Goal: Communication & Community: Share content

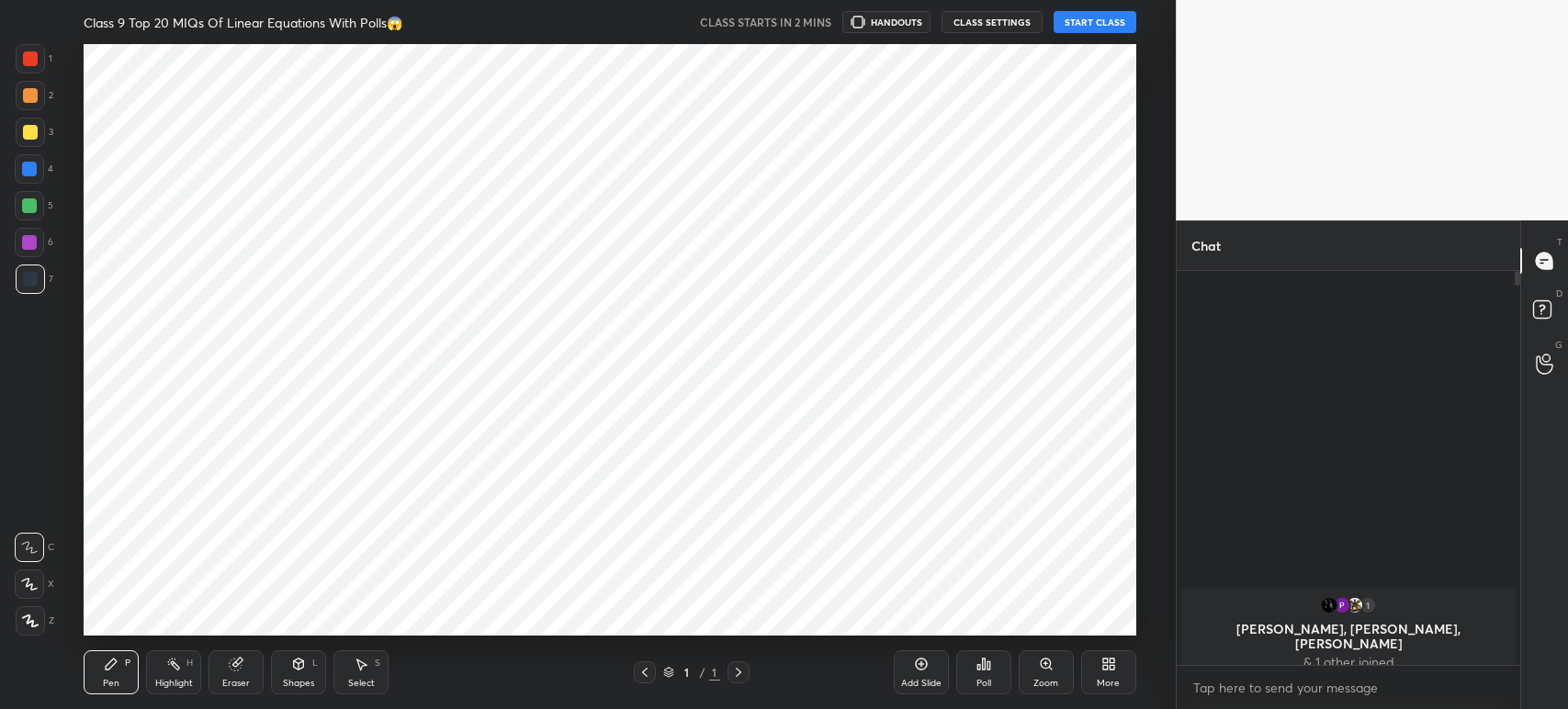
scroll to position [91209, 90751]
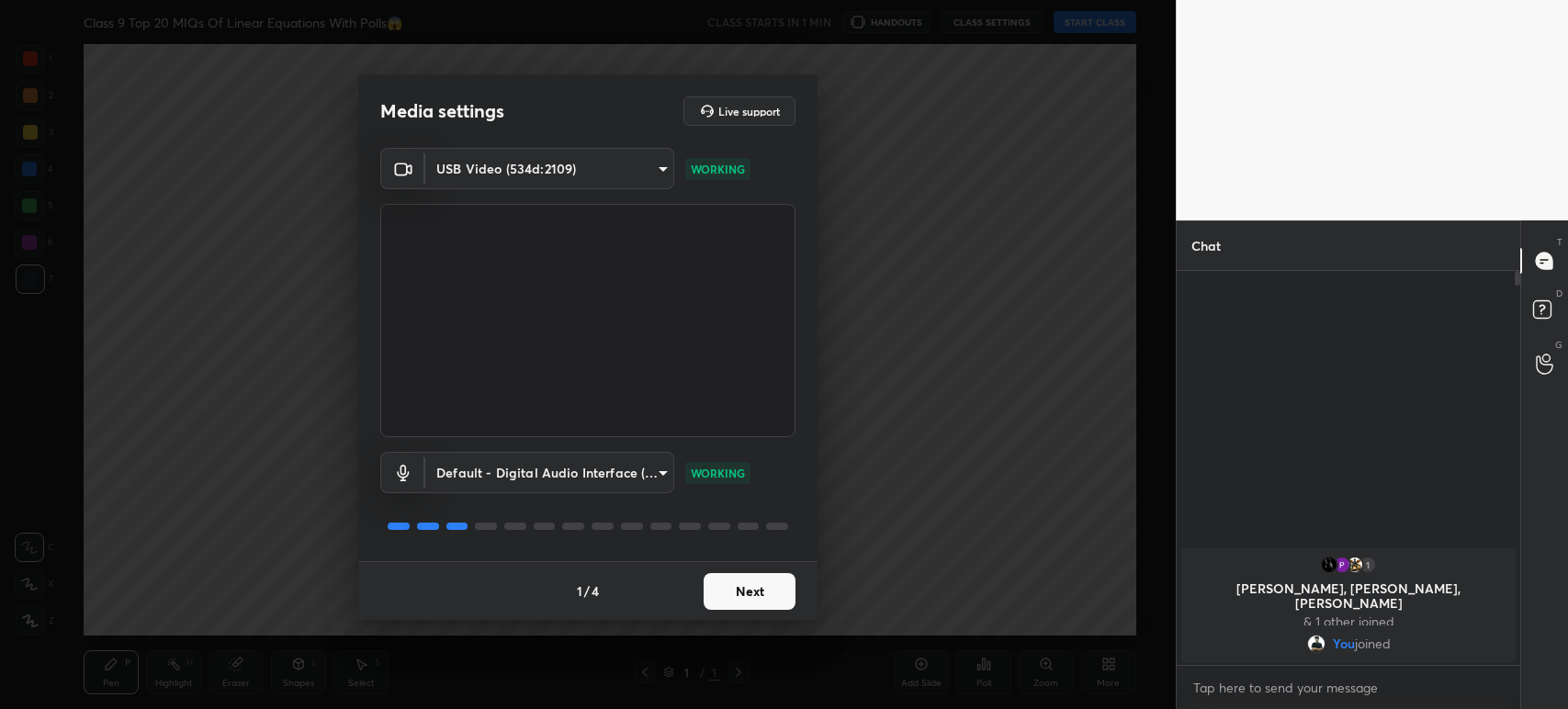
click at [749, 578] on button "Next" at bounding box center [749, 591] width 91 height 37
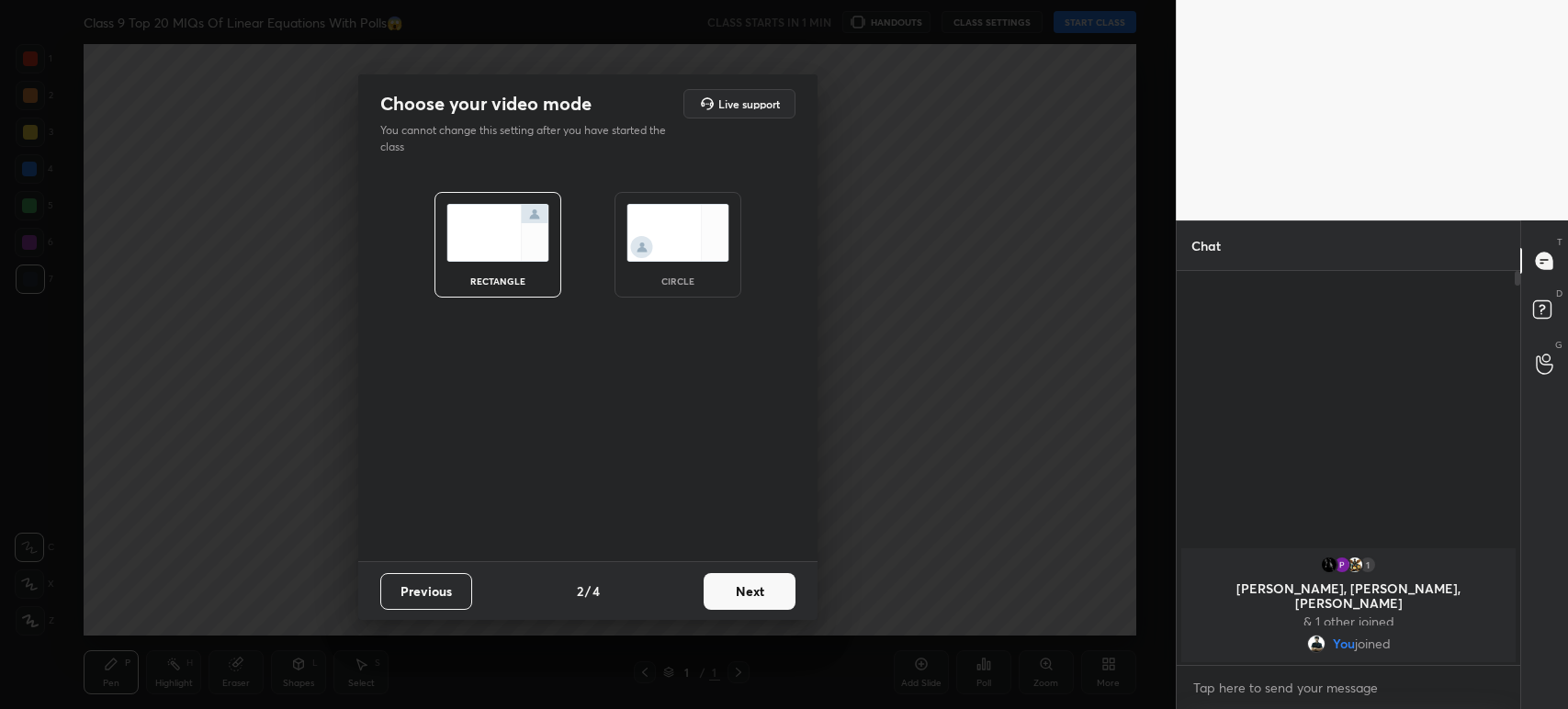
click at [749, 578] on button "Next" at bounding box center [749, 591] width 91 height 37
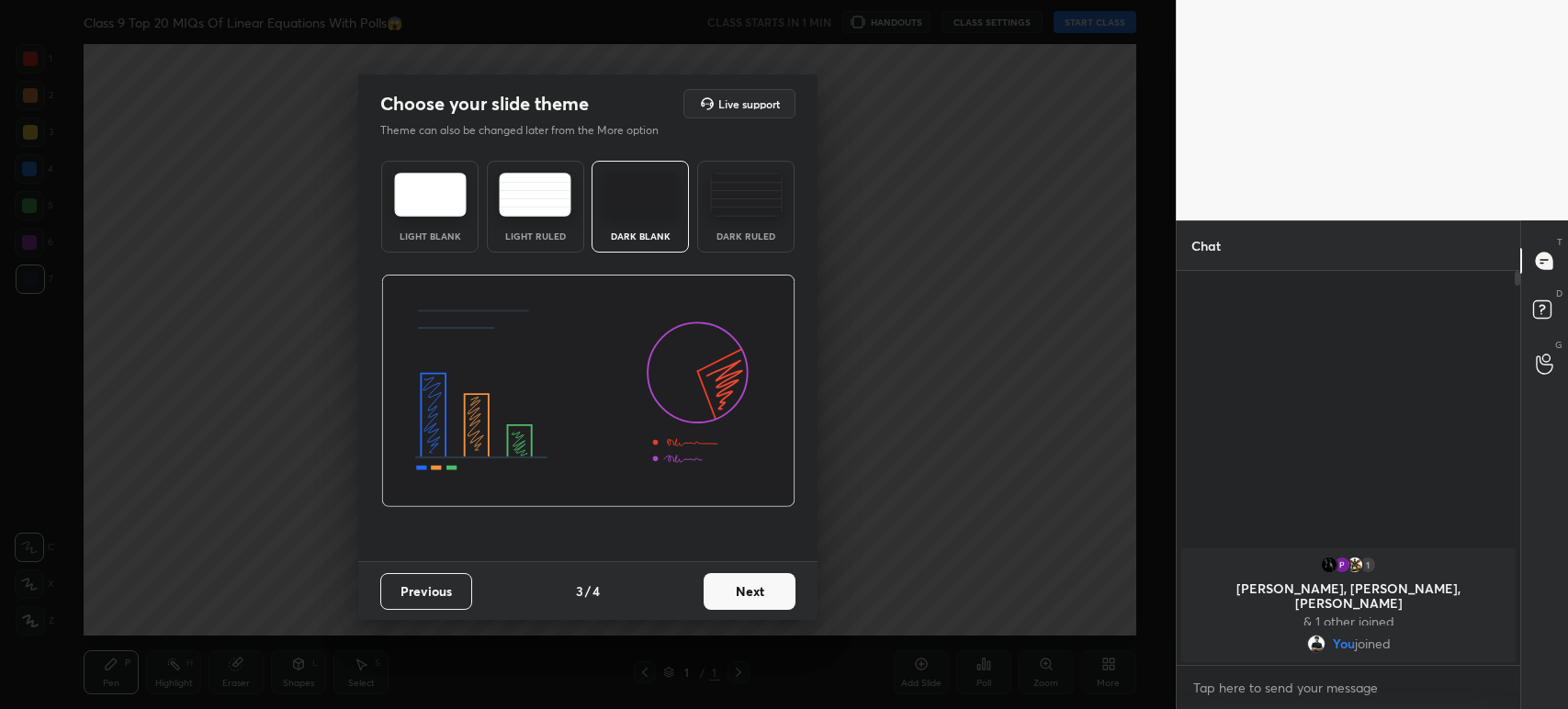
click at [749, 578] on button "Next" at bounding box center [749, 591] width 91 height 37
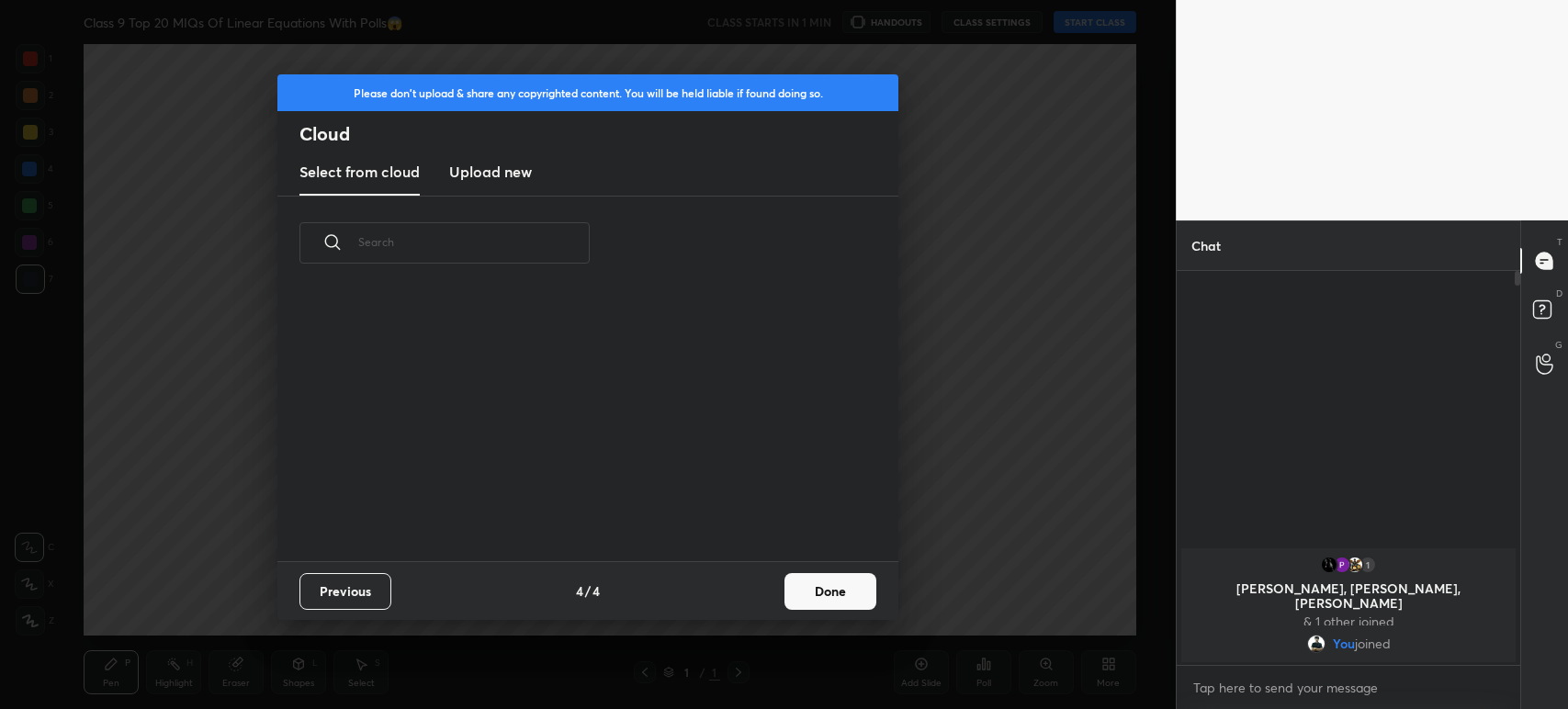
click at [496, 206] on input "text" at bounding box center [474, 241] width 231 height 78
click at [481, 166] on h3 "Upload new" at bounding box center [491, 171] width 83 height 22
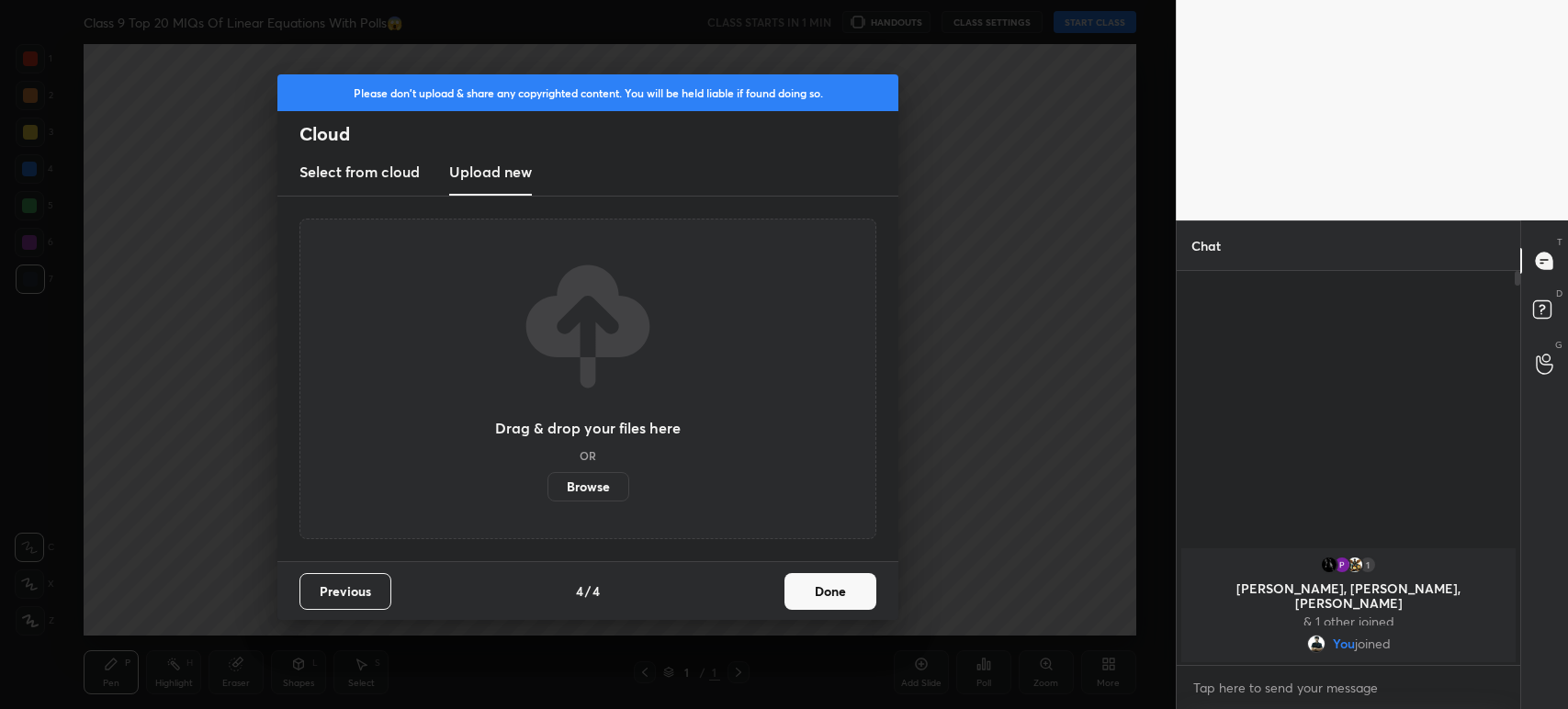
click at [567, 487] on label "Browse" at bounding box center [588, 486] width 82 height 30
click at [548, 487] on input "Browse" at bounding box center [548, 486] width 0 height 30
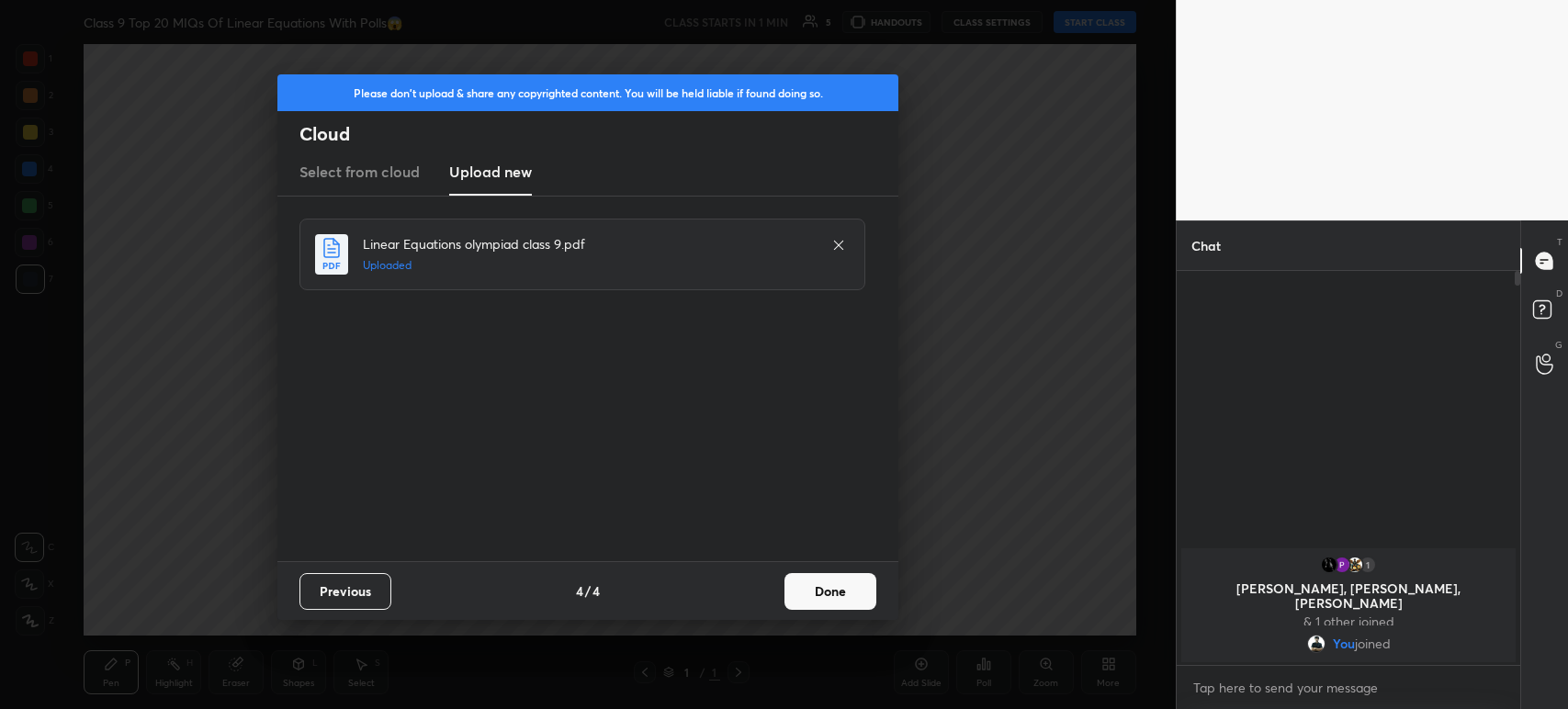
click at [822, 585] on button "Done" at bounding box center [830, 591] width 91 height 37
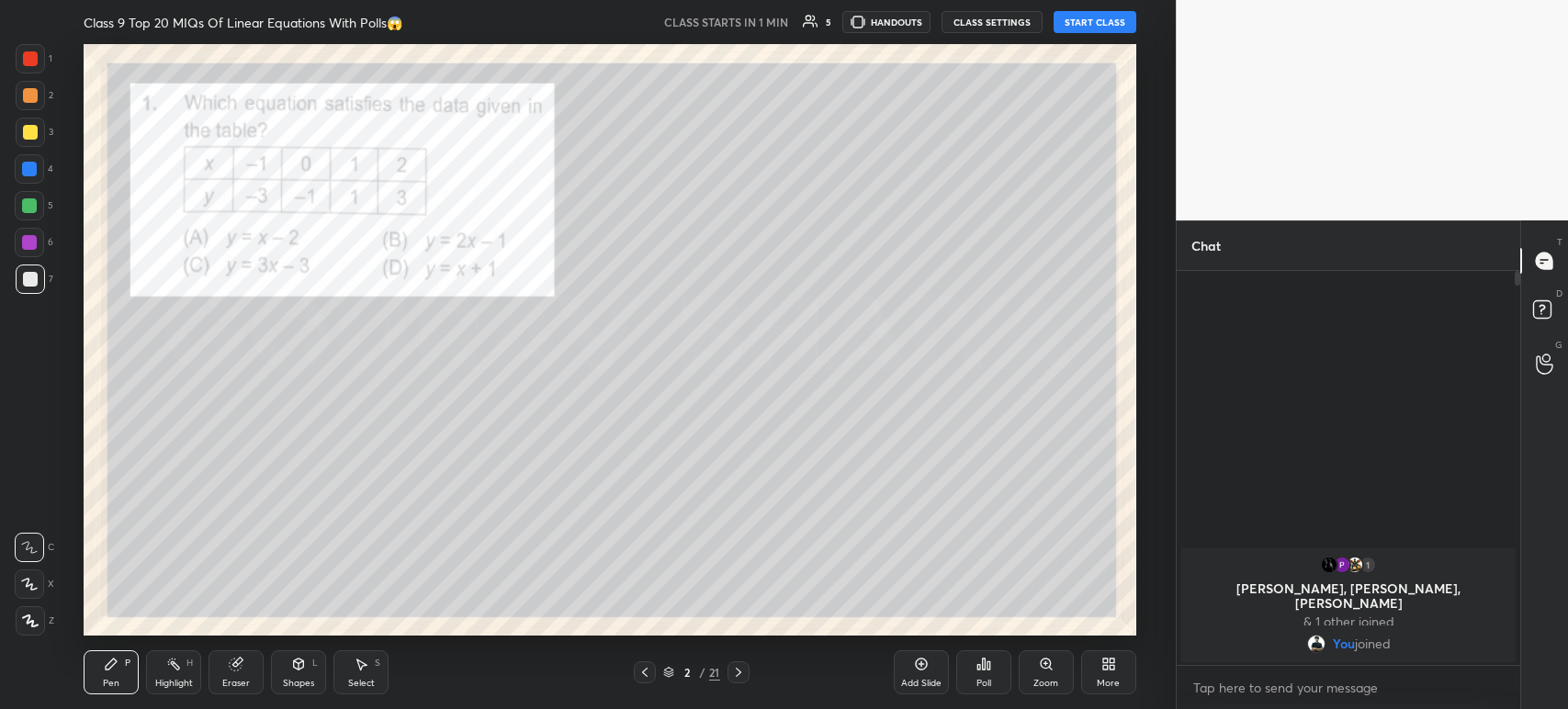
click at [645, 677] on icon at bounding box center [644, 671] width 14 height 14
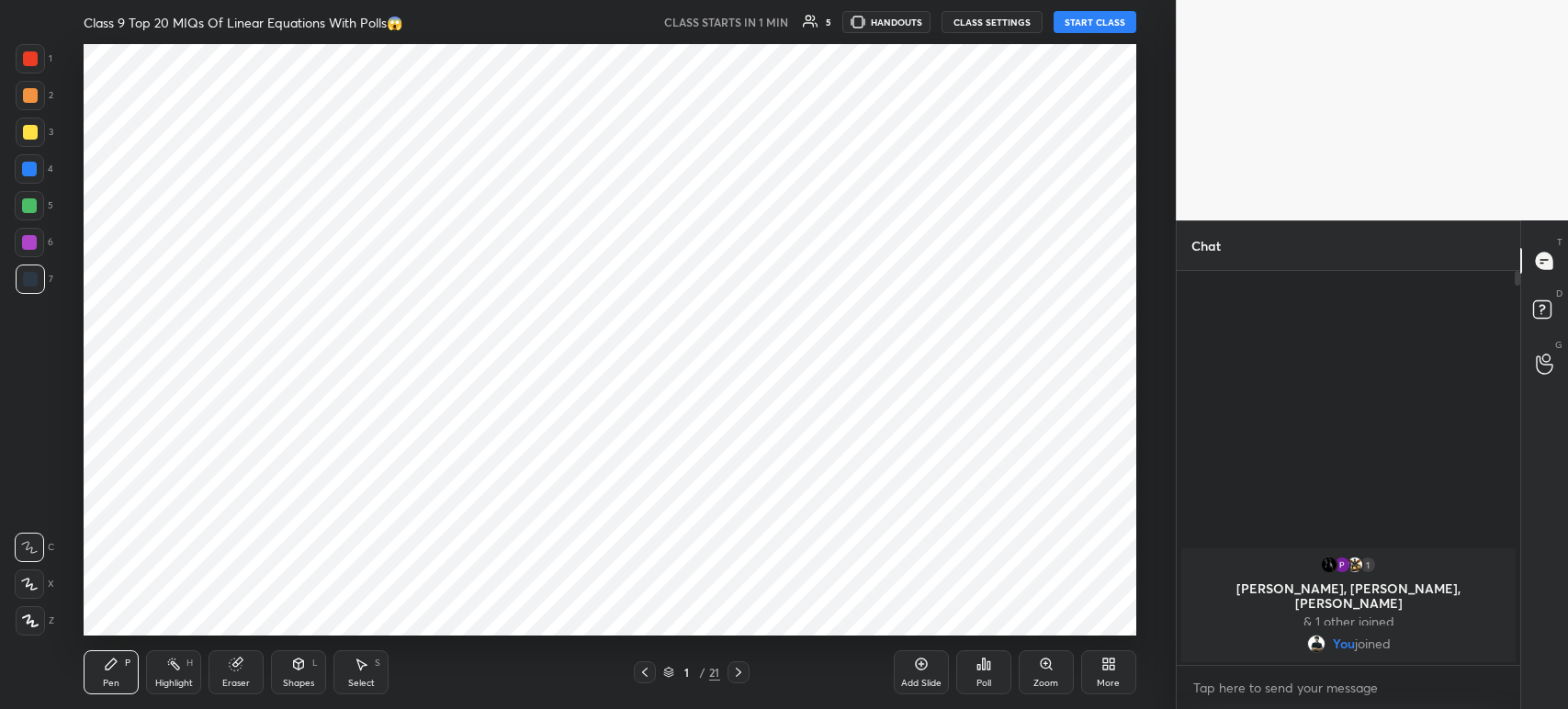
click at [920, 667] on icon at bounding box center [920, 663] width 14 height 14
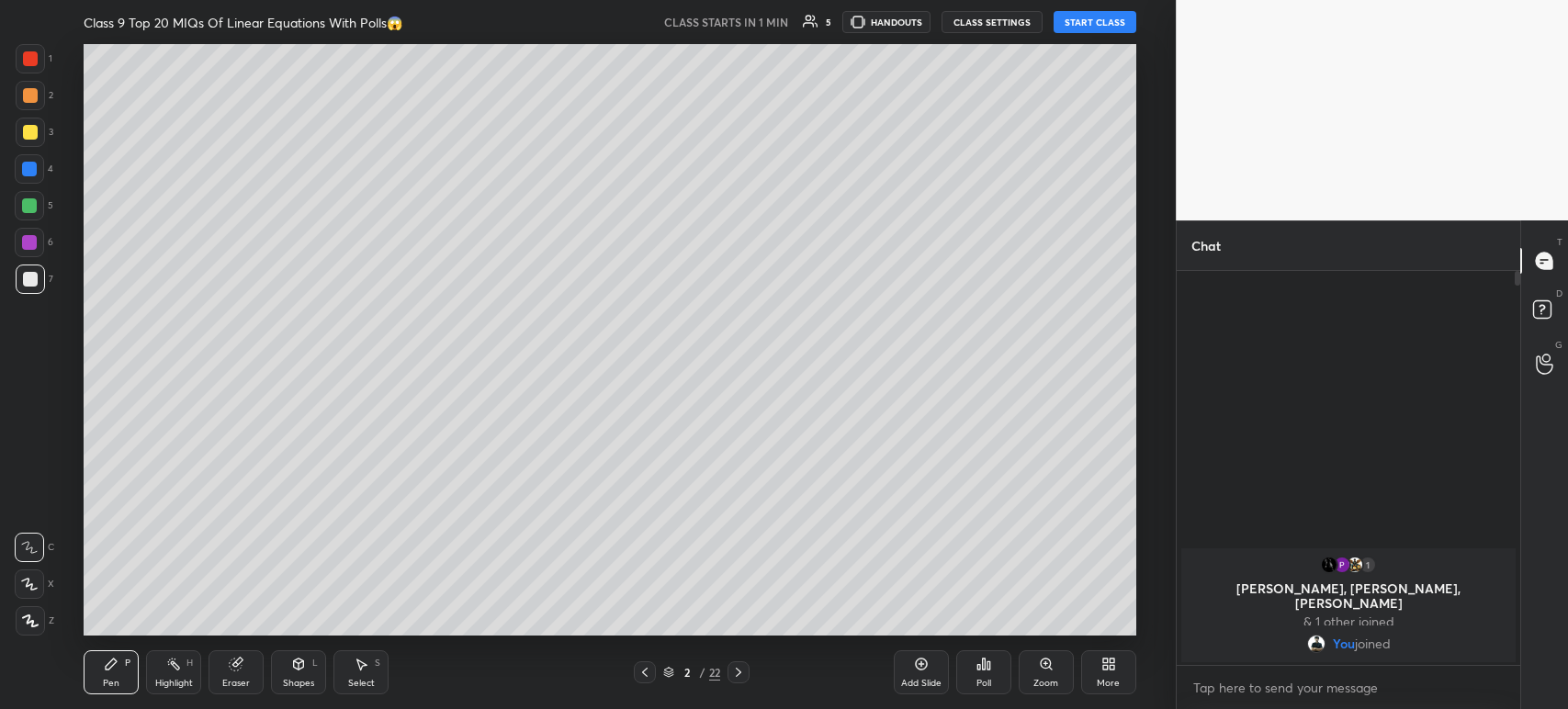
click at [1076, 17] on button "START CLASS" at bounding box center [1095, 21] width 83 height 22
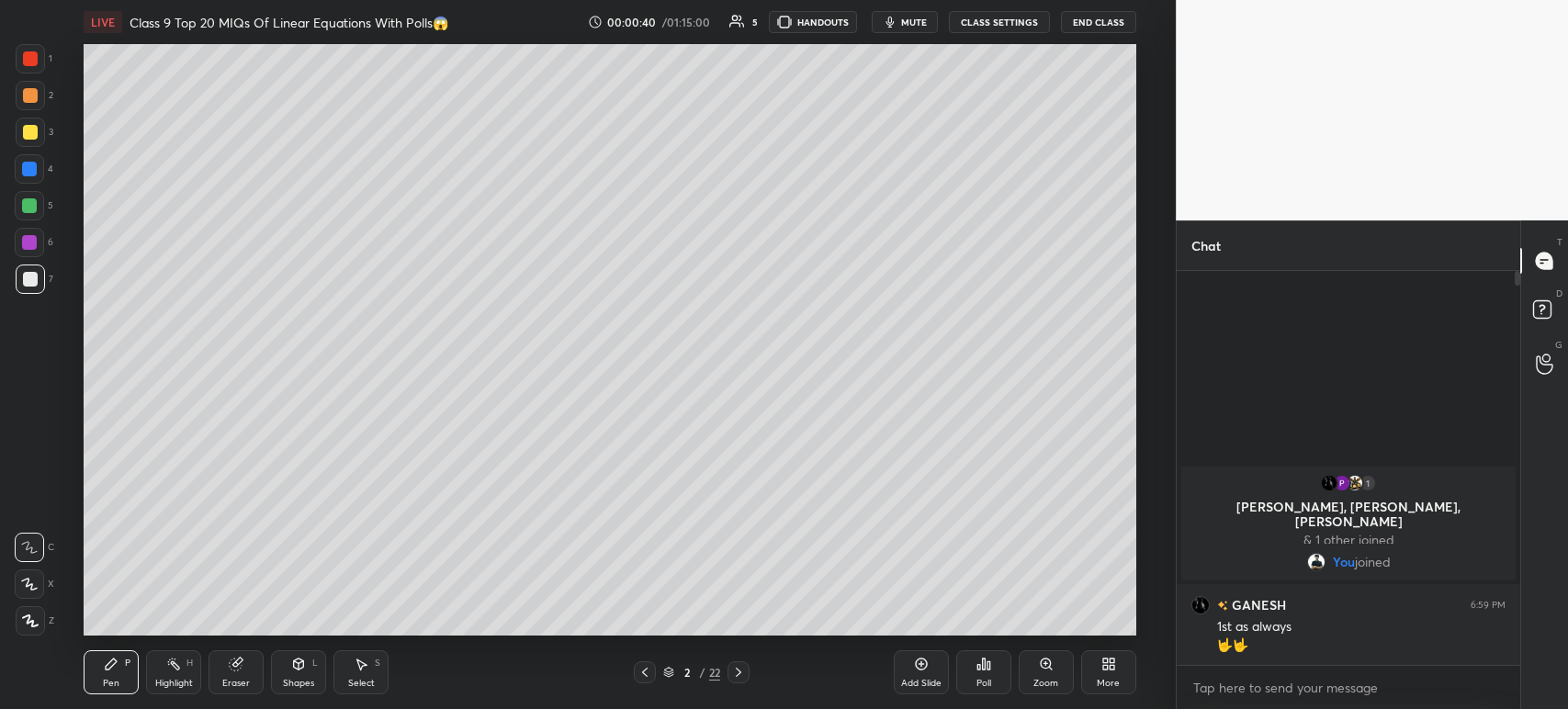
click at [30, 620] on icon at bounding box center [30, 620] width 16 height 13
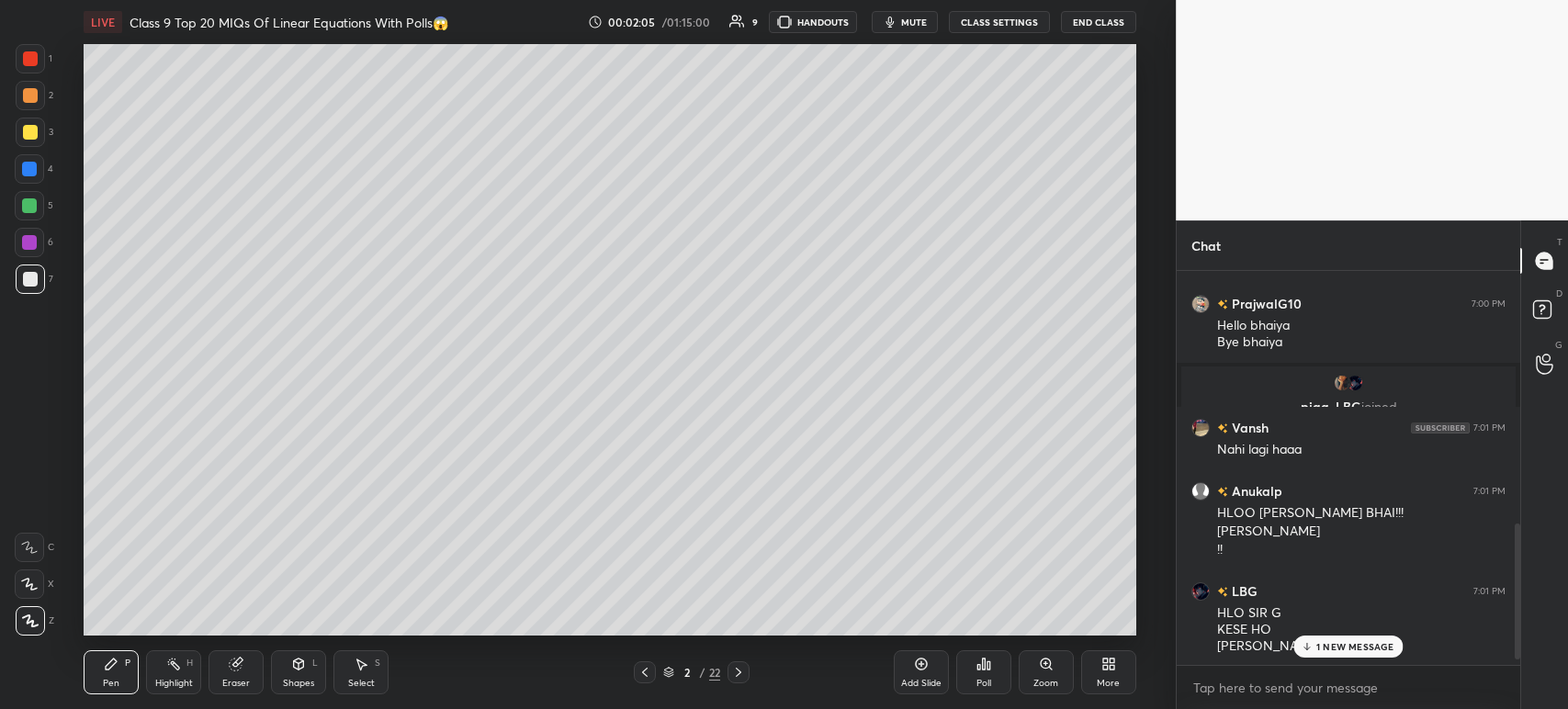
scroll to position [767, 0]
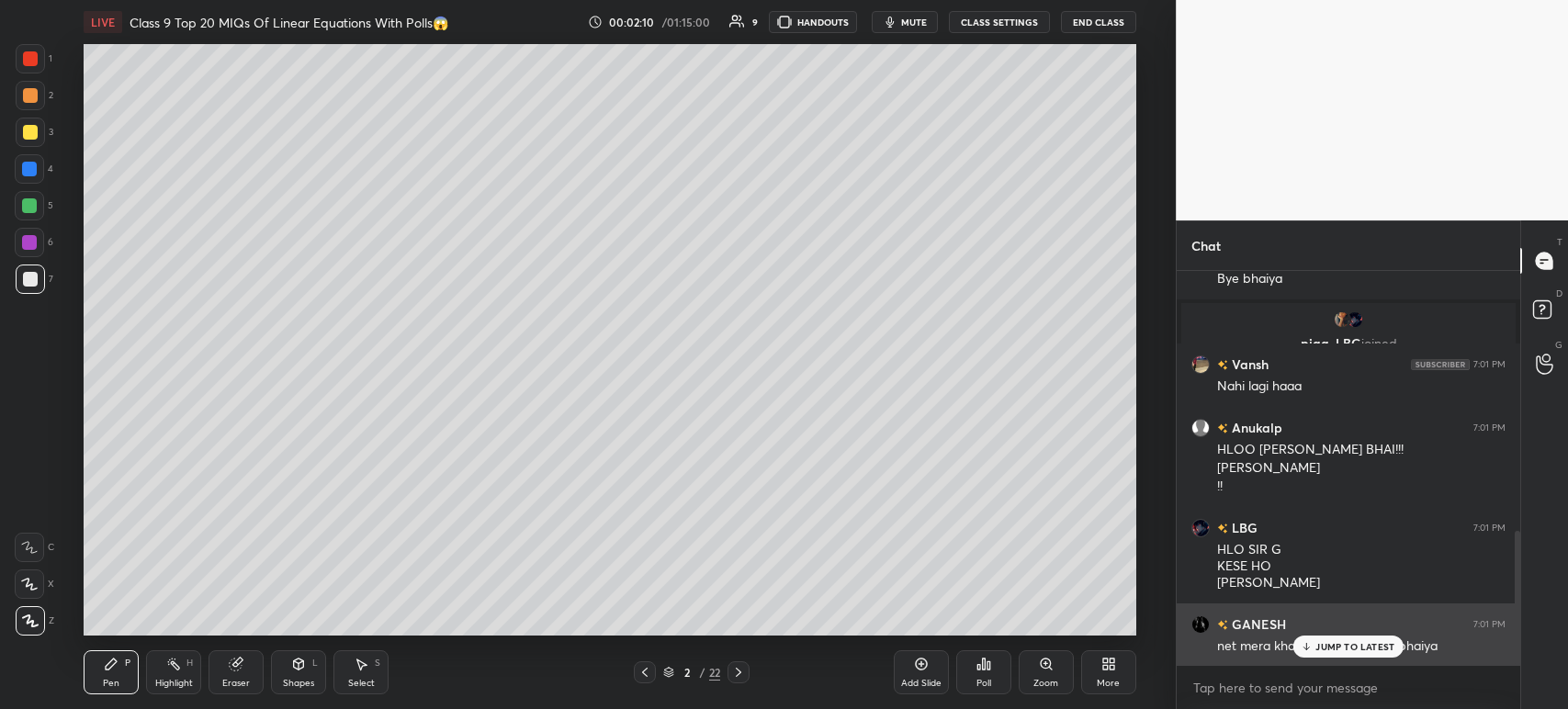
click at [1312, 651] on icon at bounding box center [1306, 646] width 12 height 11
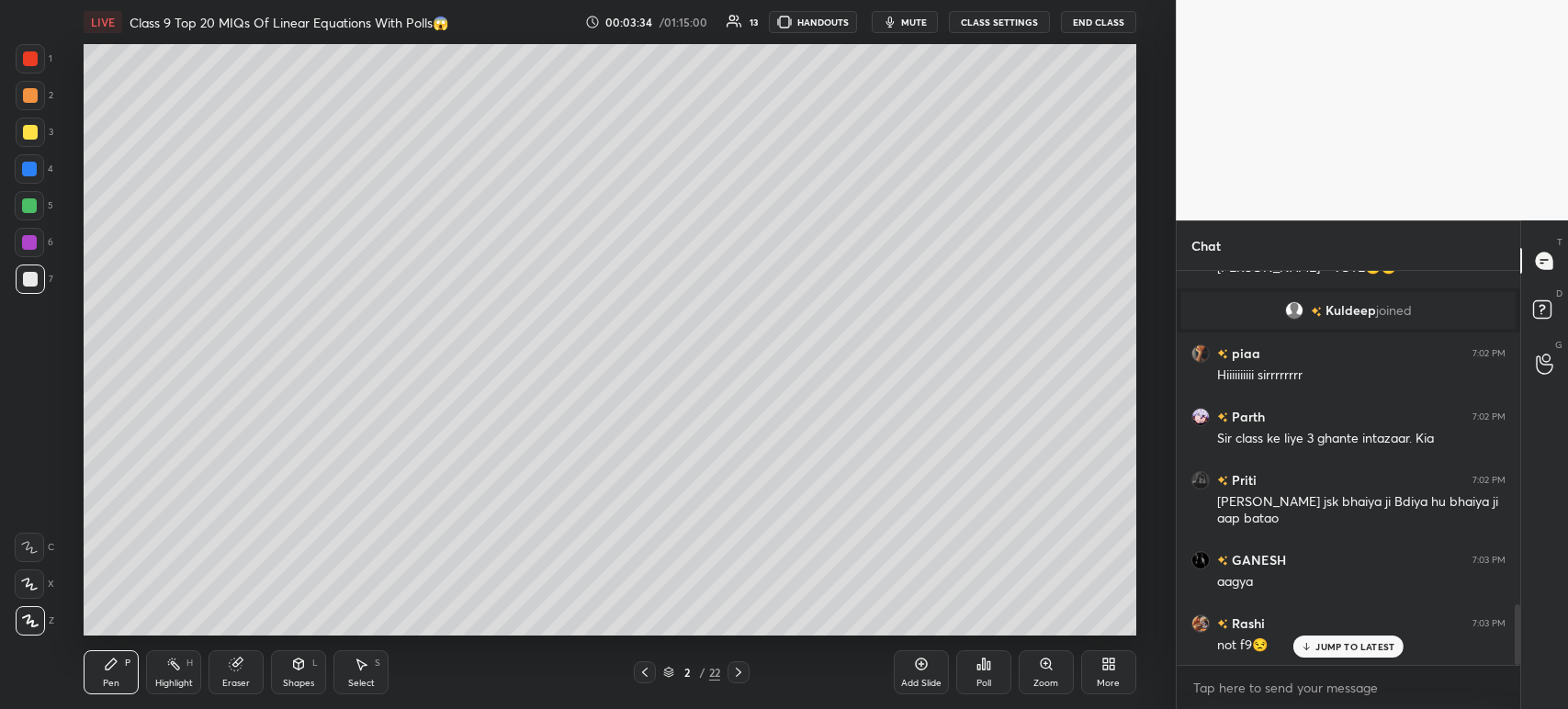
scroll to position [2156, 0]
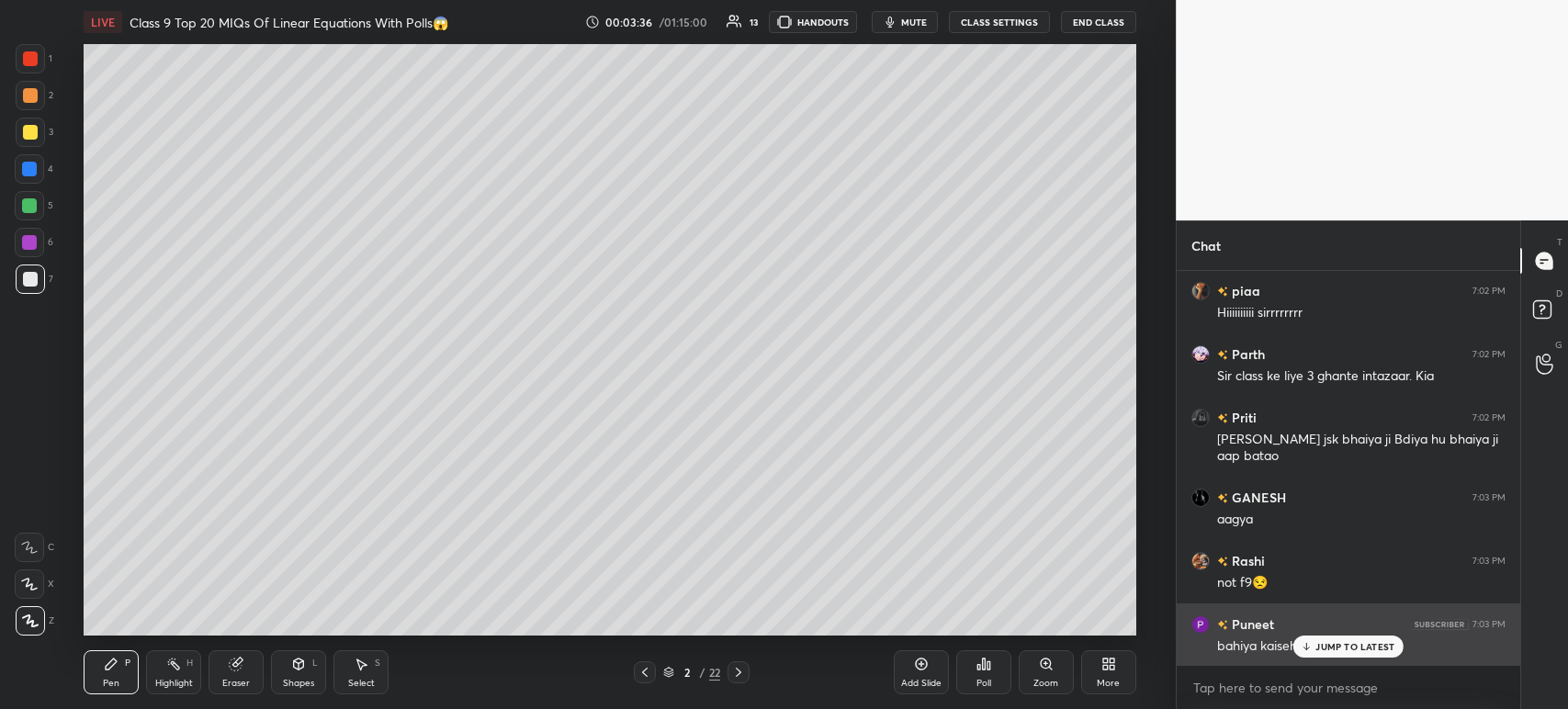
click at [1313, 645] on icon at bounding box center [1306, 646] width 12 height 11
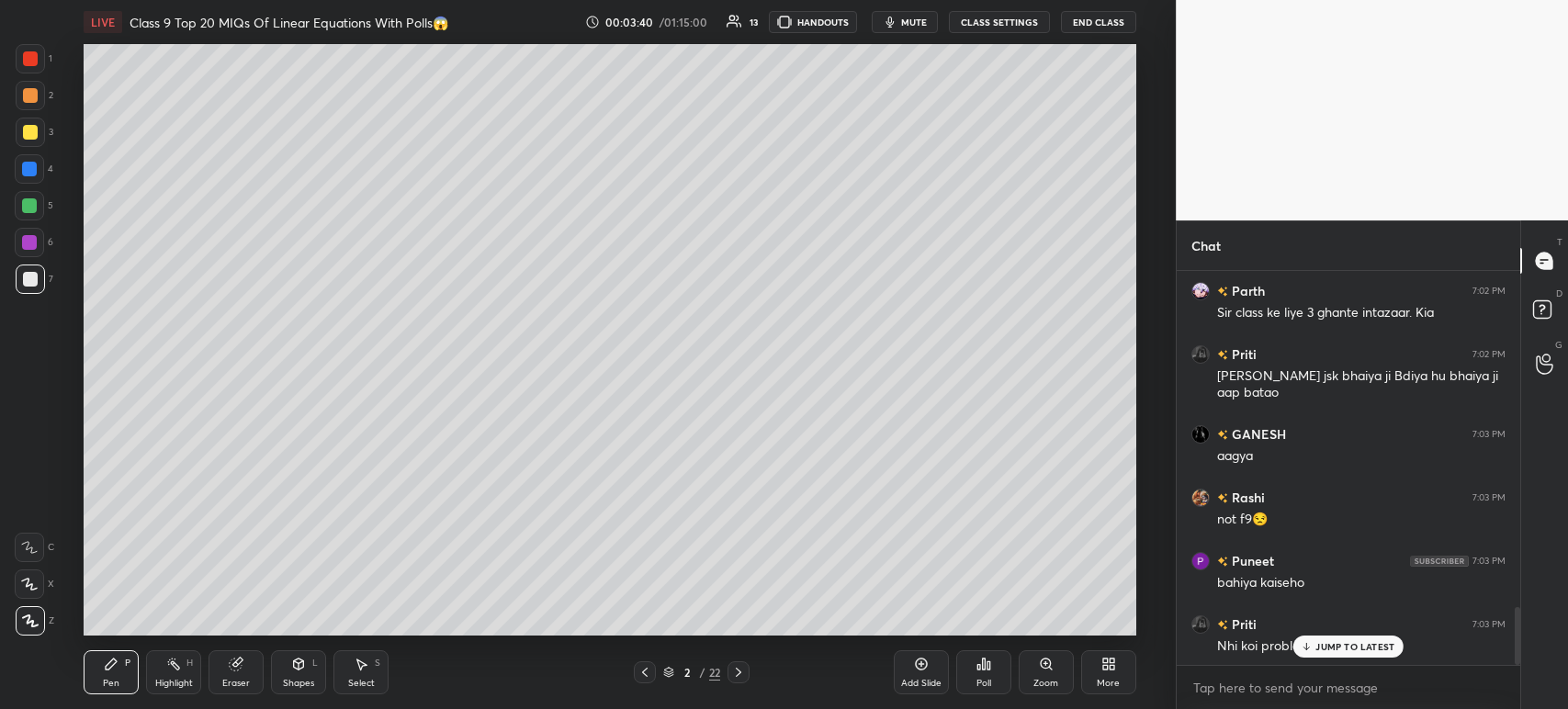
scroll to position [2282, 0]
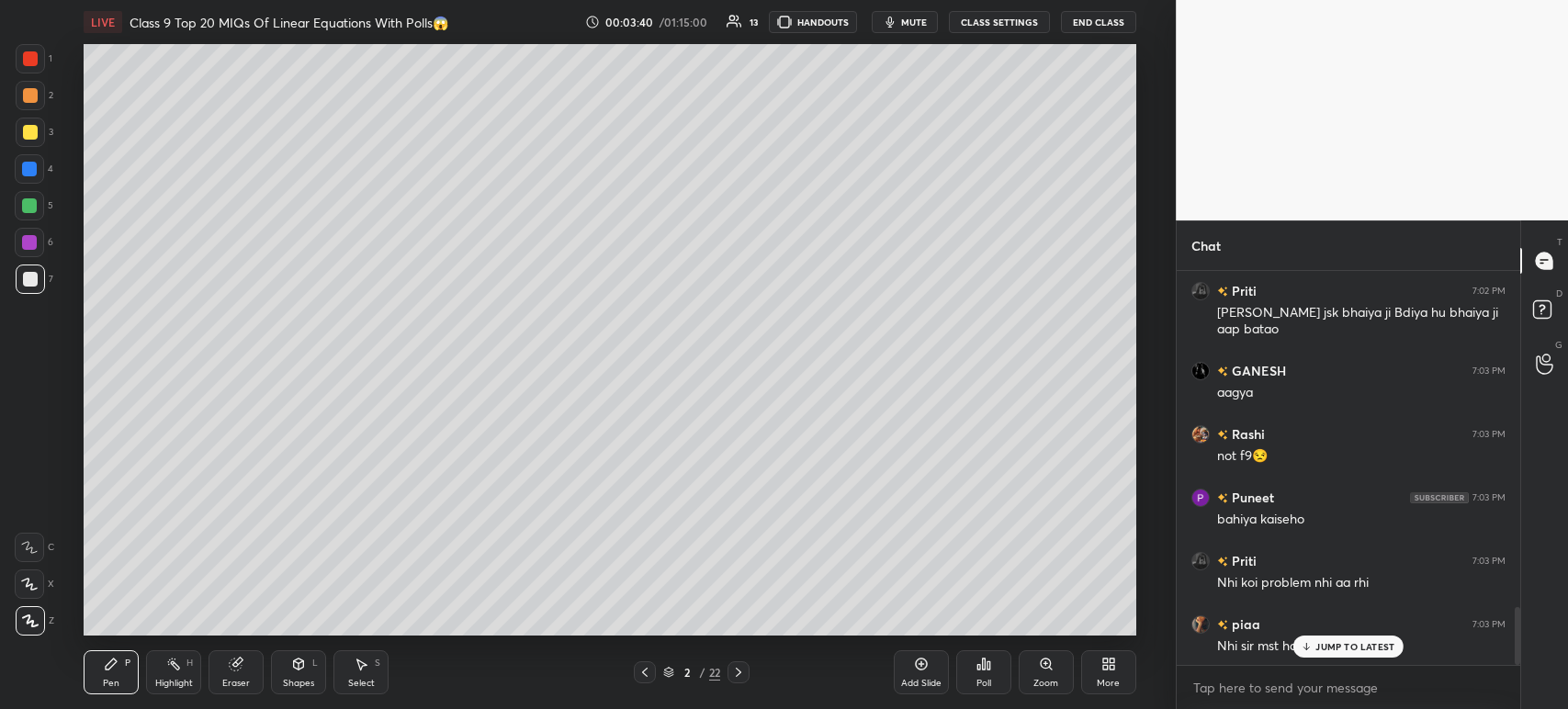
click at [1323, 653] on div "JUMP TO LATEST" at bounding box center [1349, 646] width 111 height 22
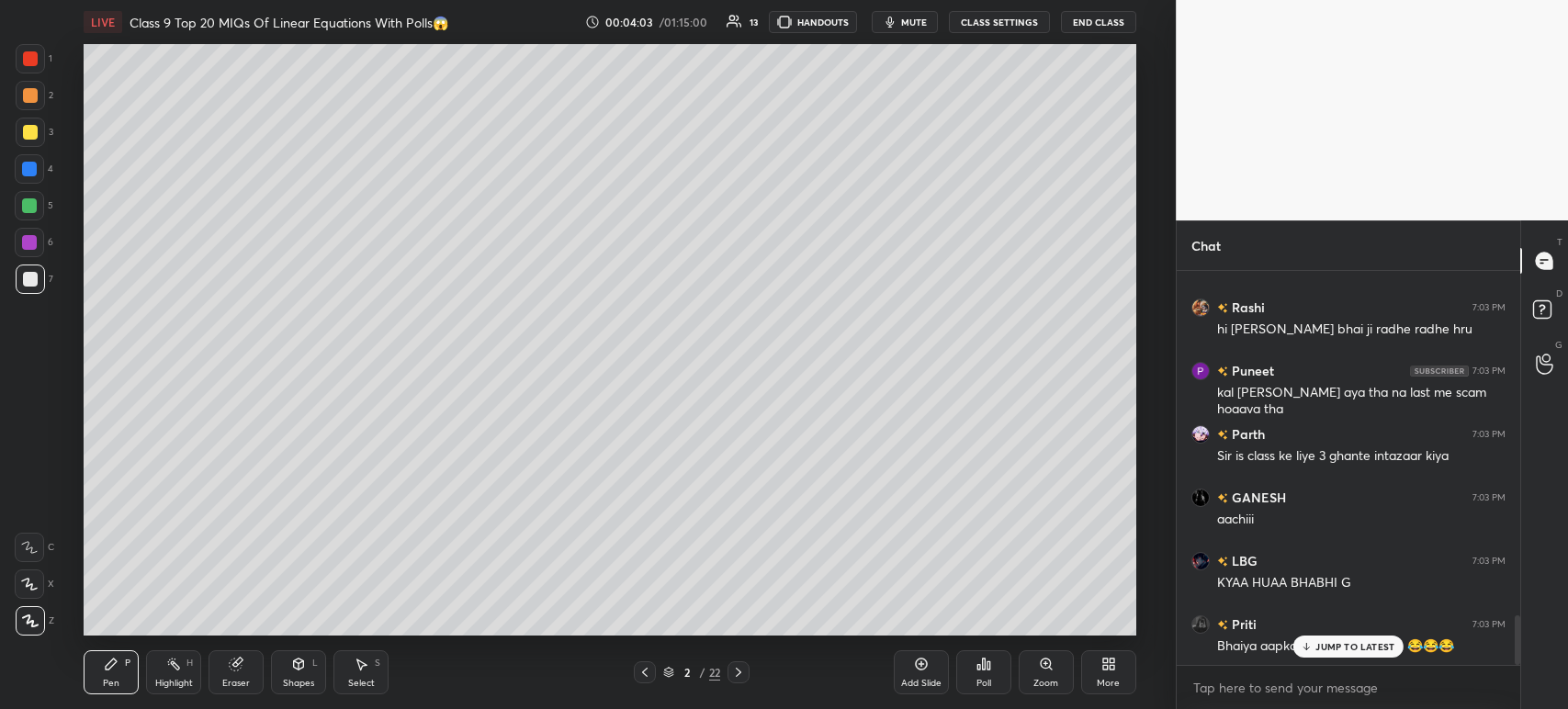
scroll to position [2770, 0]
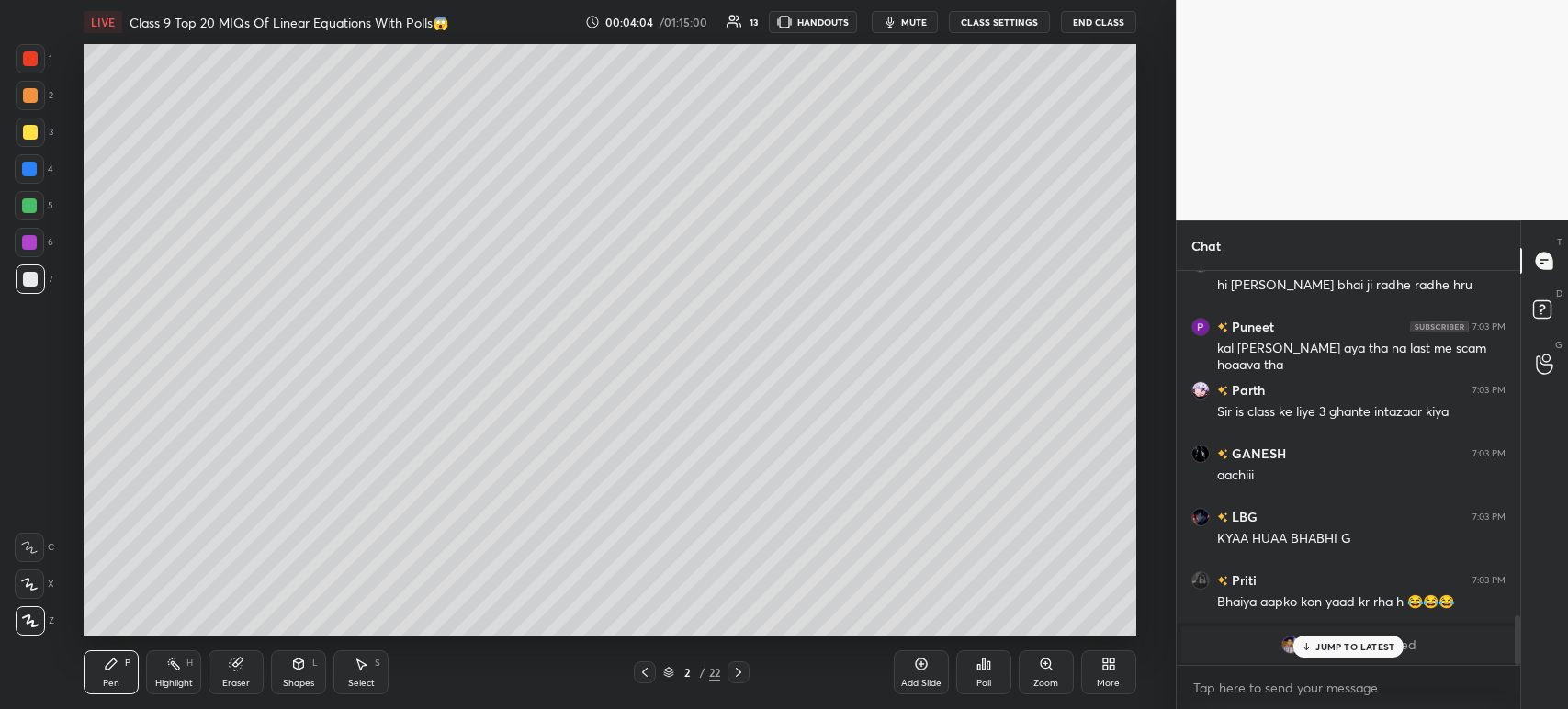
click at [240, 671] on icon at bounding box center [236, 663] width 14 height 14
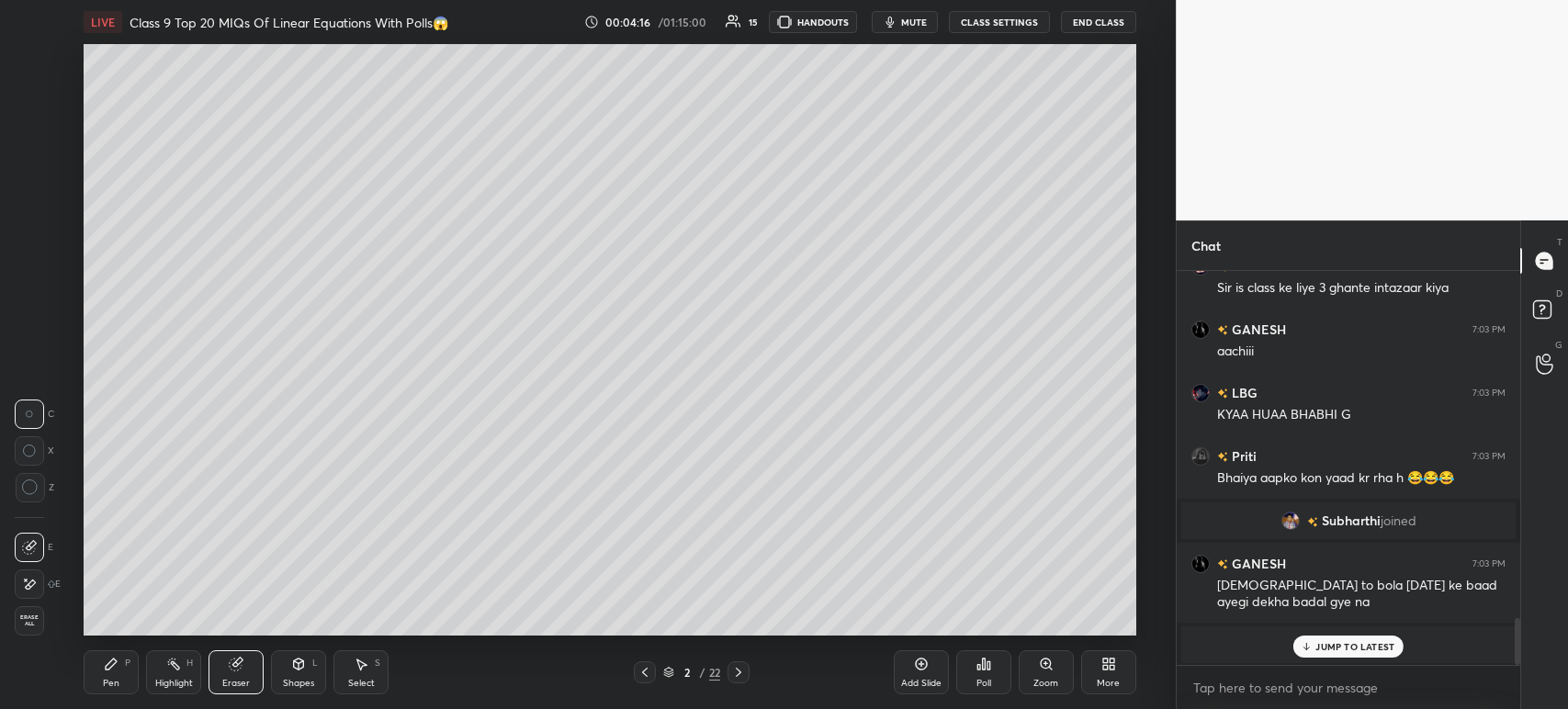
scroll to position [2957, 0]
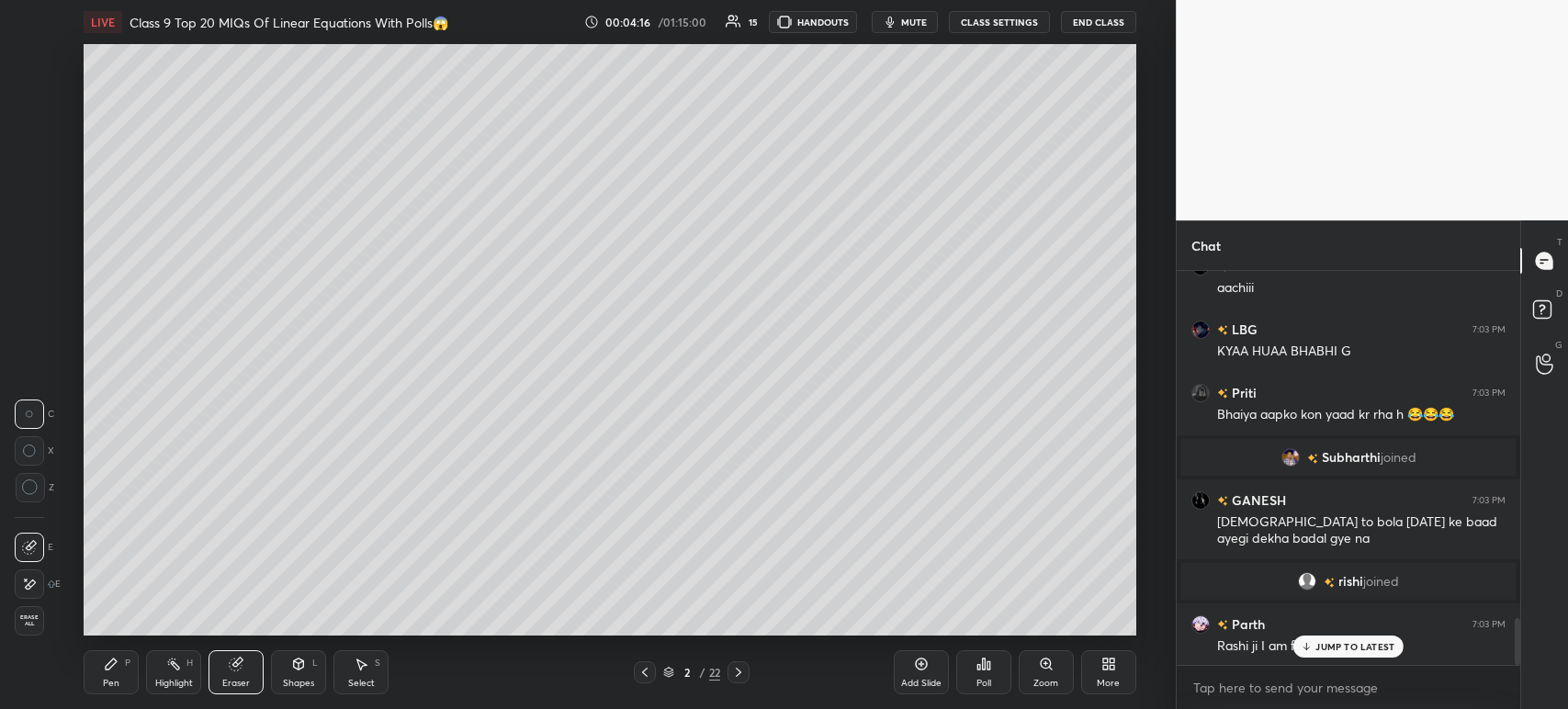
click at [116, 670] on icon at bounding box center [111, 663] width 14 height 14
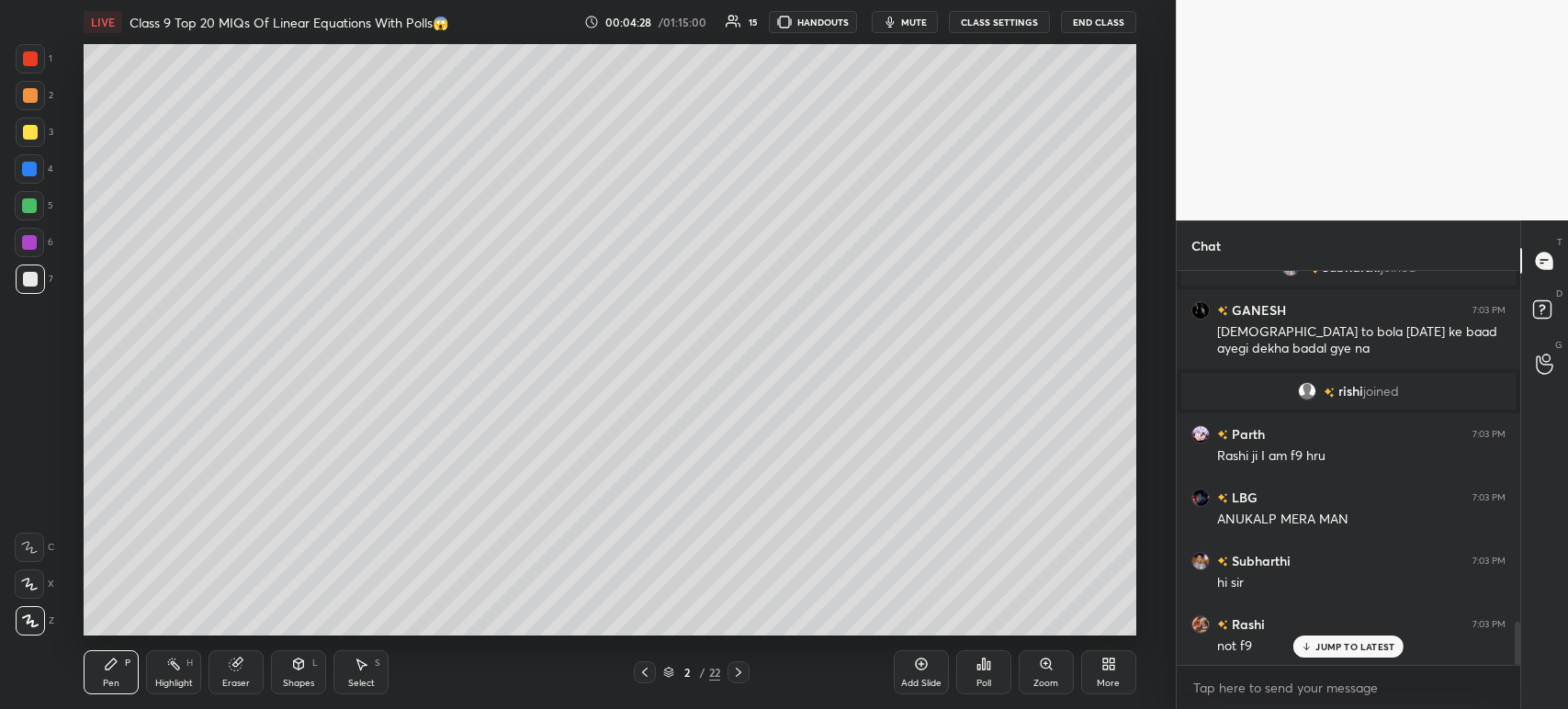
scroll to position [3210, 0]
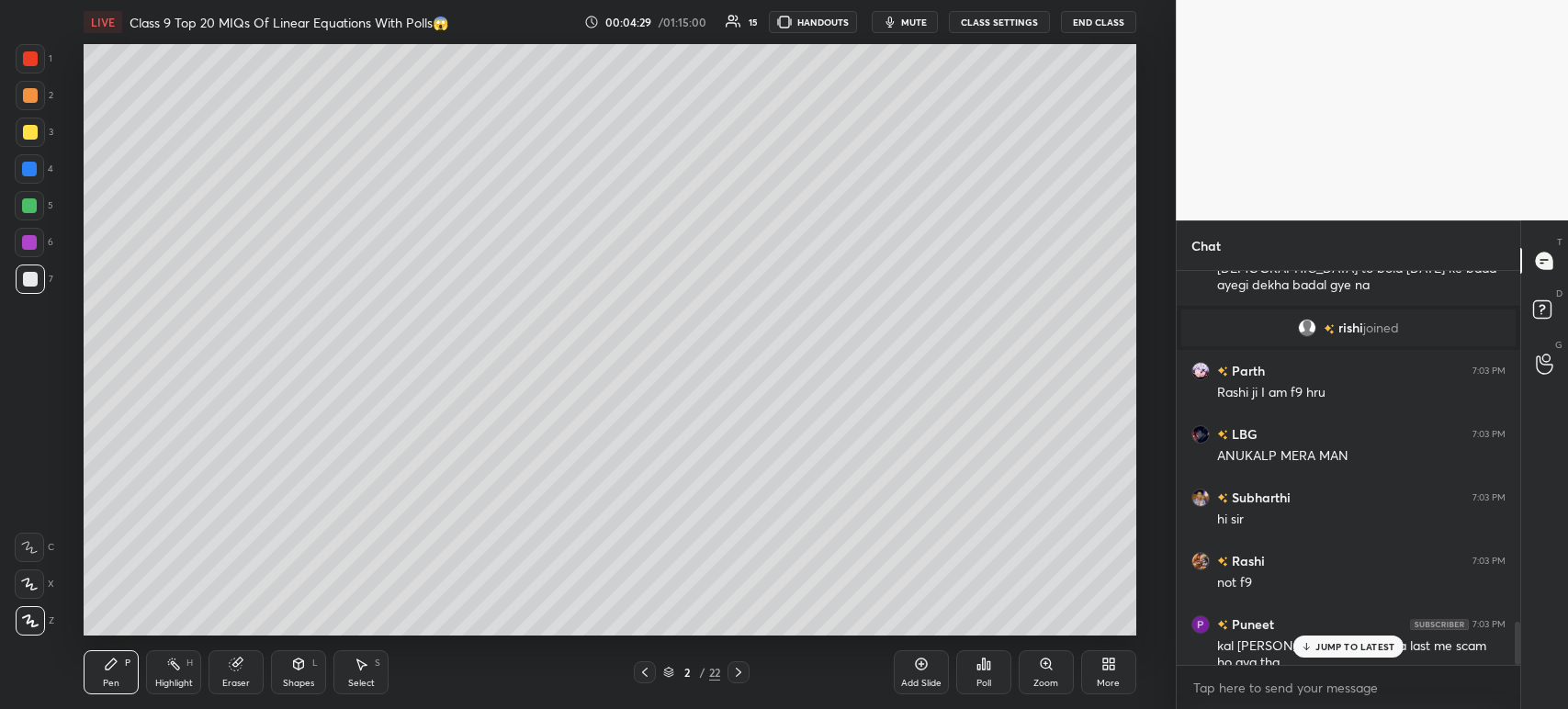
click at [252, 679] on div "Eraser" at bounding box center [236, 672] width 55 height 44
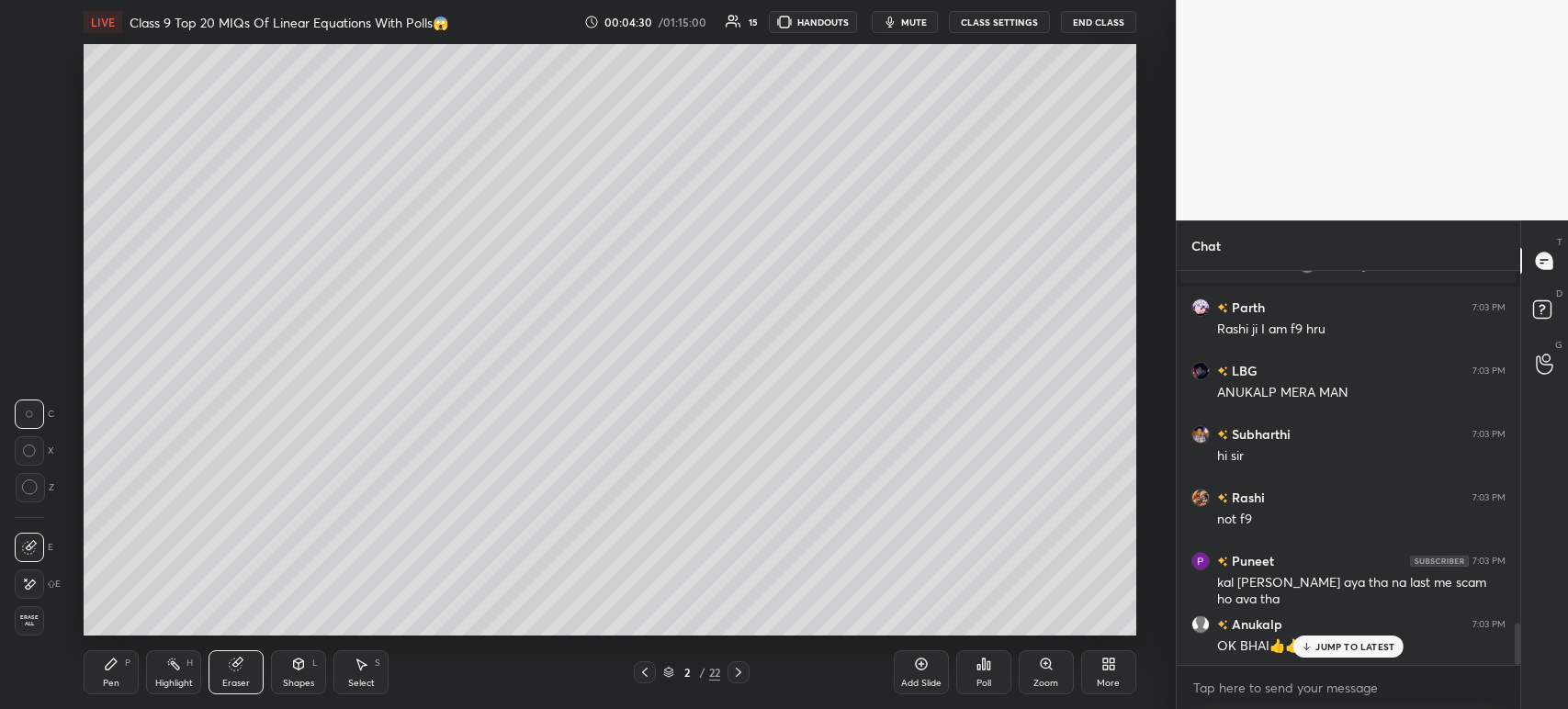
click at [37, 624] on span "Erase all" at bounding box center [29, 620] width 28 height 13
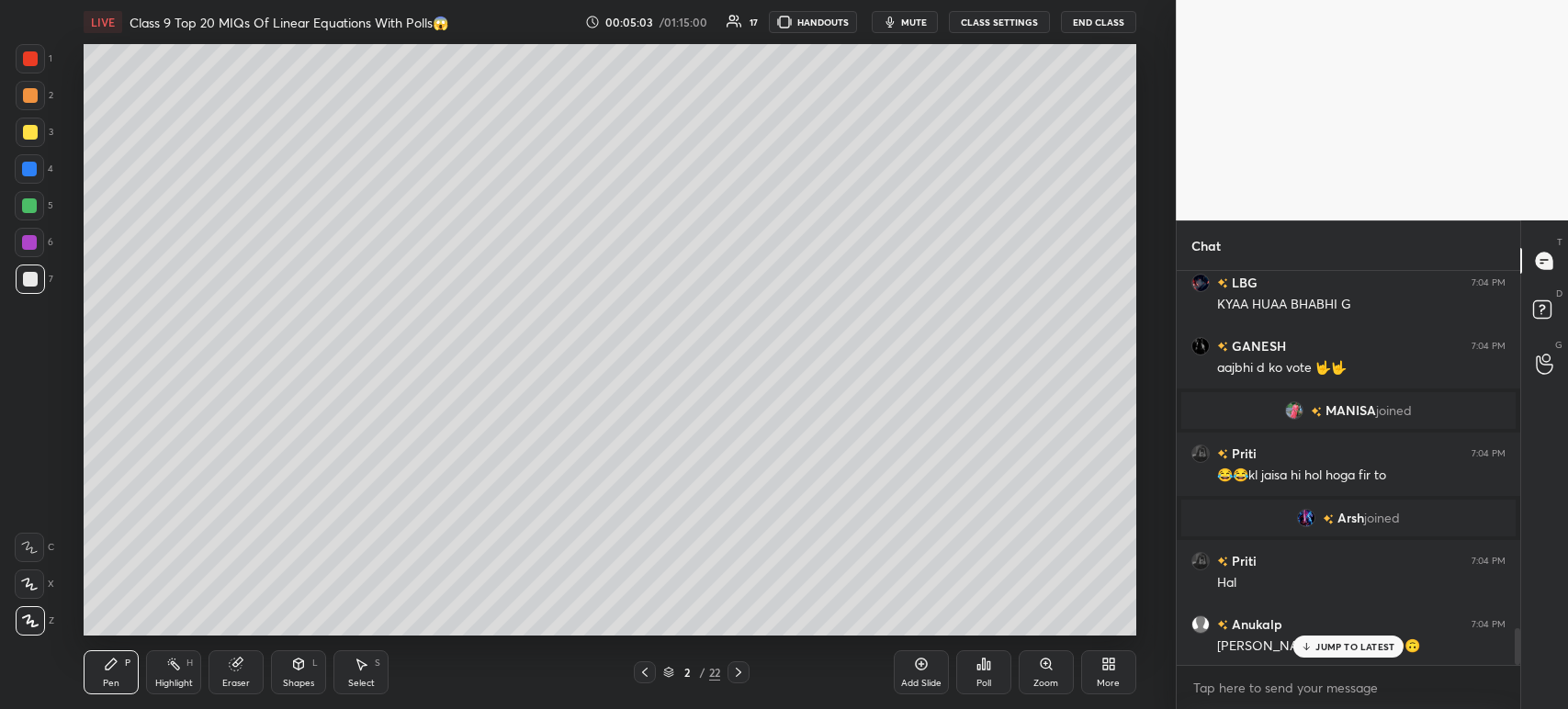
scroll to position [3902, 0]
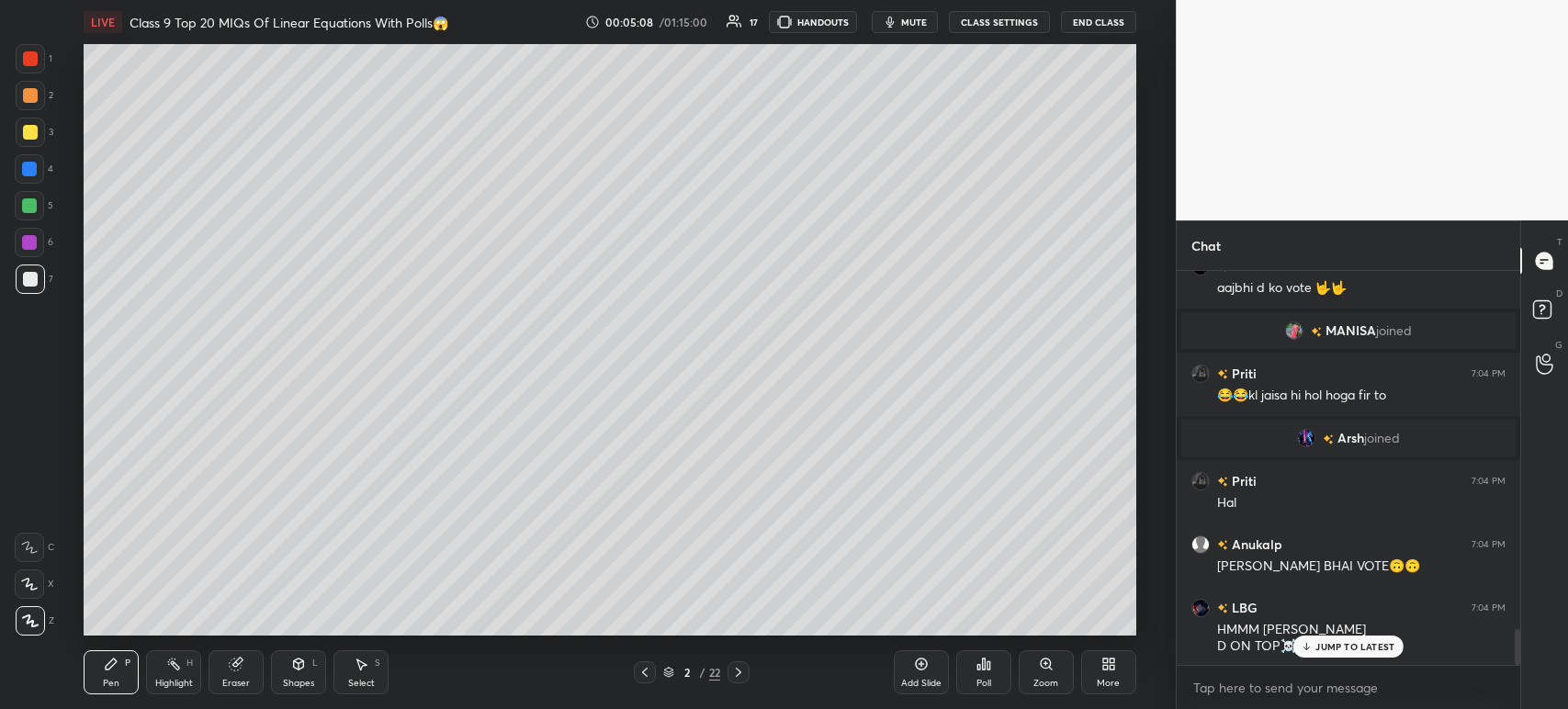
click at [1316, 441] on div "grid" at bounding box center [1309, 438] width 26 height 18
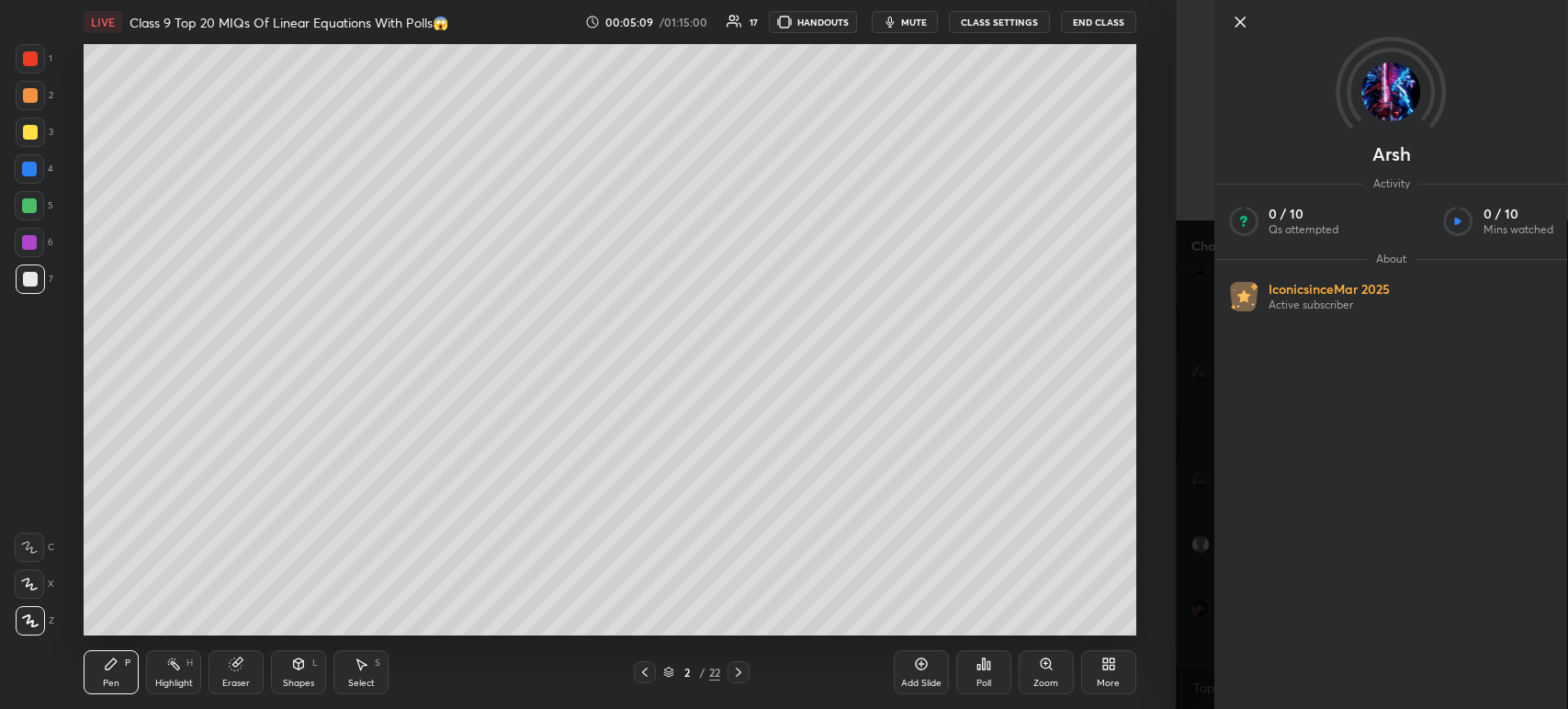
click at [1244, 33] on icon at bounding box center [1240, 21] width 22 height 22
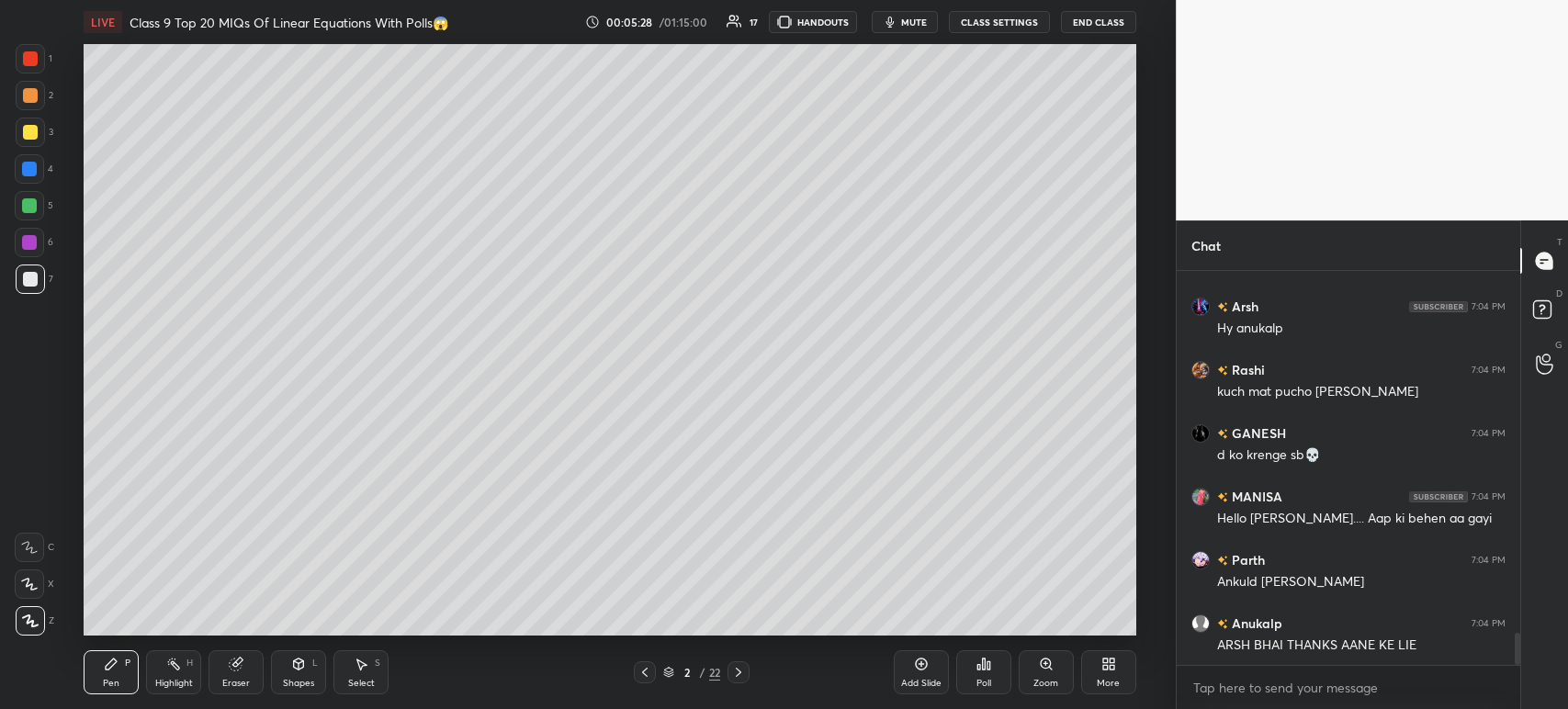
scroll to position [4535, 0]
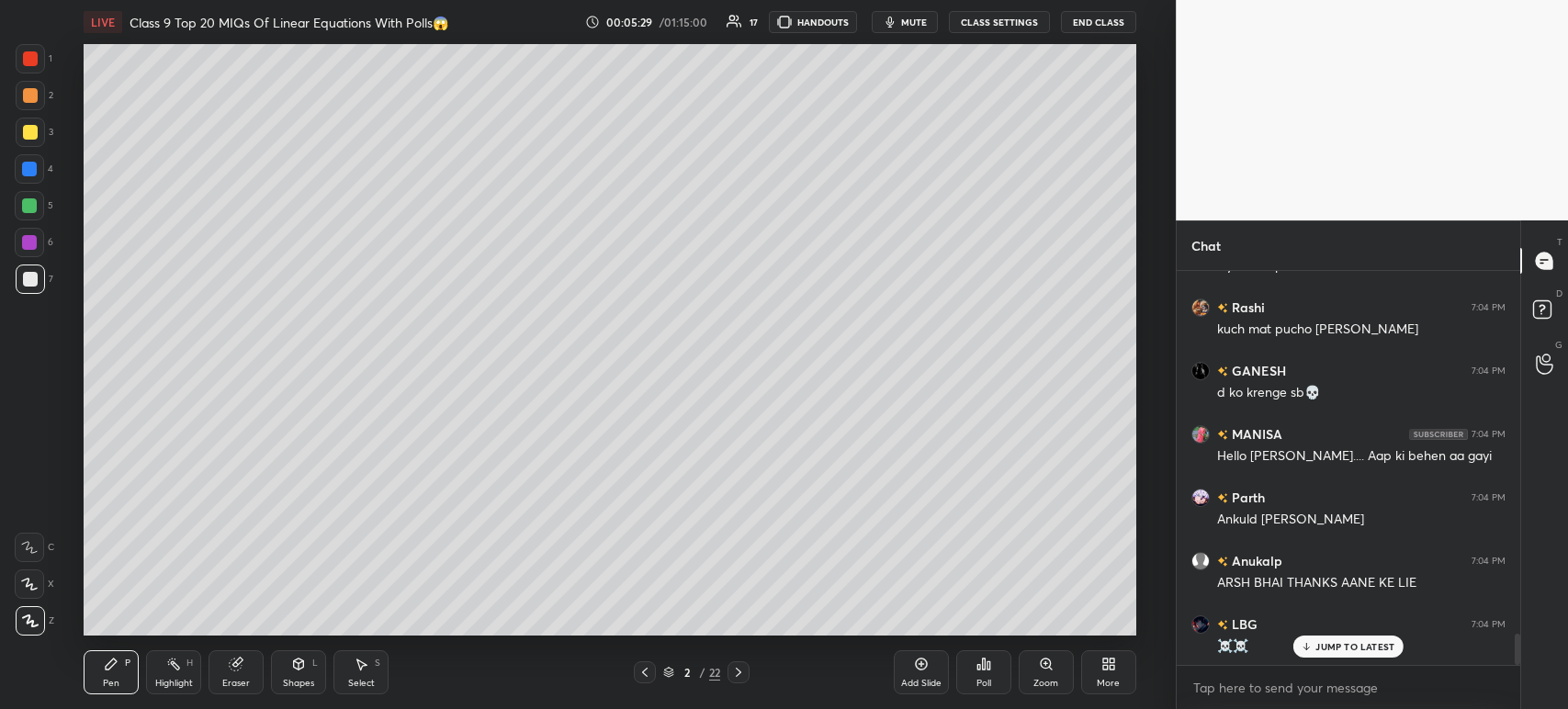
click at [238, 681] on div "Eraser" at bounding box center [236, 683] width 28 height 10
click at [34, 622] on span "Erase all" at bounding box center [29, 620] width 28 height 13
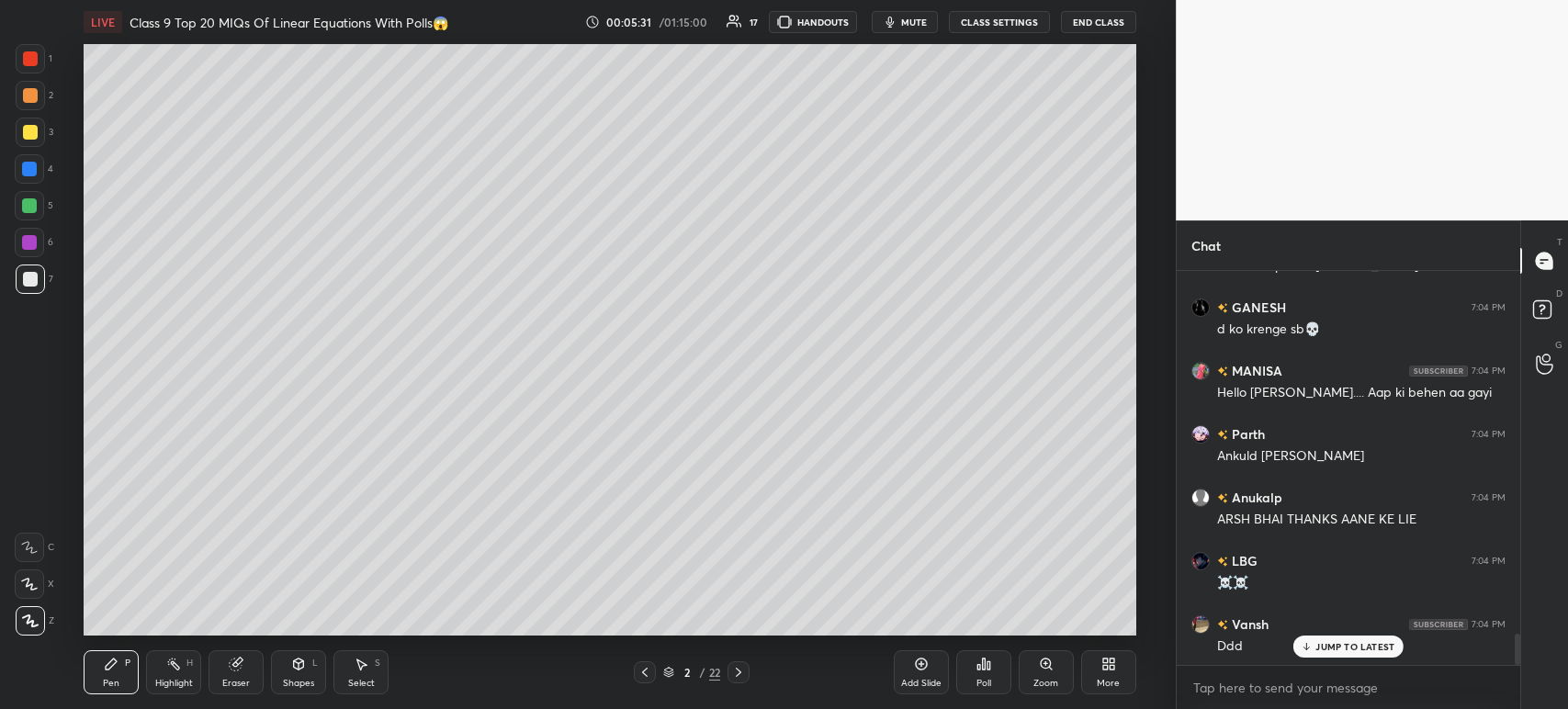
click at [750, 670] on div "2 / 22" at bounding box center [691, 671] width 405 height 22
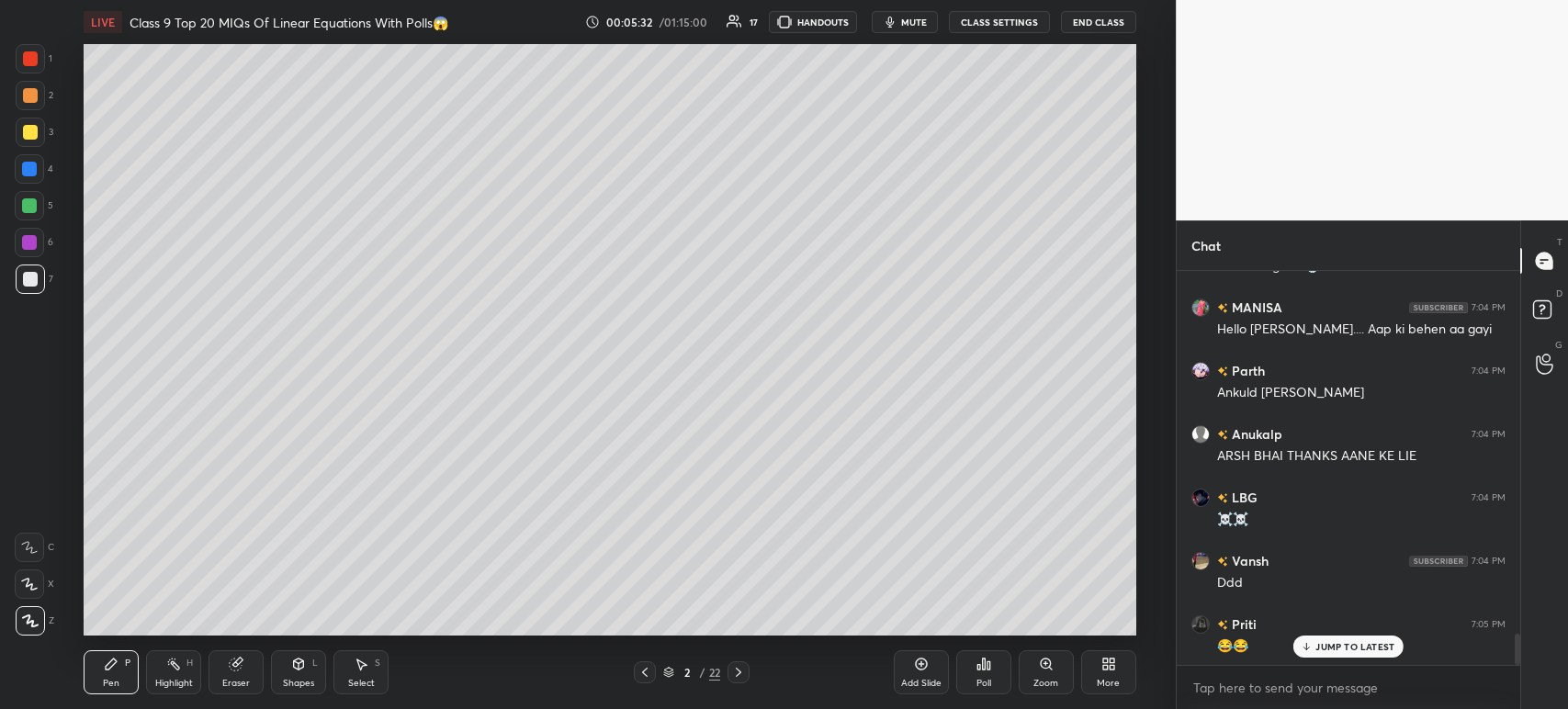
click at [748, 678] on div at bounding box center [738, 671] width 22 height 22
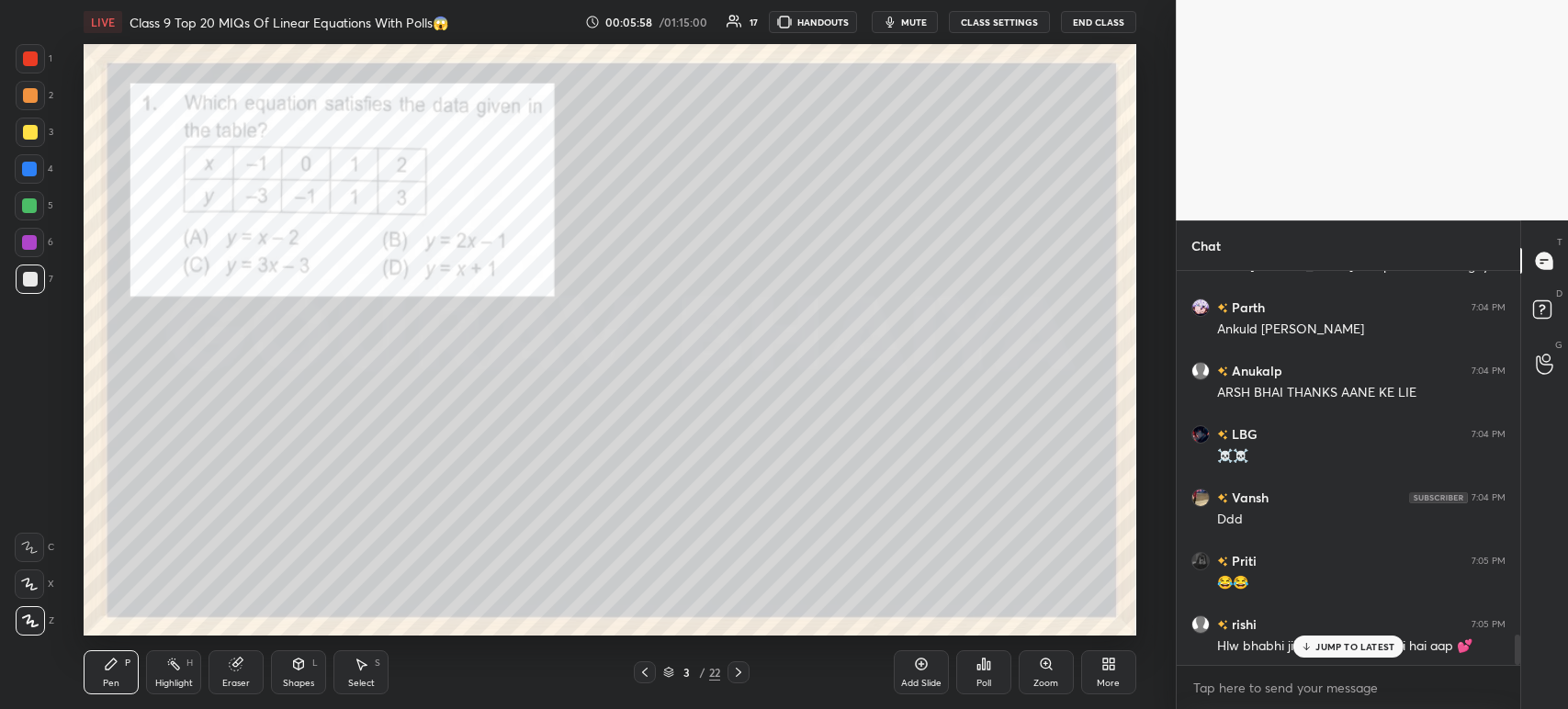
scroll to position [4769, 0]
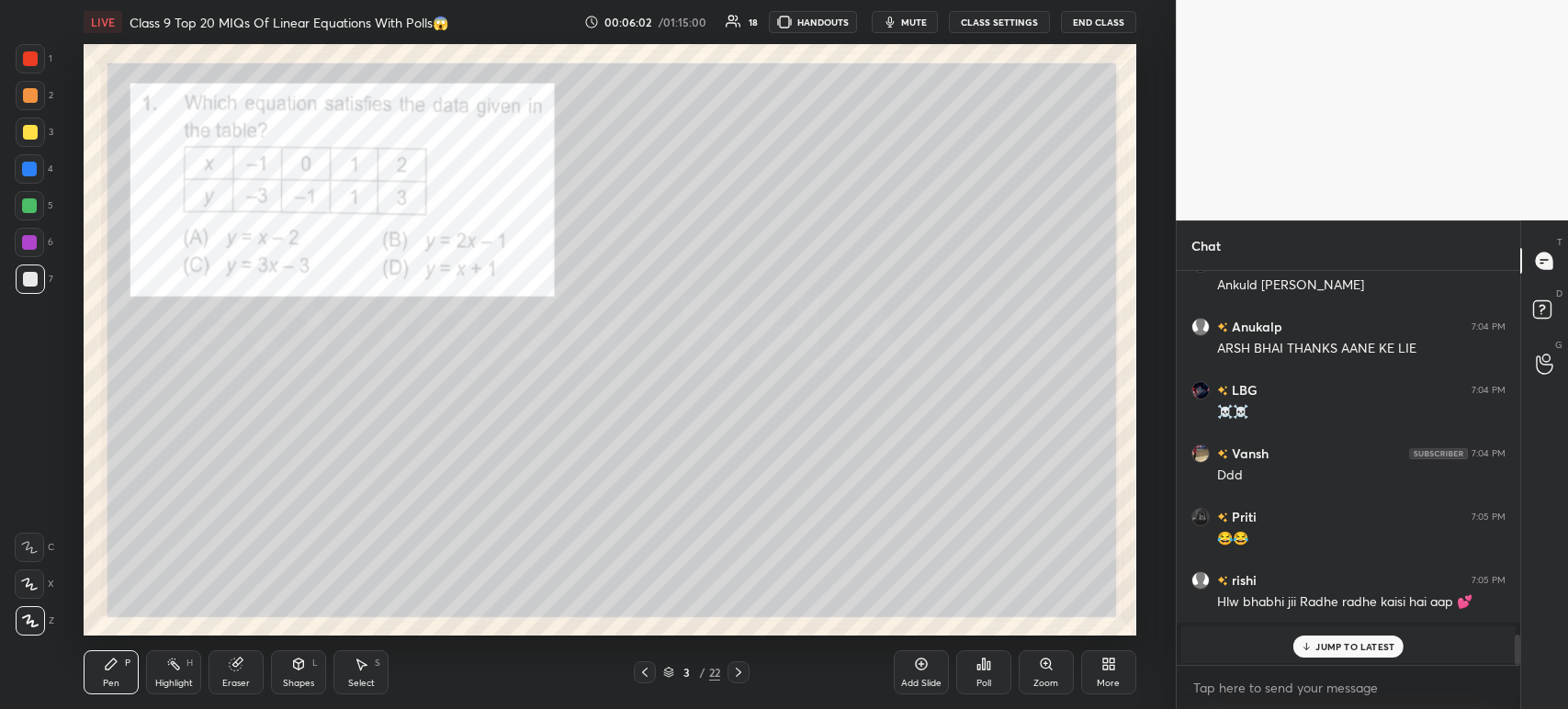
click at [1340, 648] on p "JUMP TO LATEST" at bounding box center [1355, 646] width 79 height 11
click at [1322, 636] on div "grid" at bounding box center [1326, 645] width 14 height 19
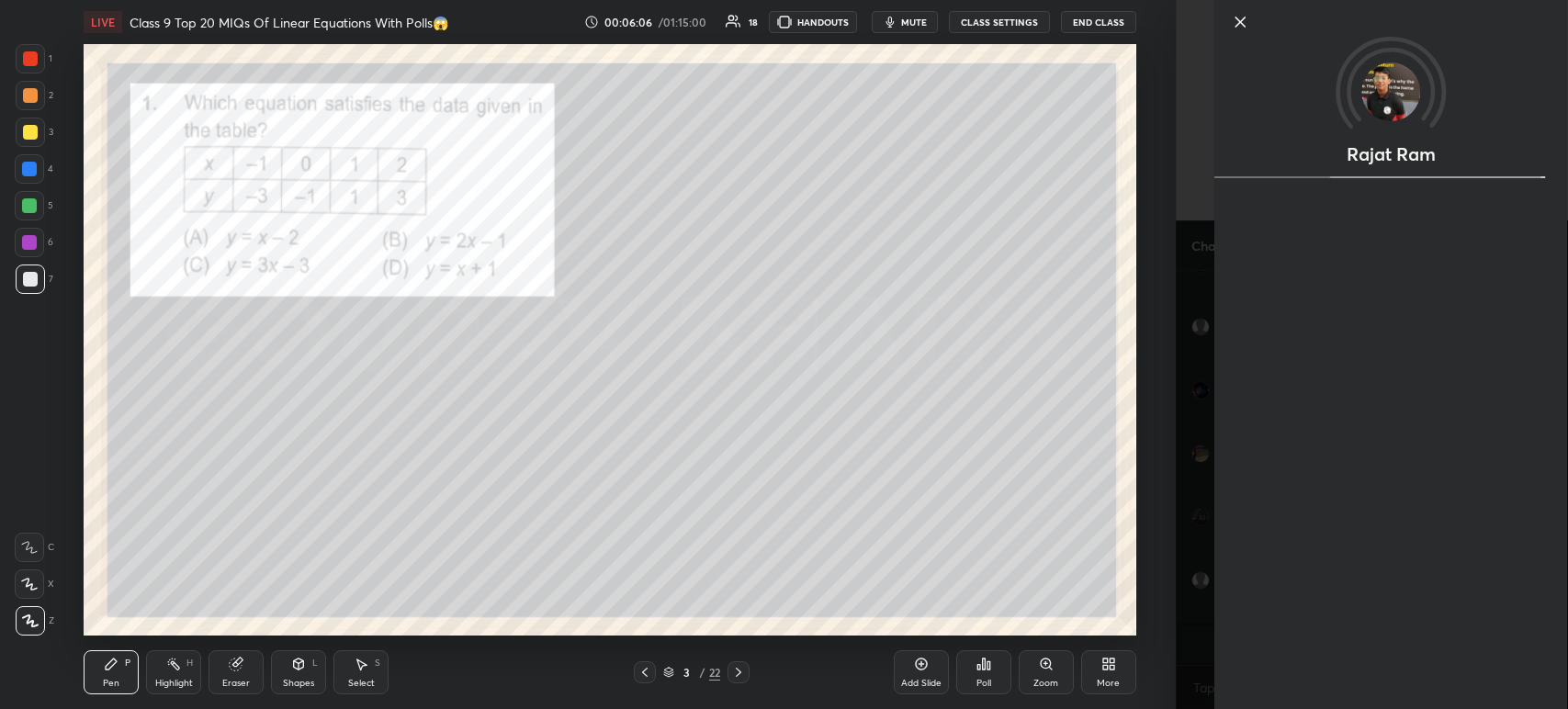
scroll to position [4791, 0]
click at [1241, 162] on div "[PERSON_NAME] Activity 0 / 10 Qs attempted 0 / 10 Mins watched" at bounding box center [1391, 354] width 352 height 709
click at [1235, 21] on icon at bounding box center [1240, 21] width 22 height 22
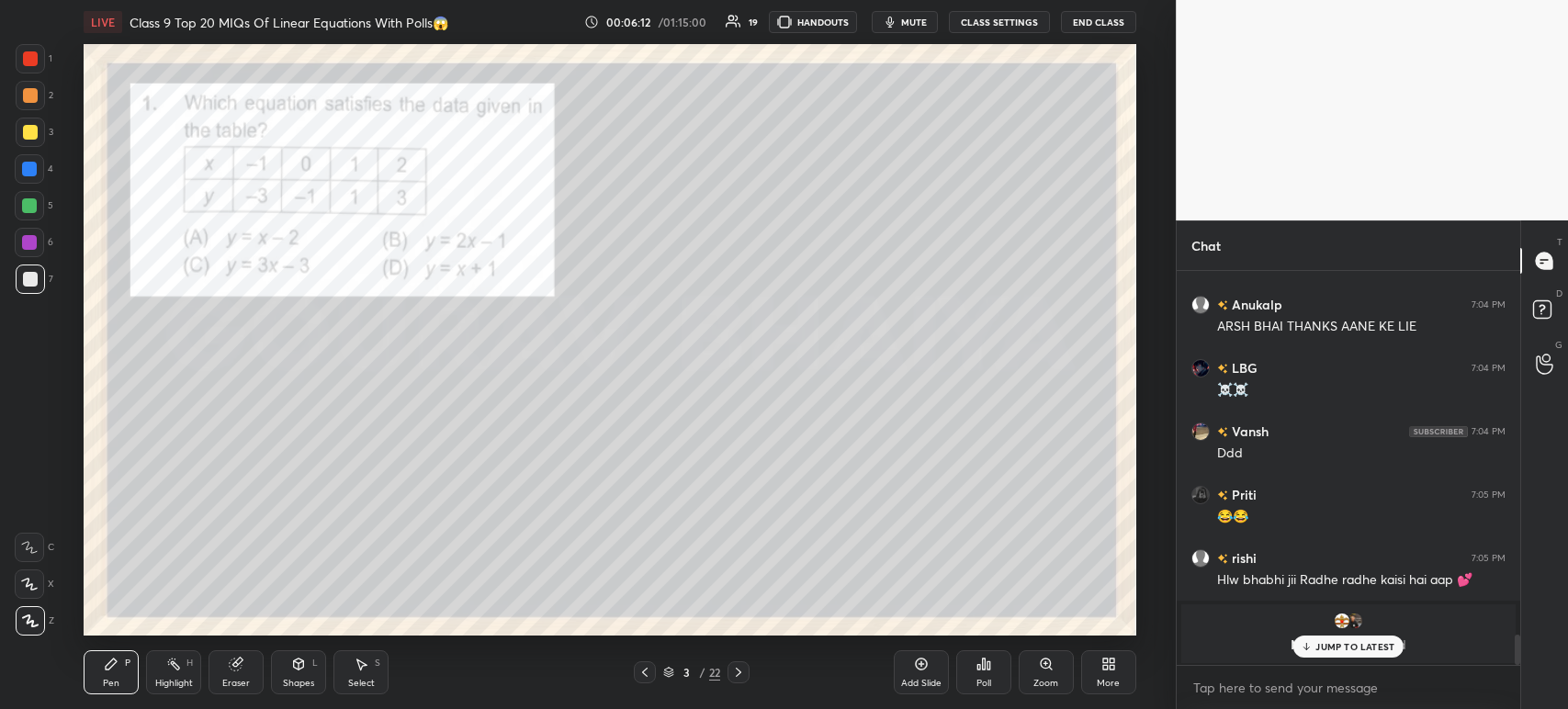
click at [1316, 648] on div "JUMP TO LATEST" at bounding box center [1349, 646] width 111 height 22
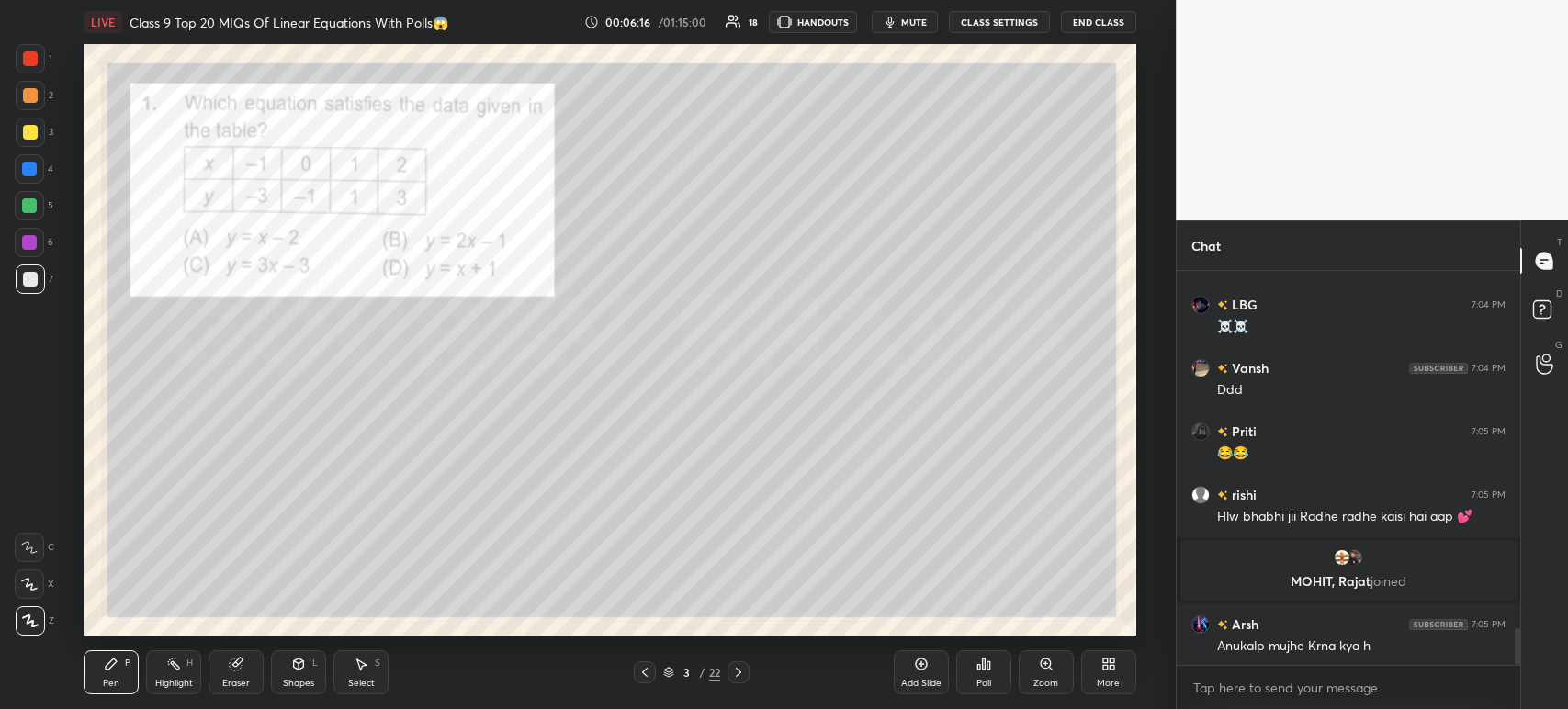
scroll to position [3857, 0]
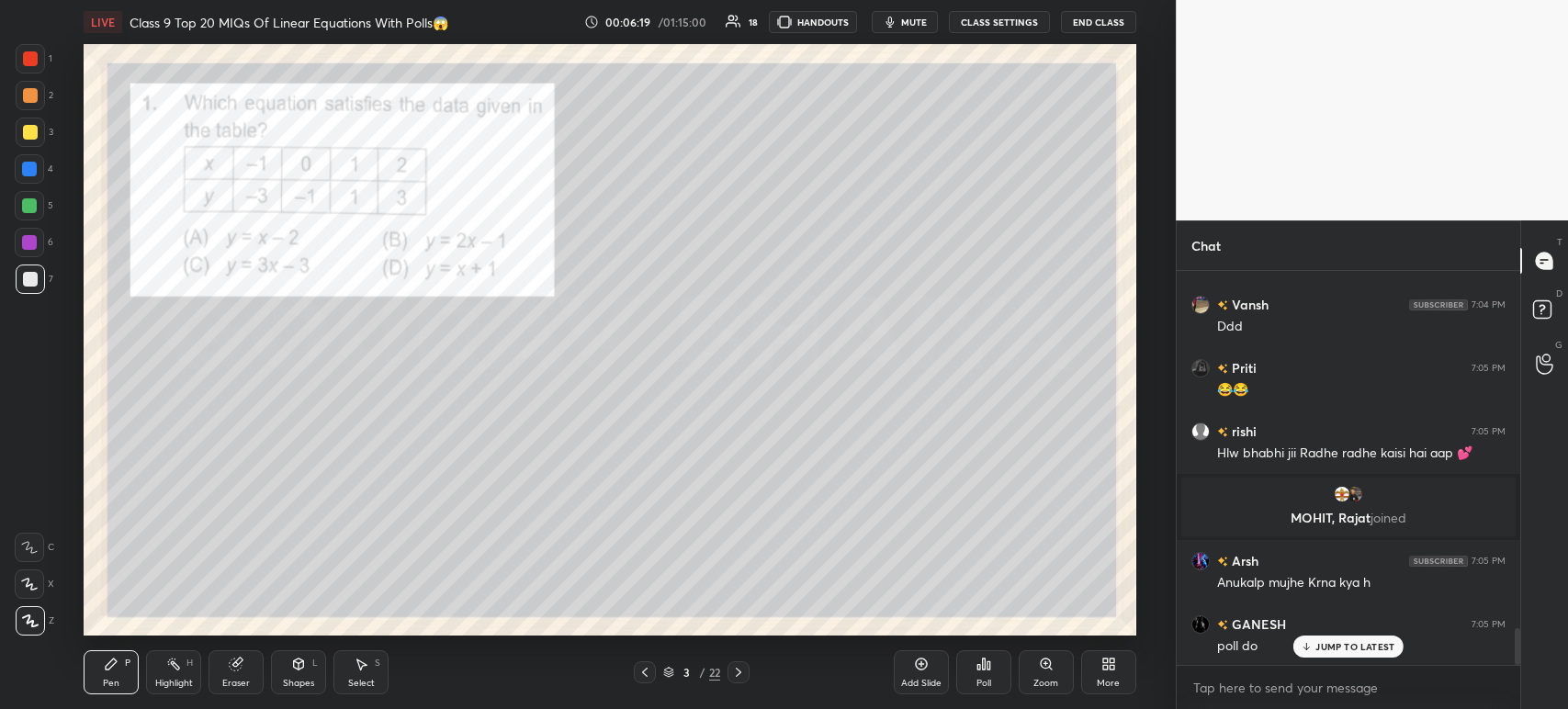
click at [991, 679] on div "Poll" at bounding box center [983, 683] width 14 height 10
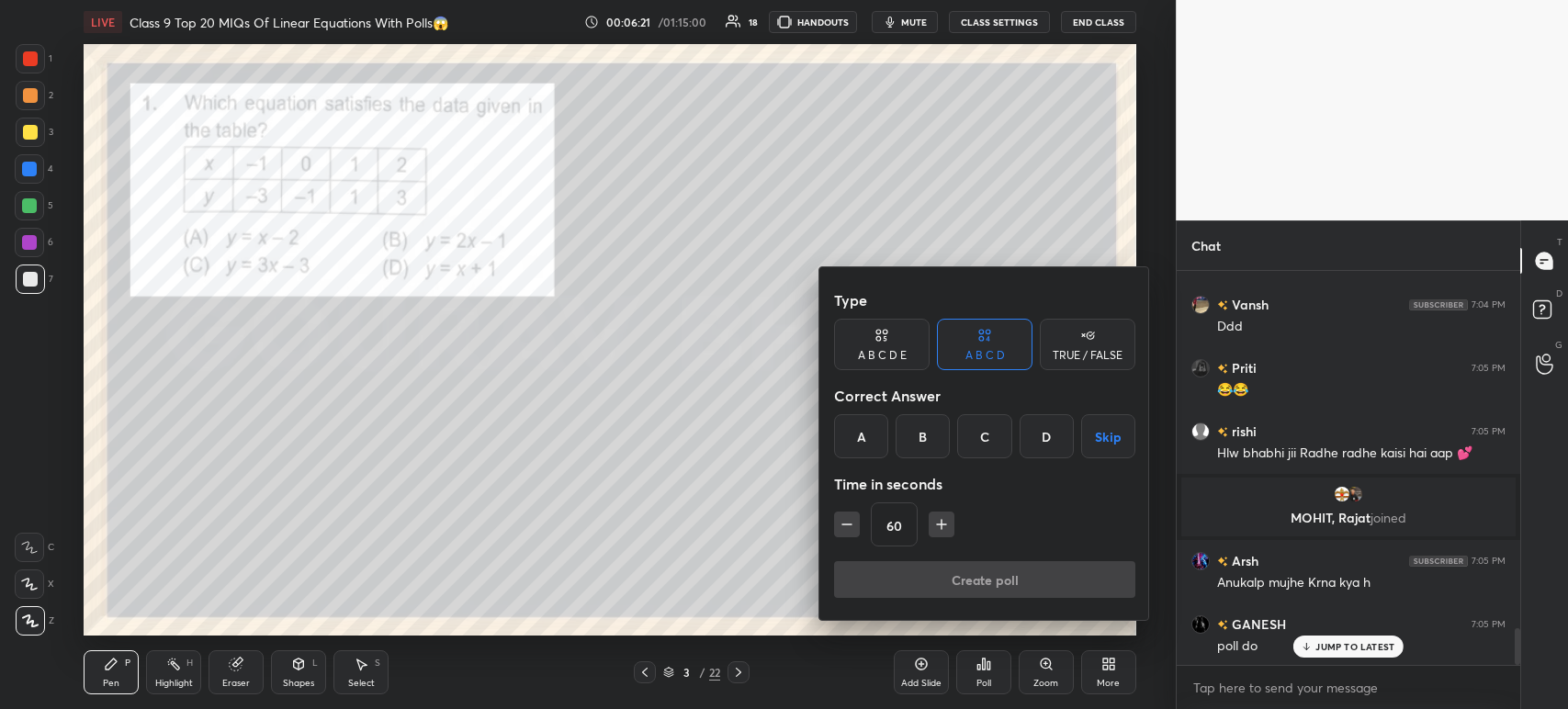
click at [934, 438] on div "B" at bounding box center [922, 436] width 54 height 44
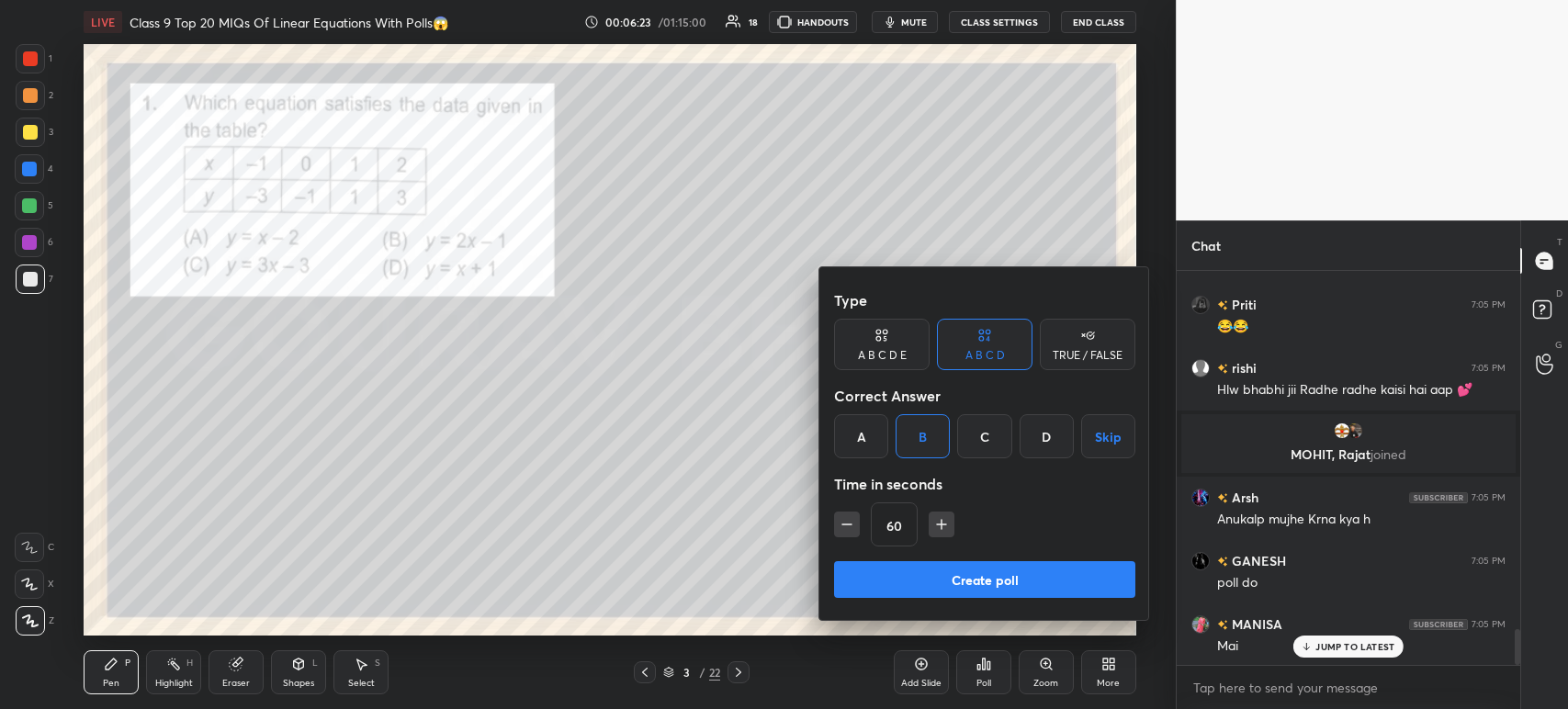
click at [930, 576] on button "Create poll" at bounding box center [984, 579] width 301 height 37
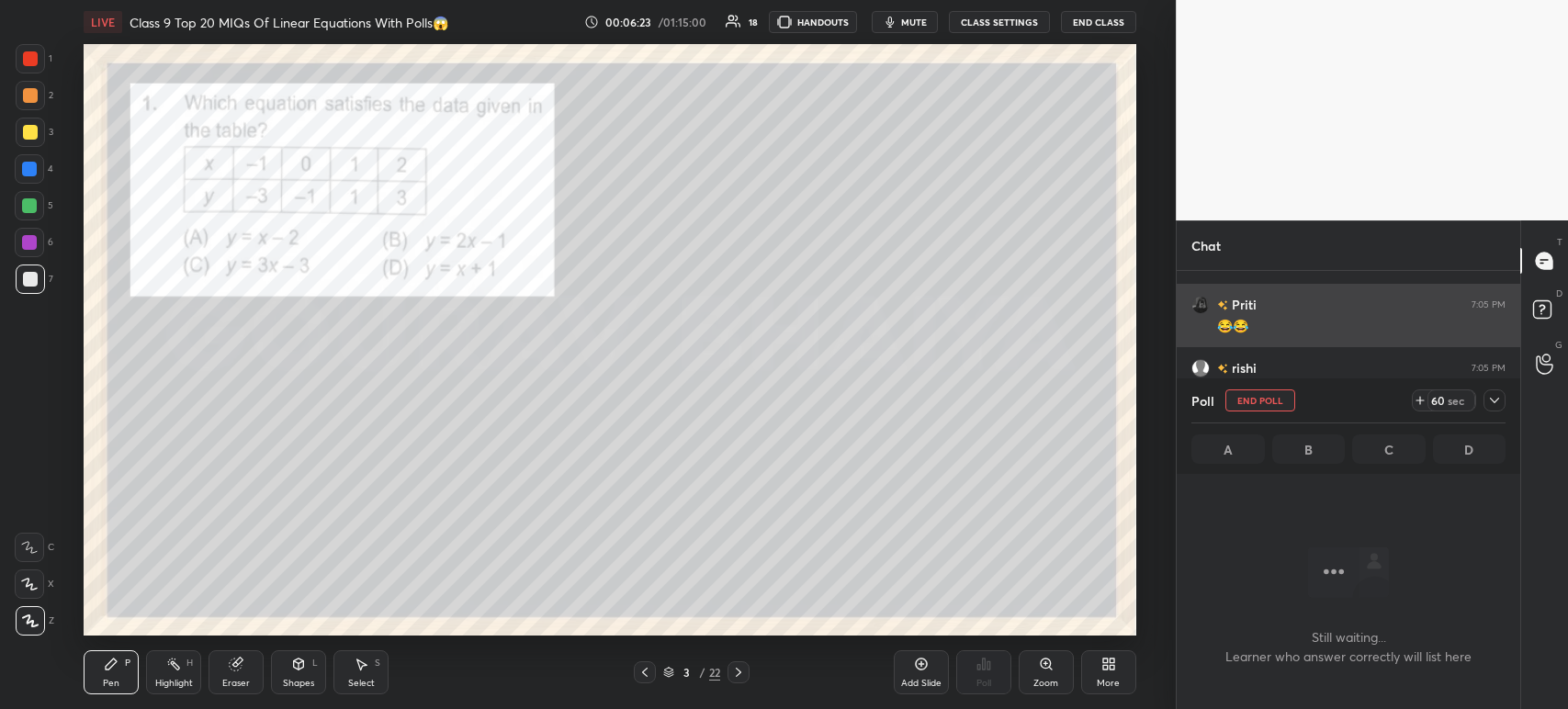
scroll to position [140, 338]
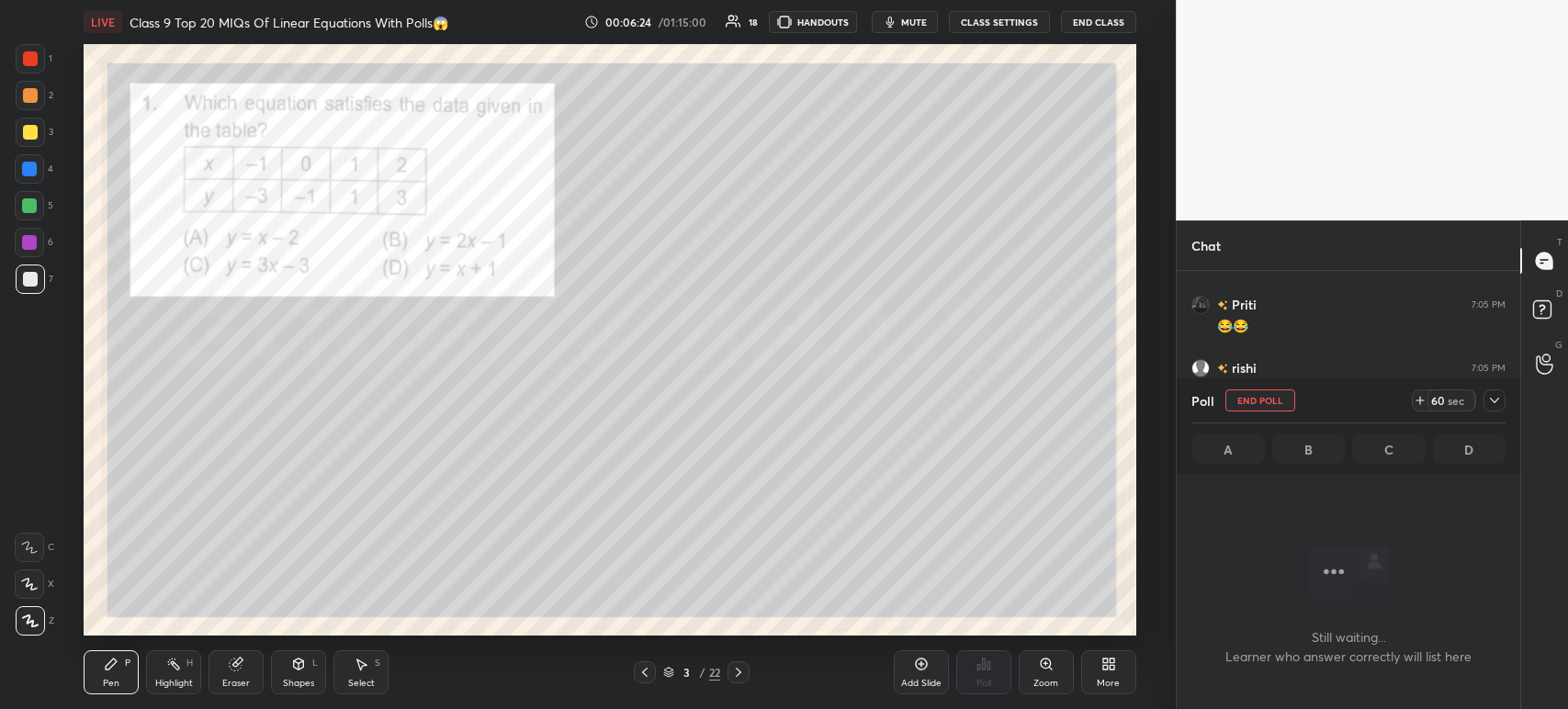
click at [1498, 406] on icon at bounding box center [1494, 399] width 14 height 14
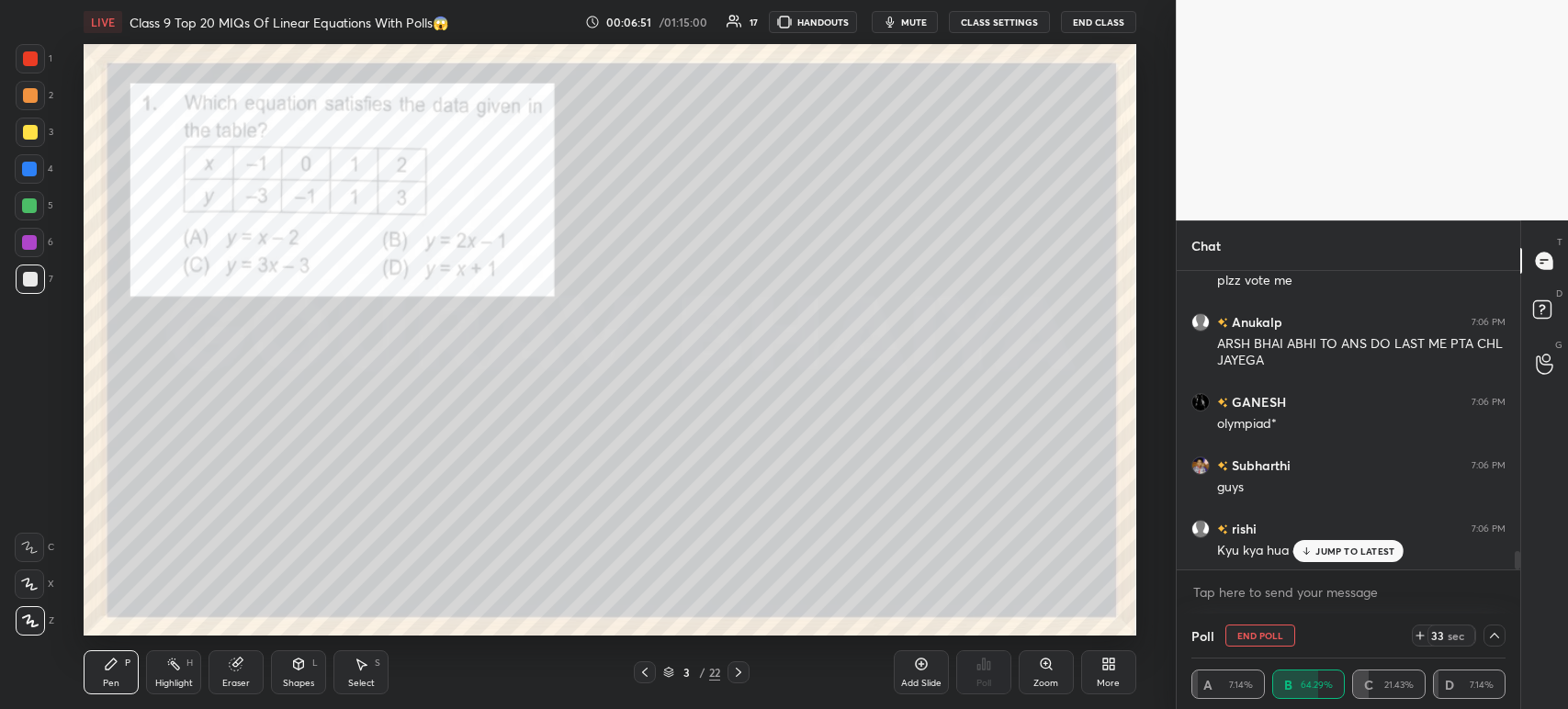
scroll to position [4539, 0]
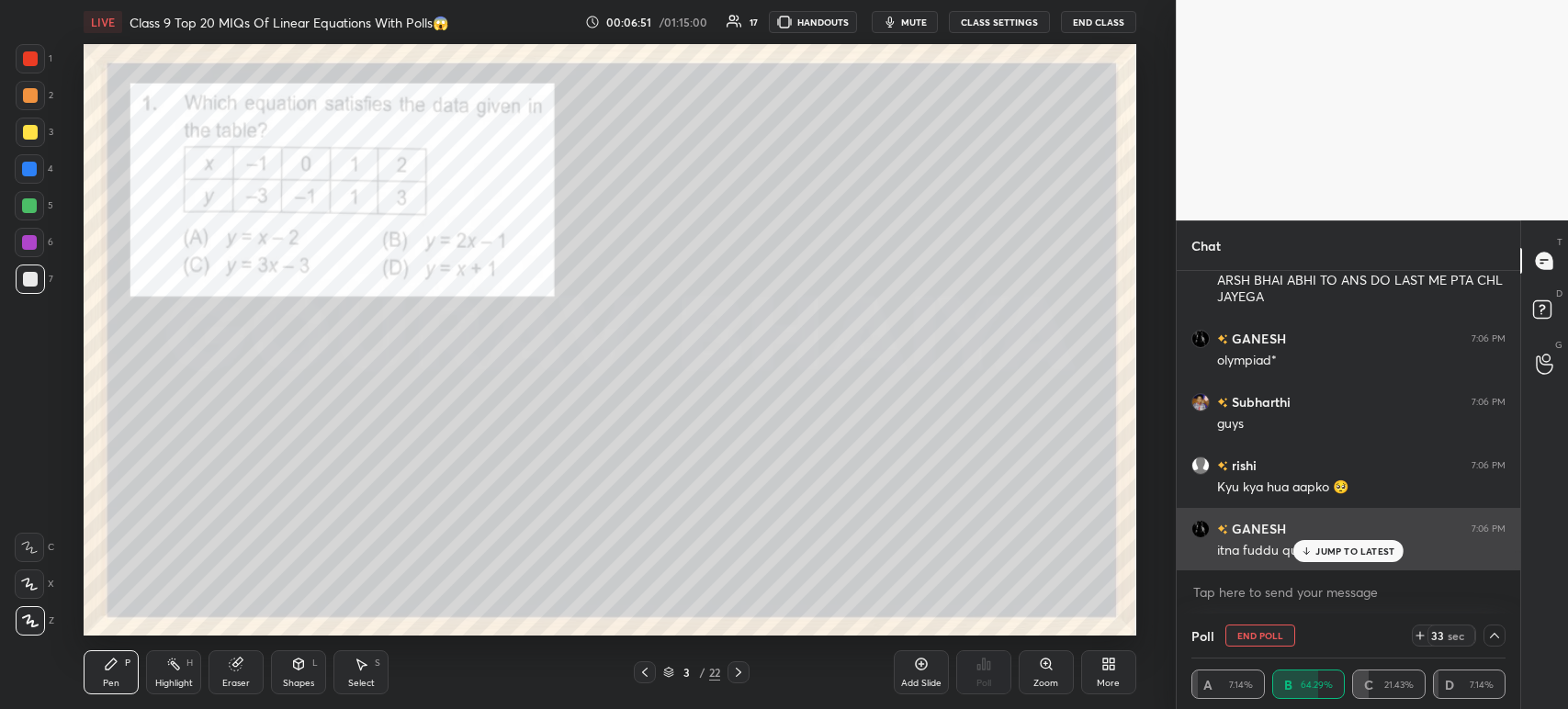
click at [1333, 561] on div "JUMP TO LATEST" at bounding box center [1349, 550] width 111 height 22
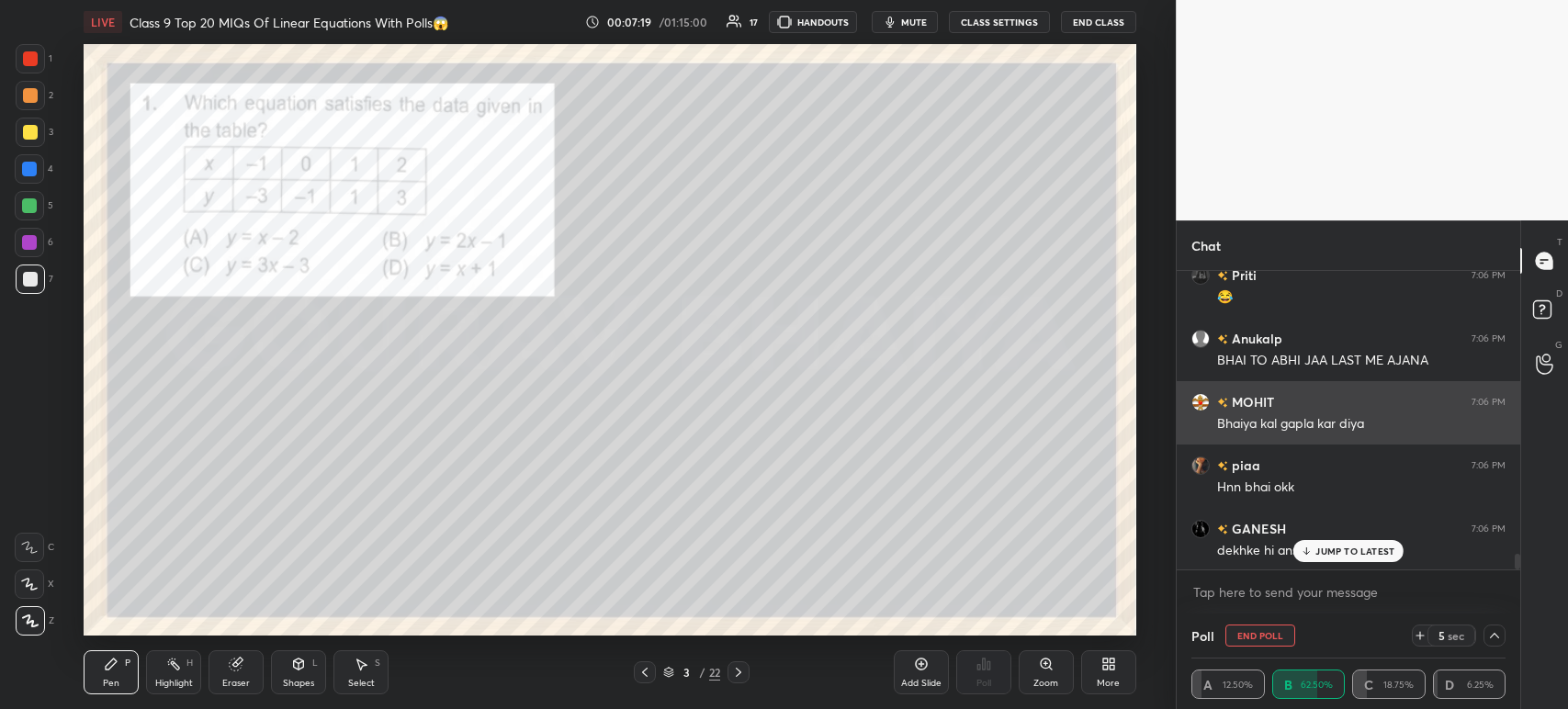
scroll to position [5343, 0]
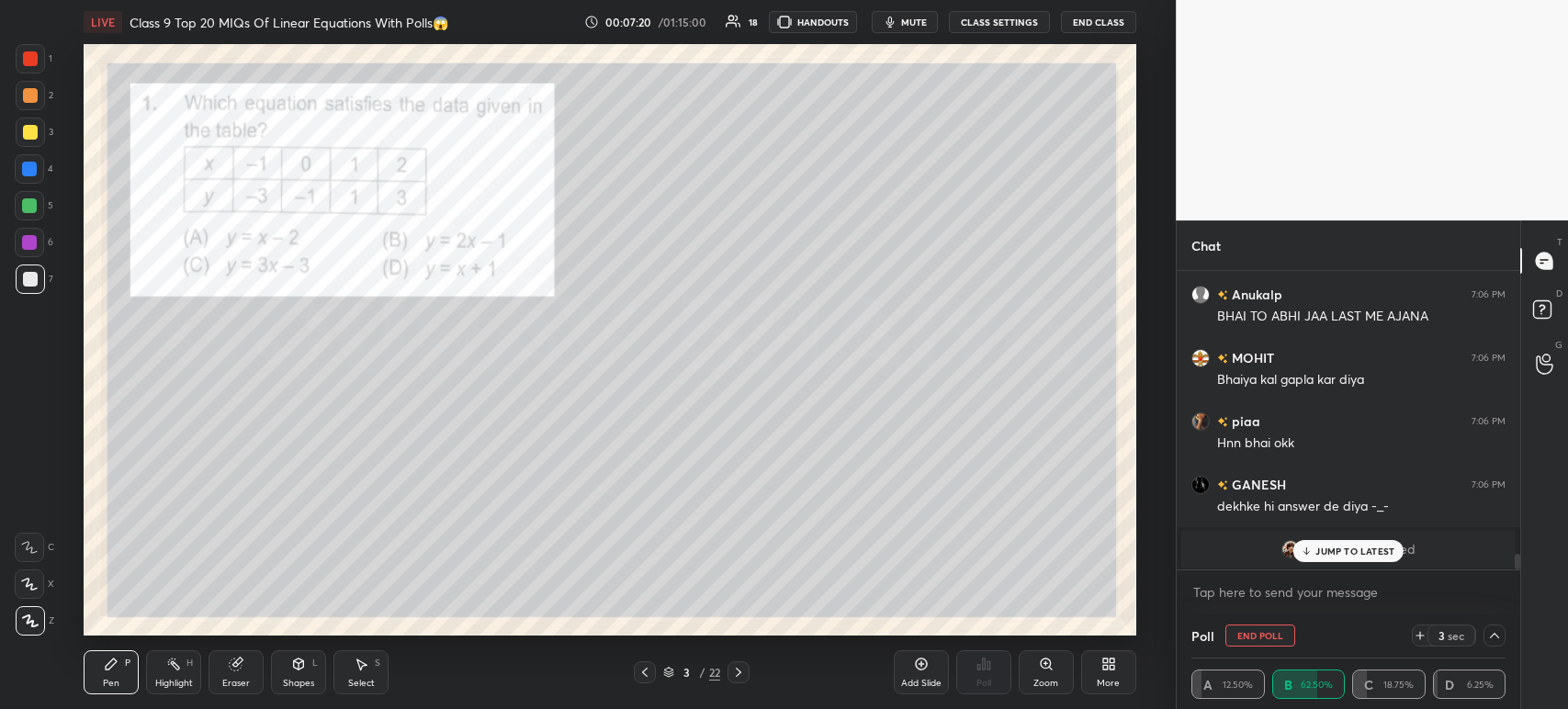
click at [1329, 544] on div "JUMP TO LATEST" at bounding box center [1349, 550] width 111 height 22
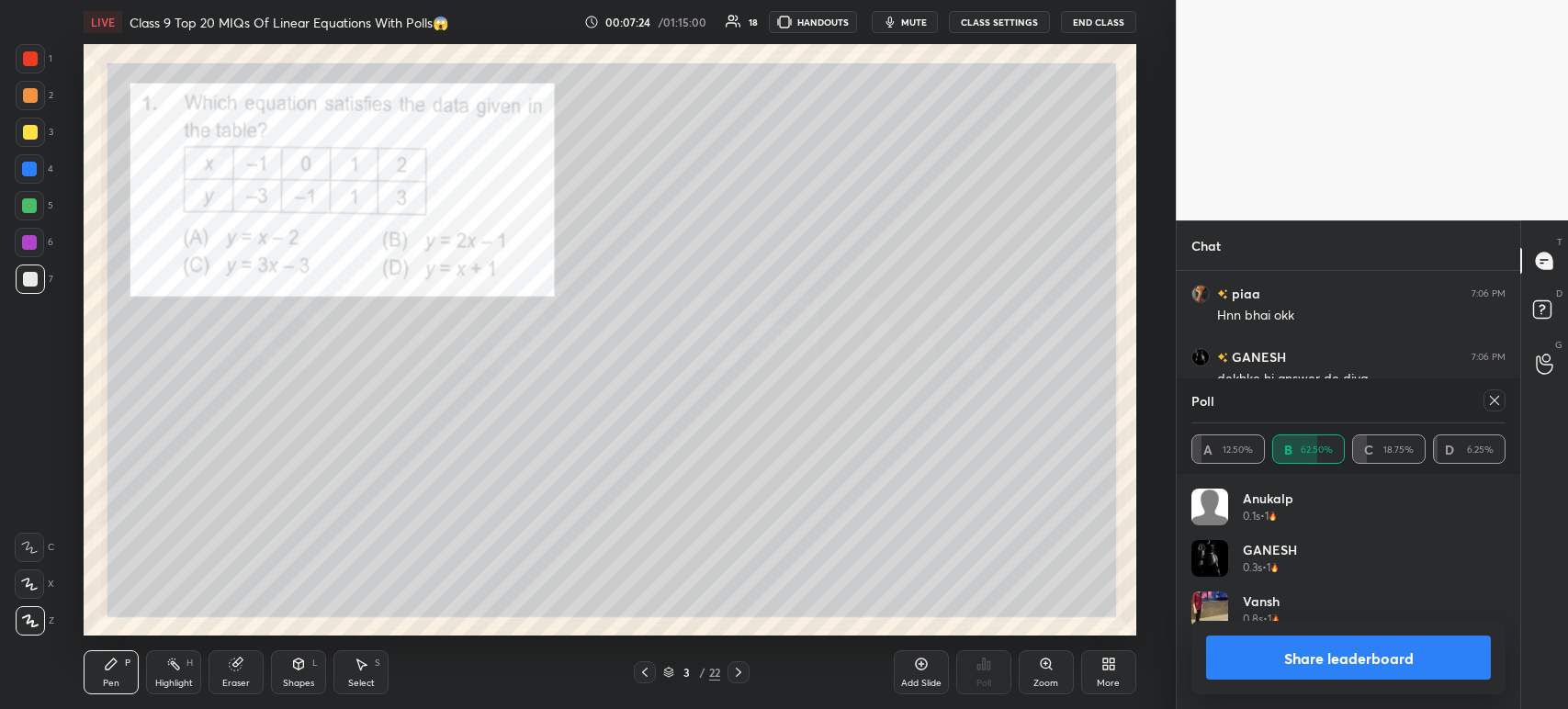
scroll to position [215, 309]
click at [1273, 648] on button "Share leaderboard" at bounding box center [1349, 657] width 285 height 44
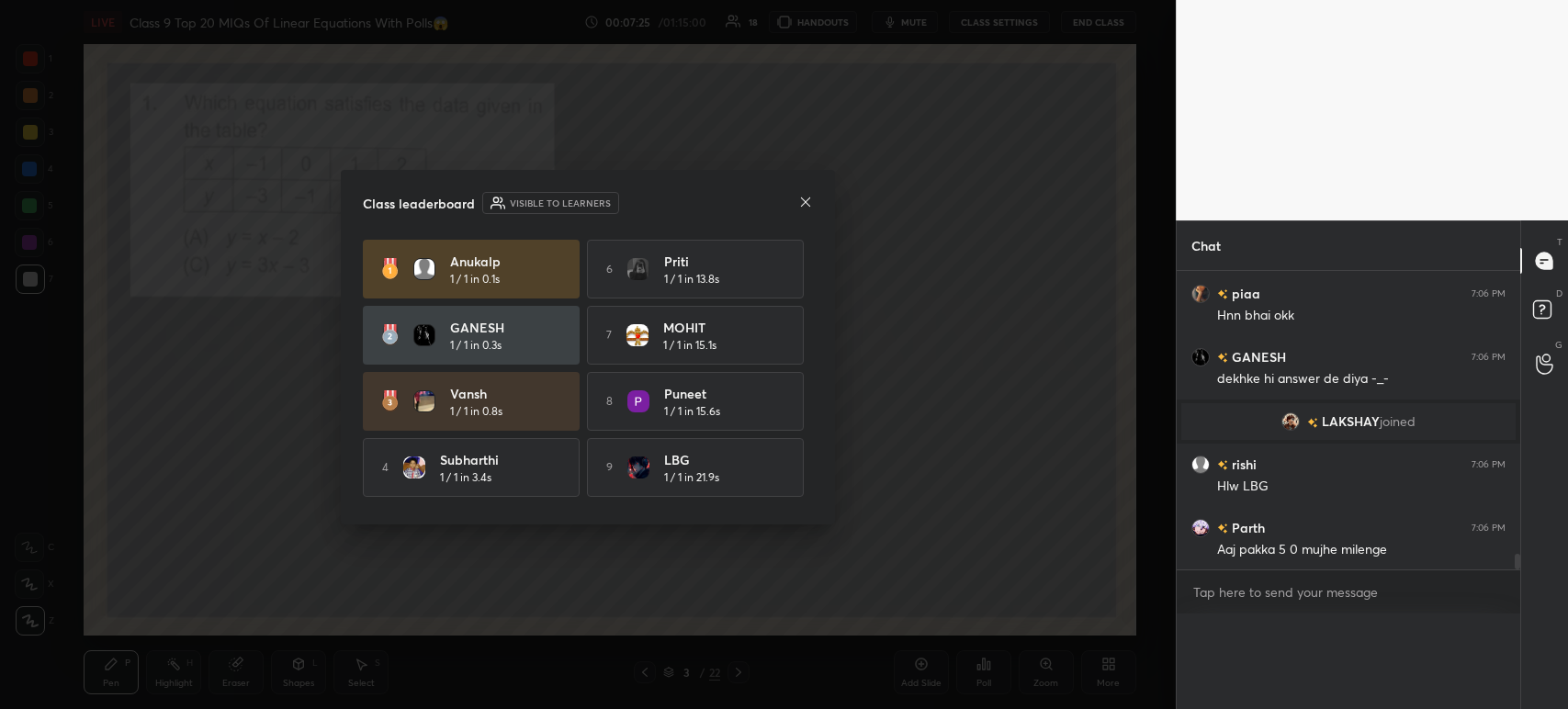
scroll to position [0, 0]
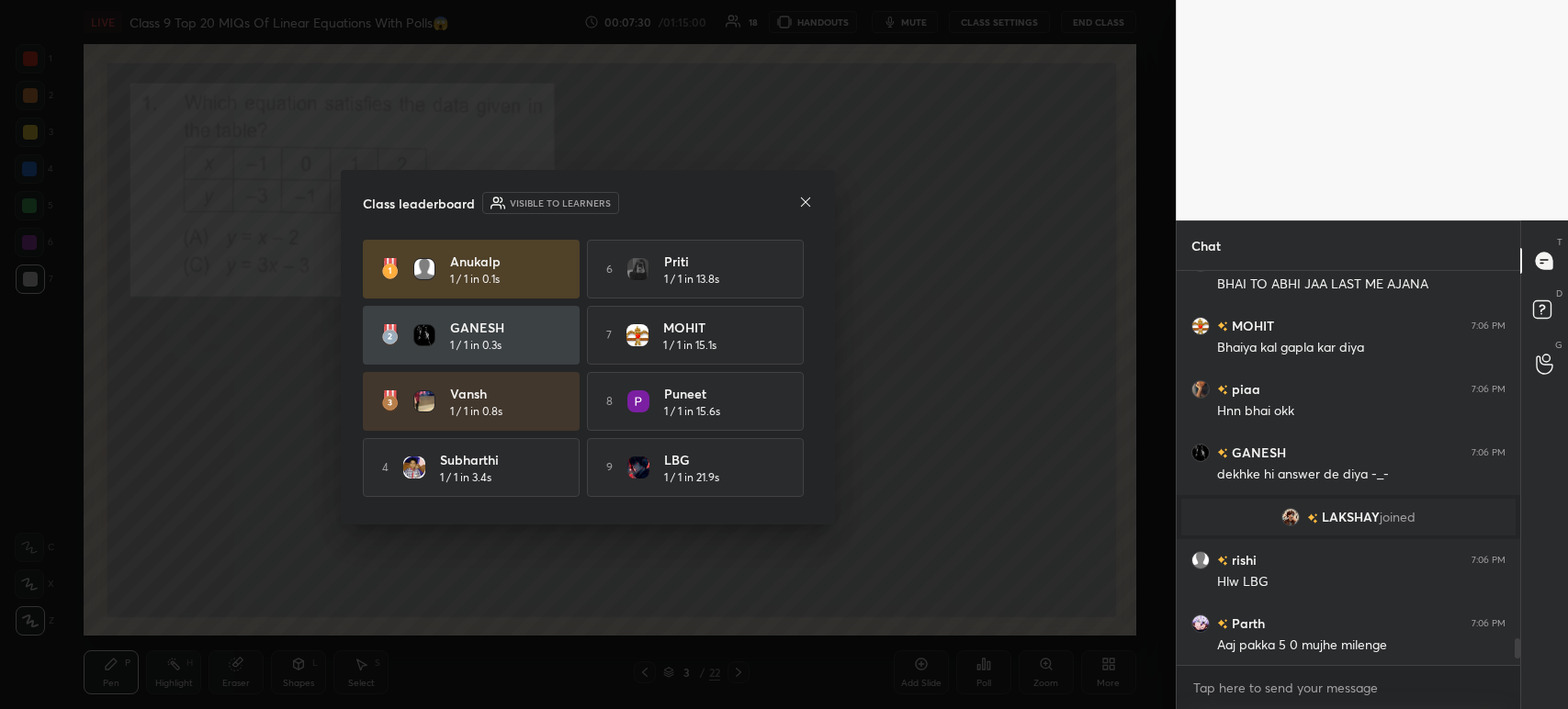
click at [815, 211] on div "Class leaderboard Visible to learners [PERSON_NAME] 1 / 1 in 0.1s 6 [PERSON_NAM…" at bounding box center [587, 347] width 494 height 354
click at [801, 207] on icon at bounding box center [805, 201] width 14 height 14
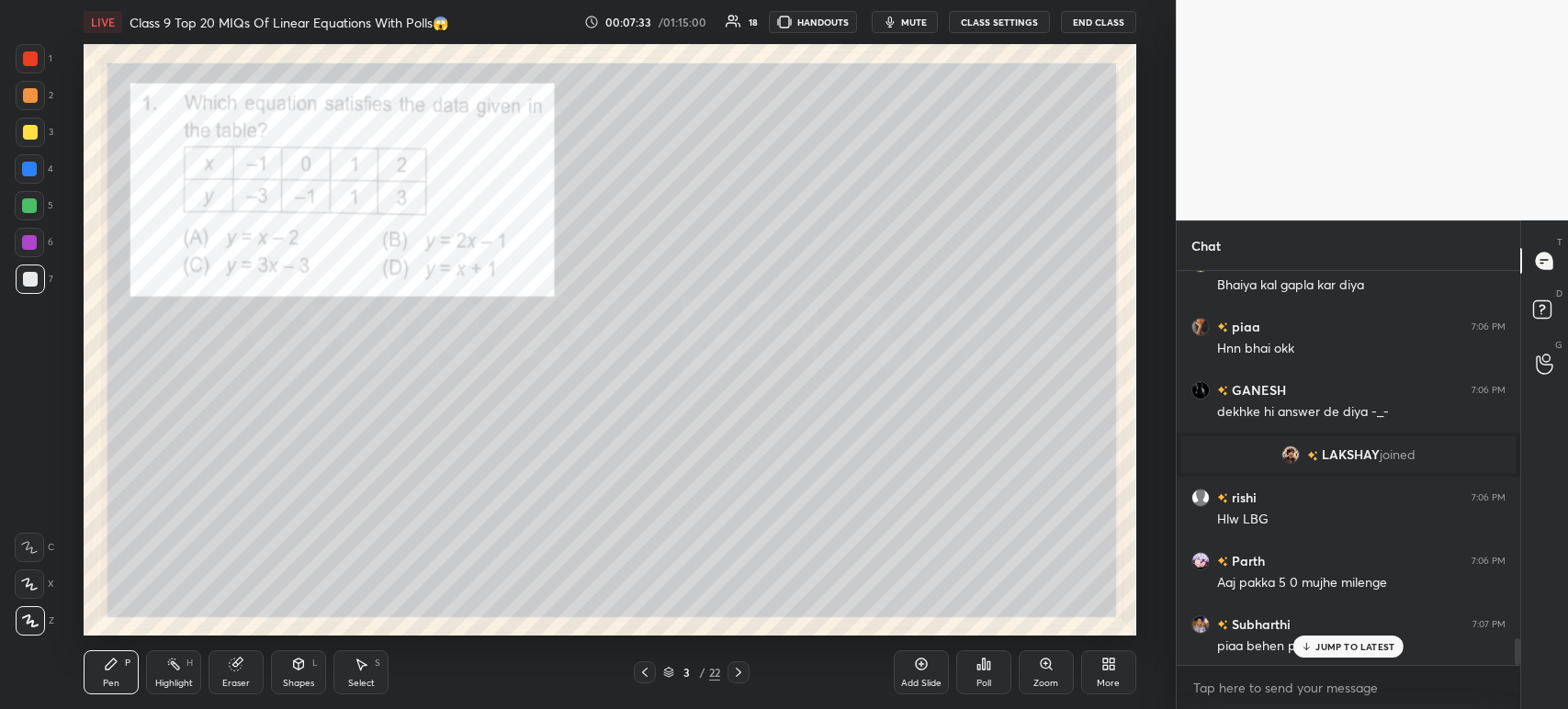
click at [32, 60] on div at bounding box center [30, 58] width 14 height 14
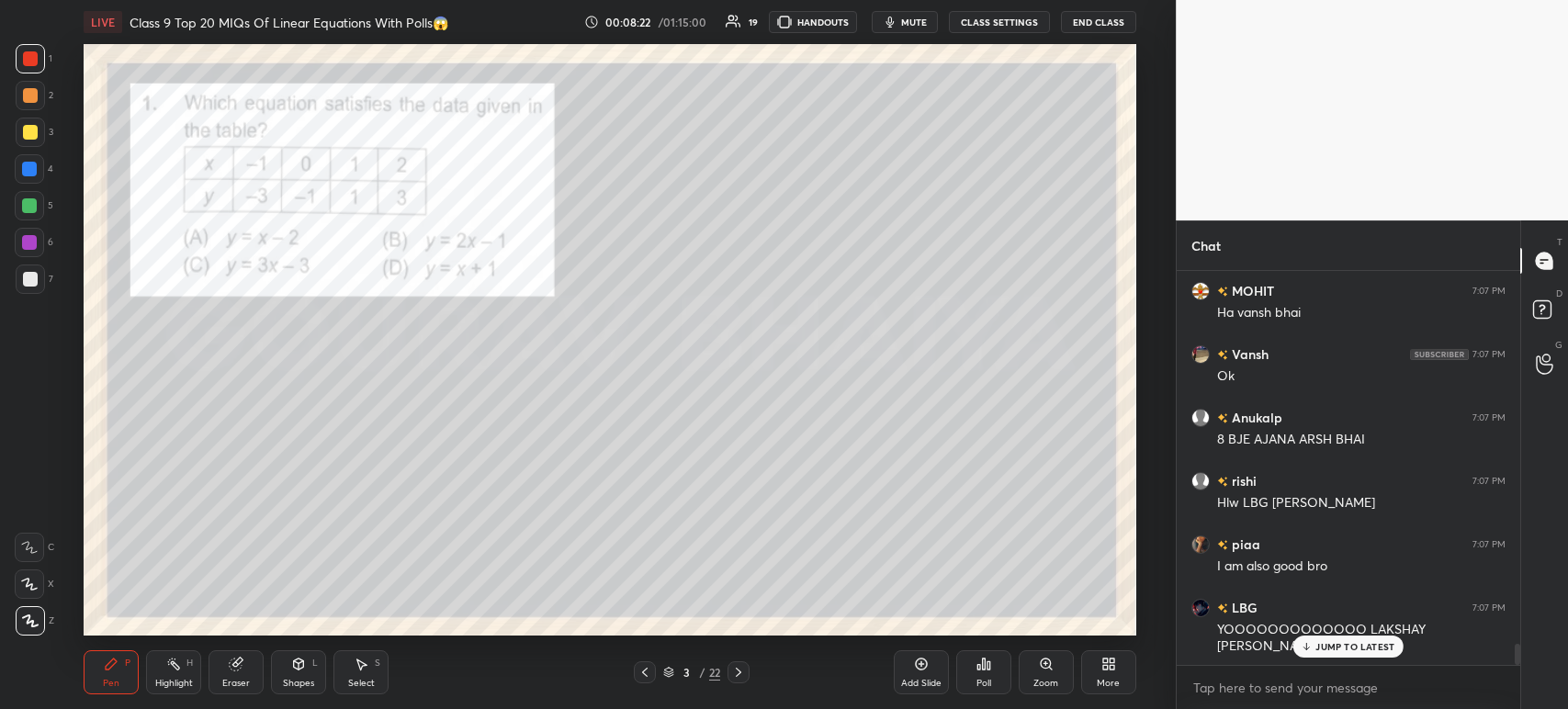
click at [726, 677] on div "3 / 22" at bounding box center [691, 671] width 116 height 22
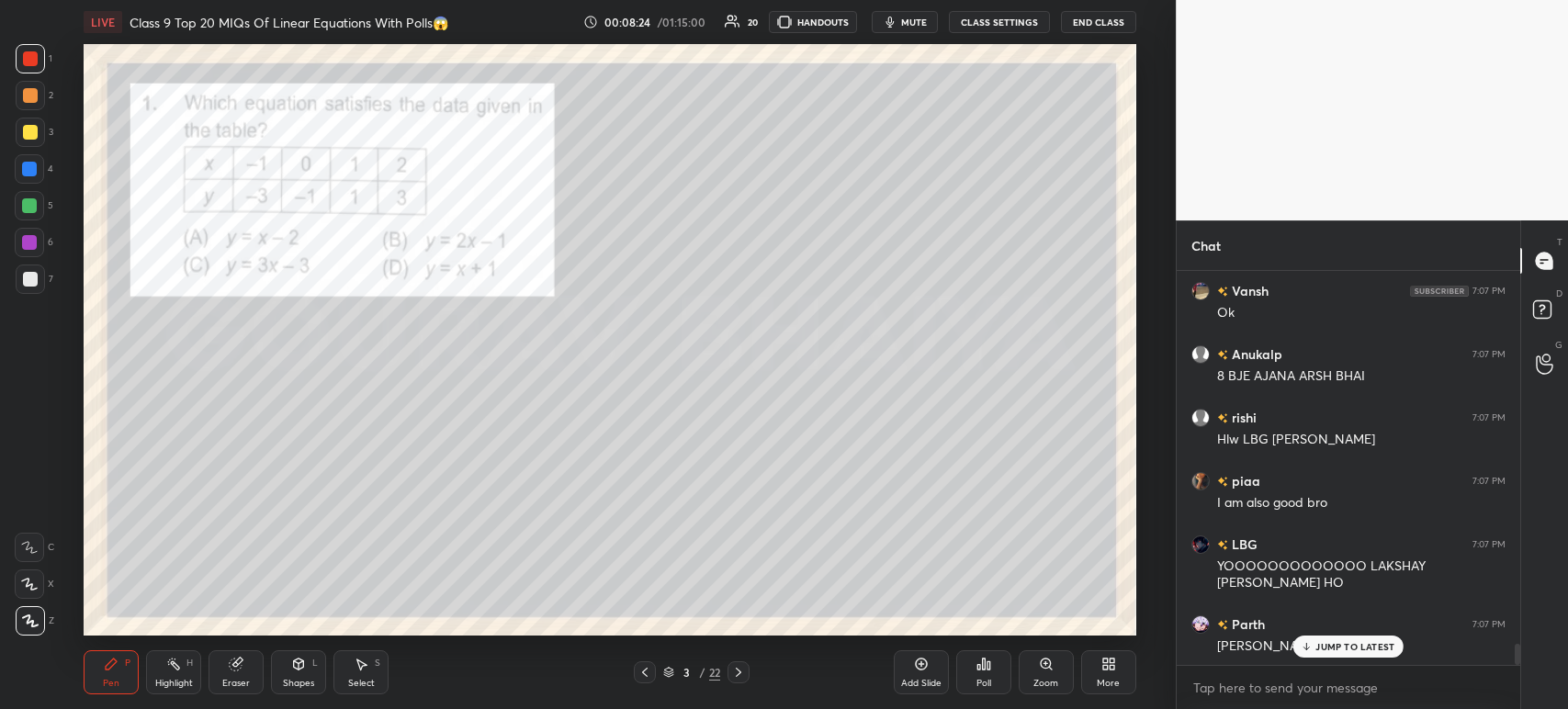
click at [736, 673] on icon at bounding box center [738, 671] width 14 height 14
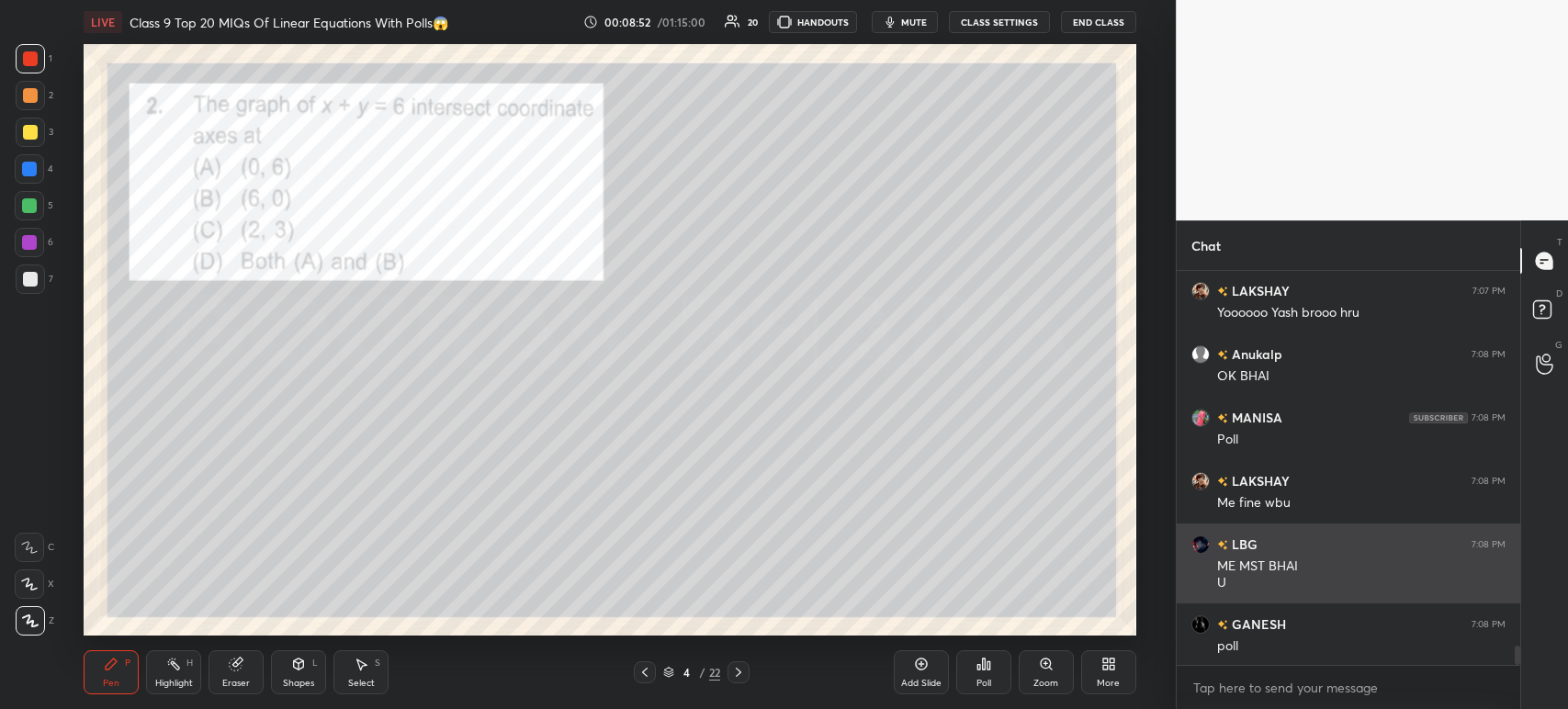
scroll to position [7762, 0]
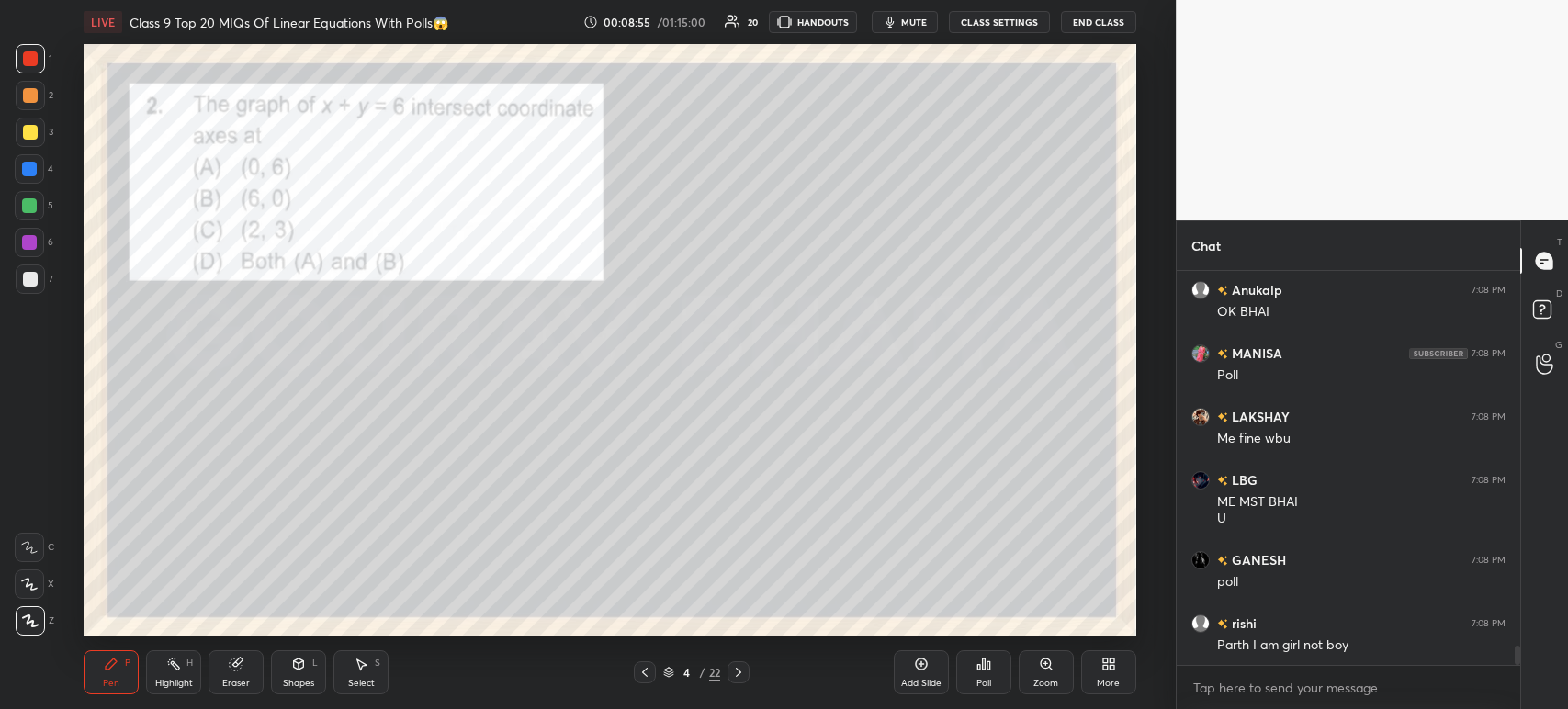
click at [993, 682] on div "Poll" at bounding box center [983, 672] width 55 height 44
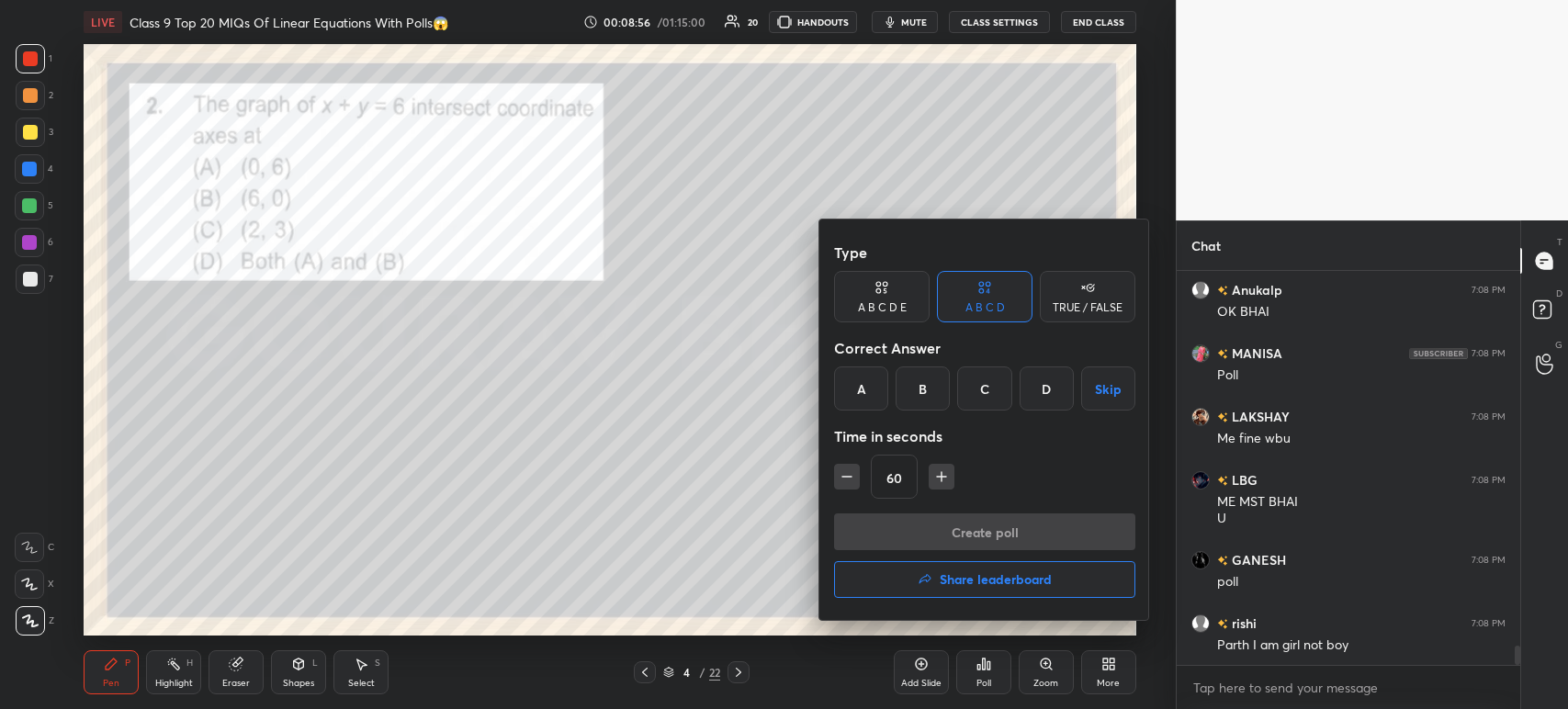
click at [1045, 400] on div "D" at bounding box center [1046, 389] width 54 height 44
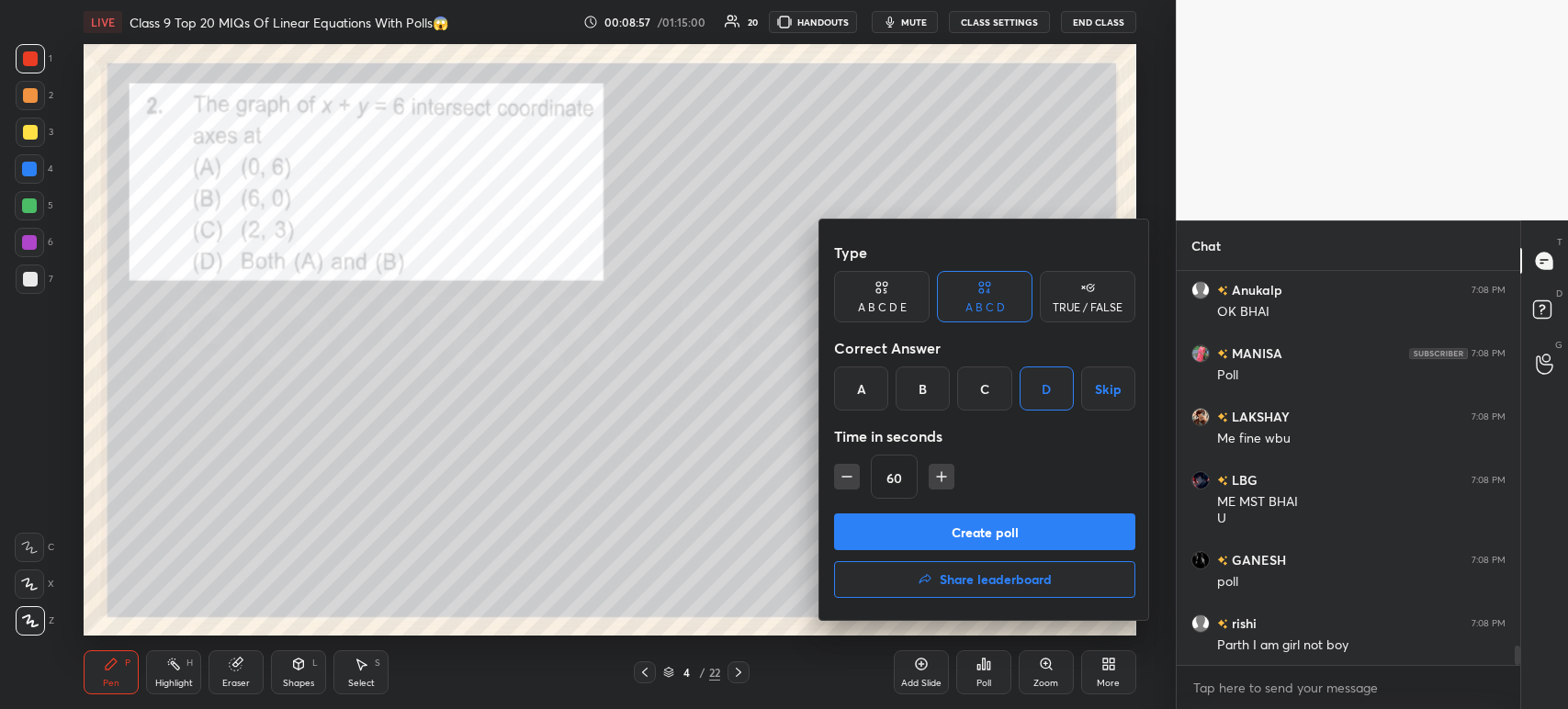
click at [970, 532] on button "Create poll" at bounding box center [984, 531] width 301 height 37
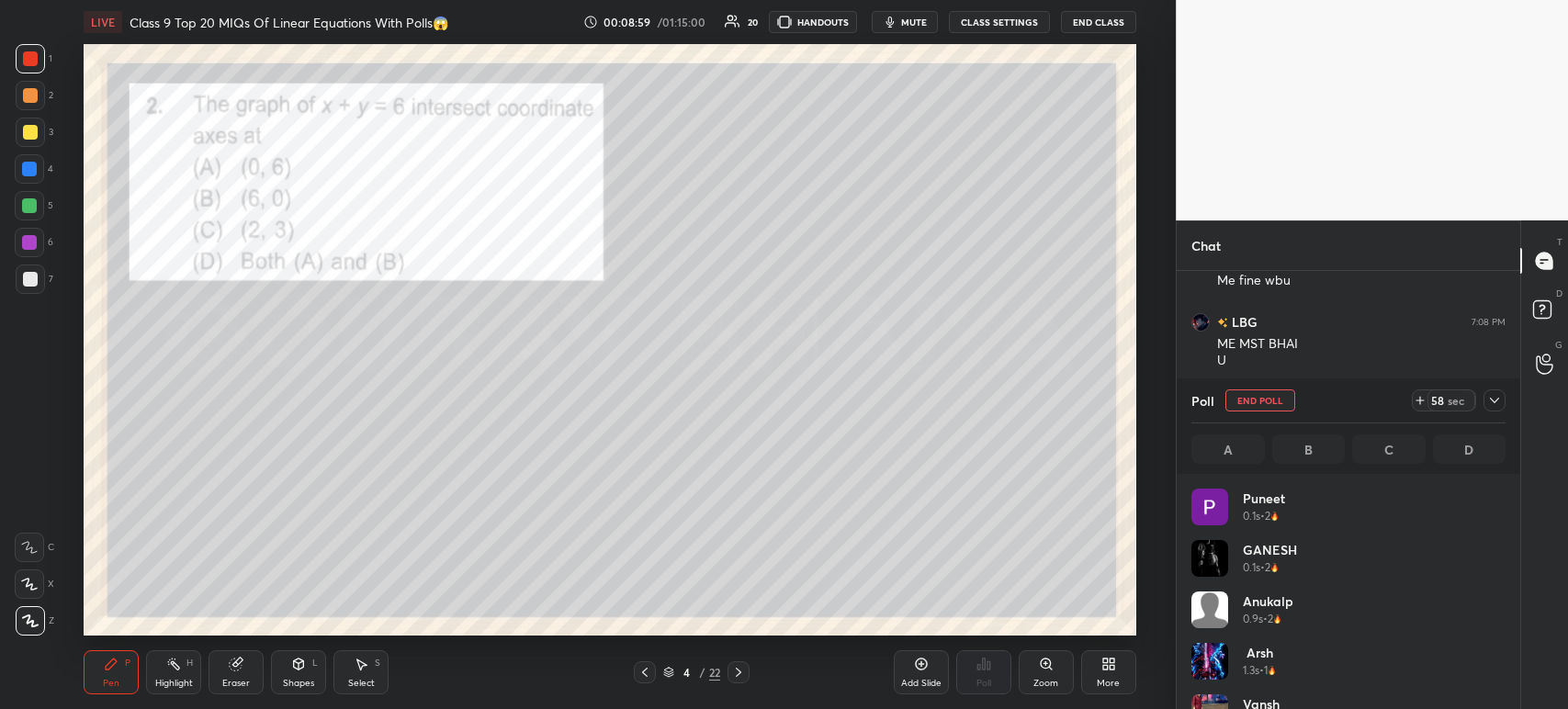
scroll to position [215, 309]
click at [1497, 406] on icon at bounding box center [1494, 399] width 14 height 14
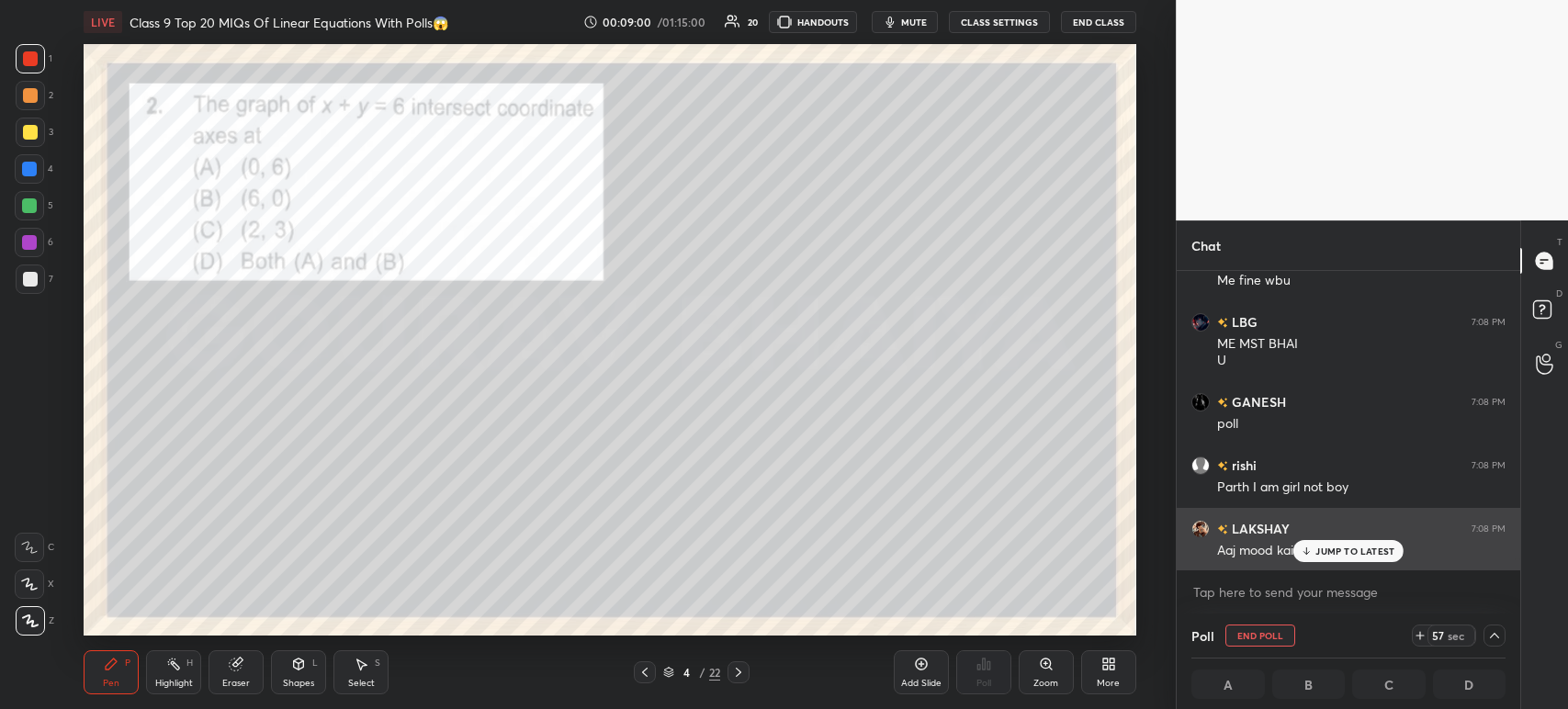
scroll to position [0, 0]
click at [1336, 557] on div "JUMP TO LATEST" at bounding box center [1349, 550] width 111 height 22
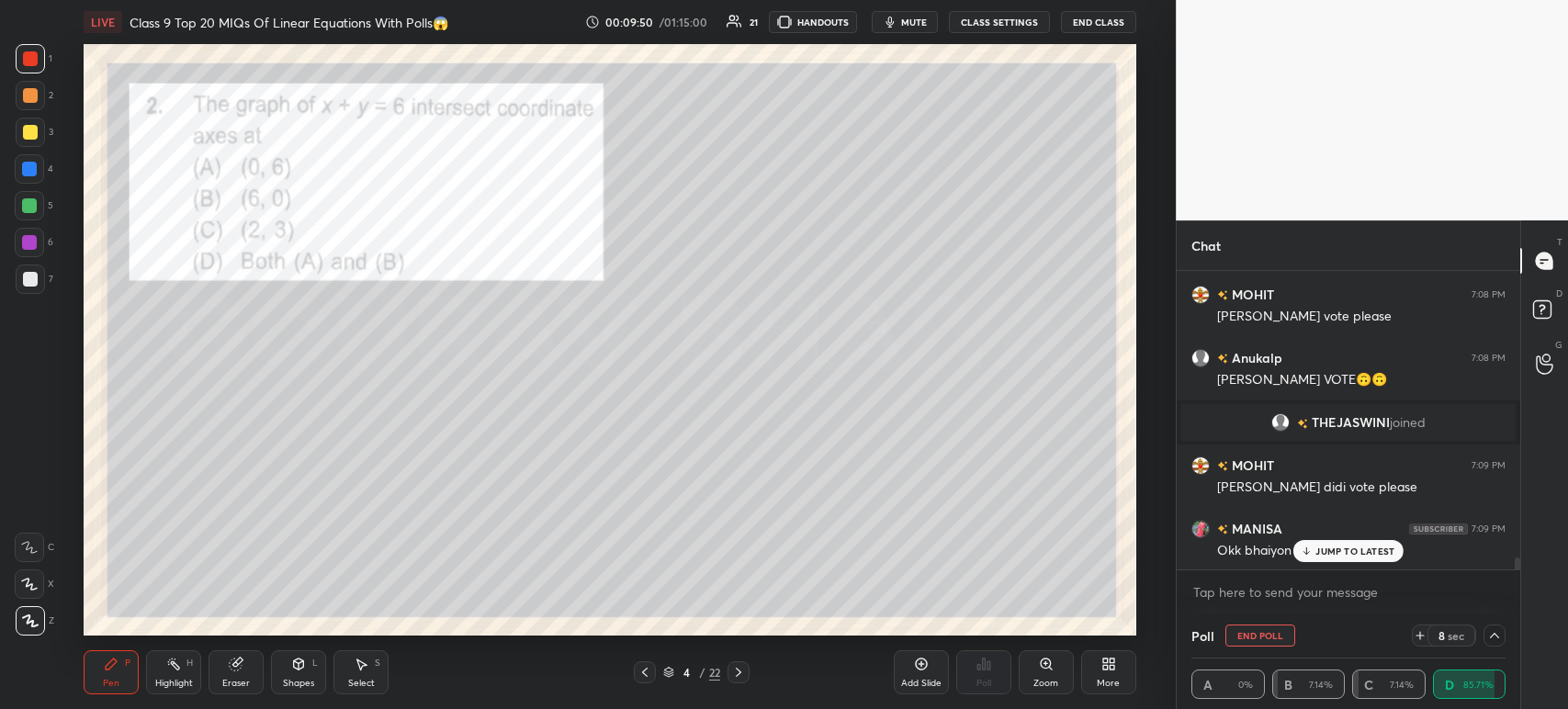
scroll to position [7461, 0]
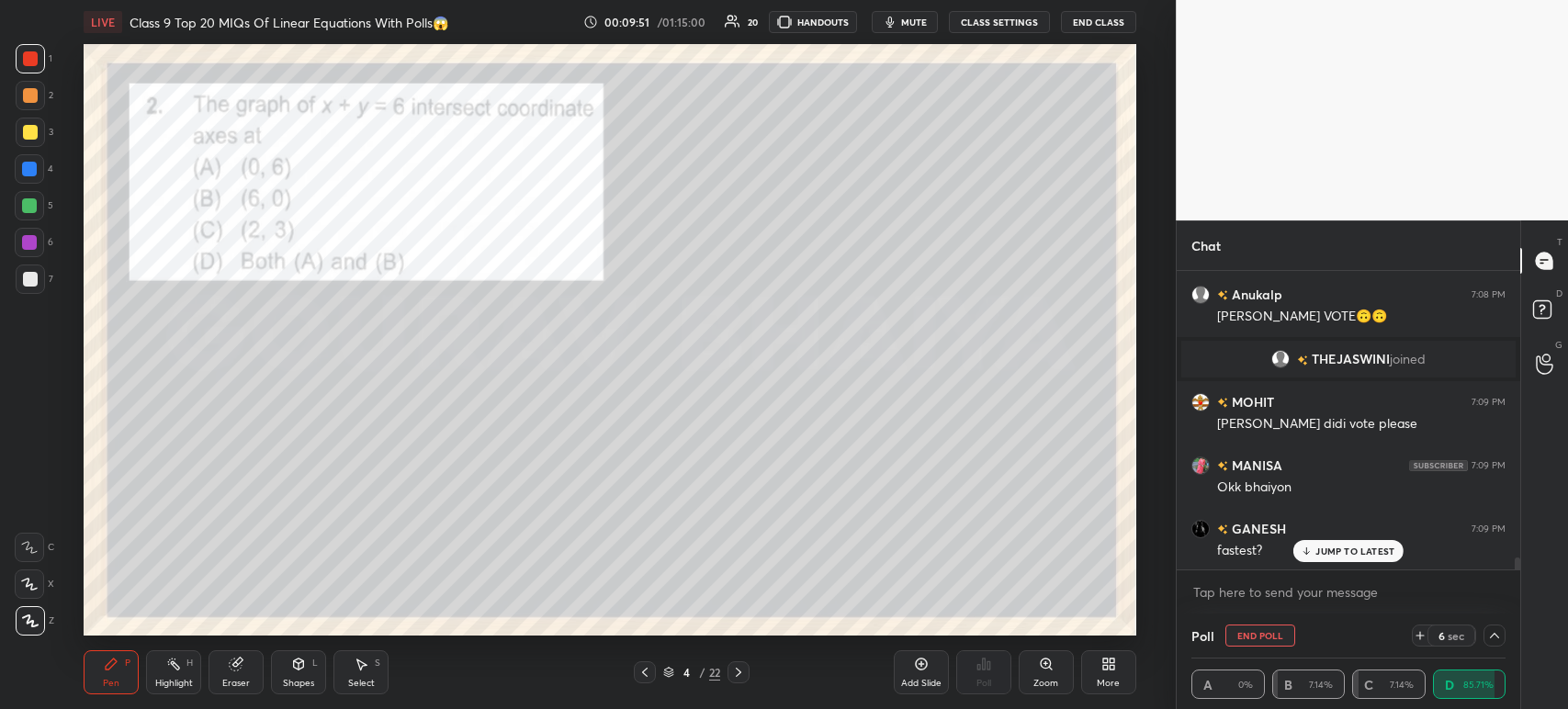
click at [1496, 645] on div at bounding box center [1494, 635] width 22 height 22
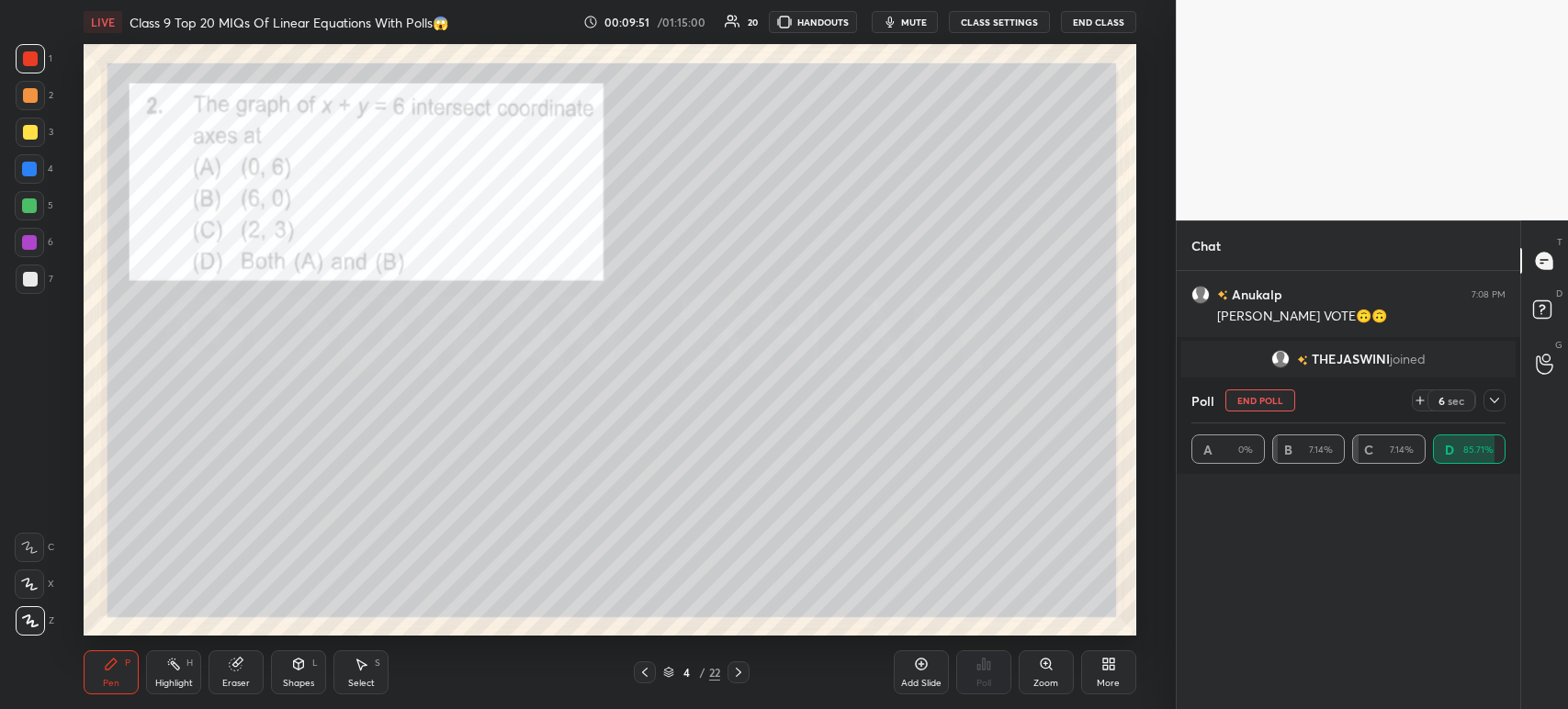
scroll to position [119, 309]
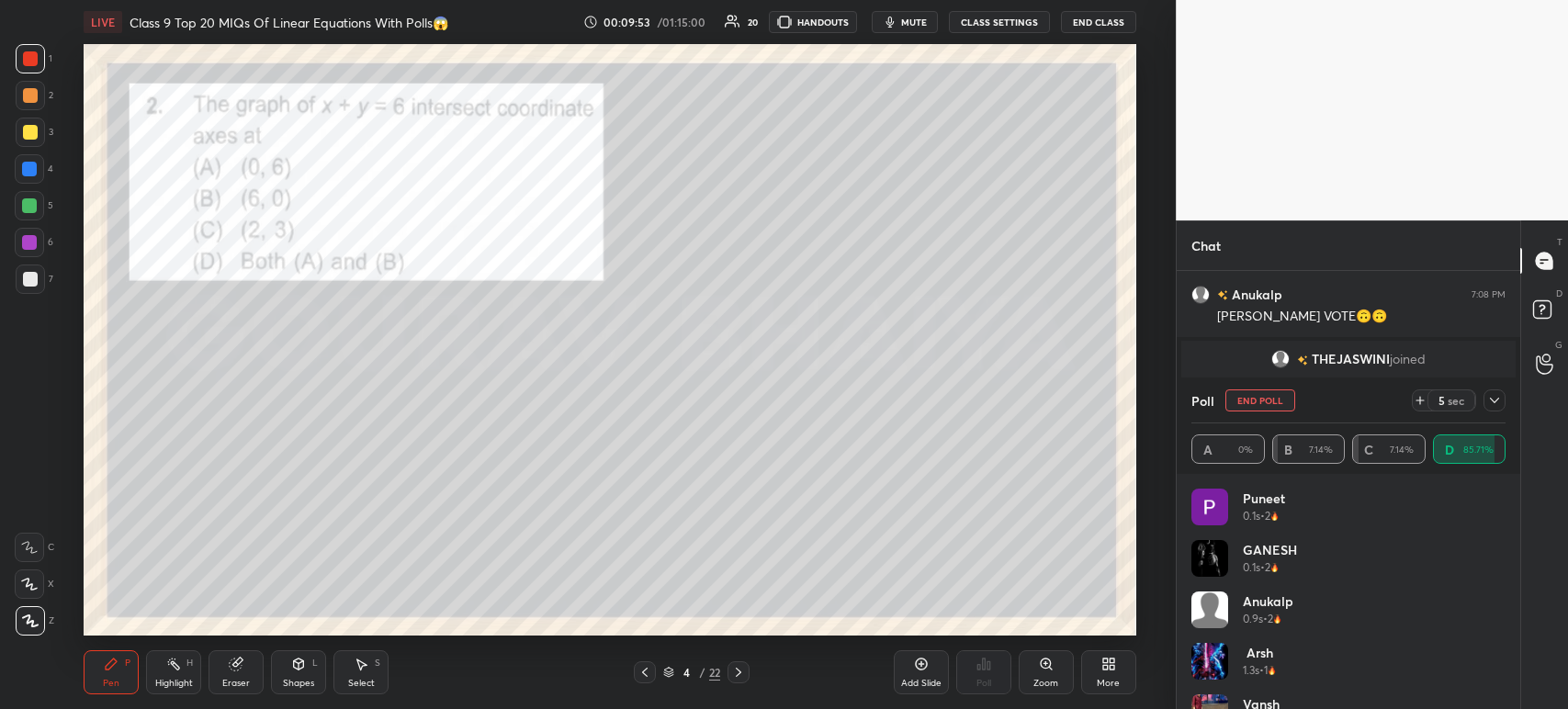
click at [1499, 400] on icon at bounding box center [1494, 399] width 14 height 14
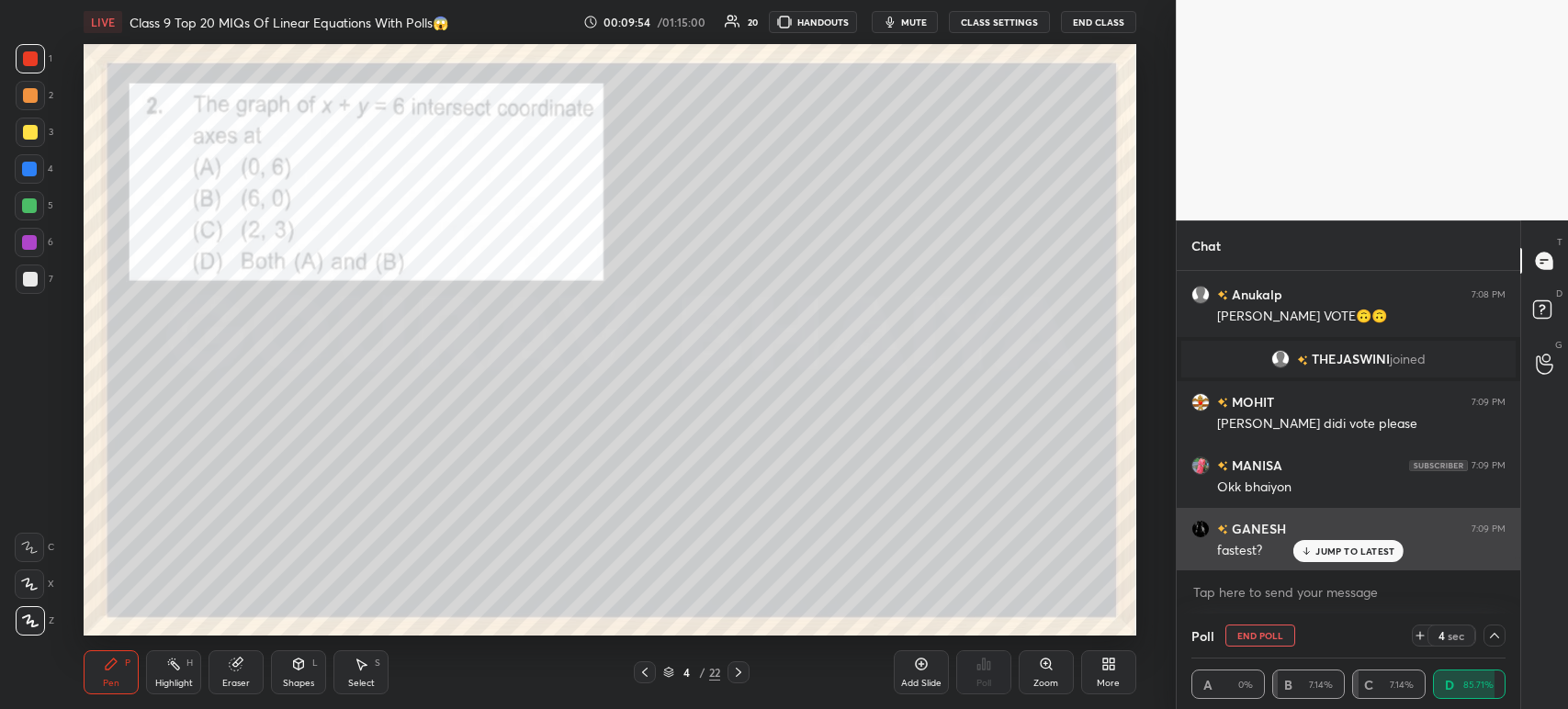
click at [1352, 551] on p "JUMP TO LATEST" at bounding box center [1355, 550] width 79 height 11
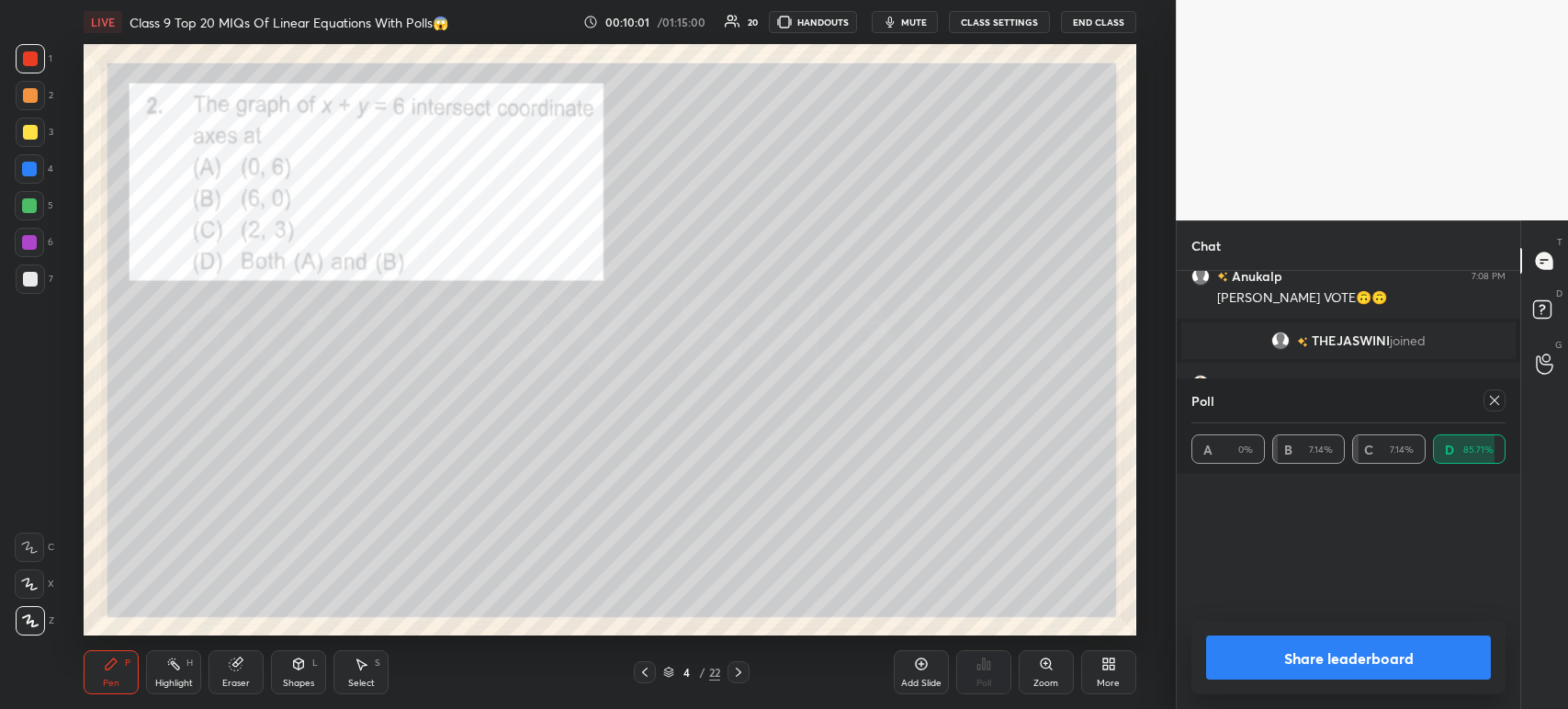
scroll to position [6, 6]
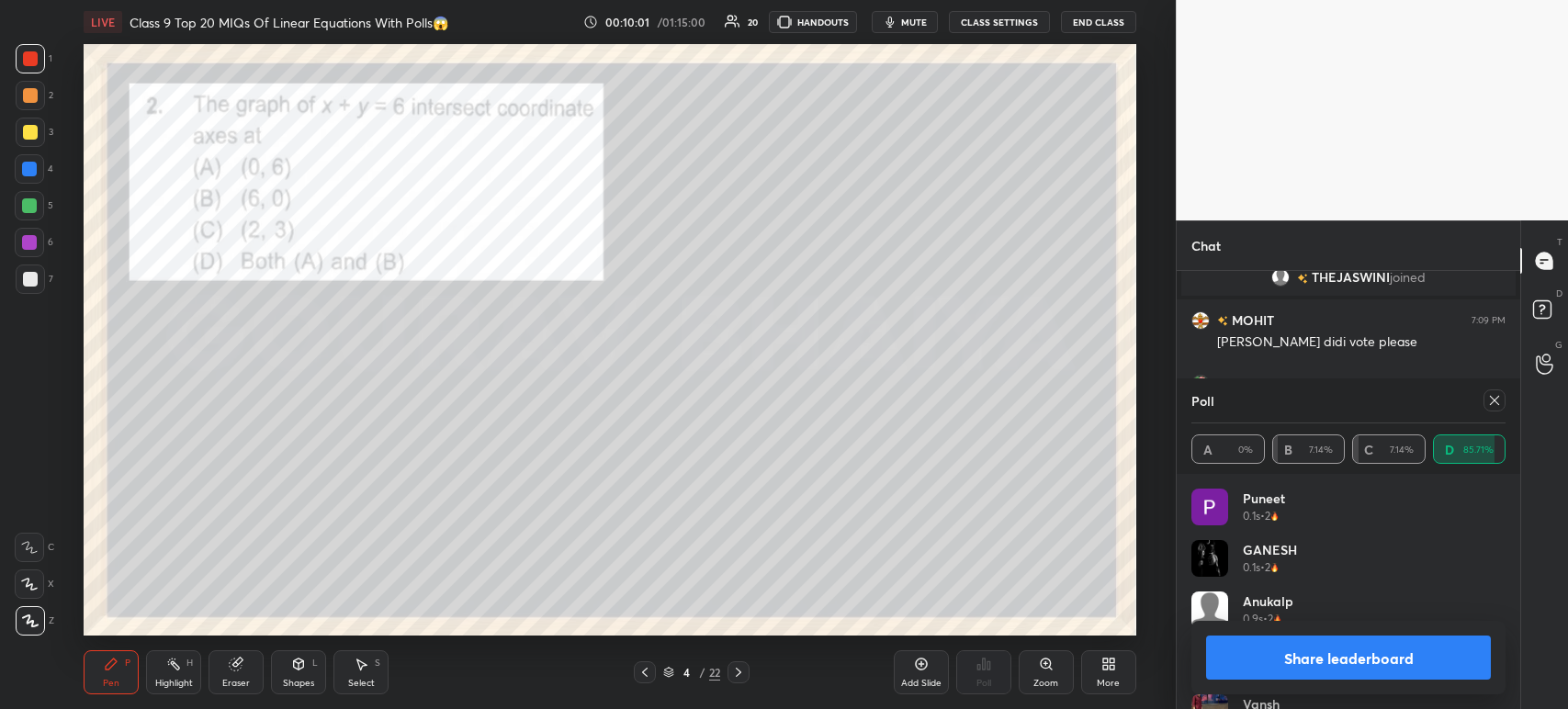
click at [1258, 667] on button "Share leaderboard" at bounding box center [1349, 657] width 285 height 44
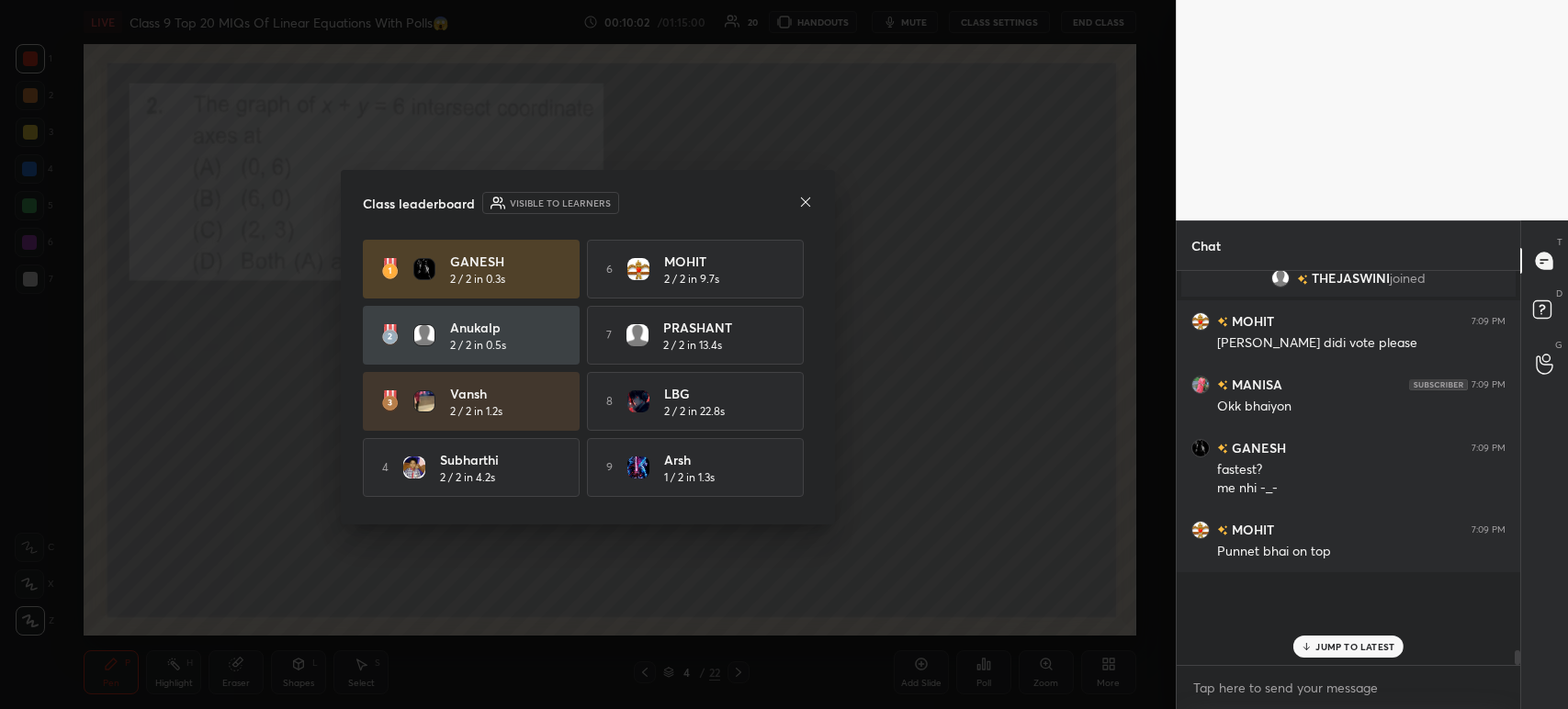
scroll to position [331, 338]
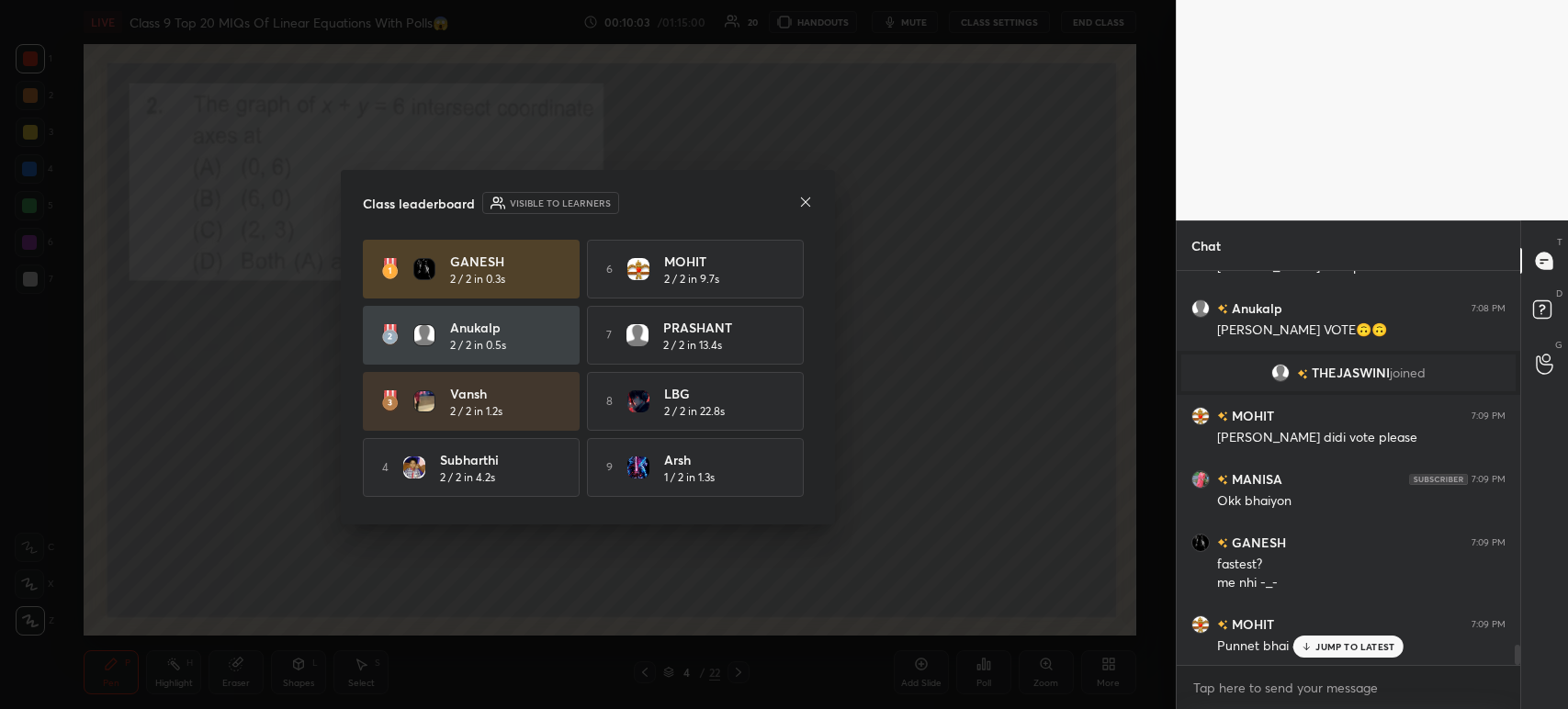
click at [1269, 689] on body "1 2 3 4 5 6 7 C X Z C X Z E E Erase all H H LIVE Class 9 Top 20 MIQs Of Linear …" at bounding box center [784, 354] width 1568 height 709
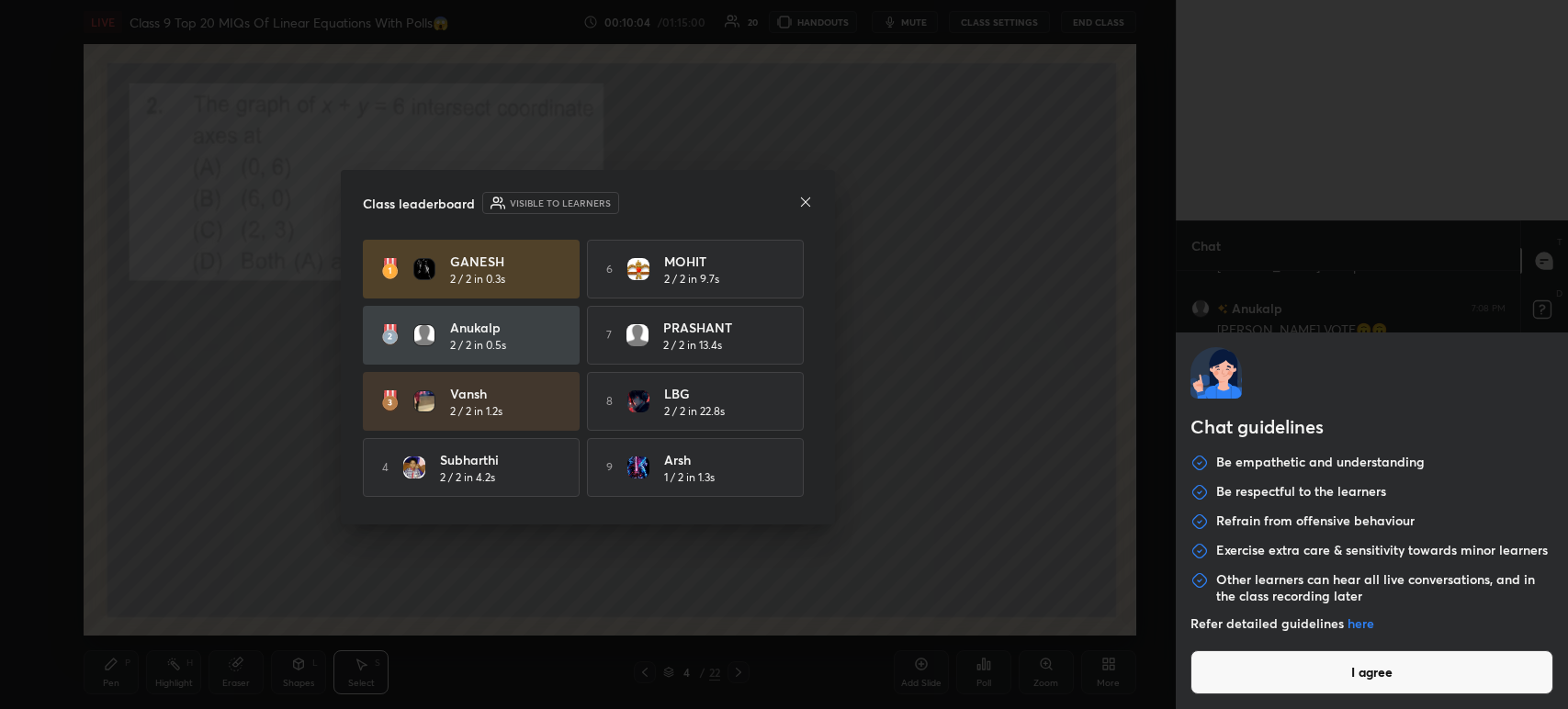
click at [1272, 681] on button "I agree" at bounding box center [1372, 672] width 363 height 44
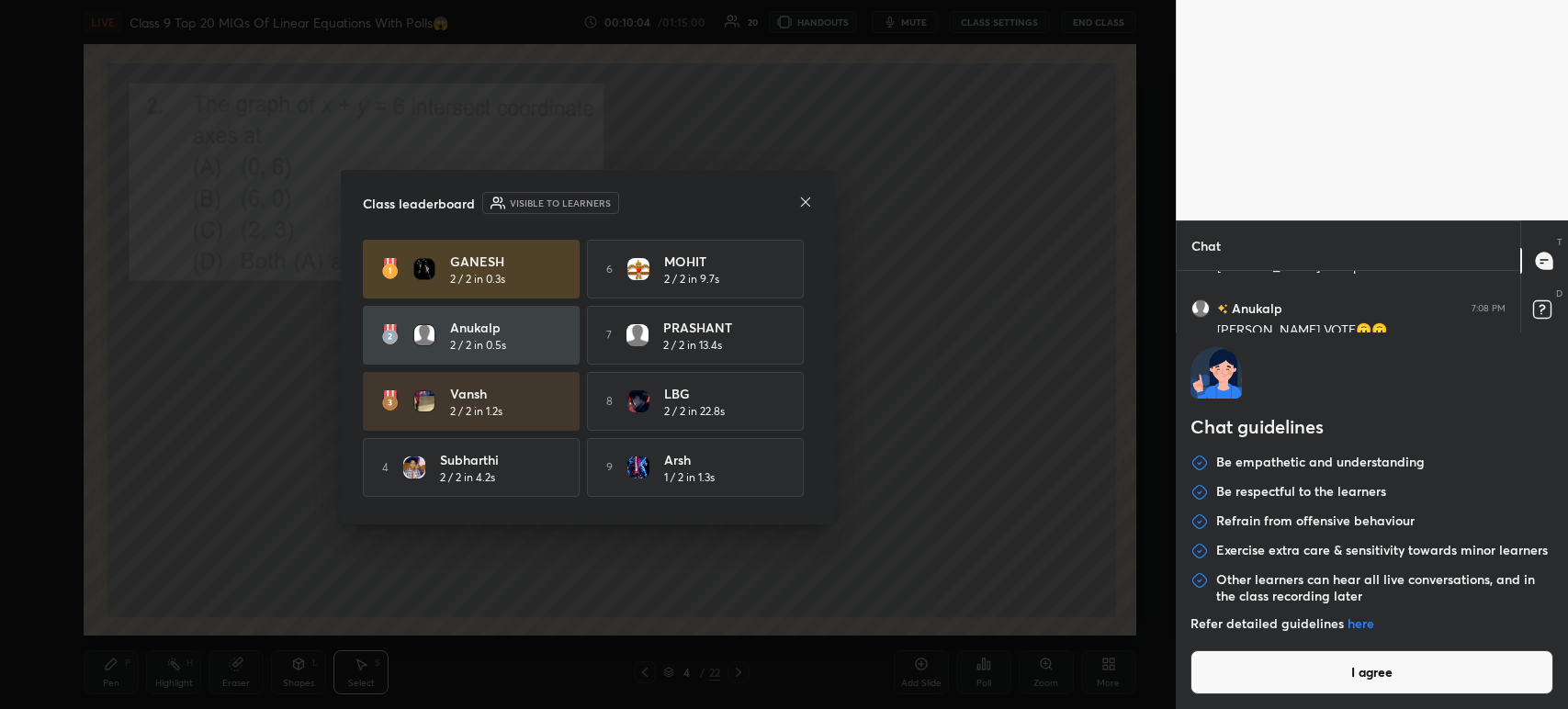
type textarea "x"
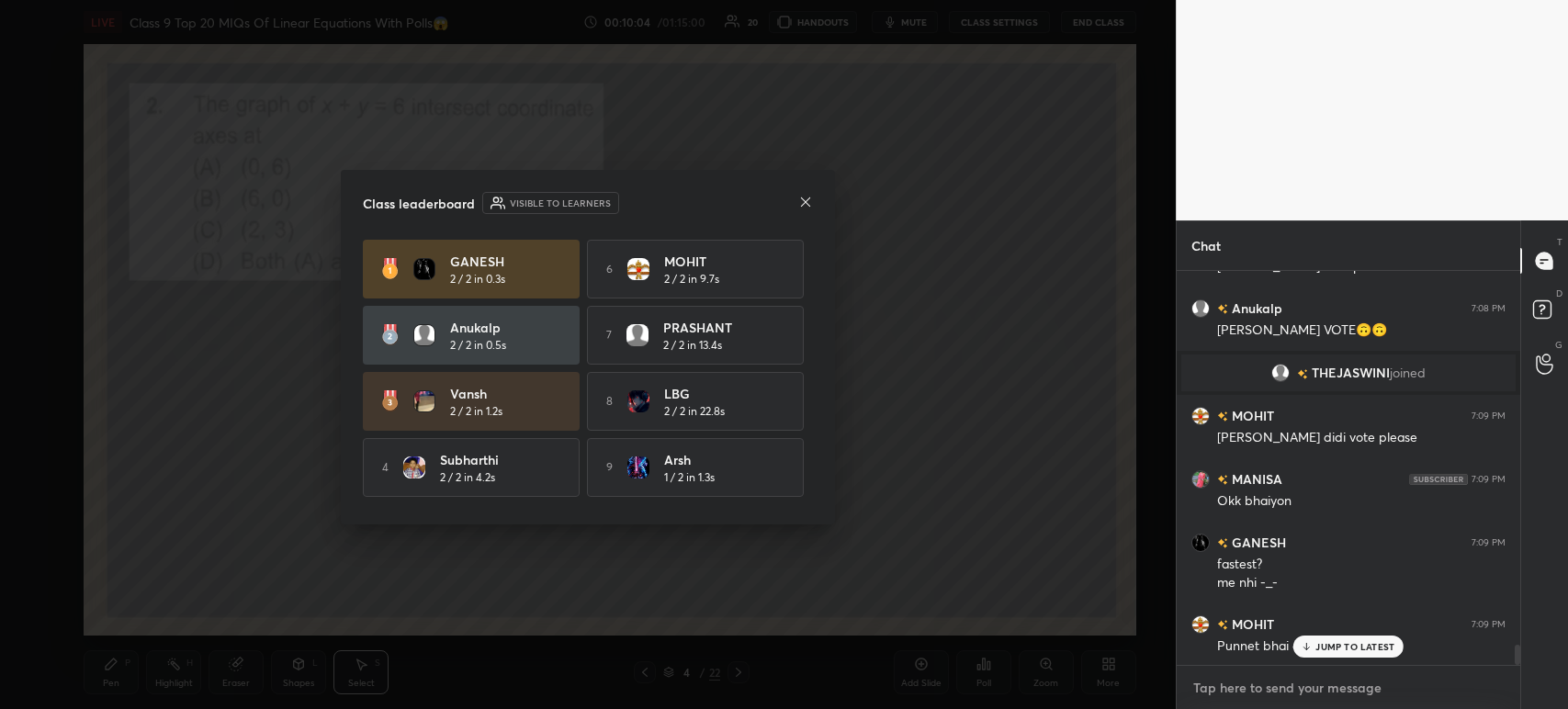
paste textarea "[URL][DOMAIN_NAME]"
type textarea "[URL][DOMAIN_NAME]"
type textarea "x"
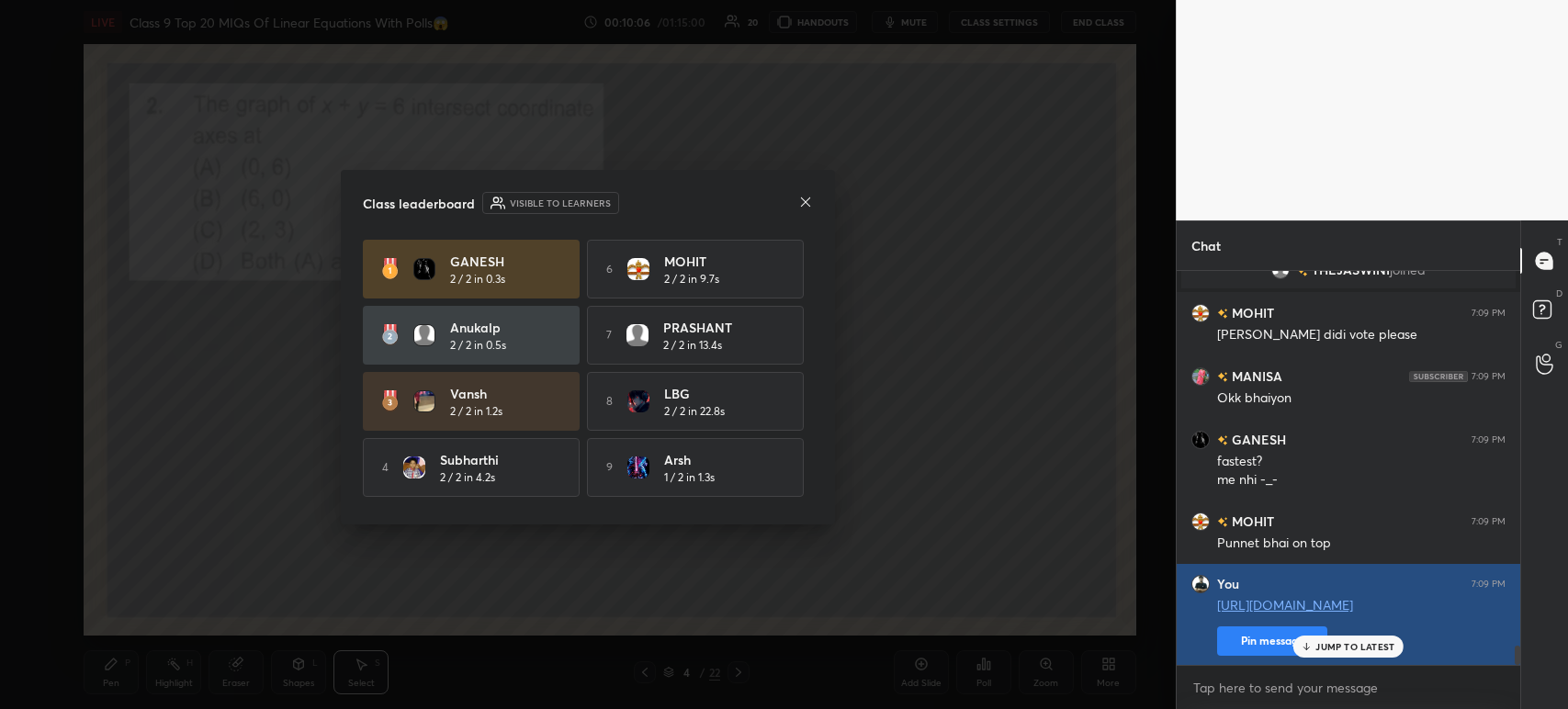
click at [1252, 650] on button "Pin message" at bounding box center [1272, 641] width 111 height 30
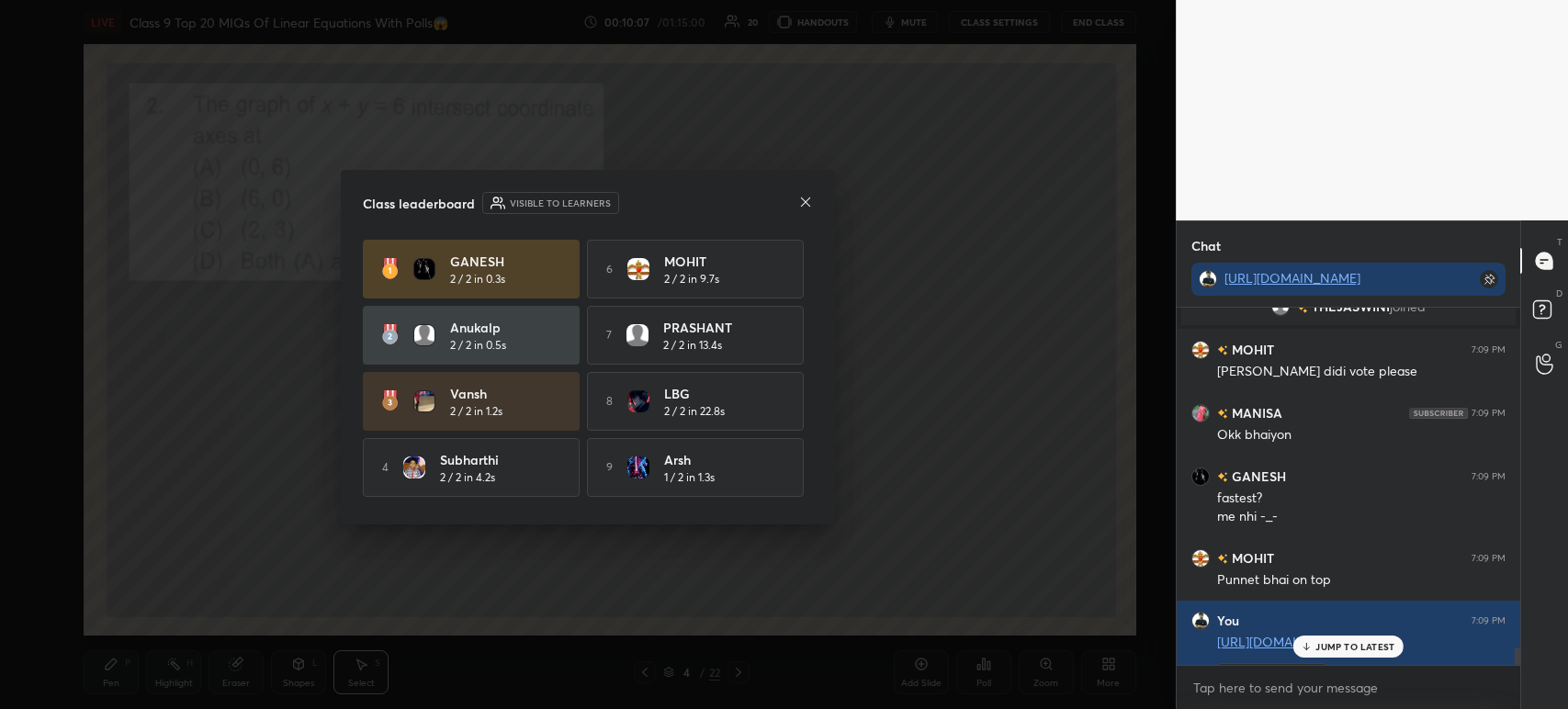
click at [801, 201] on icon at bounding box center [805, 201] width 14 height 14
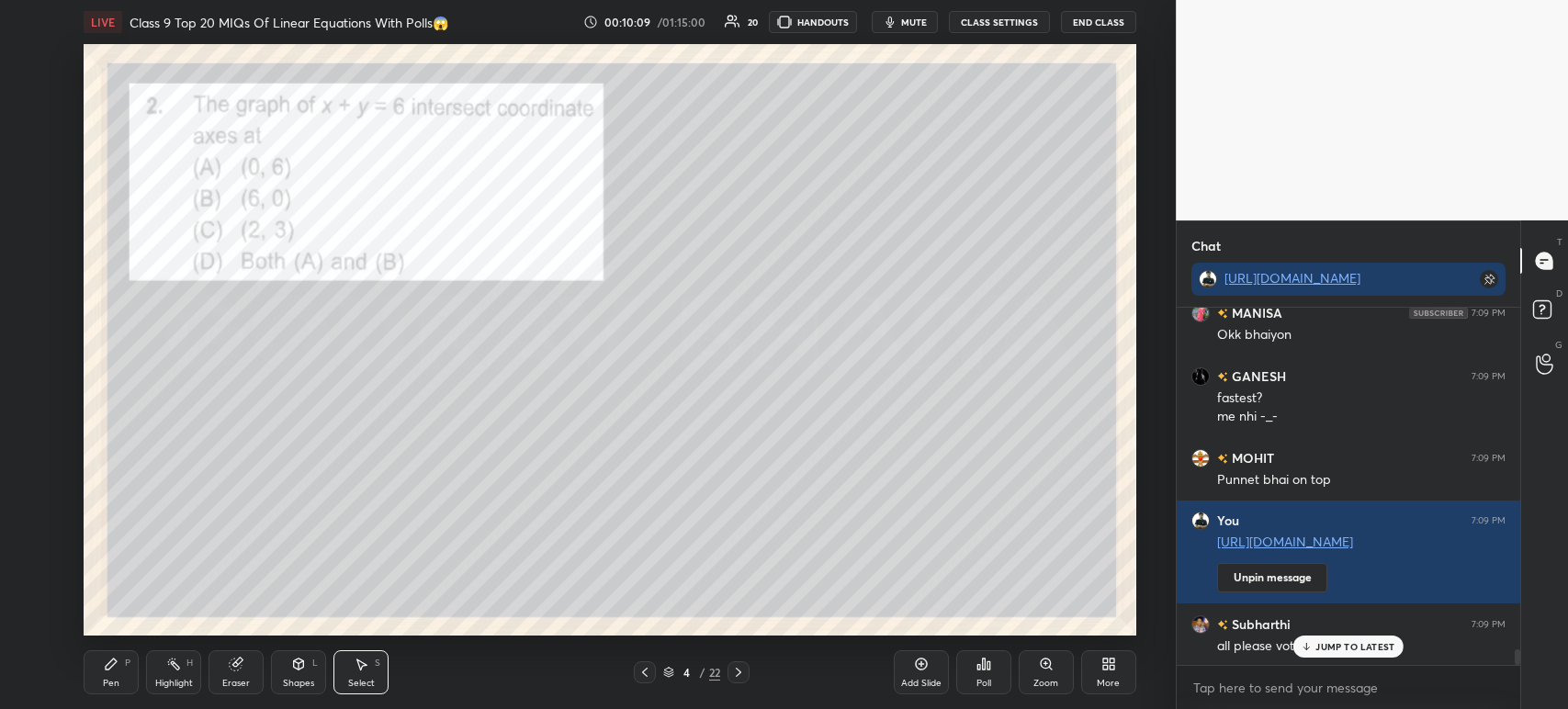
click at [104, 668] on icon at bounding box center [111, 663] width 14 height 14
click at [33, 285] on div at bounding box center [30, 278] width 14 height 14
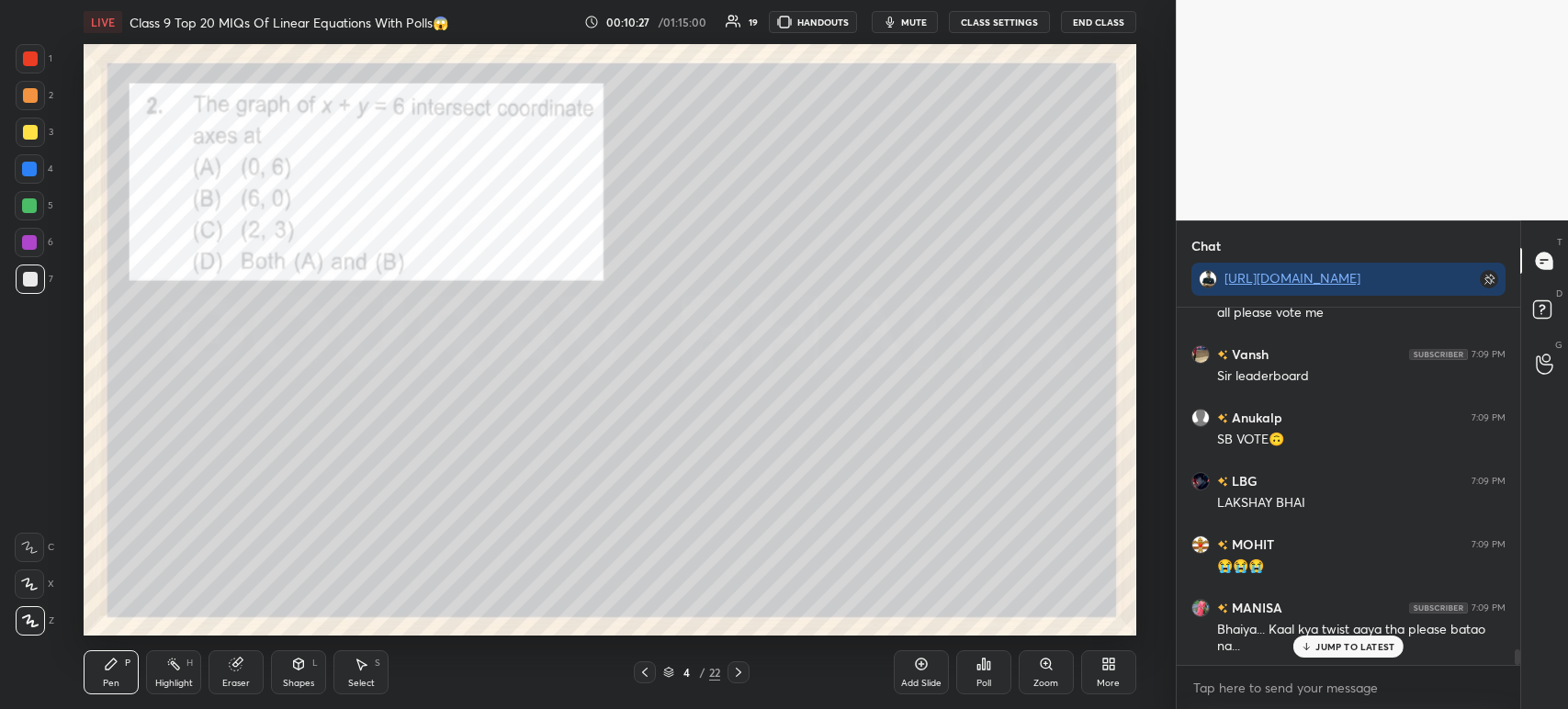
click at [30, 67] on div at bounding box center [30, 59] width 30 height 30
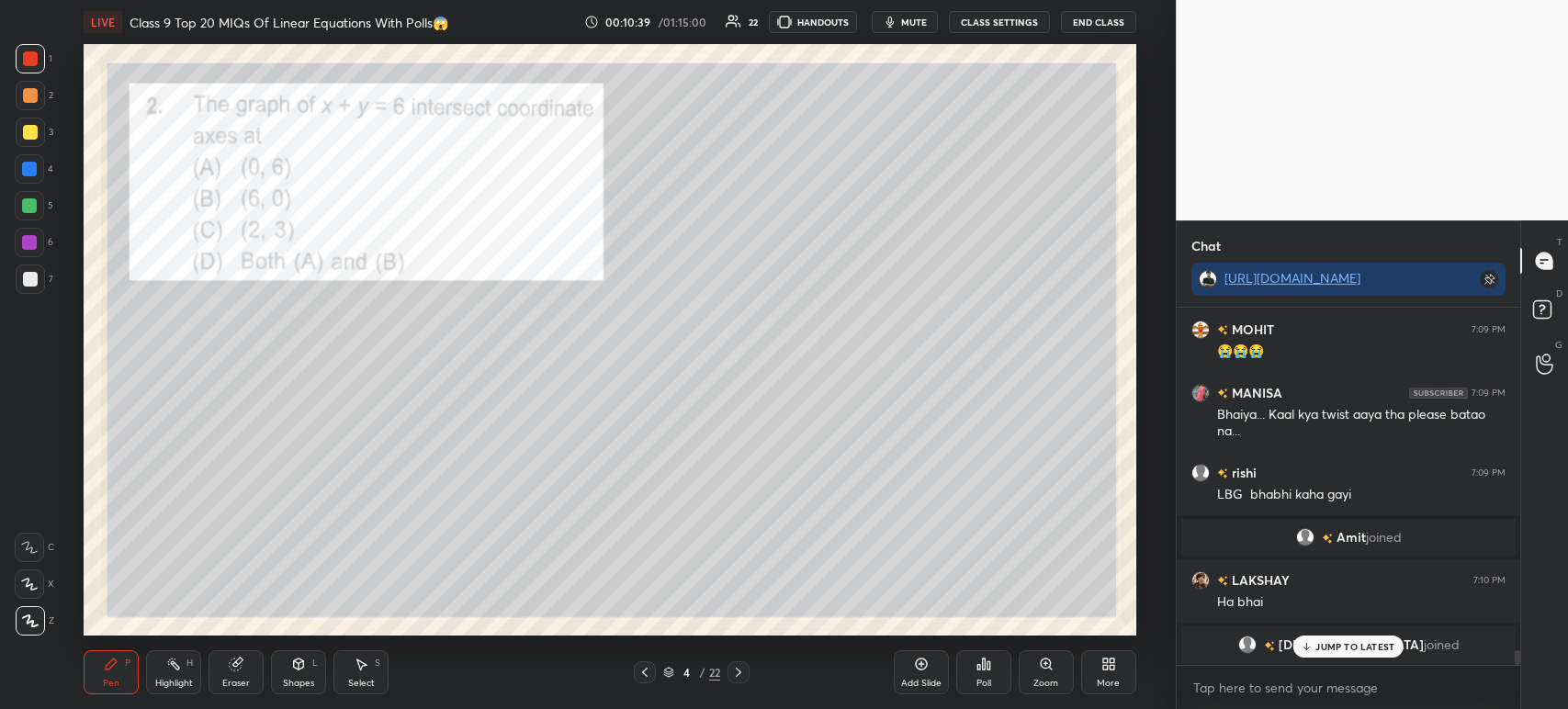
click at [26, 279] on div at bounding box center [30, 278] width 14 height 14
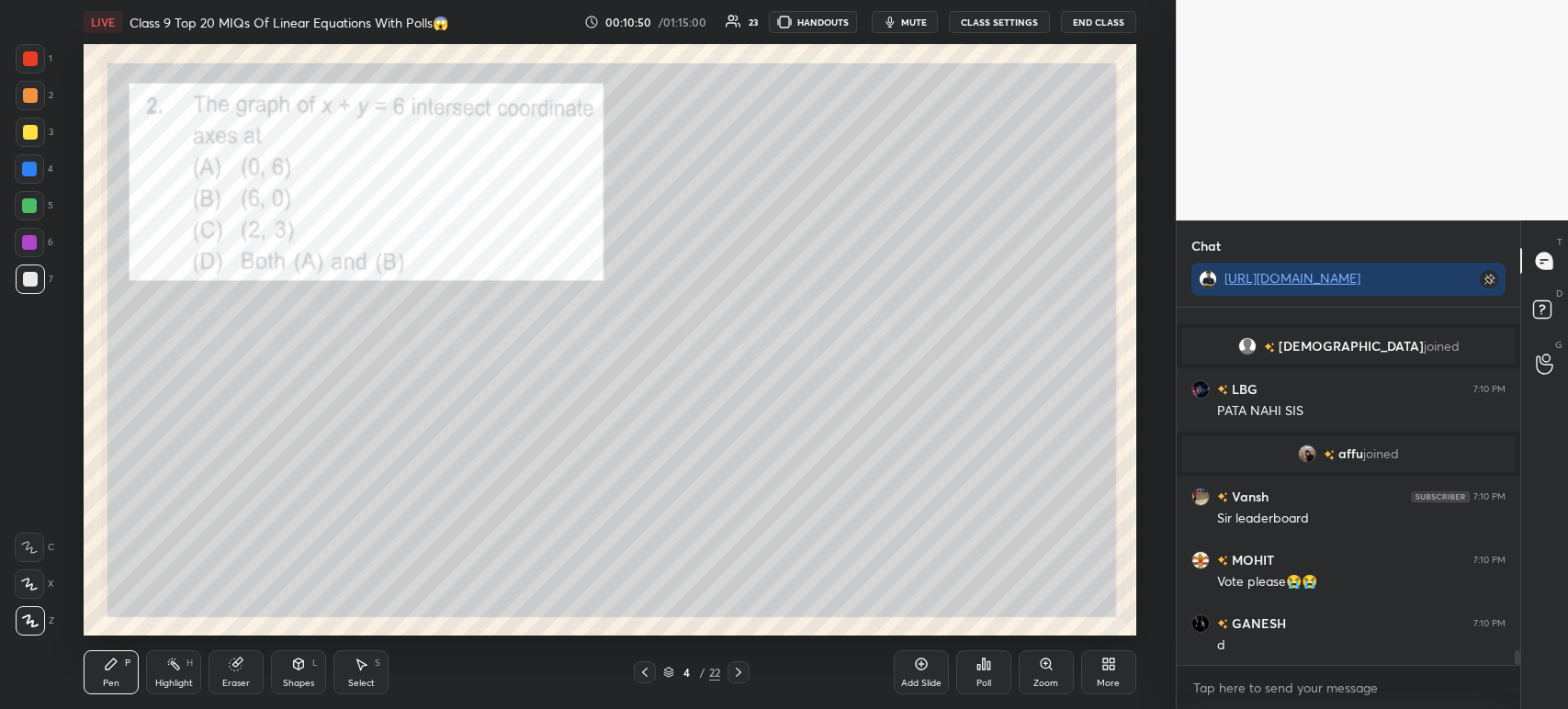
click at [42, 55] on div at bounding box center [30, 59] width 30 height 30
click at [738, 671] on icon at bounding box center [738, 672] width 6 height 10
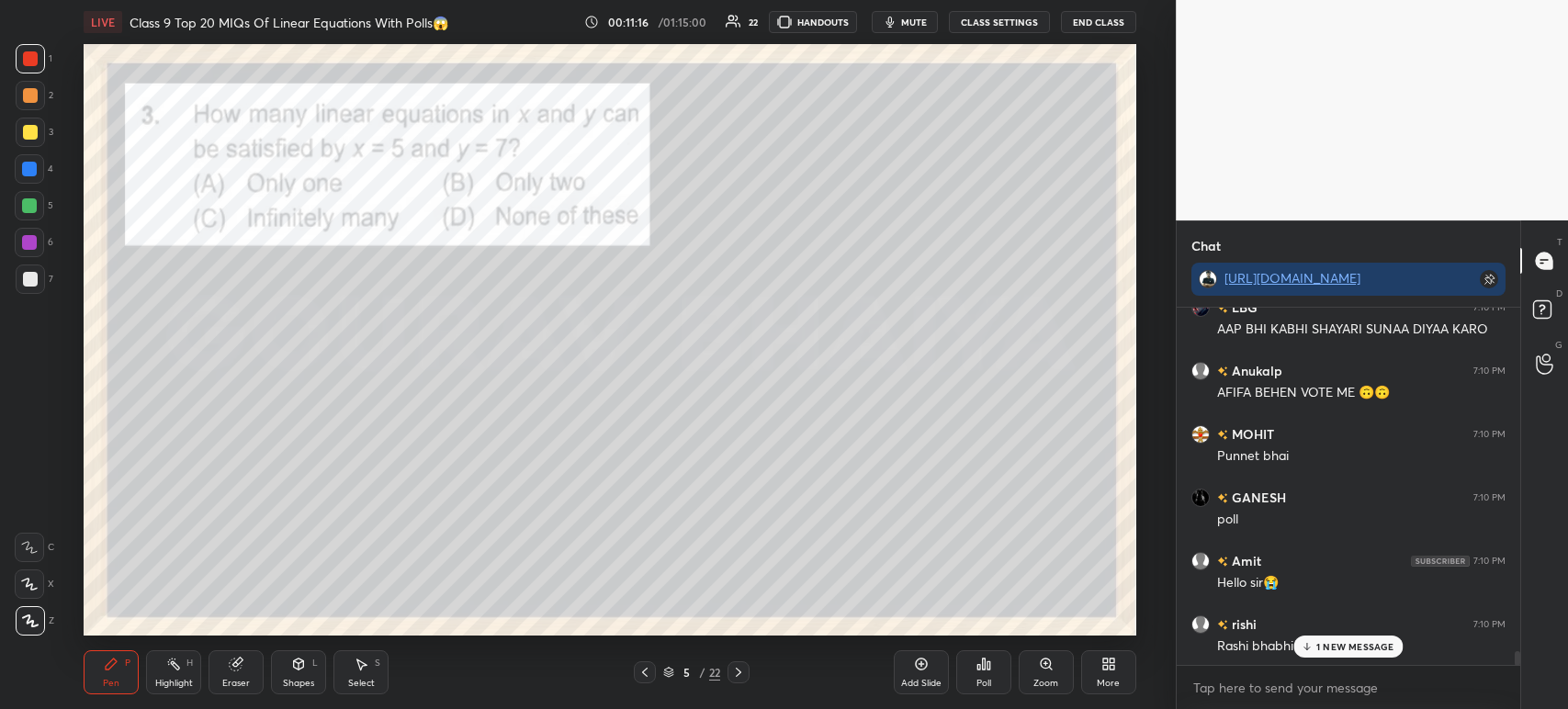
scroll to position [8921, 0]
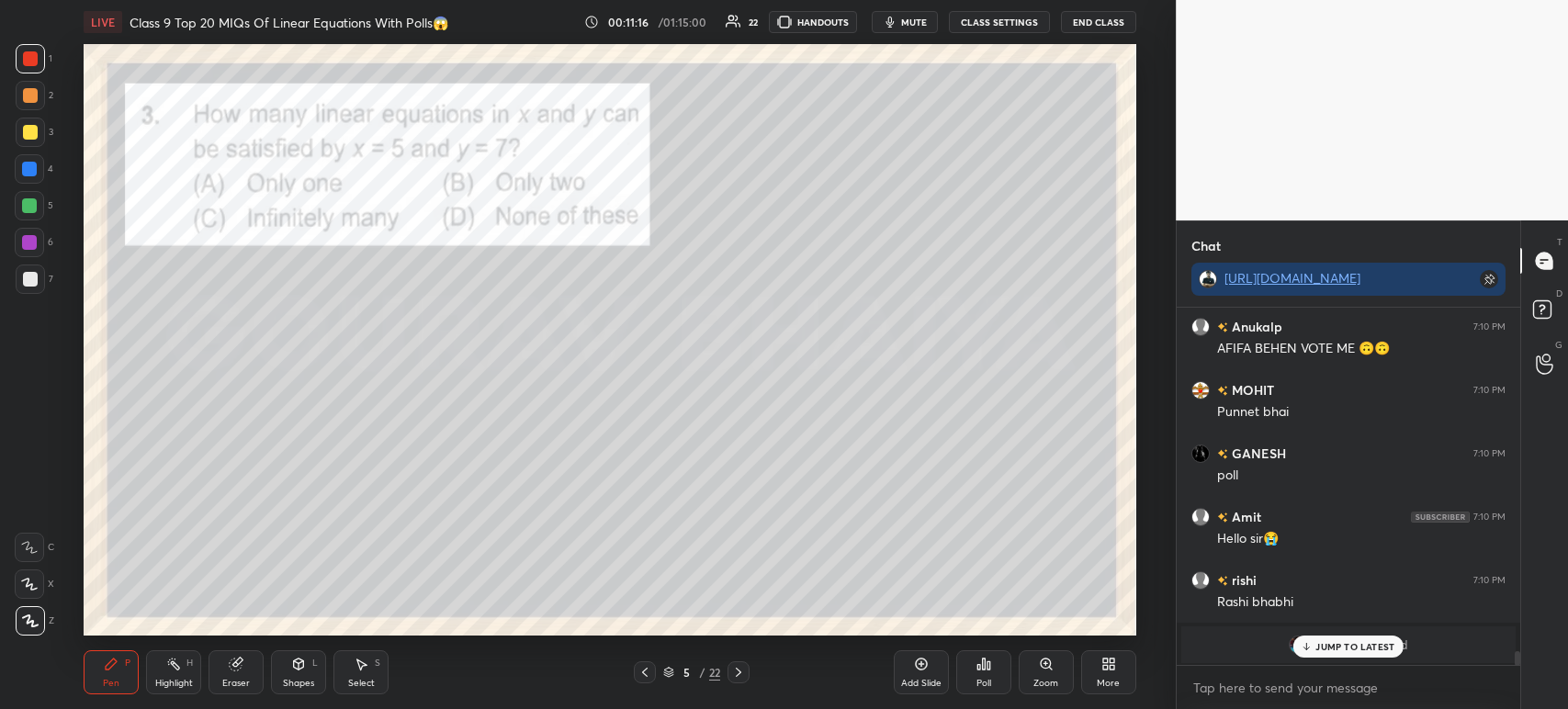
click at [993, 672] on div "Poll" at bounding box center [983, 672] width 55 height 44
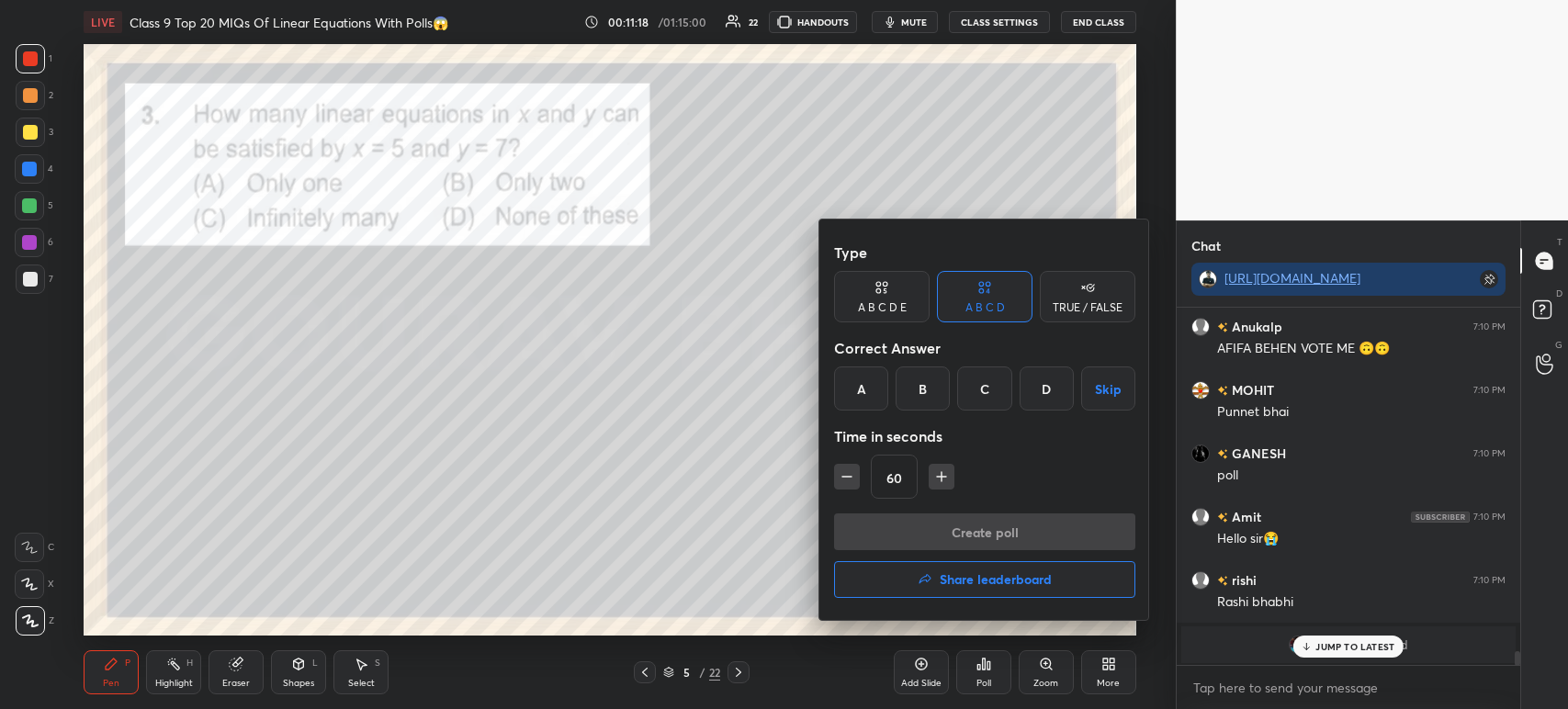
scroll to position [8983, 0]
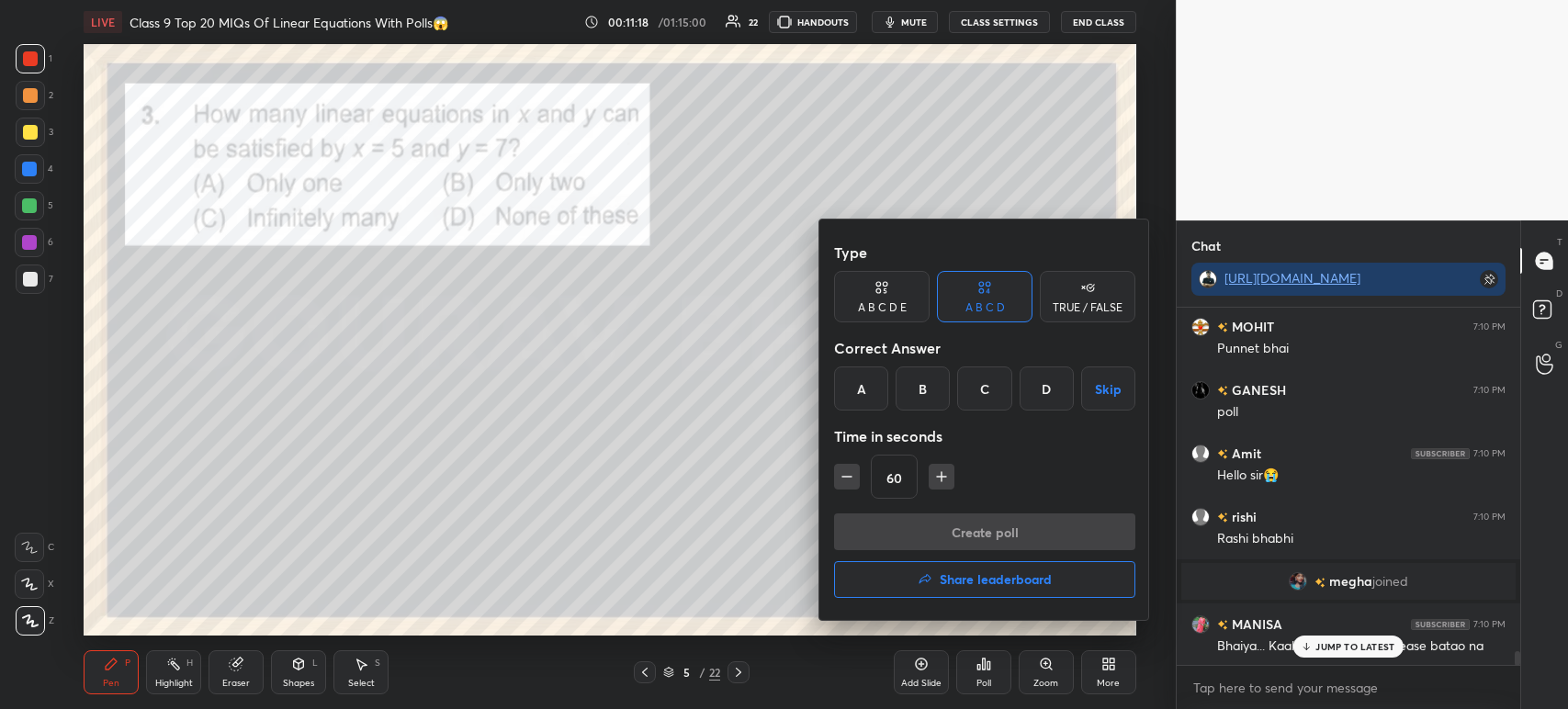
click at [990, 395] on div "C" at bounding box center [984, 389] width 54 height 44
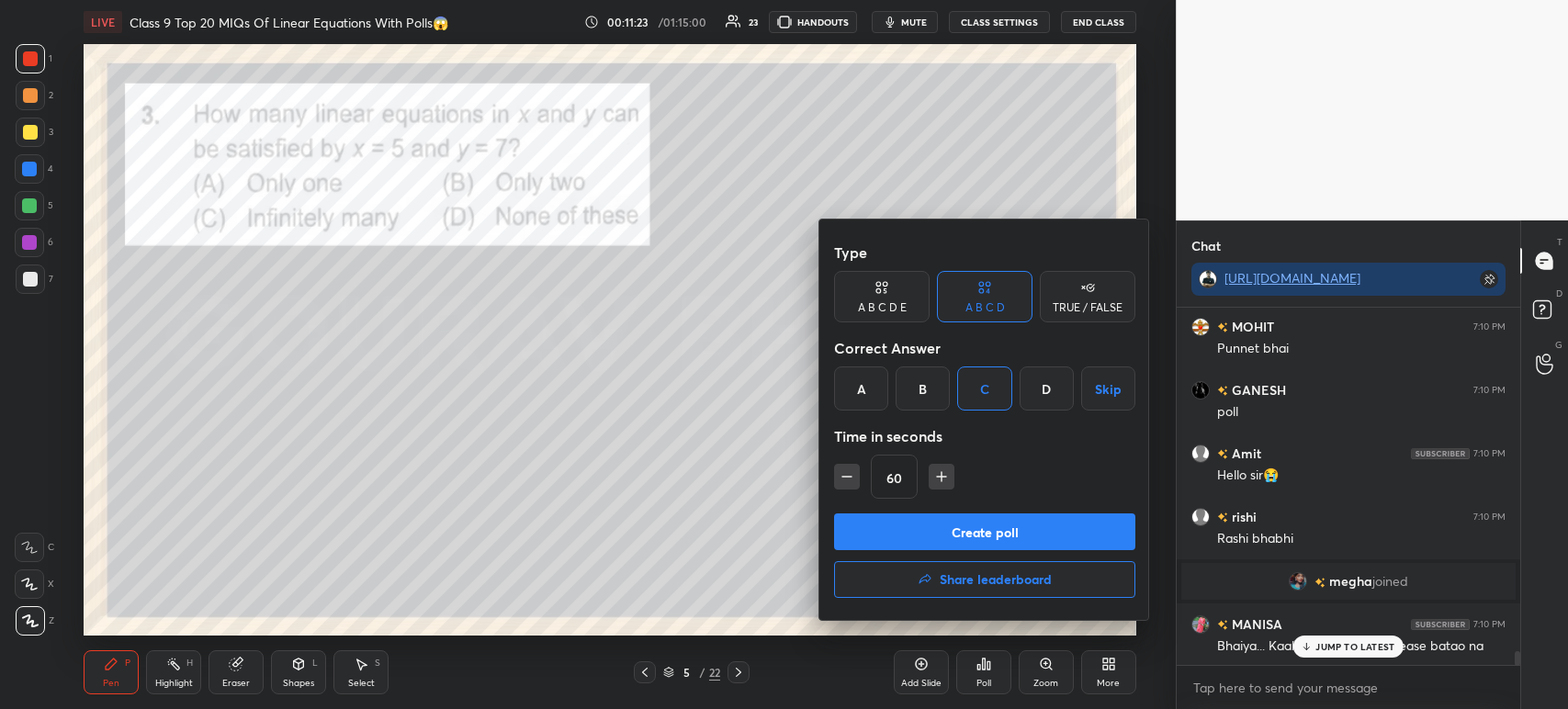
click at [954, 544] on button "Create poll" at bounding box center [984, 531] width 301 height 37
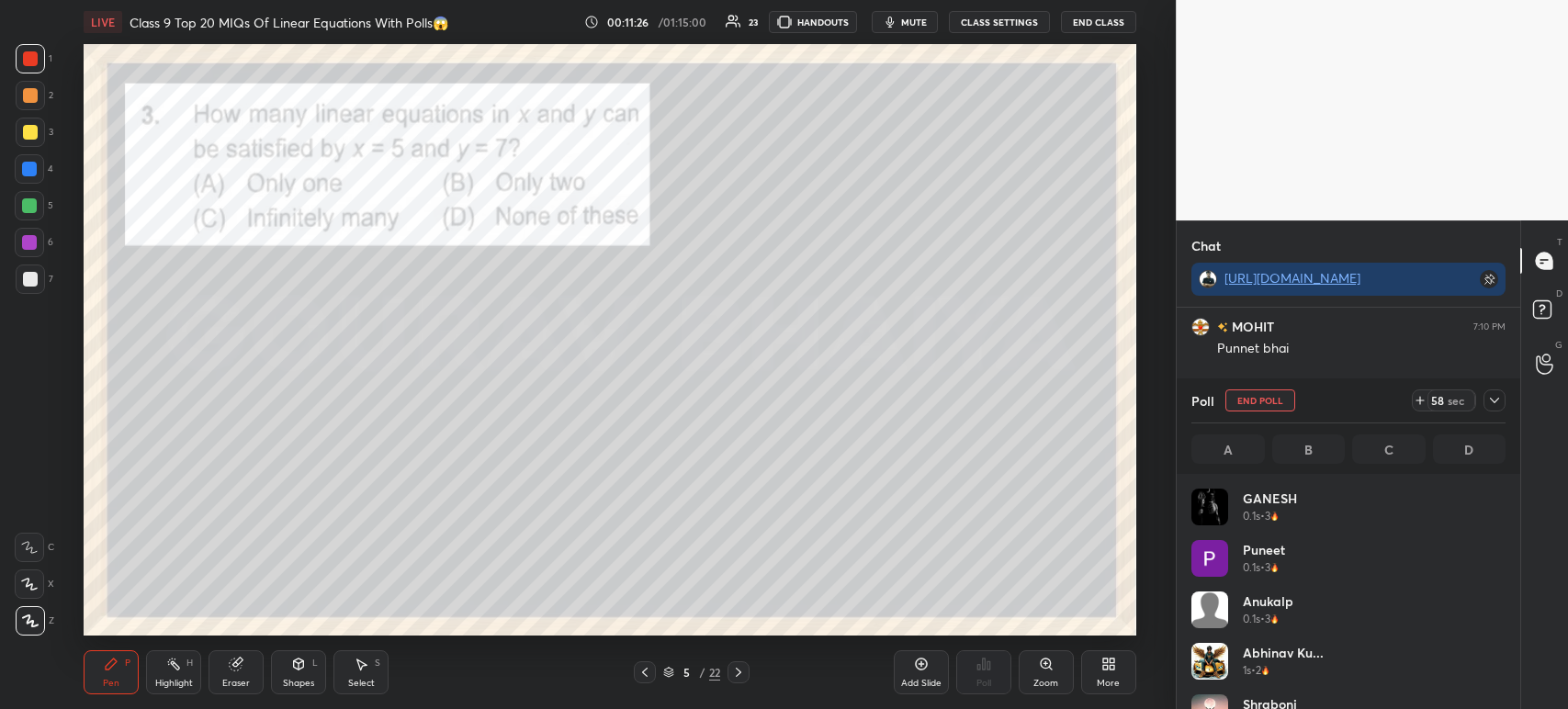
scroll to position [6, 6]
click at [1499, 401] on icon at bounding box center [1494, 399] width 14 height 14
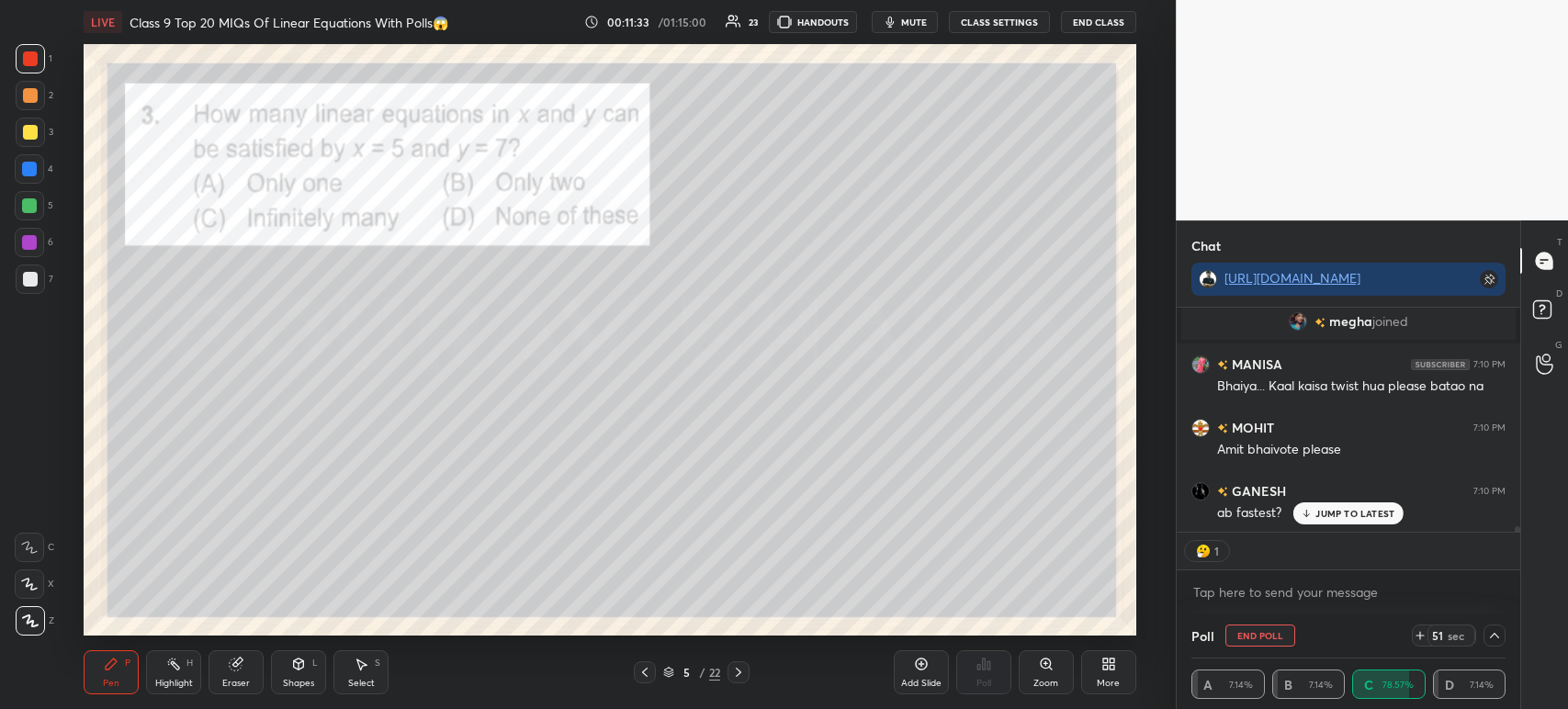
scroll to position [9306, 0]
click at [1495, 630] on icon at bounding box center [1494, 635] width 14 height 14
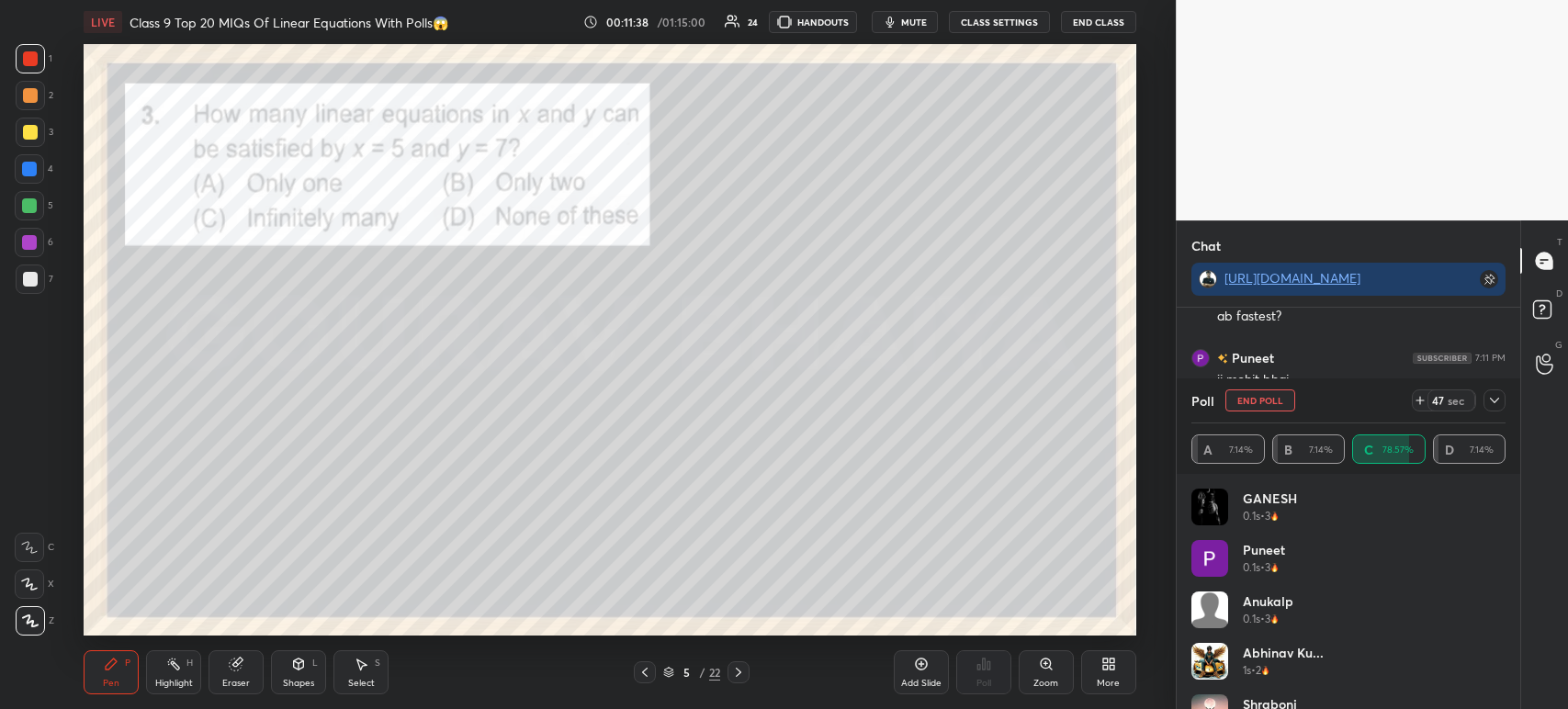
click at [1507, 402] on div "Poll End Poll 47 sec A 7.14% B 7.14% C 78.57% D 7.14%" at bounding box center [1348, 425] width 344 height 95
click at [1499, 407] on icon at bounding box center [1494, 399] width 14 height 14
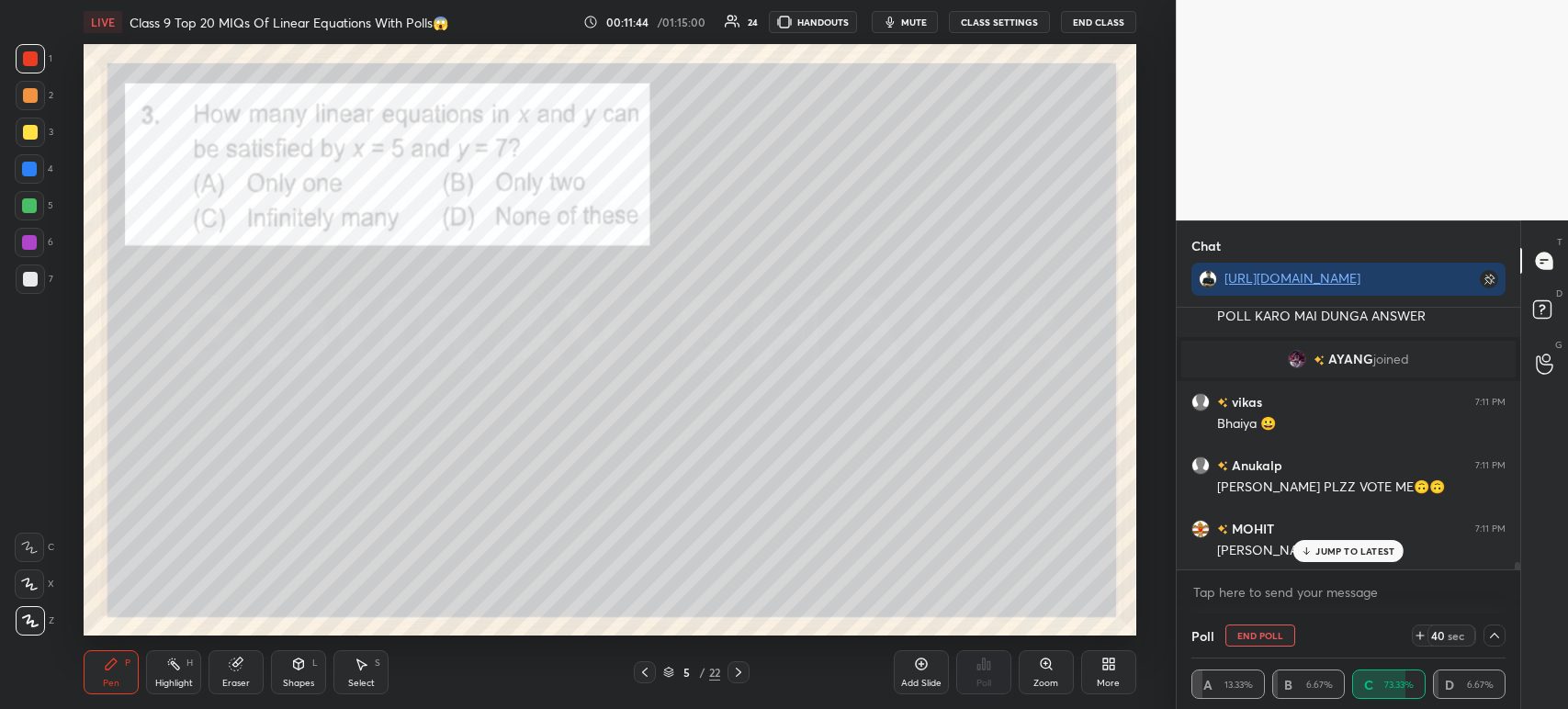
click at [36, 142] on div at bounding box center [30, 132] width 30 height 30
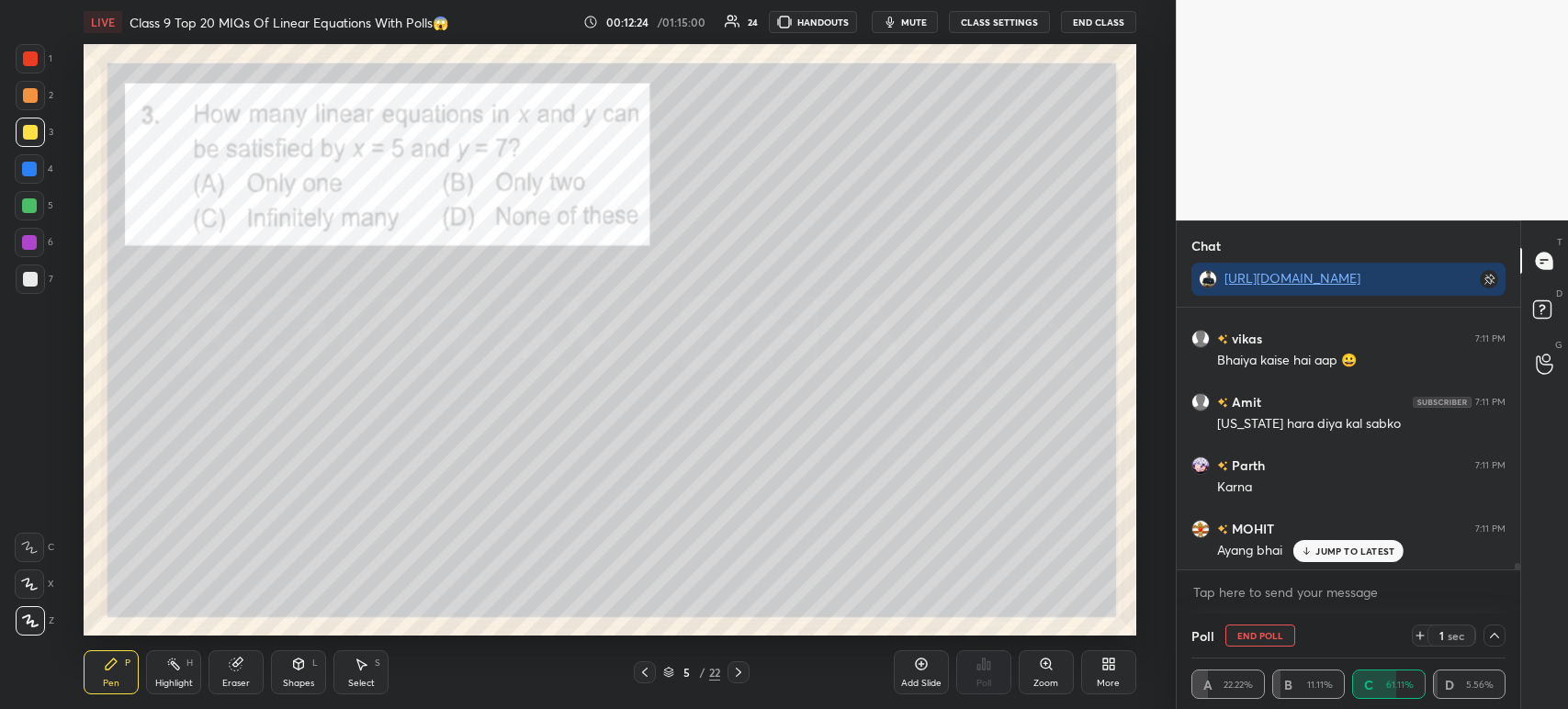
click at [39, 284] on div at bounding box center [30, 279] width 30 height 30
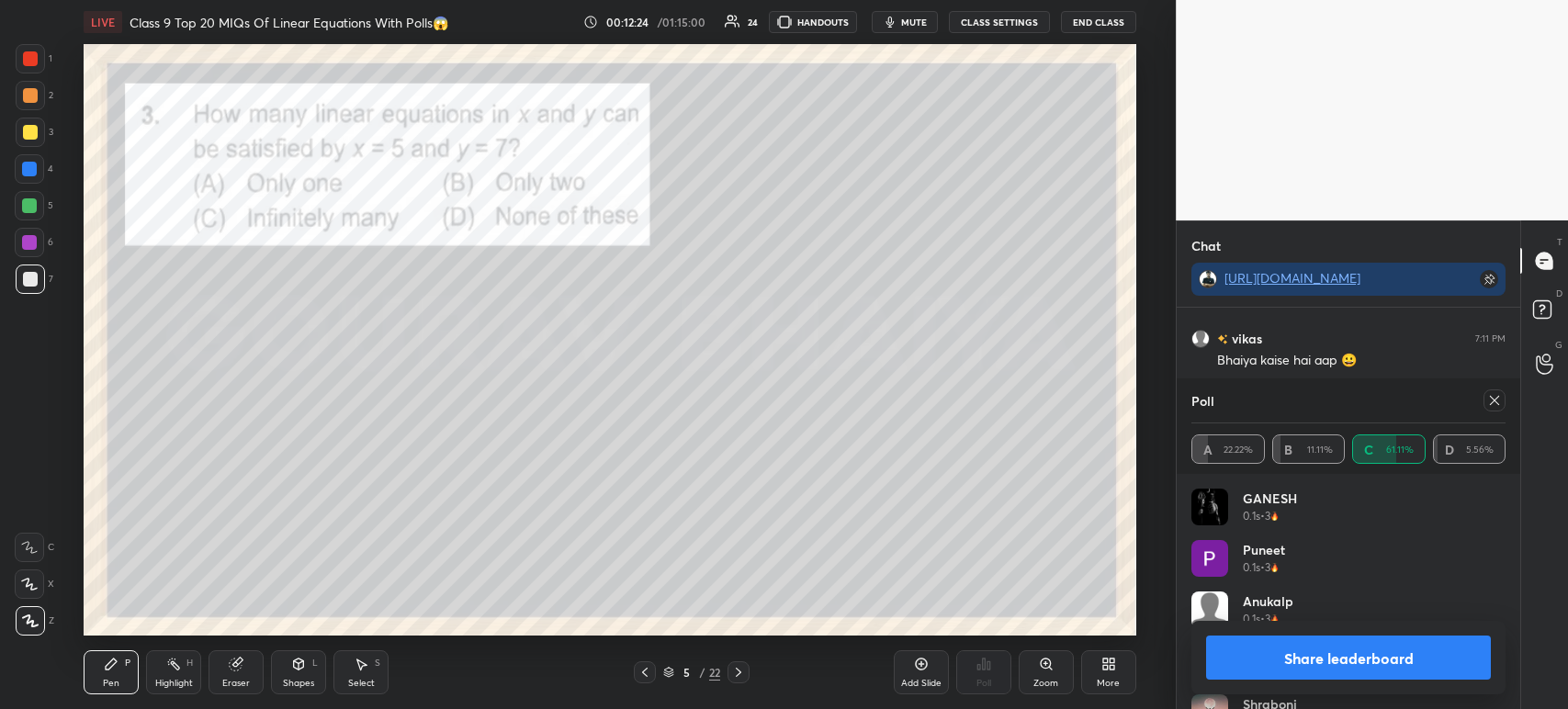
click at [1304, 673] on button "Share leaderboard" at bounding box center [1349, 657] width 285 height 44
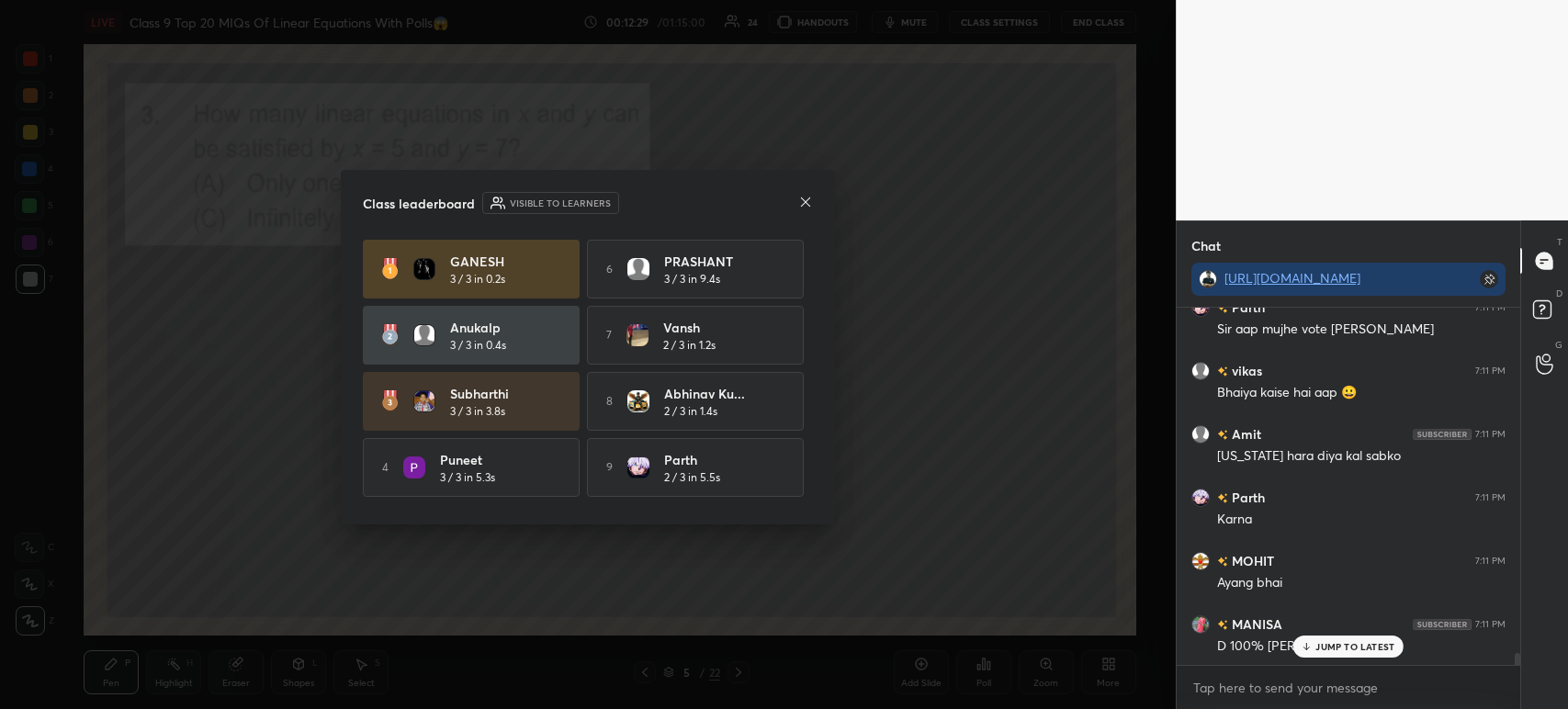
click at [809, 207] on icon at bounding box center [805, 201] width 14 height 14
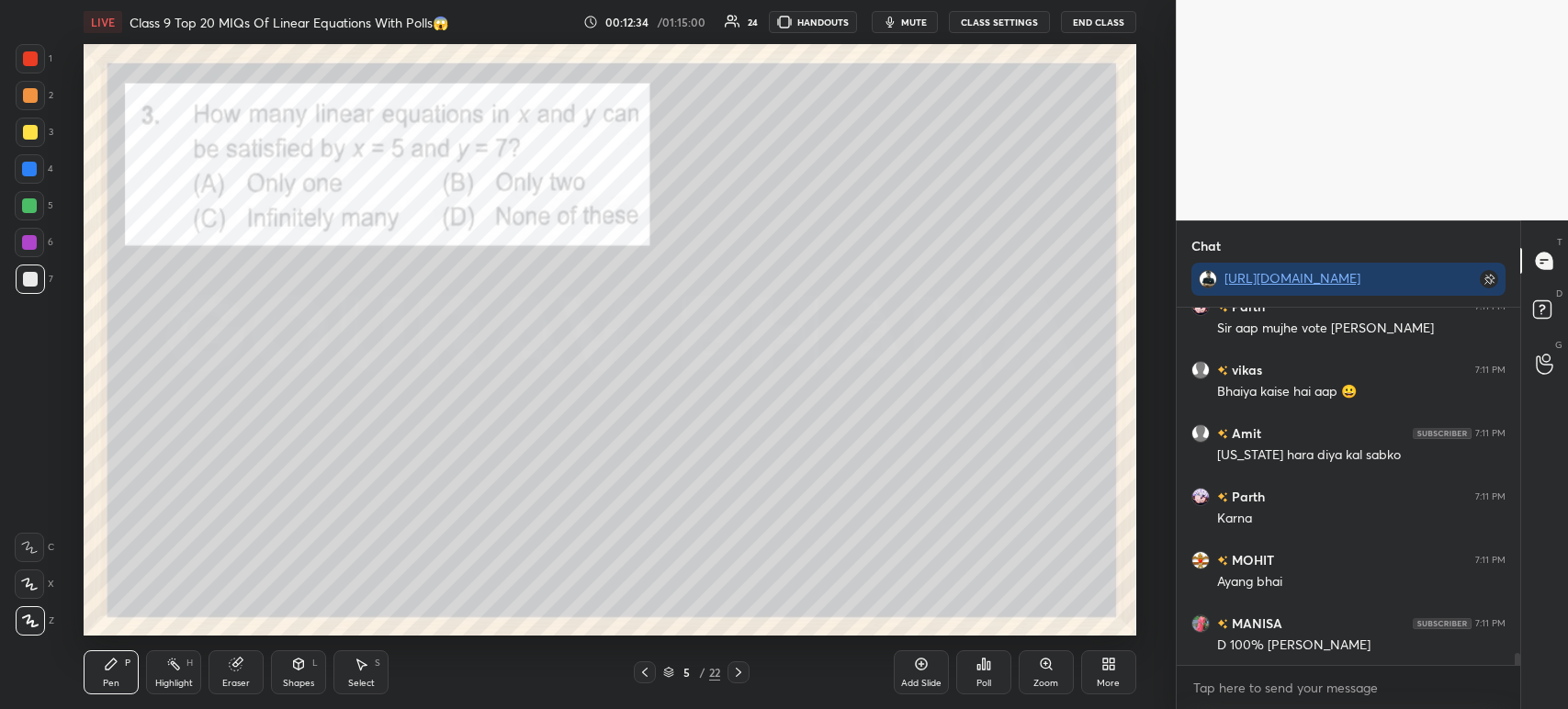
click at [37, 129] on div at bounding box center [30, 132] width 14 height 14
click at [36, 93] on div at bounding box center [30, 95] width 14 height 14
click at [33, 58] on div at bounding box center [30, 58] width 14 height 14
click at [36, 102] on div at bounding box center [30, 95] width 30 height 30
click at [34, 131] on div at bounding box center [30, 132] width 14 height 14
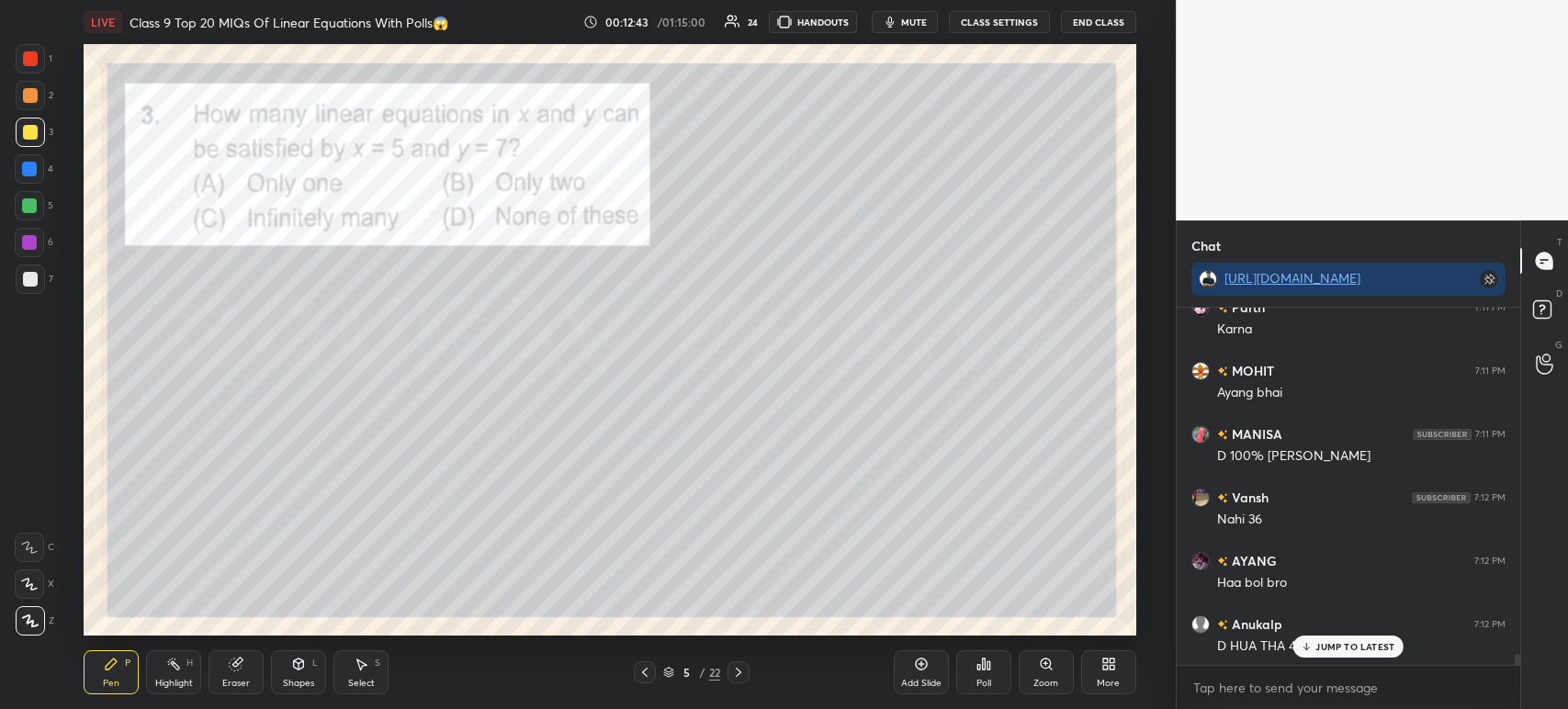
click at [27, 101] on div at bounding box center [30, 95] width 14 height 14
click at [28, 134] on div at bounding box center [30, 132] width 14 height 14
click at [23, 93] on div at bounding box center [30, 95] width 14 height 14
click at [25, 57] on div at bounding box center [30, 58] width 14 height 14
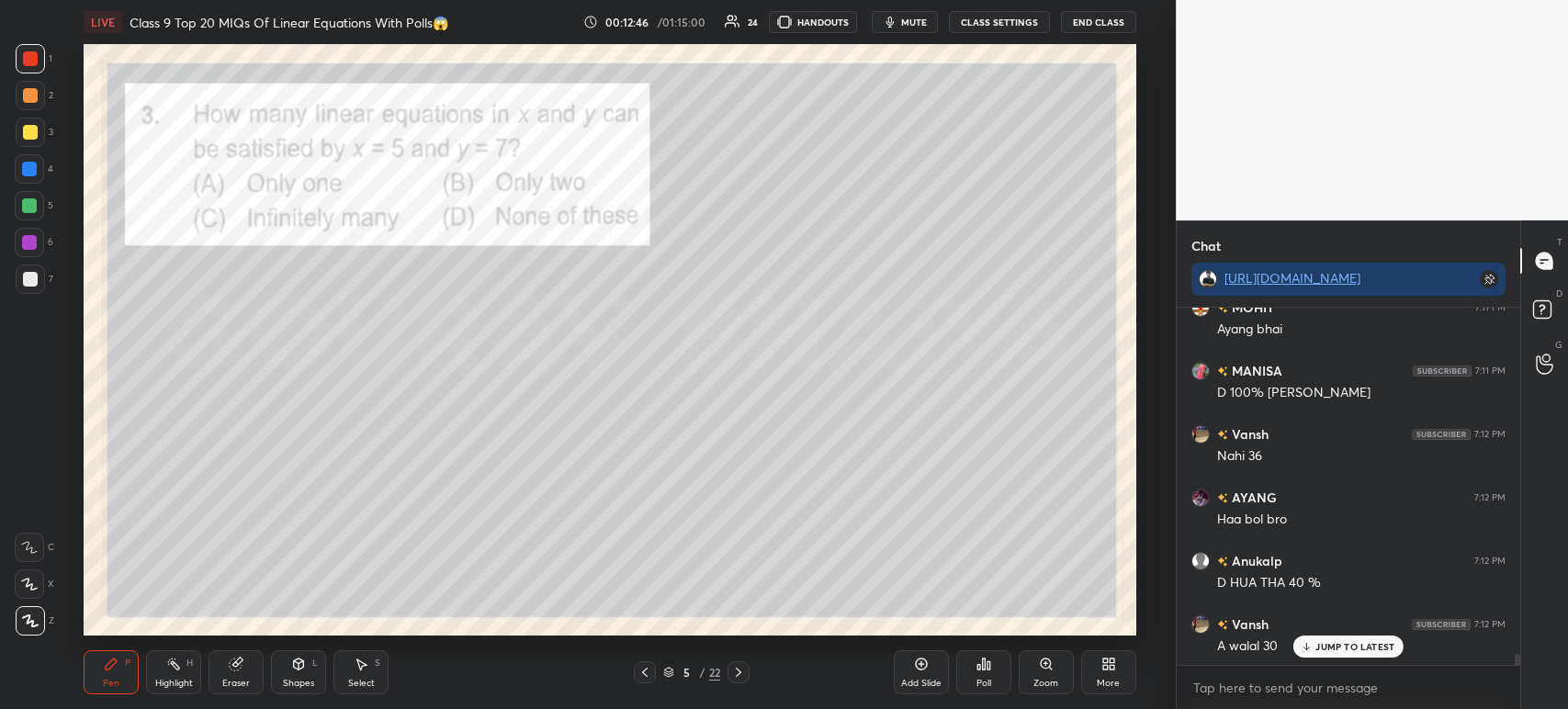
click at [23, 91] on div at bounding box center [30, 95] width 14 height 14
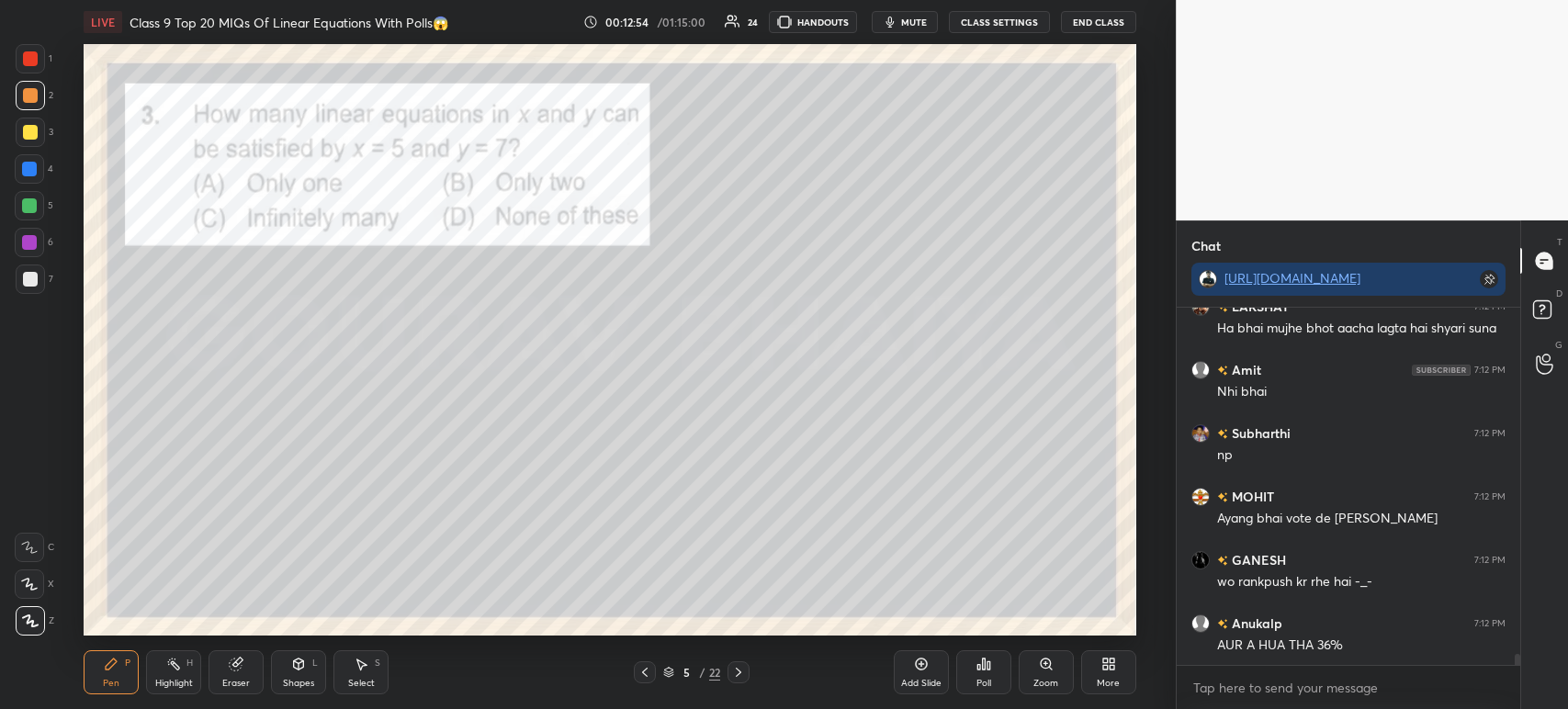
click at [737, 670] on icon at bounding box center [738, 671] width 14 height 14
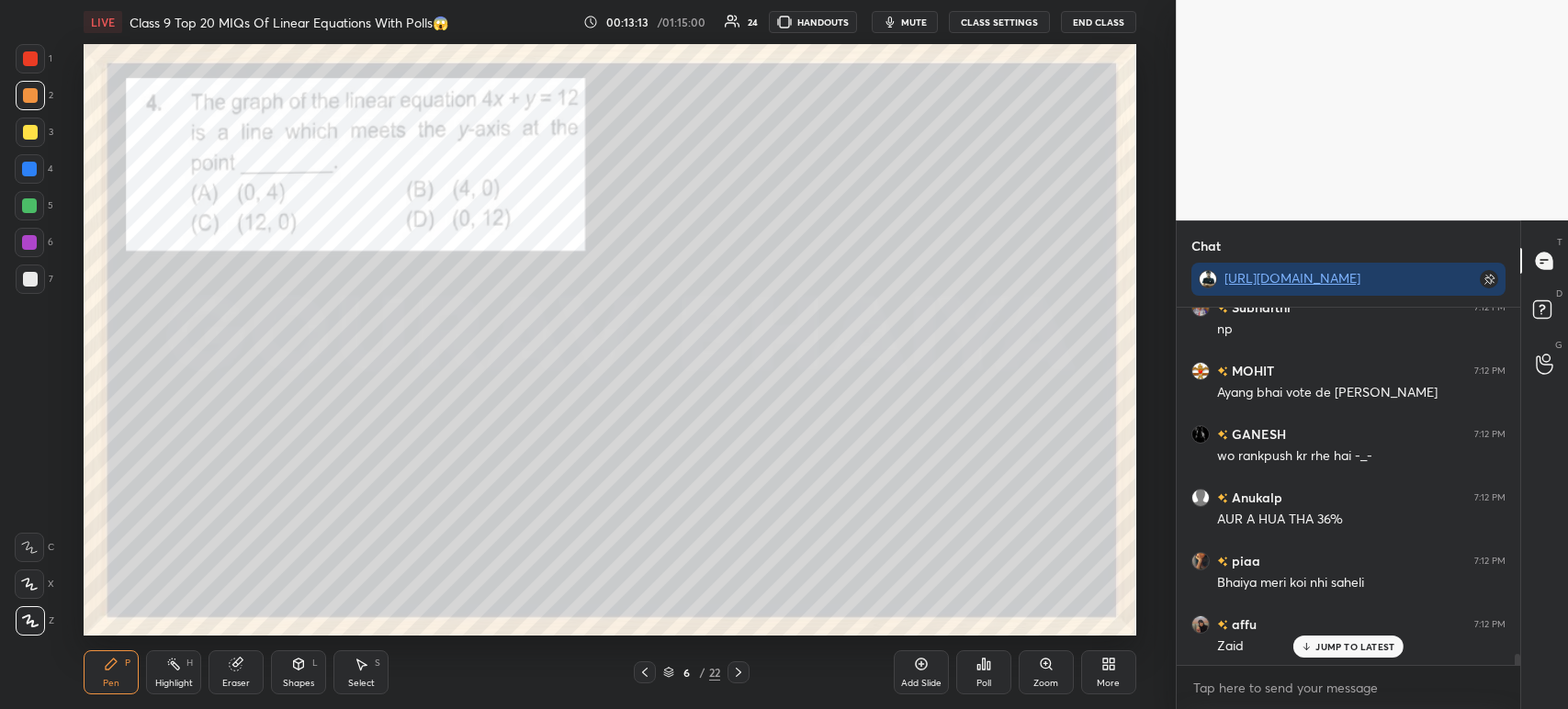
click at [30, 57] on div at bounding box center [30, 58] width 14 height 14
click at [28, 100] on div at bounding box center [30, 95] width 14 height 14
click at [27, 59] on div at bounding box center [30, 58] width 14 height 14
click at [30, 102] on div at bounding box center [30, 95] width 14 height 14
click at [32, 59] on div at bounding box center [30, 58] width 14 height 14
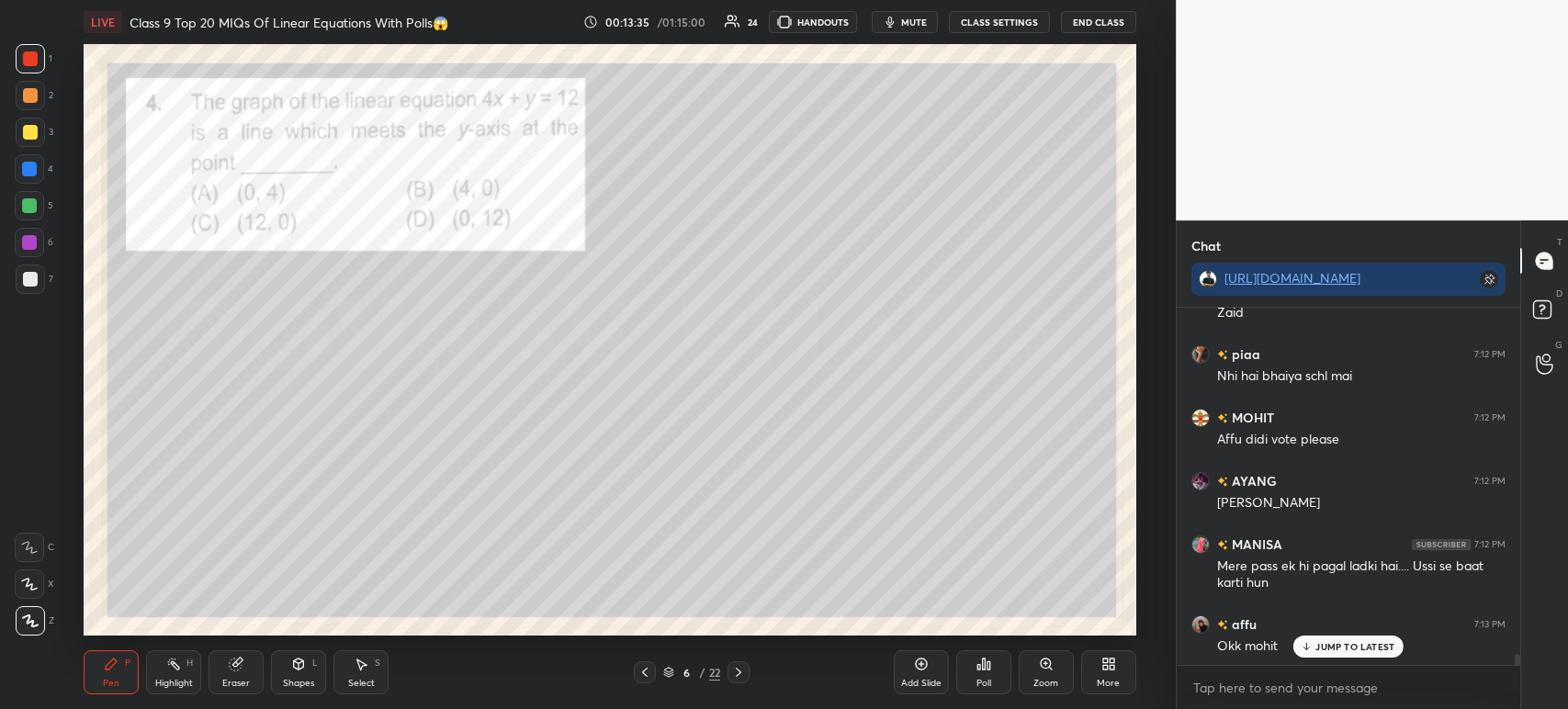
scroll to position [11803, 0]
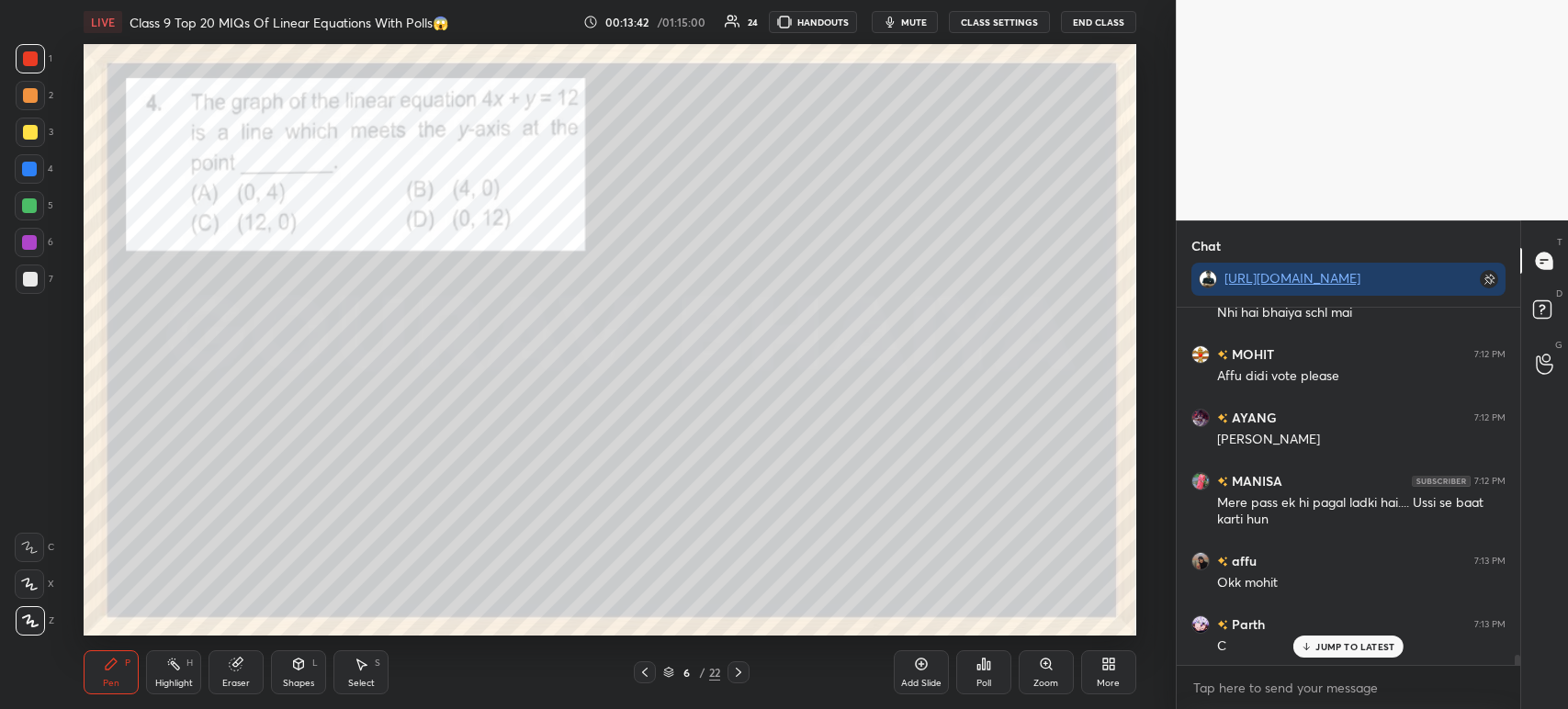
click at [992, 693] on div "Poll" at bounding box center [983, 672] width 55 height 44
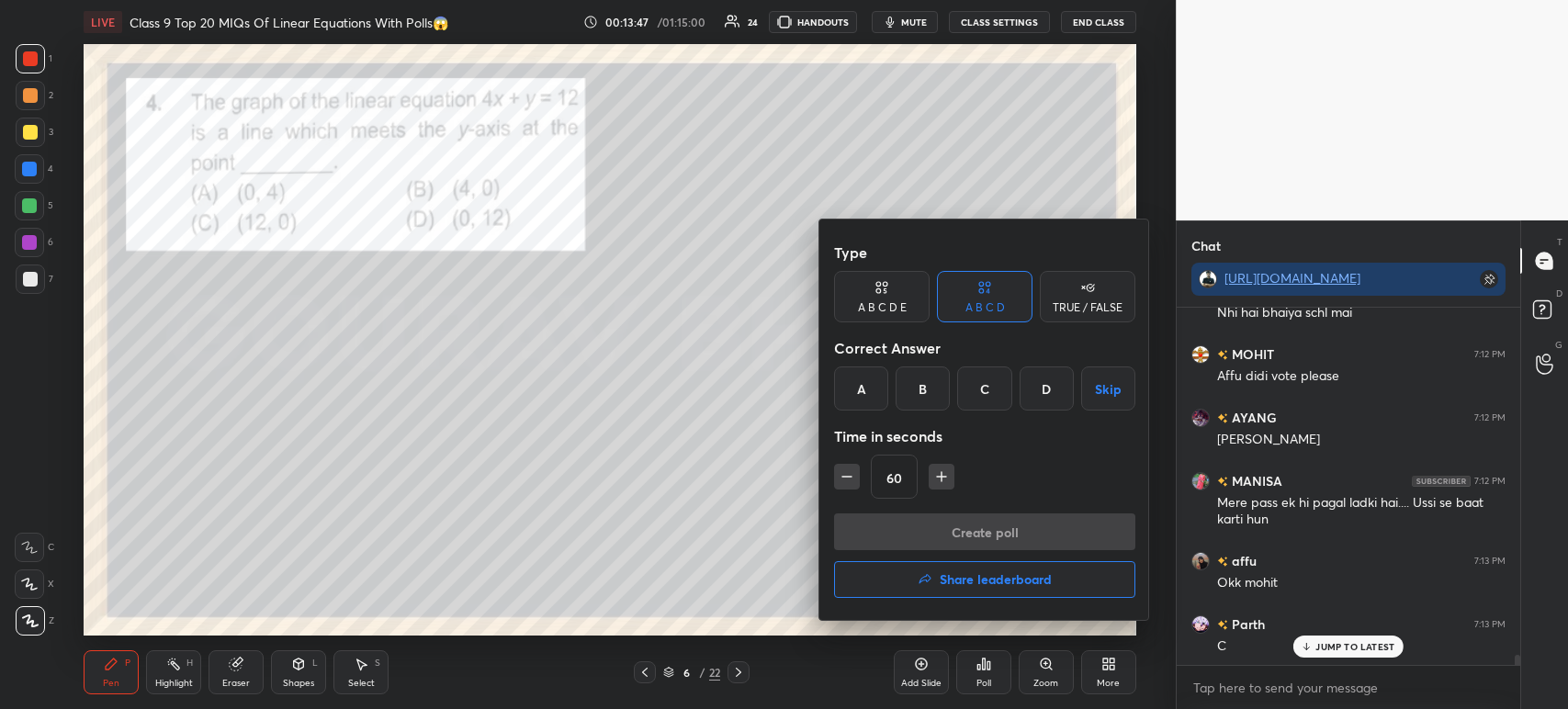
click at [1051, 392] on div "D" at bounding box center [1046, 389] width 54 height 44
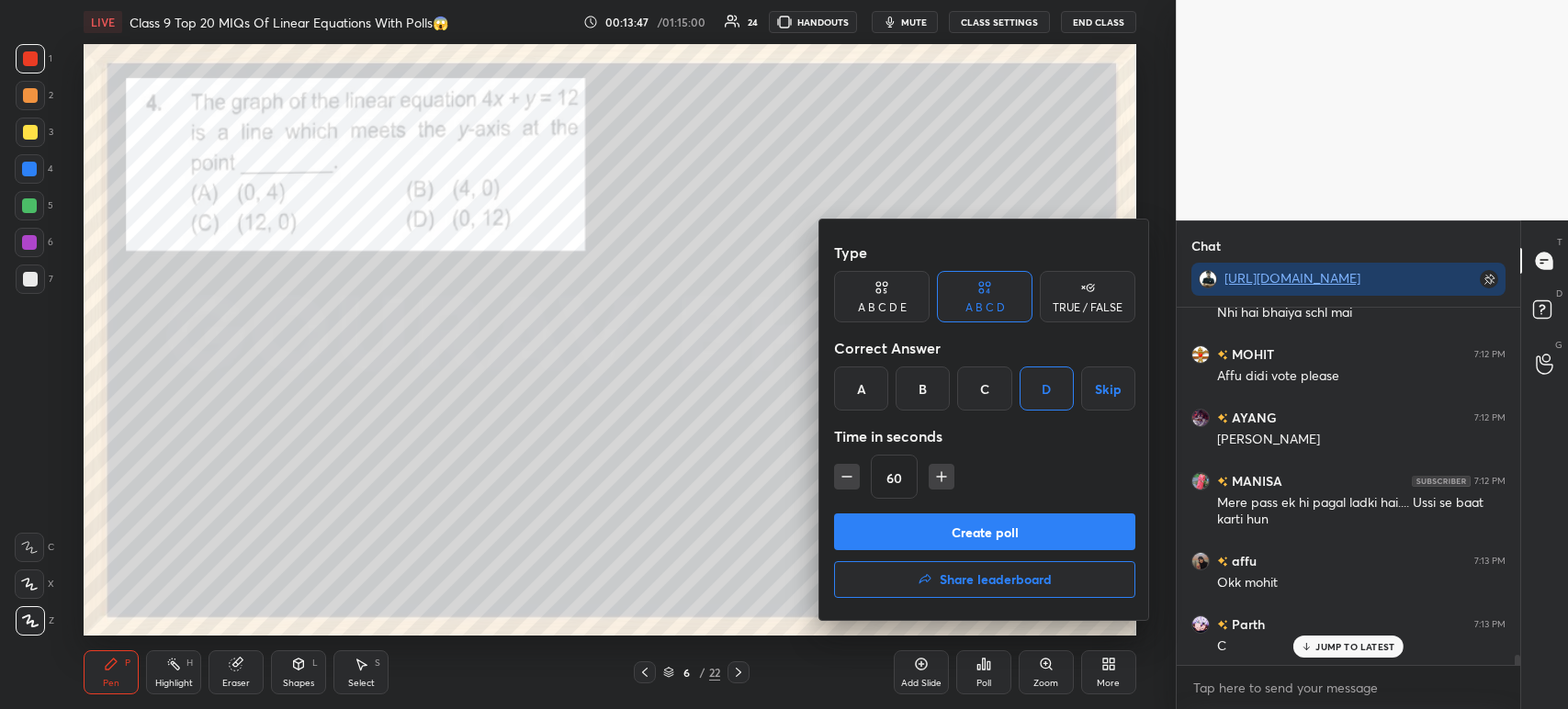
scroll to position [11866, 0]
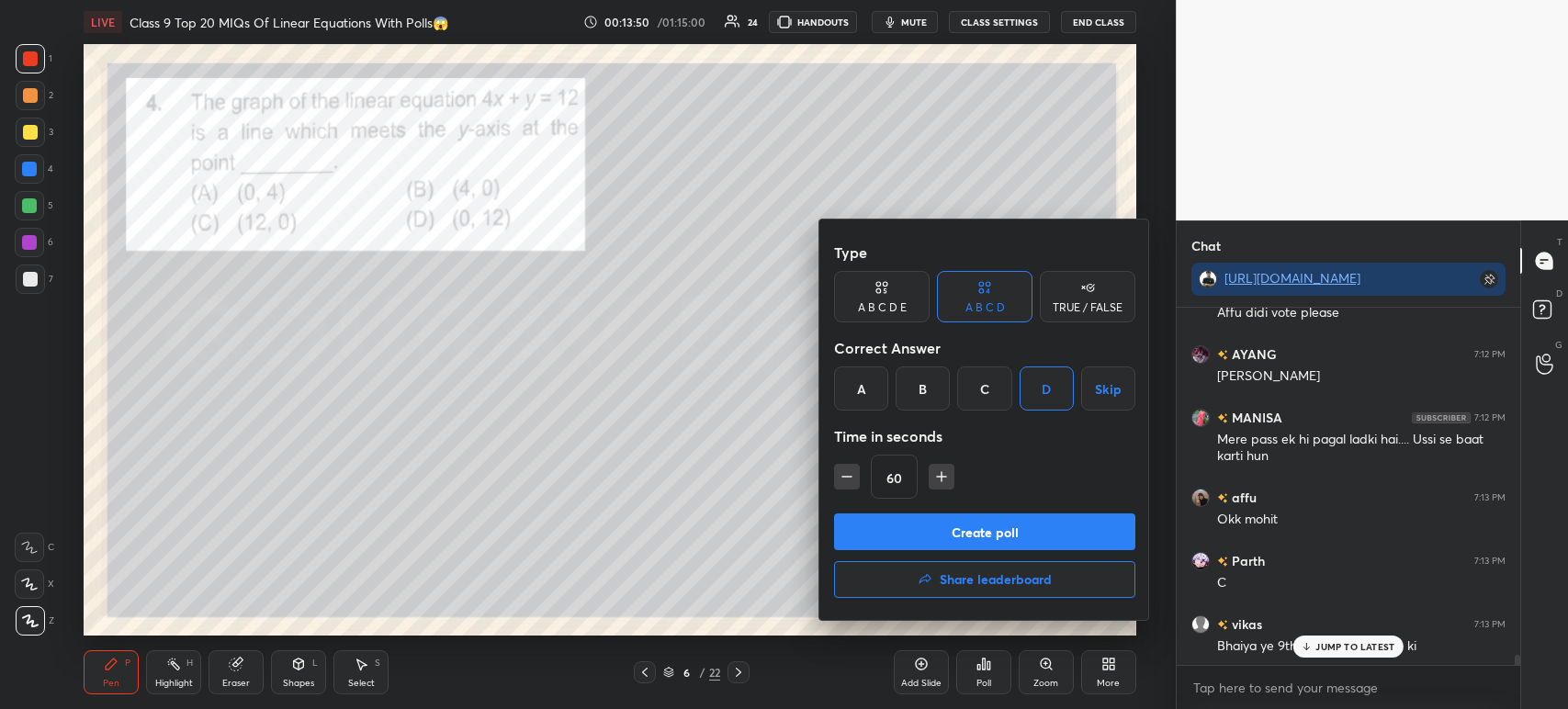
click at [999, 541] on button "Create poll" at bounding box center [984, 531] width 301 height 37
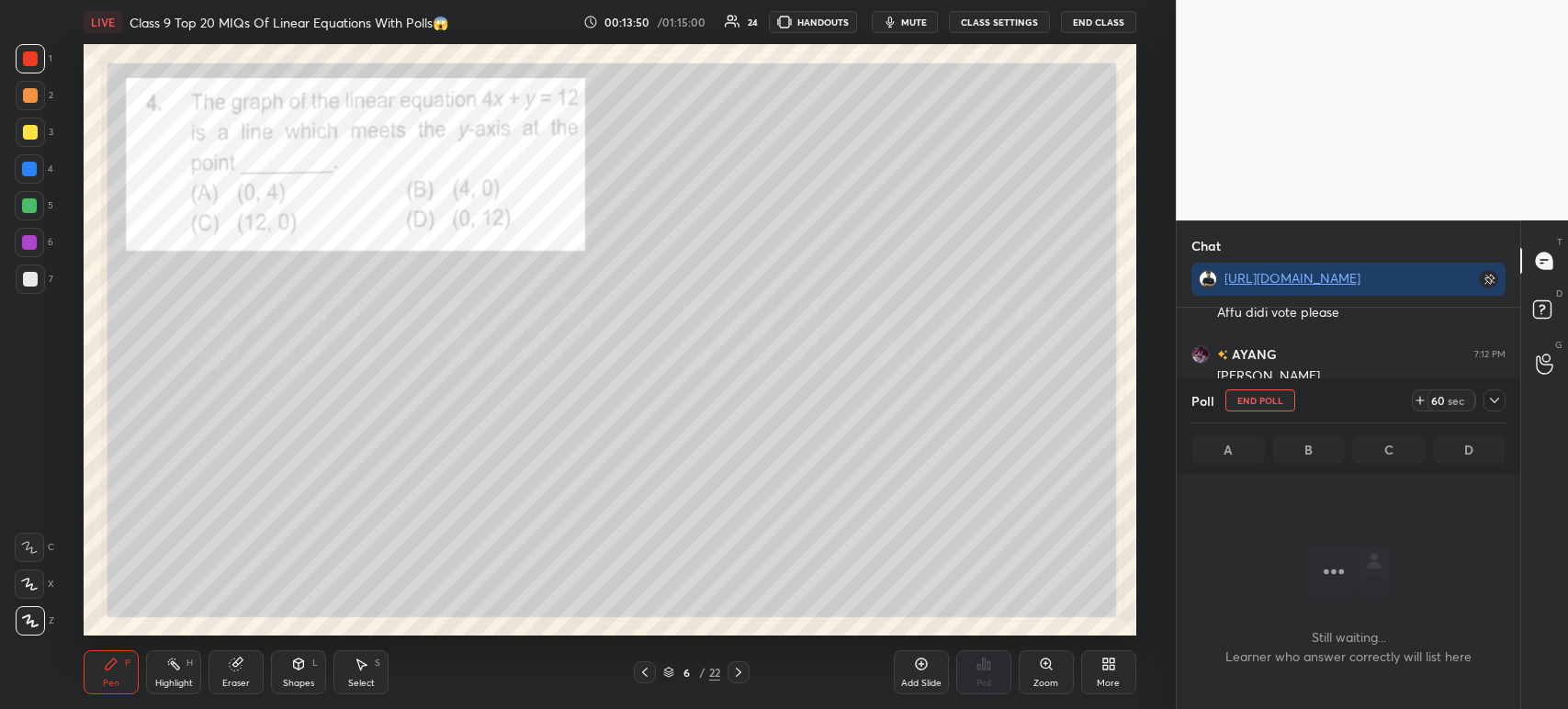
scroll to position [104, 338]
click at [1496, 402] on icon at bounding box center [1495, 400] width 10 height 6
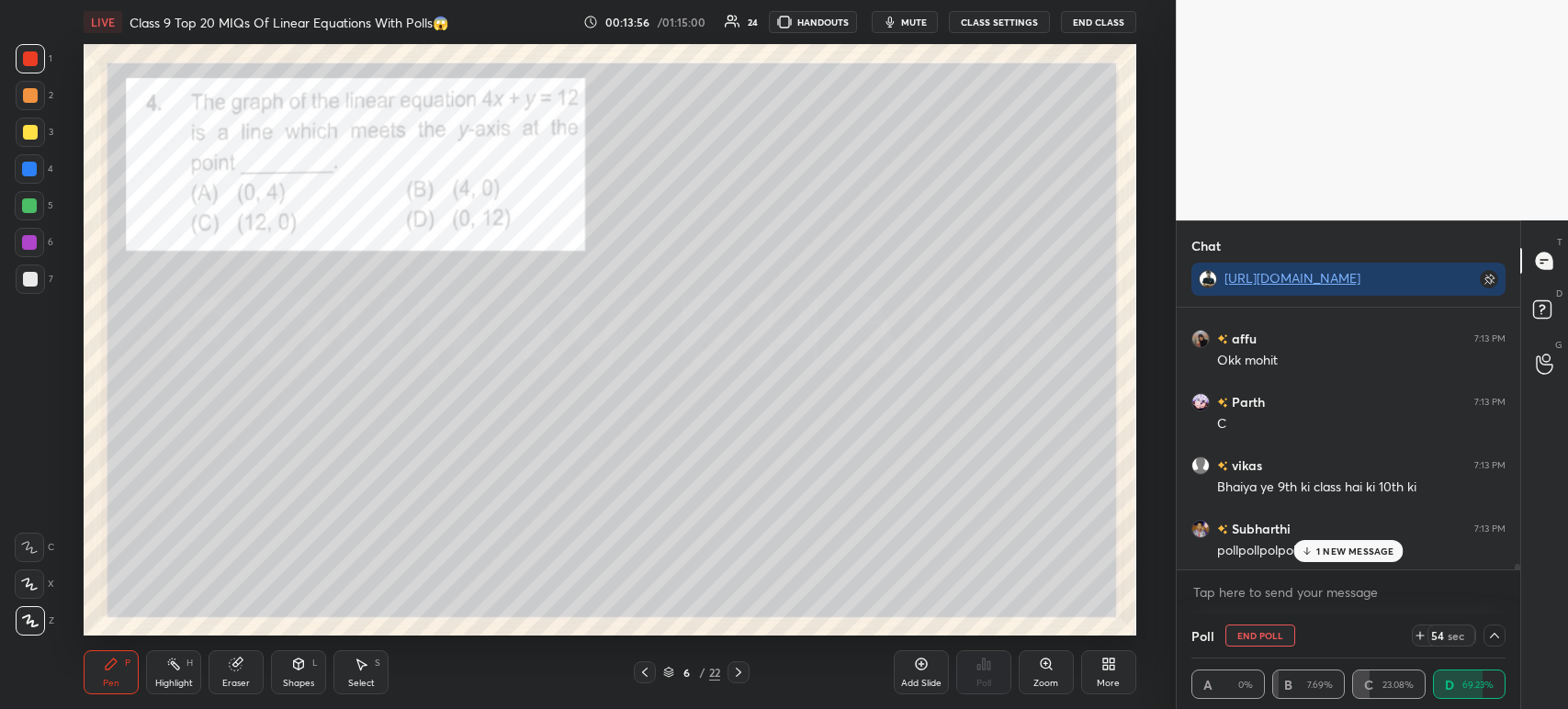
scroll to position [12089, 0]
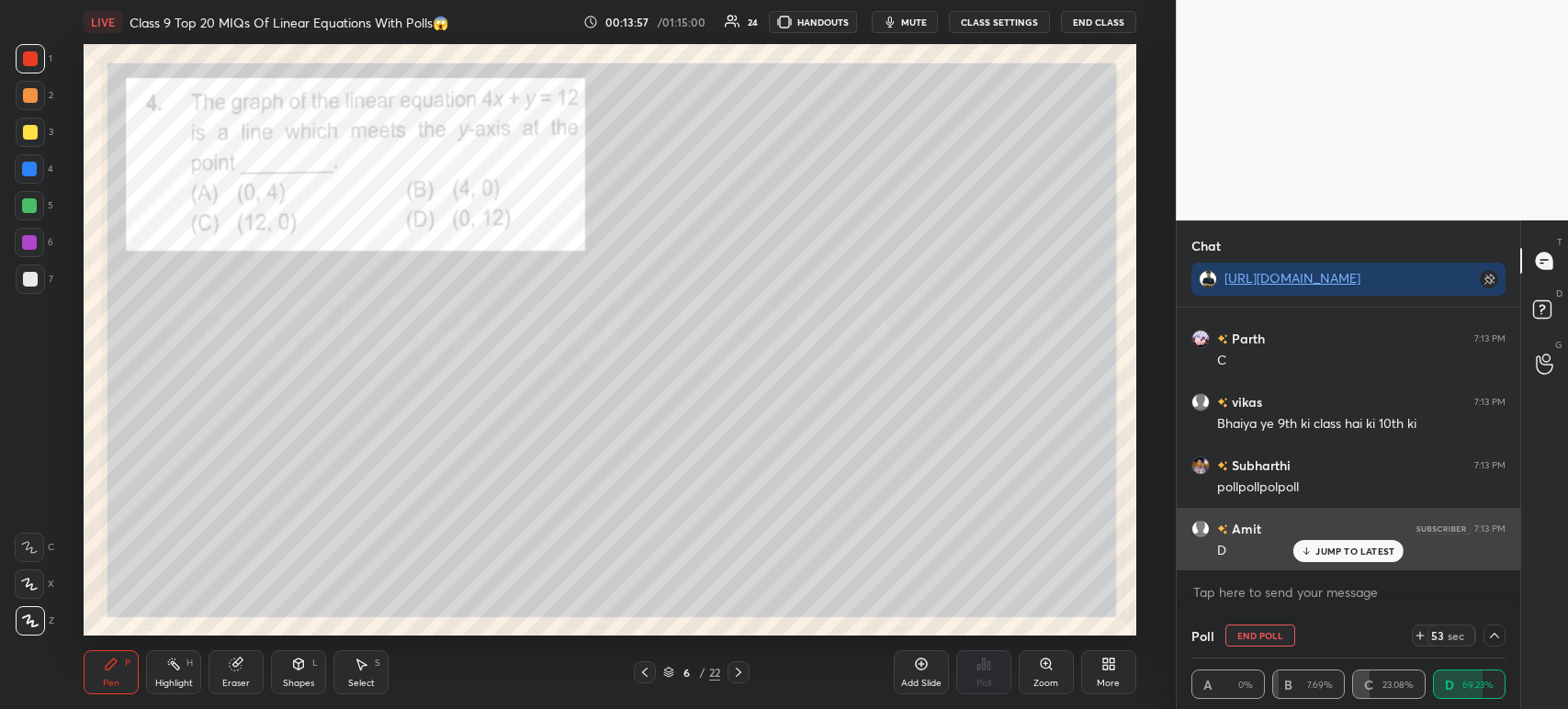
click at [1334, 552] on p "JUMP TO LATEST" at bounding box center [1355, 550] width 79 height 11
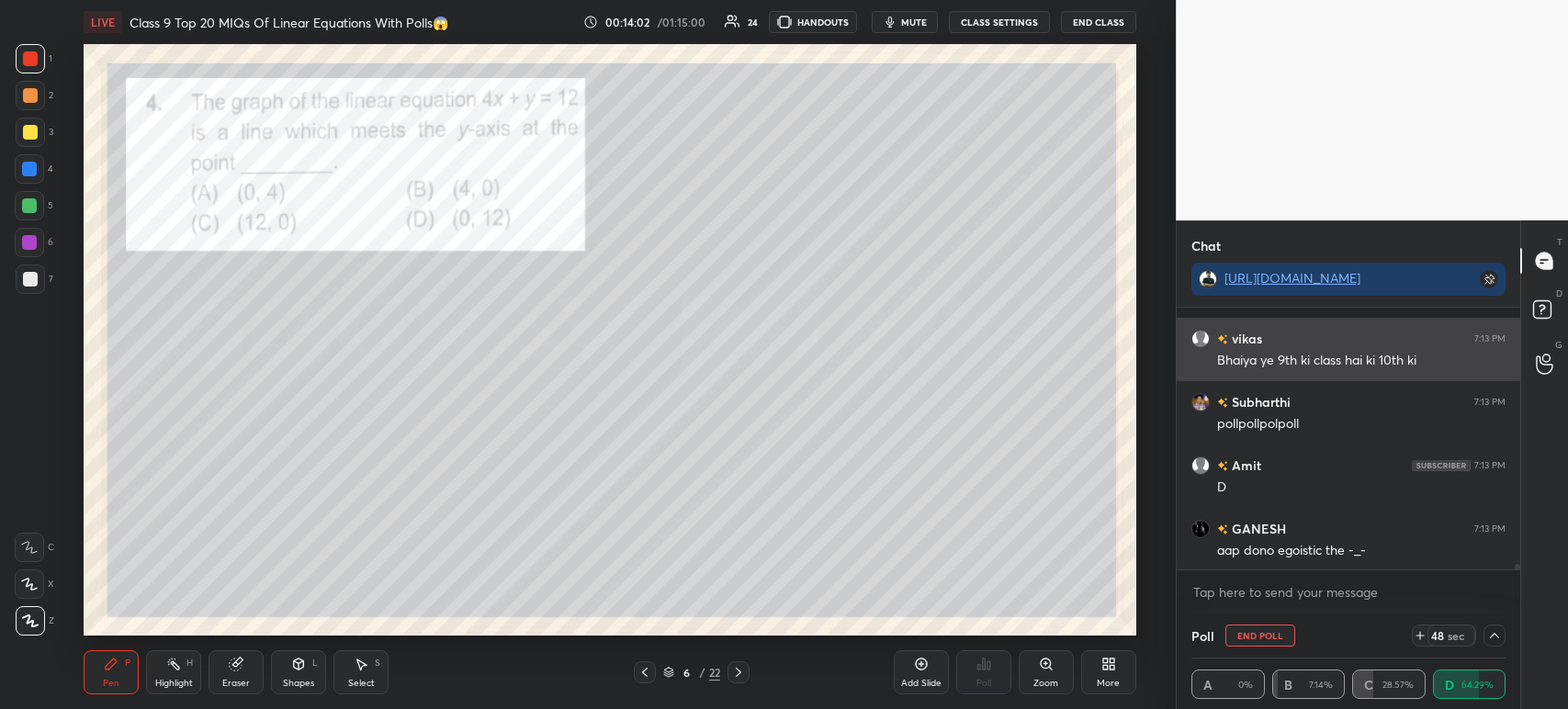
scroll to position [12279, 0]
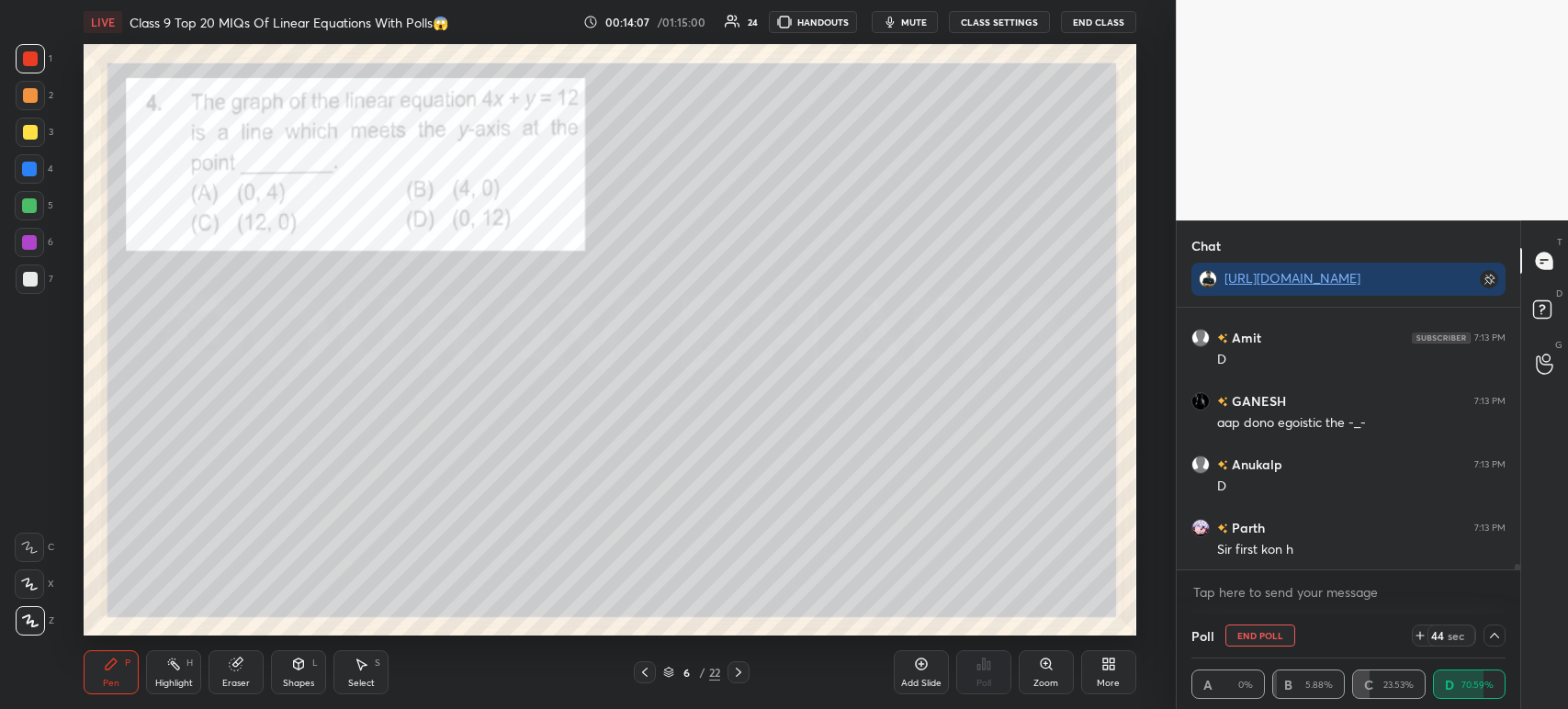
click at [1491, 633] on icon at bounding box center [1494, 635] width 14 height 14
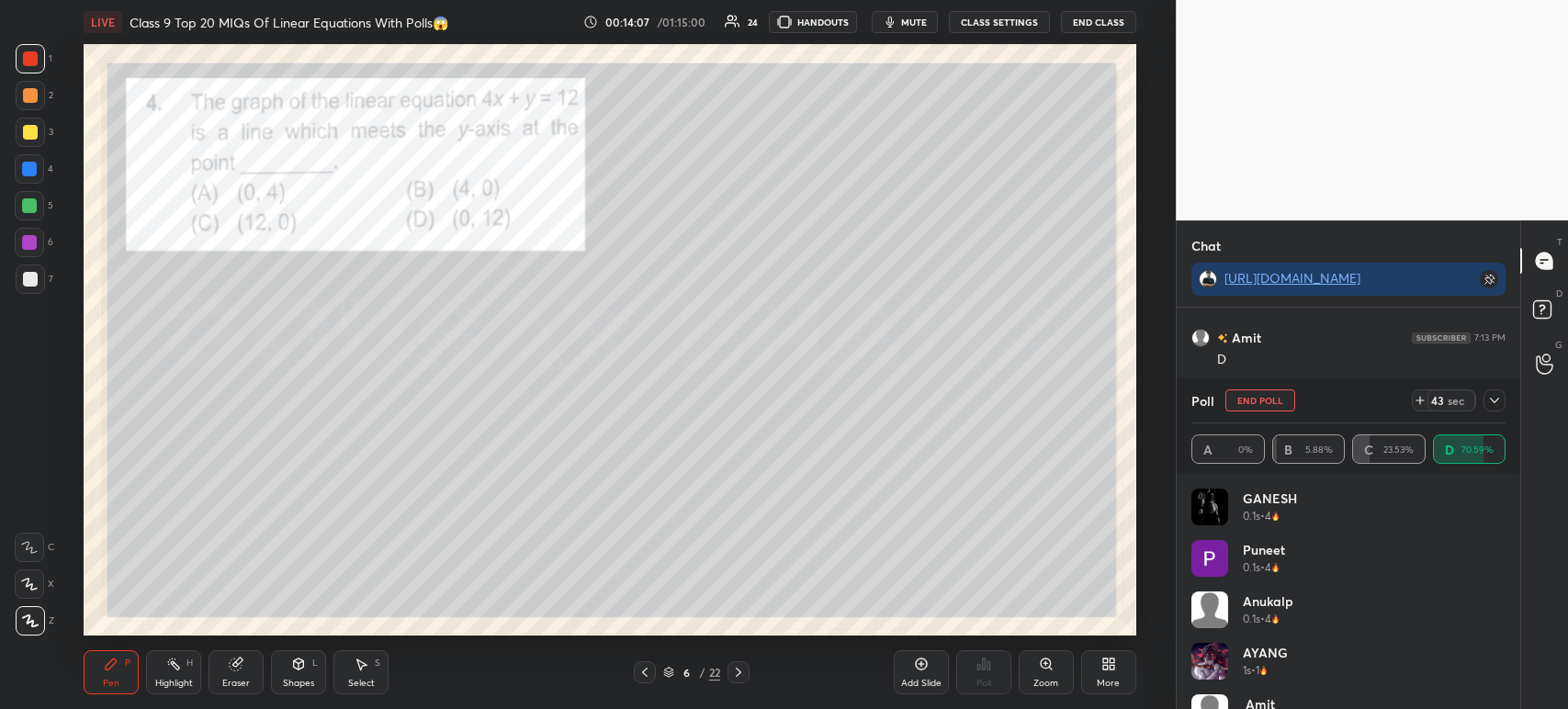
scroll to position [215, 309]
click at [1499, 408] on icon at bounding box center [1494, 399] width 14 height 14
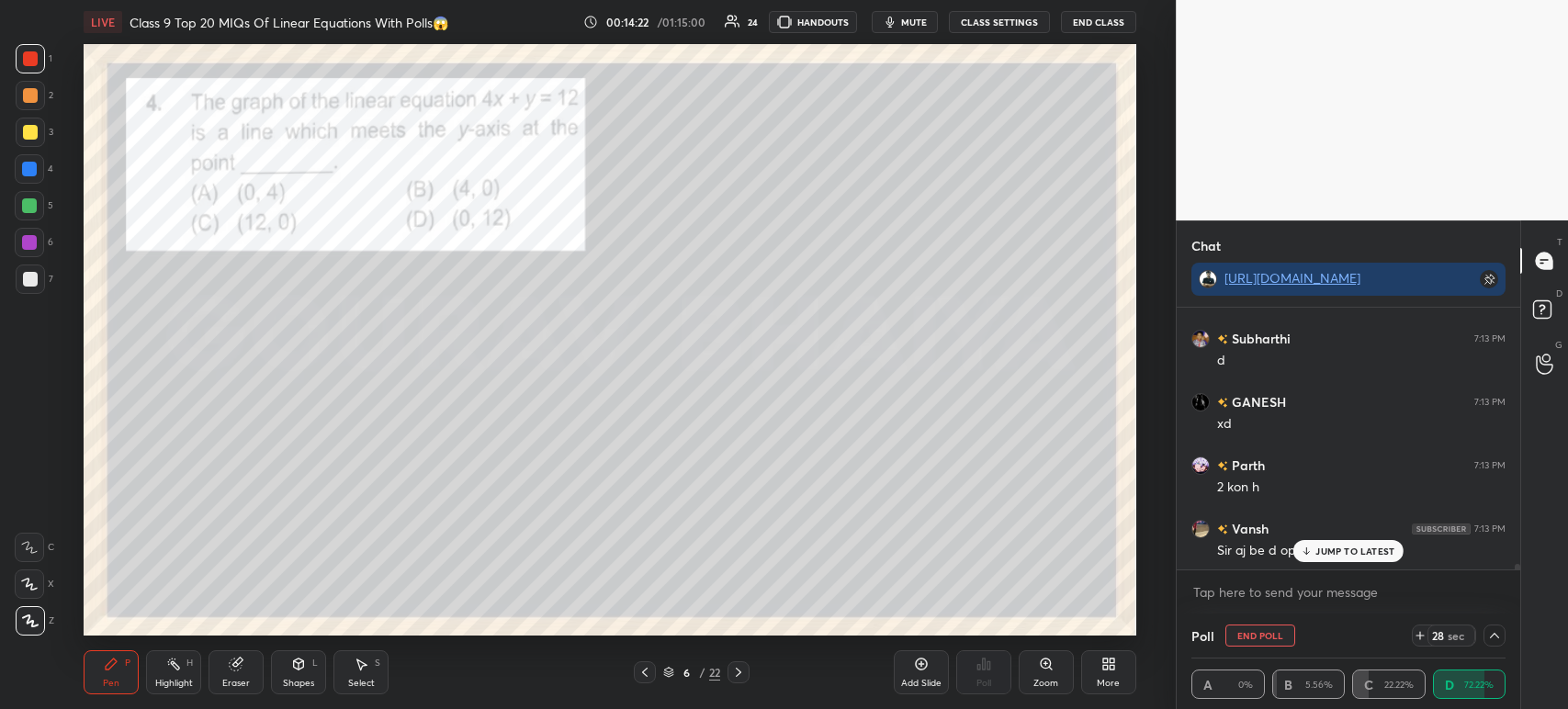
click at [1491, 637] on icon at bounding box center [1495, 635] width 10 height 6
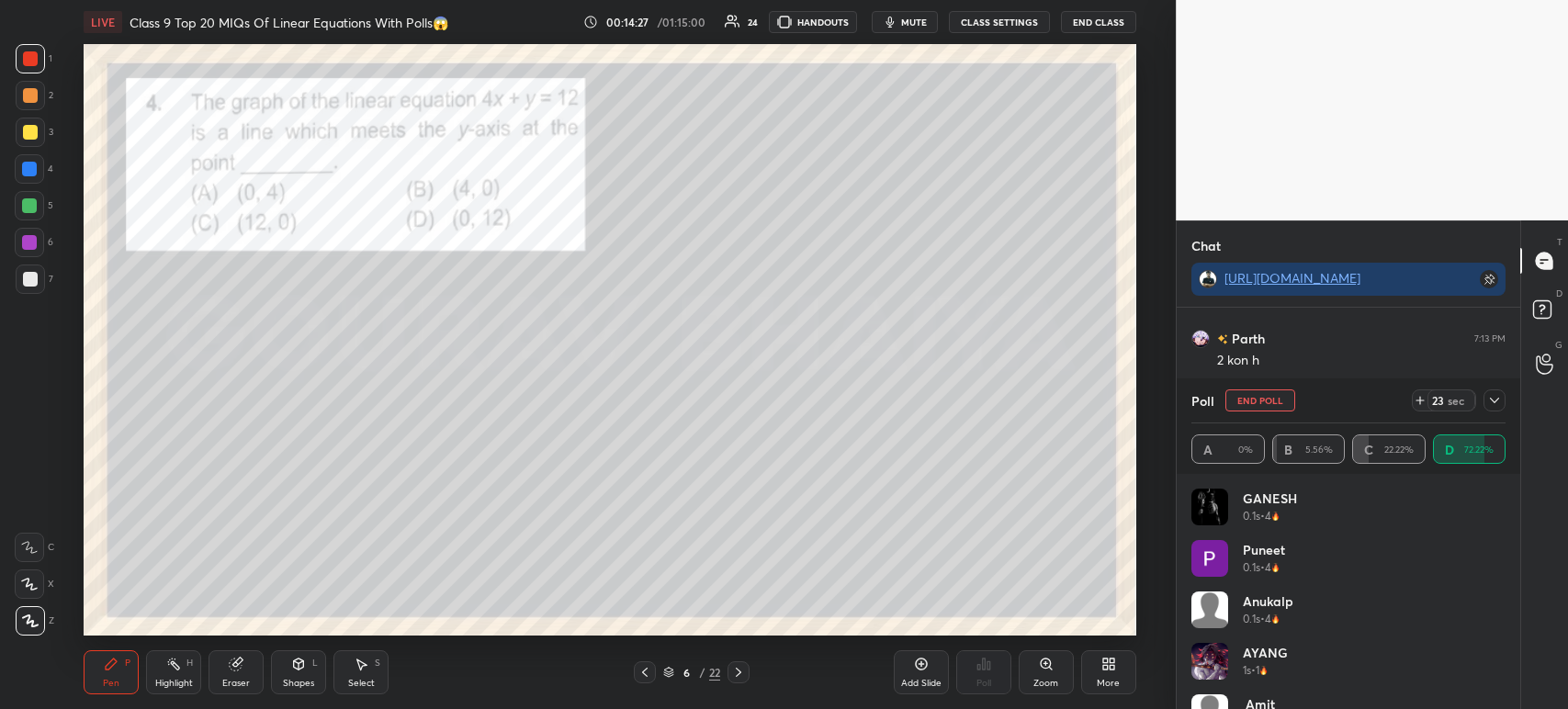
click at [1493, 405] on icon at bounding box center [1494, 399] width 14 height 14
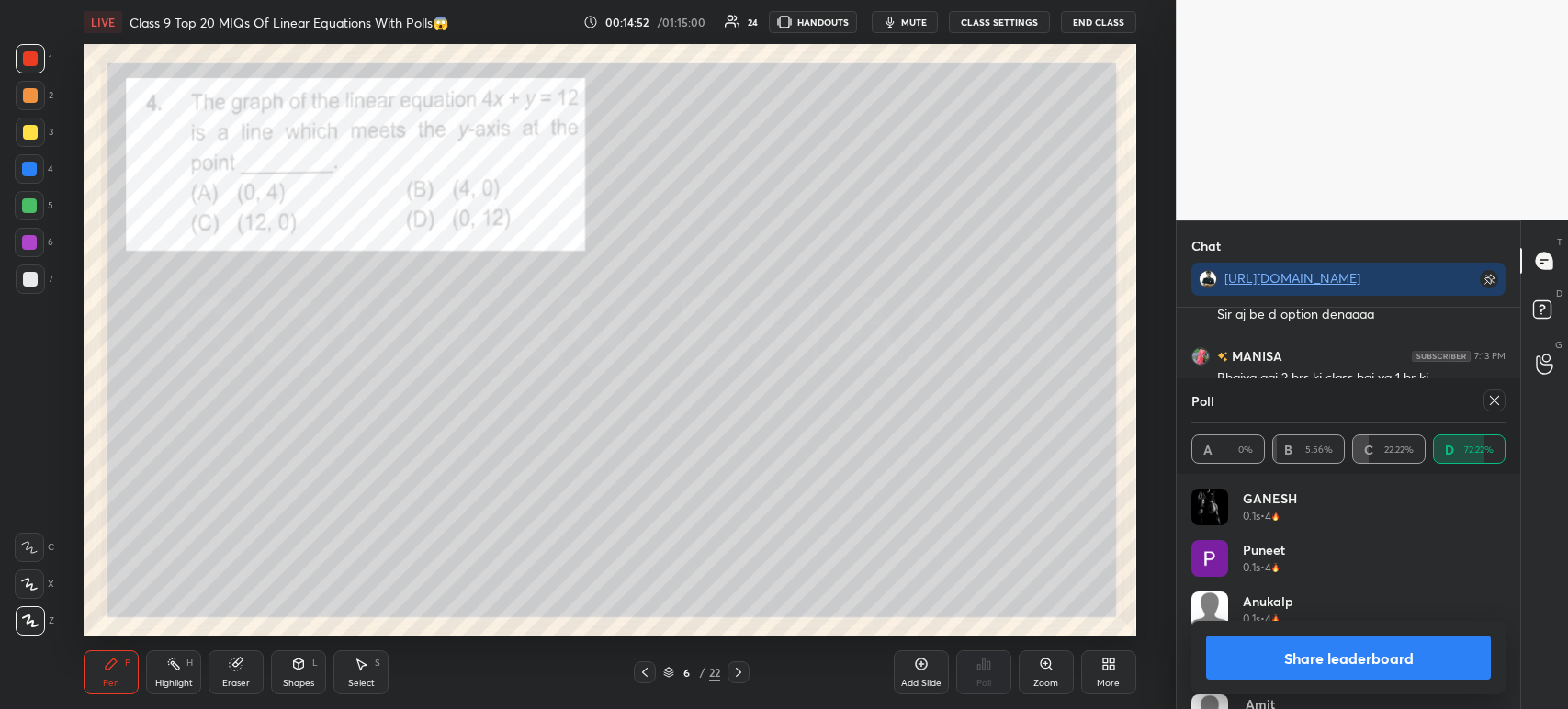
click at [1289, 667] on button "Share leaderboard" at bounding box center [1349, 657] width 285 height 44
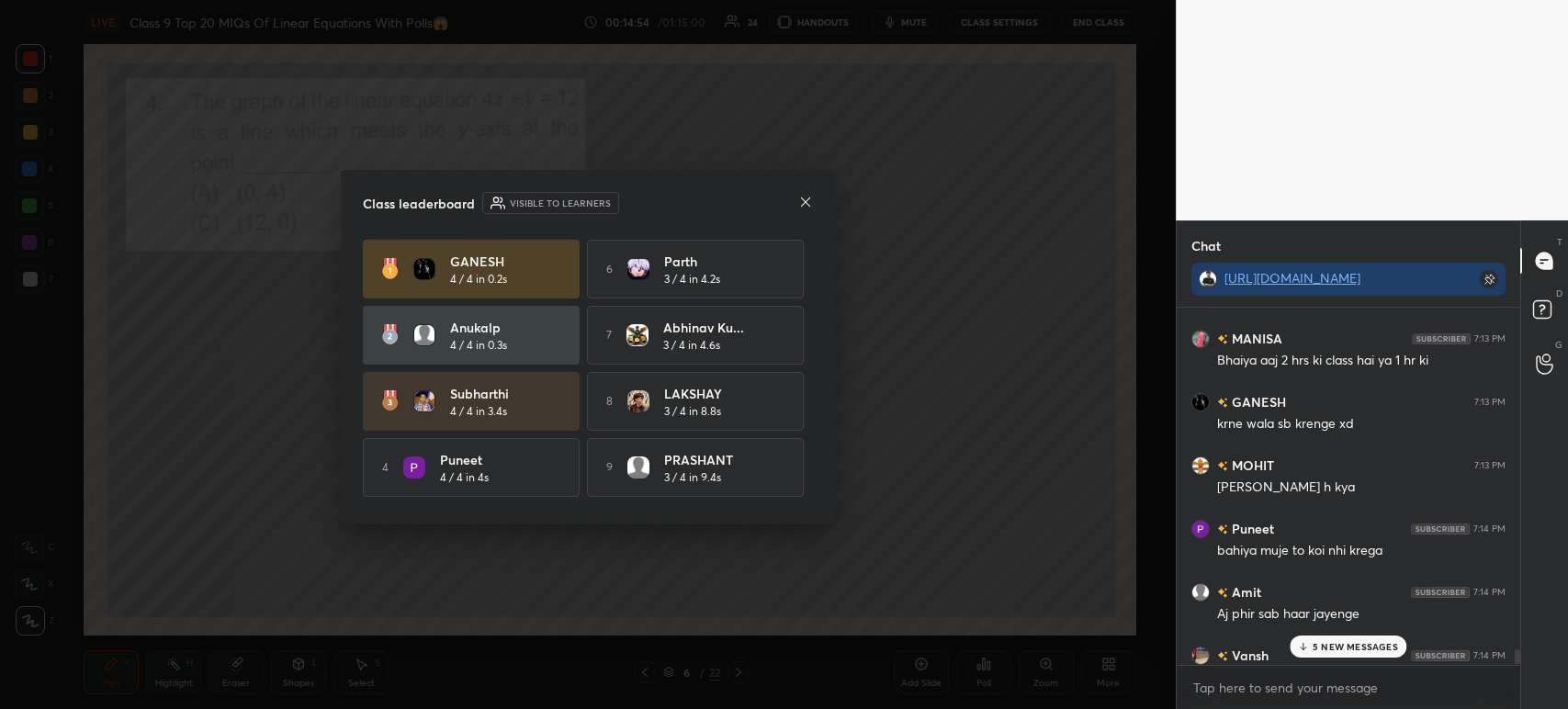
click at [808, 202] on icon at bounding box center [805, 201] width 14 height 14
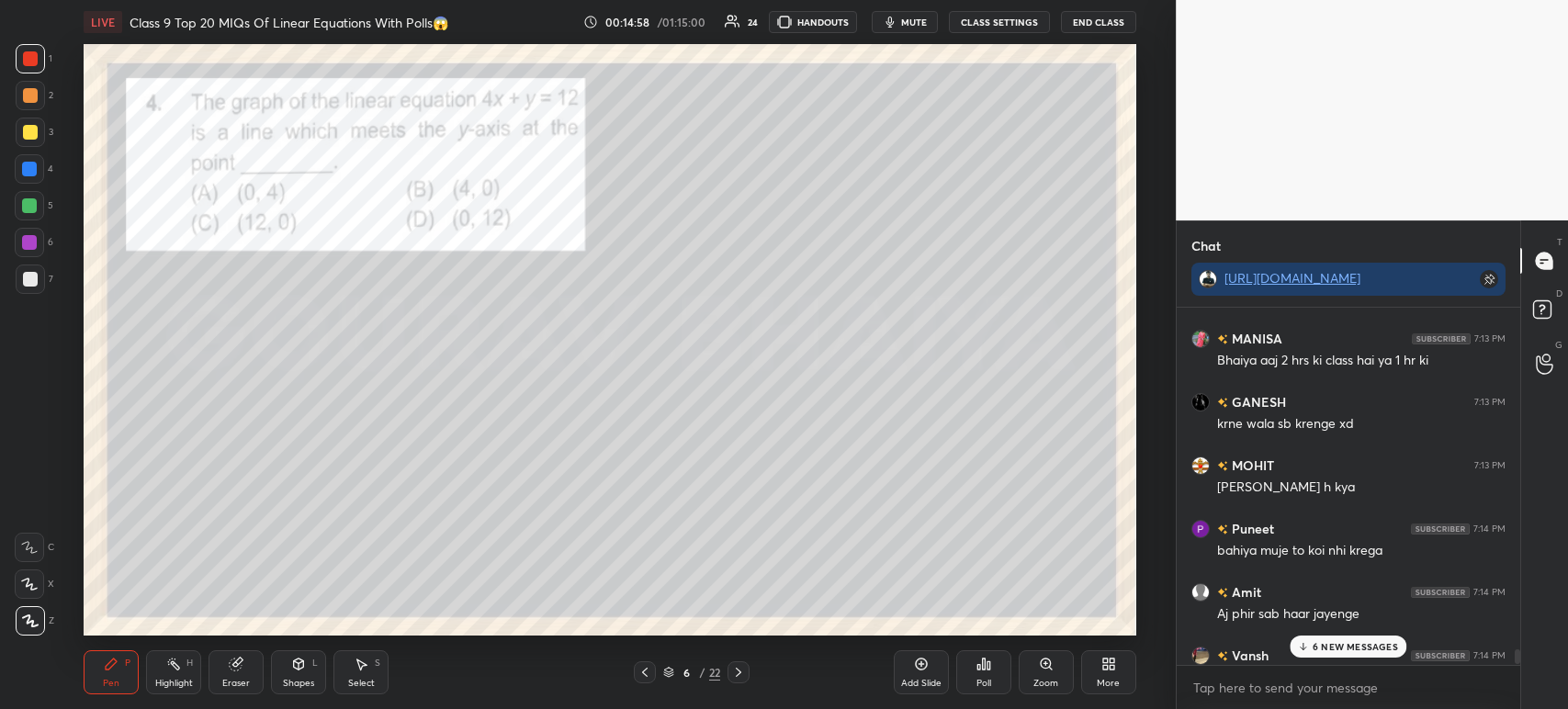
click at [43, 268] on div at bounding box center [30, 279] width 30 height 30
click at [37, 55] on div at bounding box center [30, 58] width 14 height 14
click at [734, 671] on icon at bounding box center [738, 671] width 14 height 14
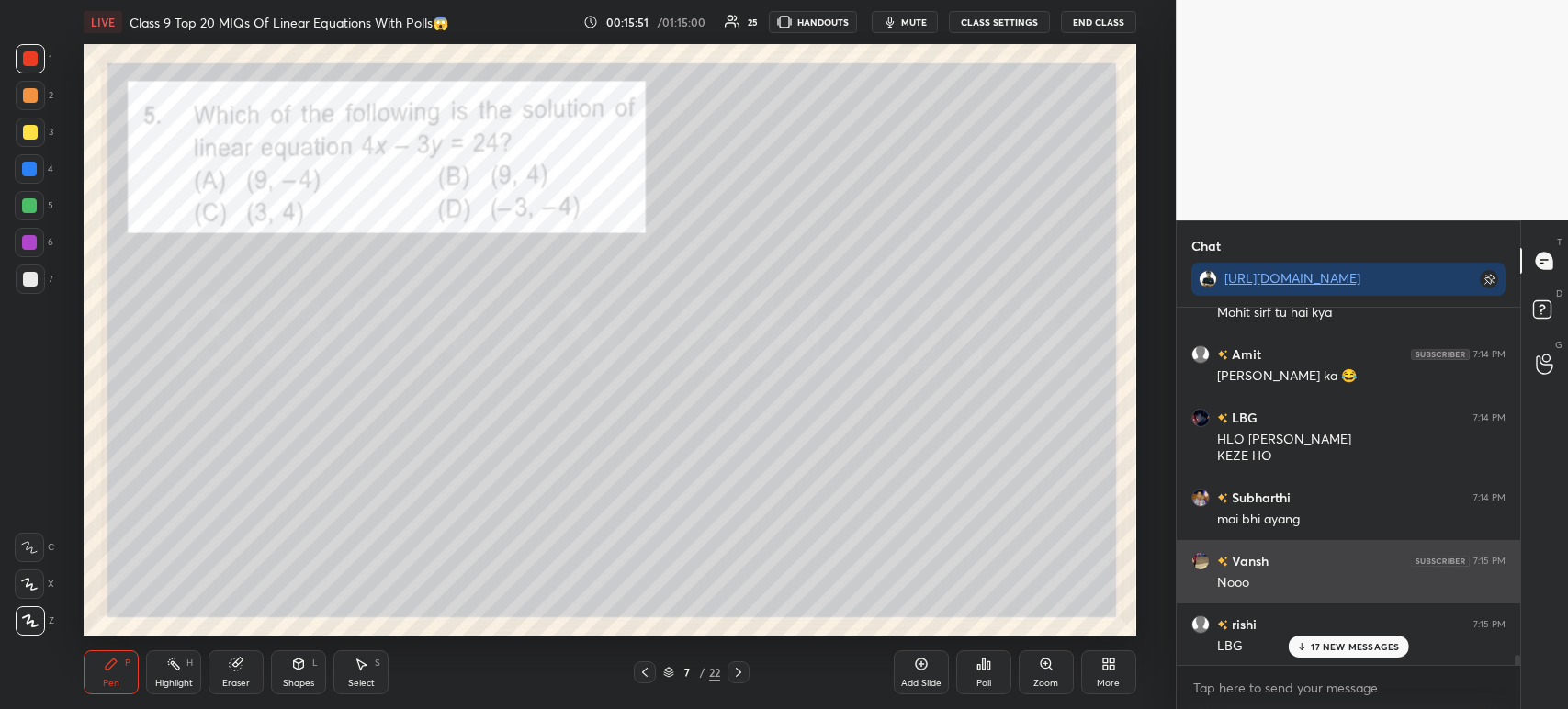
scroll to position [13908, 0]
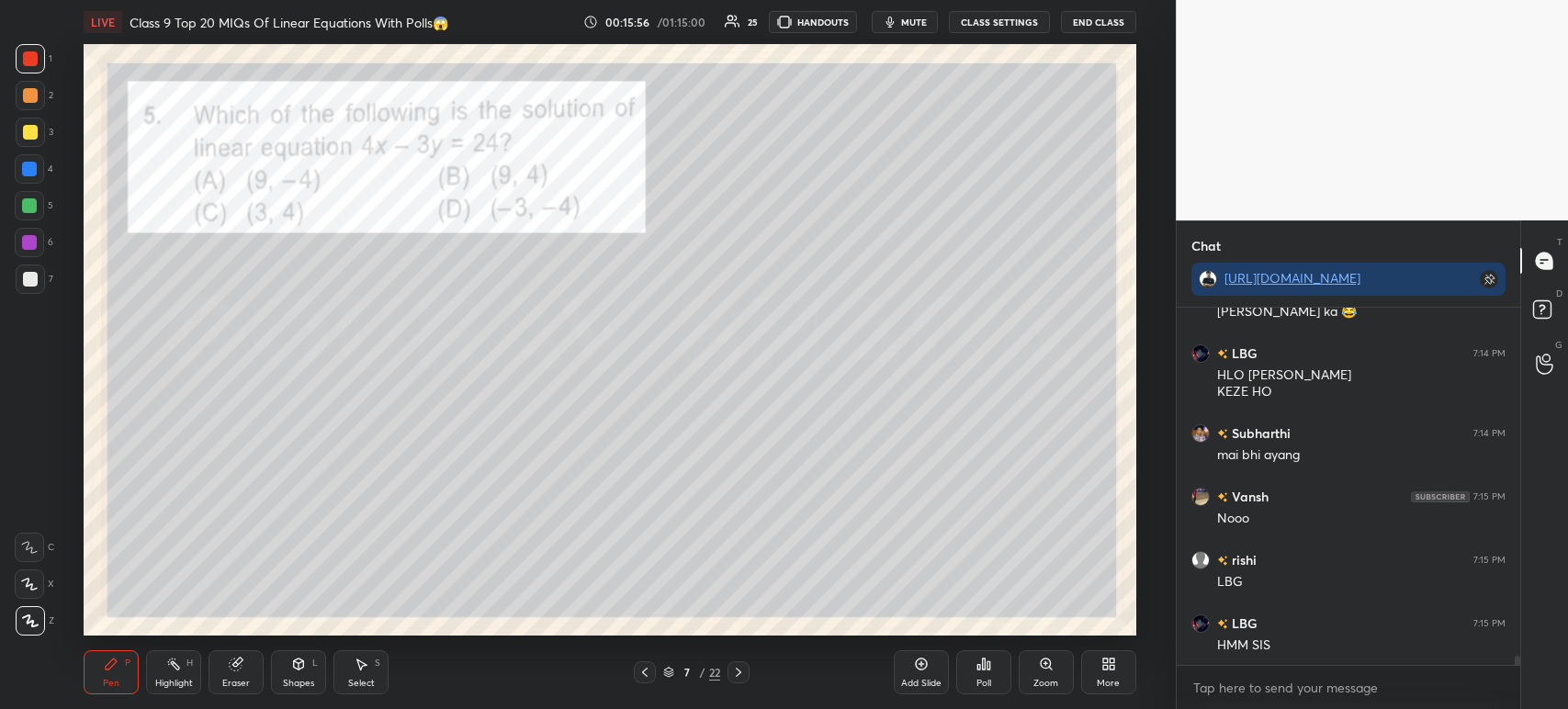
click at [34, 280] on div at bounding box center [30, 278] width 14 height 14
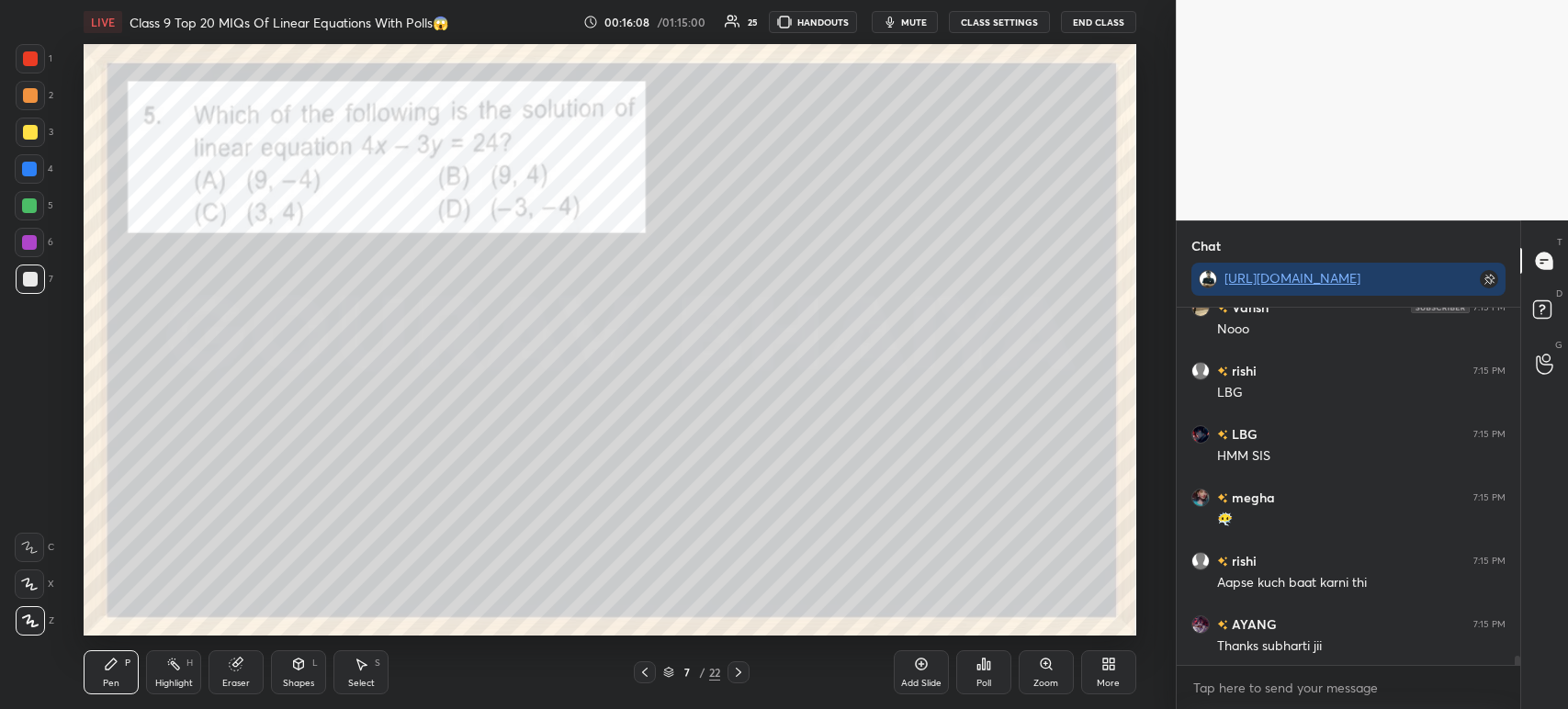
scroll to position [14161, 0]
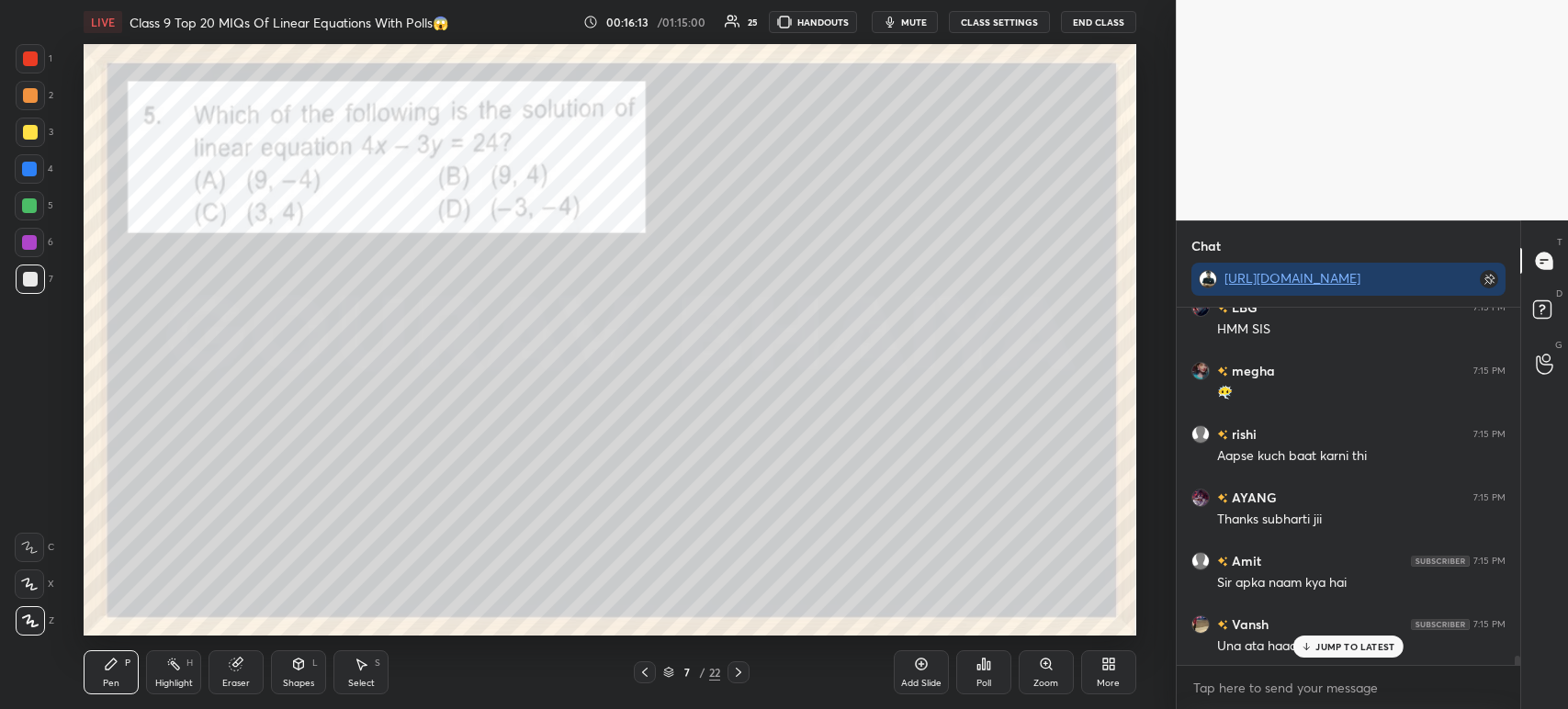
click at [977, 674] on div "Poll" at bounding box center [983, 672] width 55 height 44
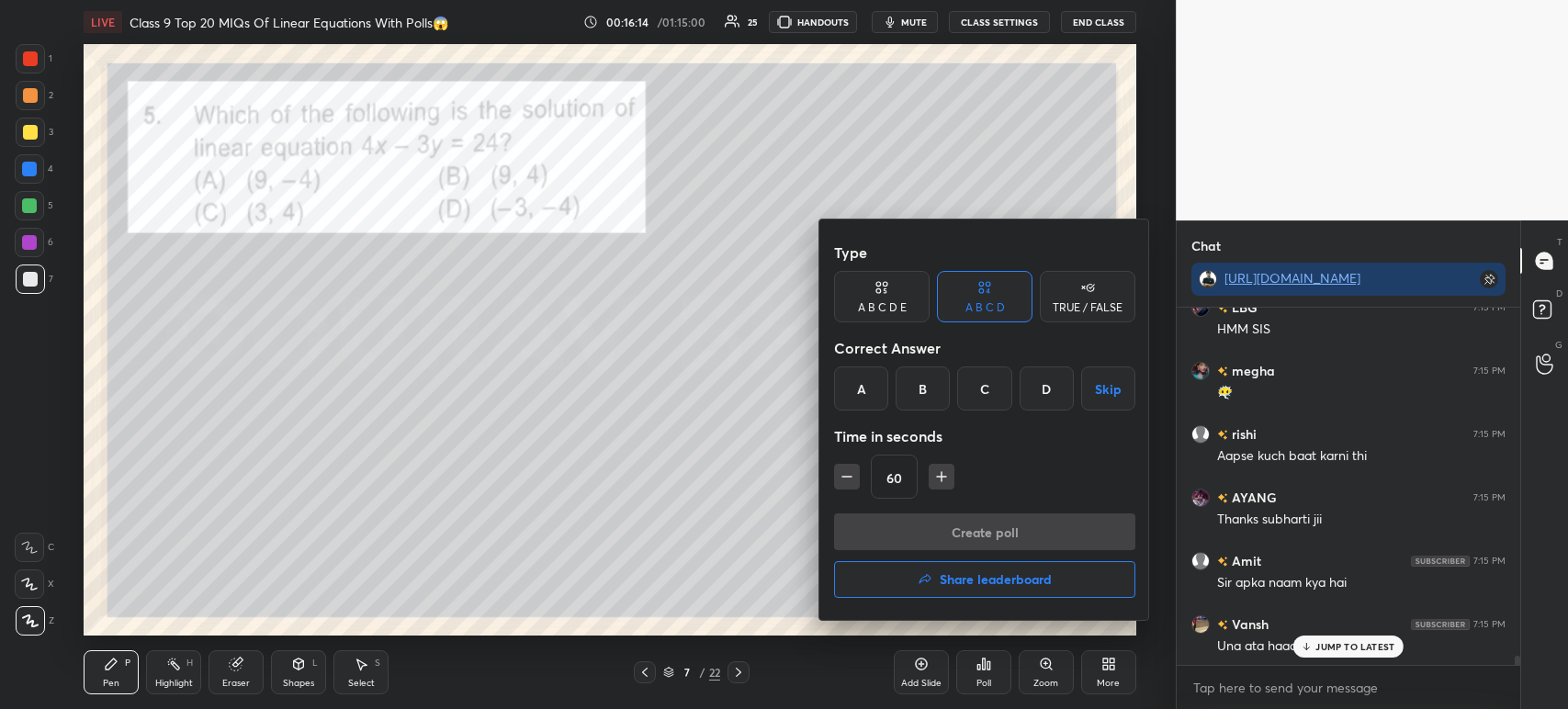
scroll to position [14287, 0]
click at [914, 396] on div "B" at bounding box center [922, 389] width 54 height 44
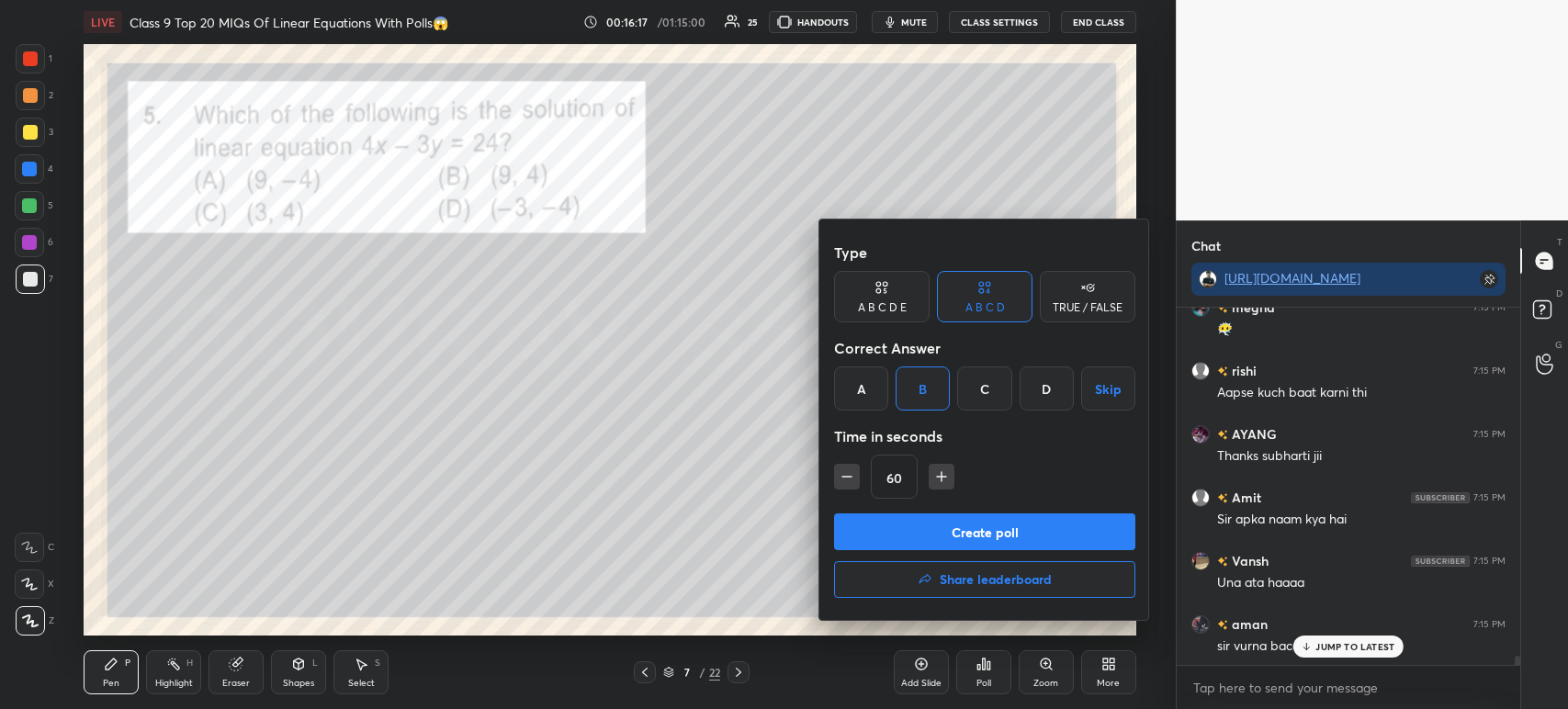
click at [954, 526] on button "Create poll" at bounding box center [984, 531] width 301 height 37
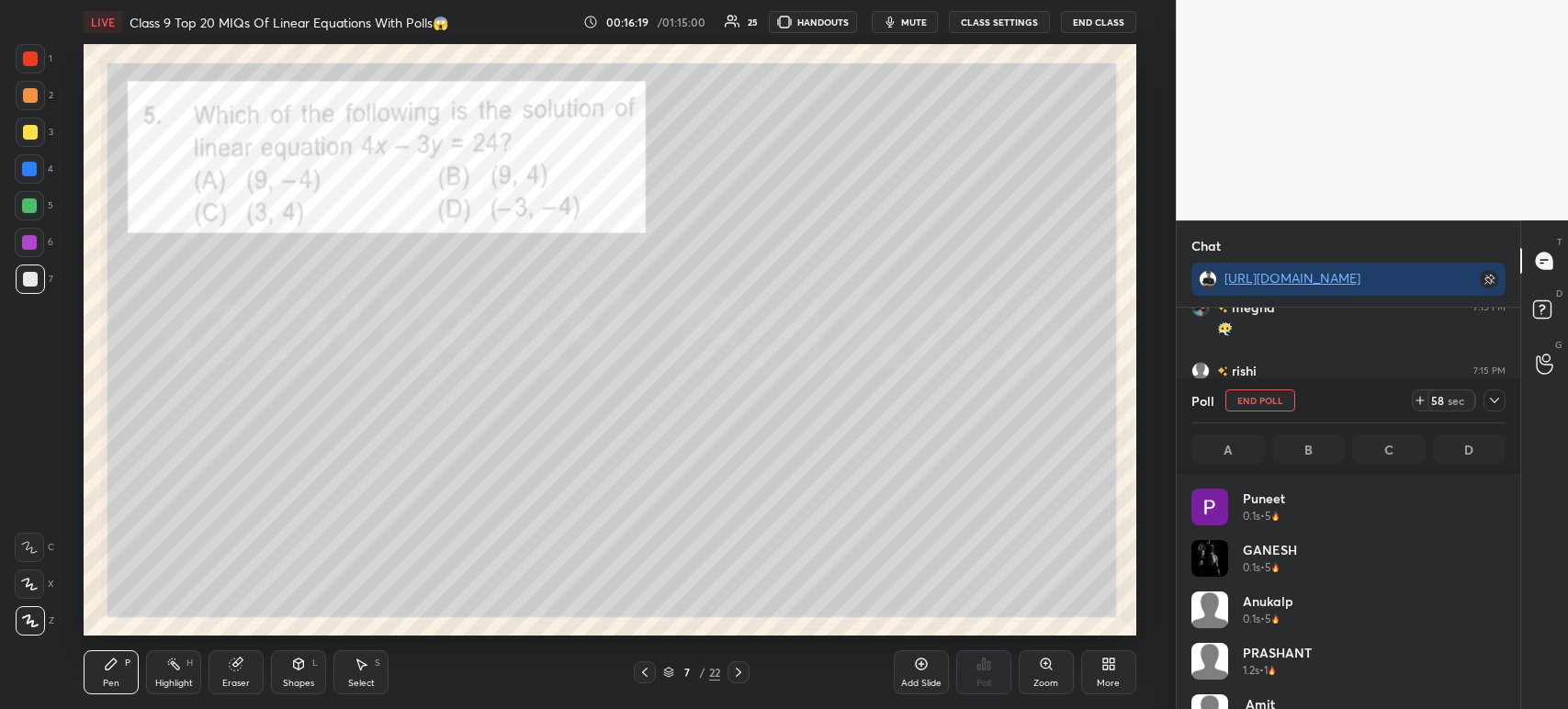
scroll to position [6, 6]
click at [1494, 402] on icon at bounding box center [1495, 400] width 10 height 6
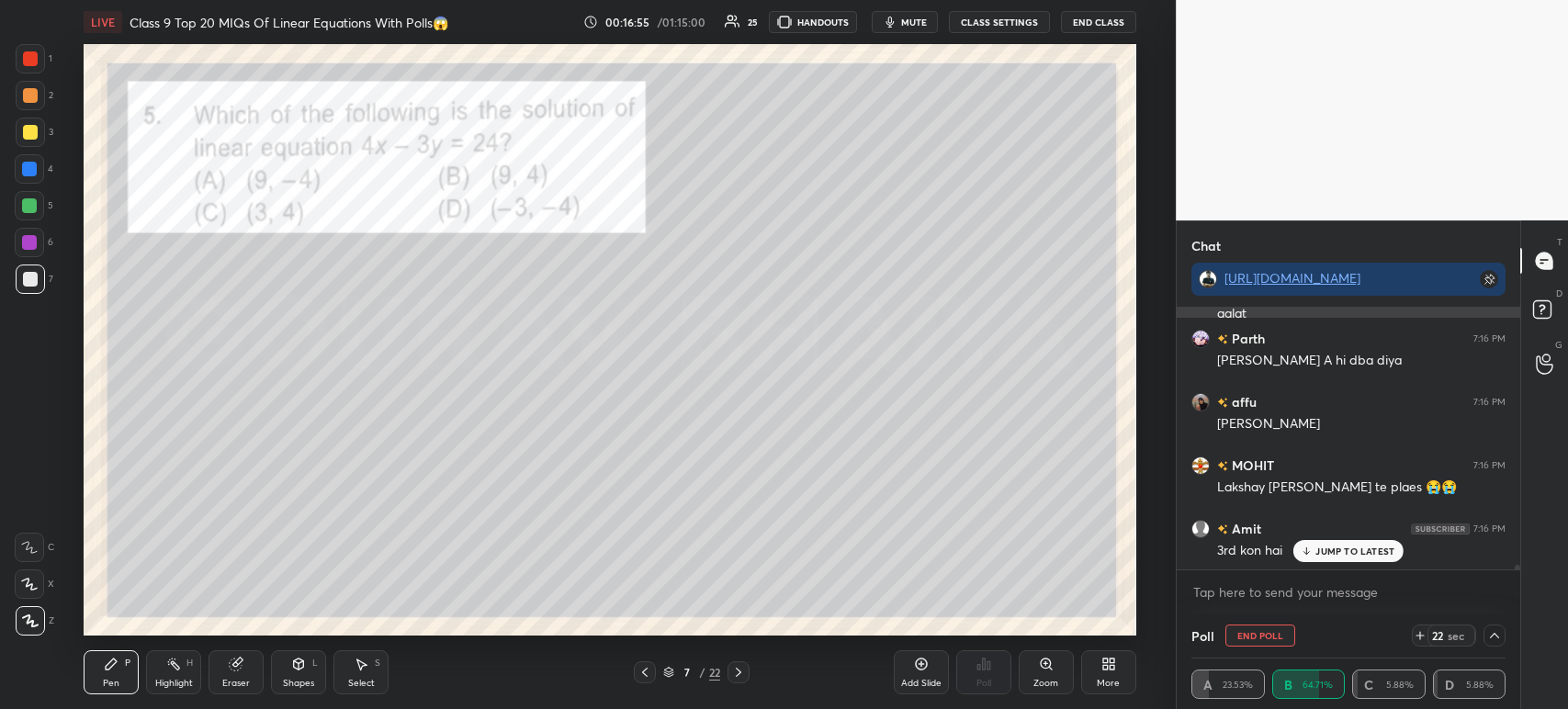
scroll to position [15079, 0]
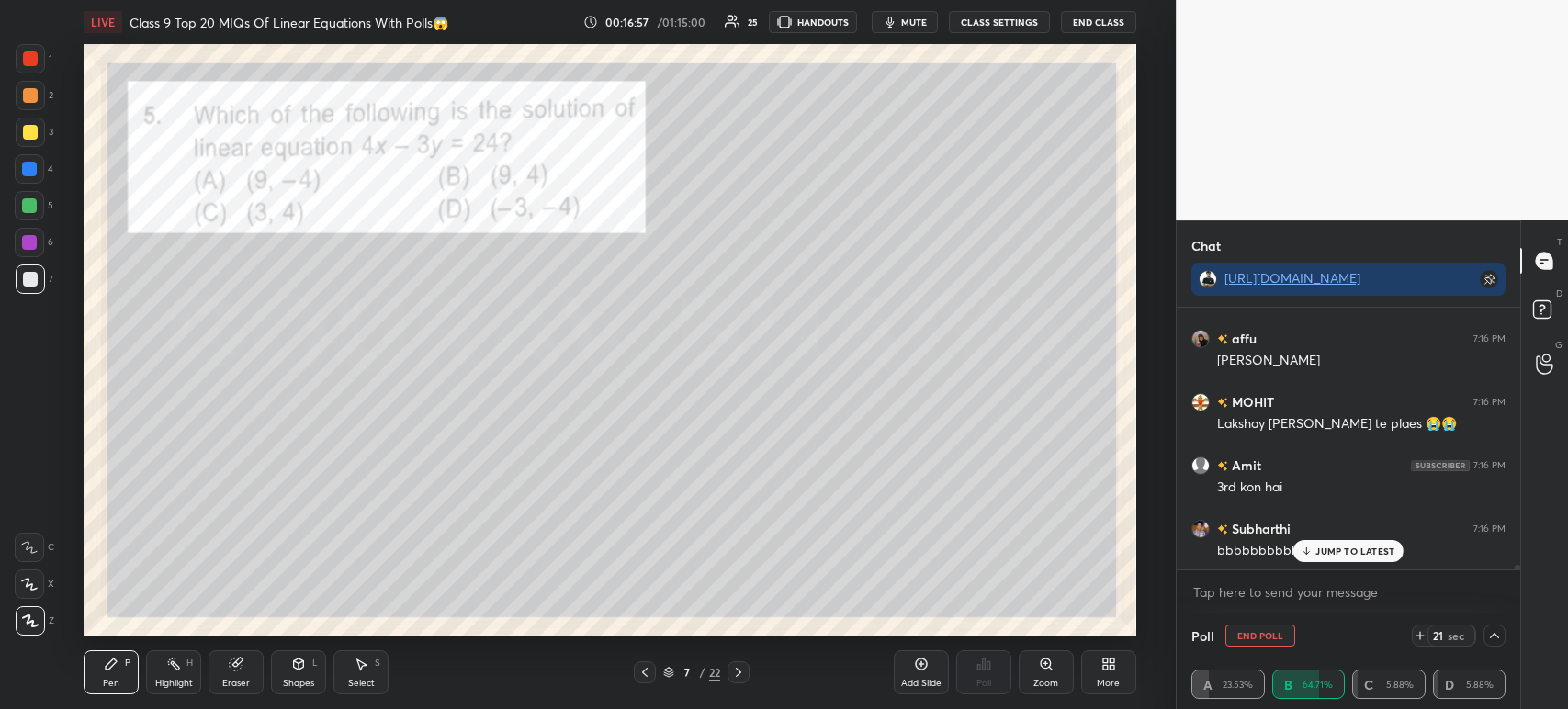
click at [1497, 631] on icon at bounding box center [1494, 635] width 14 height 14
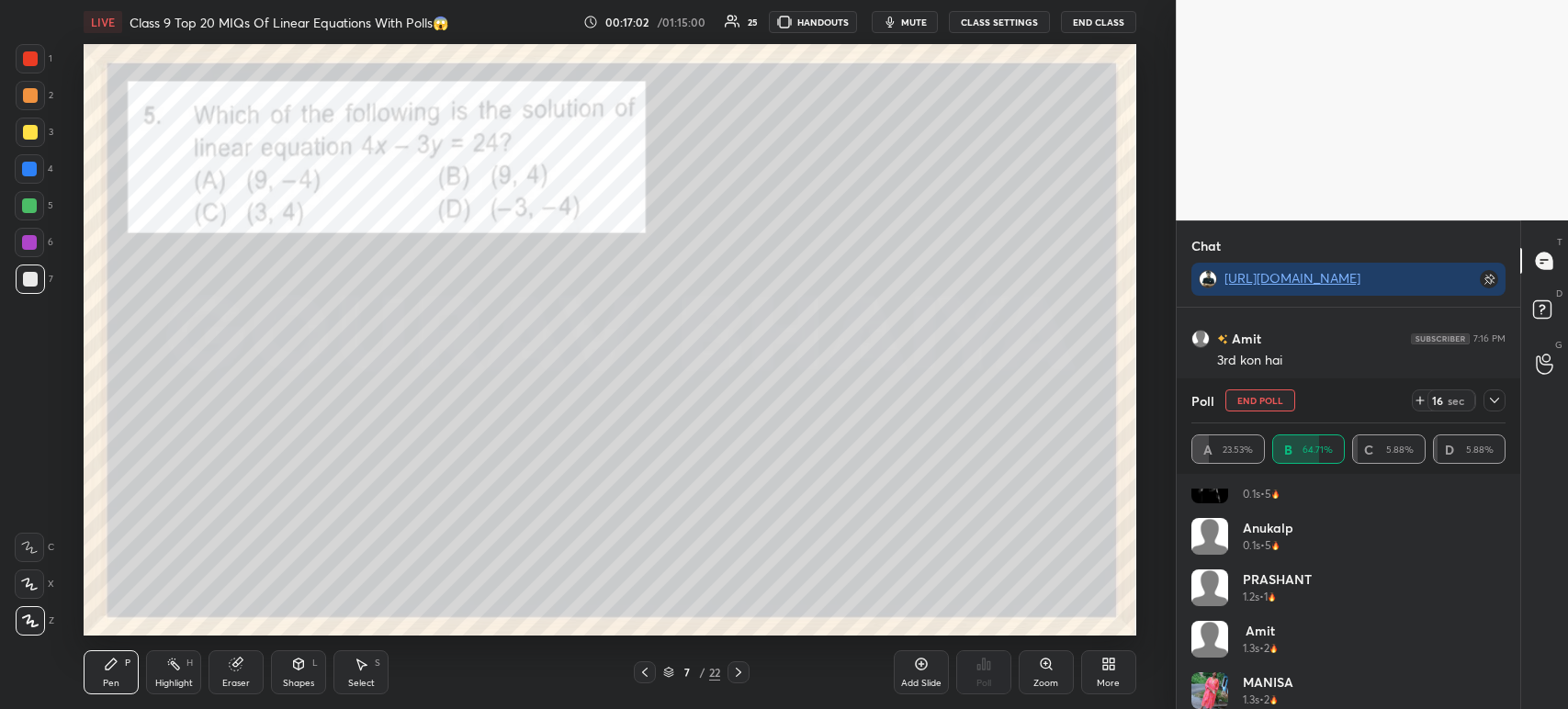
scroll to position [15269, 0]
click at [1501, 402] on div at bounding box center [1494, 400] width 22 height 22
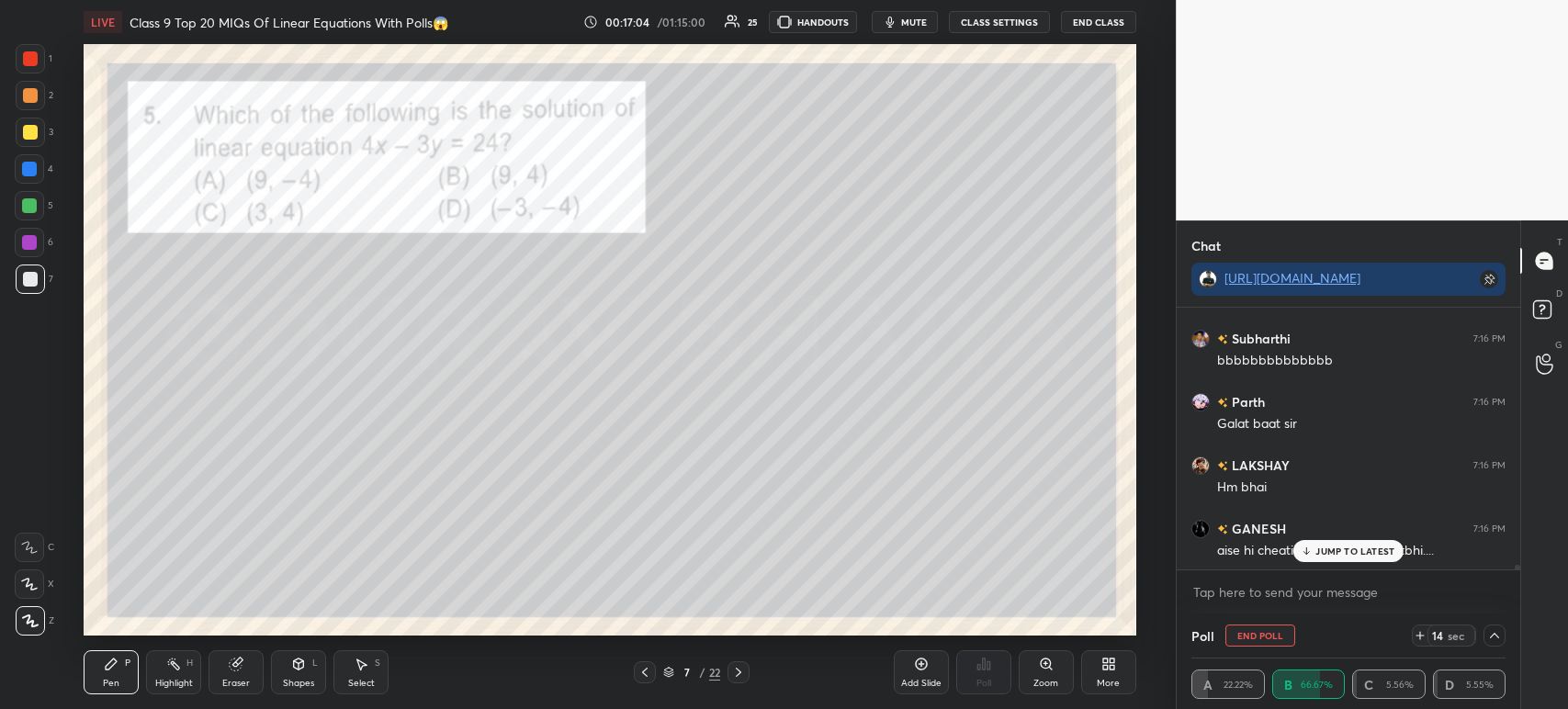
click at [1323, 554] on p "JUMP TO LATEST" at bounding box center [1355, 550] width 79 height 11
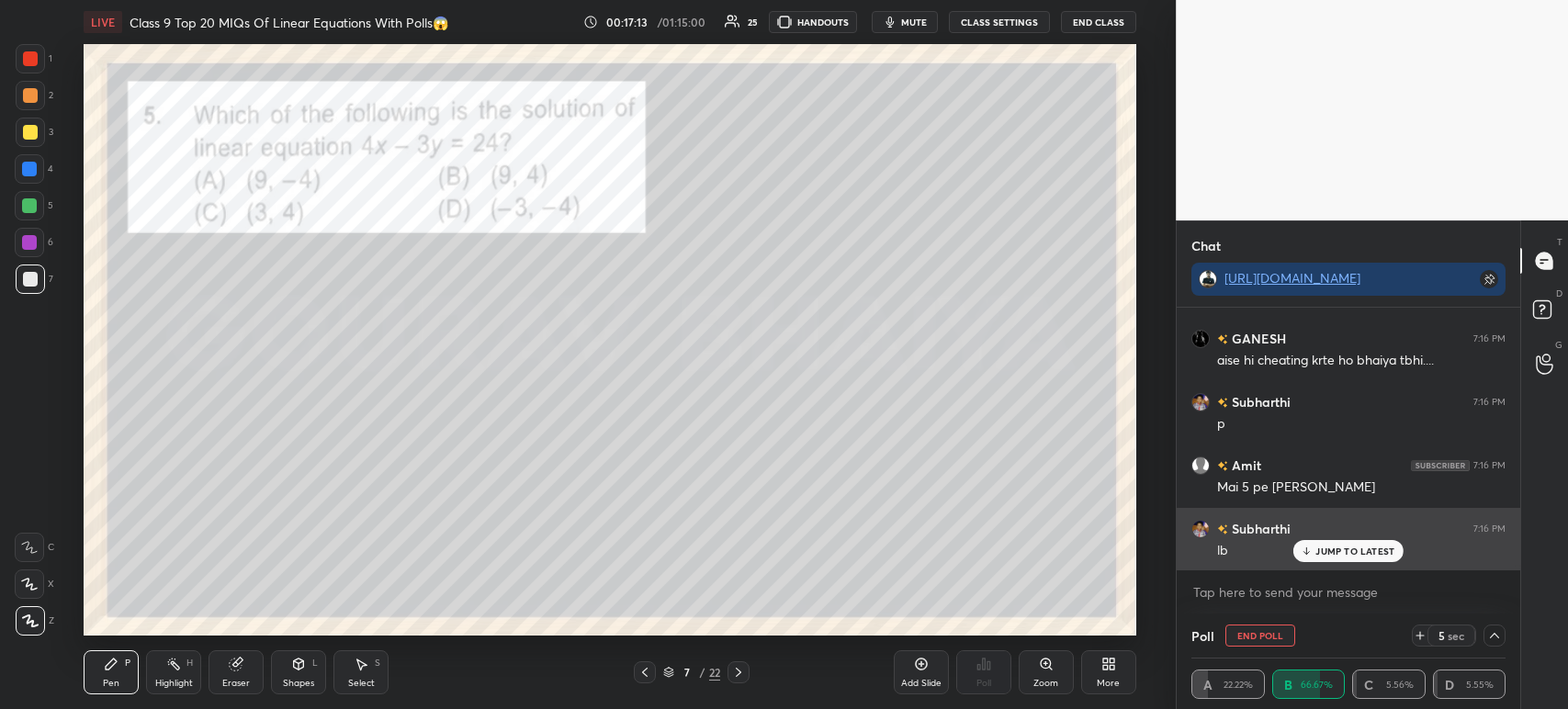
click at [1314, 556] on div "JUMP TO LATEST" at bounding box center [1349, 550] width 111 height 22
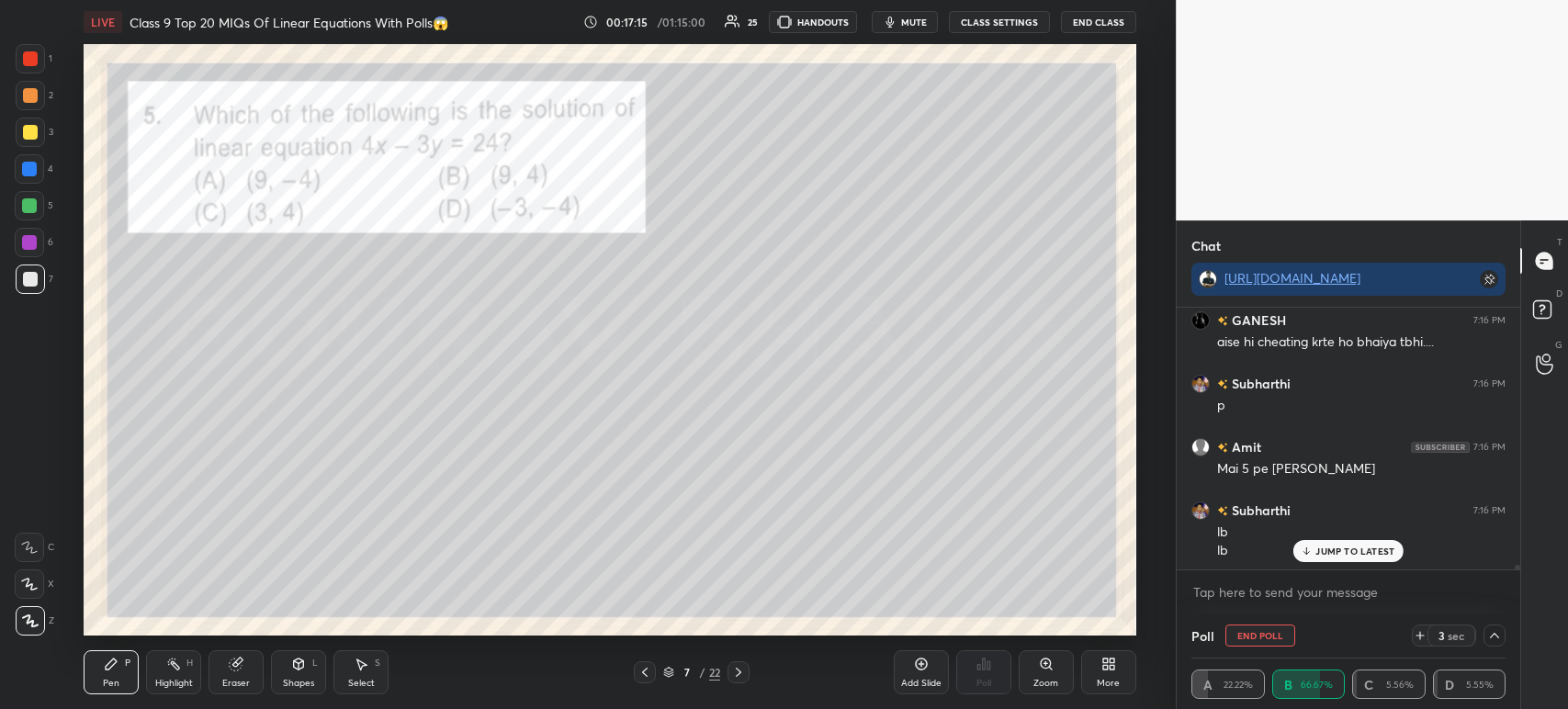
click at [1343, 556] on p "JUMP TO LATEST" at bounding box center [1355, 550] width 79 height 11
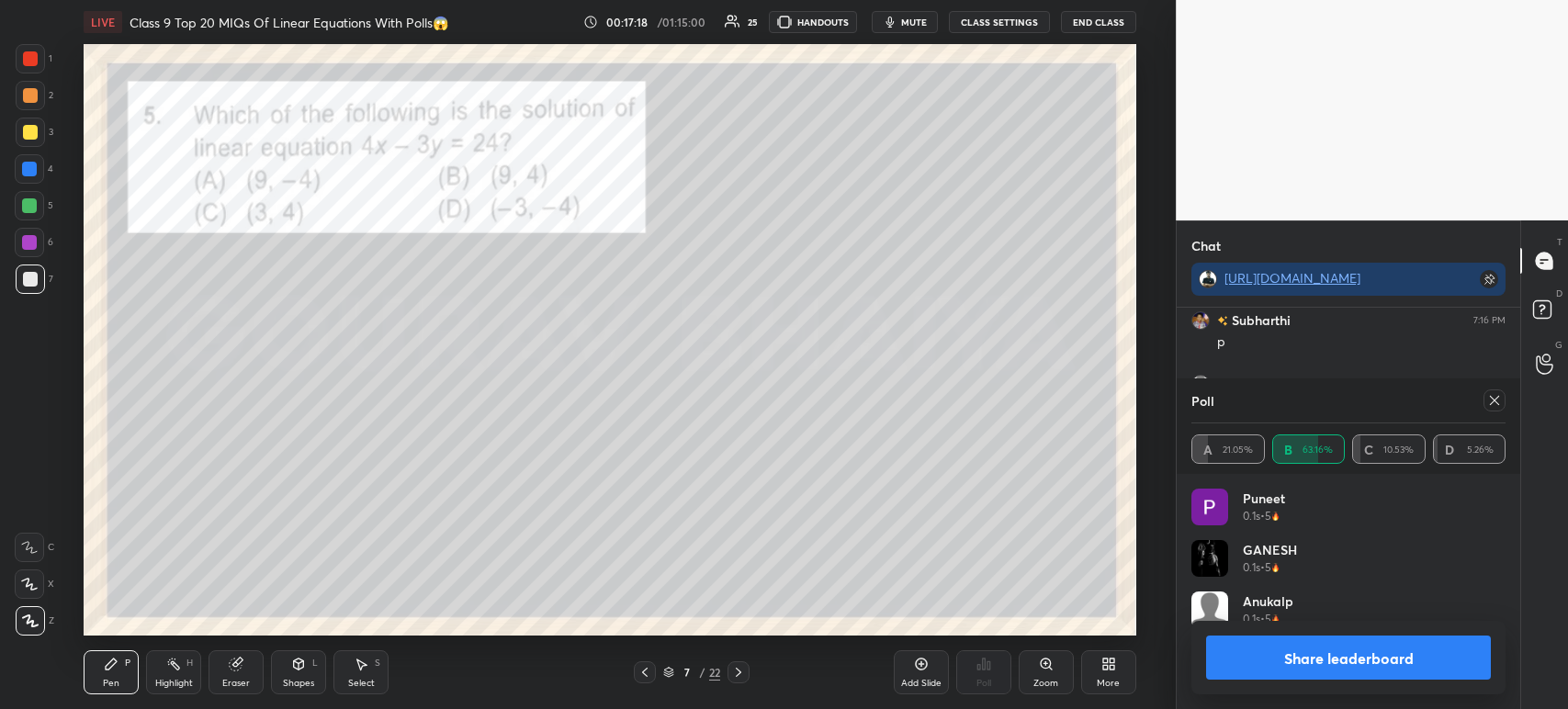
scroll to position [1, 6]
click at [1351, 662] on button "Share leaderboard" at bounding box center [1349, 657] width 285 height 44
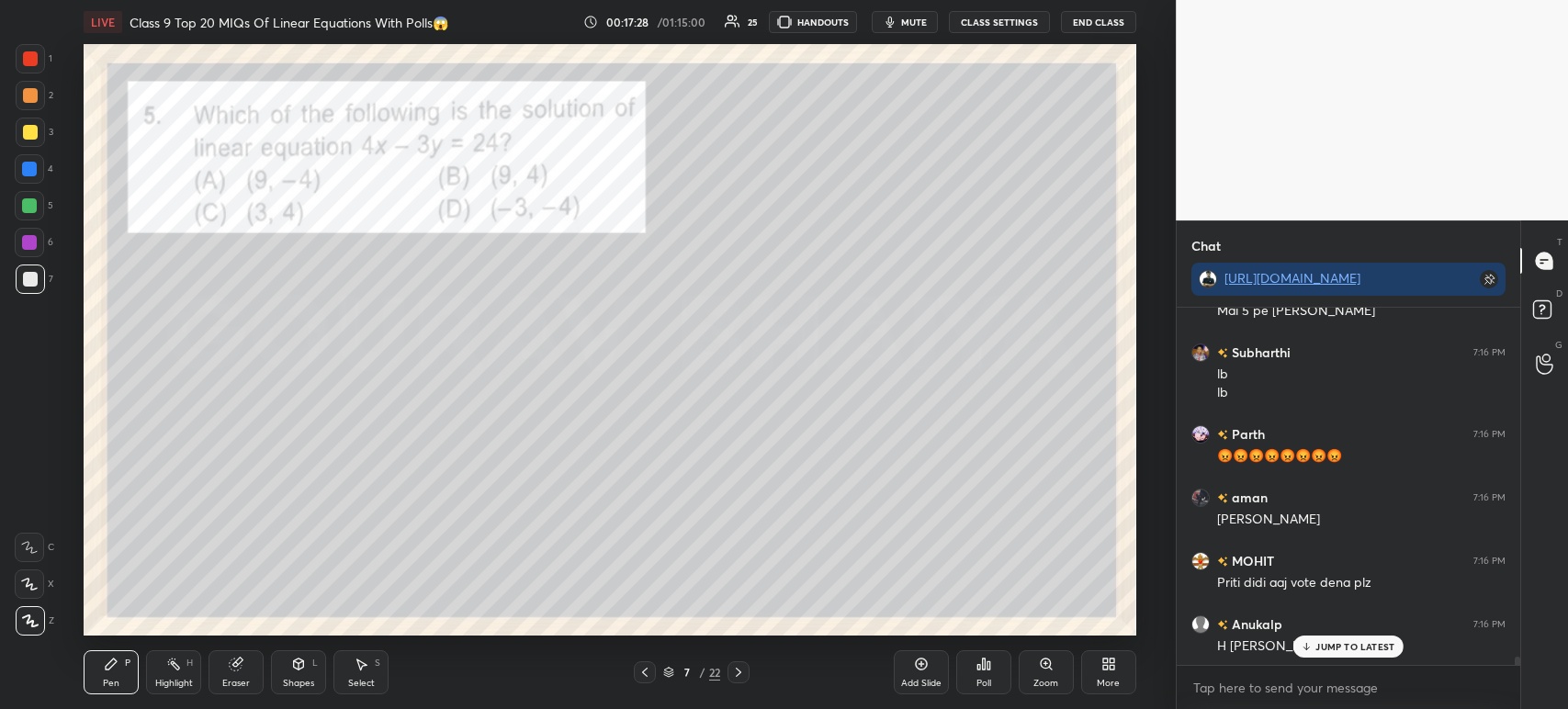
click at [985, 681] on div "Poll" at bounding box center [983, 683] width 14 height 10
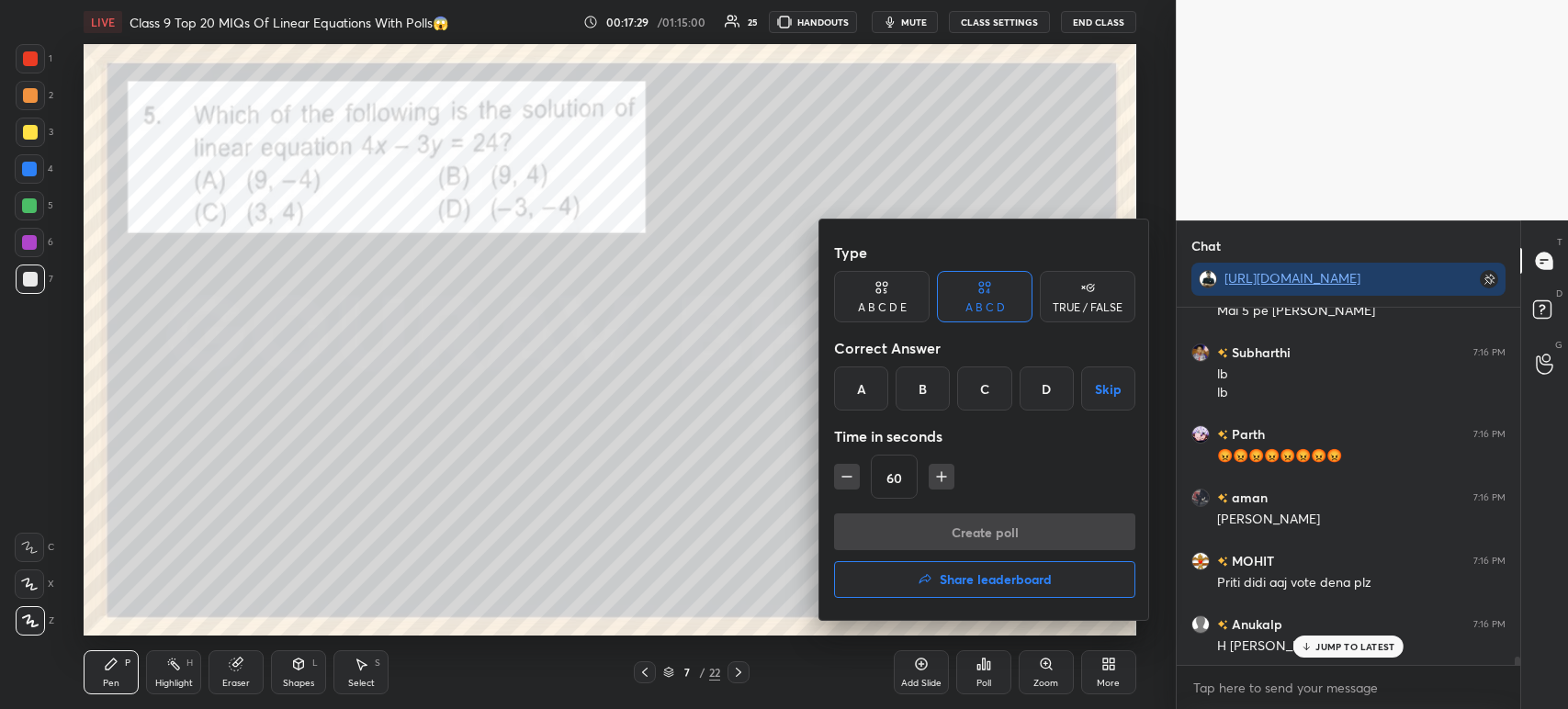
click at [935, 582] on button "Share leaderboard" at bounding box center [984, 579] width 301 height 37
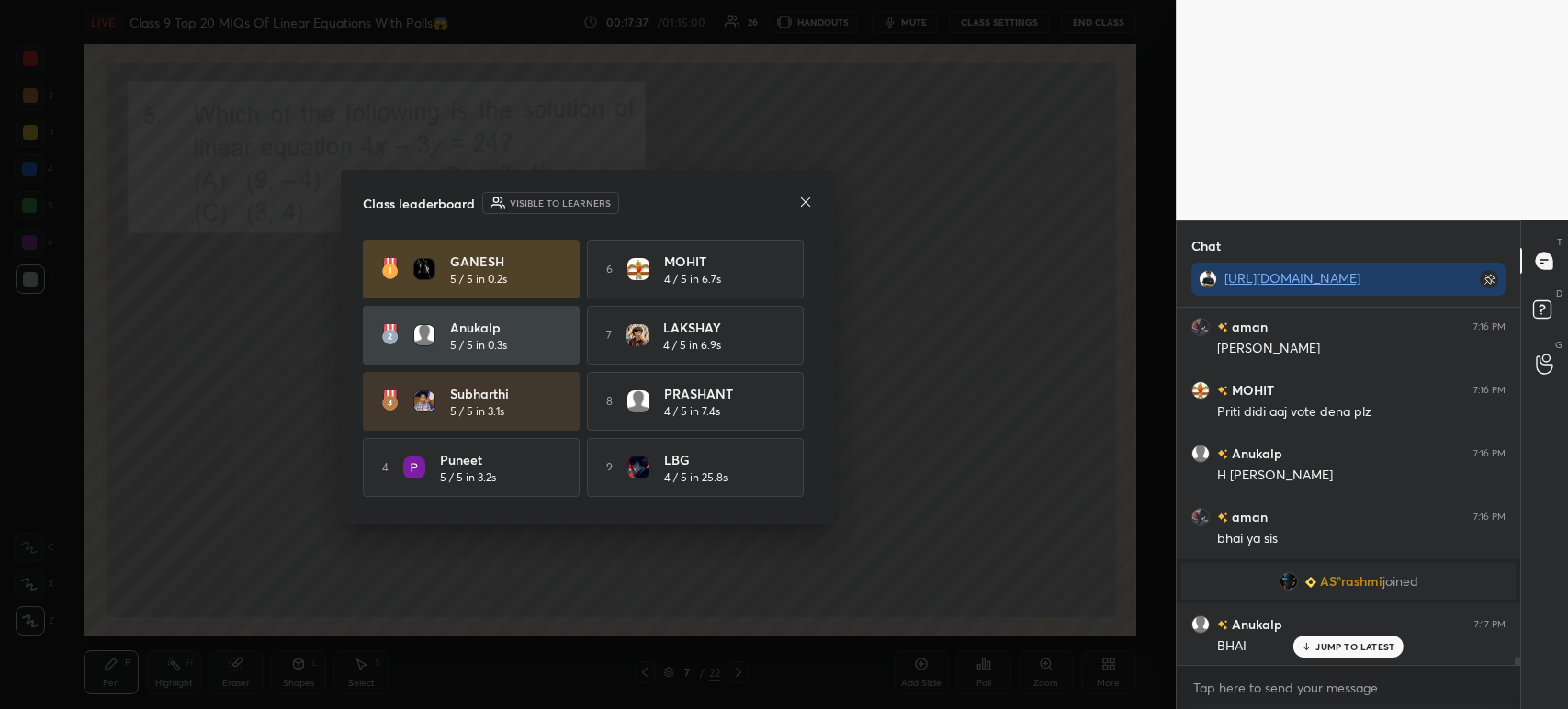
click at [803, 204] on icon at bounding box center [806, 201] width 10 height 10
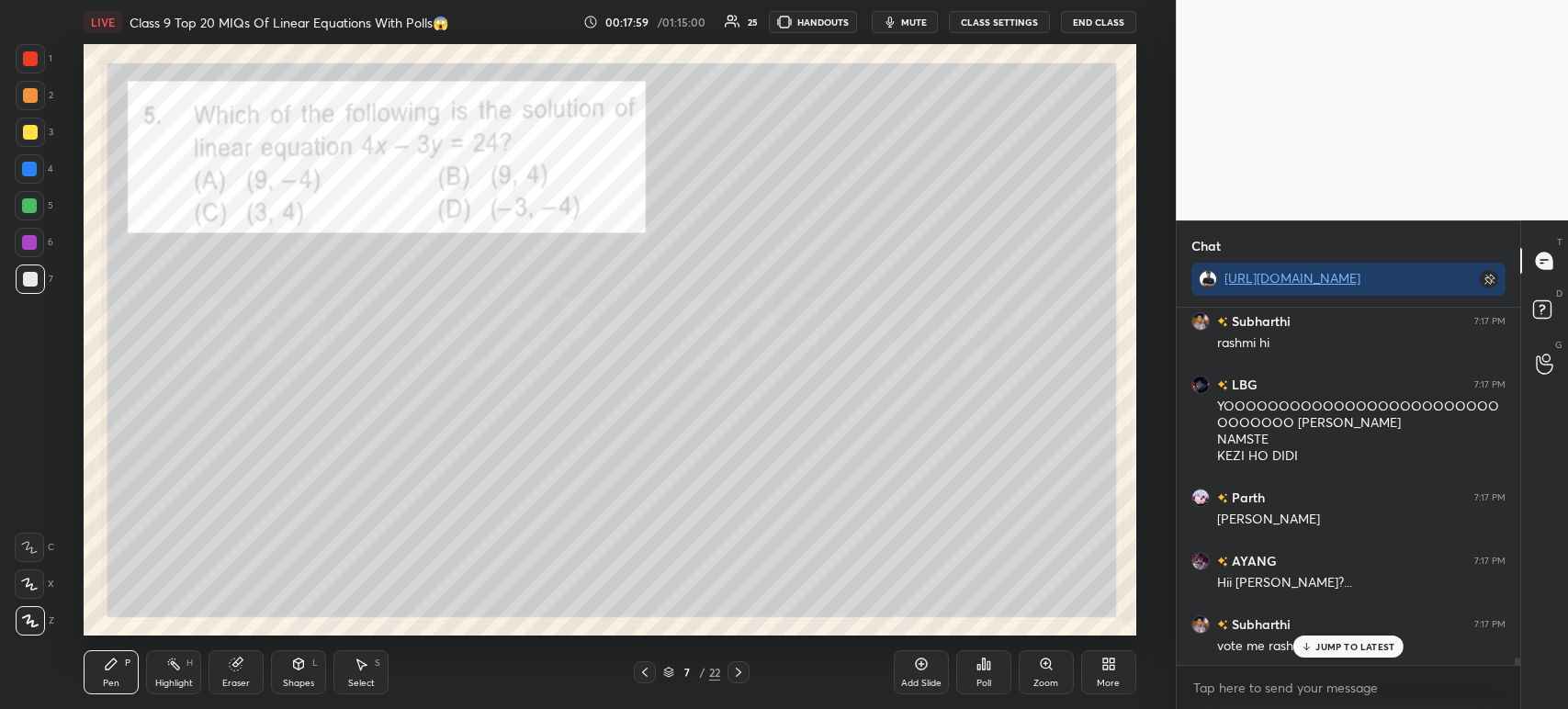
click at [32, 63] on div at bounding box center [30, 58] width 14 height 14
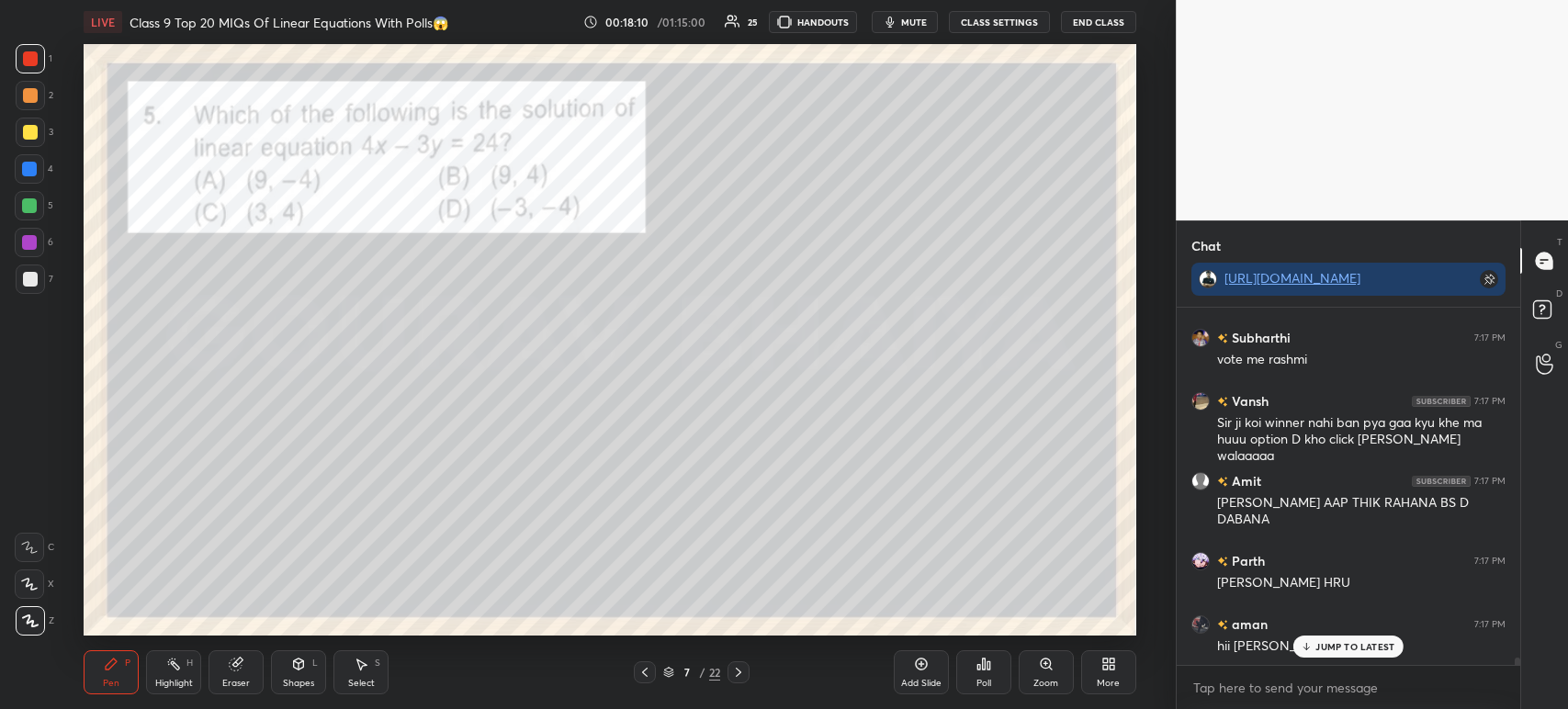
click at [34, 133] on div at bounding box center [30, 132] width 14 height 14
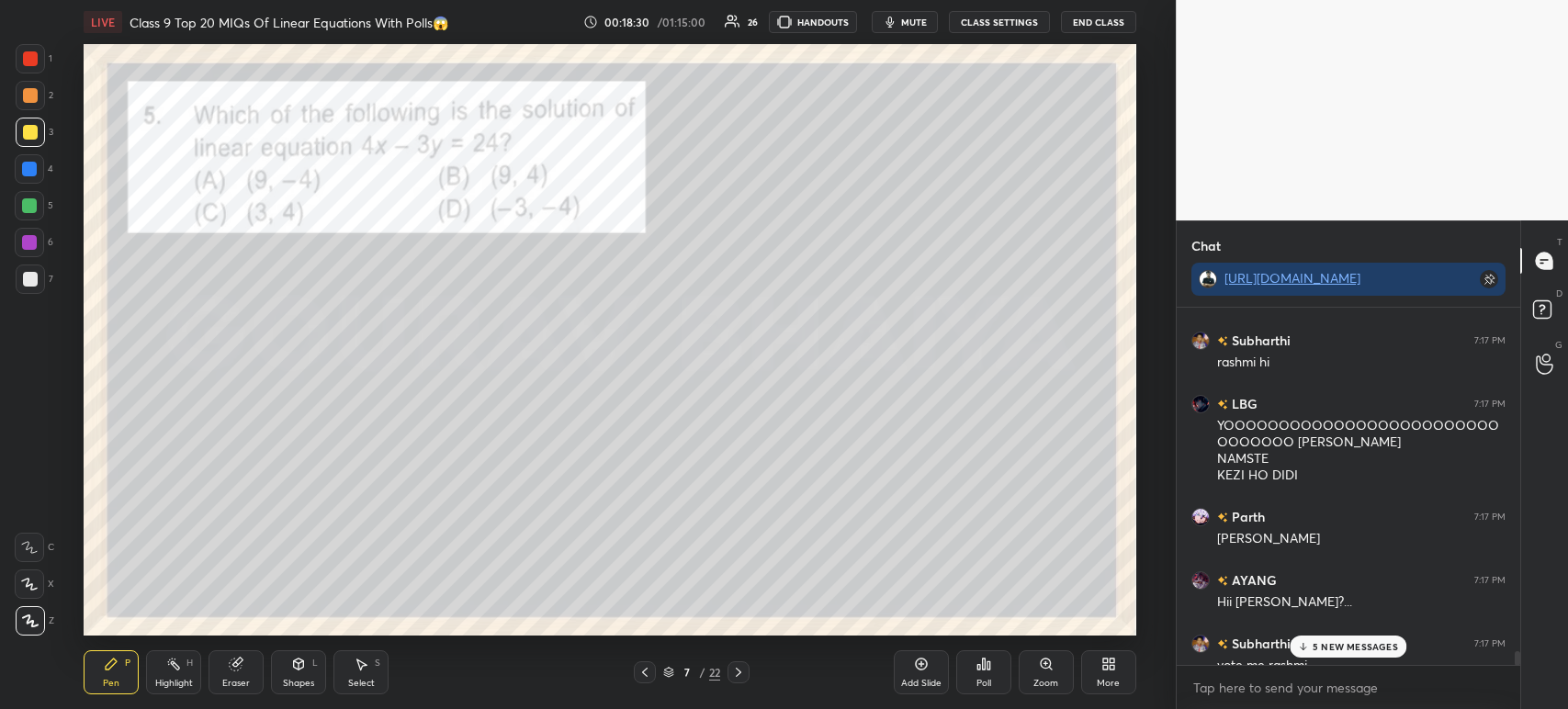
click at [40, 62] on div at bounding box center [30, 59] width 30 height 30
click at [750, 677] on div "7 / 22" at bounding box center [691, 671] width 405 height 22
click at [743, 673] on icon at bounding box center [738, 671] width 14 height 14
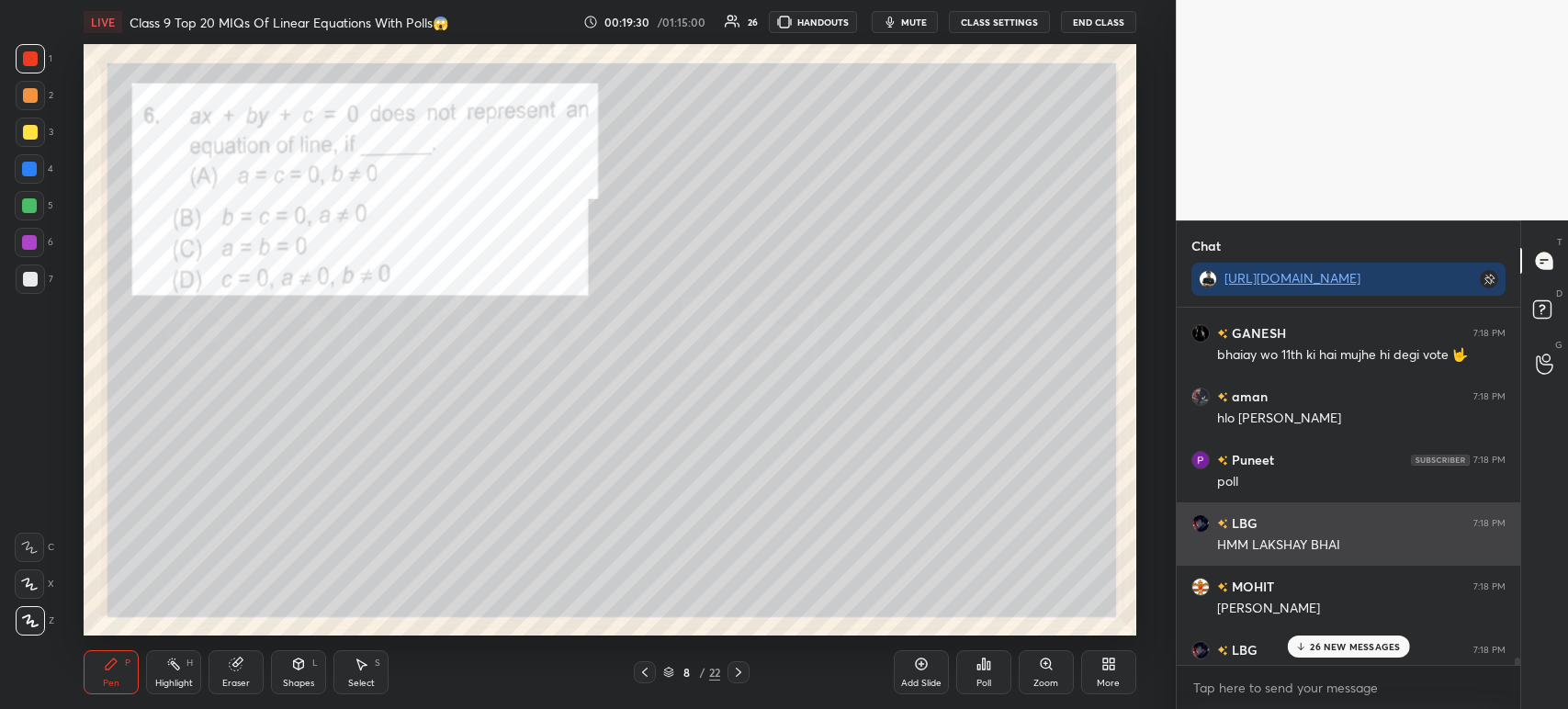
scroll to position [18552, 0]
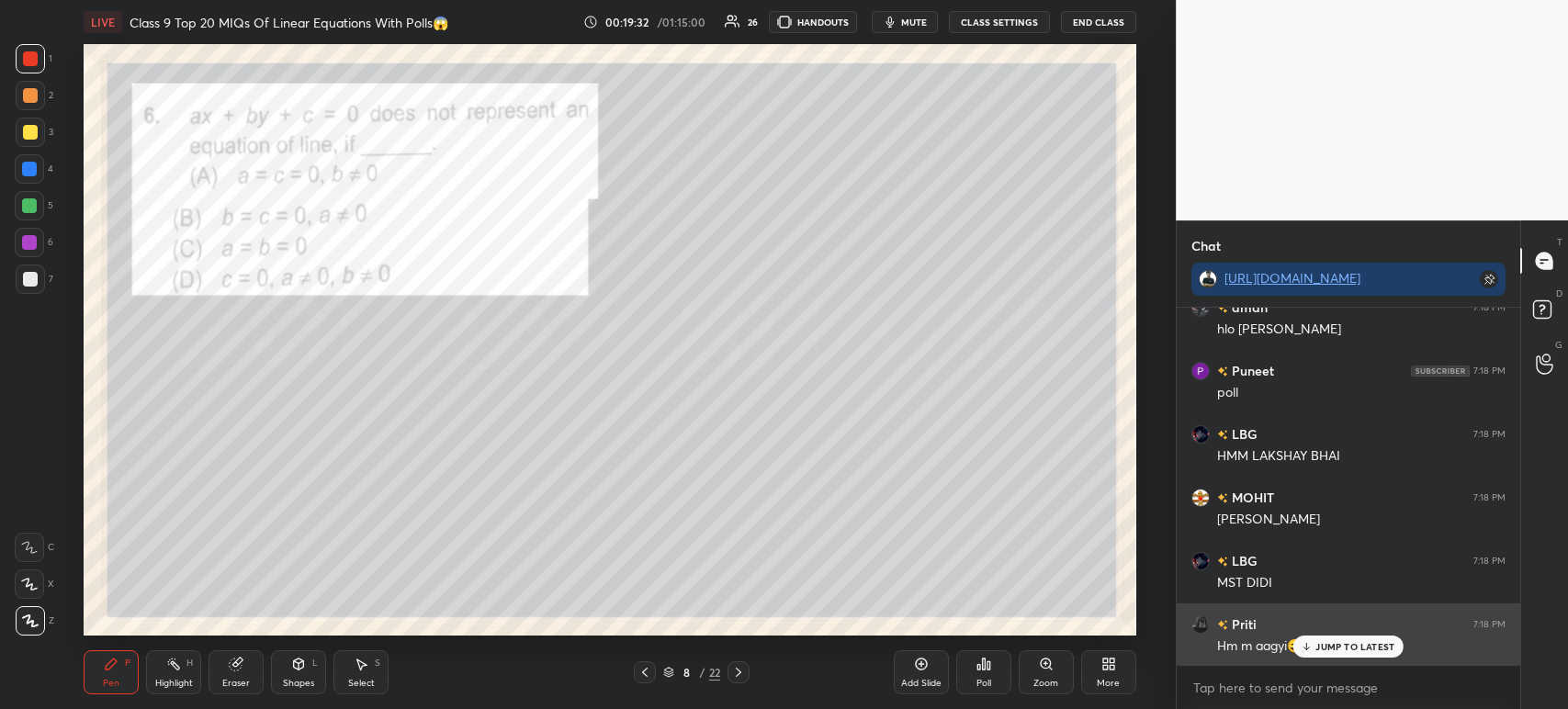
click at [1301, 643] on icon at bounding box center [1306, 646] width 12 height 11
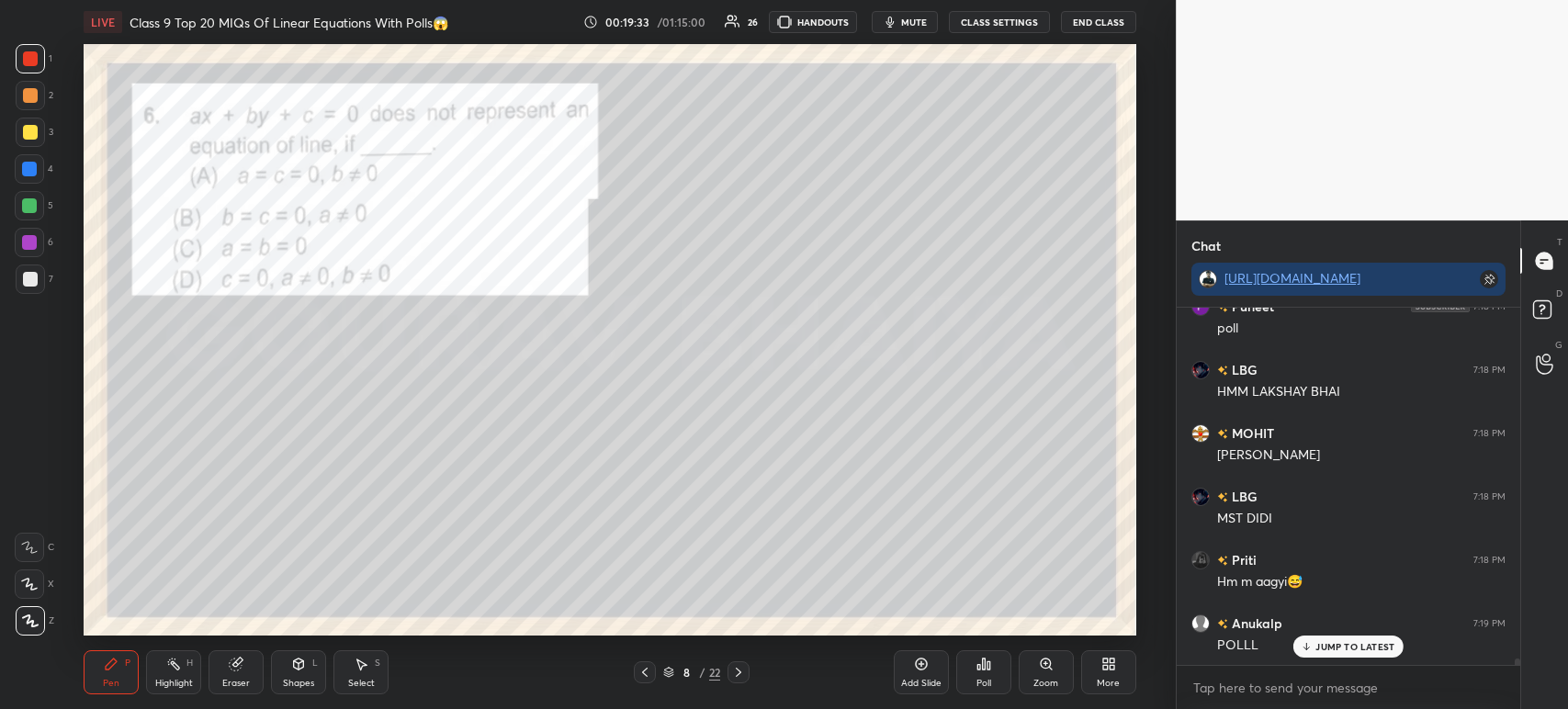
scroll to position [18678, 0]
click at [22, 271] on div at bounding box center [30, 279] width 30 height 30
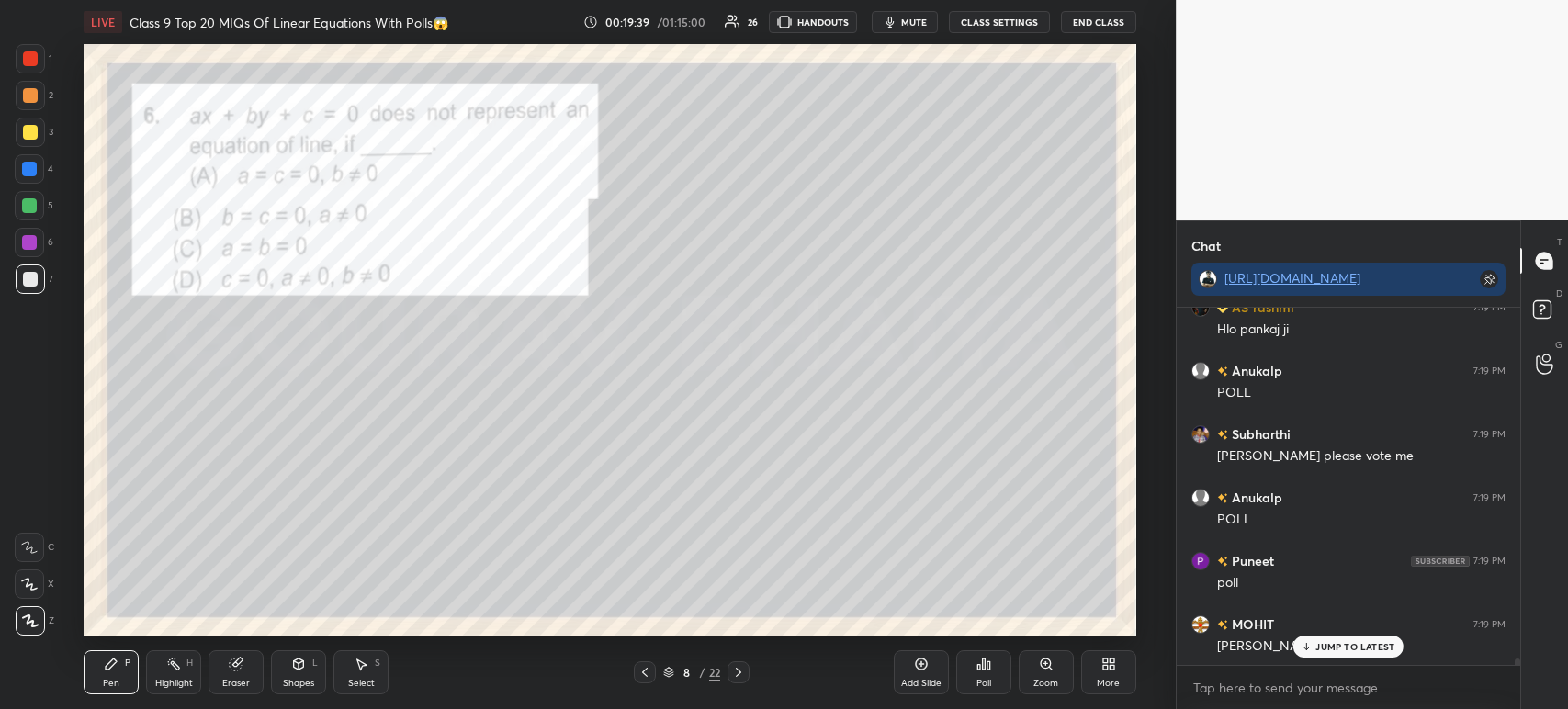
scroll to position [19058, 0]
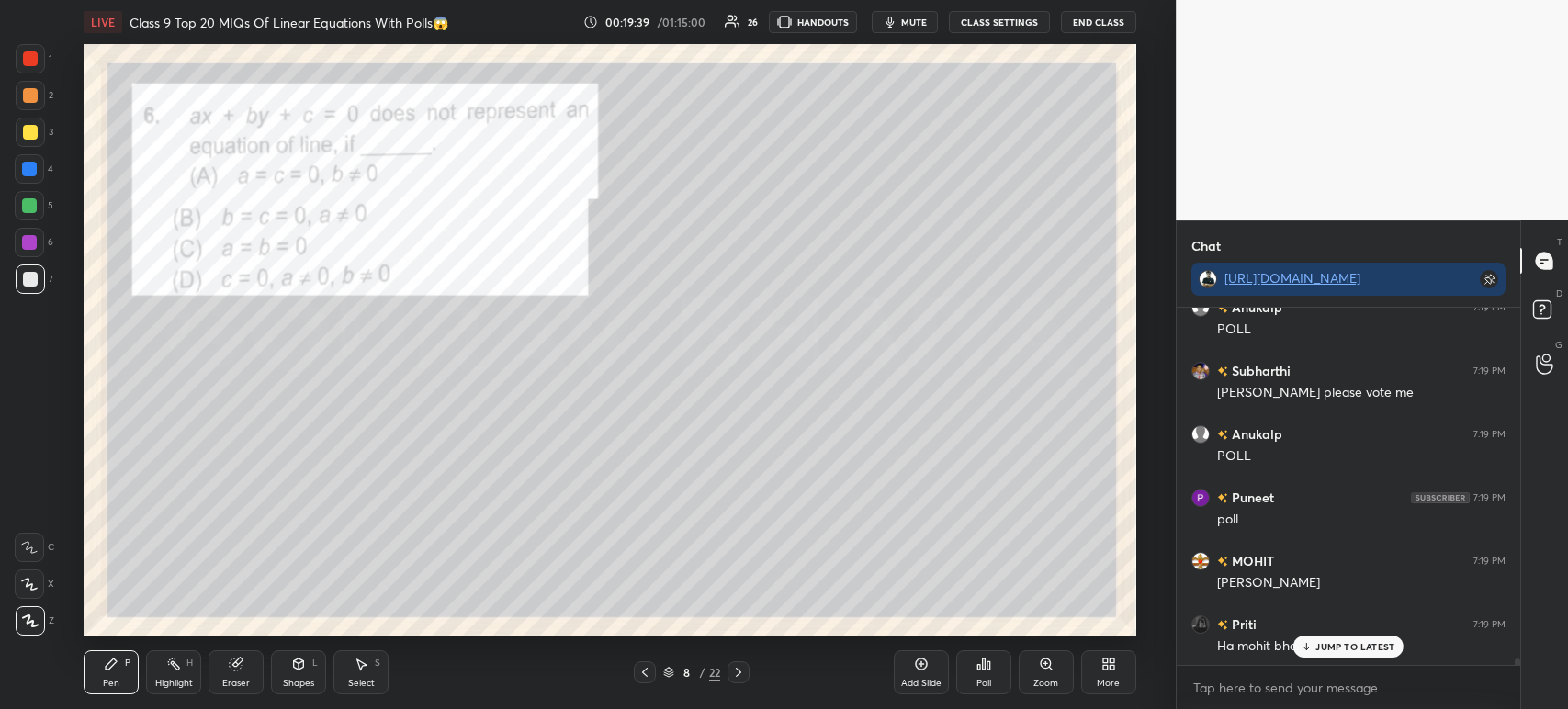
click at [240, 659] on icon at bounding box center [238, 662] width 10 height 10
click at [0, 639] on div "1 2 3 4 5 6 7 C X Z C X Z E E Erase all H H LIVE Class 9 Top 20 MIQs Of Linear …" at bounding box center [580, 354] width 1161 height 709
click at [33, 620] on span "Erase all" at bounding box center [29, 620] width 28 height 13
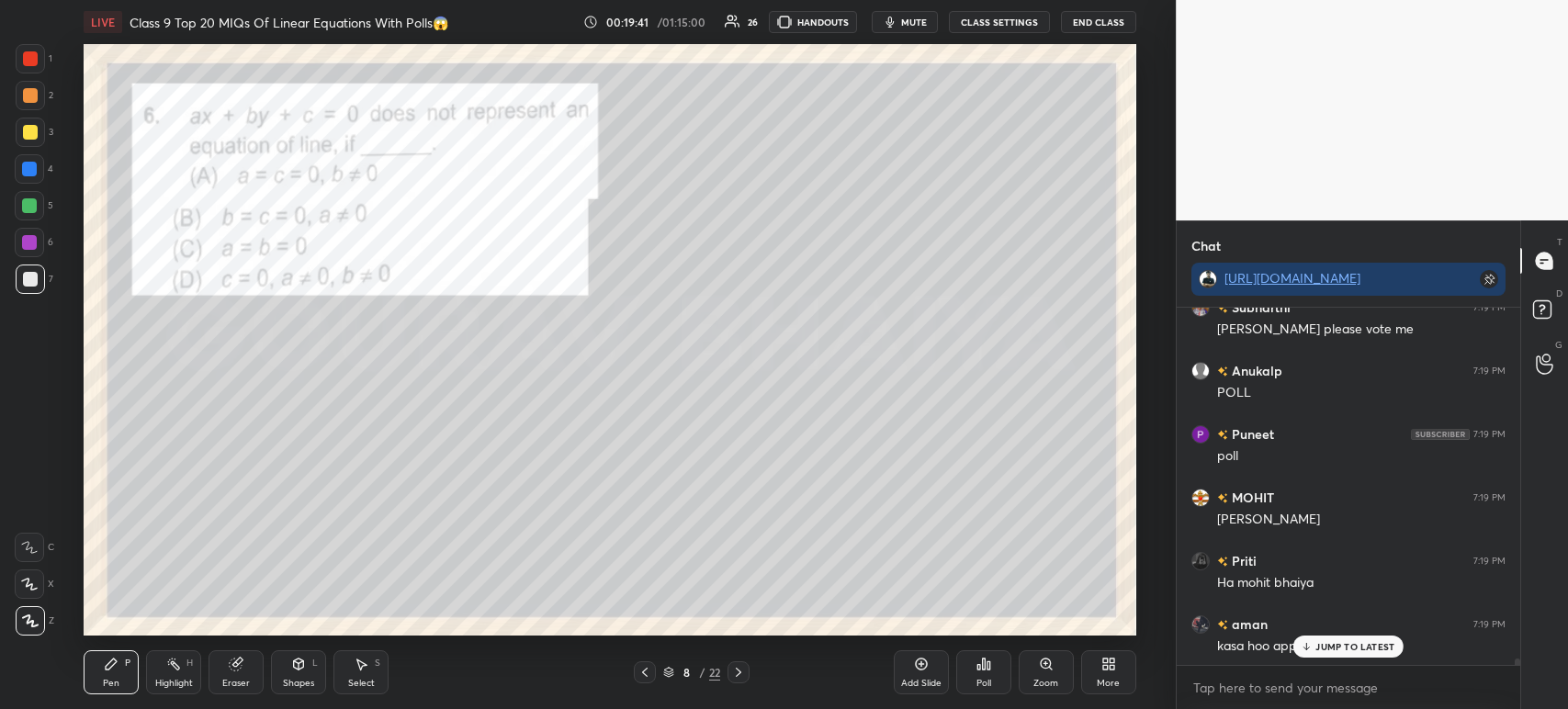
click at [40, 292] on div at bounding box center [30, 279] width 30 height 30
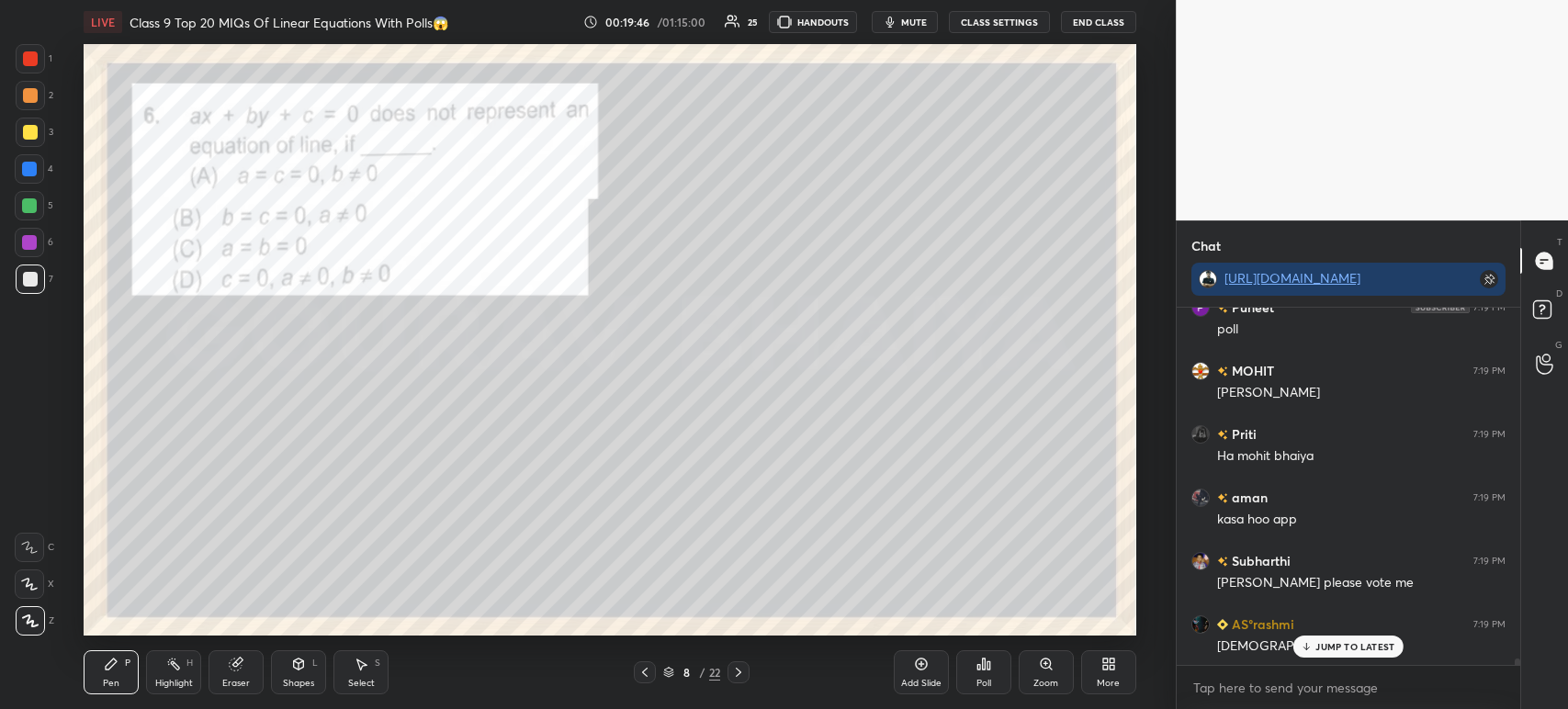
scroll to position [19312, 0]
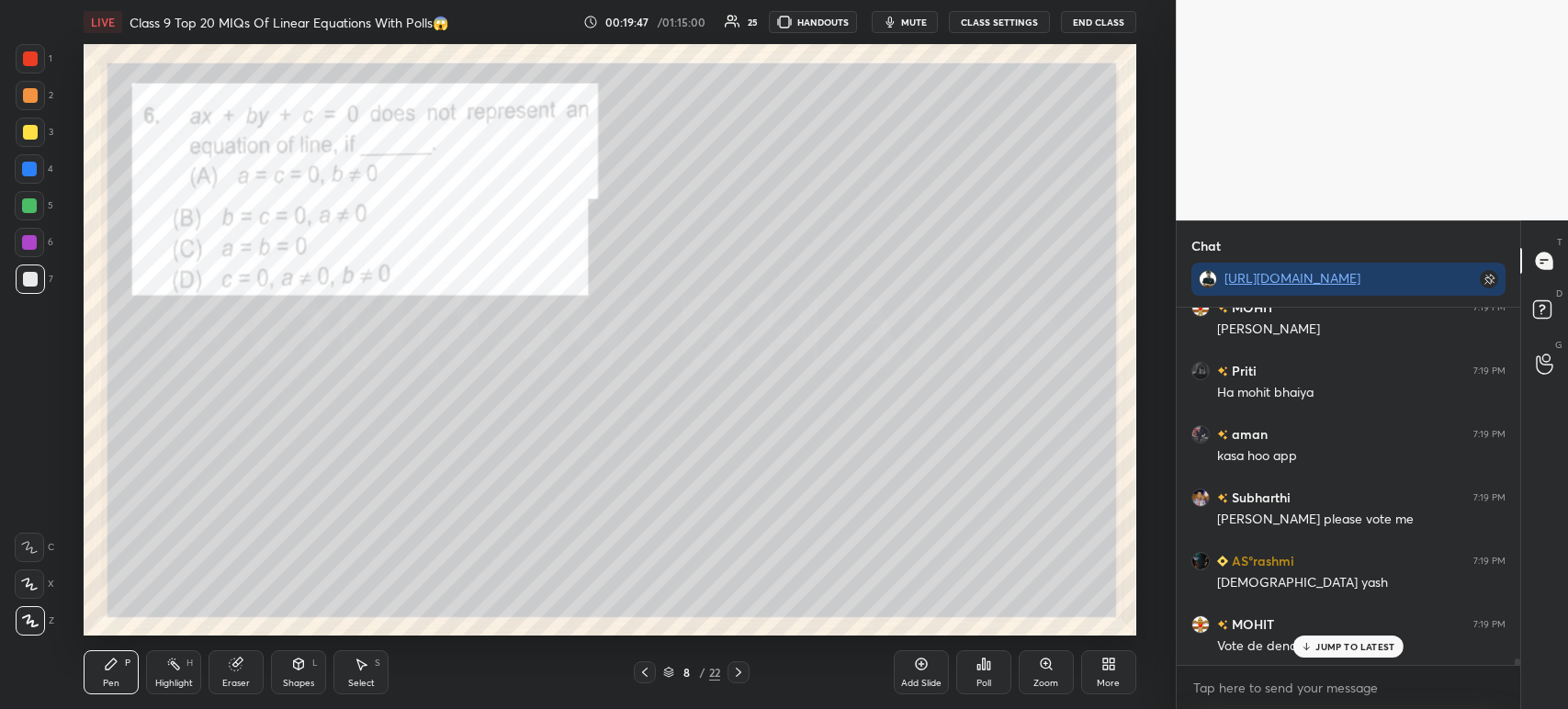
click at [989, 686] on div "Poll" at bounding box center [983, 683] width 14 height 10
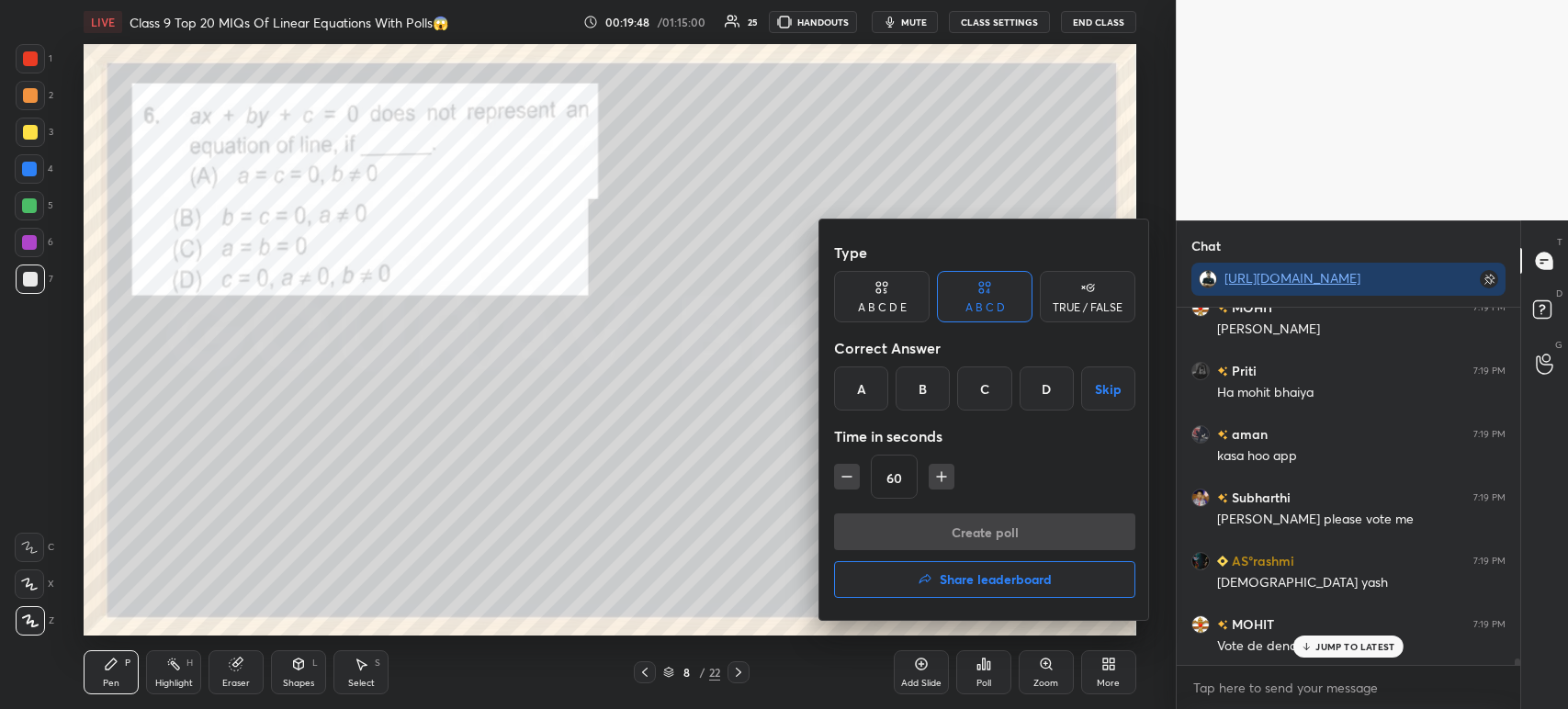
click at [926, 399] on div "B" at bounding box center [922, 389] width 54 height 44
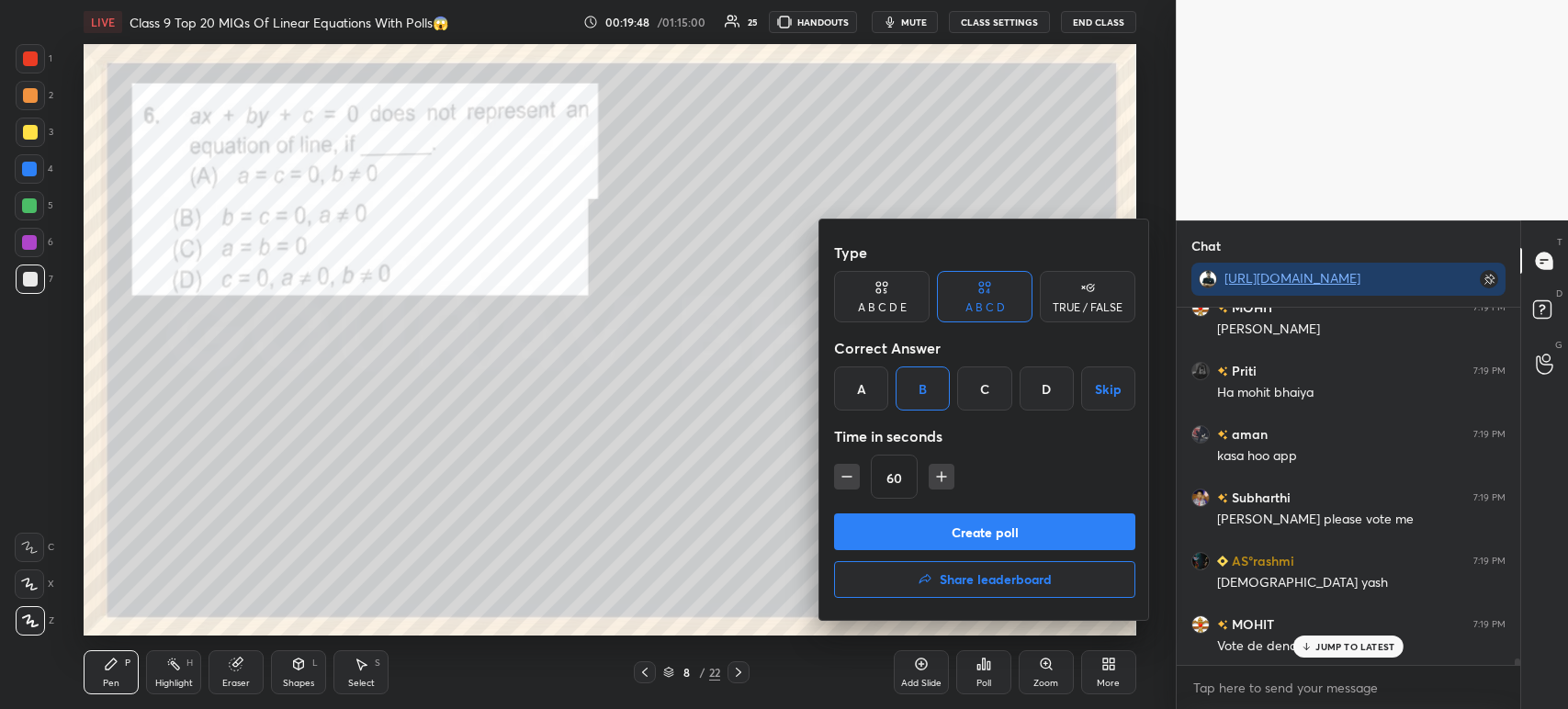
click at [923, 531] on button "Create poll" at bounding box center [984, 531] width 301 height 37
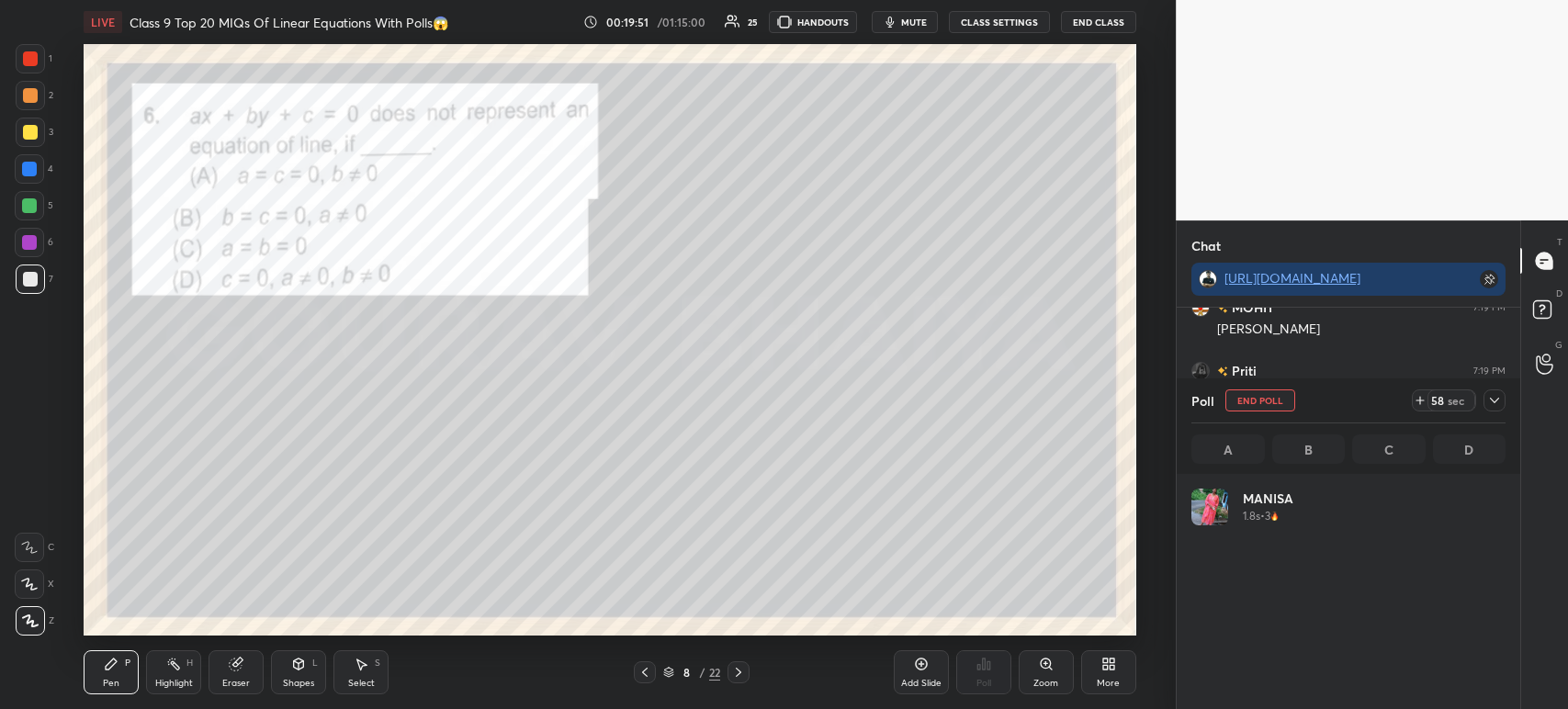
scroll to position [215, 309]
click at [1492, 406] on icon at bounding box center [1494, 399] width 14 height 14
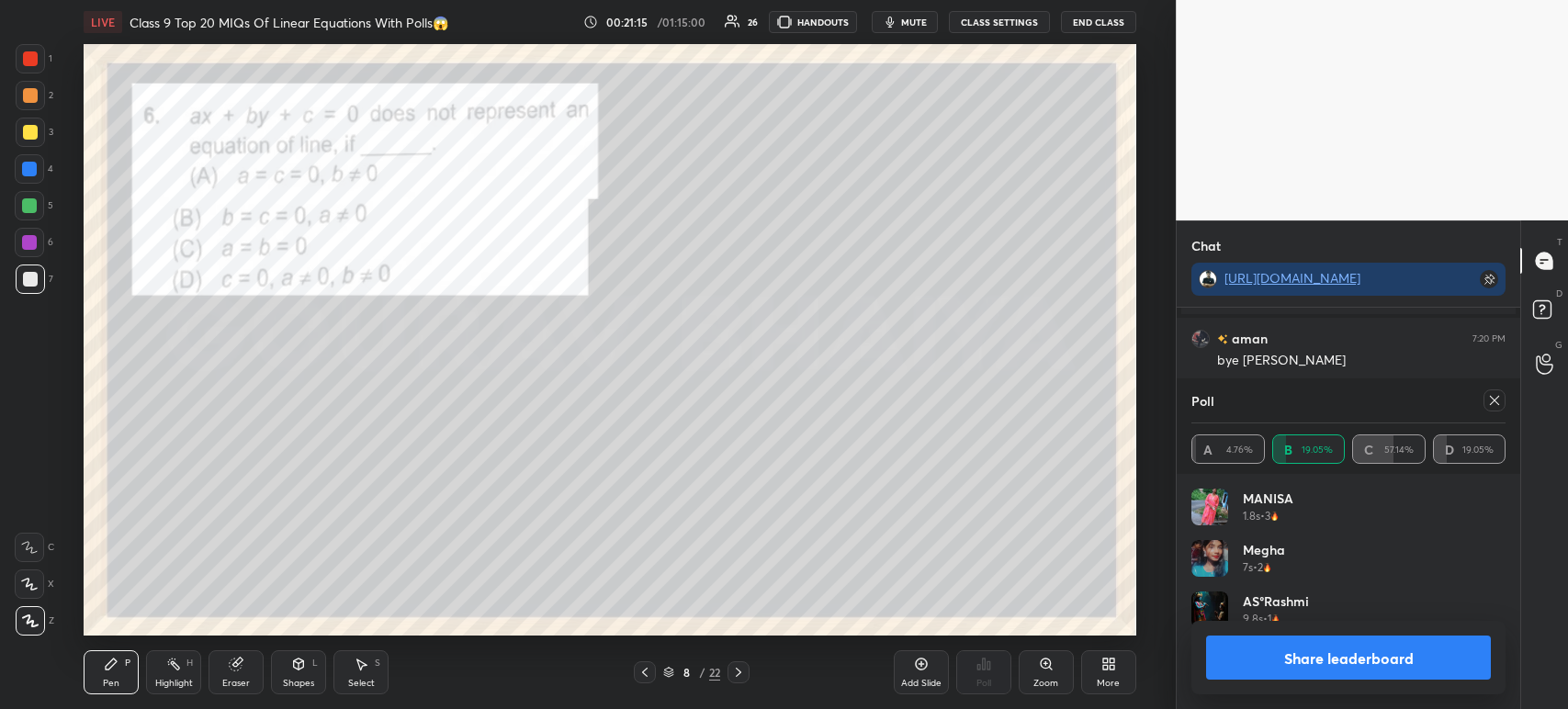
scroll to position [18809, 0]
click at [1249, 669] on button "Share leaderboard" at bounding box center [1349, 657] width 285 height 44
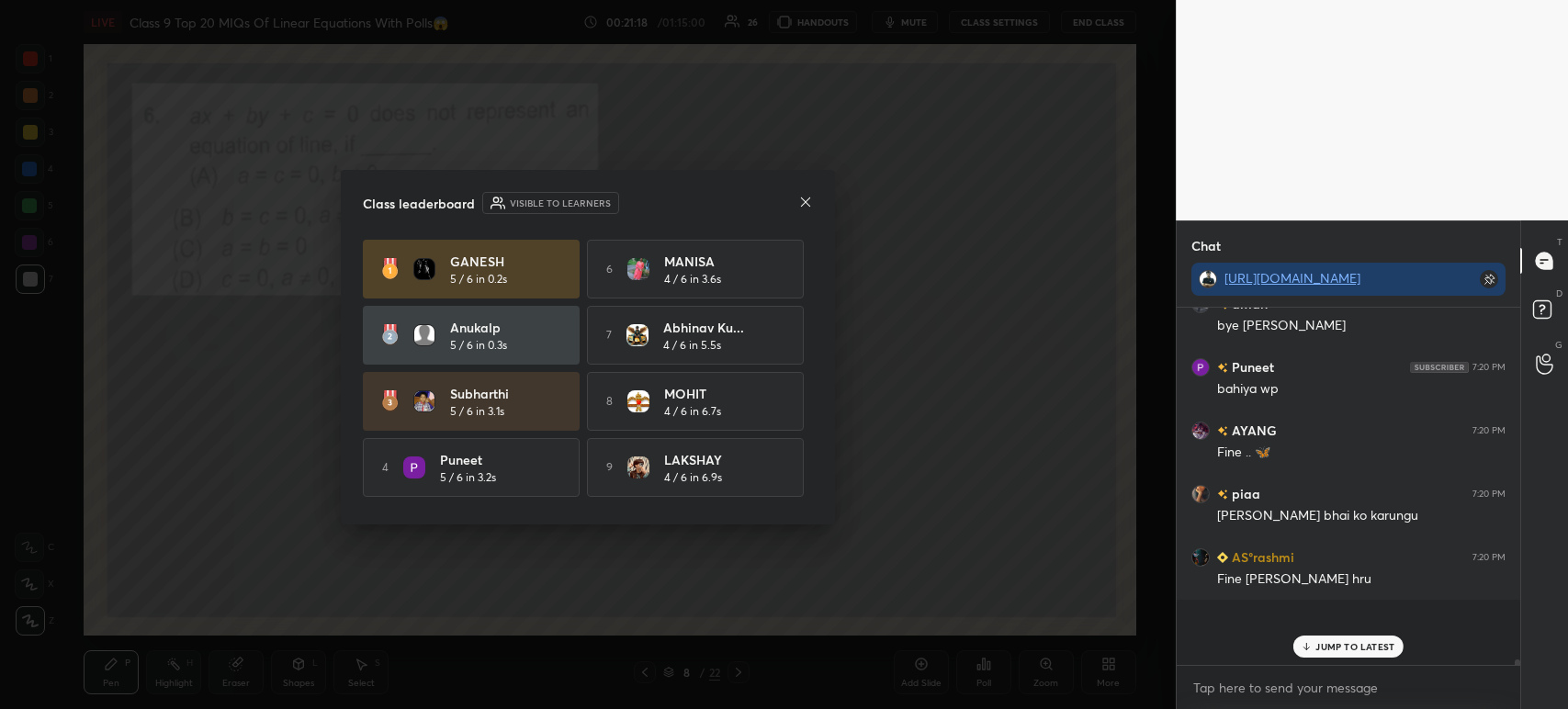
scroll to position [5, 6]
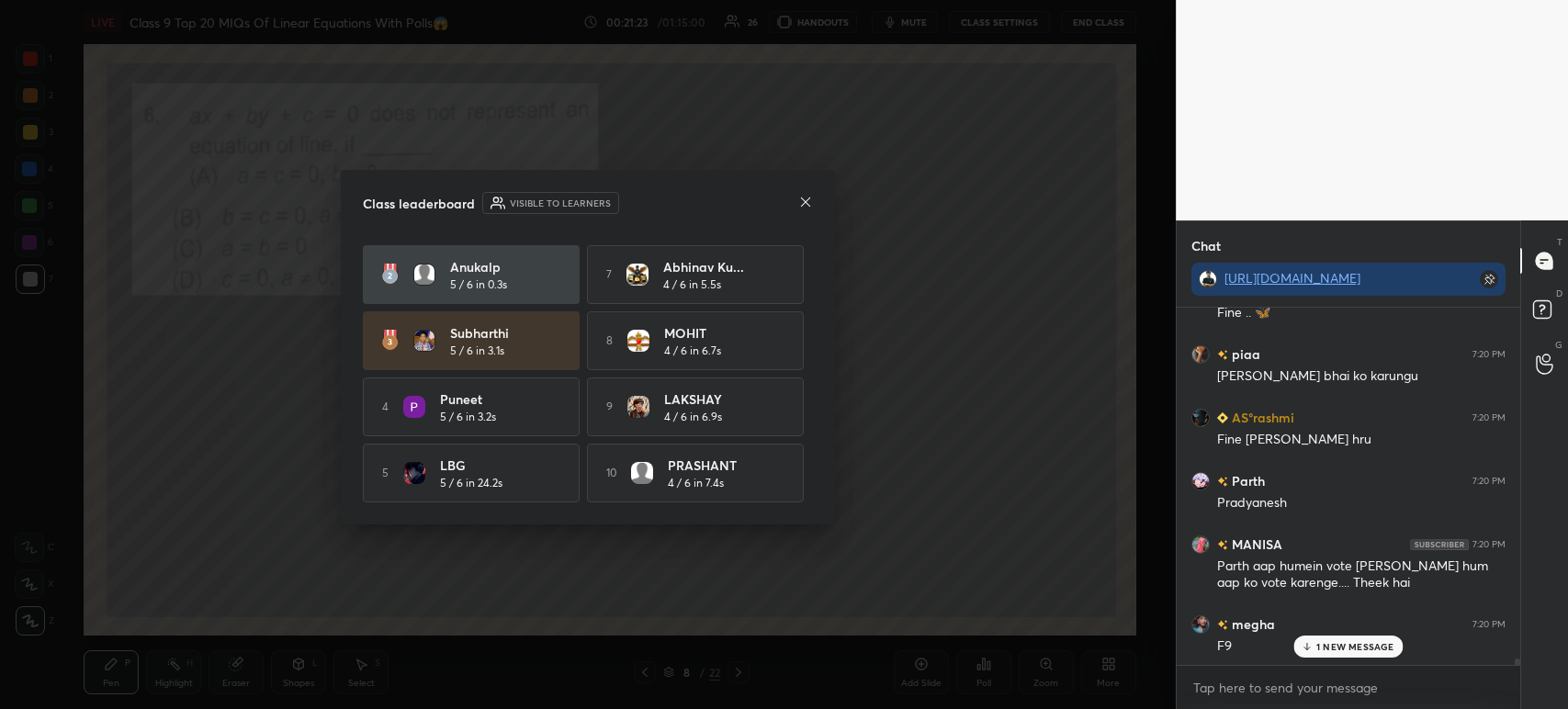
click at [798, 219] on div "Class leaderboard Visible to learners GANESH 5 / 6 in 0.2s 6 MANISA 4 / 6 in 3.…" at bounding box center [587, 347] width 494 height 354
click at [810, 204] on icon at bounding box center [805, 201] width 14 height 14
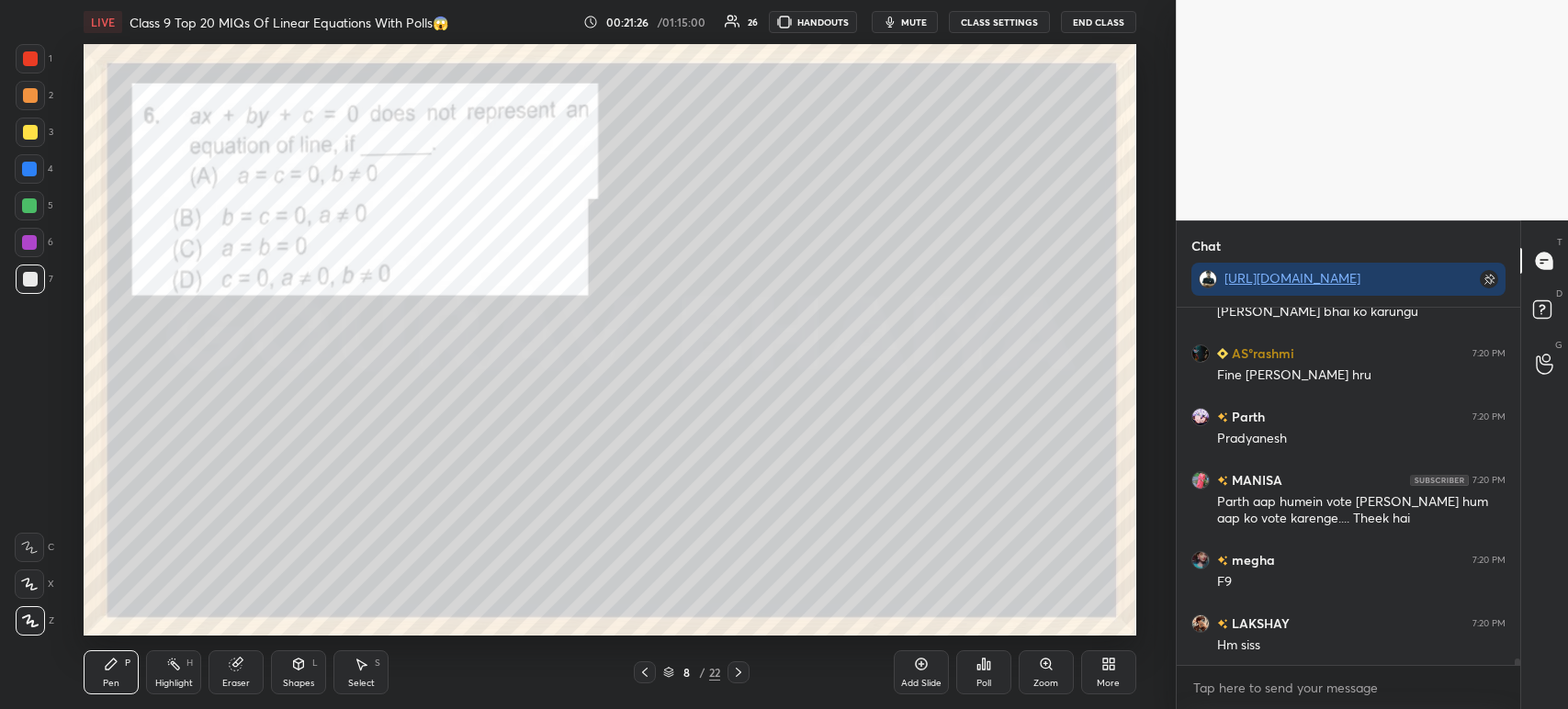
click at [29, 62] on div at bounding box center [30, 58] width 14 height 14
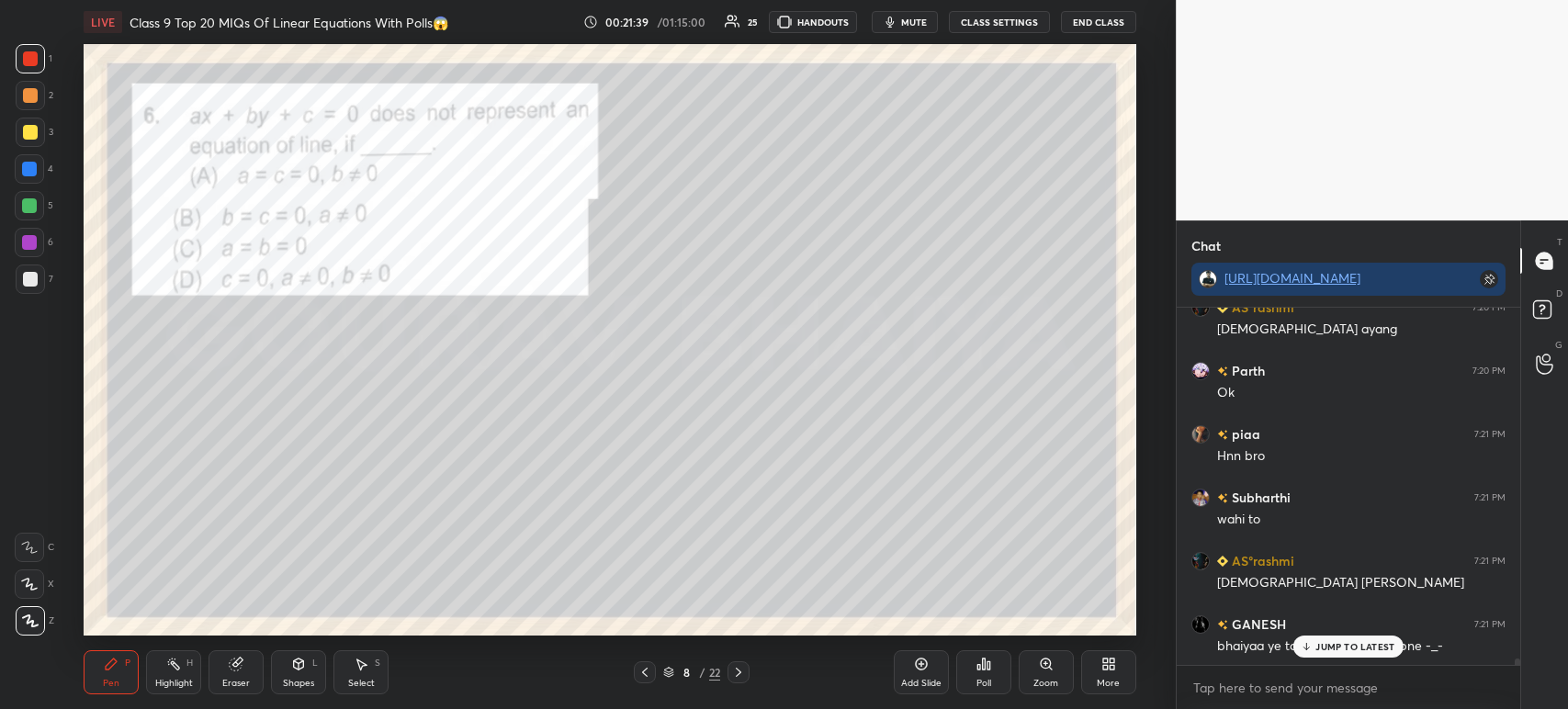
click at [734, 679] on icon at bounding box center [738, 671] width 14 height 14
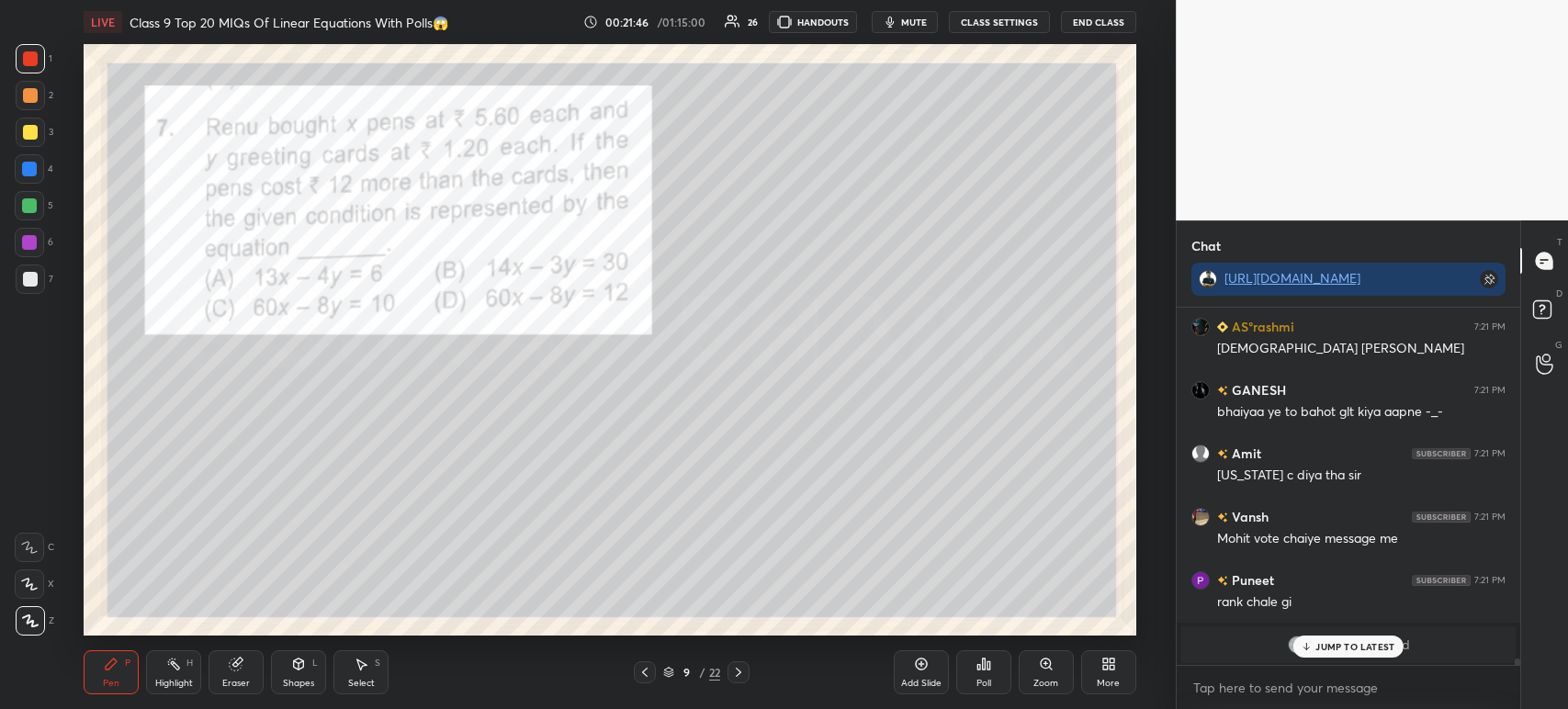
click at [1333, 652] on p "JUMP TO LATEST" at bounding box center [1355, 646] width 79 height 11
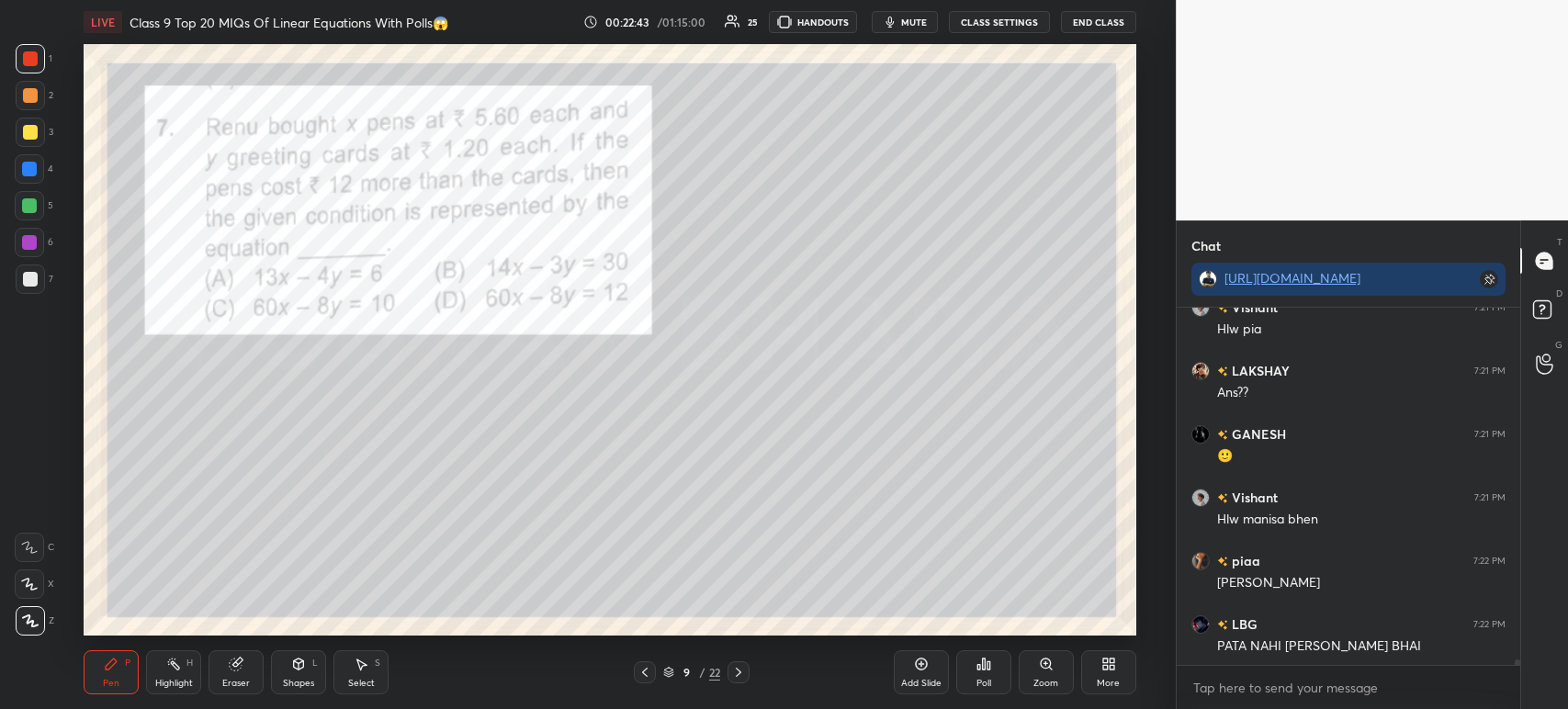
scroll to position [21184, 0]
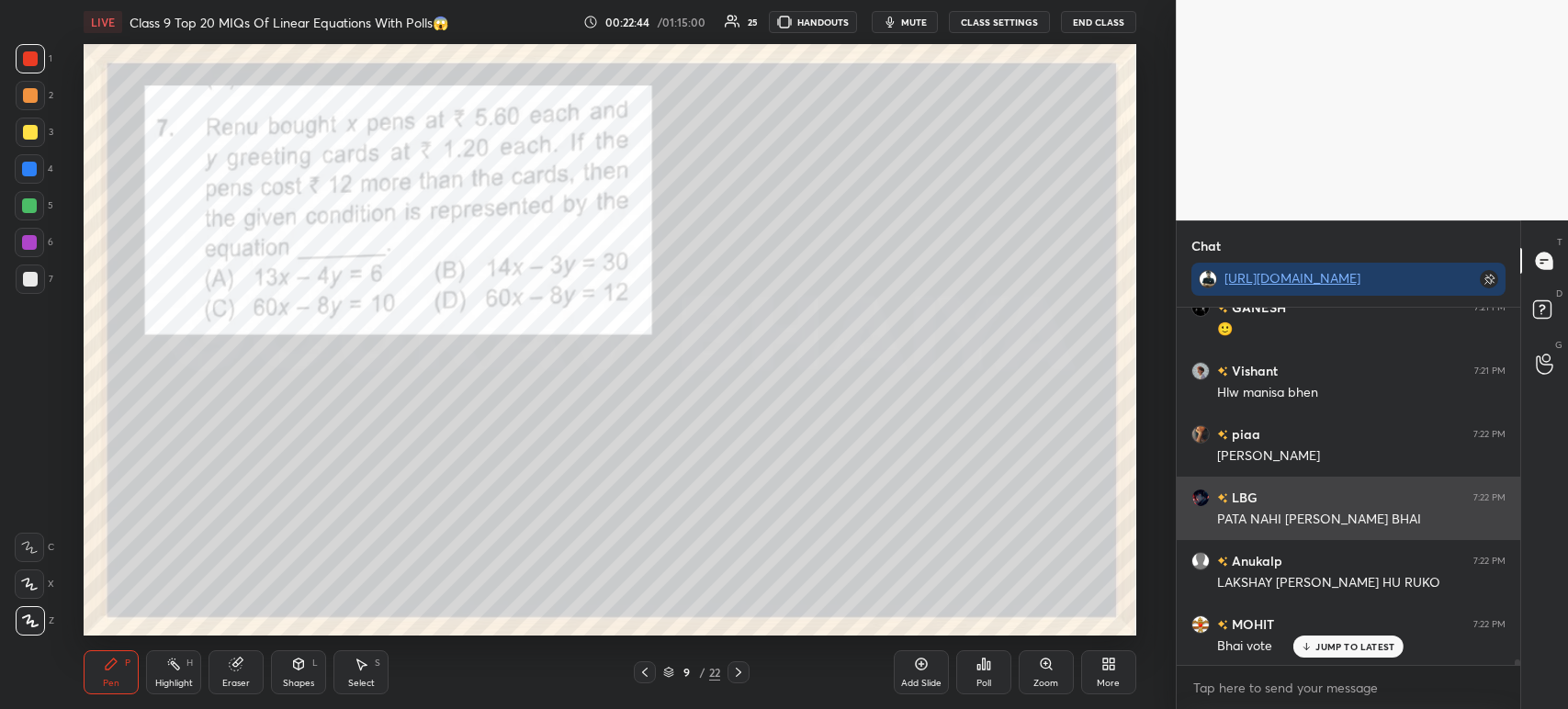
click at [1251, 497] on h6 "LBG" at bounding box center [1243, 497] width 30 height 19
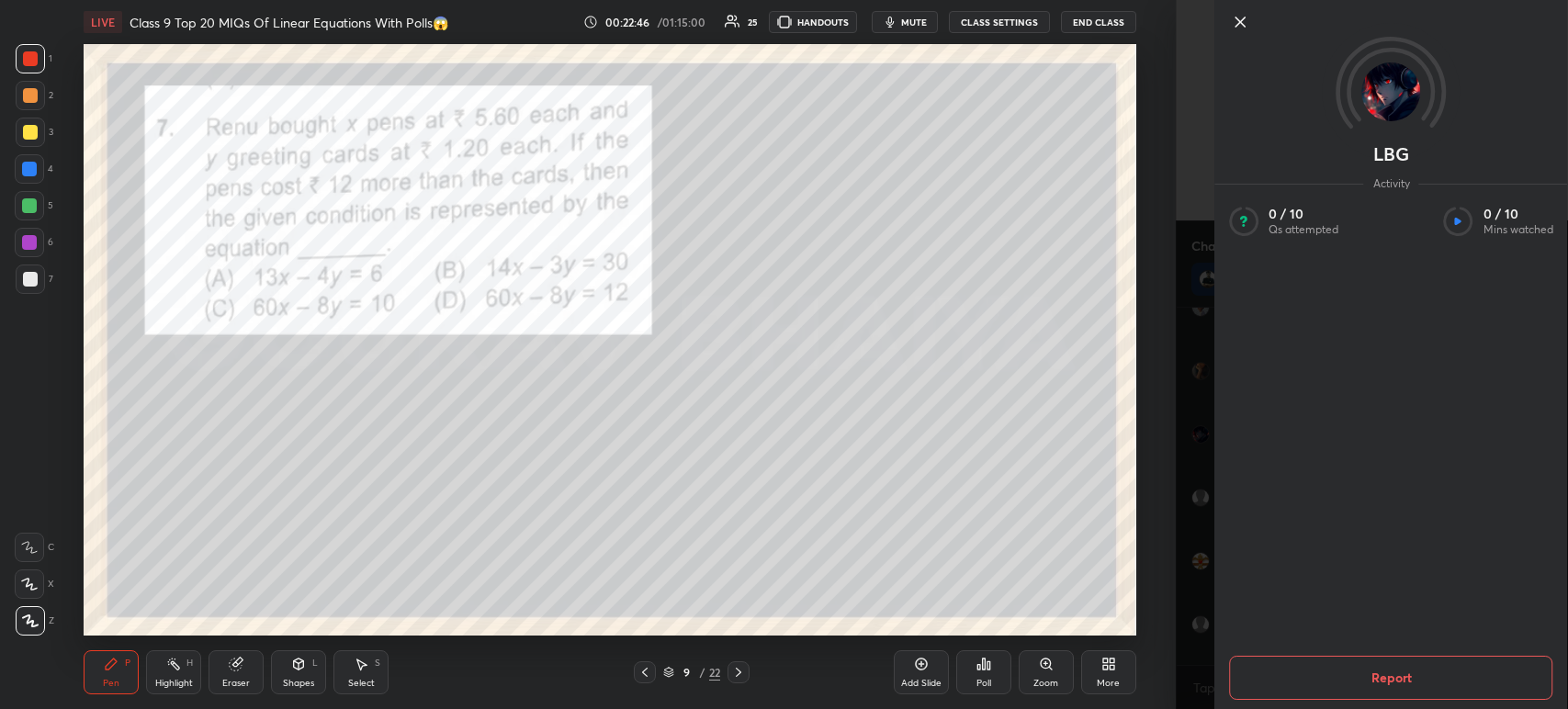
scroll to position [21310, 0]
click at [1239, 24] on icon at bounding box center [1240, 22] width 10 height 10
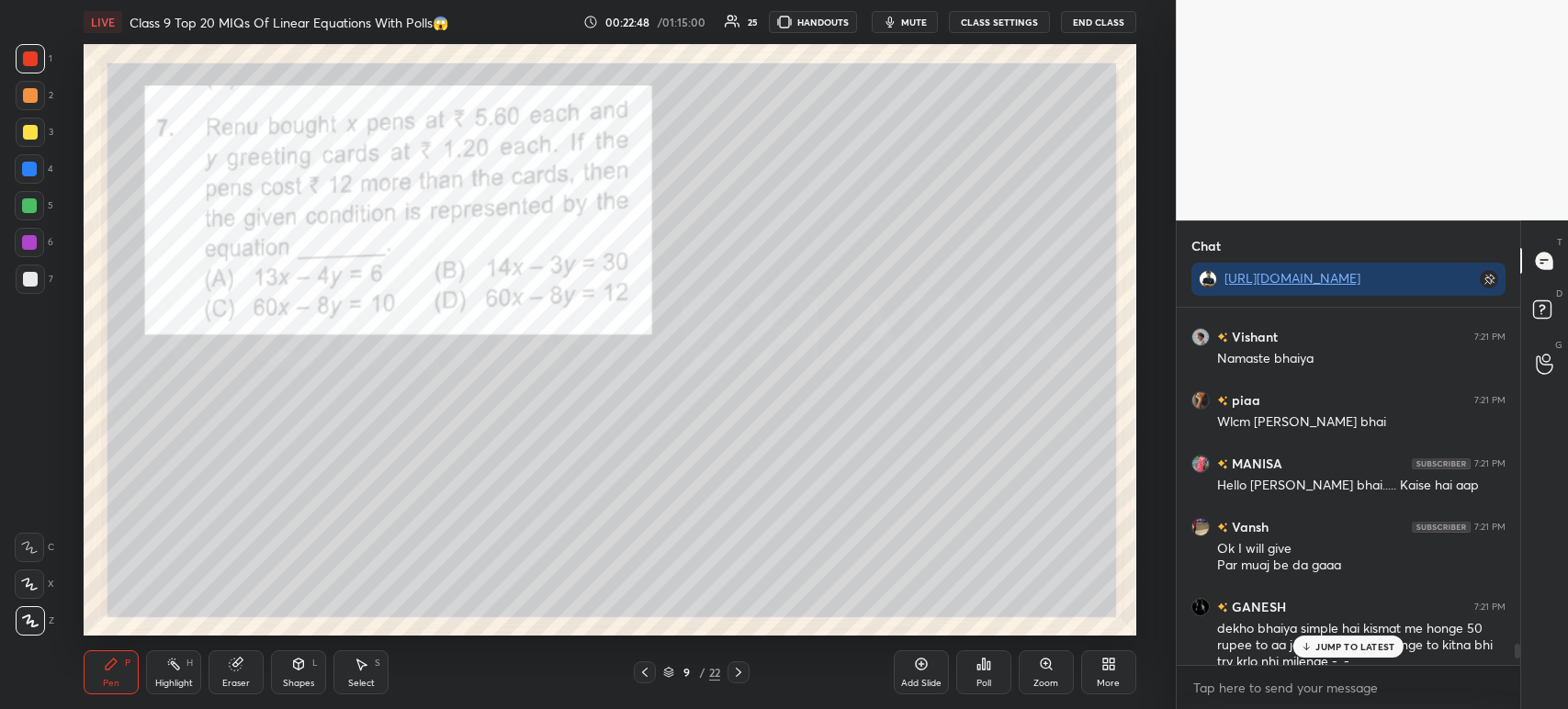
scroll to position [20407, 0]
click at [983, 672] on div "Poll" at bounding box center [983, 672] width 55 height 44
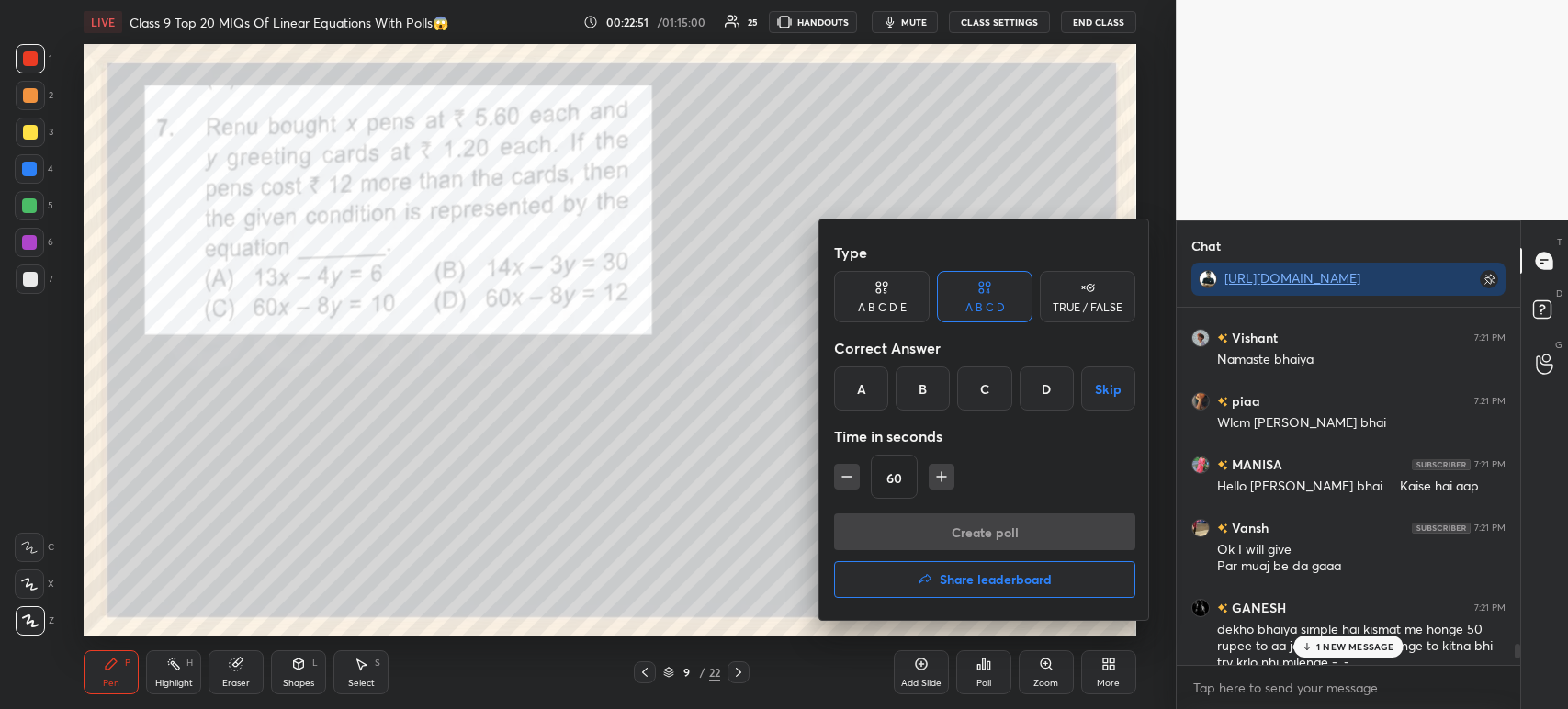
click at [923, 389] on div "B" at bounding box center [922, 389] width 54 height 44
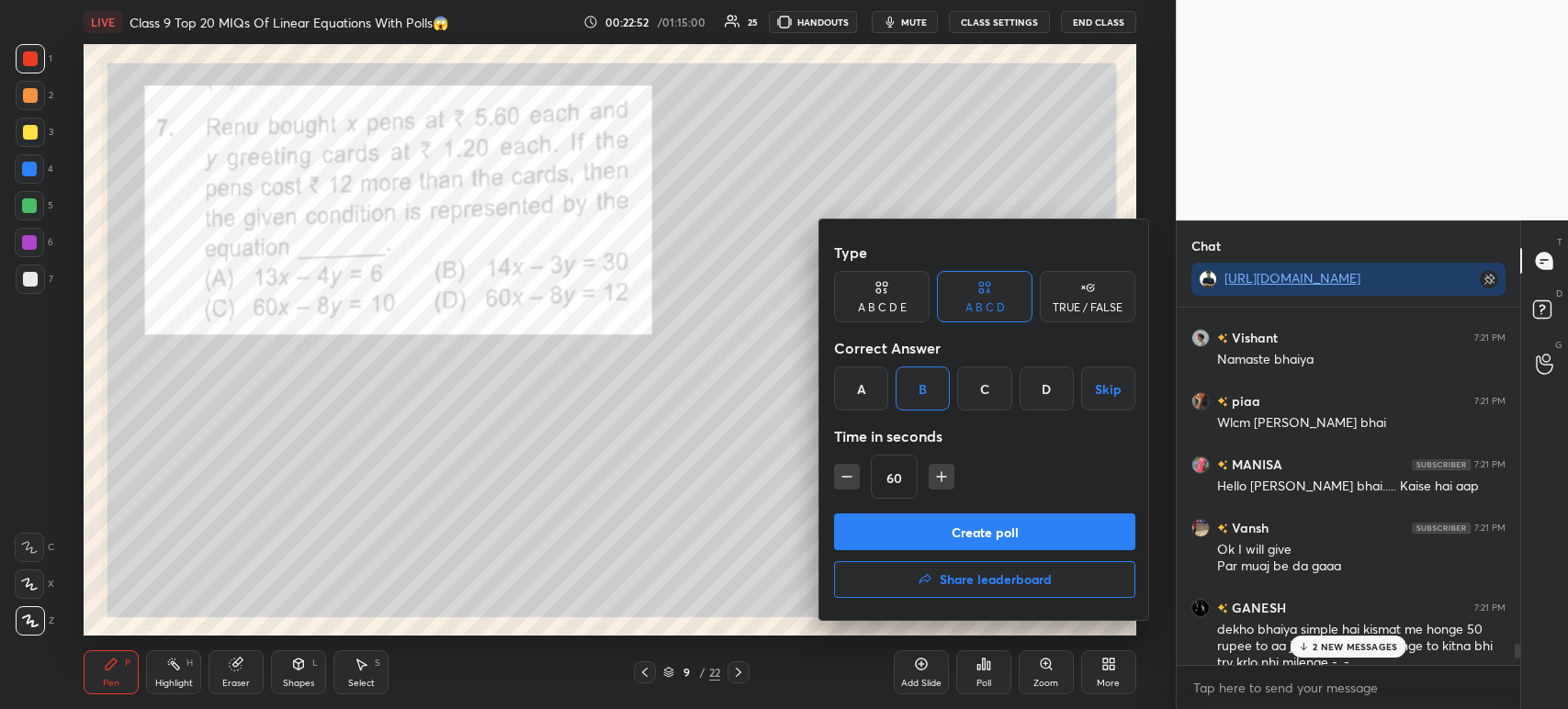
click at [964, 532] on button "Create poll" at bounding box center [984, 531] width 301 height 37
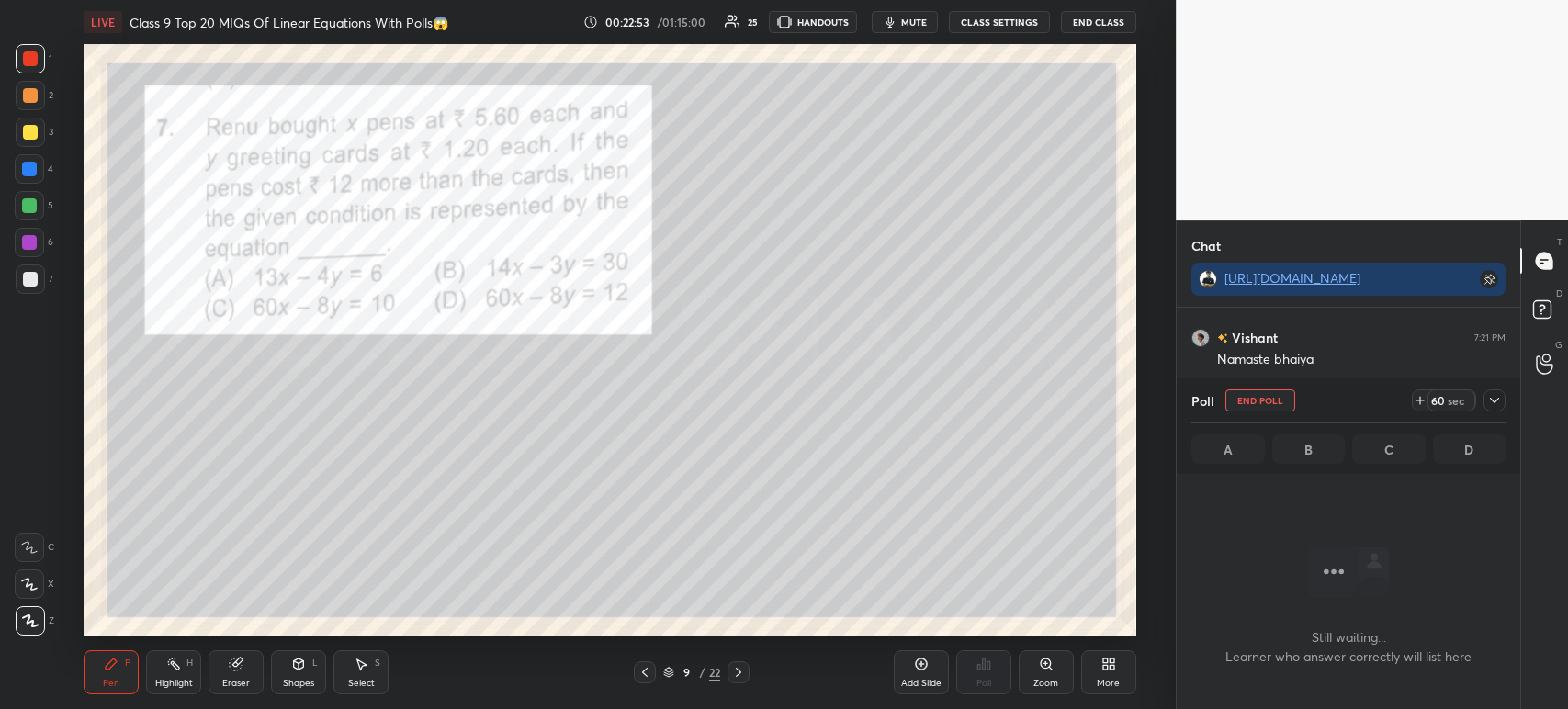
scroll to position [7, 6]
click at [1492, 394] on icon at bounding box center [1494, 399] width 14 height 14
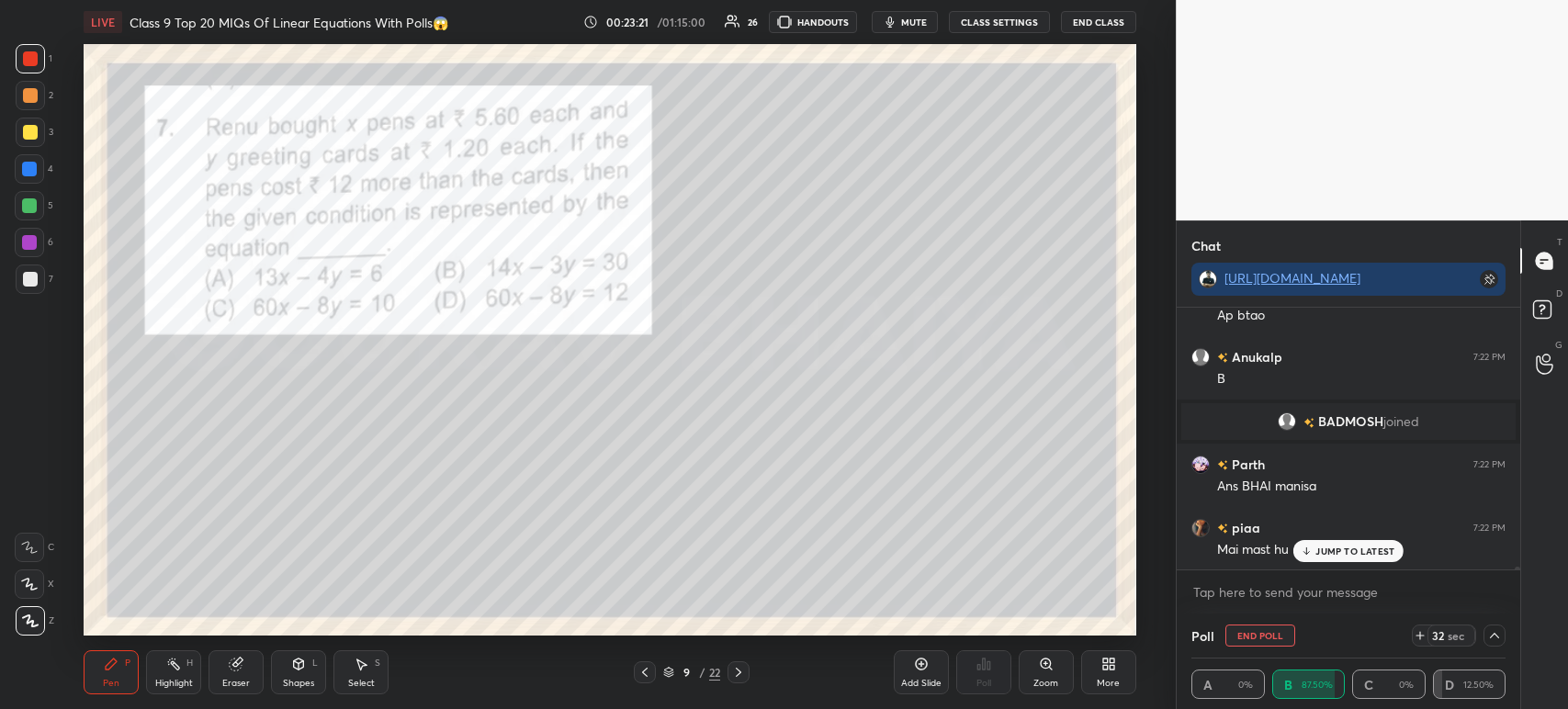
scroll to position [22028, 0]
click at [35, 135] on div at bounding box center [30, 132] width 14 height 14
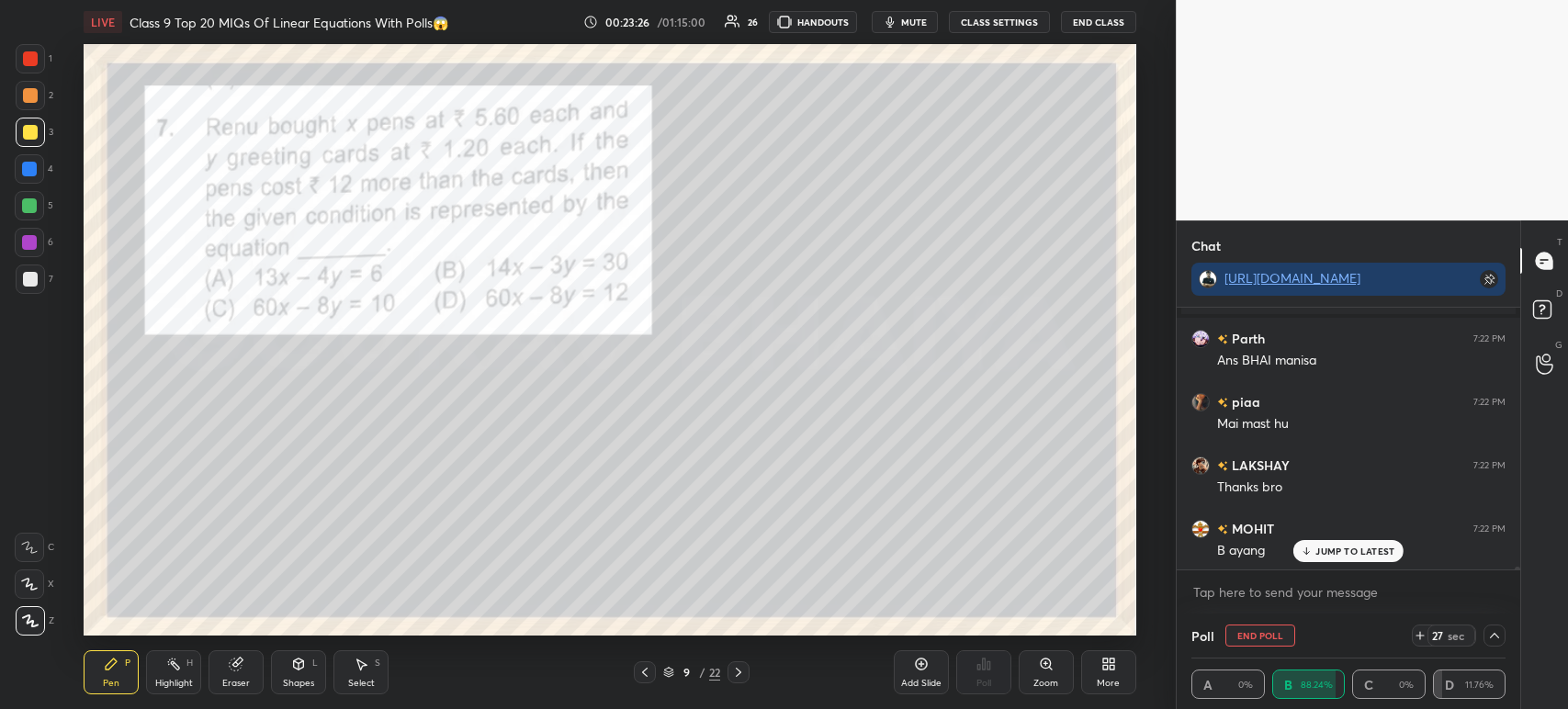
scroll to position [22154, 0]
click at [37, 277] on div at bounding box center [30, 279] width 30 height 30
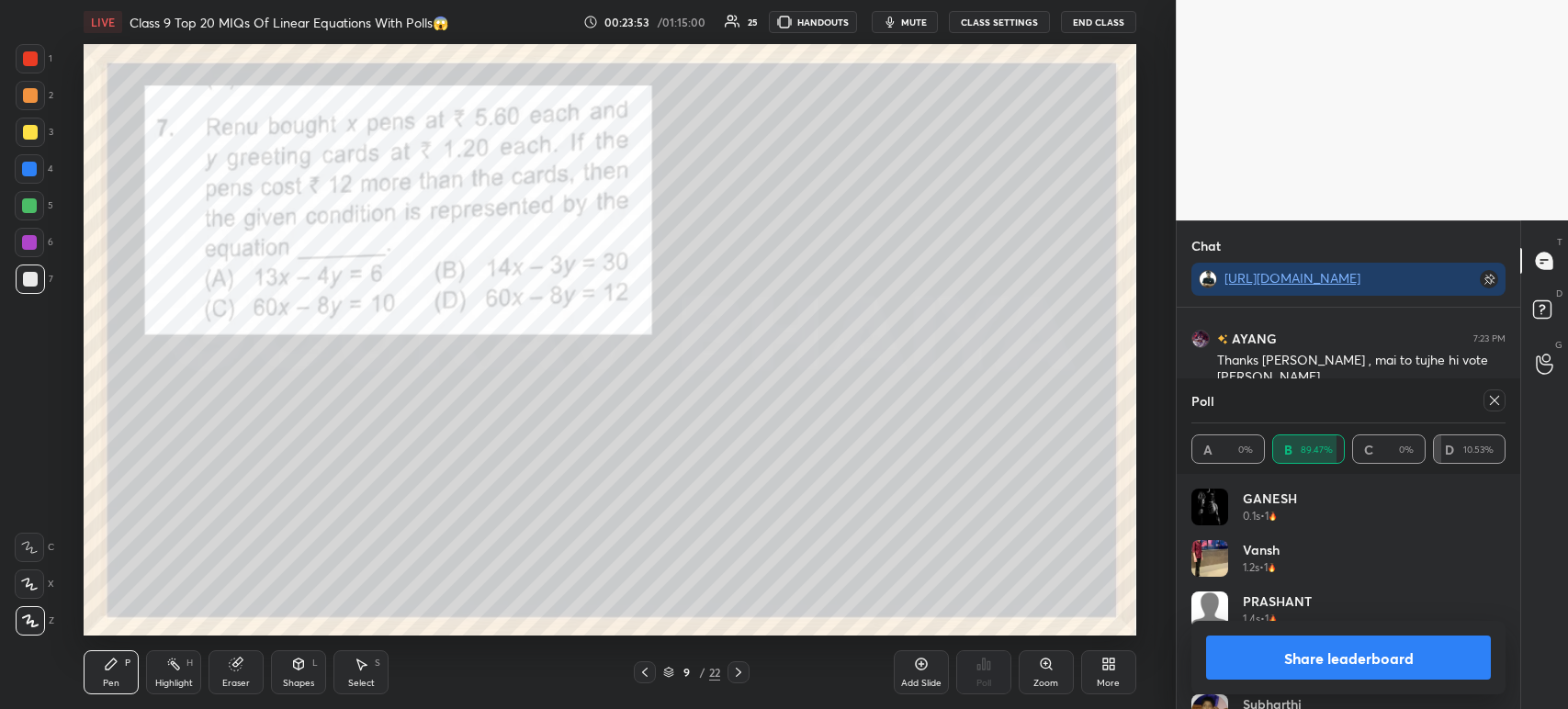
scroll to position [22678, 0]
click at [1281, 651] on button "Share leaderboard" at bounding box center [1349, 657] width 285 height 44
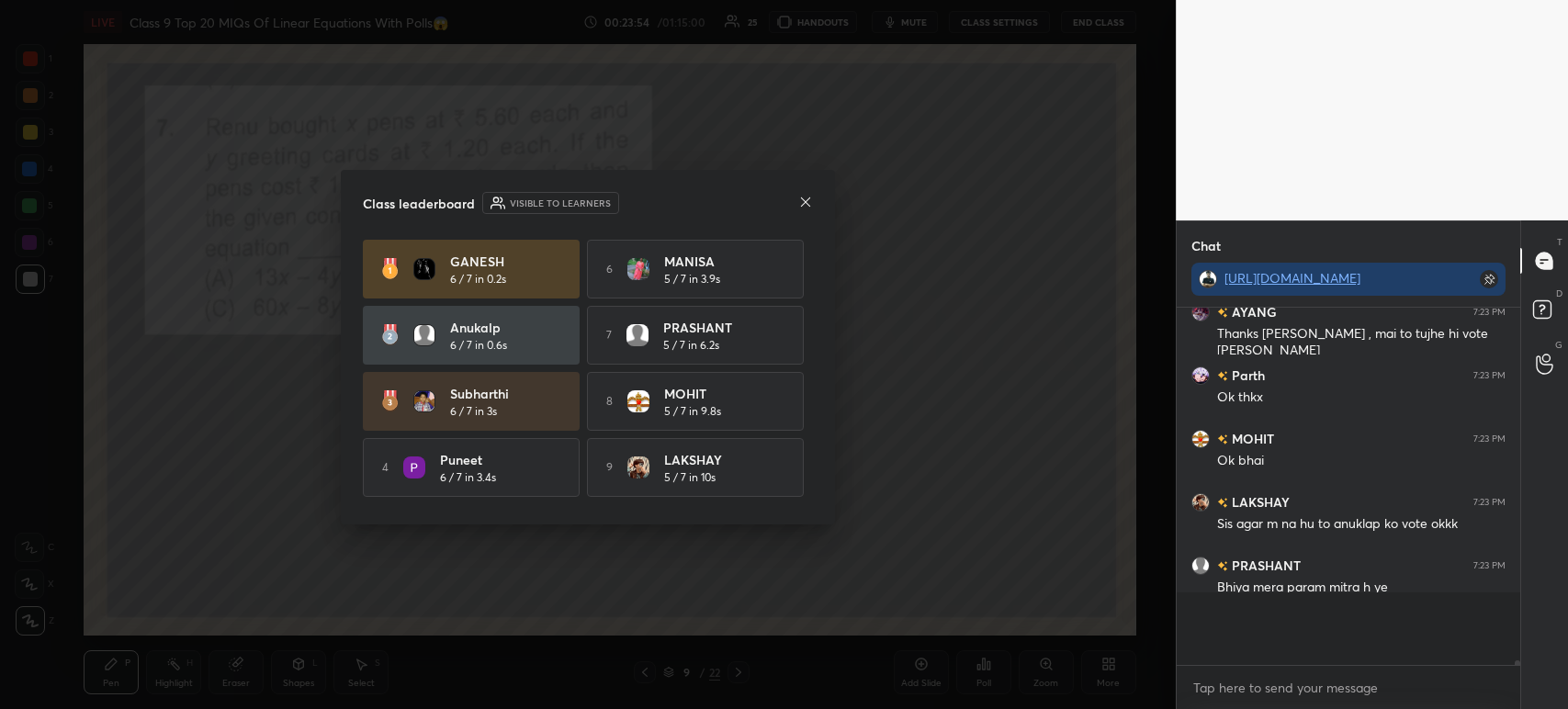
scroll to position [346, 338]
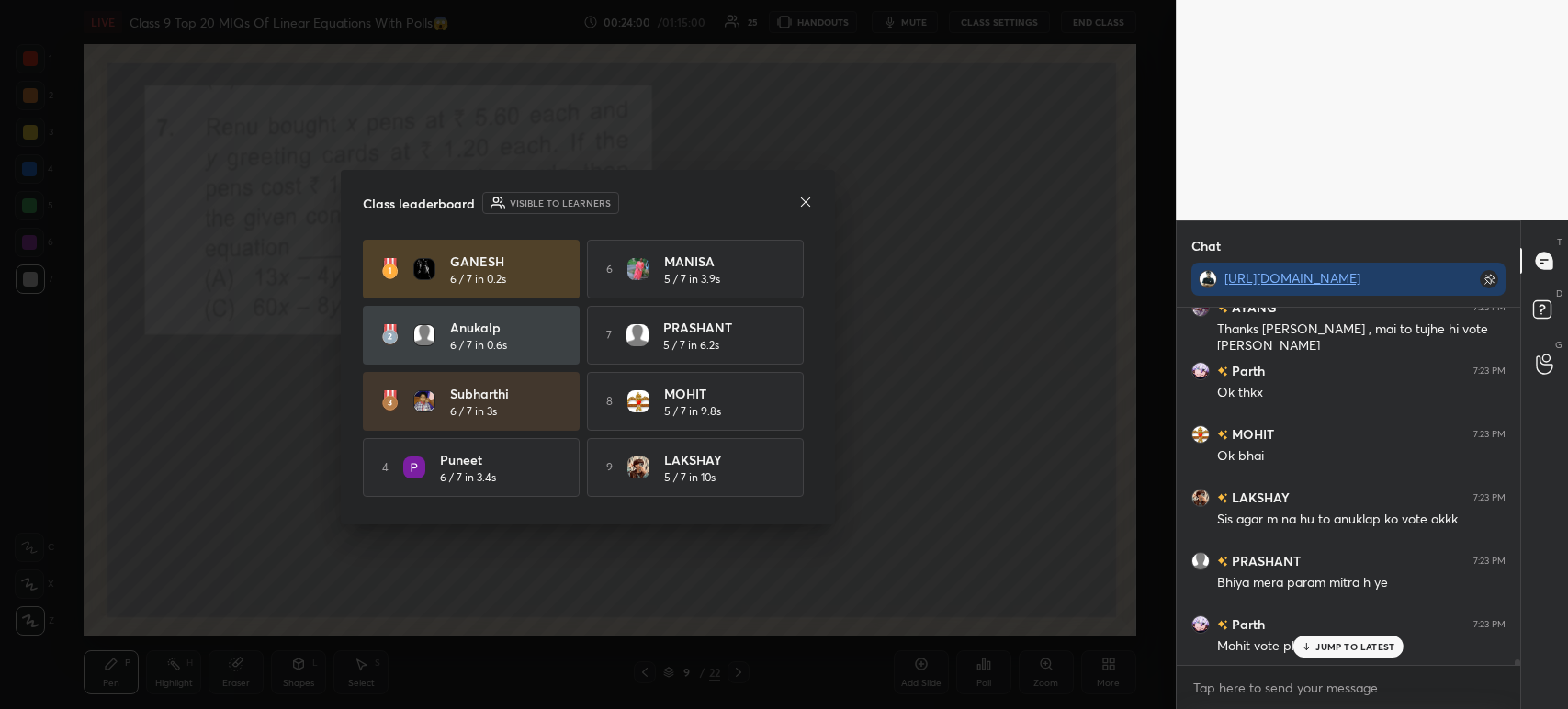
click at [796, 208] on div "Class leaderboard Visible to learners" at bounding box center [588, 202] width 450 height 22
click at [798, 211] on div at bounding box center [805, 203] width 14 height 19
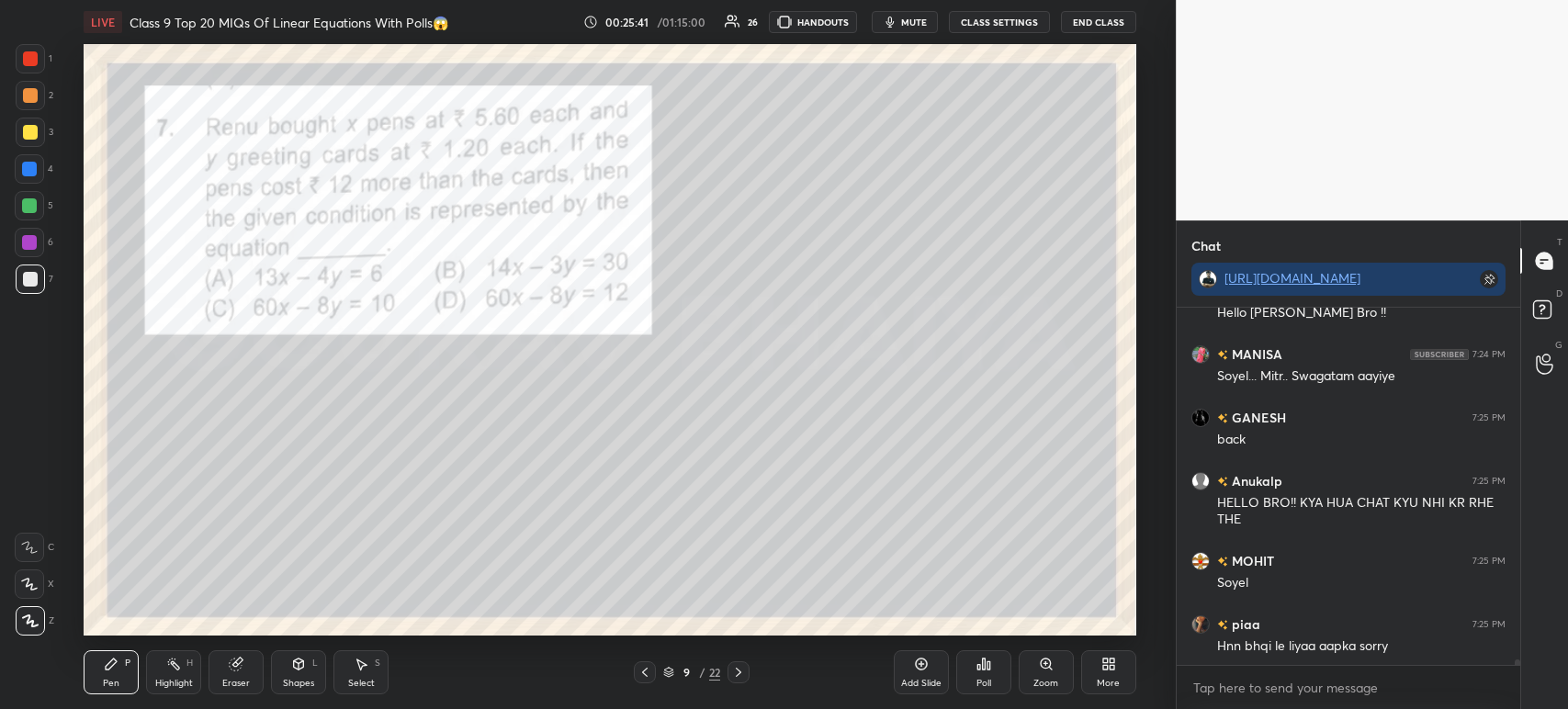
scroll to position [24463, 0]
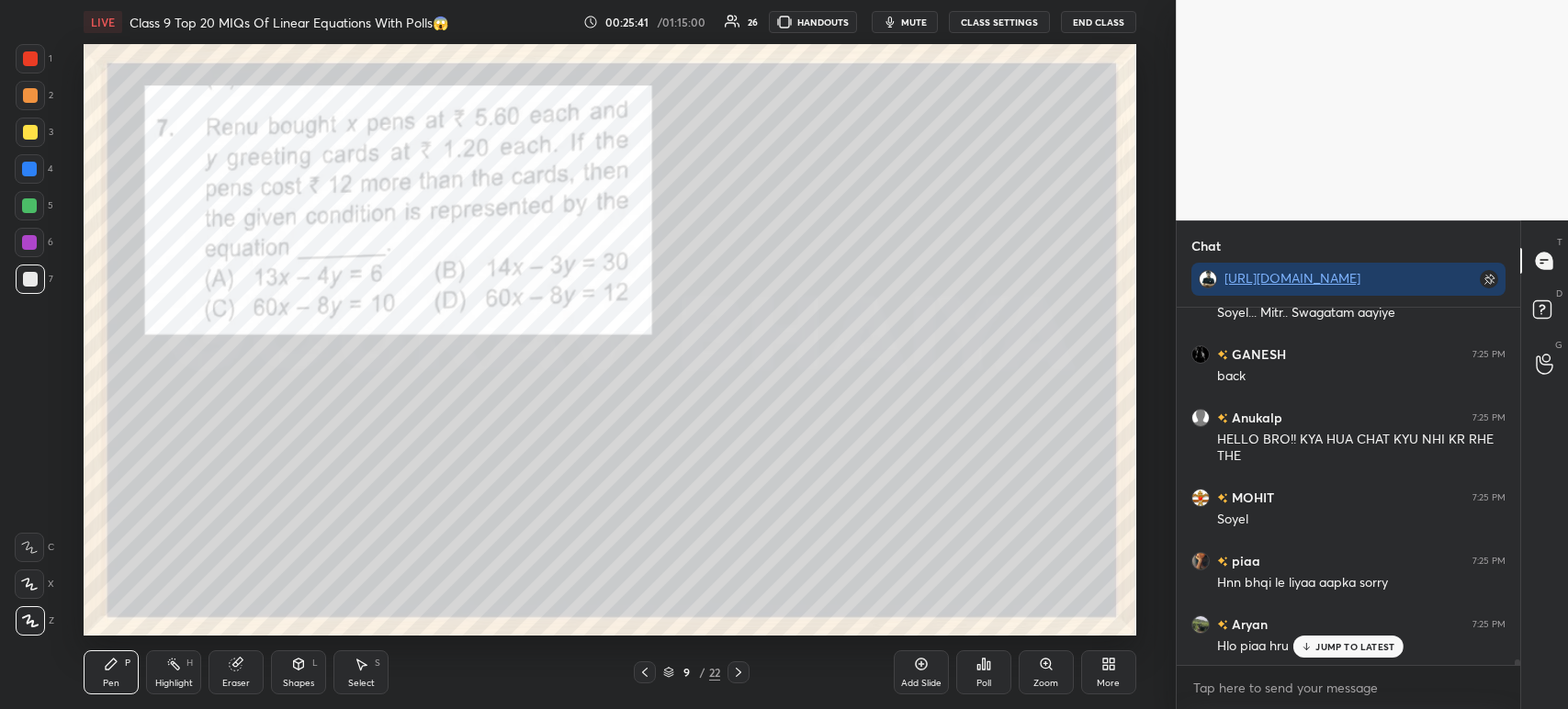
click at [10, 79] on div "1 2 3 4 5 6 7 C X Z C X Z E E Erase all H H" at bounding box center [29, 340] width 59 height 592
click at [27, 63] on div at bounding box center [30, 58] width 14 height 14
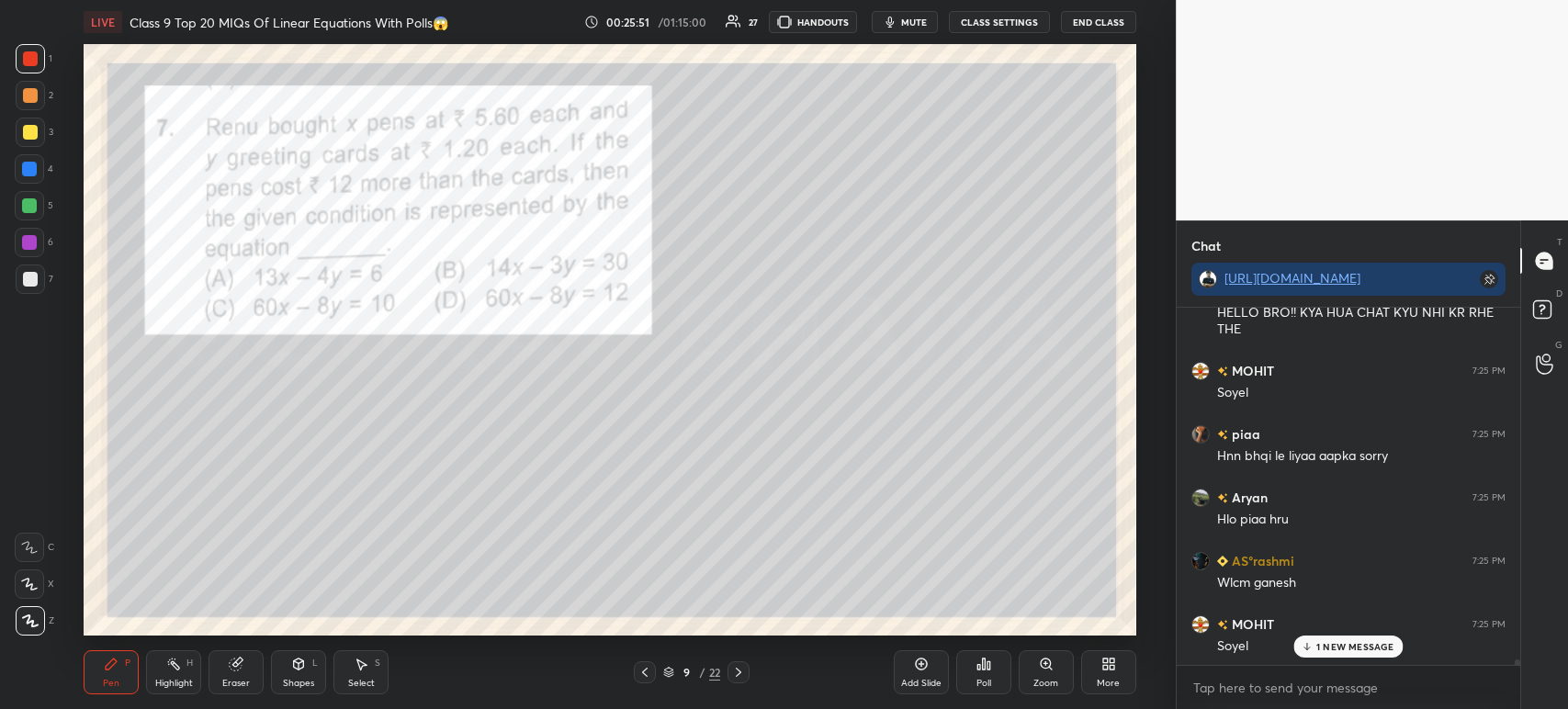
scroll to position [24654, 0]
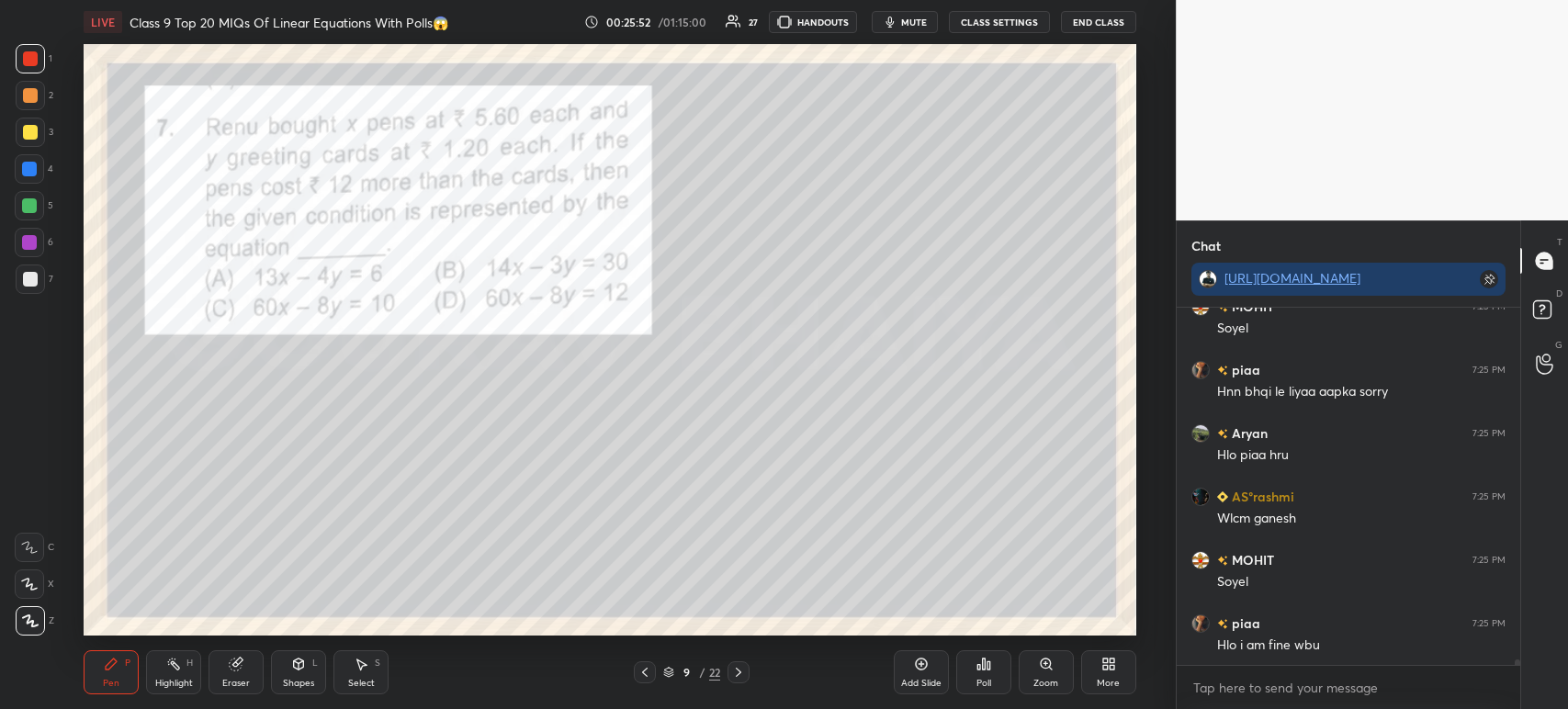
click at [748, 673] on div at bounding box center [738, 671] width 22 height 22
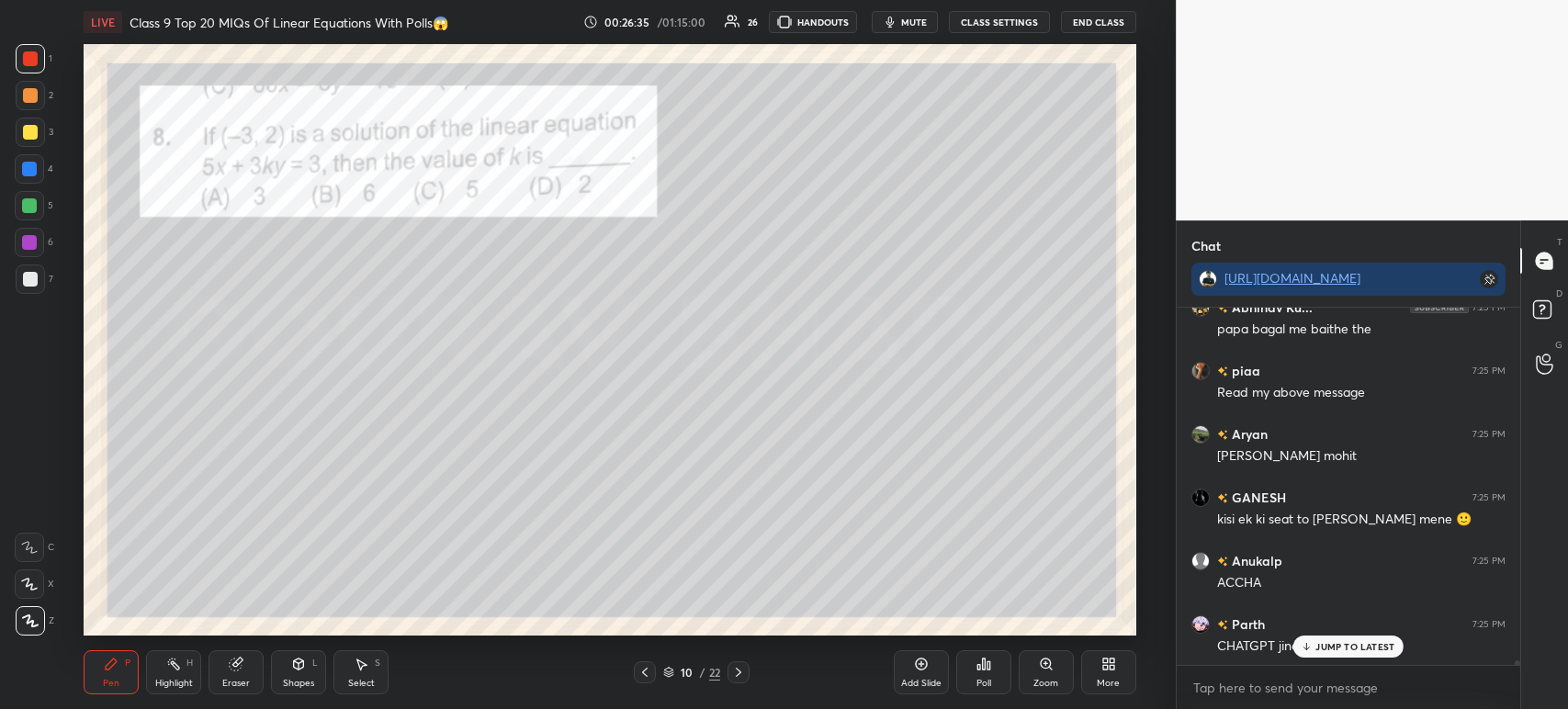
scroll to position [25413, 0]
click at [979, 675] on div "Poll" at bounding box center [983, 672] width 55 height 44
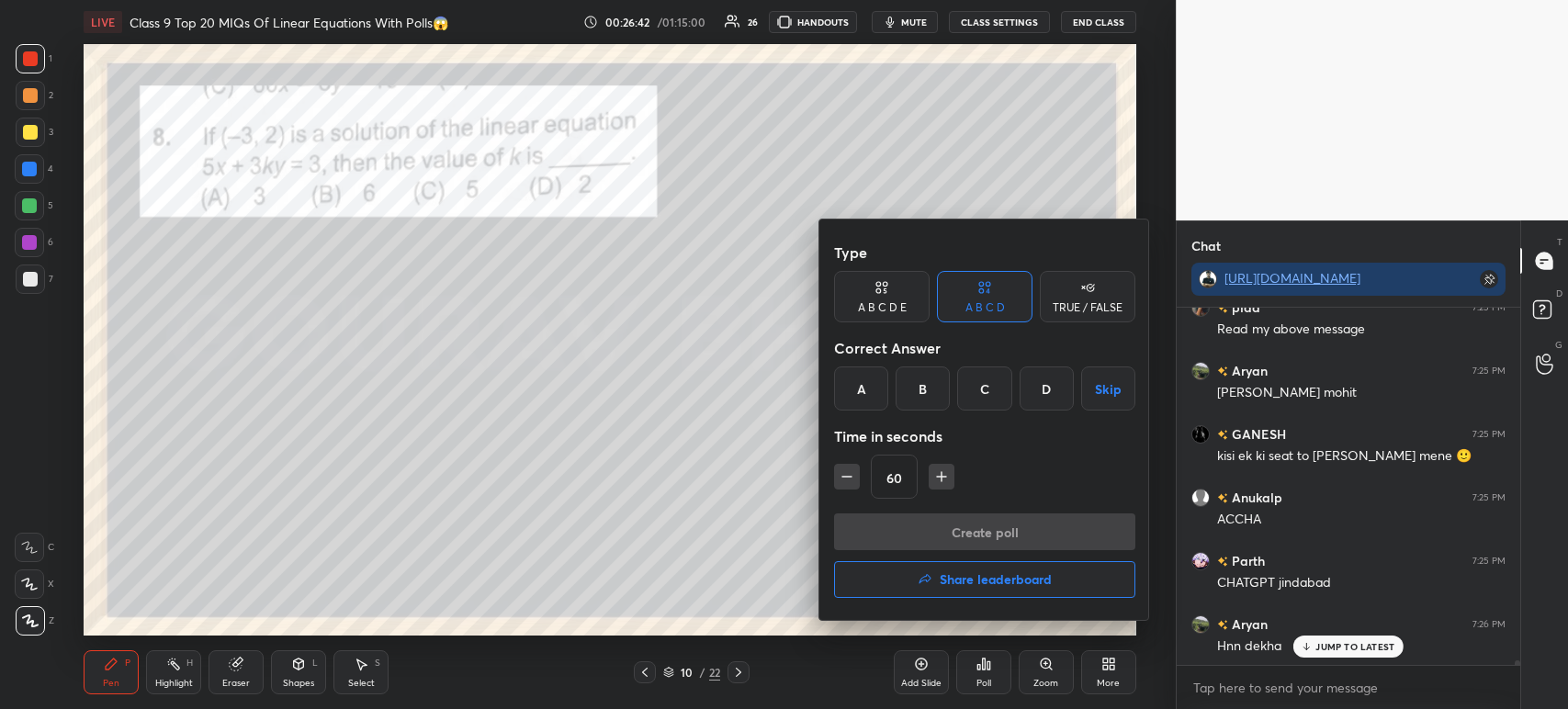
click at [853, 392] on div "A" at bounding box center [861, 389] width 54 height 44
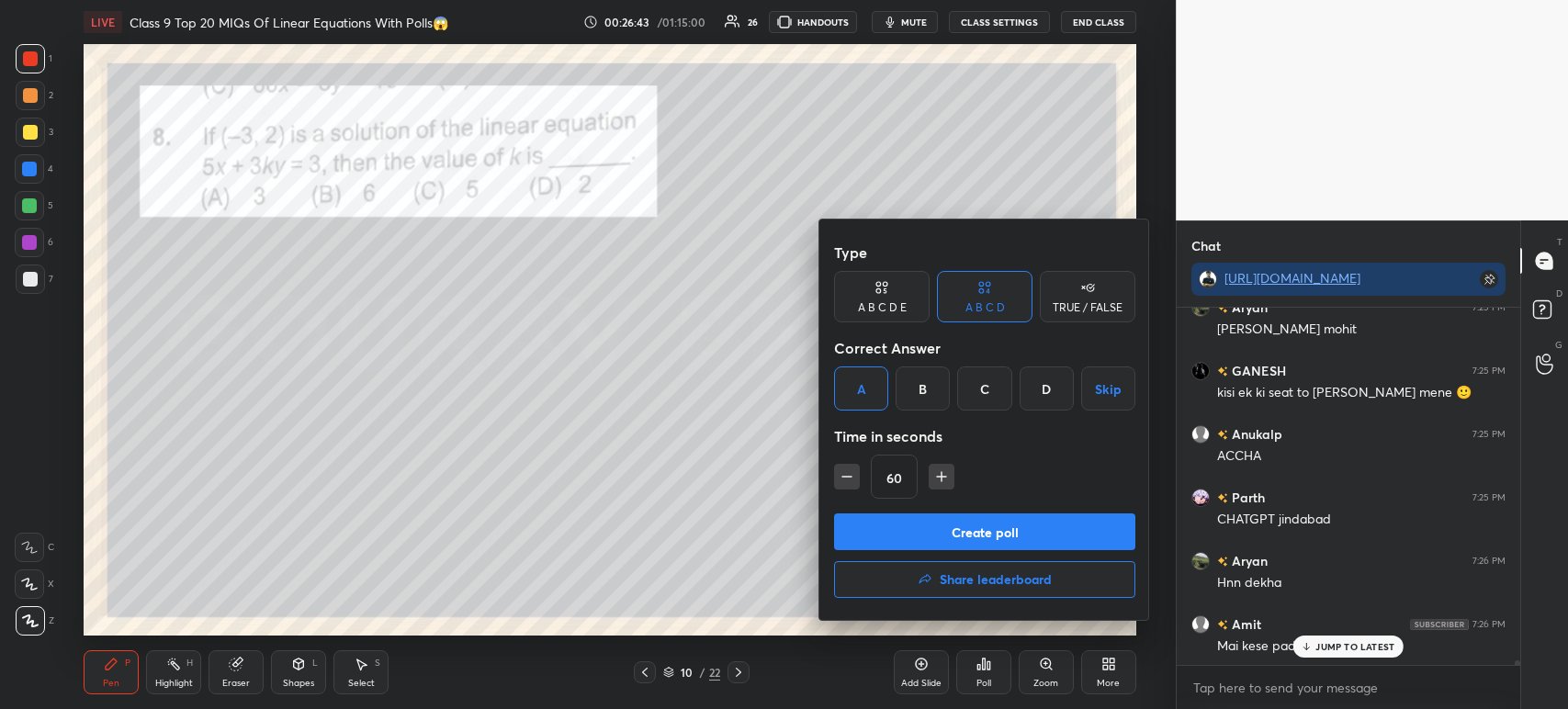
scroll to position [25540, 0]
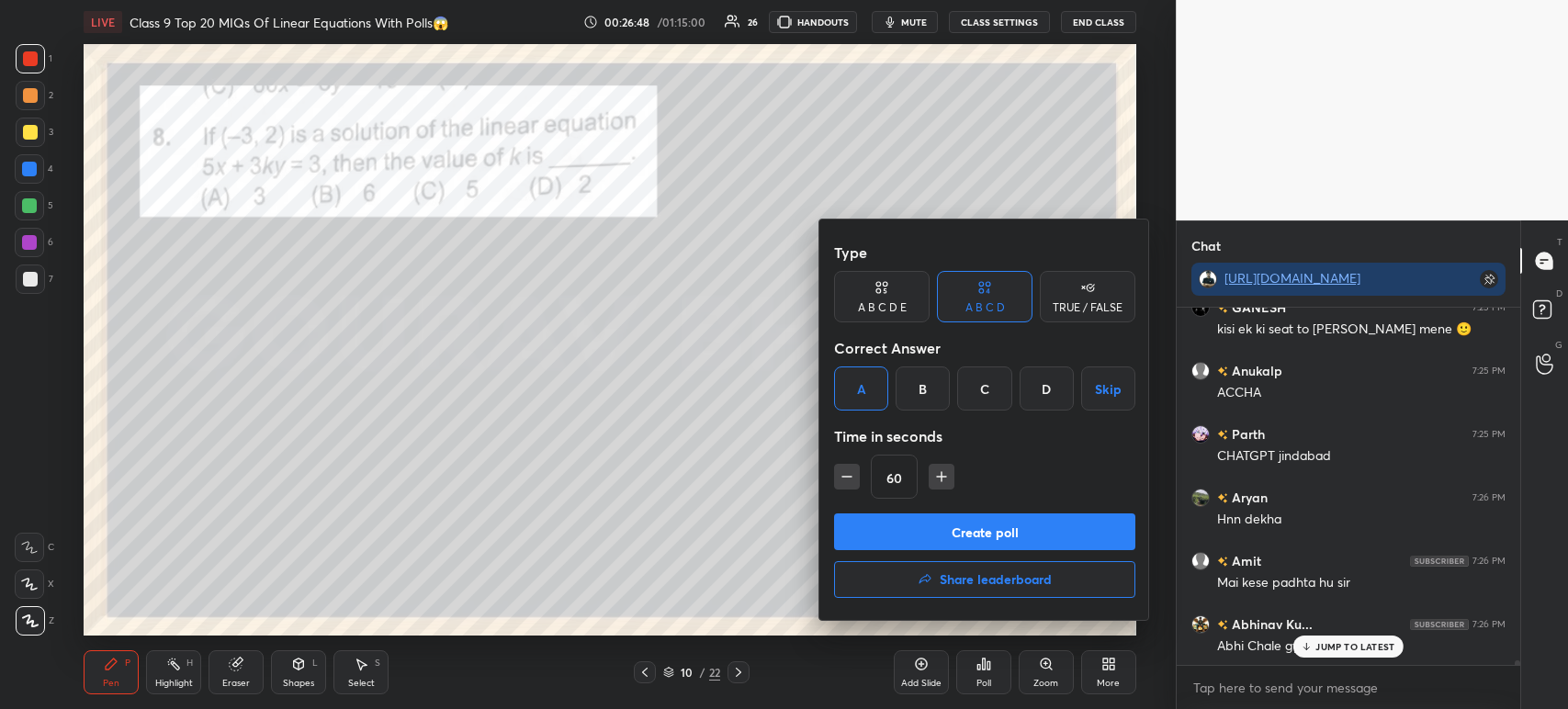
click at [1062, 535] on button "Create poll" at bounding box center [984, 531] width 301 height 37
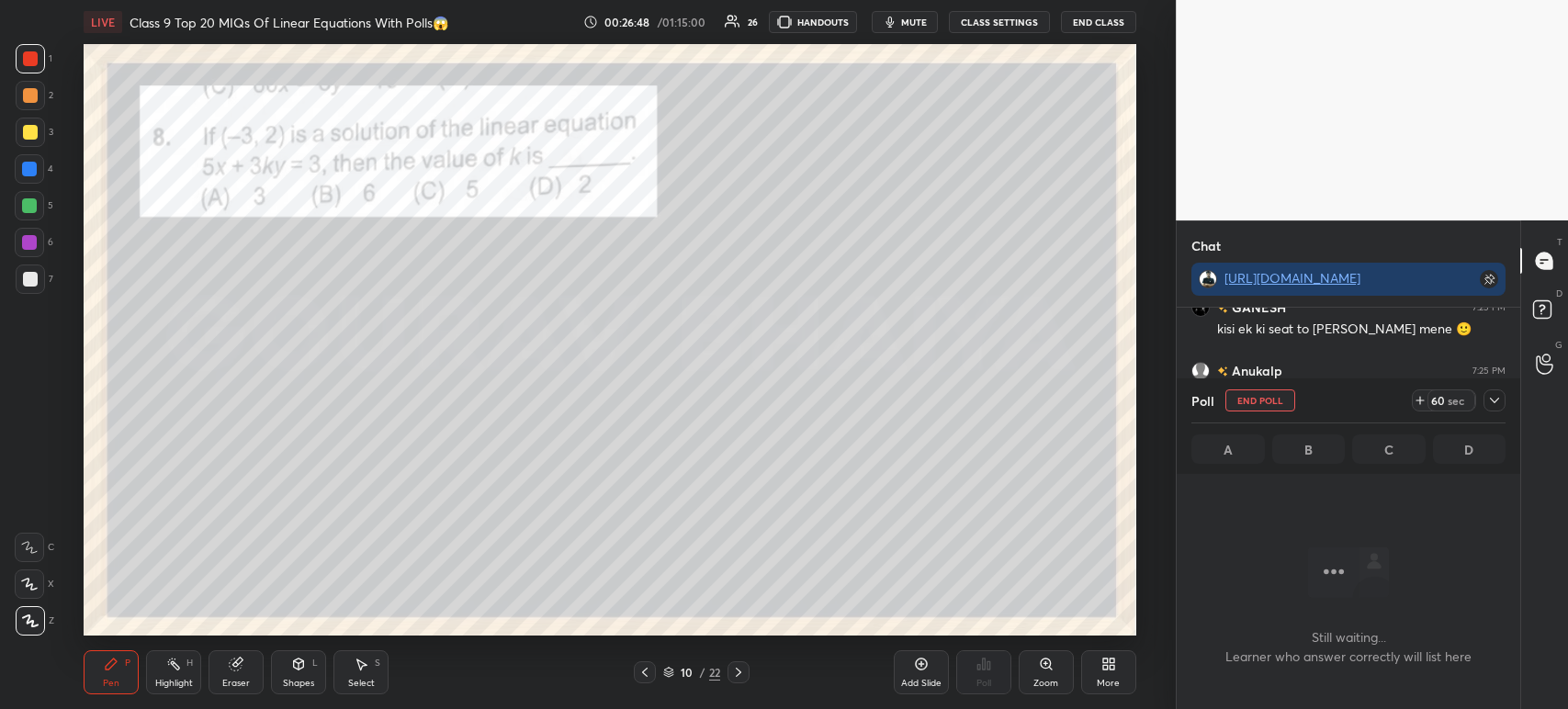
scroll to position [6, 6]
click at [1062, 535] on div "60" at bounding box center [985, 540] width 226 height 25
click at [1058, 536] on div "60" at bounding box center [985, 540] width 226 height 25
click at [1492, 394] on icon at bounding box center [1494, 399] width 14 height 14
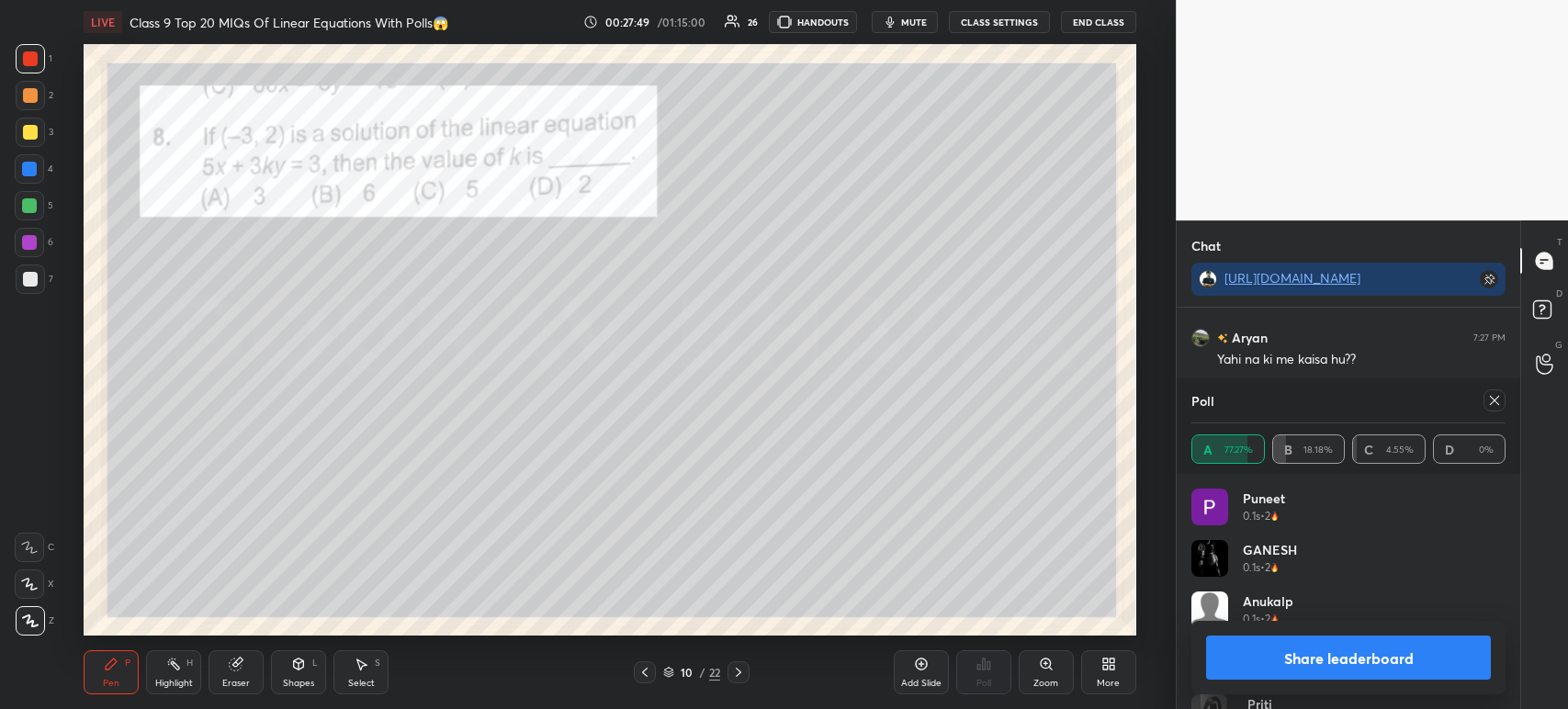
click at [1418, 659] on button "Share leaderboard" at bounding box center [1349, 657] width 285 height 44
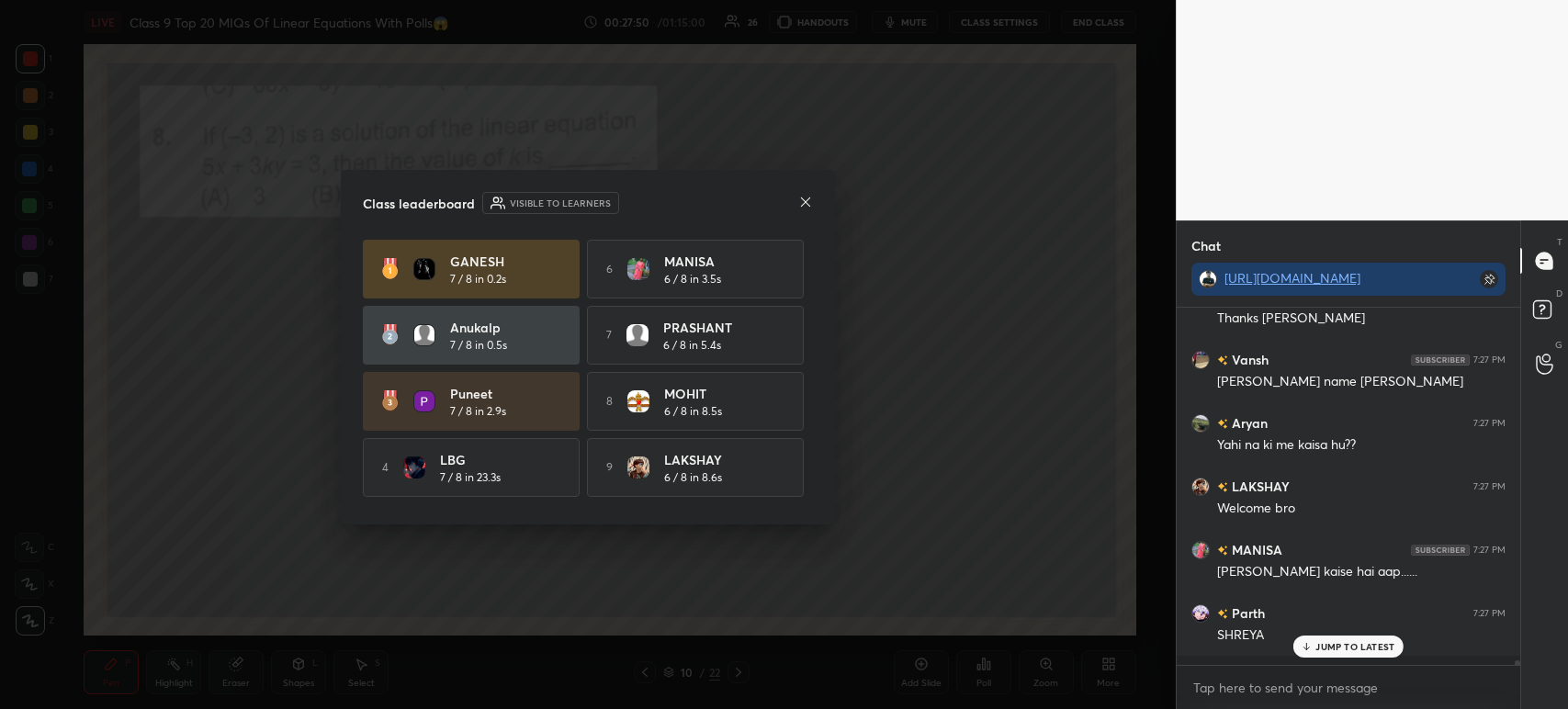
scroll to position [197, 338]
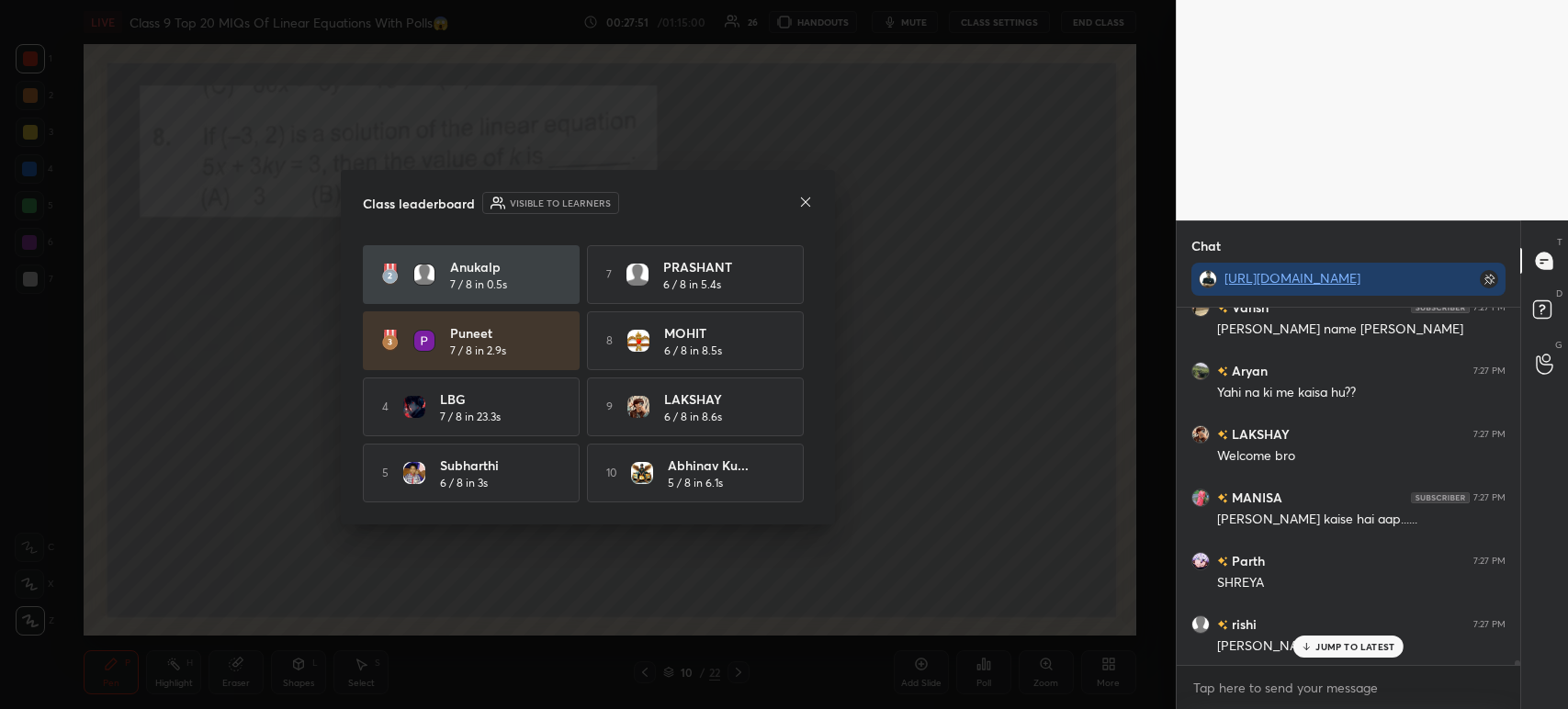
click at [535, 369] on div "GANESH 7 / 8 in 0.2s 6 MANISA 6 / 8 in 3.5s Anukalp 7 / 8 in 0.5s 7 PRASHANT 6 …" at bounding box center [588, 341] width 450 height 323
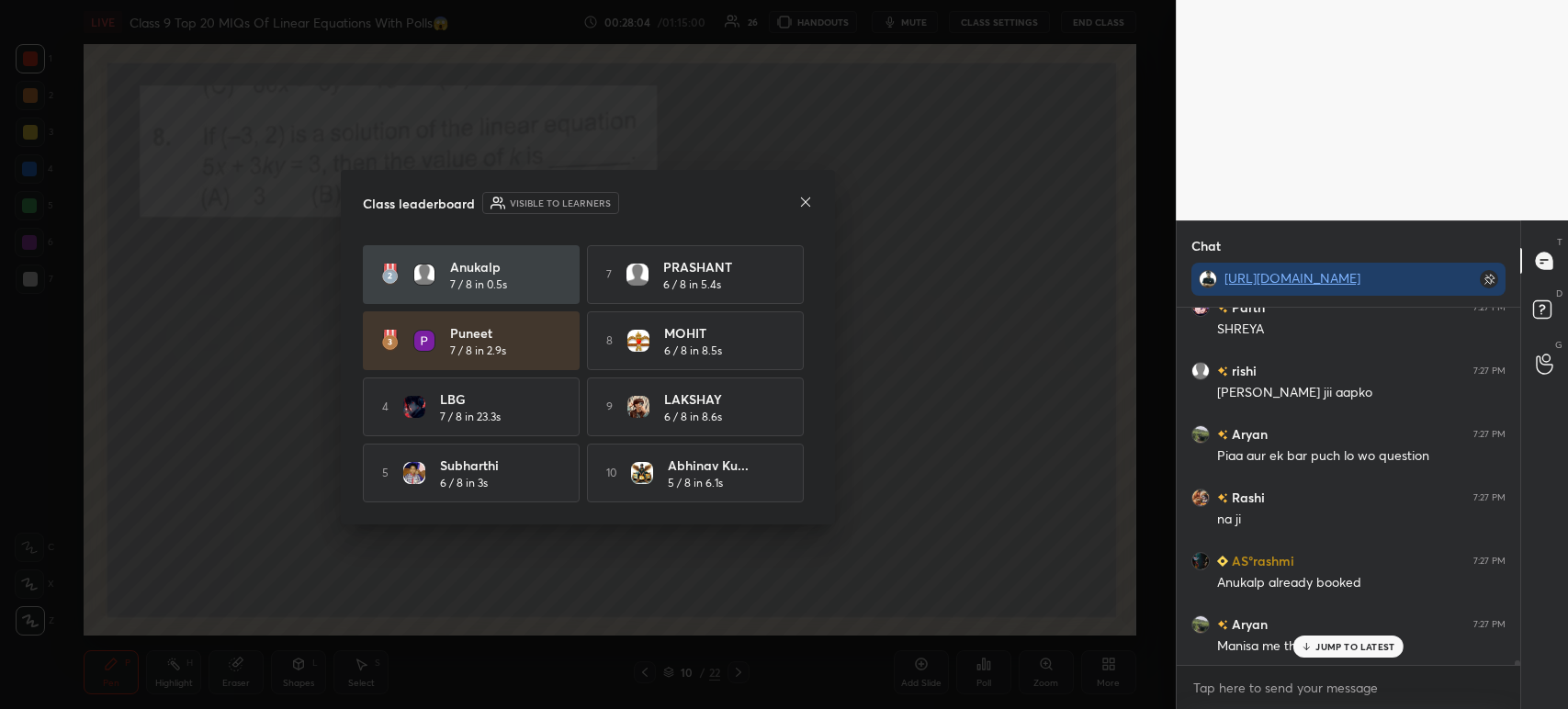
click at [807, 206] on icon at bounding box center [805, 201] width 14 height 14
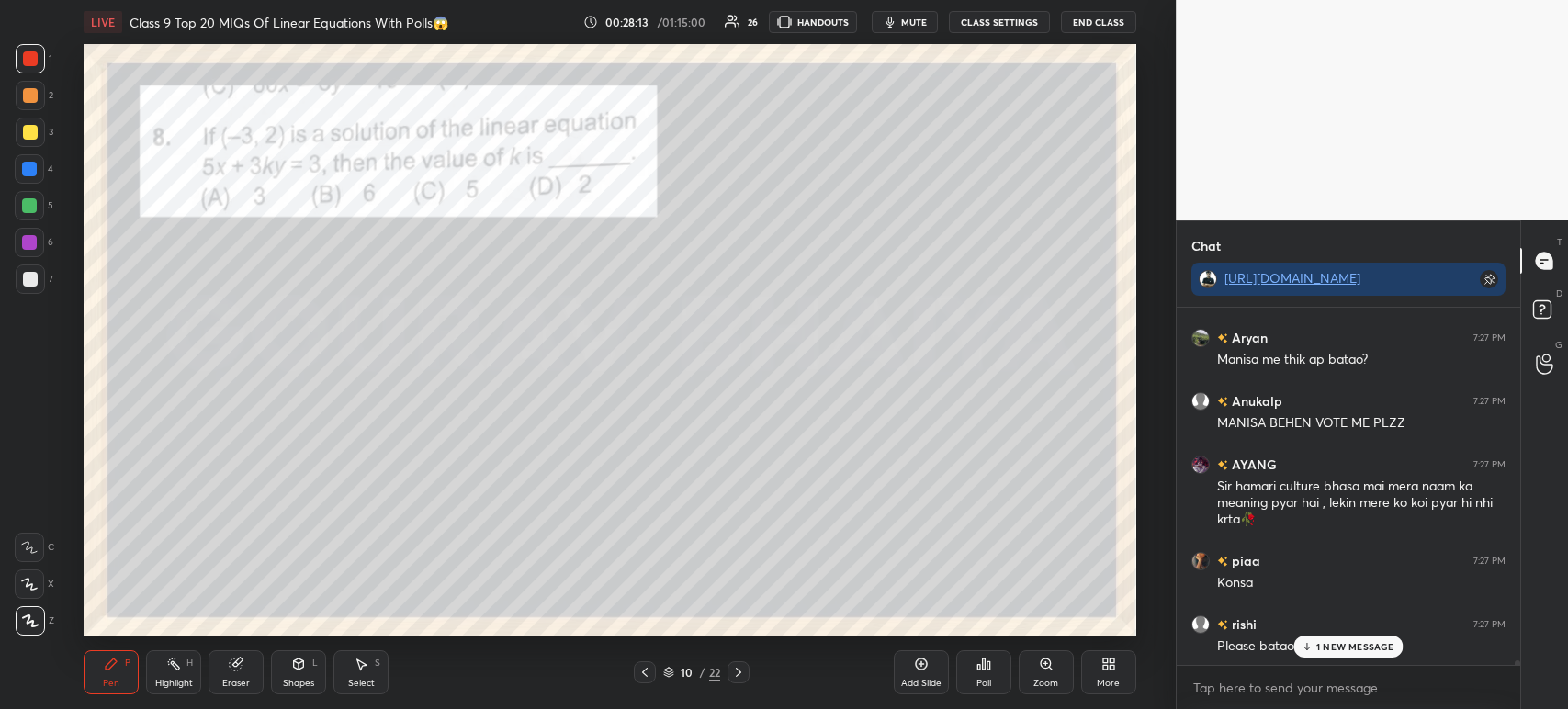
click at [33, 105] on div at bounding box center [30, 95] width 30 height 30
click at [30, 145] on div at bounding box center [30, 132] width 30 height 30
click at [33, 111] on div "2" at bounding box center [34, 99] width 38 height 37
click at [27, 71] on div at bounding box center [30, 59] width 30 height 30
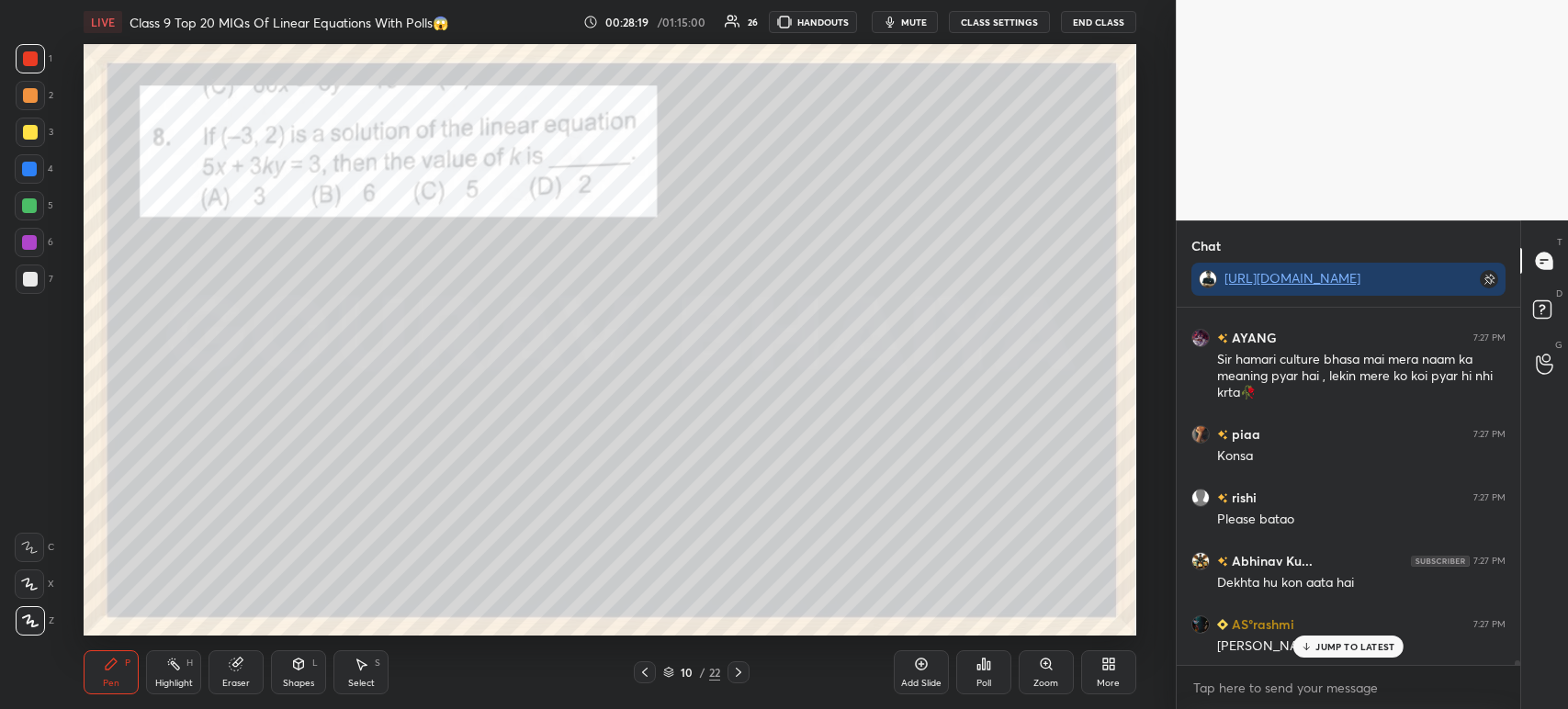
click at [32, 135] on div at bounding box center [30, 132] width 14 height 14
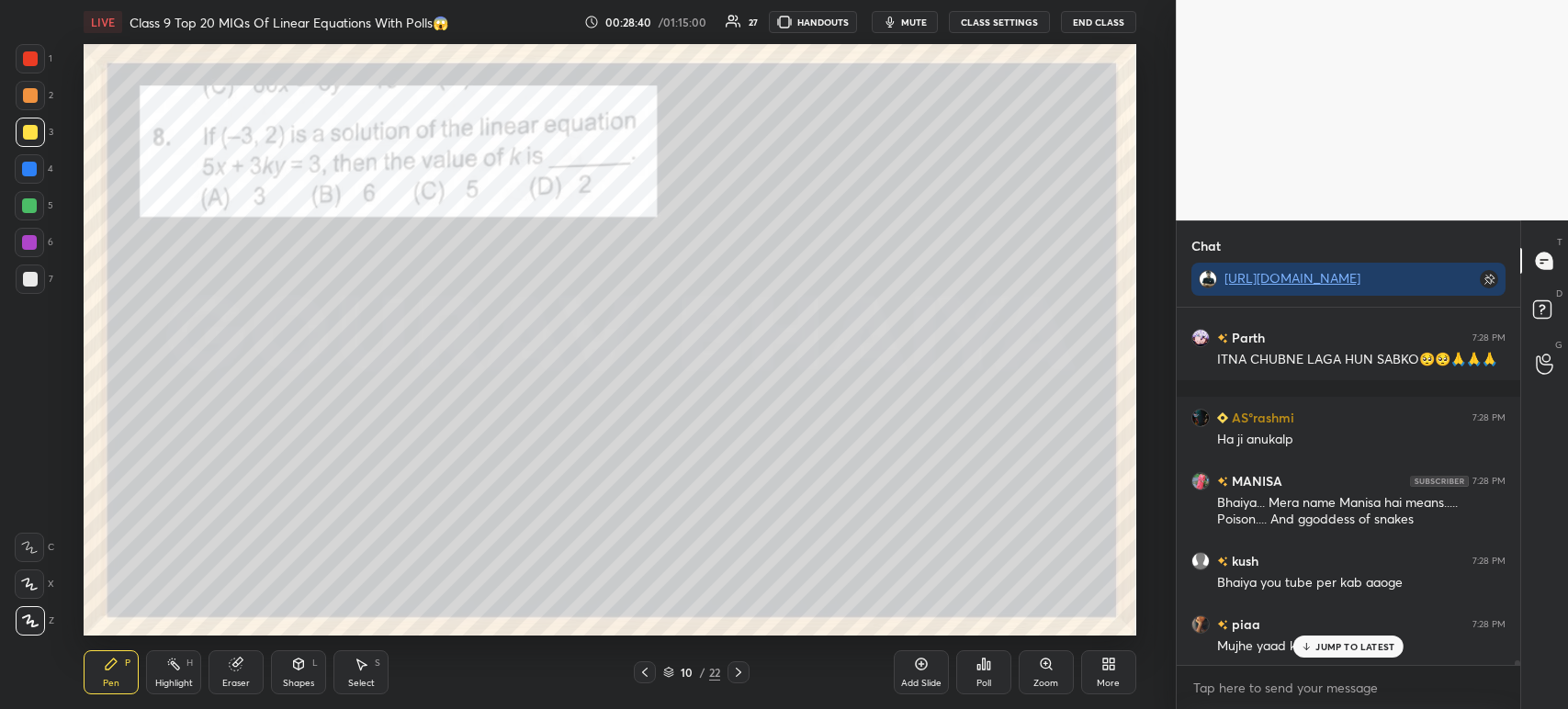
click at [34, 65] on div at bounding box center [30, 58] width 14 height 14
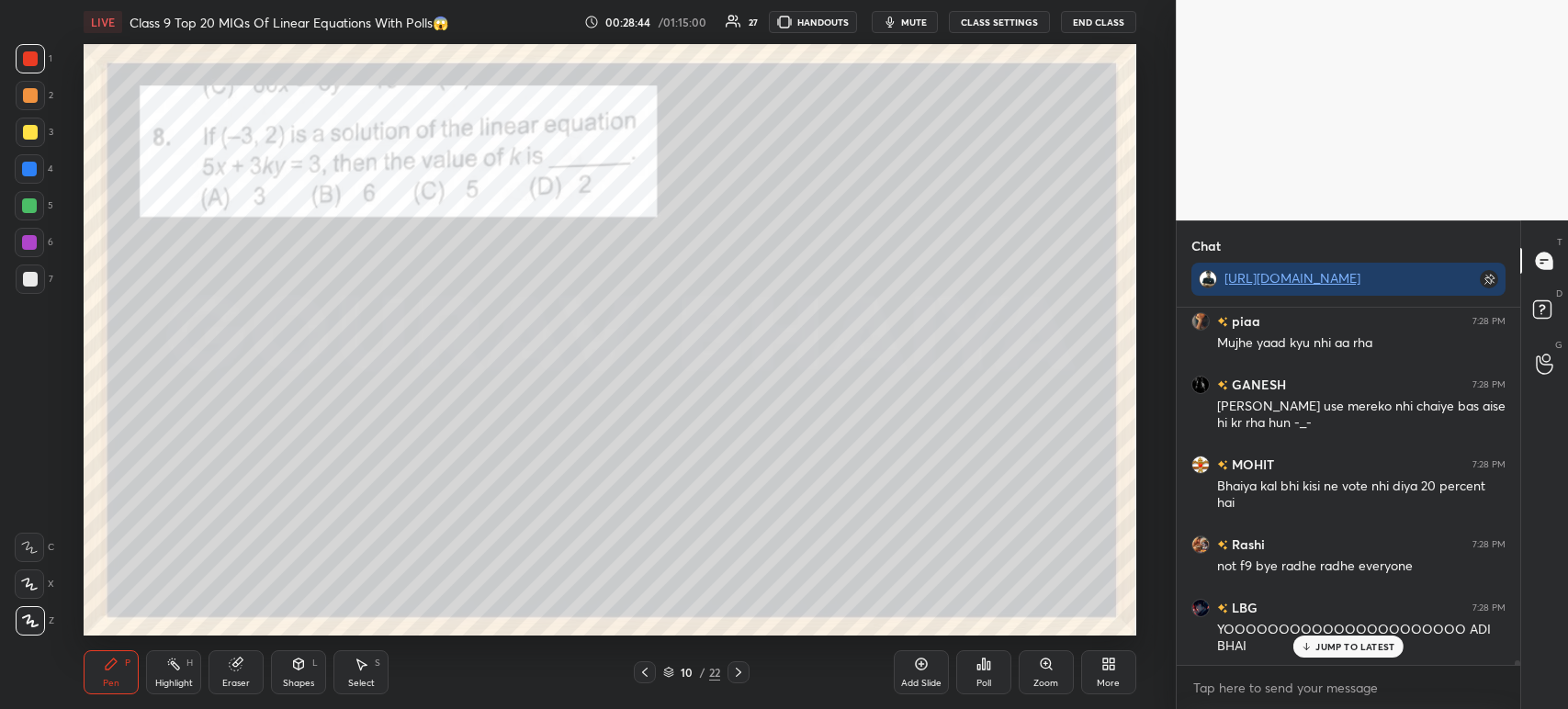
click at [740, 673] on icon at bounding box center [738, 671] width 14 height 14
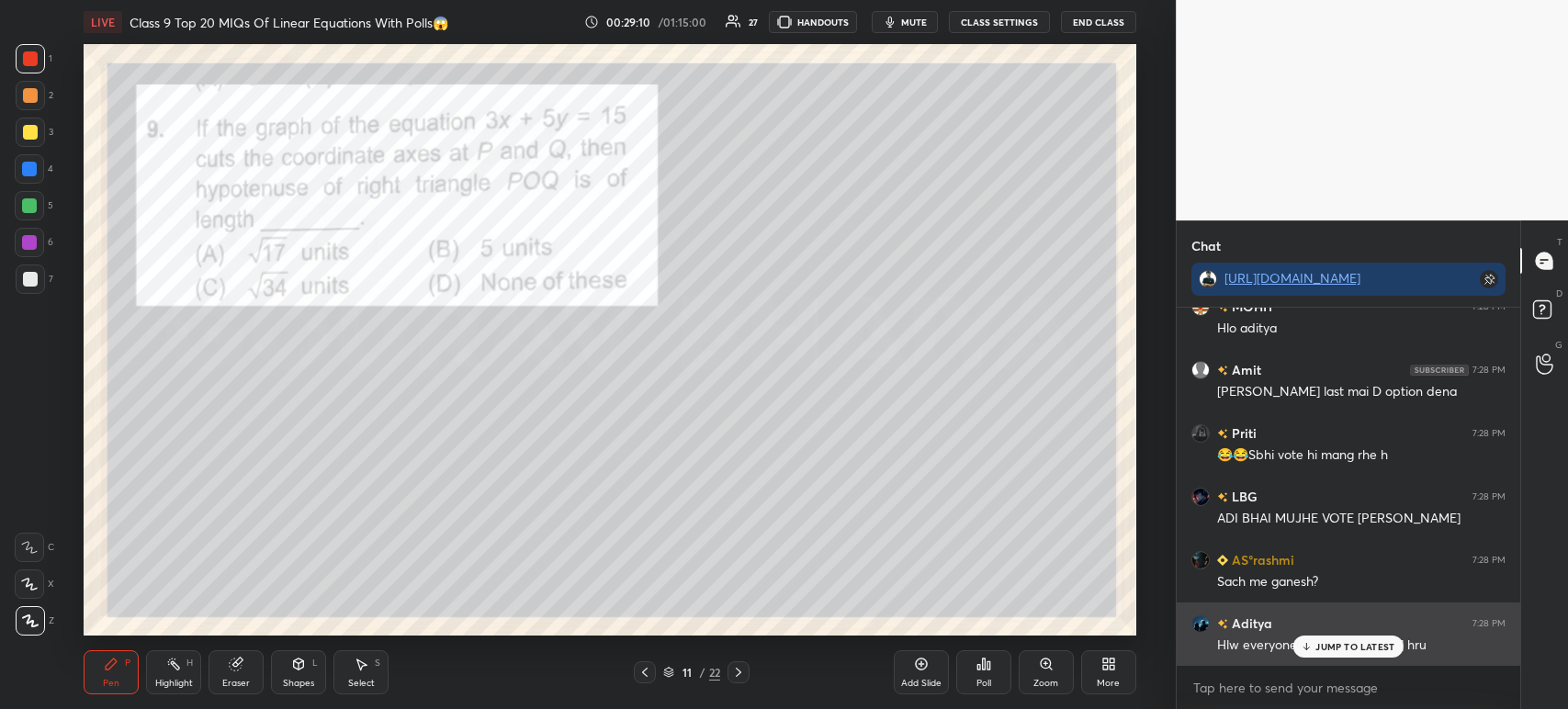
scroll to position [29371, 0]
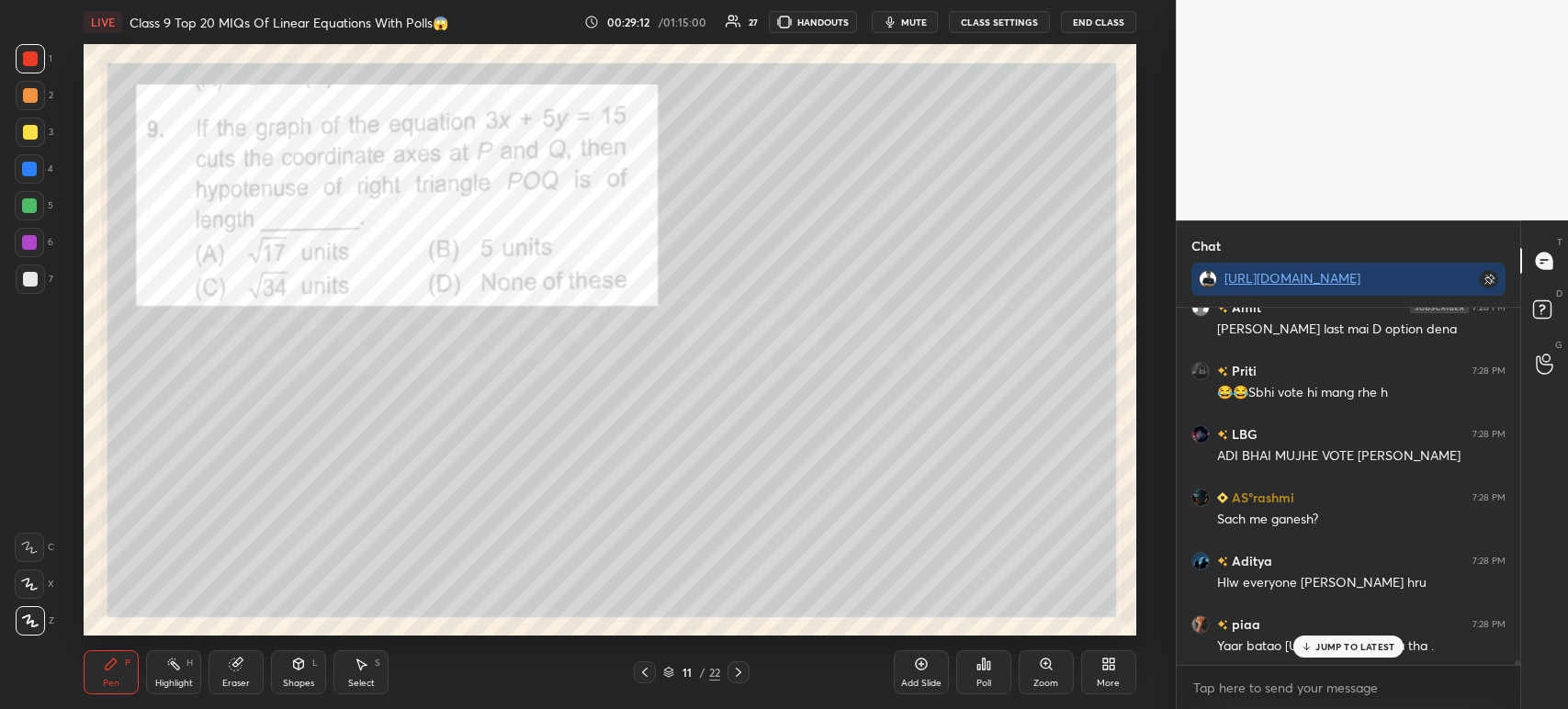
click at [23, 138] on div at bounding box center [30, 132] width 14 height 14
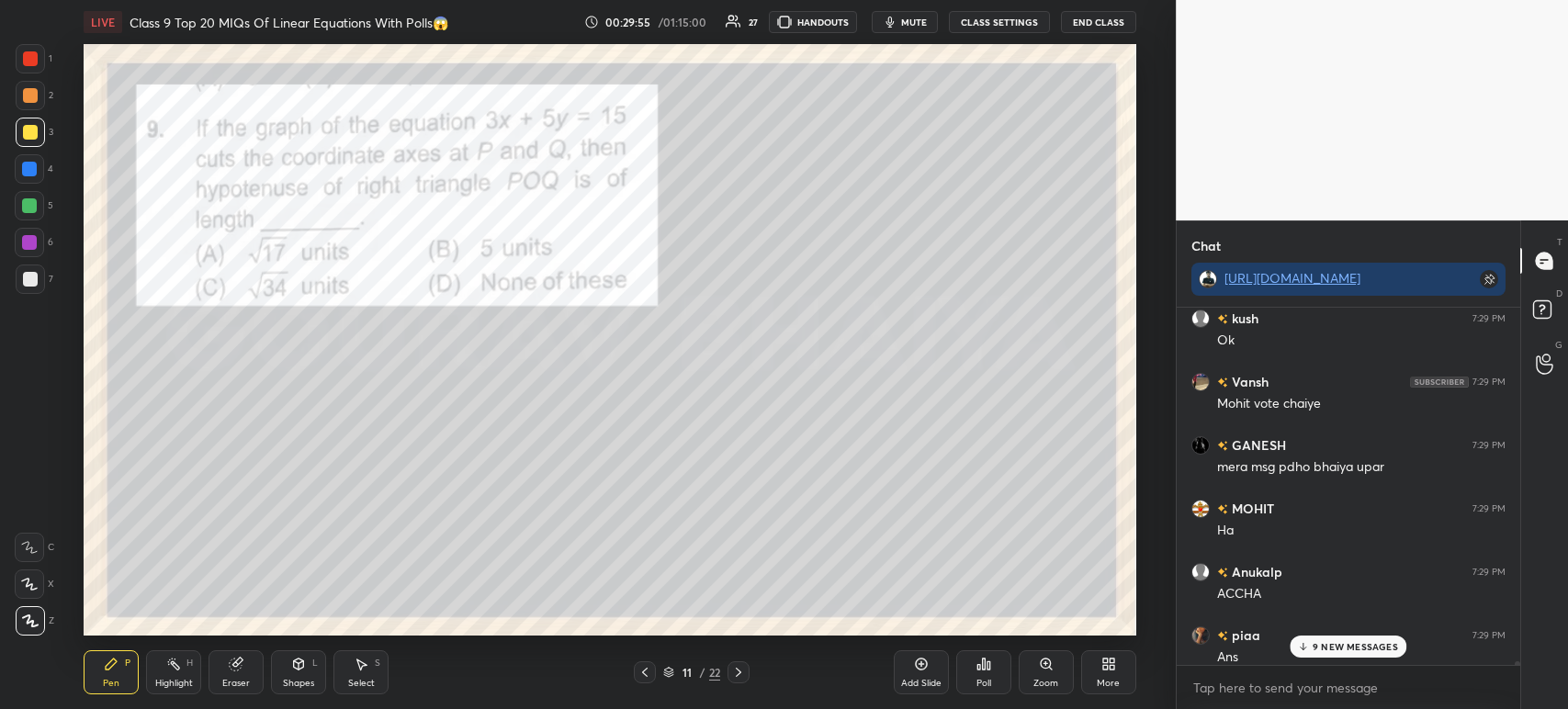
scroll to position [30687, 0]
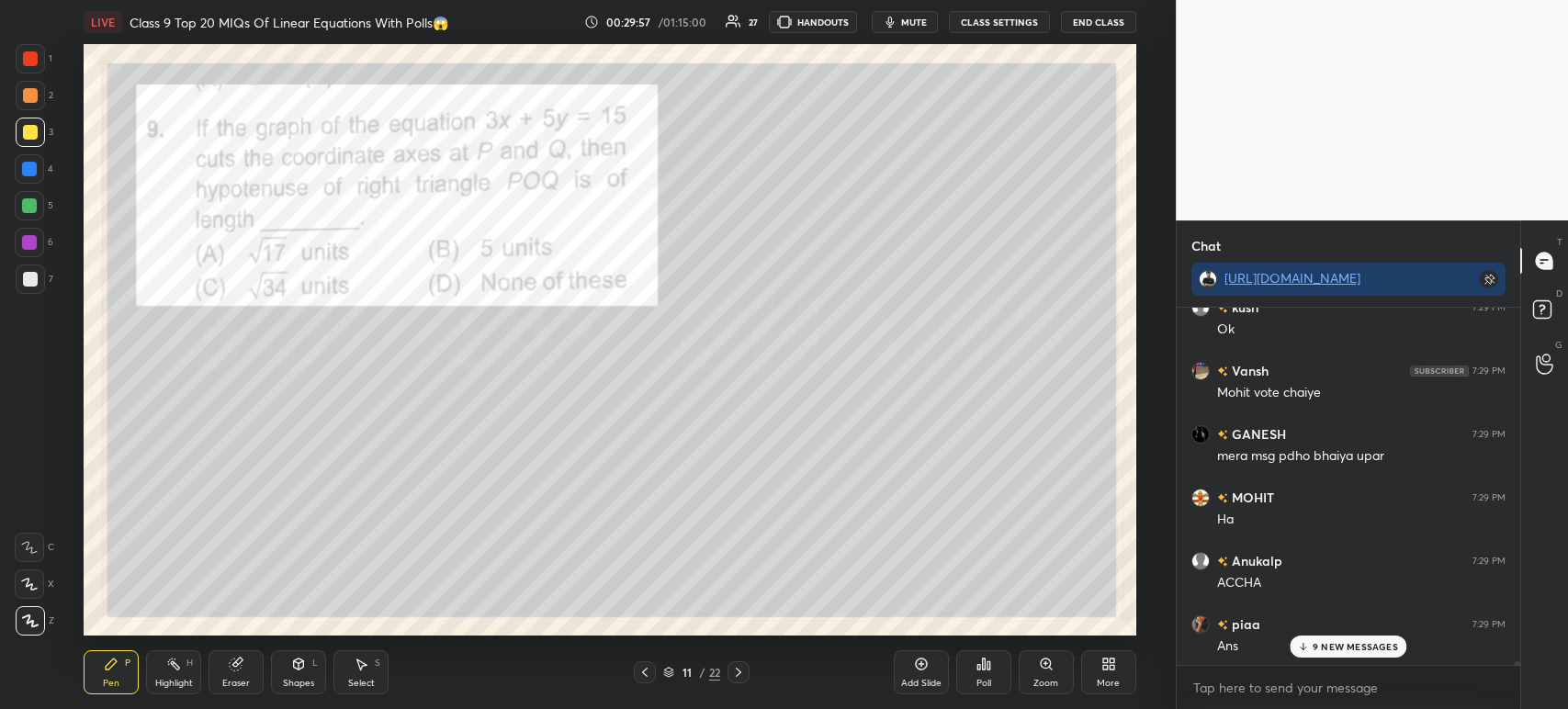
click at [34, 279] on div at bounding box center [30, 278] width 14 height 14
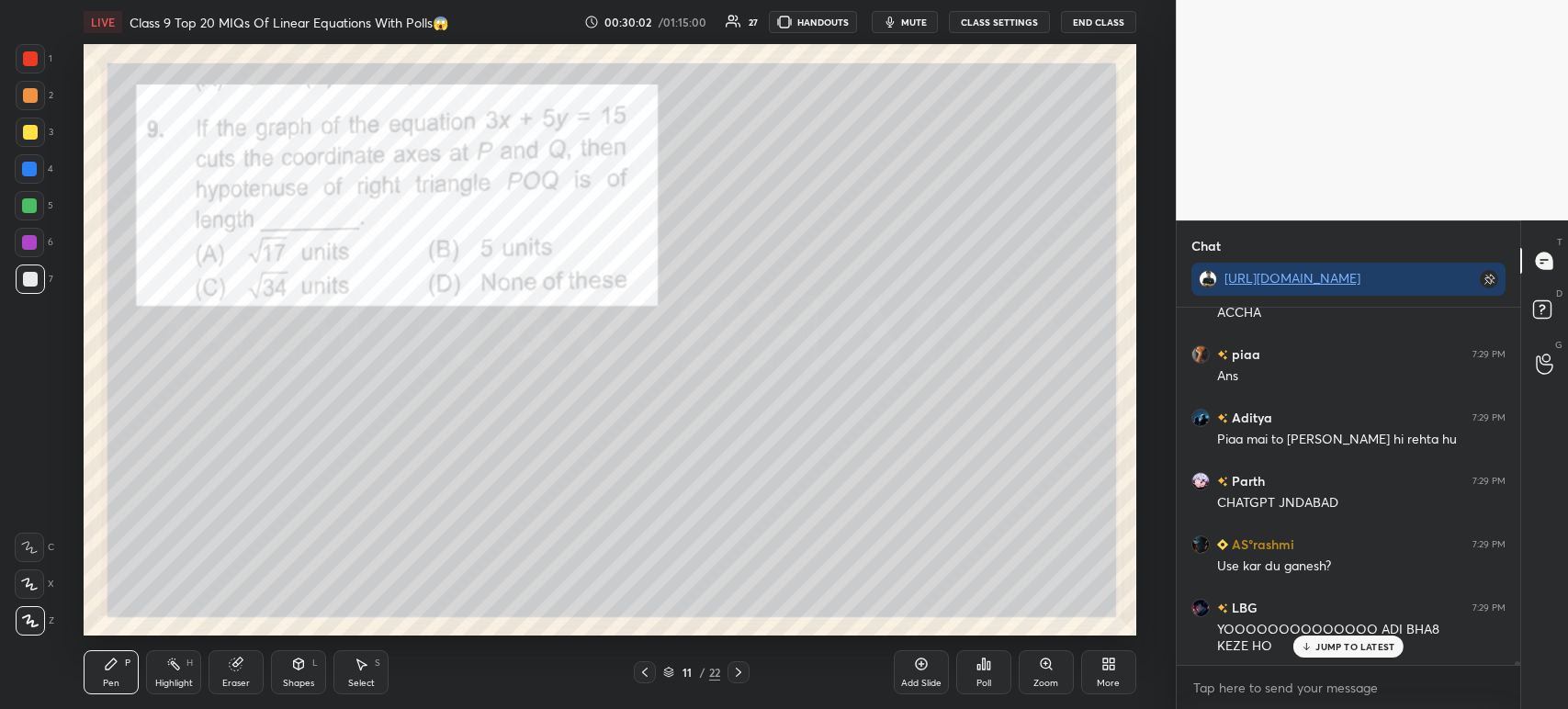
scroll to position [31021, 0]
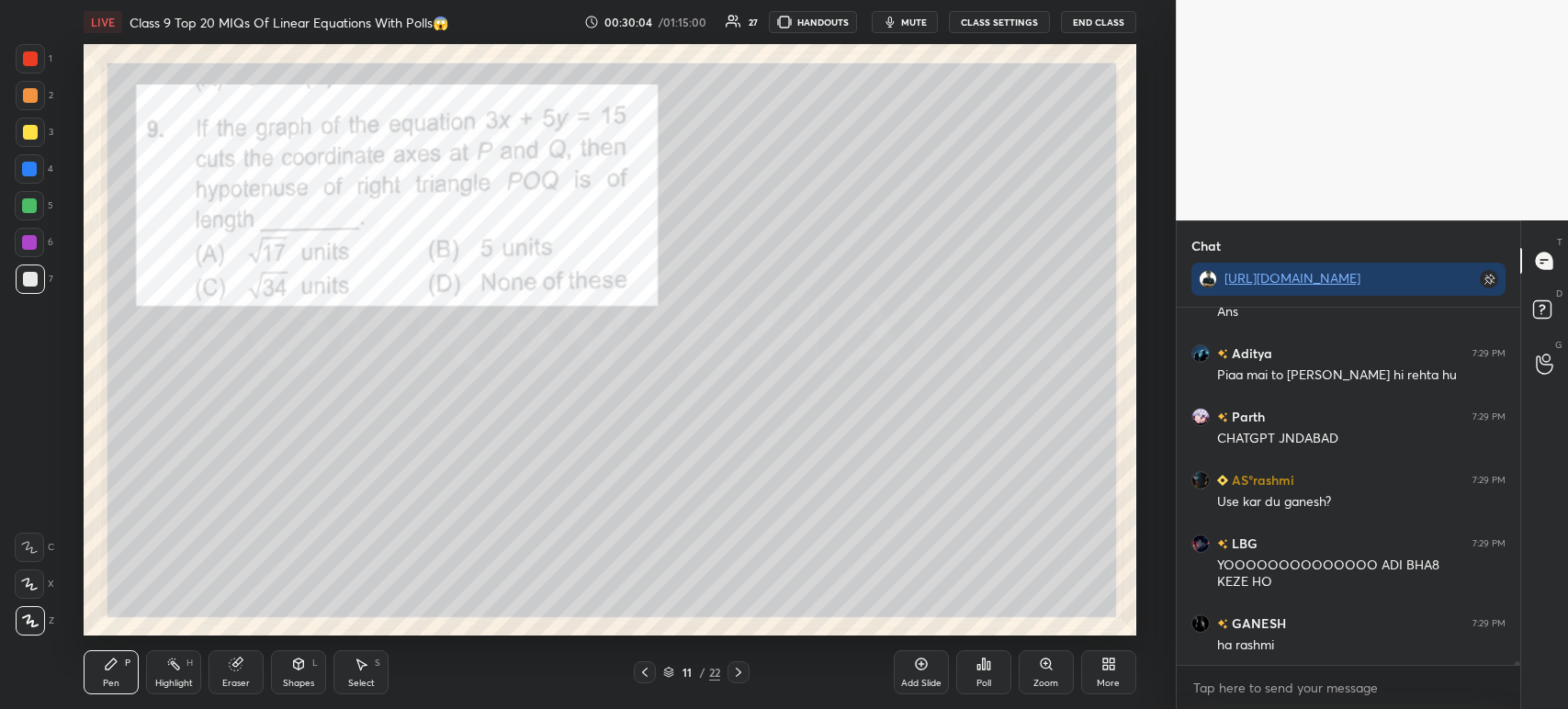
click at [987, 672] on div "Poll" at bounding box center [983, 672] width 55 height 44
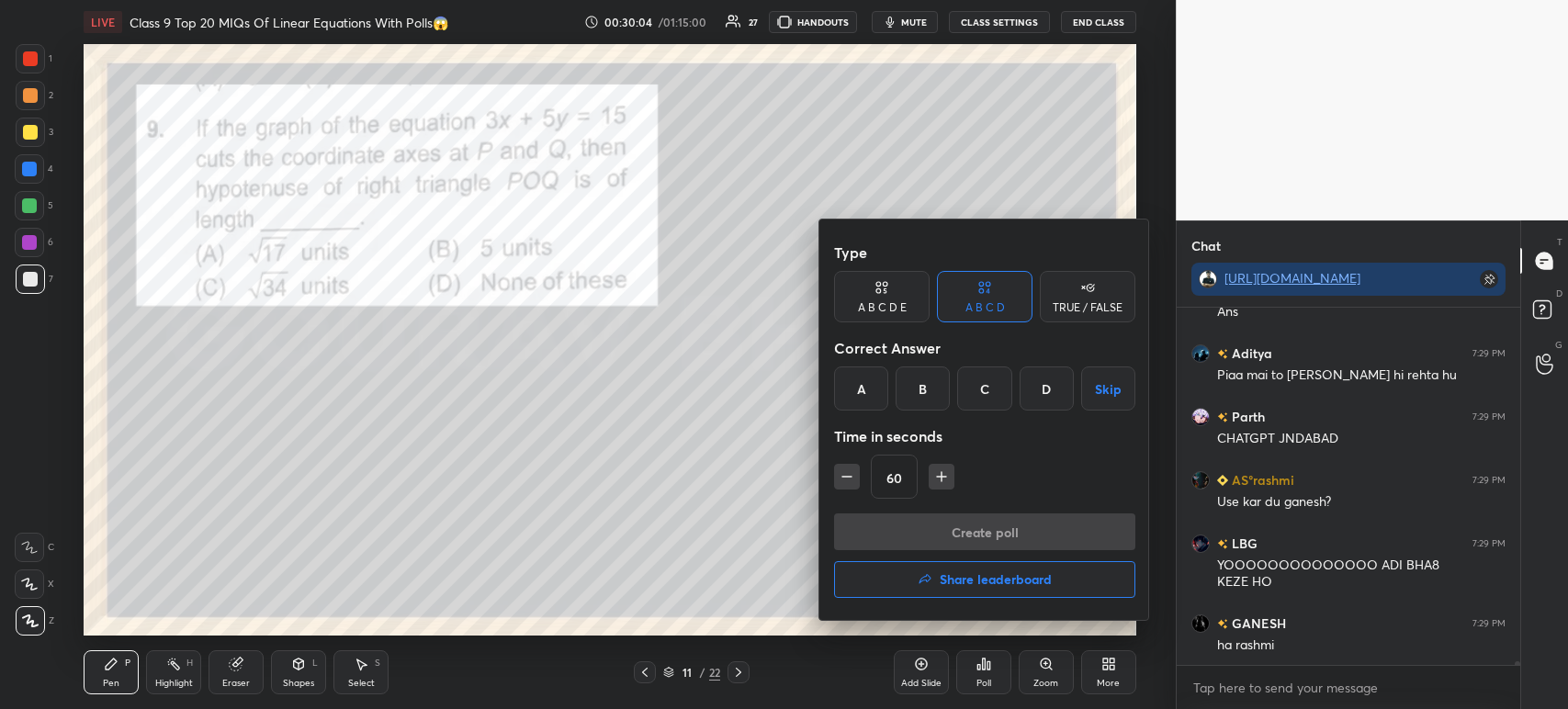
scroll to position [31101, 0]
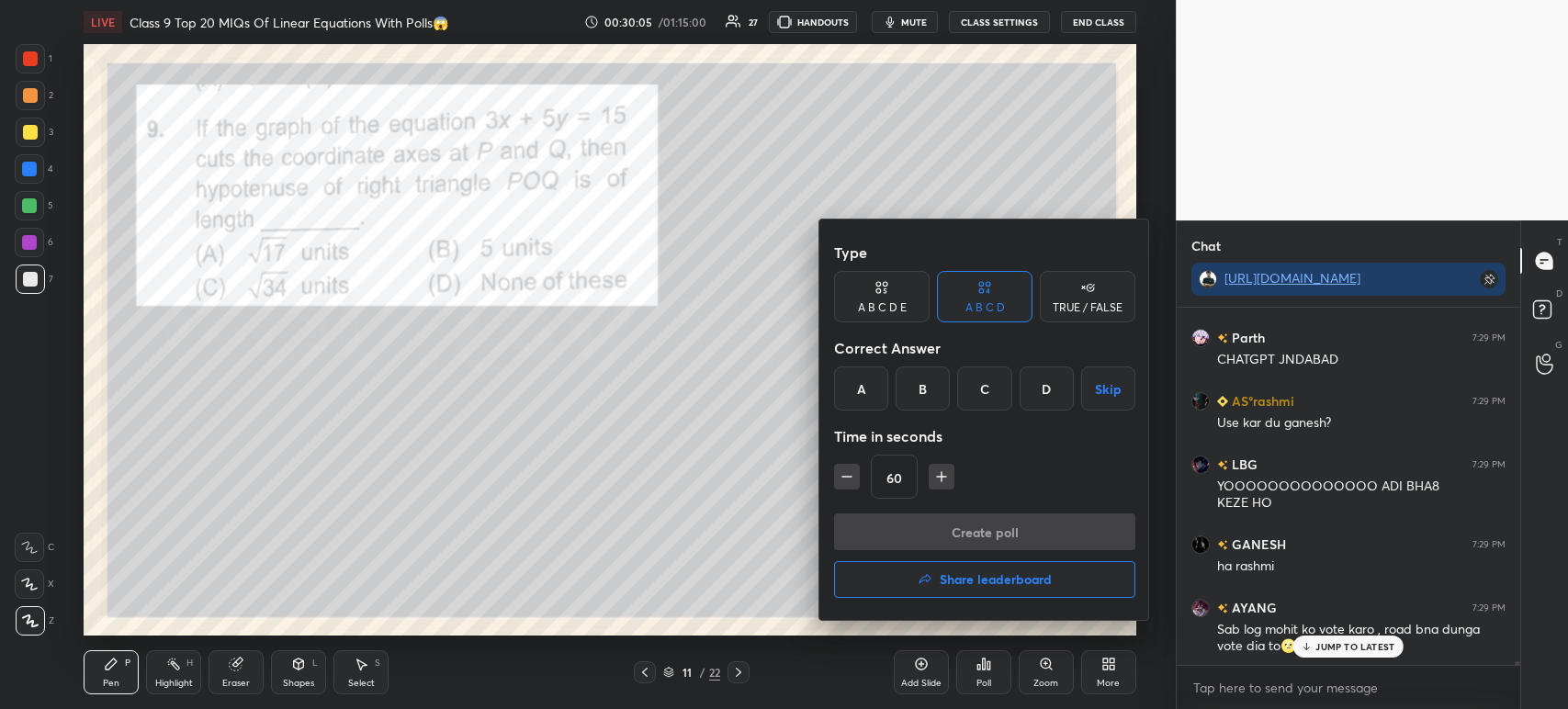
click at [991, 397] on div "C" at bounding box center [984, 389] width 54 height 44
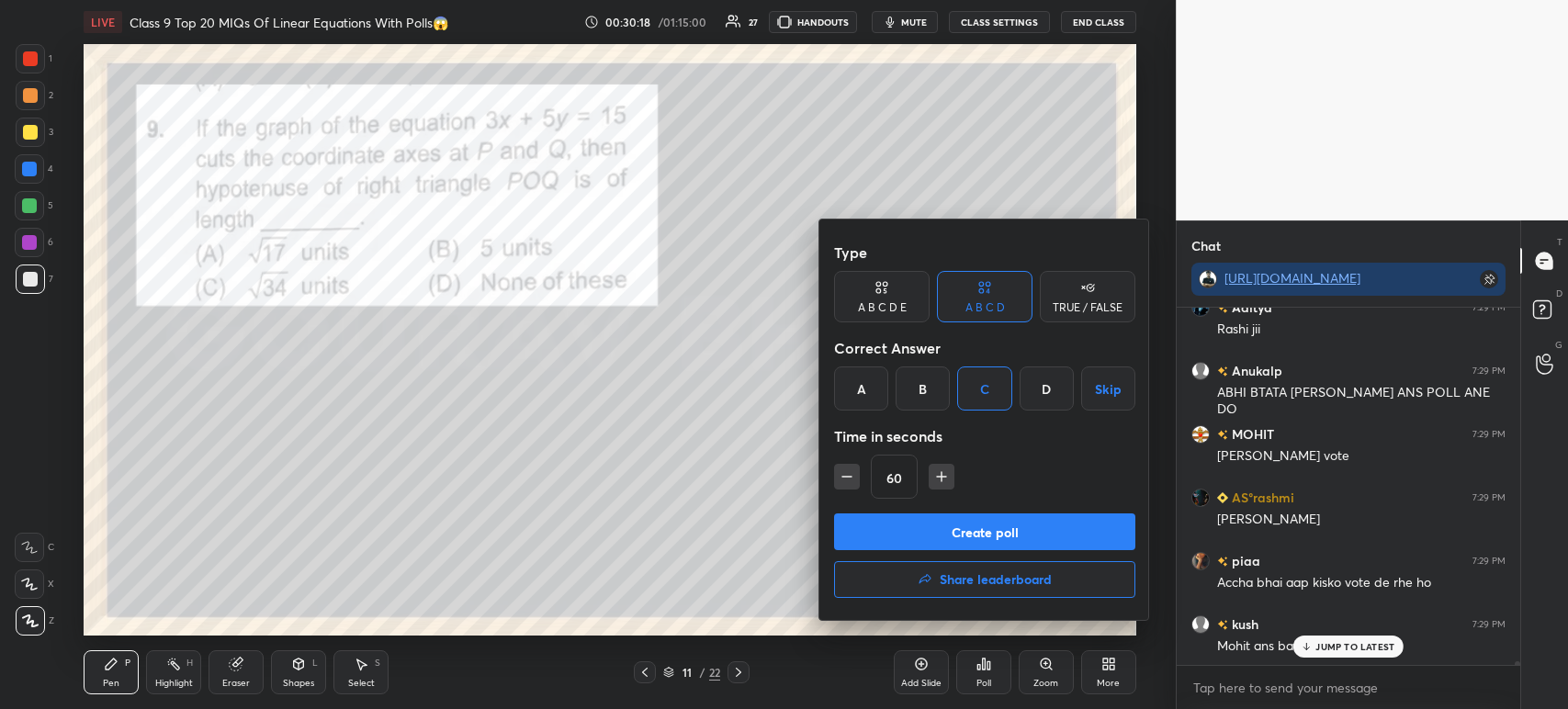
scroll to position [31607, 0]
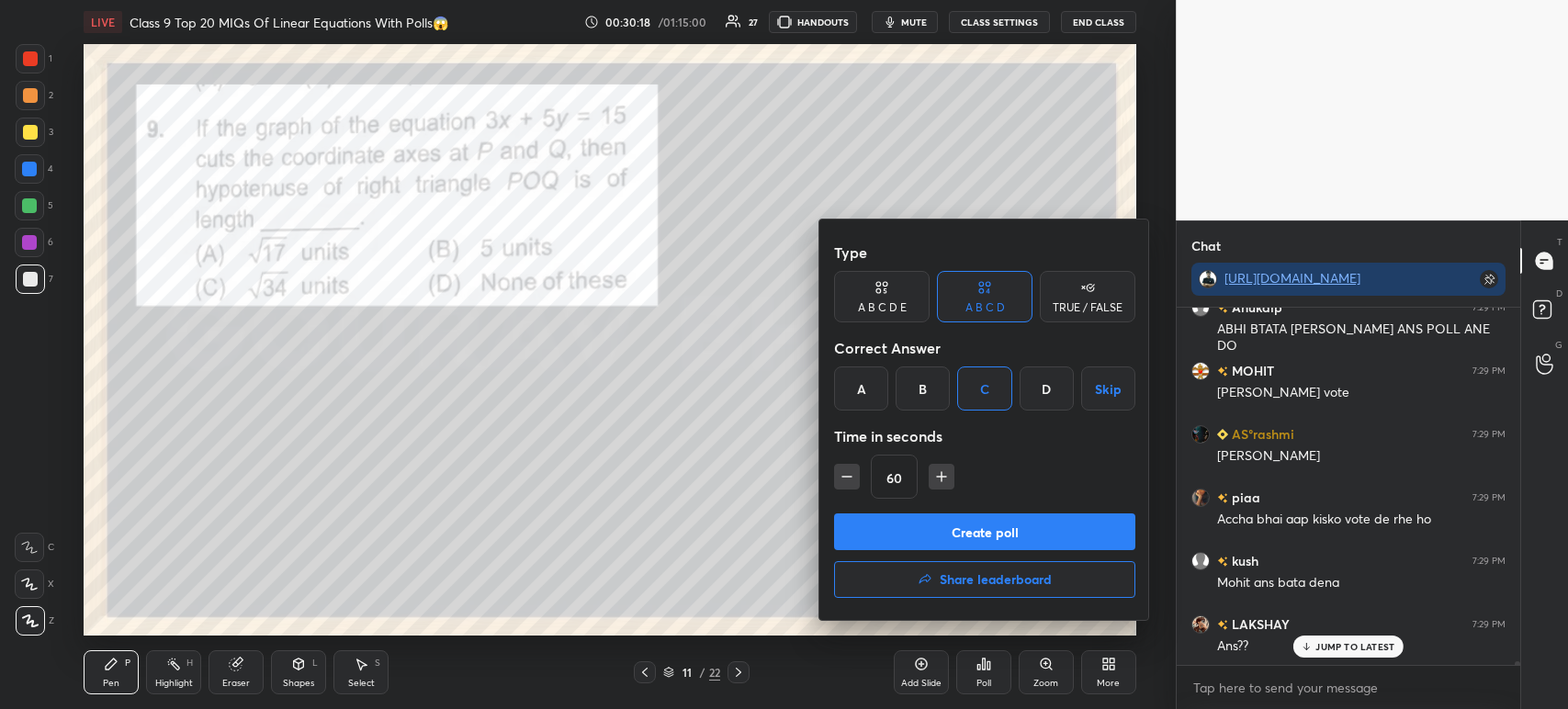
click at [955, 539] on button "Create poll" at bounding box center [984, 531] width 301 height 37
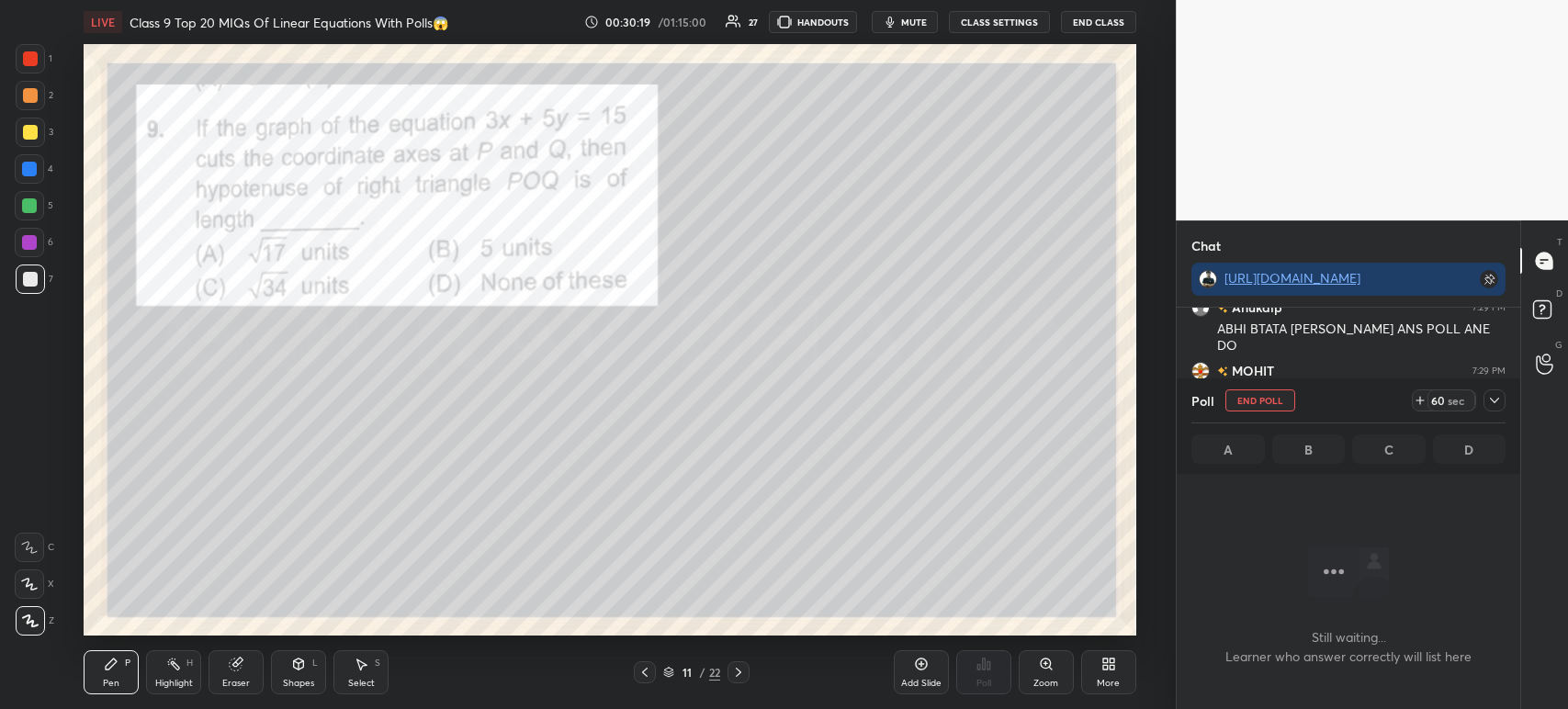
scroll to position [104, 338]
click at [1497, 407] on icon at bounding box center [1494, 399] width 14 height 14
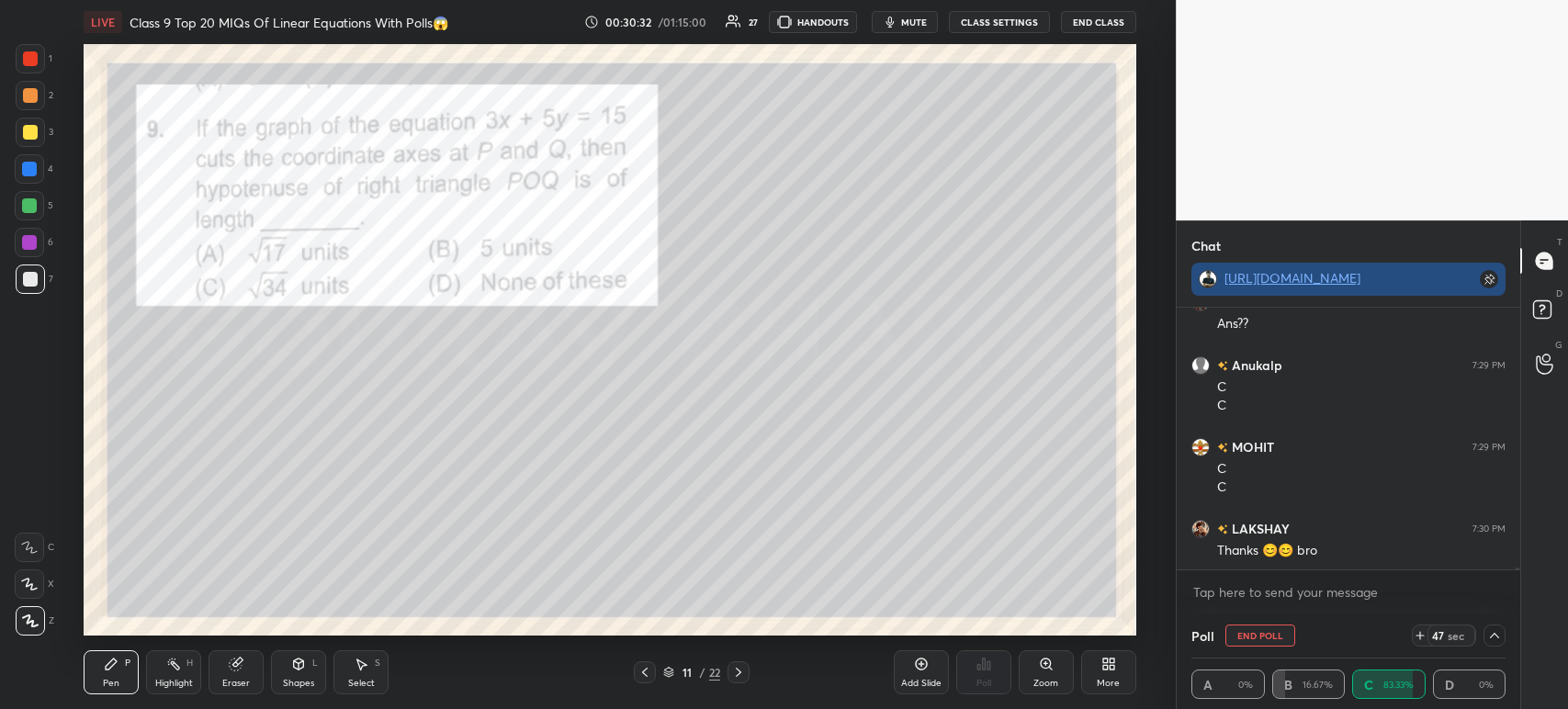
scroll to position [31993, 0]
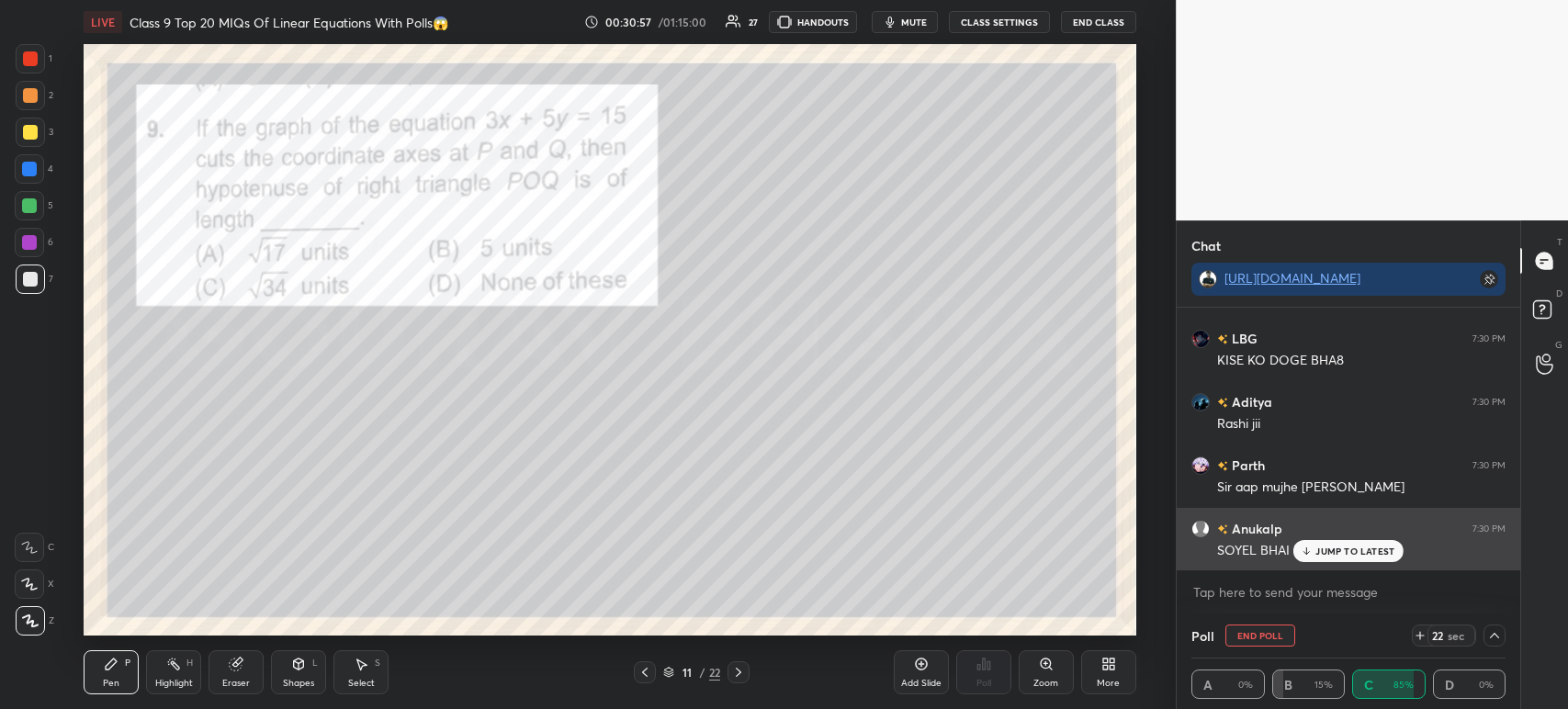
click at [1317, 558] on div "JUMP TO LATEST" at bounding box center [1349, 550] width 111 height 22
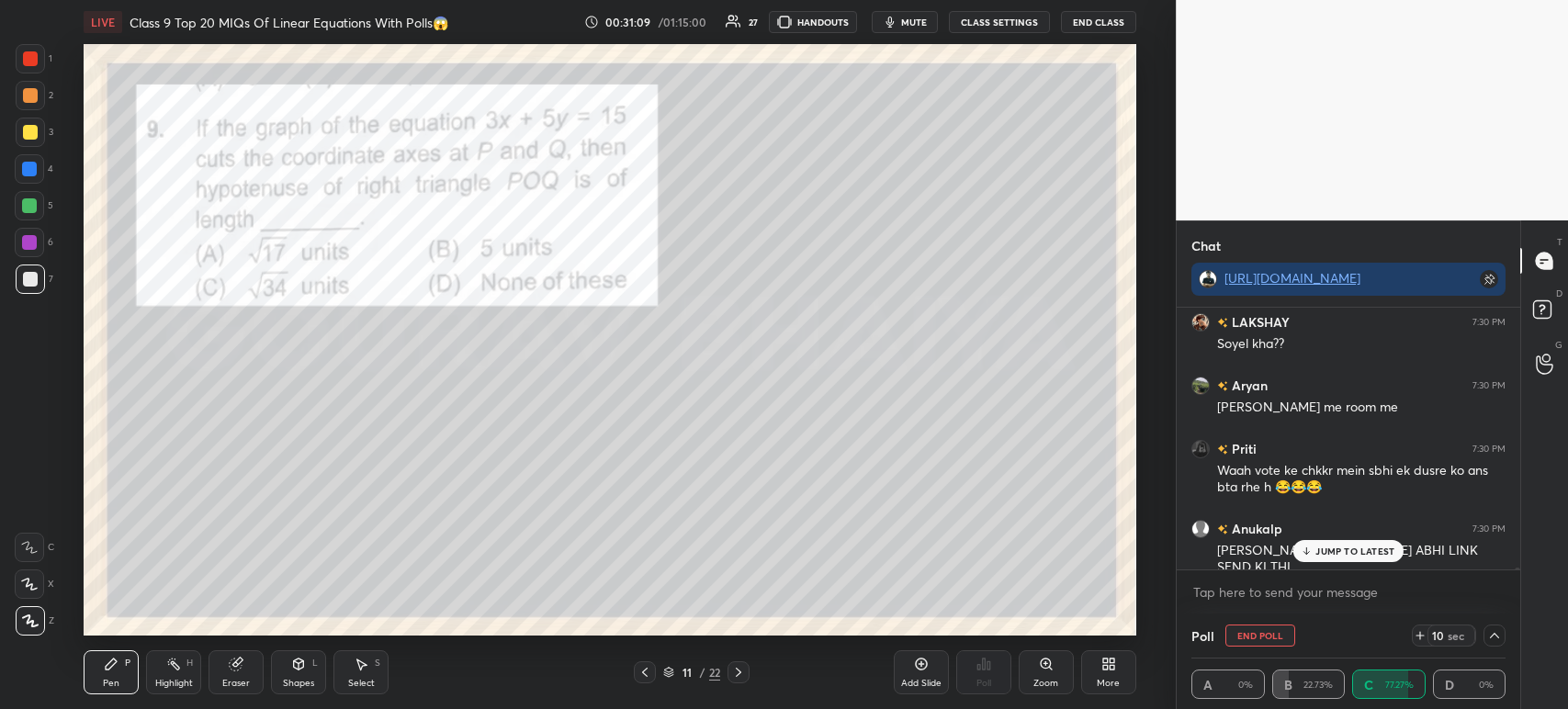
click at [1334, 552] on p "JUMP TO LATEST" at bounding box center [1355, 550] width 79 height 11
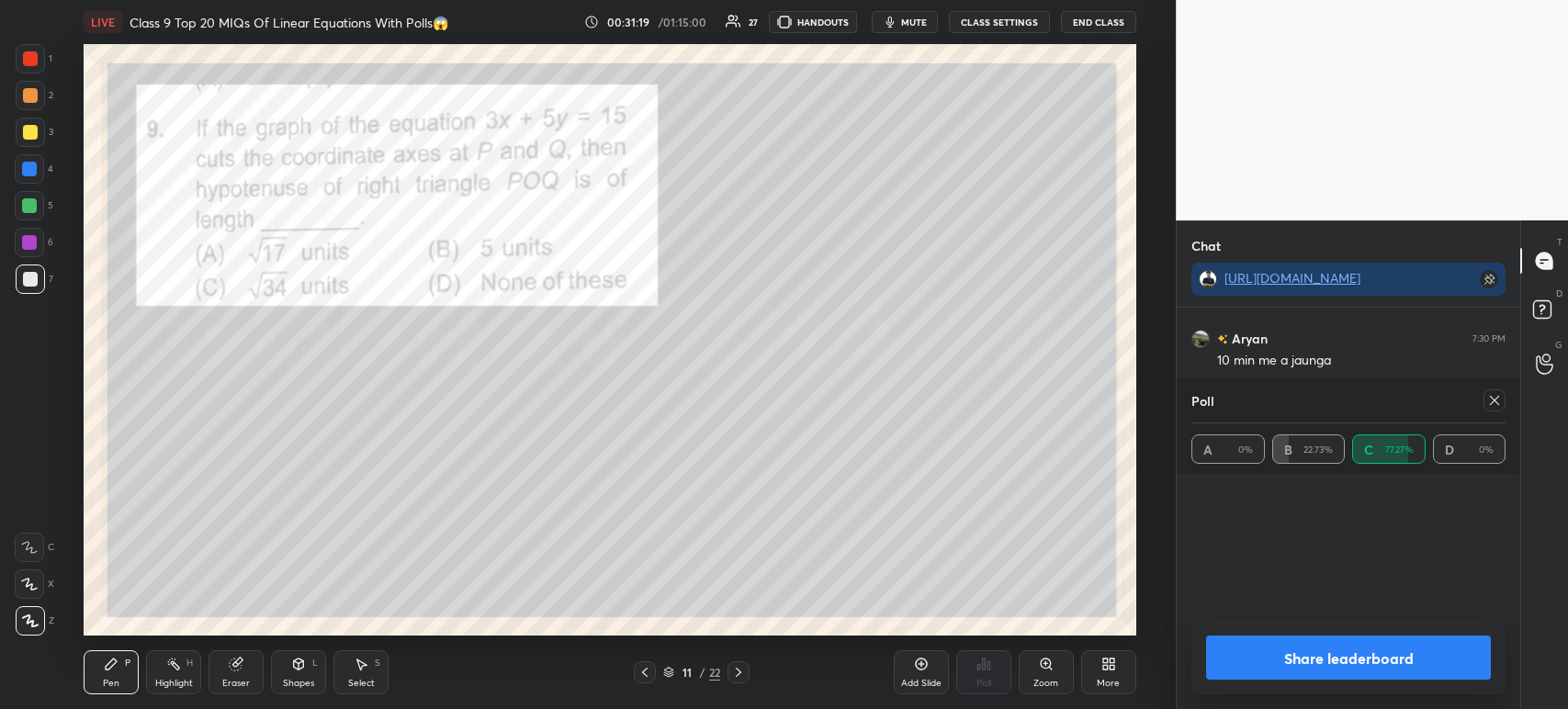
scroll to position [215, 309]
click at [1281, 659] on button "Share leaderboard" at bounding box center [1349, 657] width 285 height 44
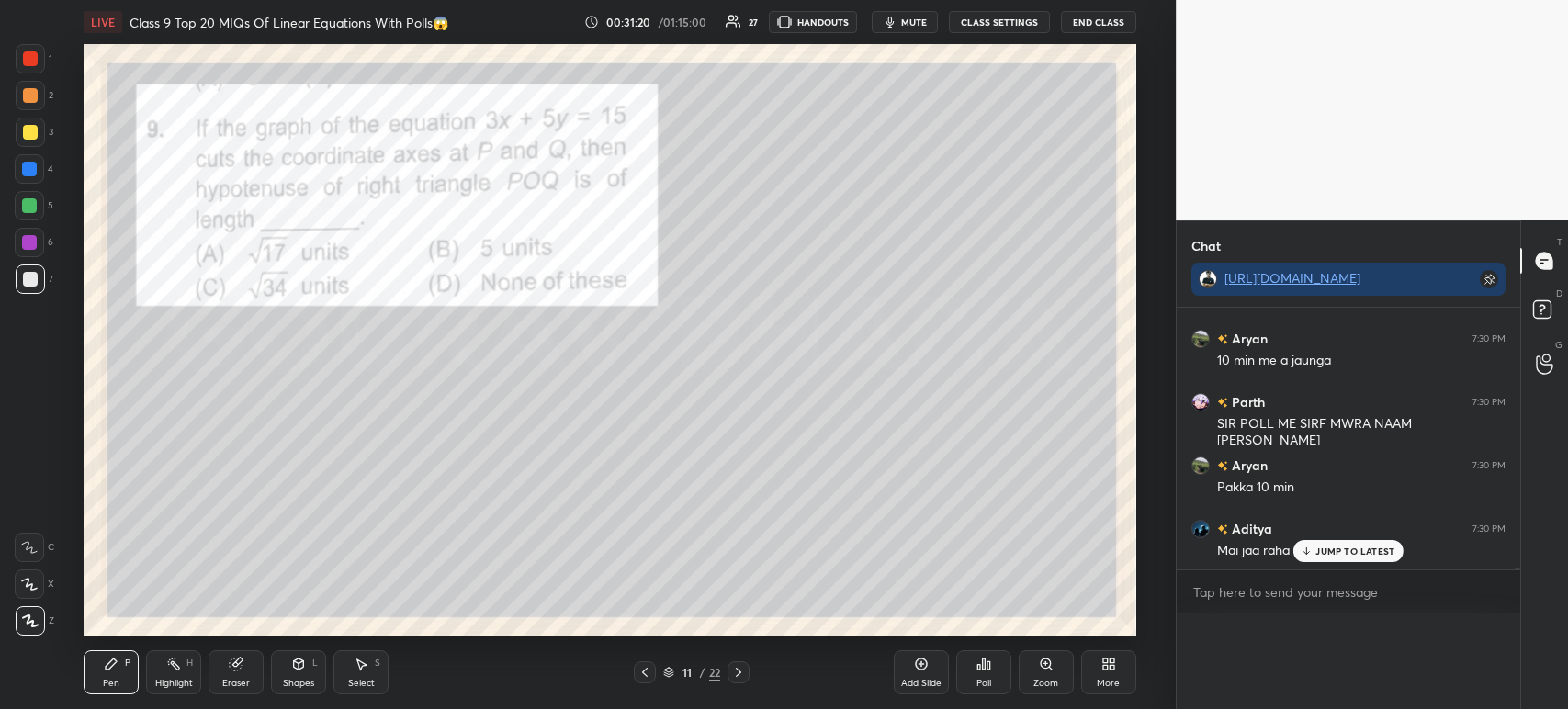
scroll to position [33690, 0]
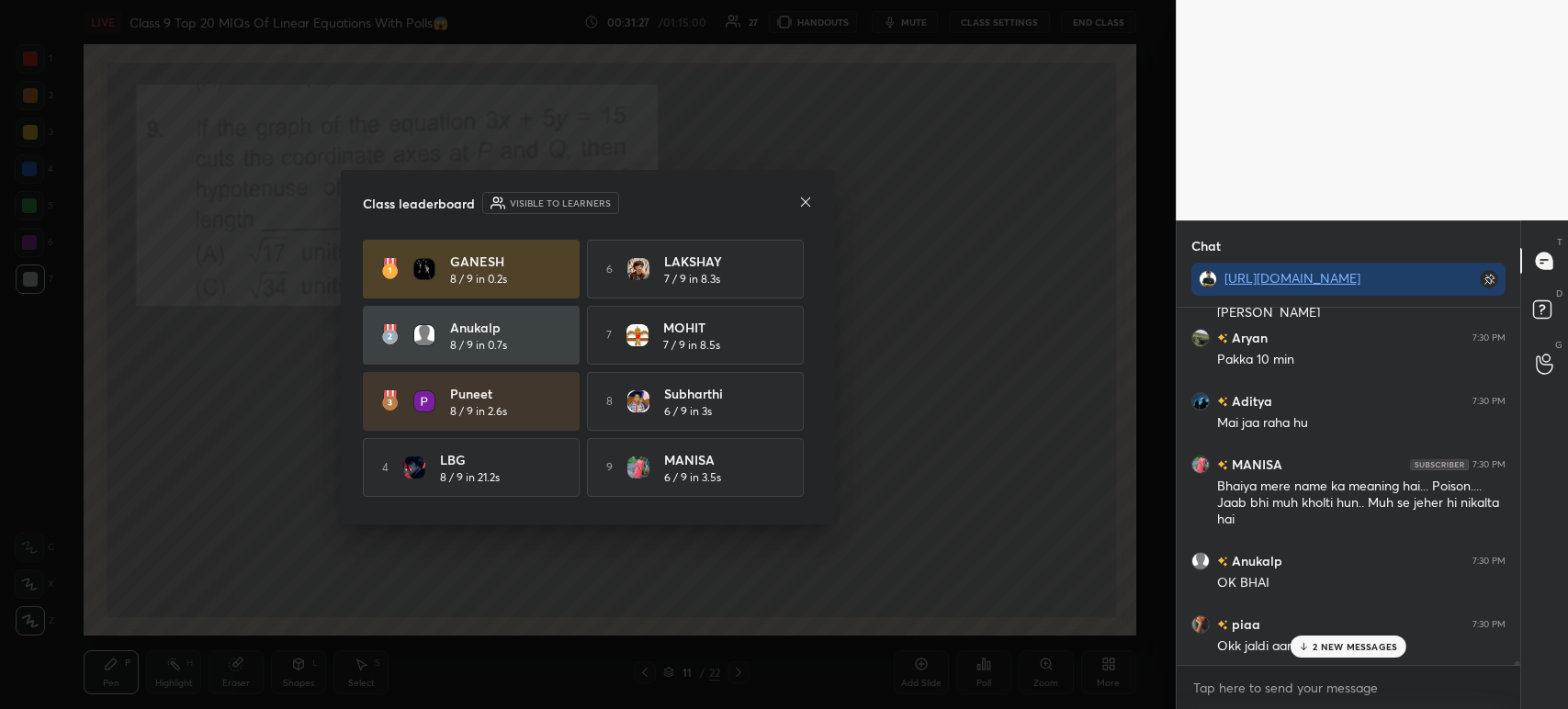
click at [800, 201] on icon at bounding box center [805, 201] width 14 height 14
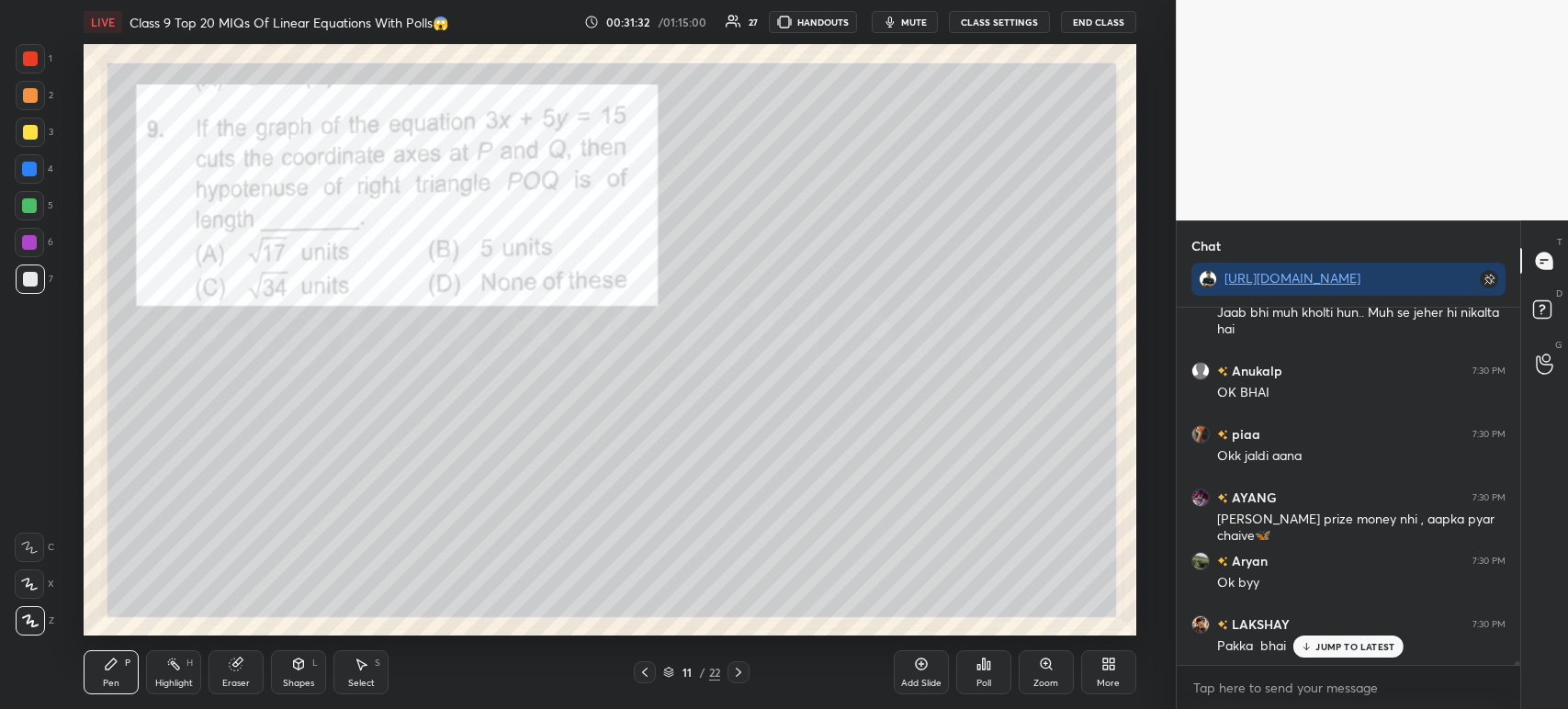
click at [30, 74] on div "1" at bounding box center [34, 63] width 37 height 37
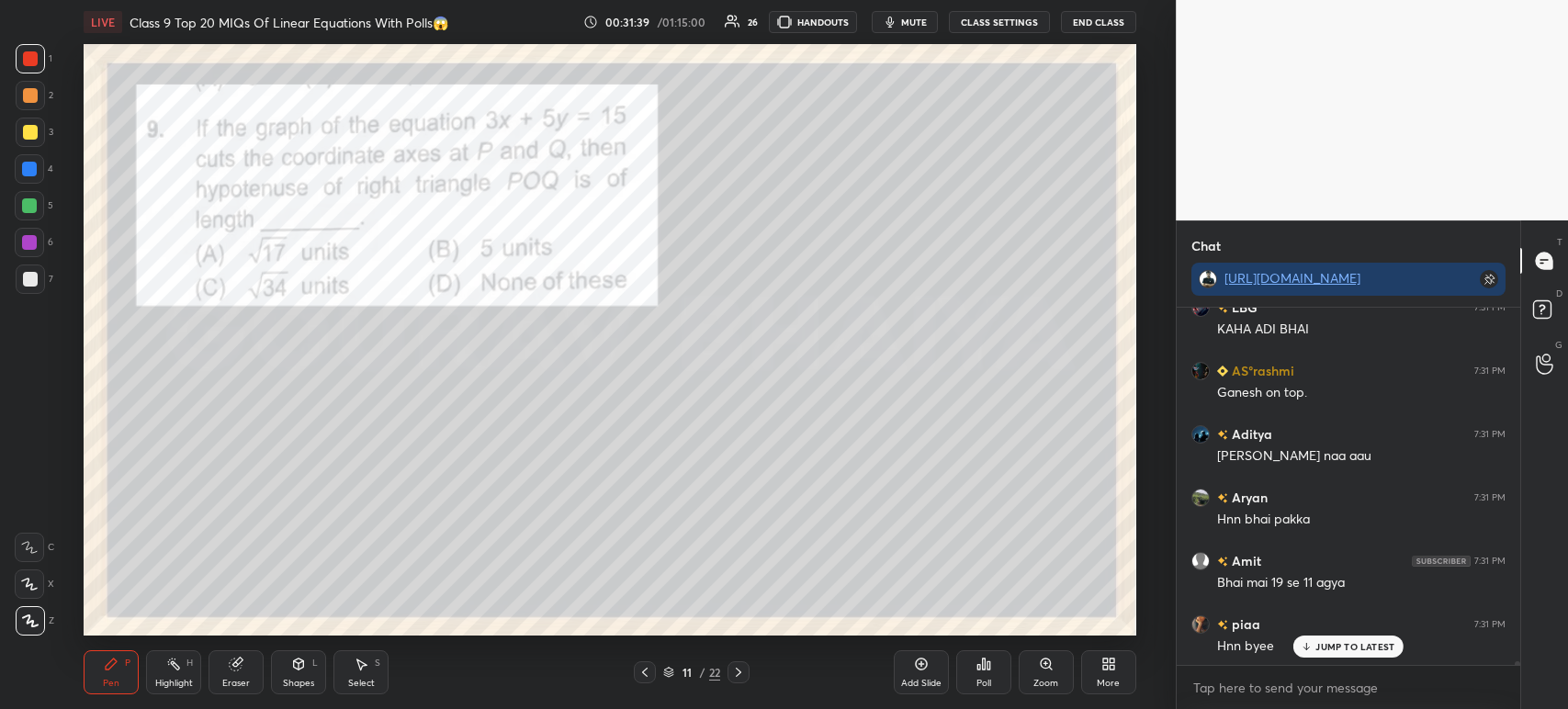
click at [33, 281] on div at bounding box center [30, 278] width 14 height 14
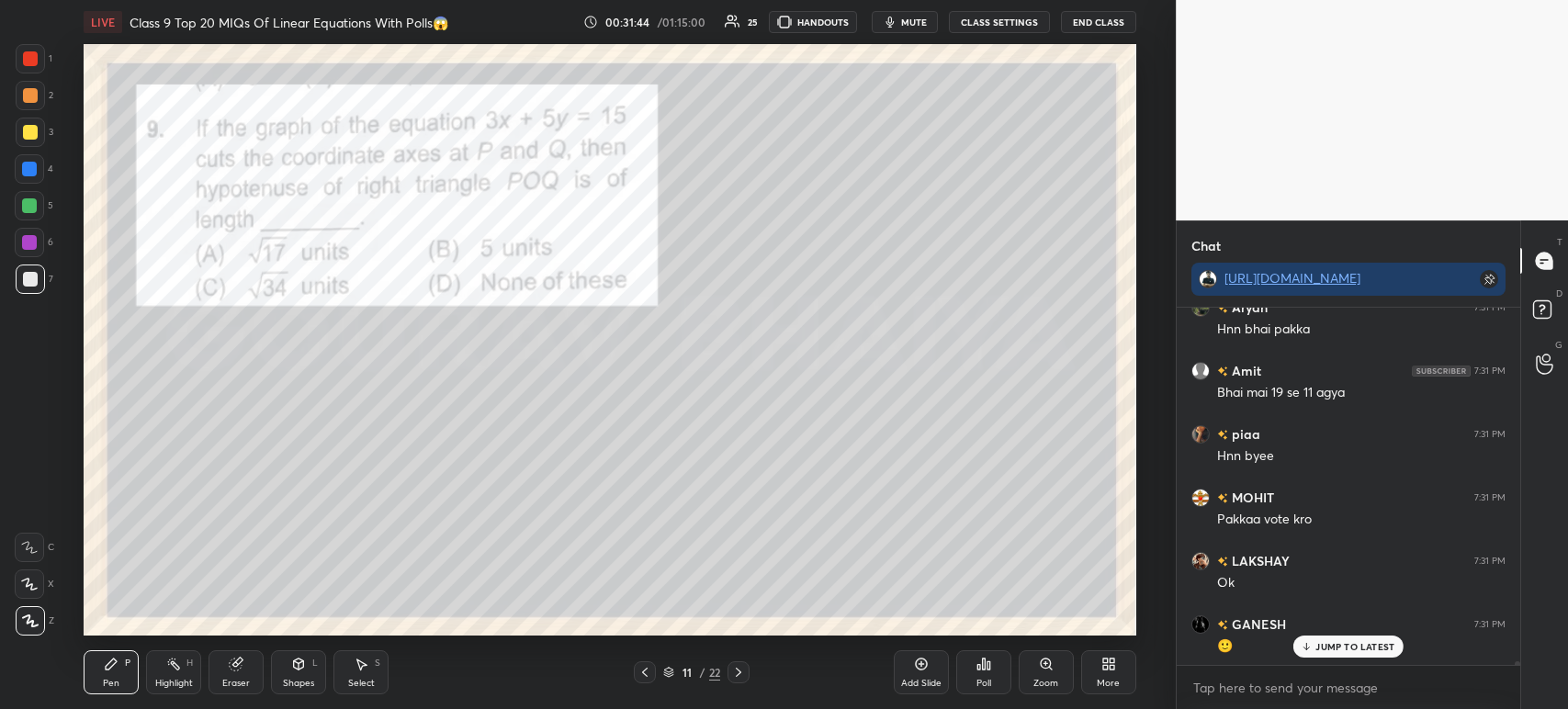
click at [20, 140] on div at bounding box center [30, 132] width 30 height 30
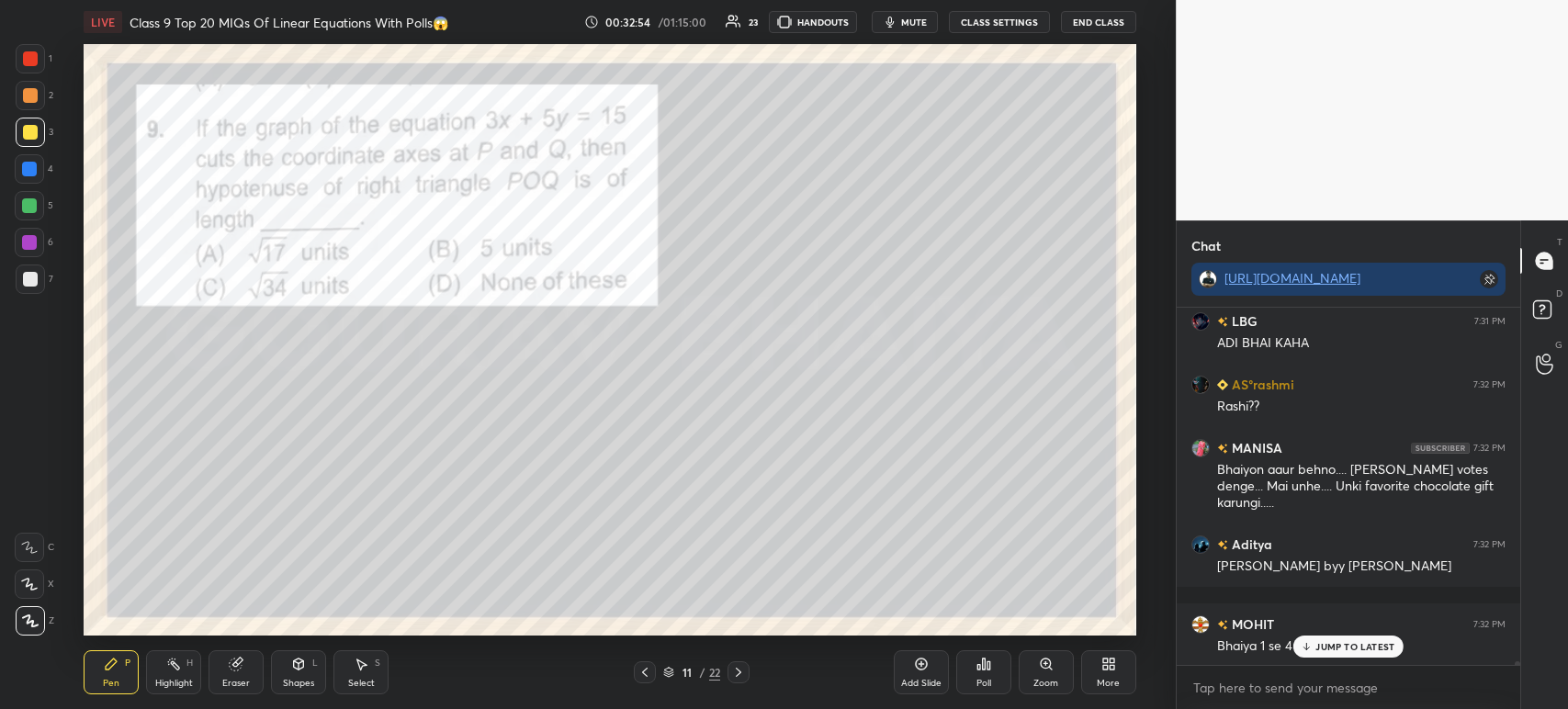
scroll to position [35607, 0]
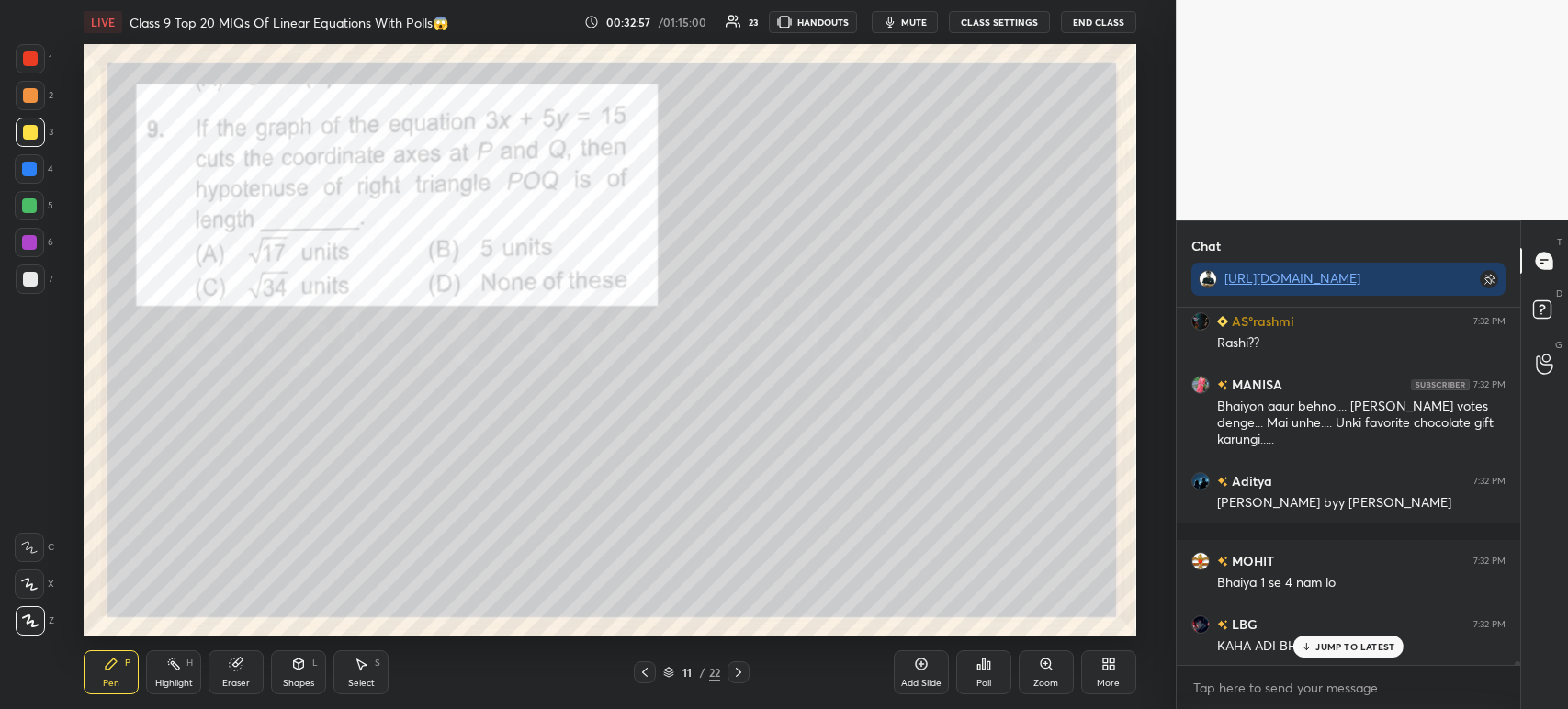
click at [41, 59] on div at bounding box center [30, 59] width 30 height 30
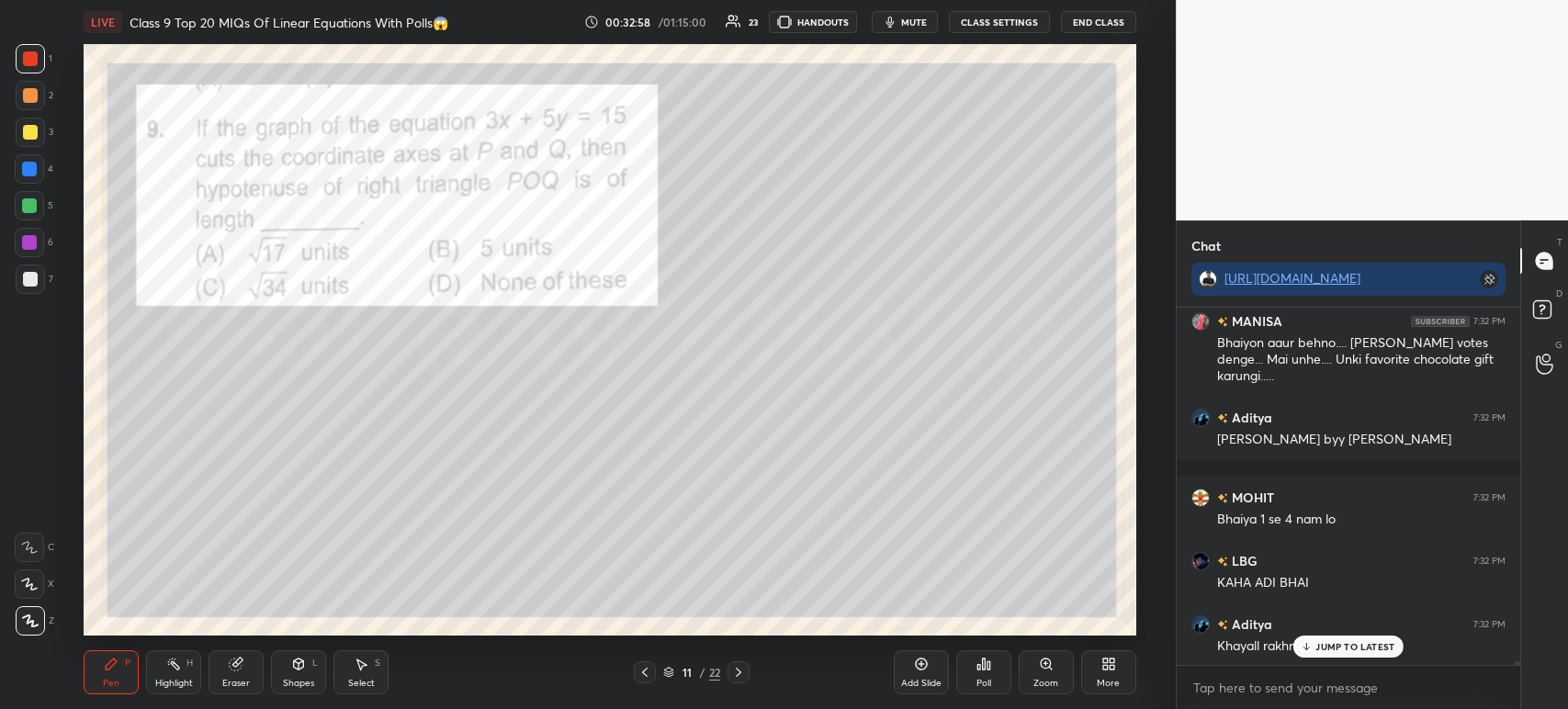
scroll to position [35734, 0]
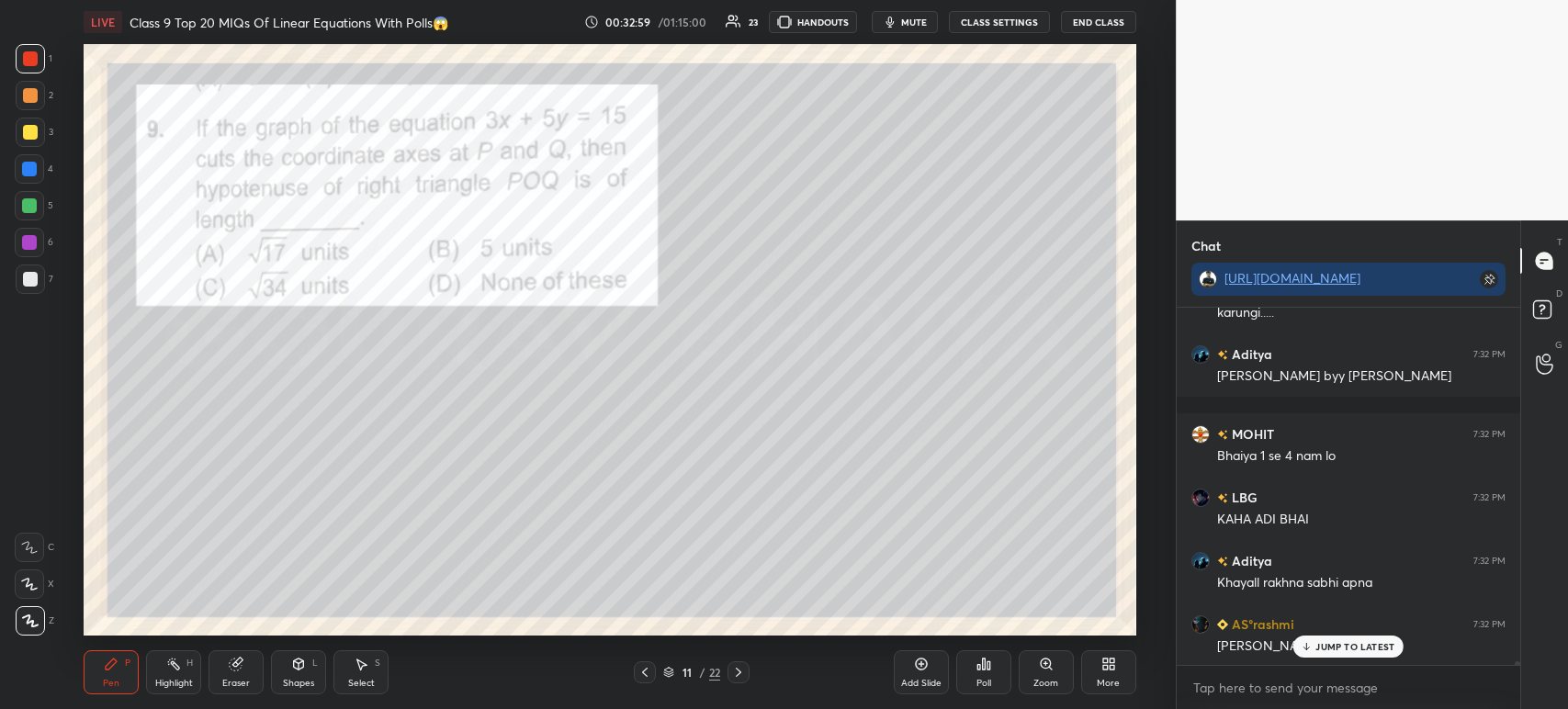
click at [740, 673] on icon at bounding box center [738, 671] width 14 height 14
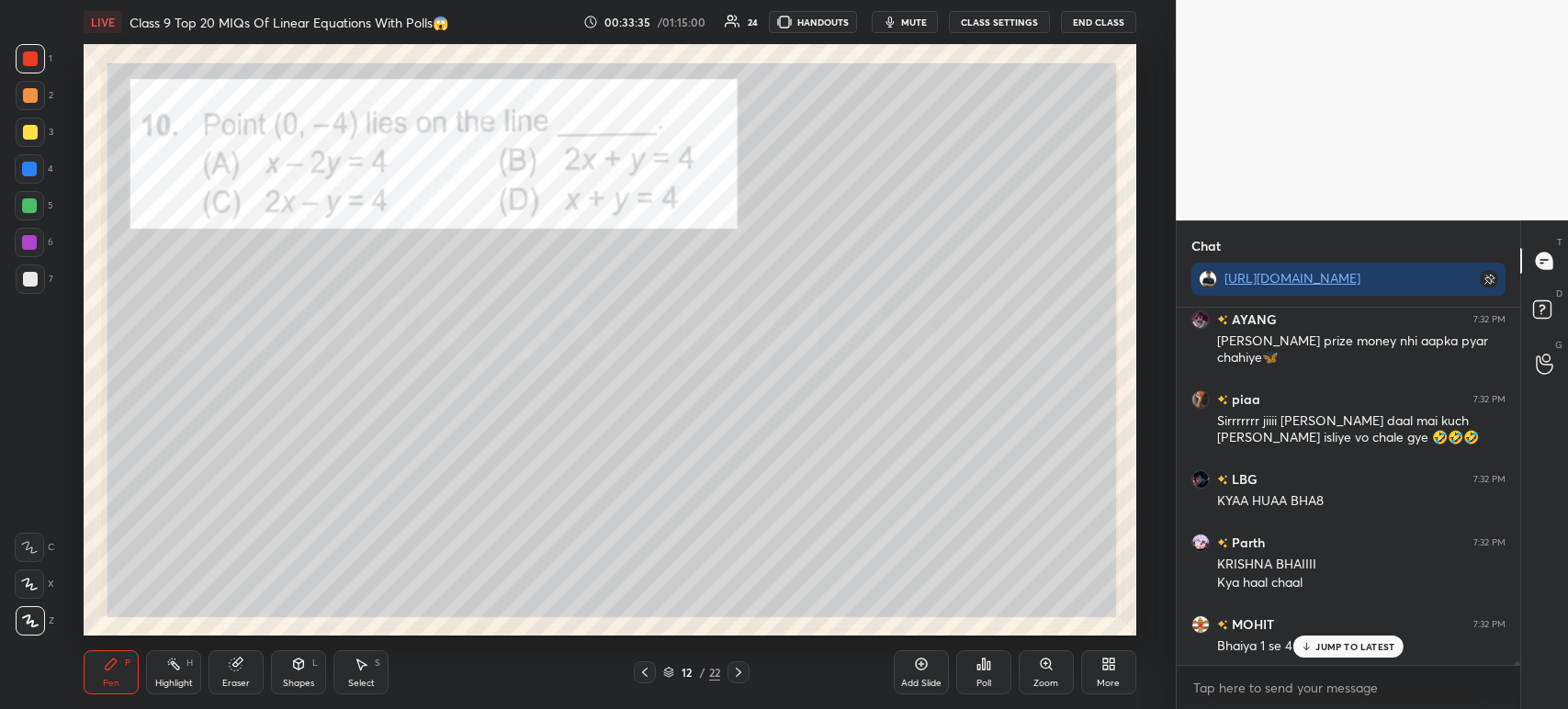
scroll to position [36273, 0]
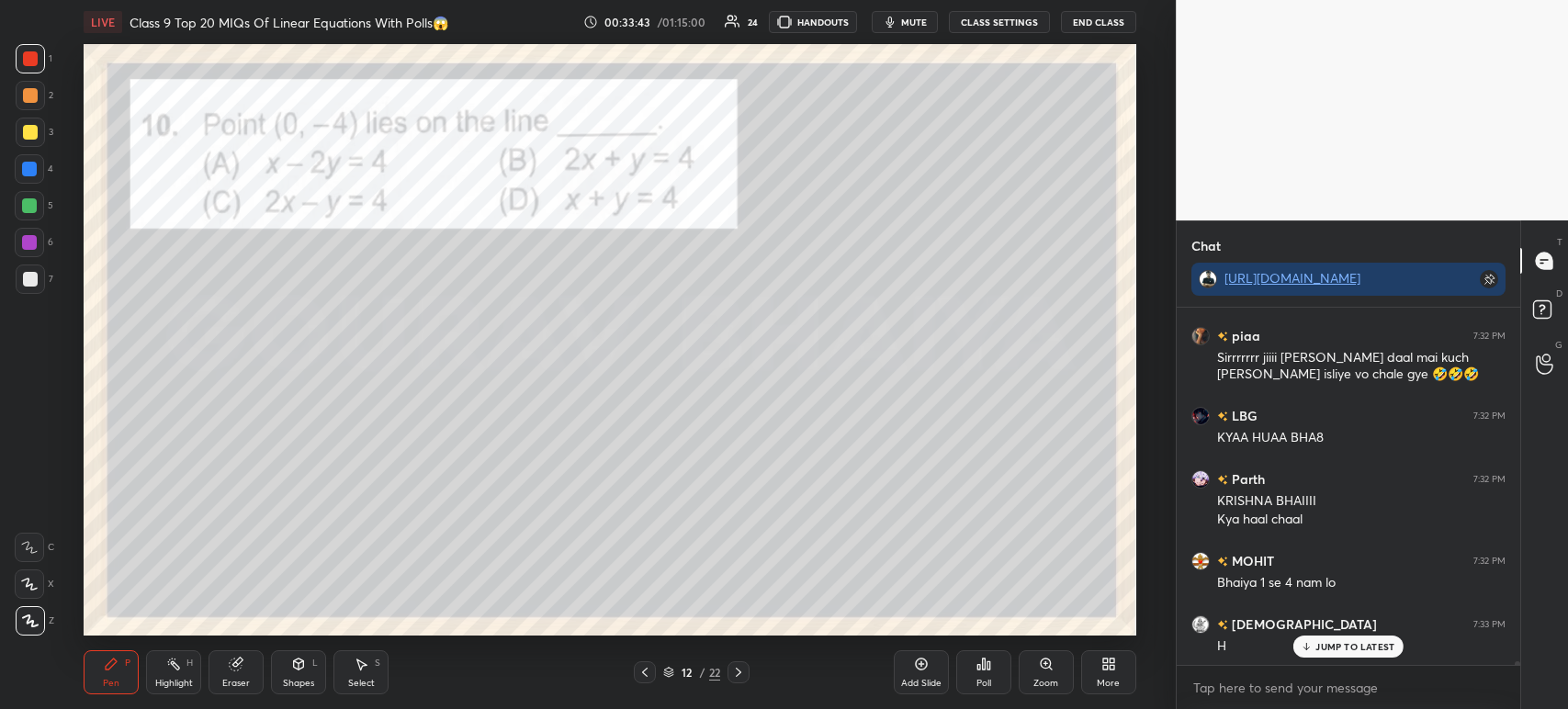
click at [992, 664] on div "Poll" at bounding box center [983, 672] width 55 height 44
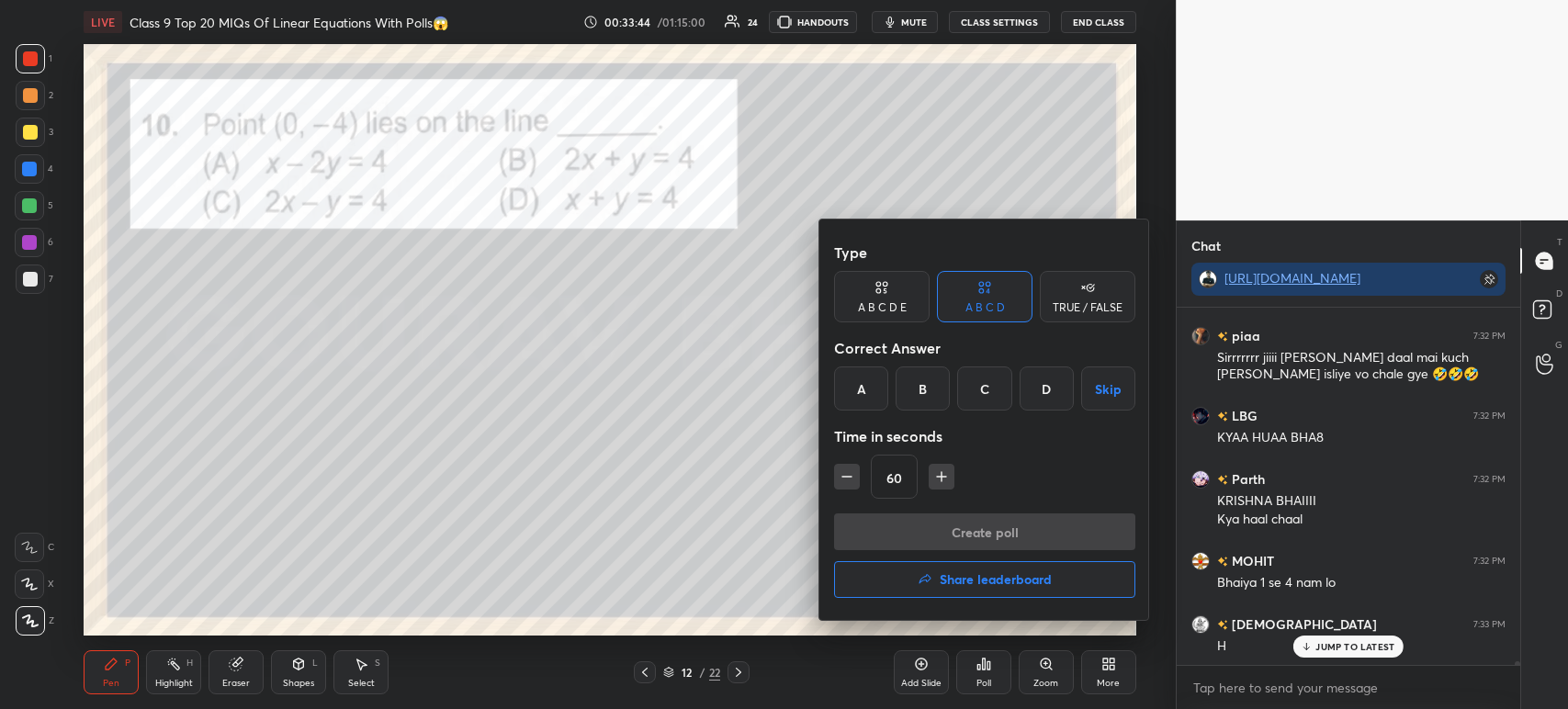
click at [983, 398] on div "C" at bounding box center [984, 389] width 54 height 44
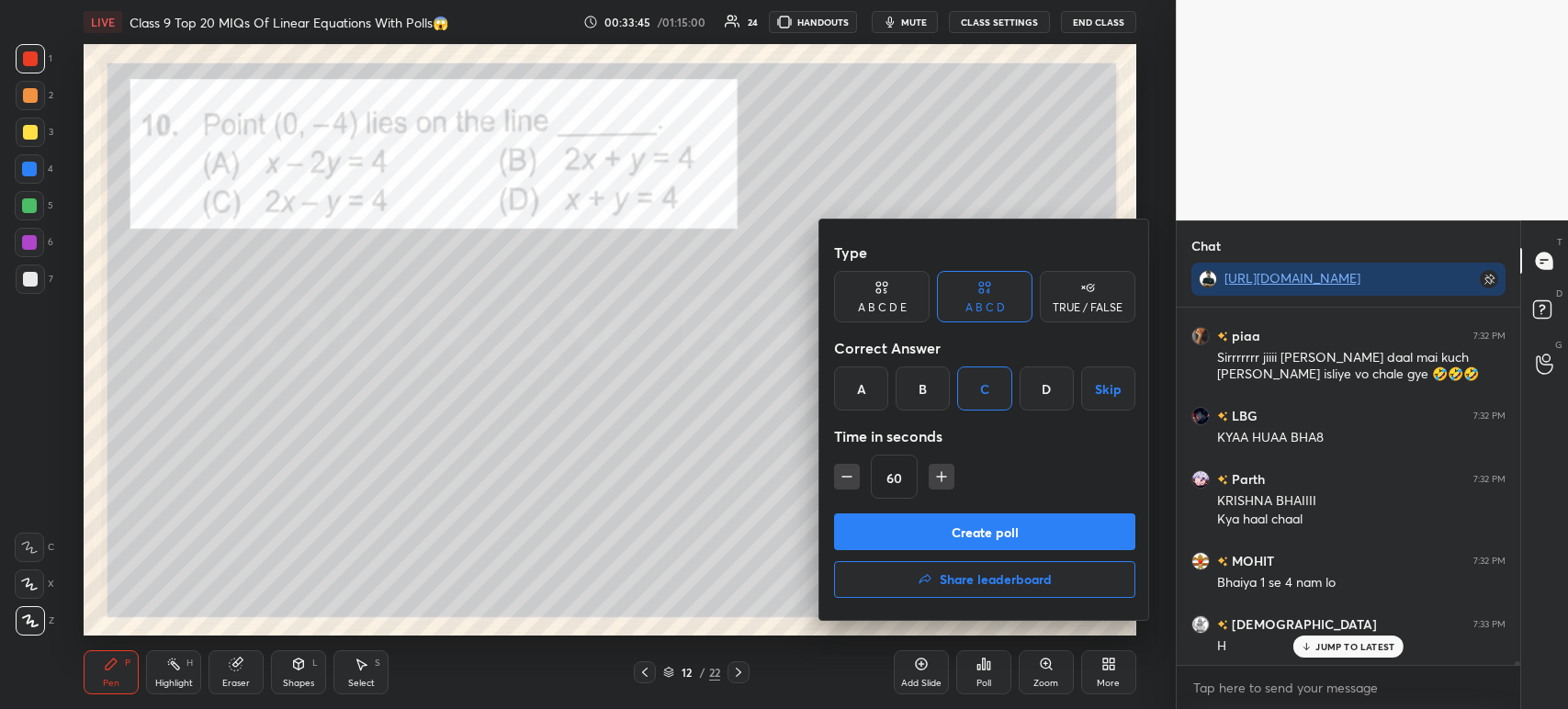
click at [960, 532] on button "Create poll" at bounding box center [984, 531] width 301 height 37
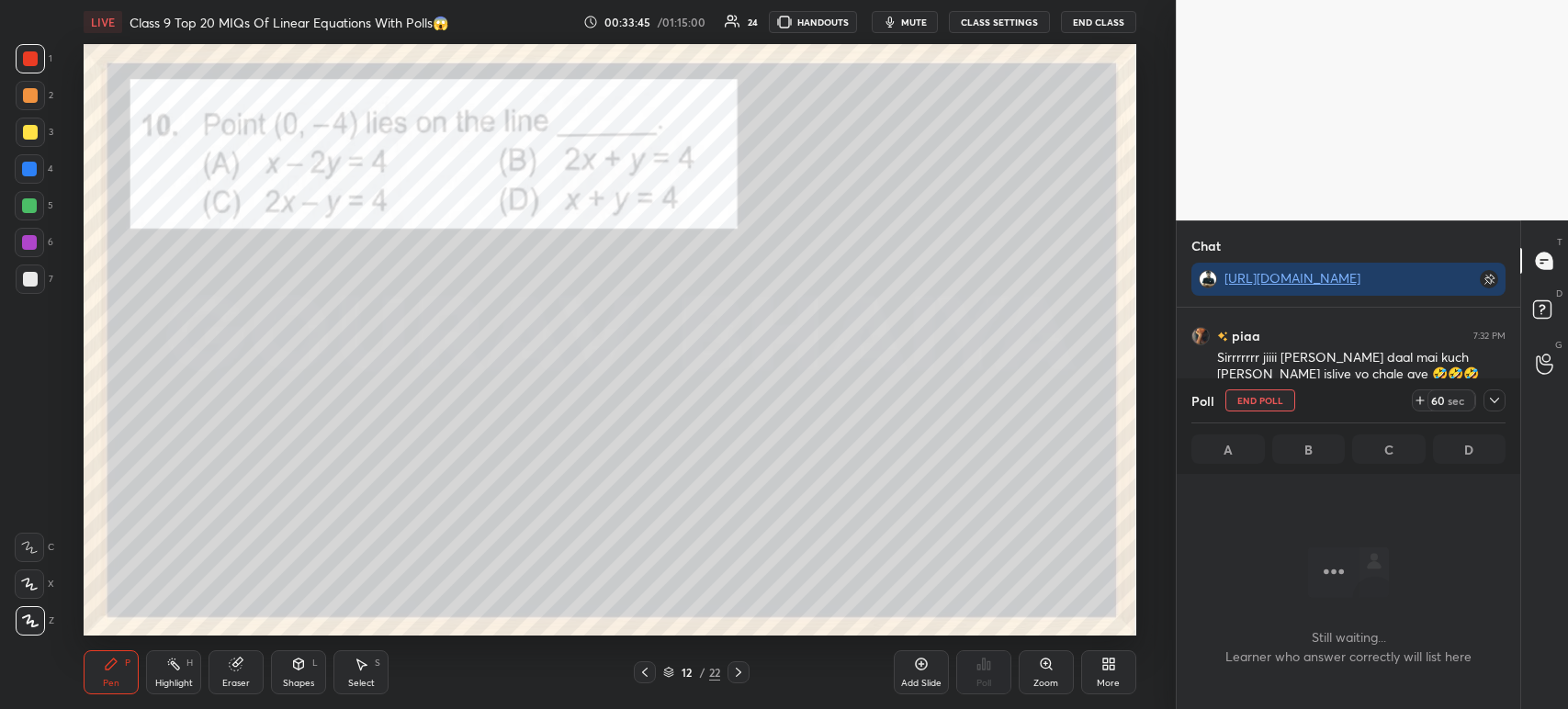
scroll to position [104, 338]
click at [1493, 403] on icon at bounding box center [1494, 399] width 14 height 14
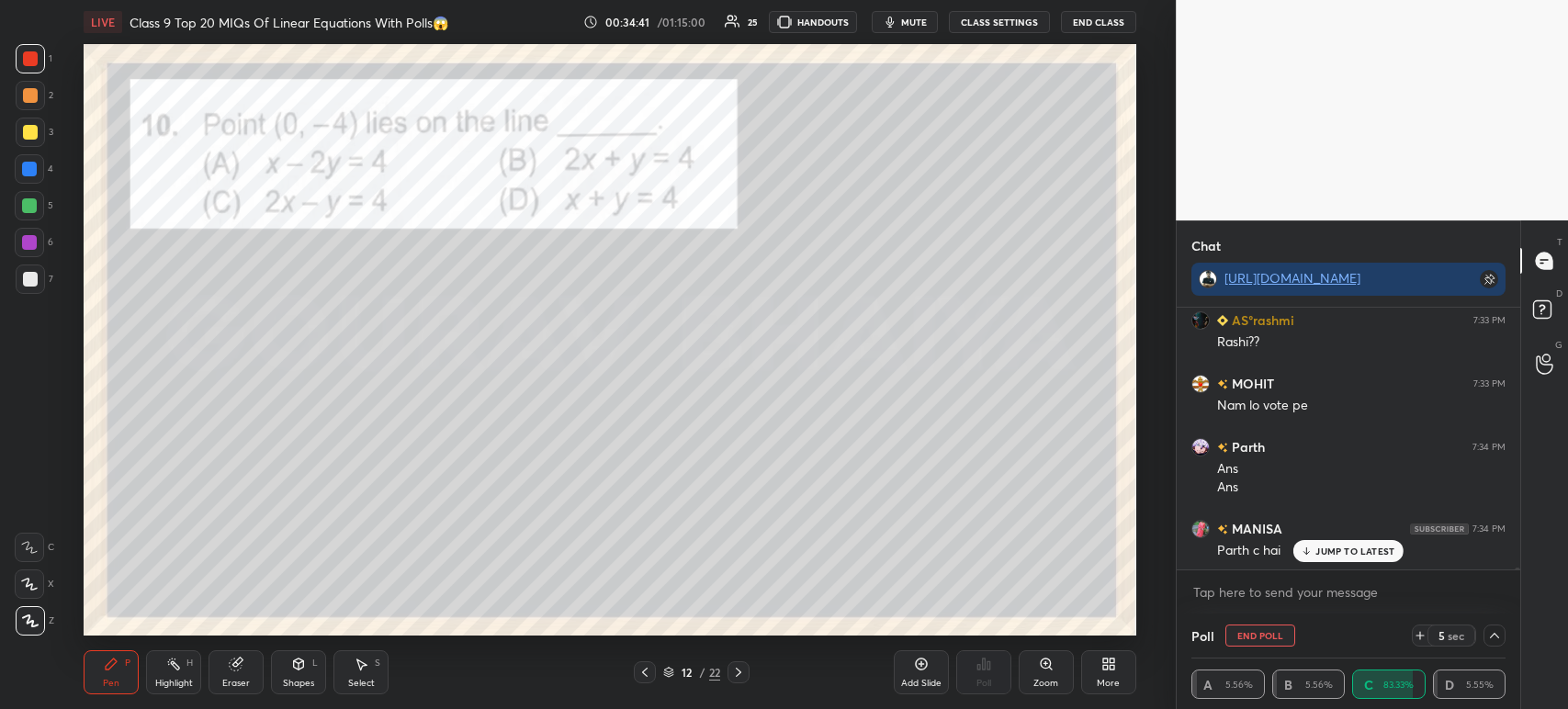
scroll to position [37543, 0]
click at [1491, 643] on icon at bounding box center [1494, 635] width 14 height 14
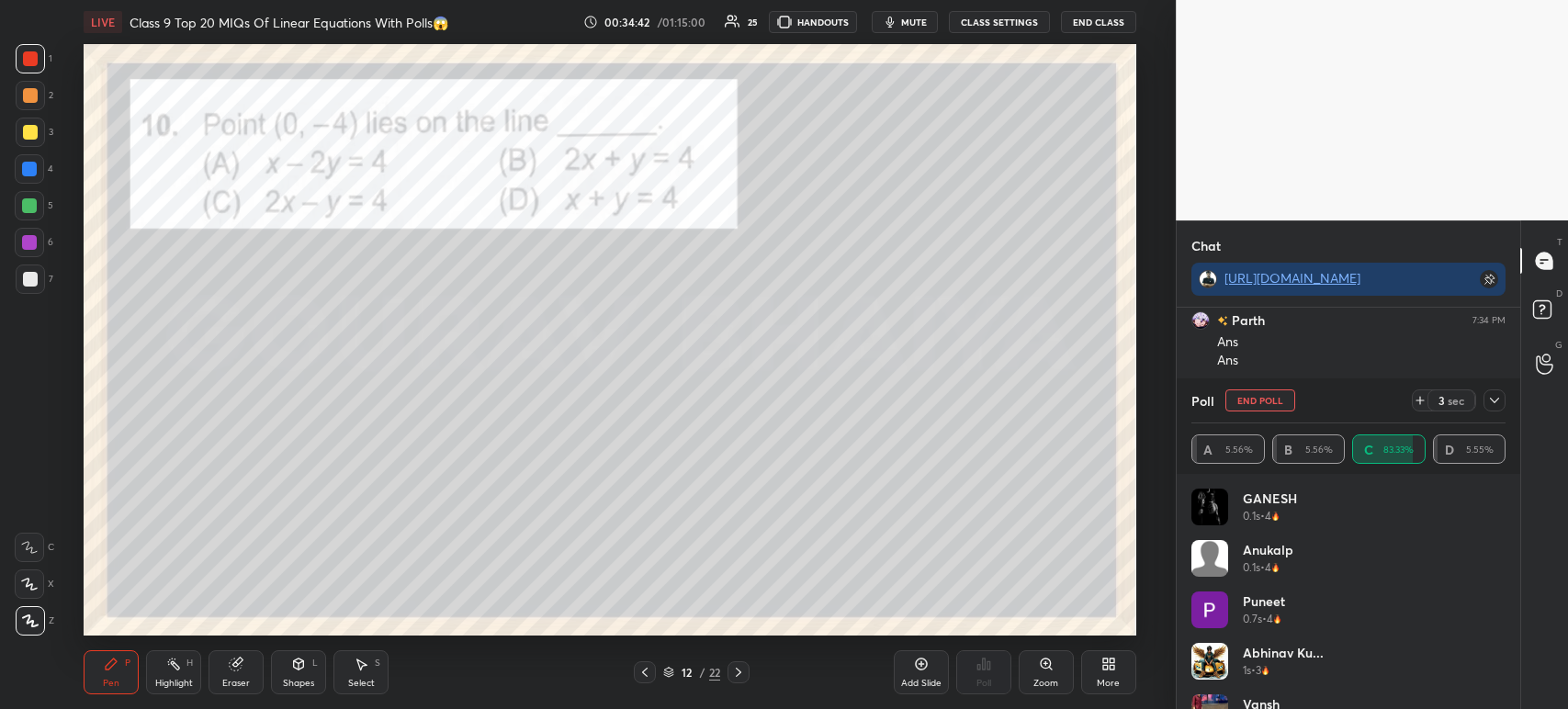
click at [1496, 402] on icon at bounding box center [1494, 399] width 14 height 14
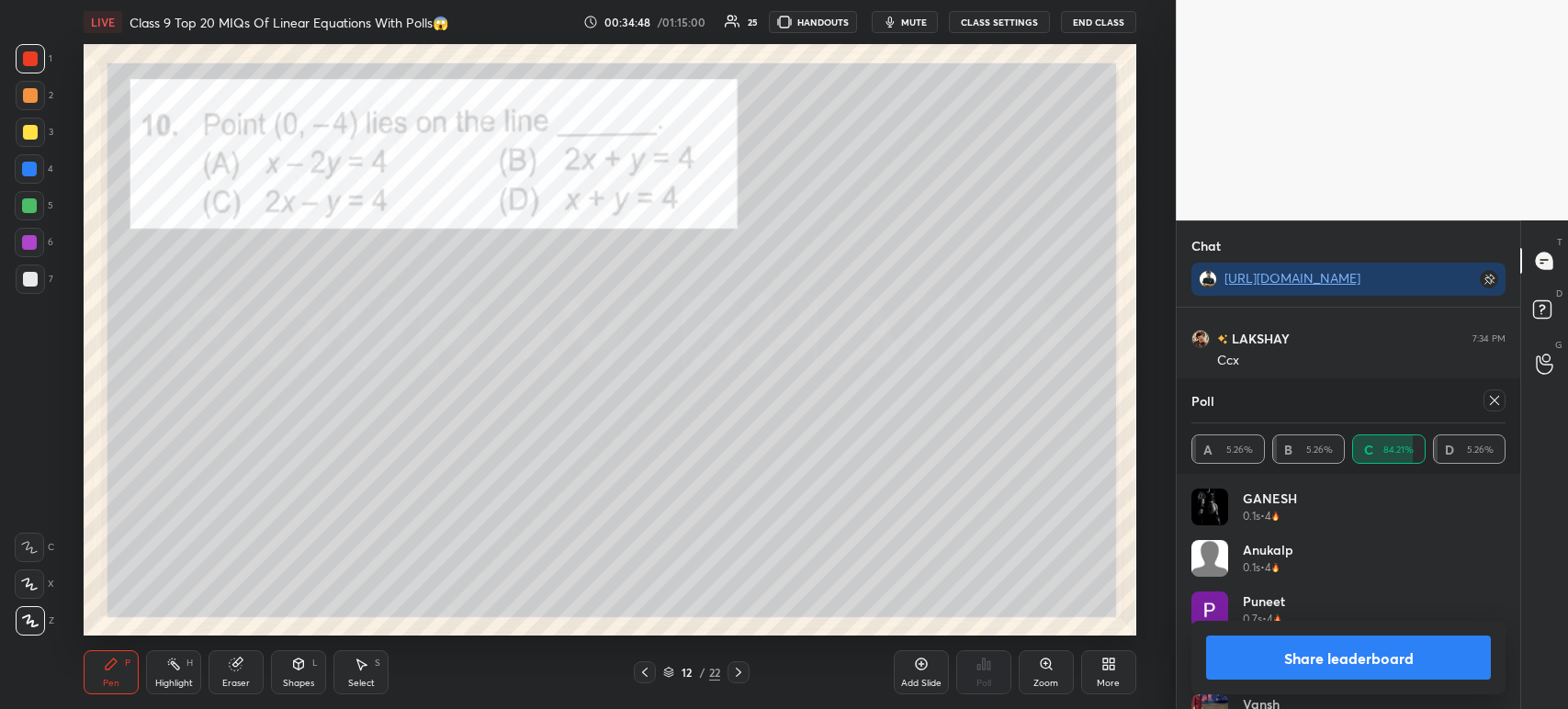
click at [1221, 669] on button "Share leaderboard" at bounding box center [1349, 657] width 285 height 44
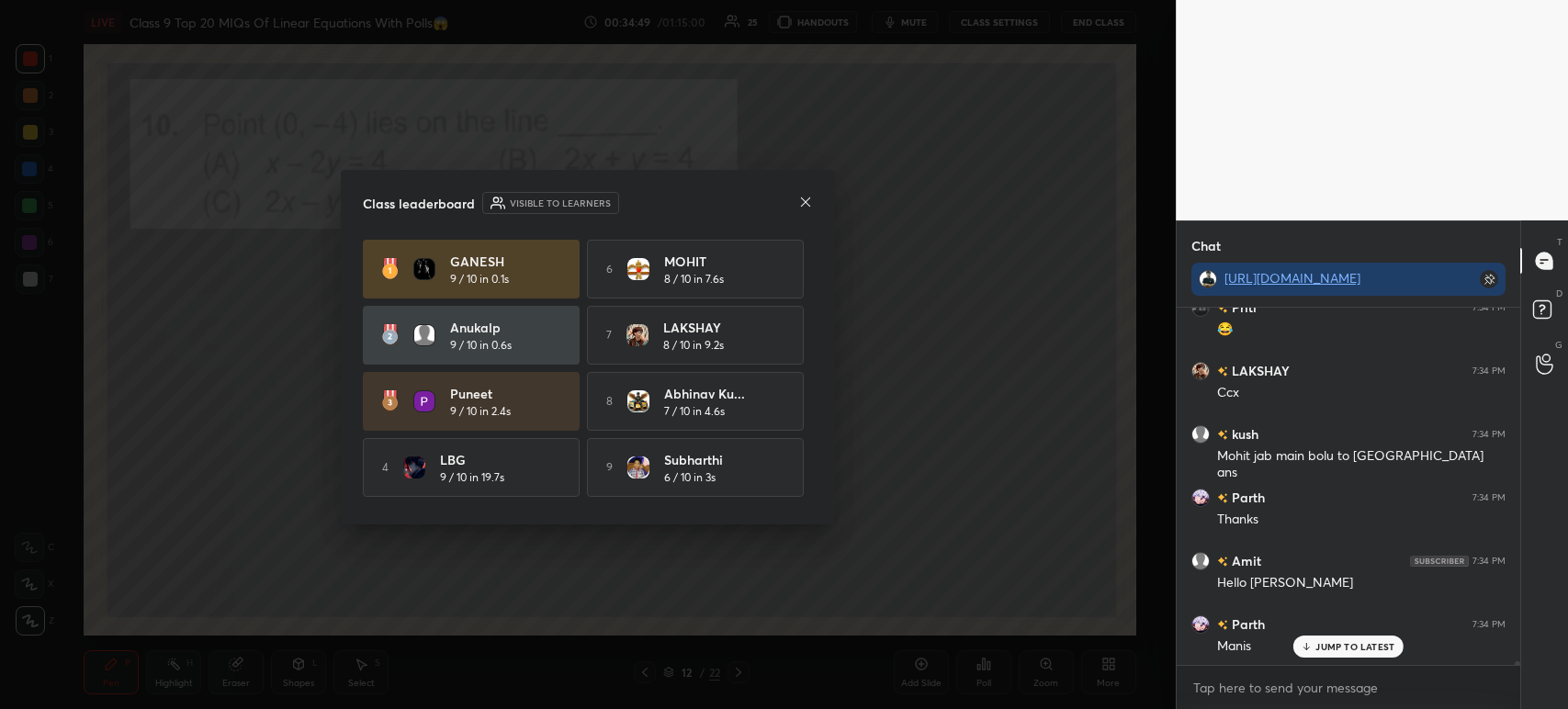
click at [613, 263] on div "6 MOHIT 8 / 10 in 7.6s" at bounding box center [695, 268] width 217 height 59
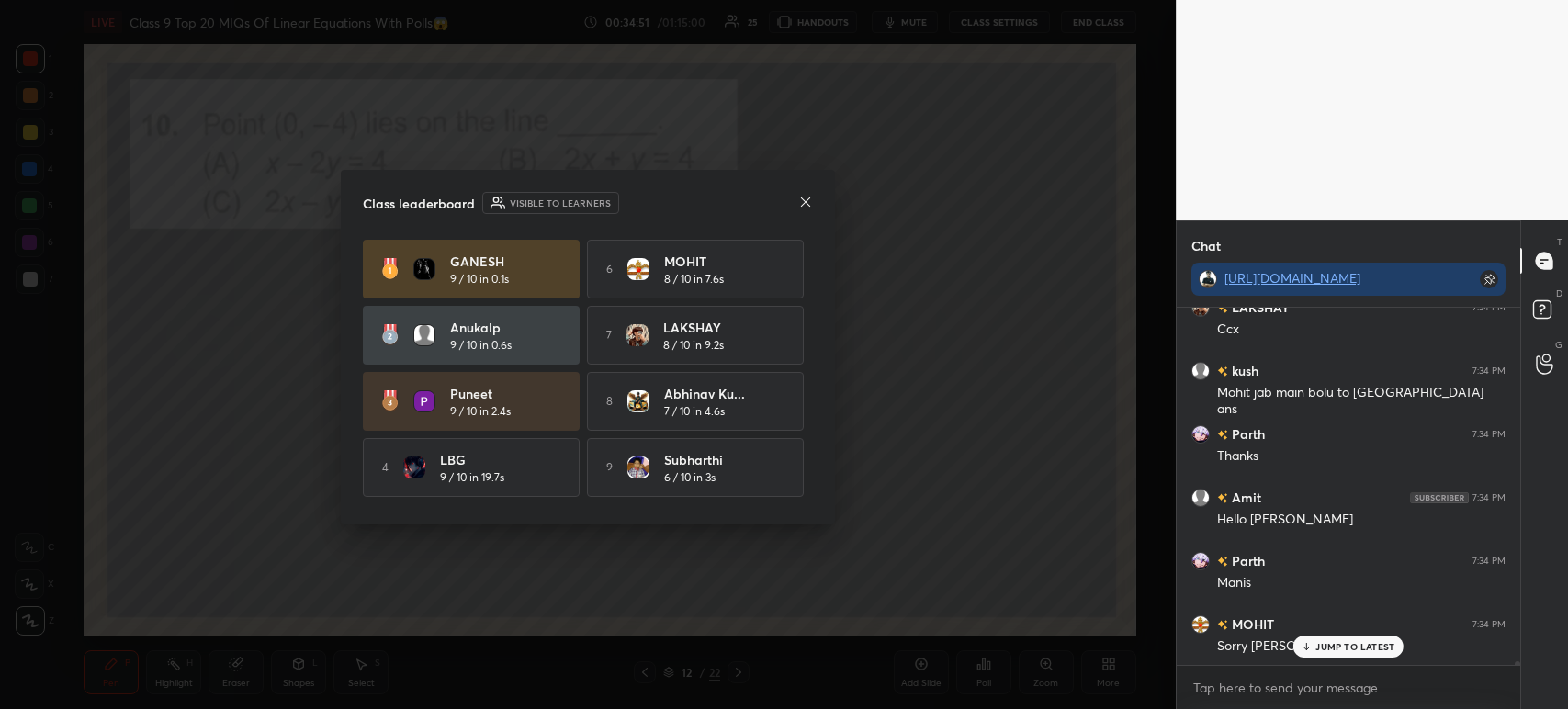
click at [800, 197] on icon at bounding box center [805, 201] width 14 height 14
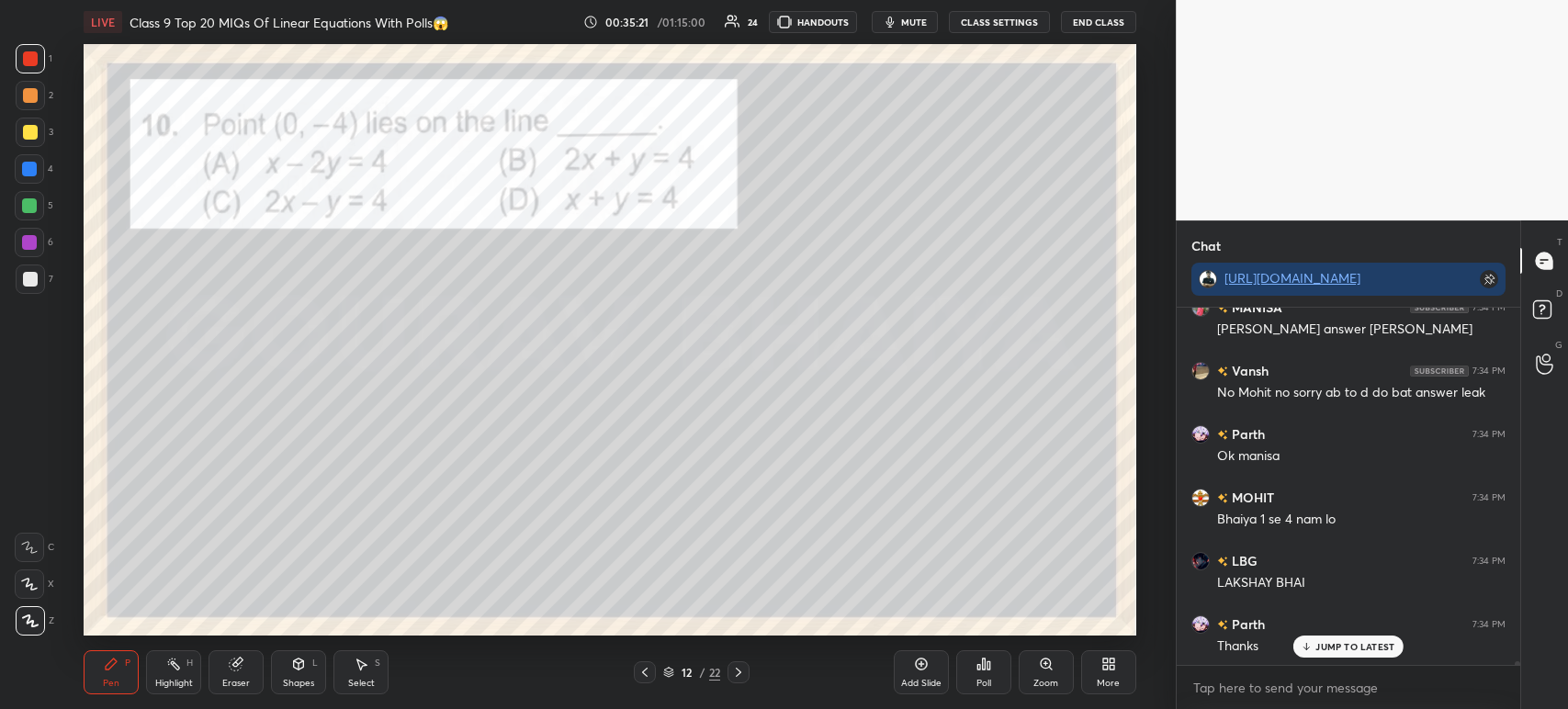
click at [744, 681] on div at bounding box center [738, 671] width 22 height 22
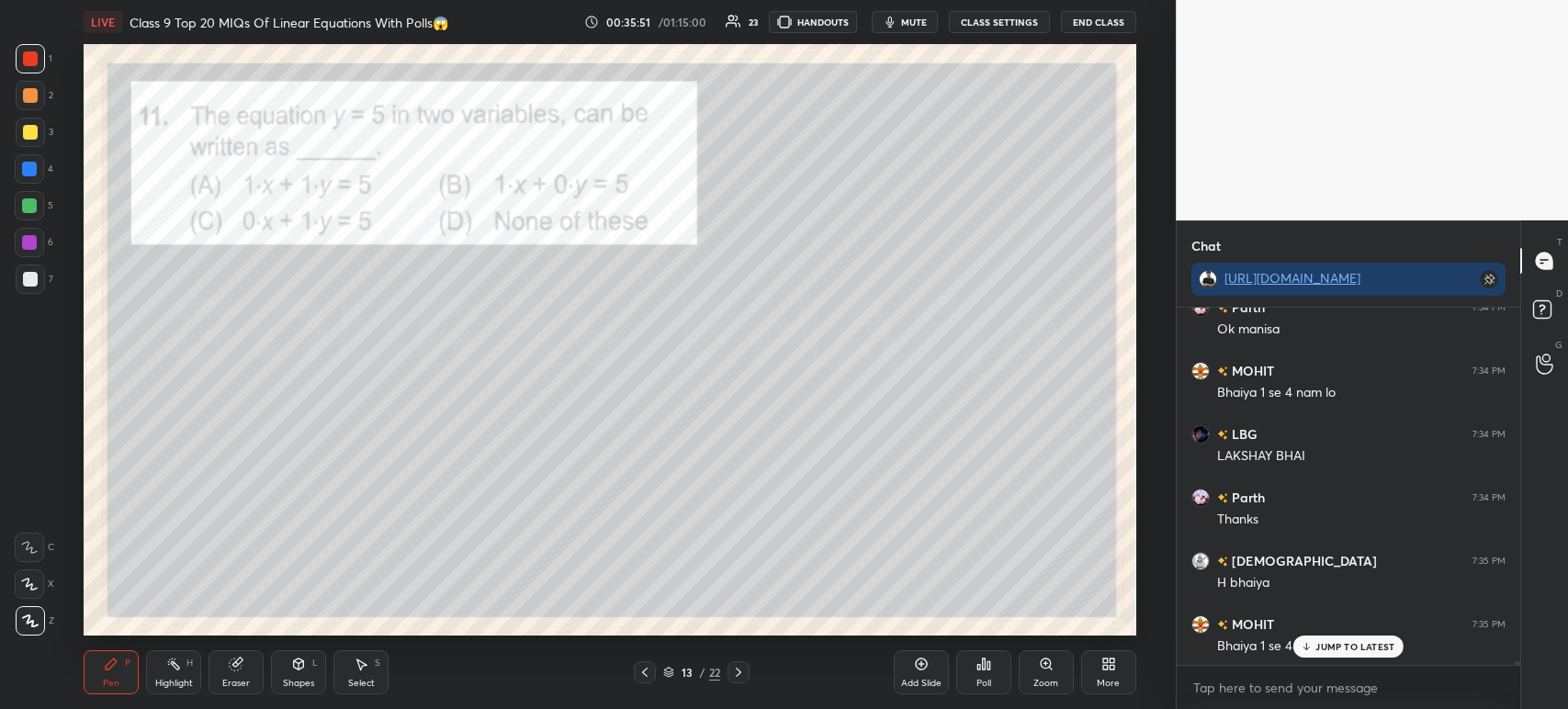
scroll to position [38652, 0]
click at [1002, 665] on div "Poll" at bounding box center [983, 672] width 55 height 44
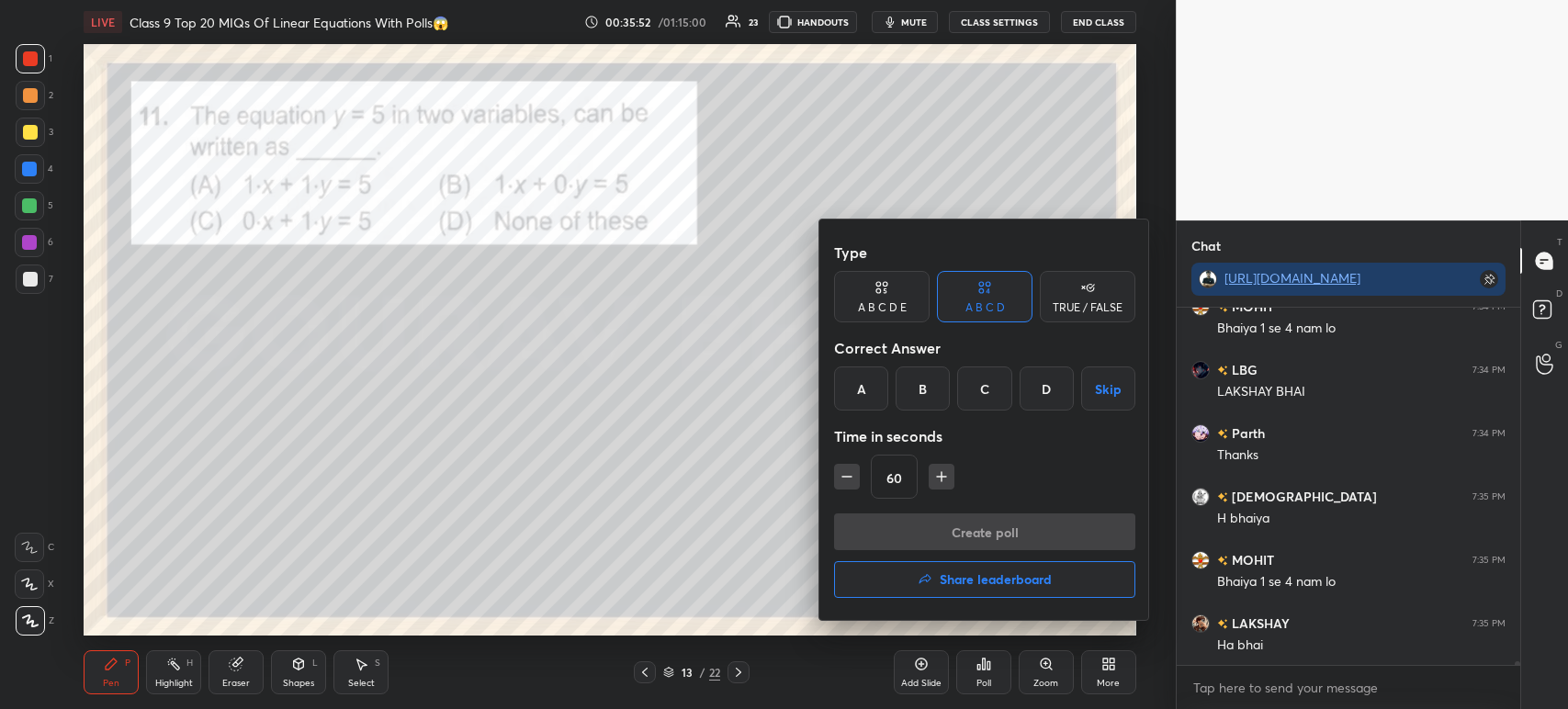
click at [955, 588] on button "Share leaderboard" at bounding box center [984, 579] width 301 height 37
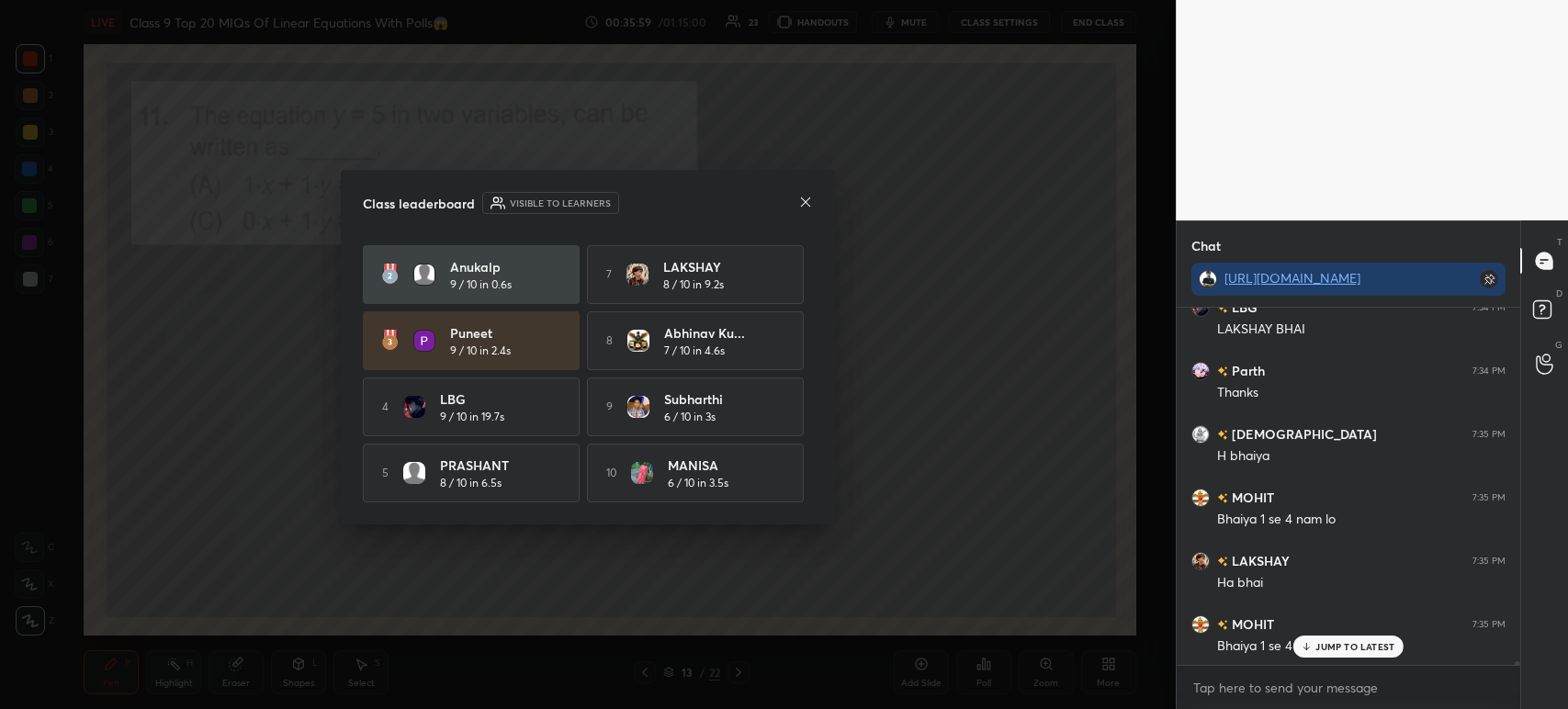
scroll to position [0, 0]
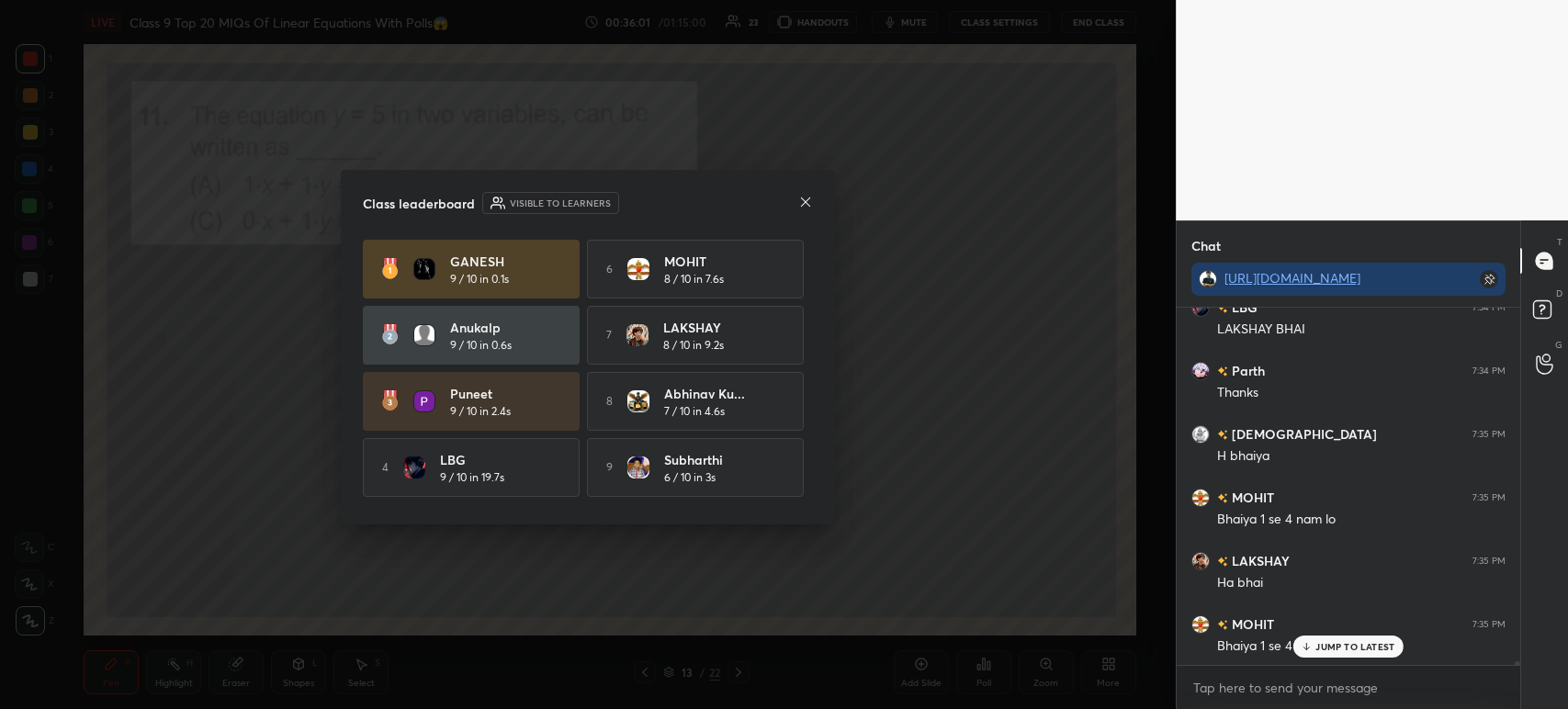
click at [799, 209] on icon at bounding box center [805, 201] width 14 height 14
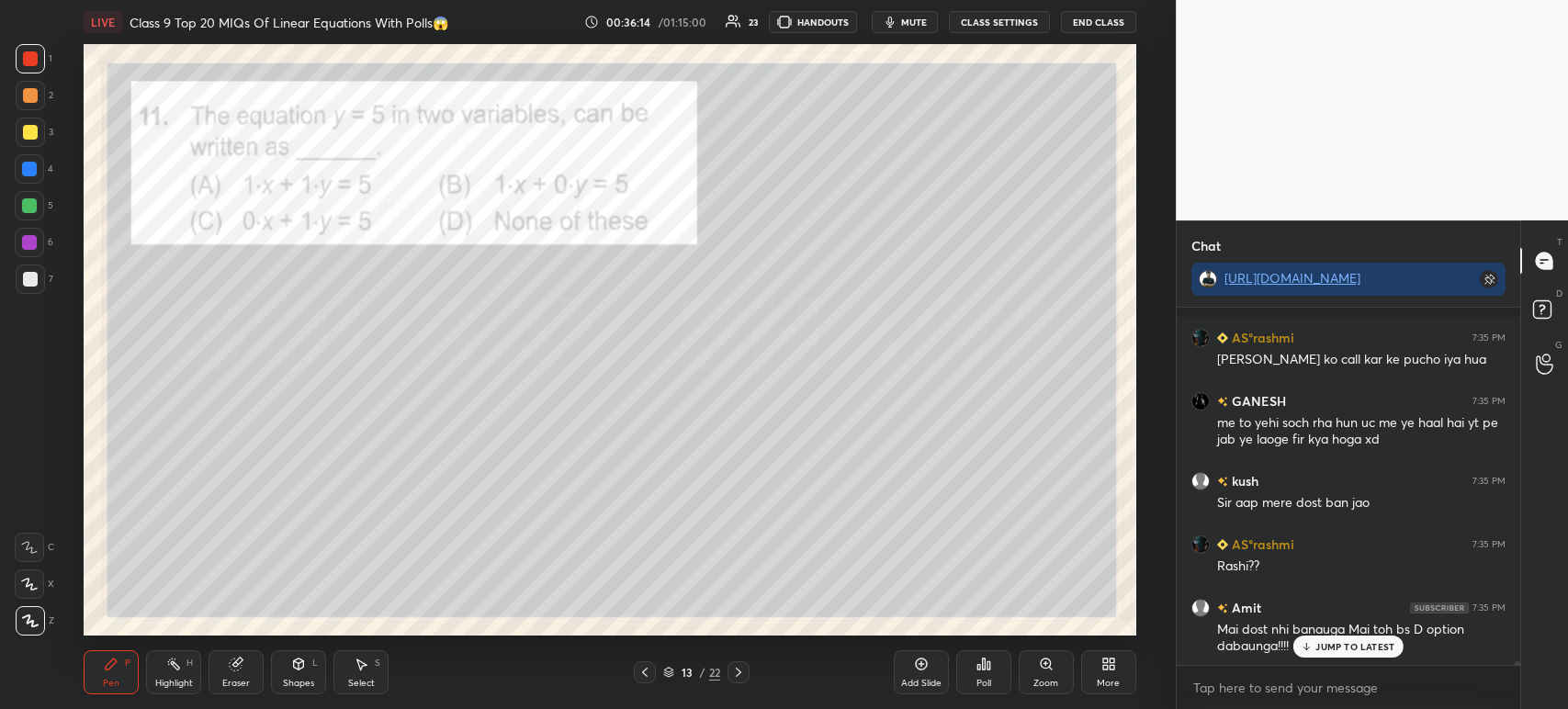
scroll to position [39208, 0]
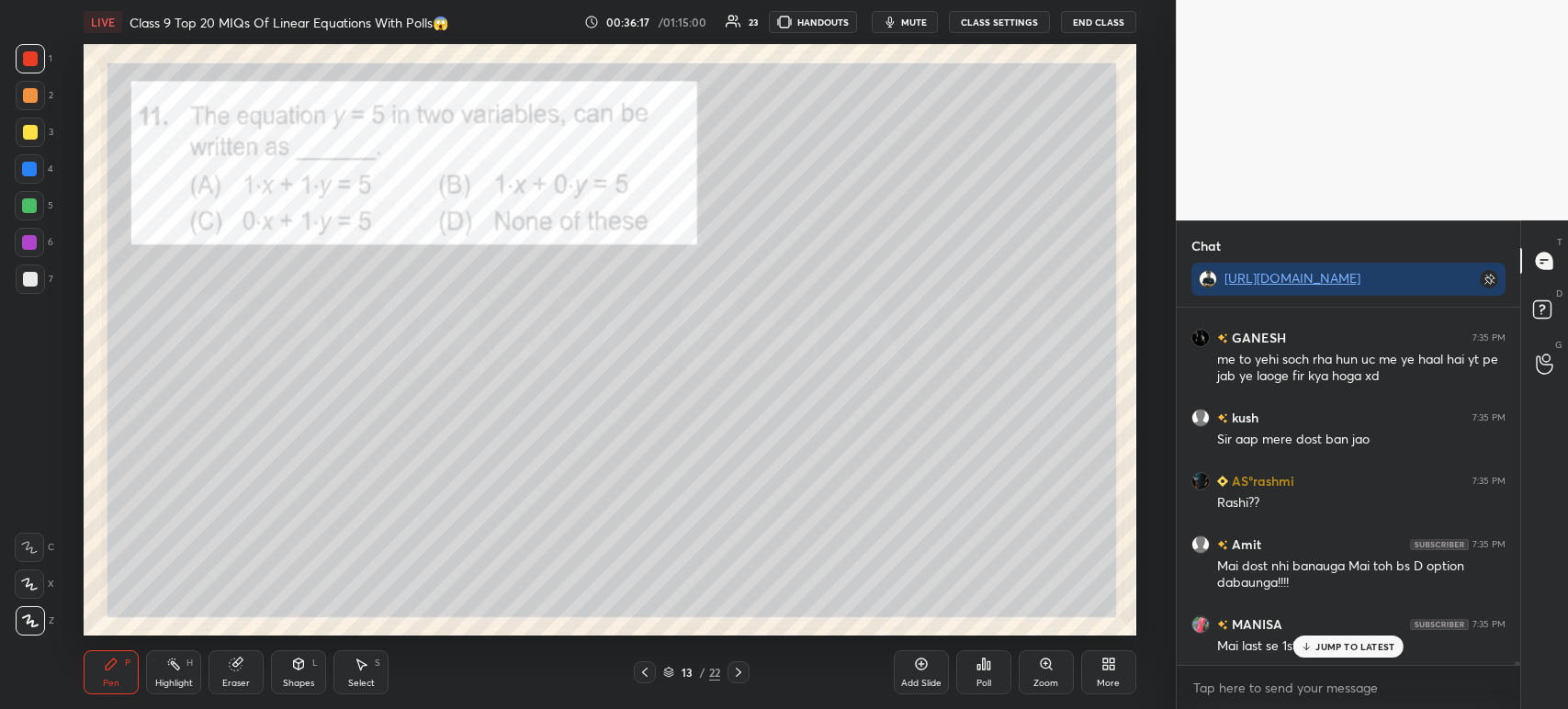
click at [992, 676] on div "Poll" at bounding box center [983, 672] width 55 height 44
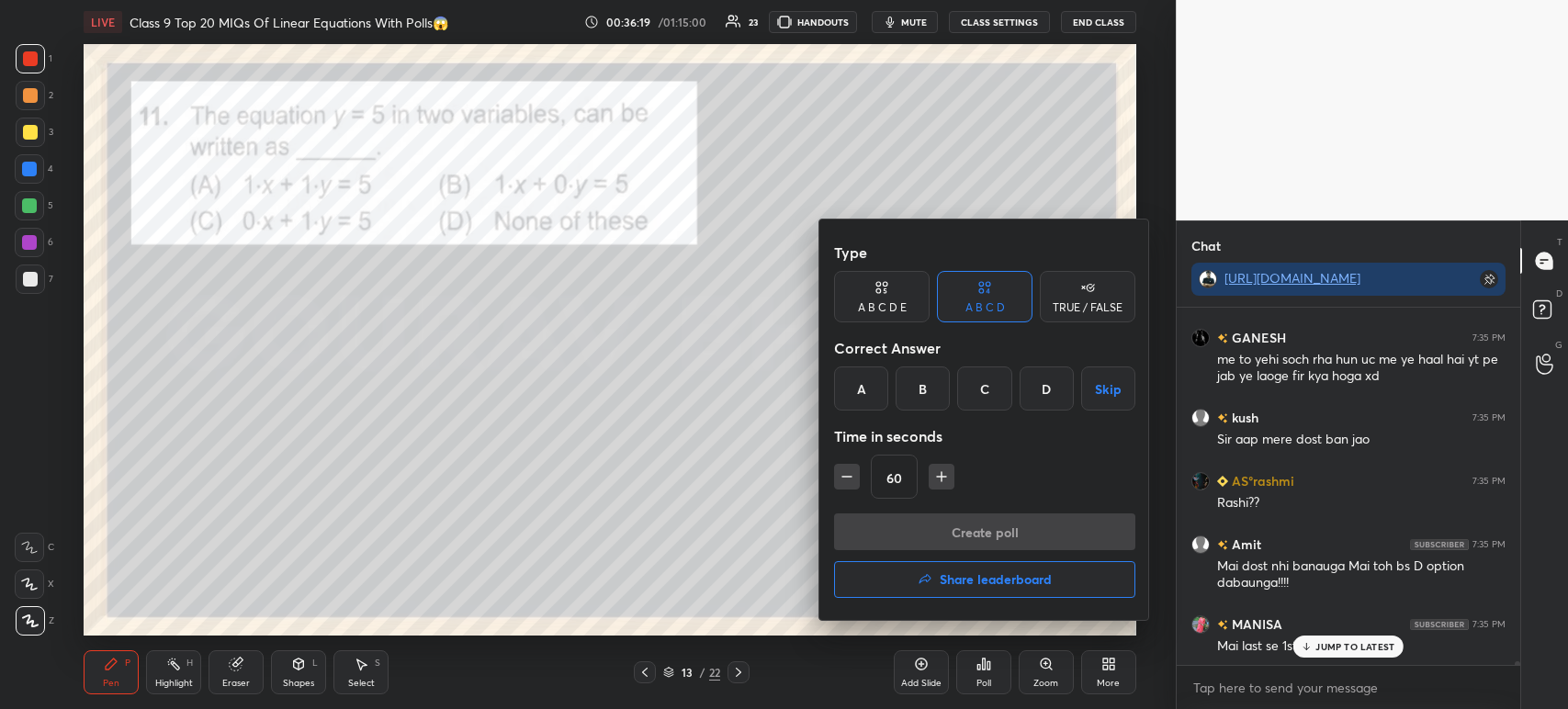
scroll to position [39271, 0]
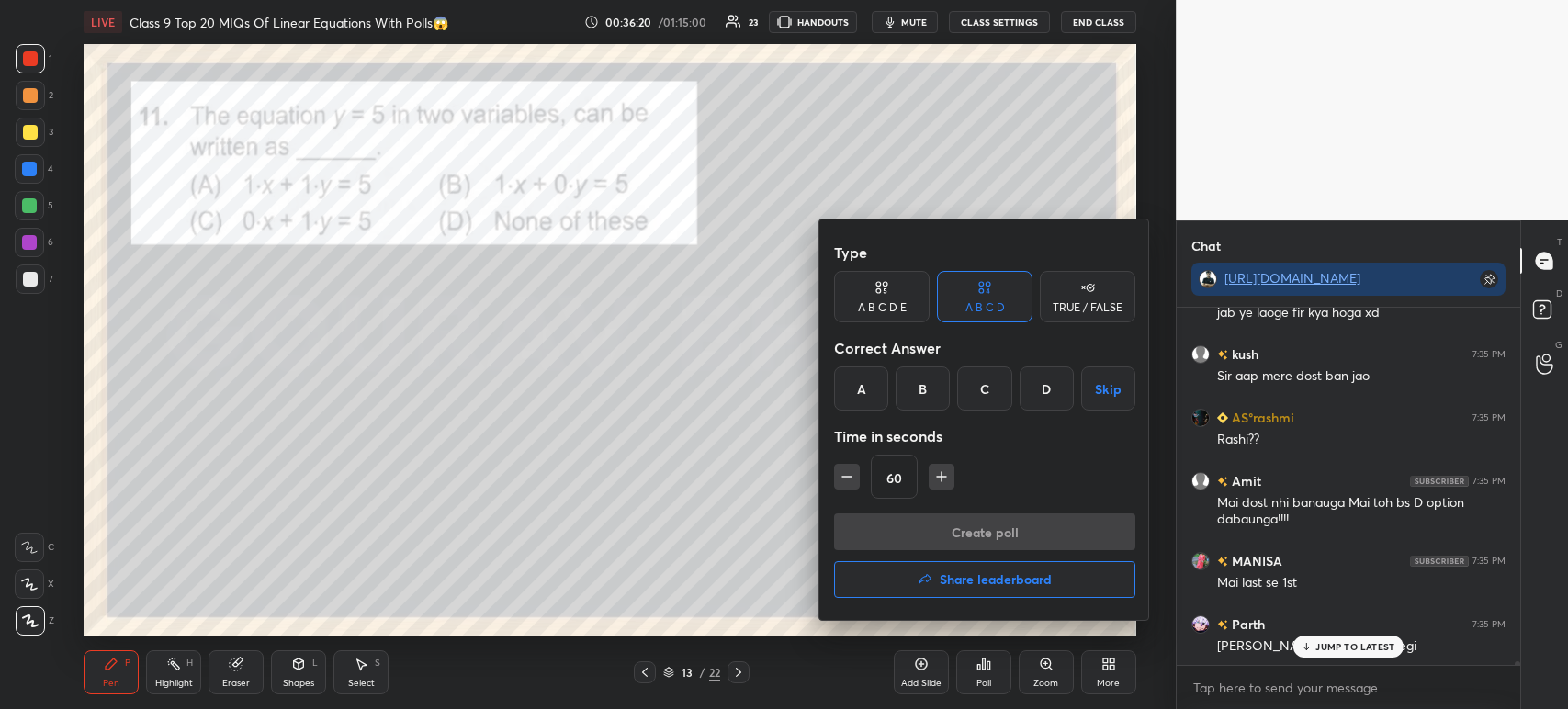
click at [998, 394] on div "C" at bounding box center [984, 389] width 54 height 44
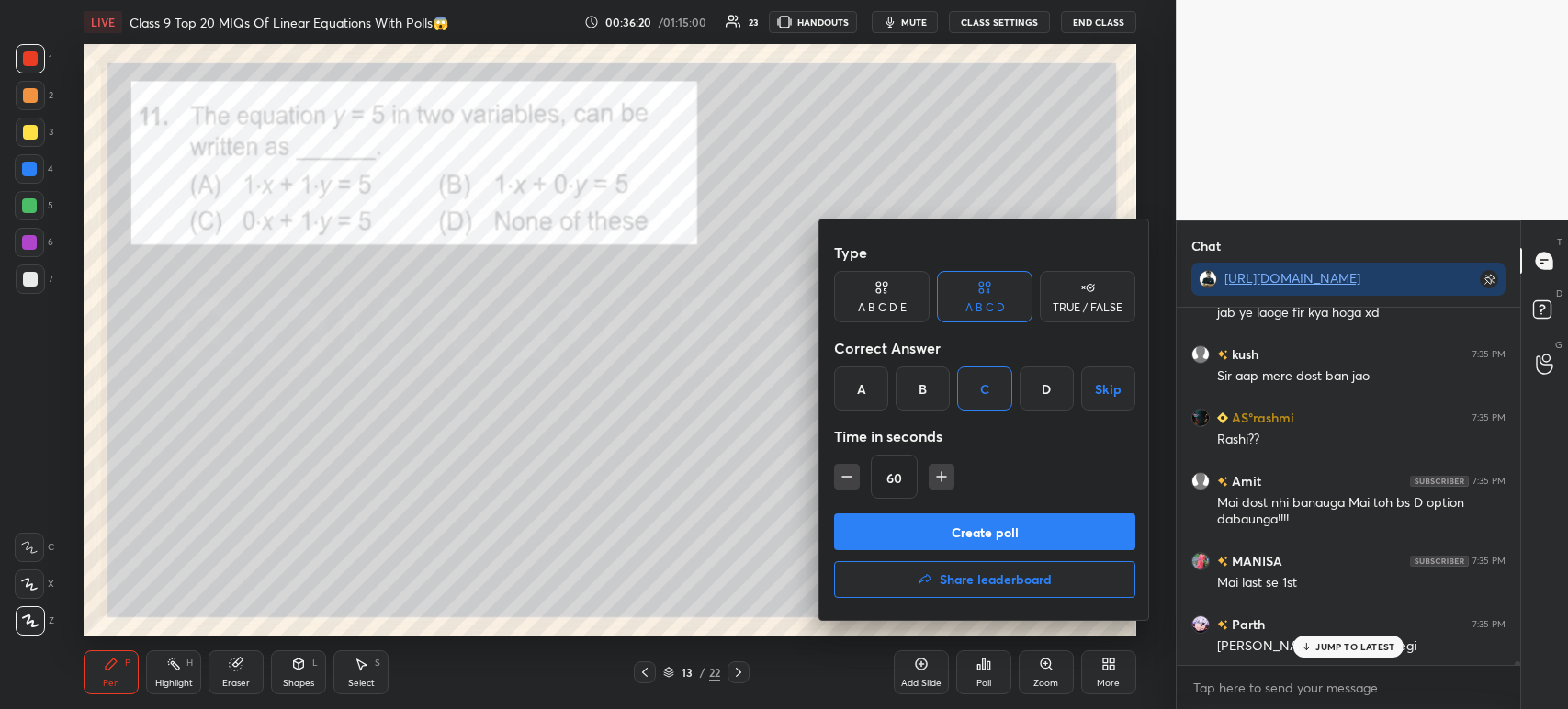
click at [974, 544] on button "Create poll" at bounding box center [984, 531] width 301 height 37
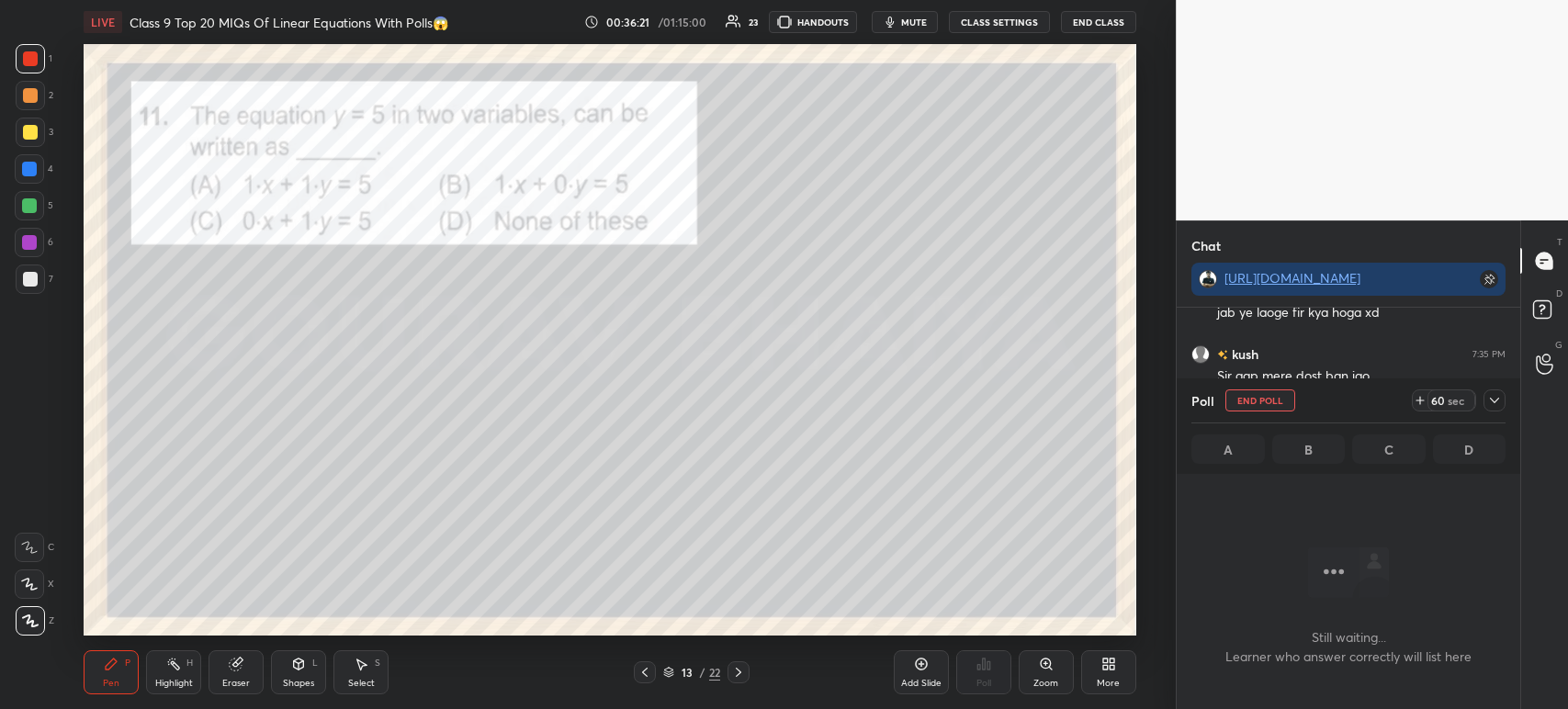
scroll to position [7, 6]
click at [1507, 403] on div "Poll End Poll 59 sec A B C D" at bounding box center [1348, 425] width 344 height 95
click at [1492, 405] on icon at bounding box center [1494, 399] width 14 height 14
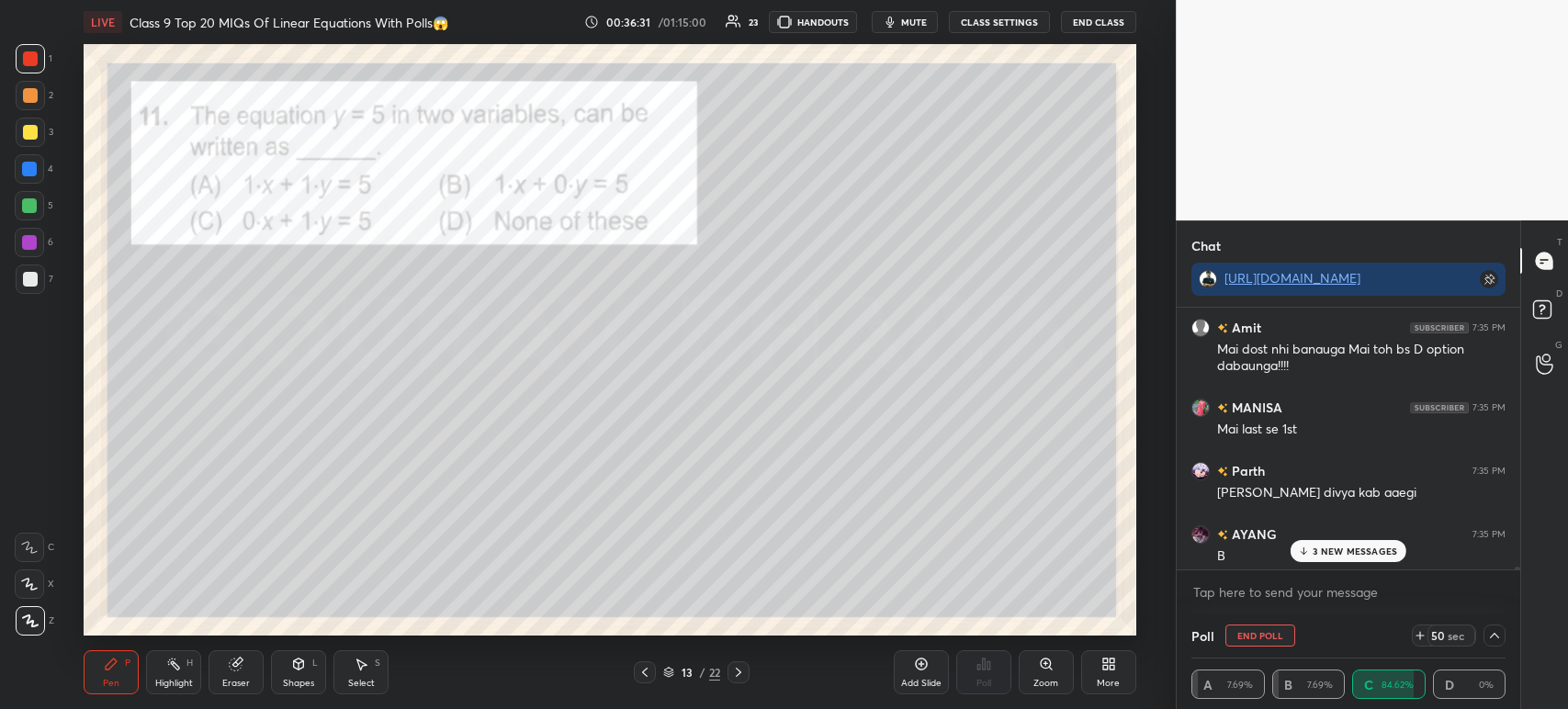
scroll to position [39438, 0]
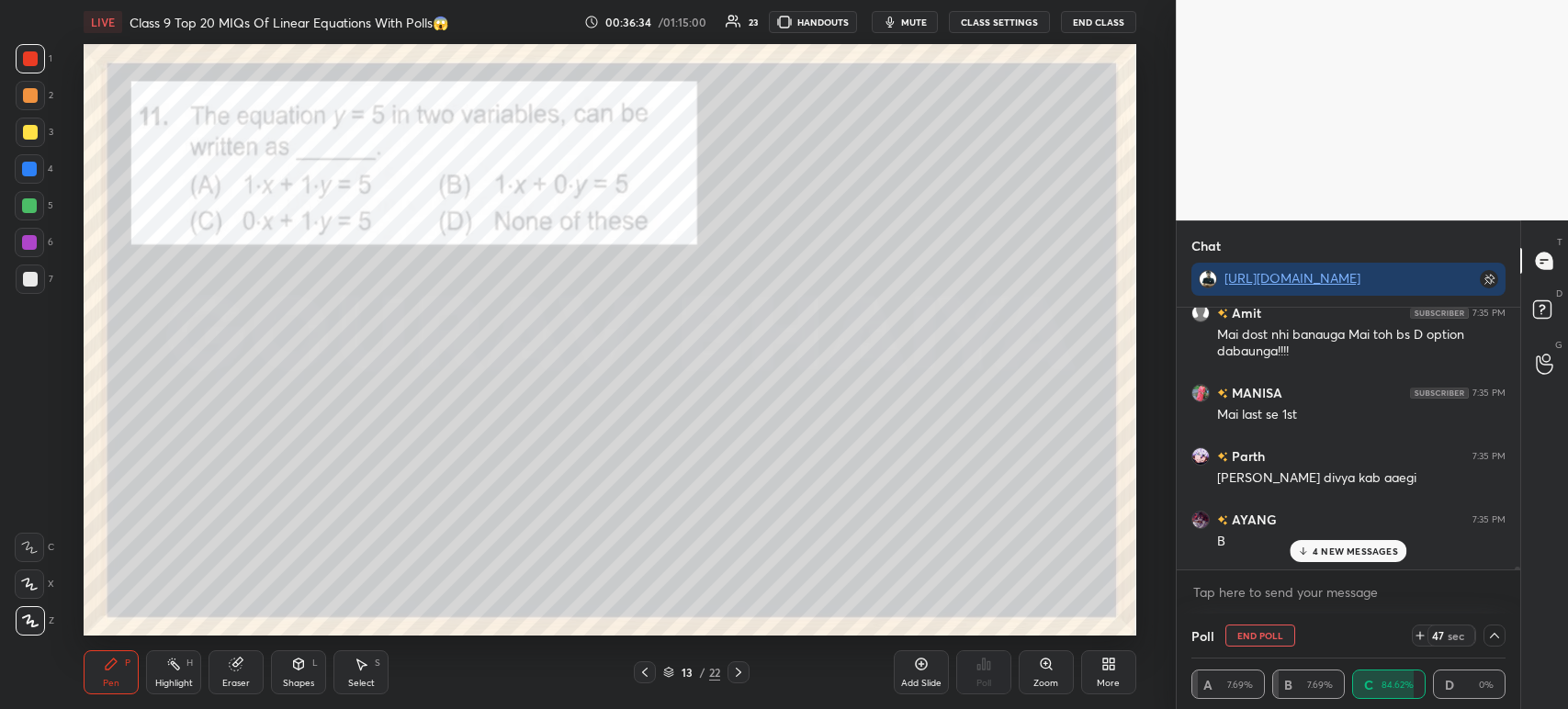
click at [50, 283] on div "7" at bounding box center [34, 279] width 38 height 30
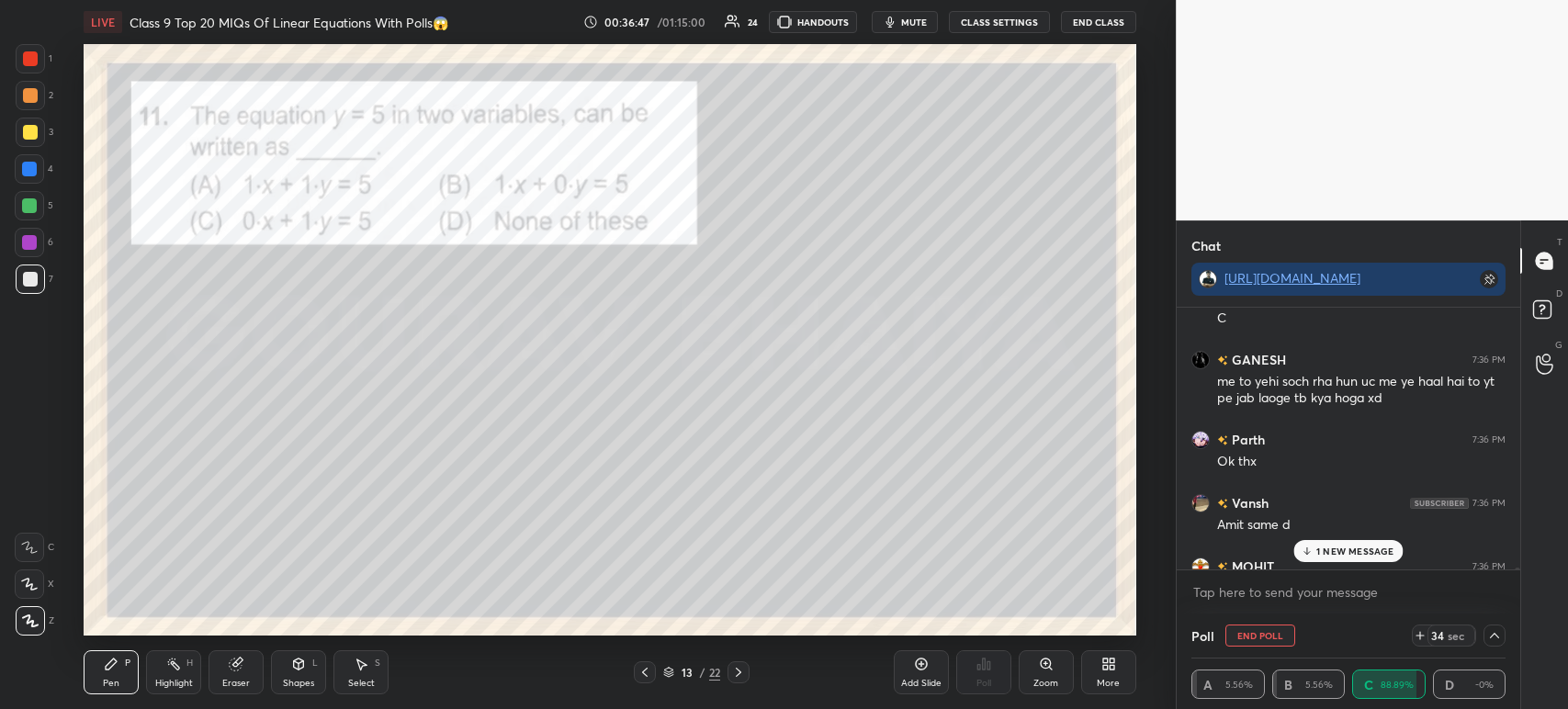
scroll to position [39933, 0]
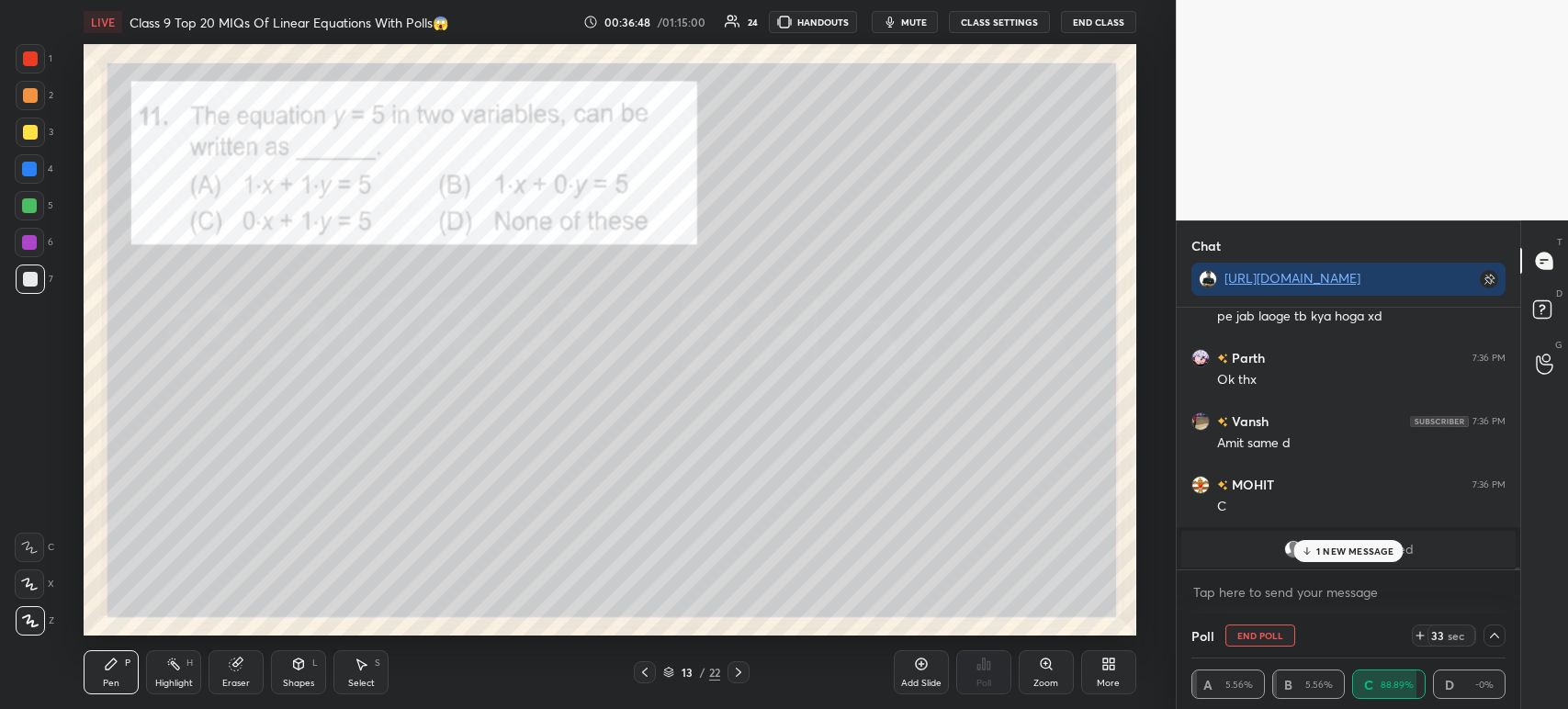
click at [1314, 560] on div "1 NEW MESSAGE" at bounding box center [1350, 550] width 110 height 22
click at [15, 139] on div at bounding box center [30, 132] width 30 height 30
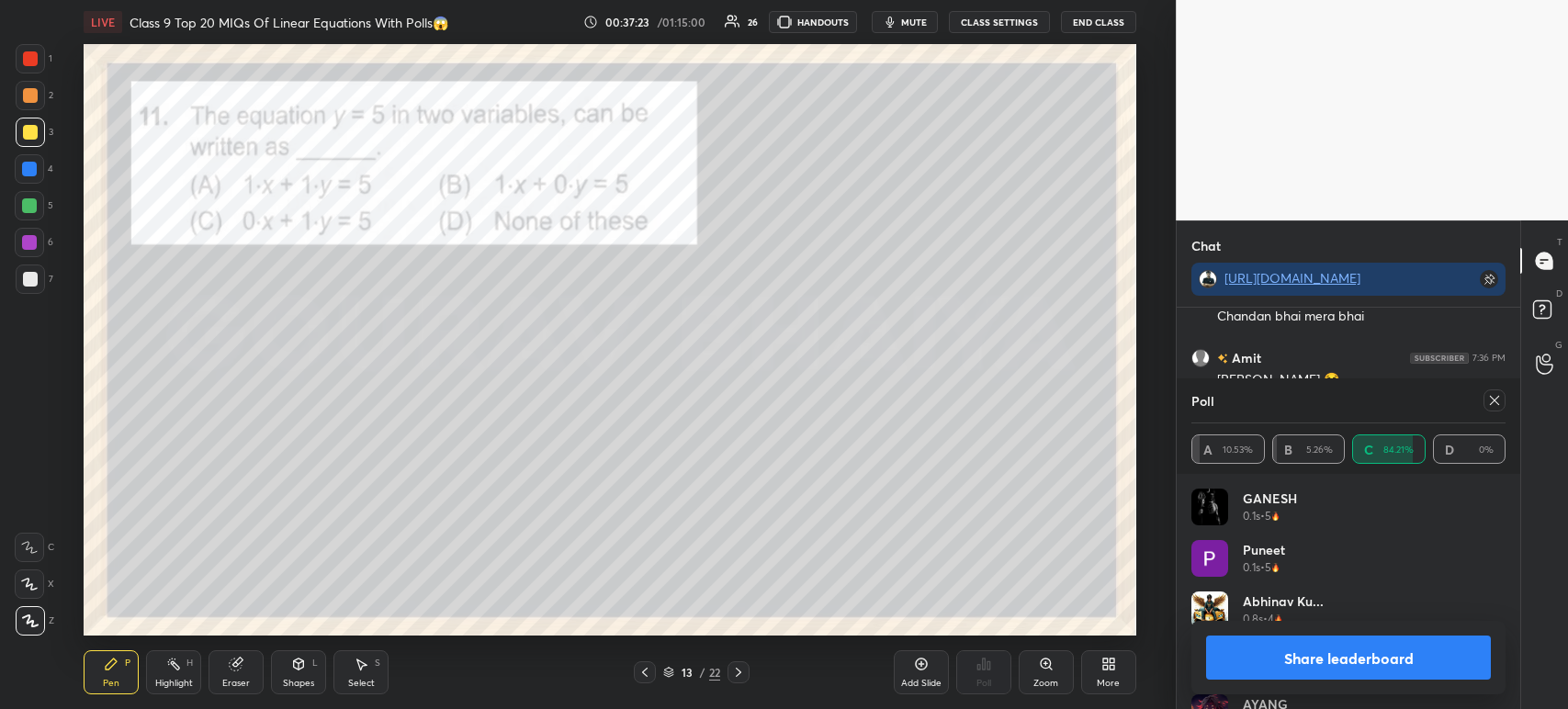
scroll to position [40629, 0]
click at [1277, 668] on button "Share leaderboard" at bounding box center [1349, 657] width 285 height 44
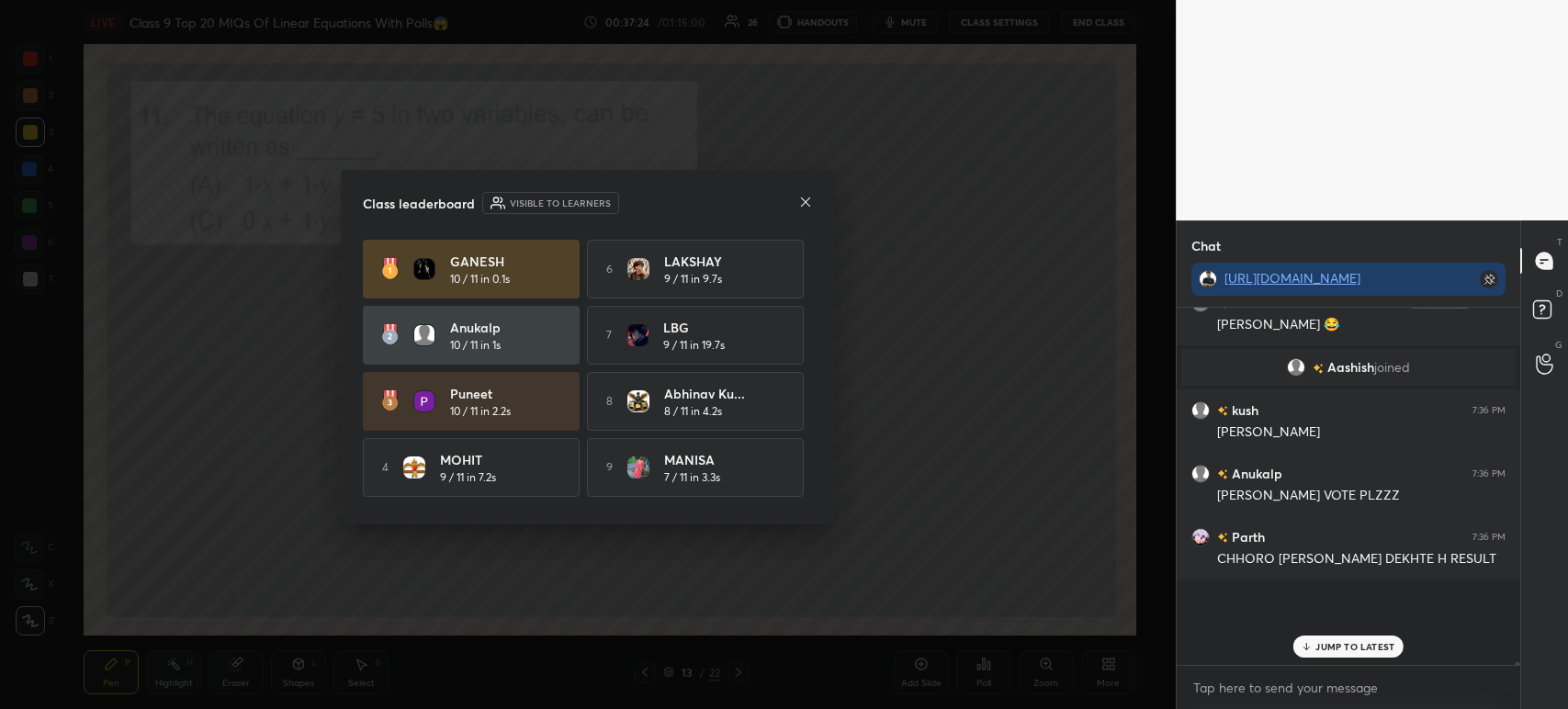
scroll to position [40600, 0]
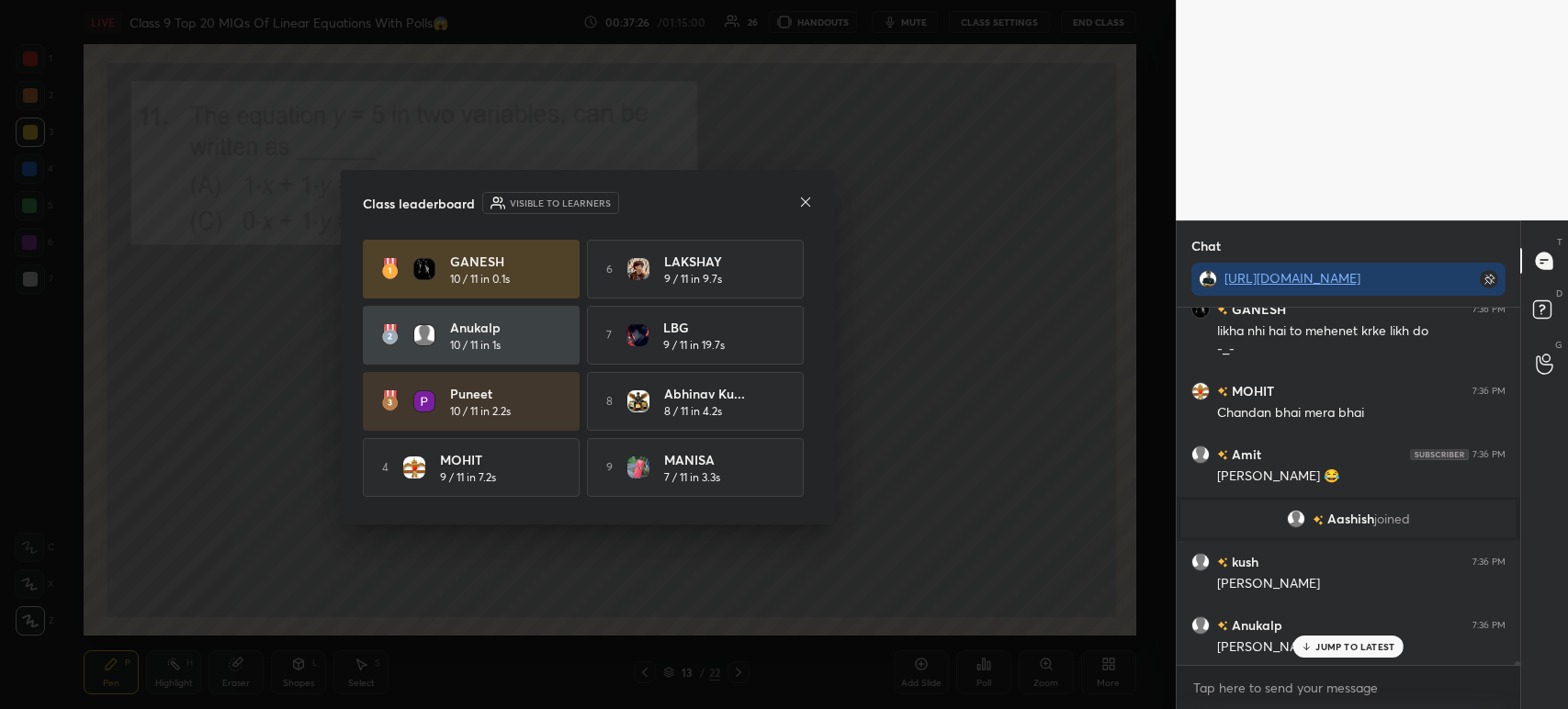
click at [800, 208] on icon at bounding box center [805, 201] width 14 height 14
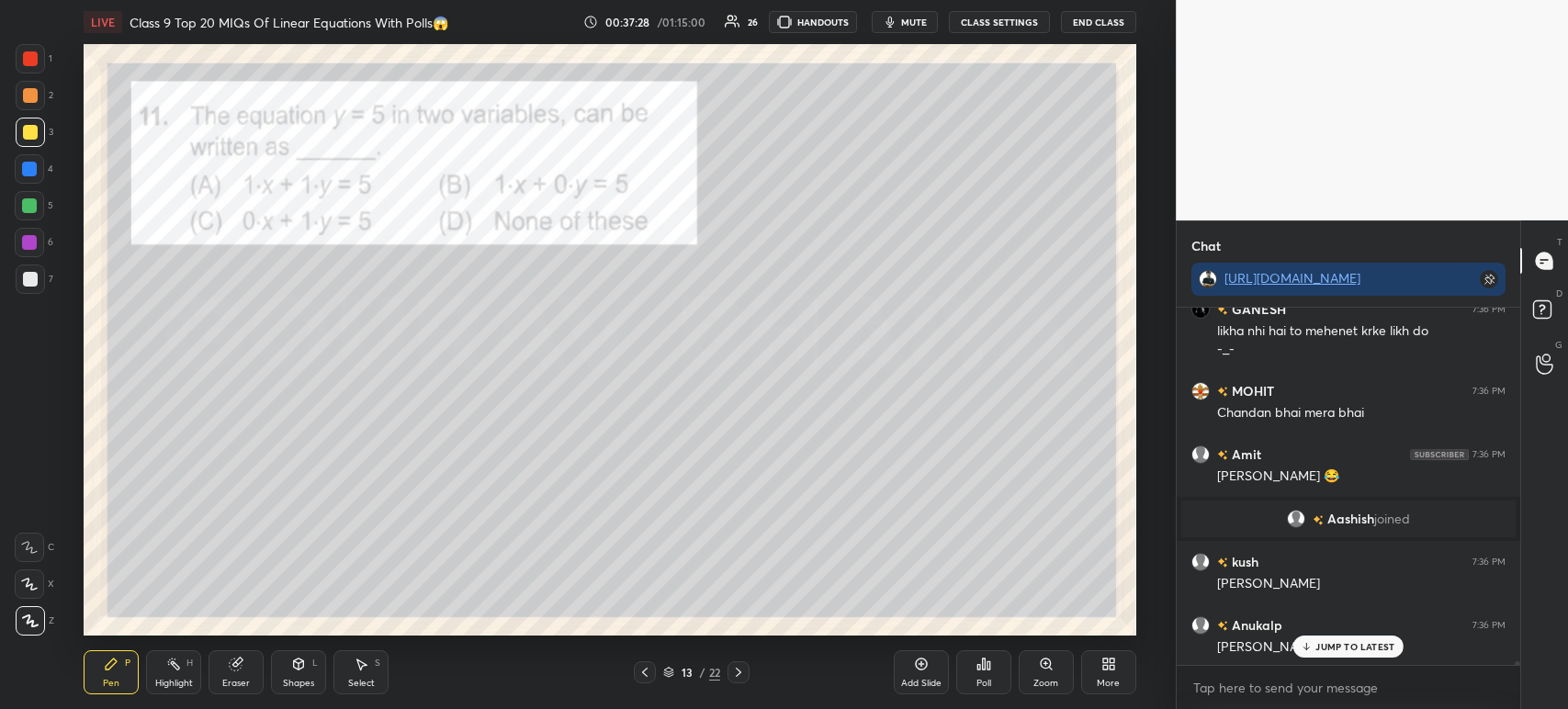
click at [44, 99] on div at bounding box center [30, 95] width 30 height 30
click at [35, 67] on div at bounding box center [30, 59] width 30 height 30
click at [30, 111] on div "2" at bounding box center [34, 99] width 38 height 37
click at [22, 144] on div at bounding box center [30, 132] width 30 height 30
click at [31, 179] on div at bounding box center [29, 168] width 30 height 30
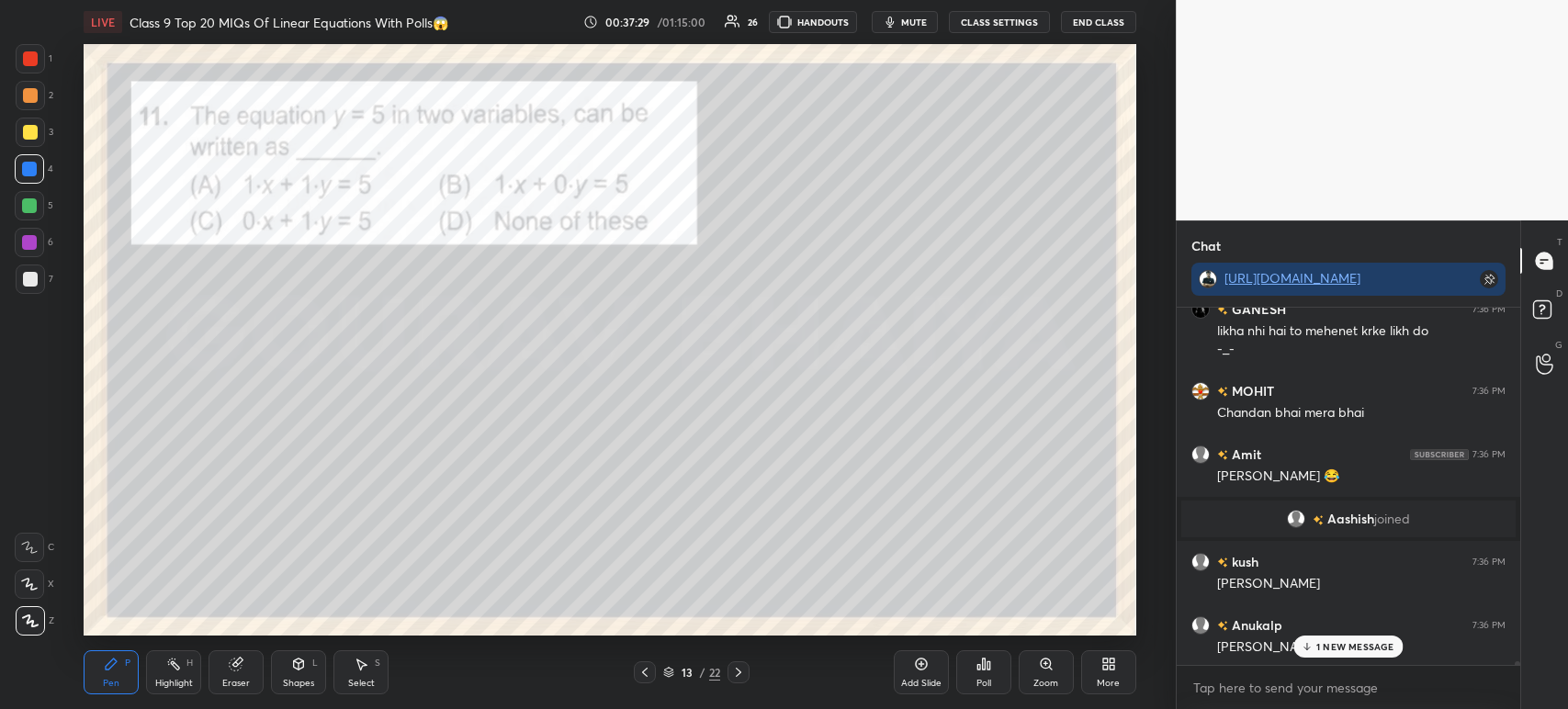
click at [27, 136] on div at bounding box center [30, 132] width 14 height 14
click at [29, 98] on div at bounding box center [30, 95] width 14 height 14
click at [30, 150] on div "3" at bounding box center [34, 136] width 38 height 37
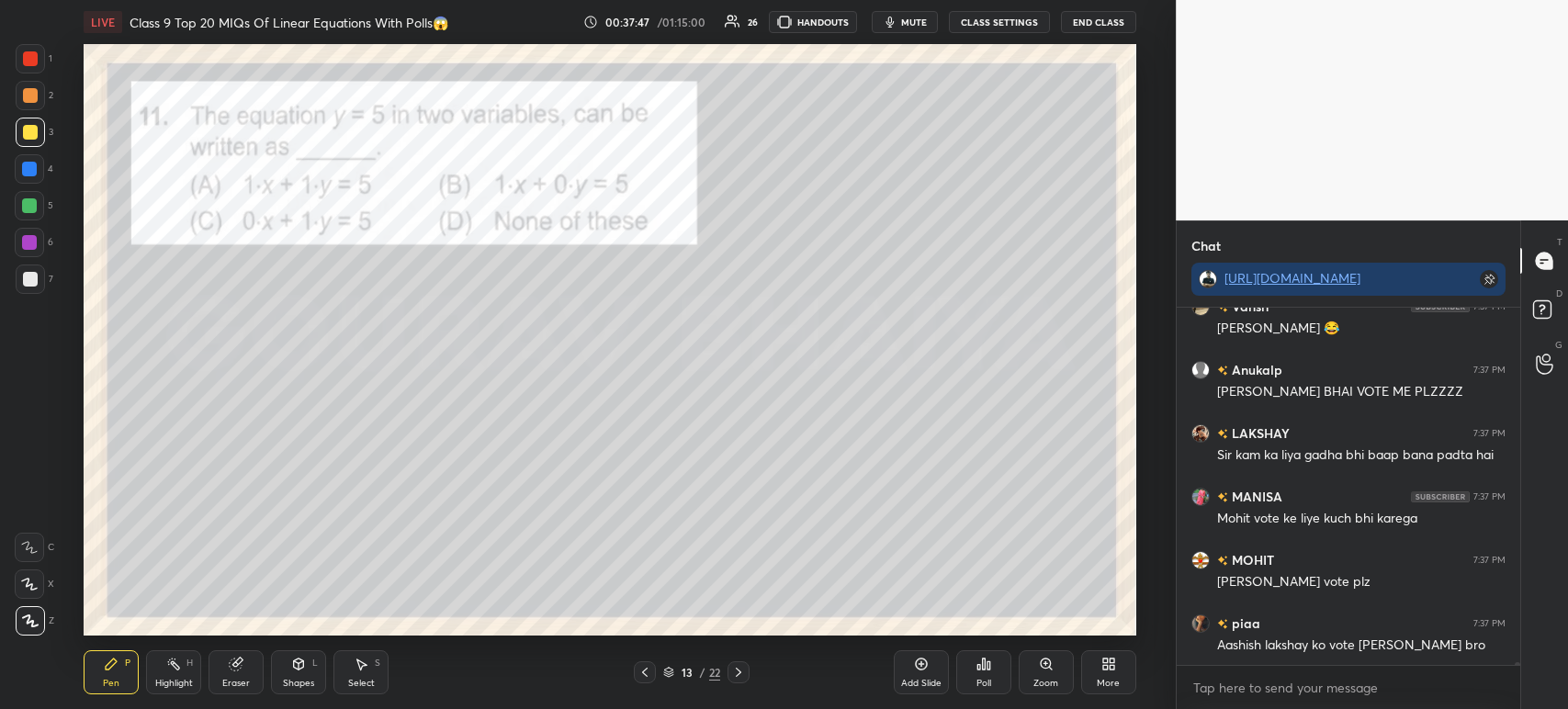
click at [35, 59] on div at bounding box center [30, 58] width 14 height 14
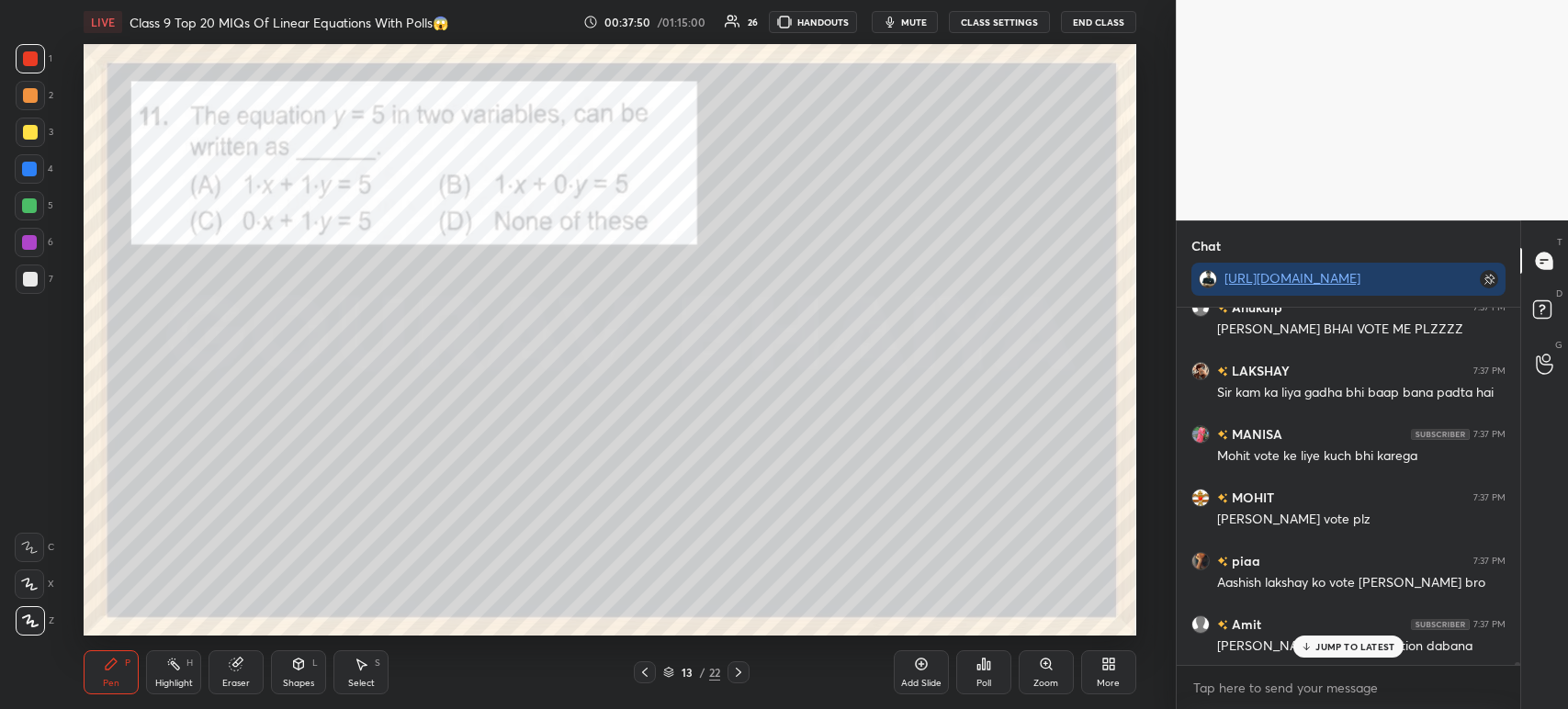
click at [44, 282] on div at bounding box center [30, 279] width 30 height 30
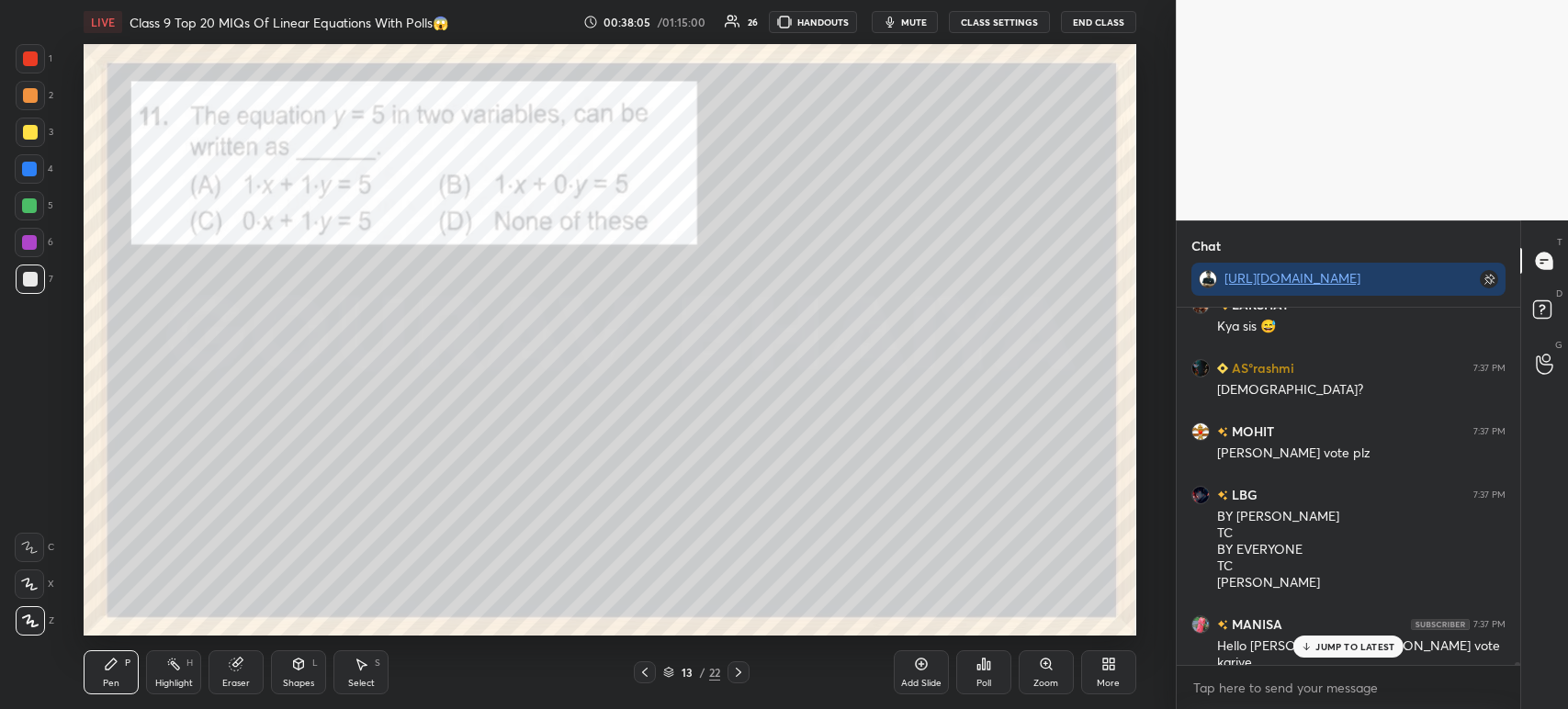
click at [36, 64] on div at bounding box center [30, 58] width 14 height 14
click at [745, 672] on icon at bounding box center [738, 671] width 14 height 14
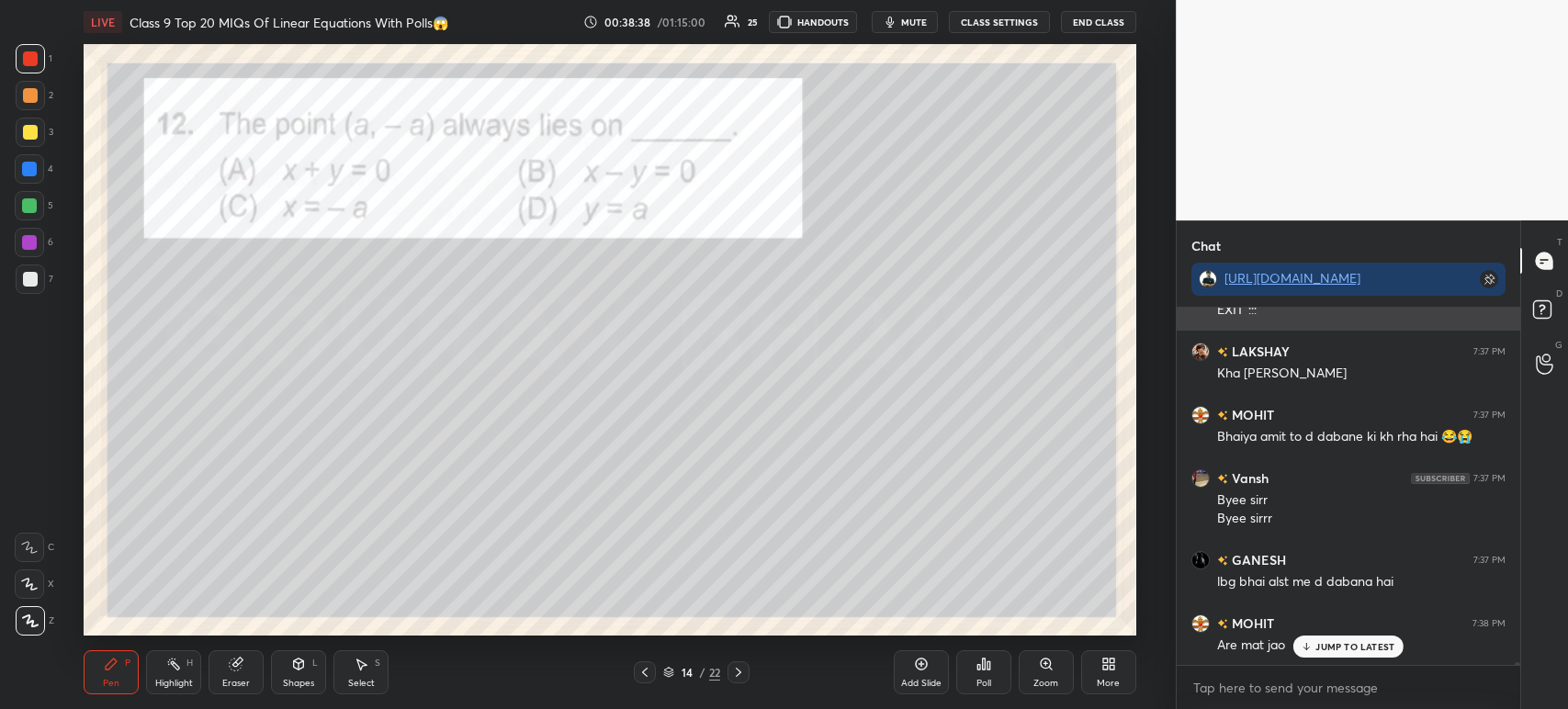
scroll to position [42012, 0]
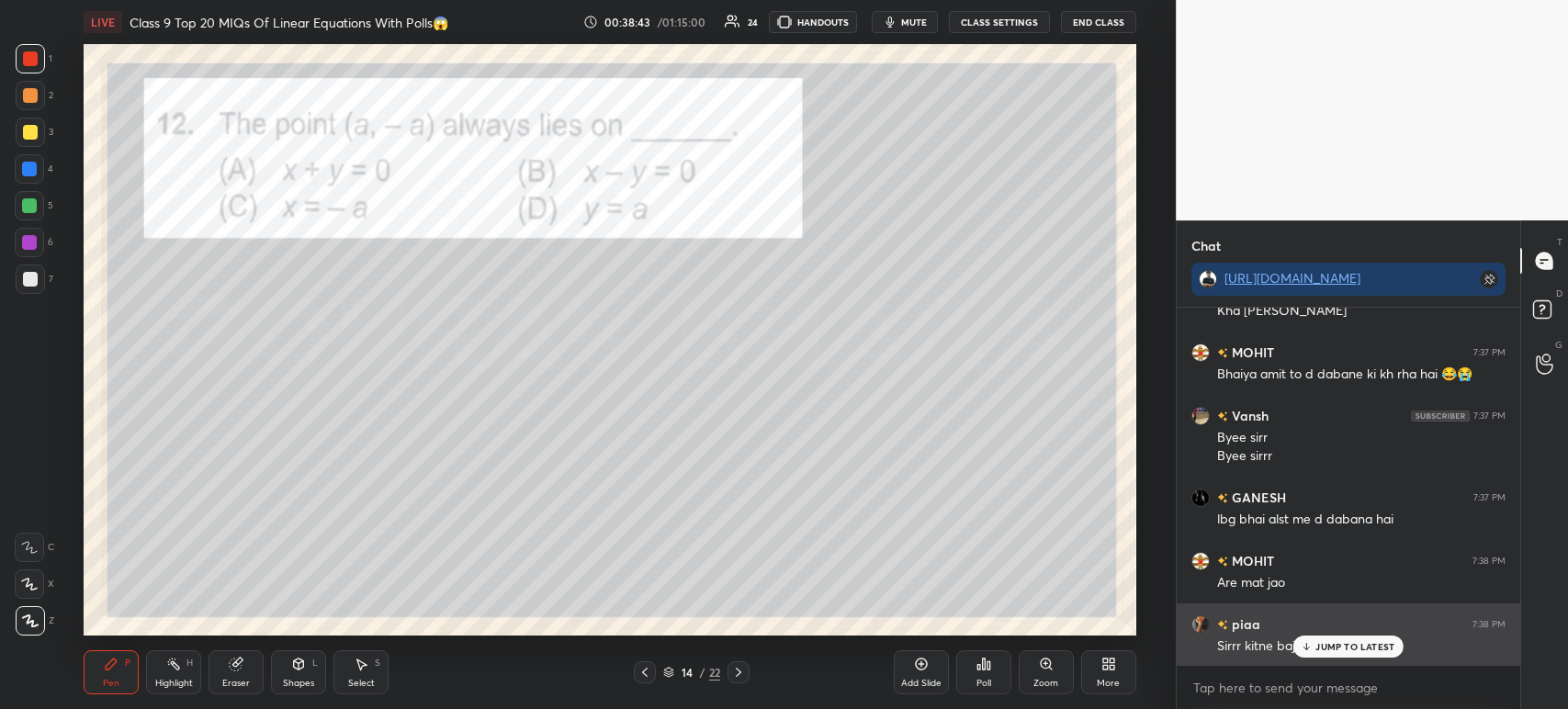
click at [1321, 648] on p "JUMP TO LATEST" at bounding box center [1355, 646] width 79 height 11
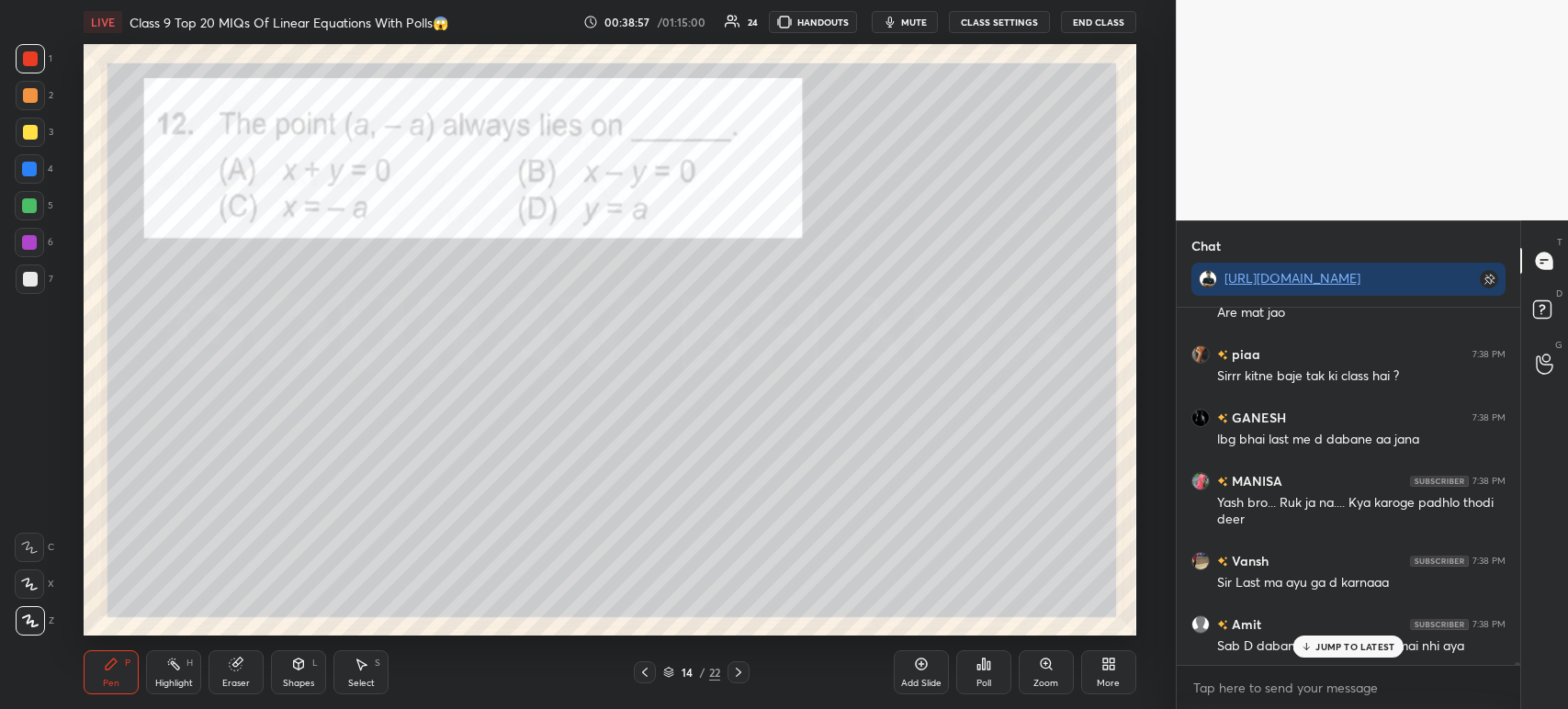
scroll to position [42346, 0]
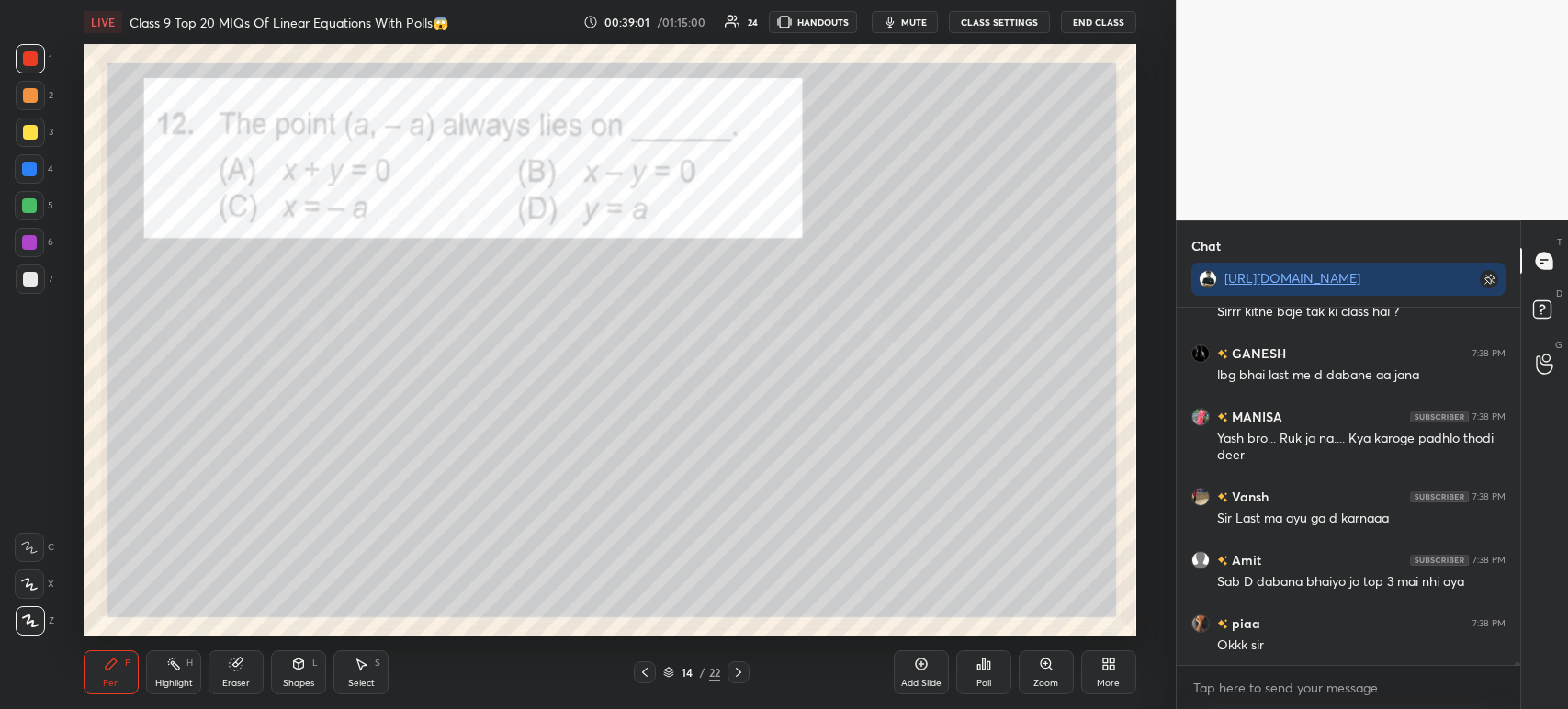
click at [39, 271] on div at bounding box center [30, 279] width 30 height 30
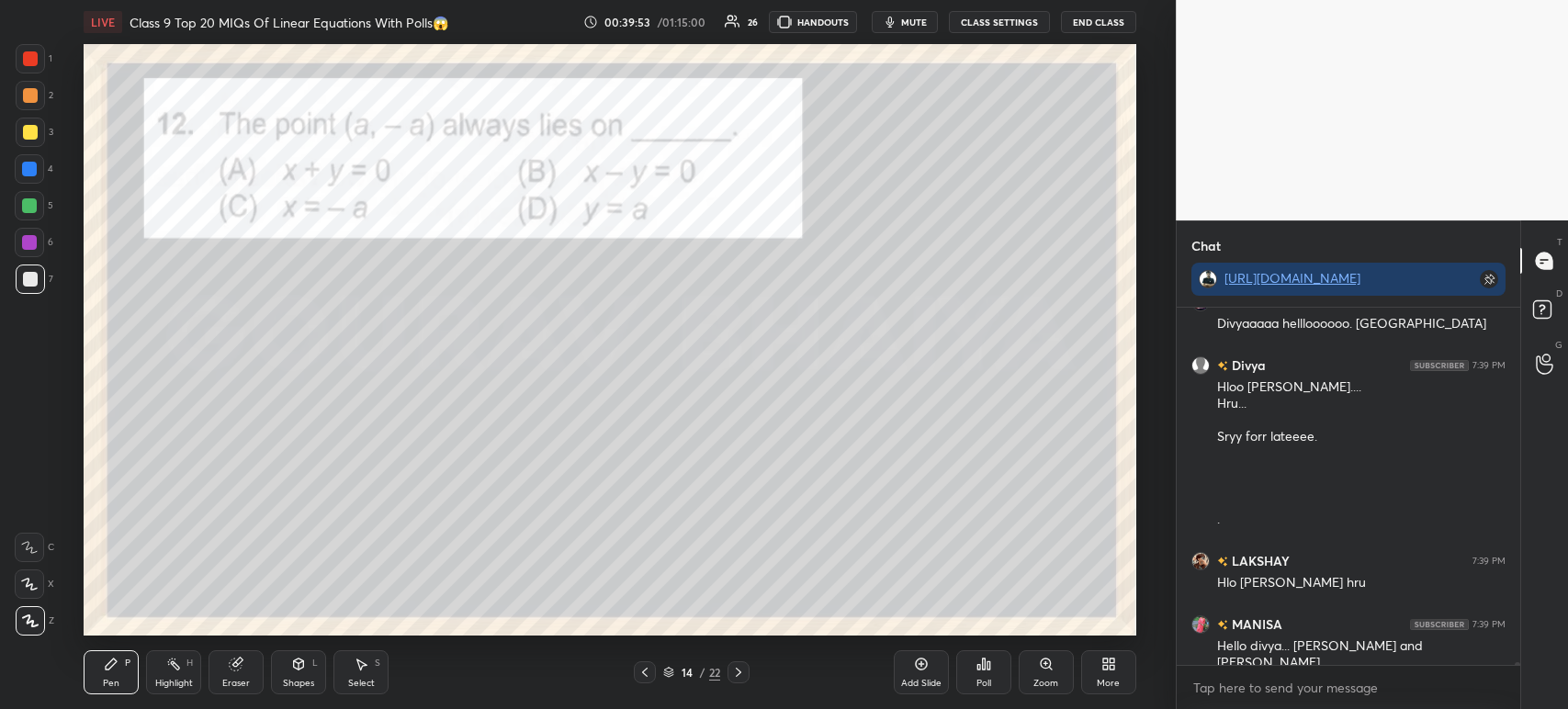
scroll to position [43572, 0]
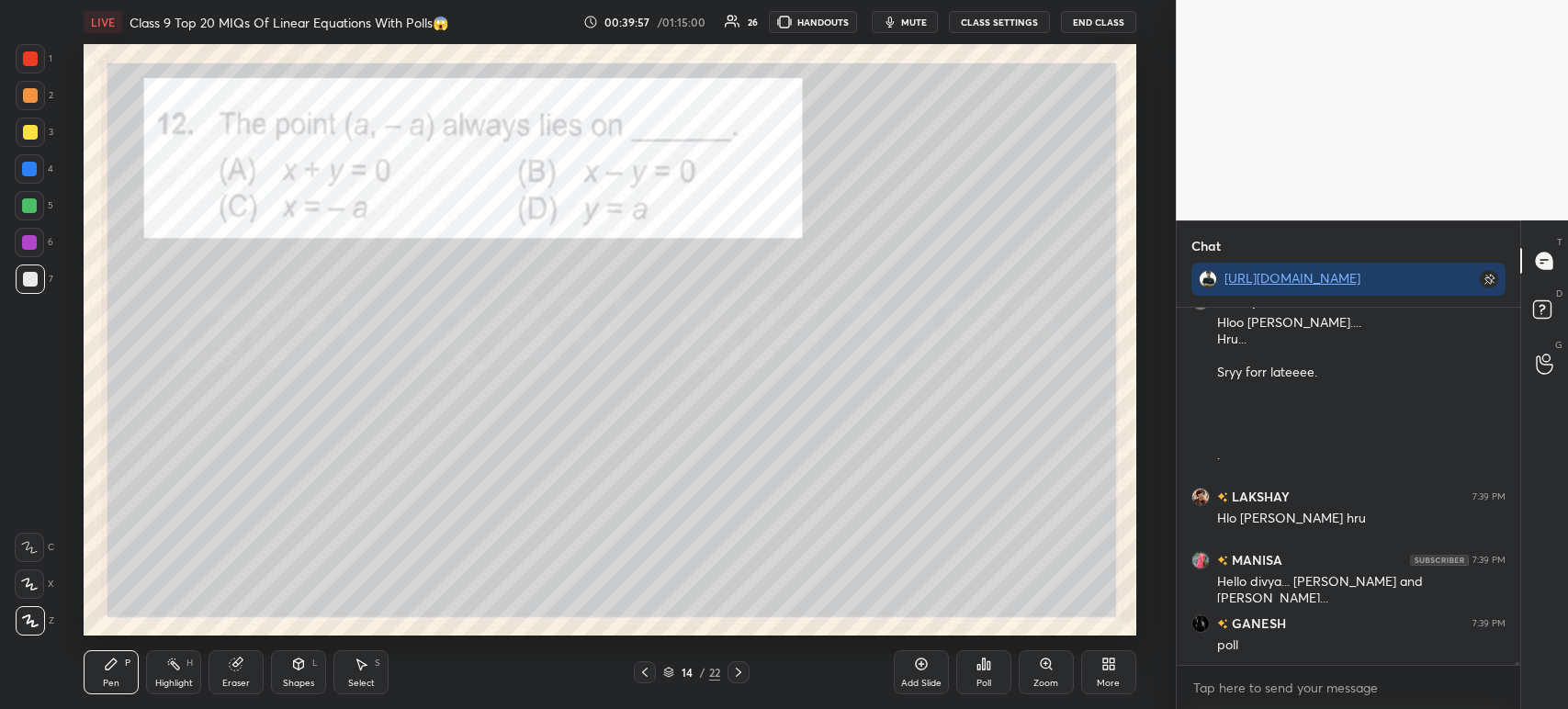
click at [1000, 669] on div "Poll" at bounding box center [983, 672] width 55 height 44
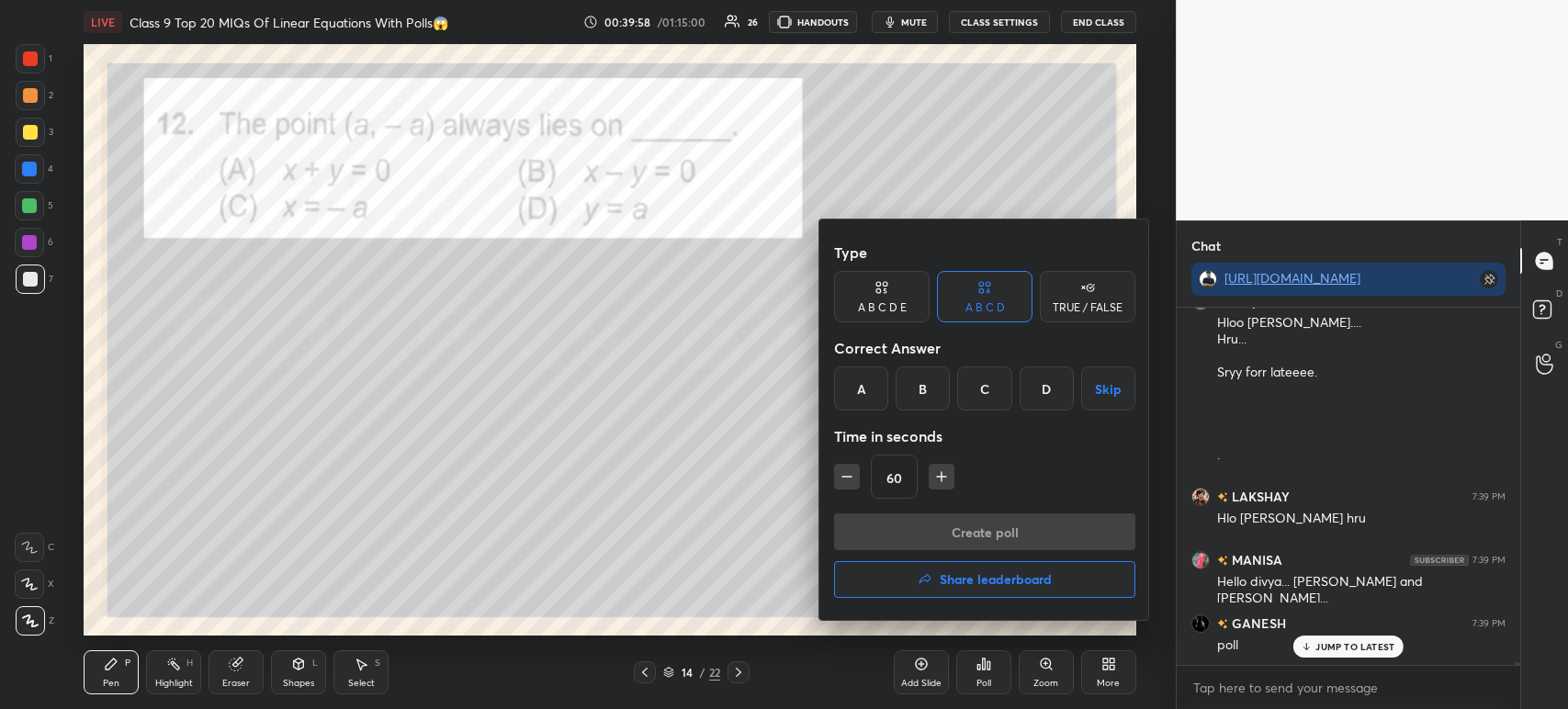
scroll to position [43635, 0]
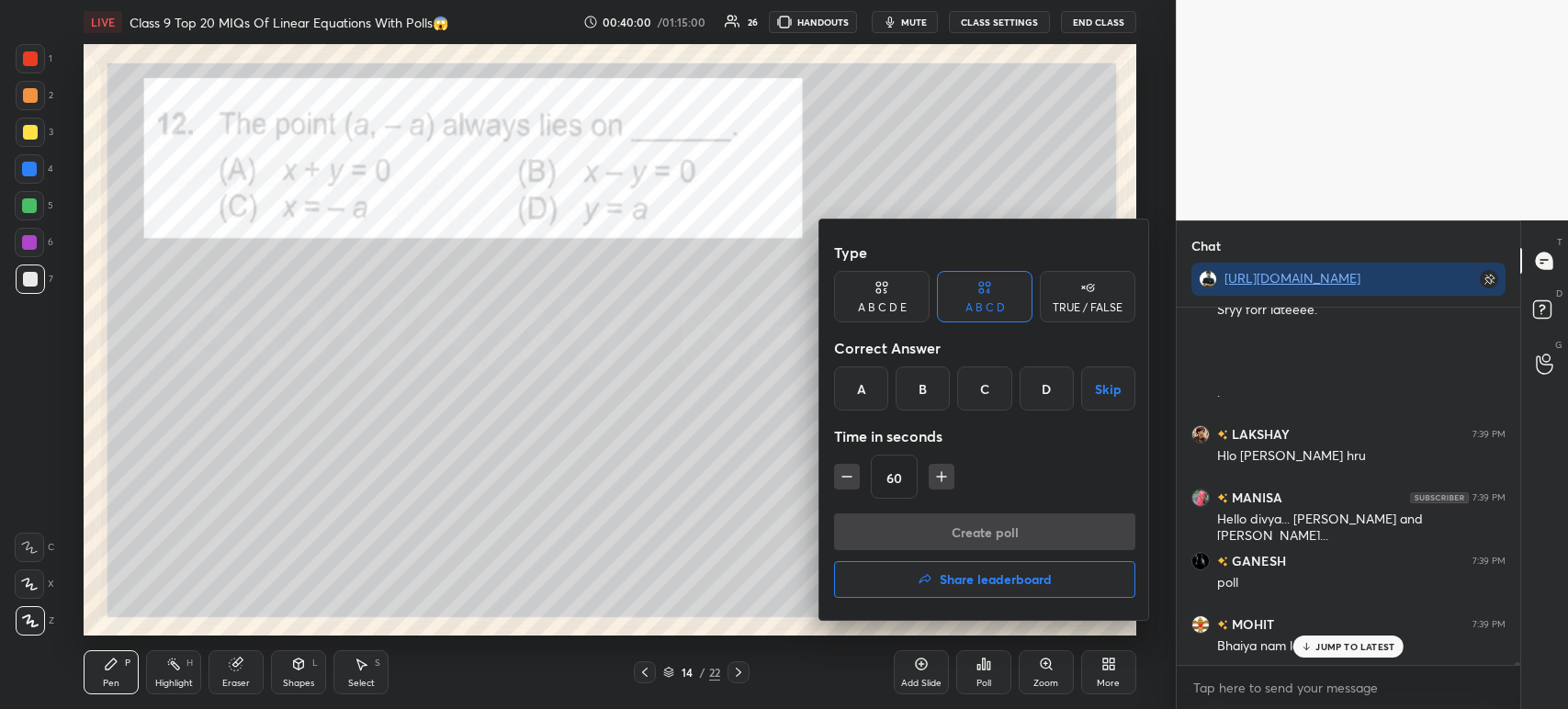
click at [862, 390] on div "A" at bounding box center [861, 389] width 54 height 44
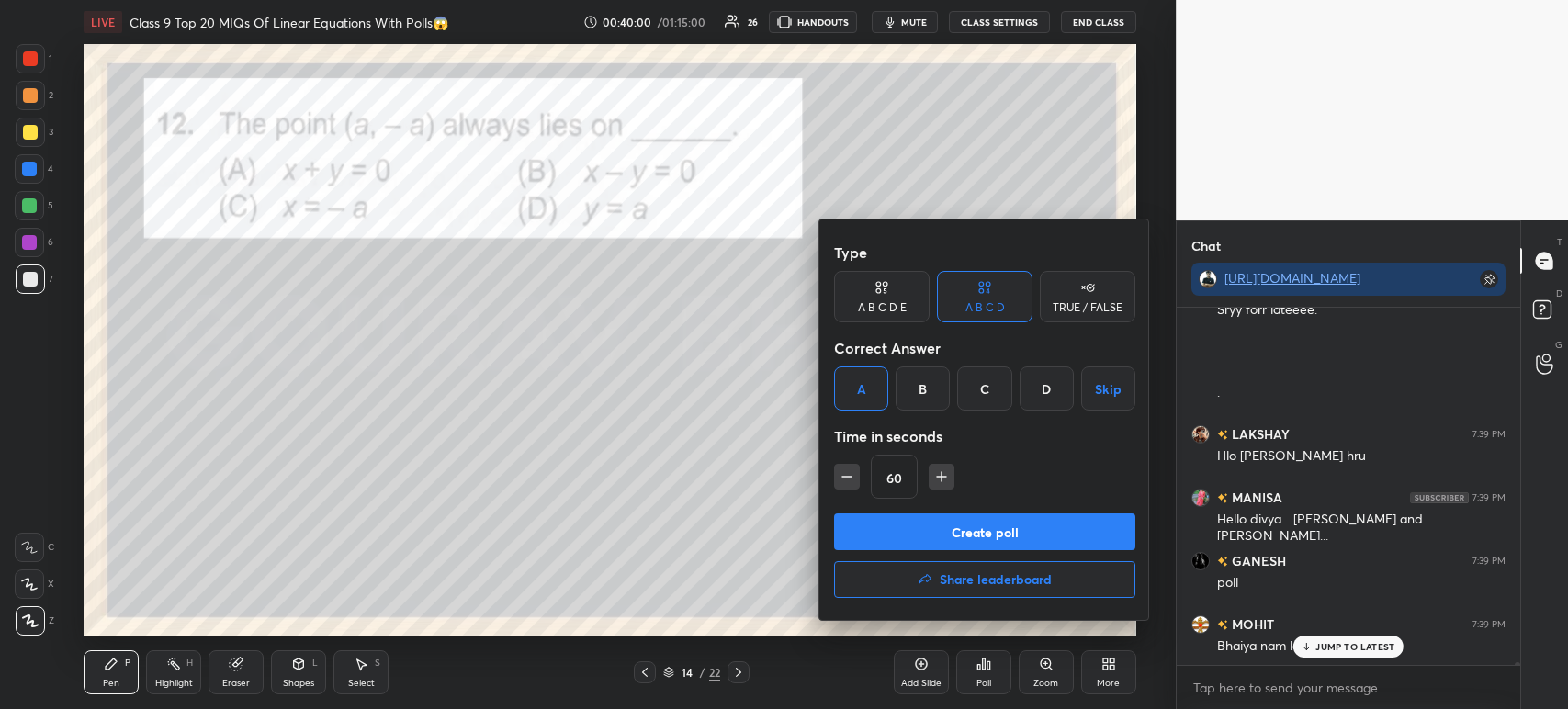
scroll to position [43698, 0]
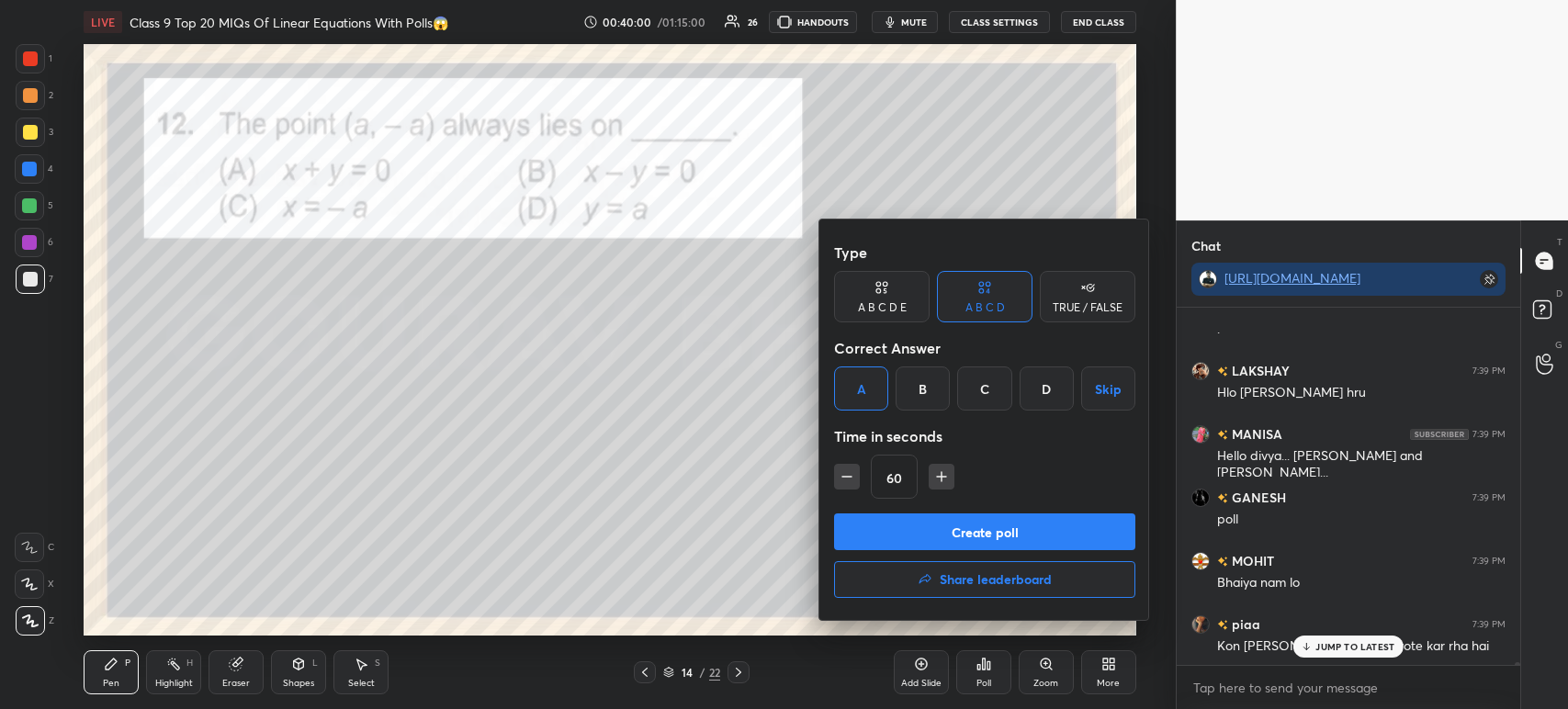
click at [863, 534] on button "Create poll" at bounding box center [984, 531] width 301 height 37
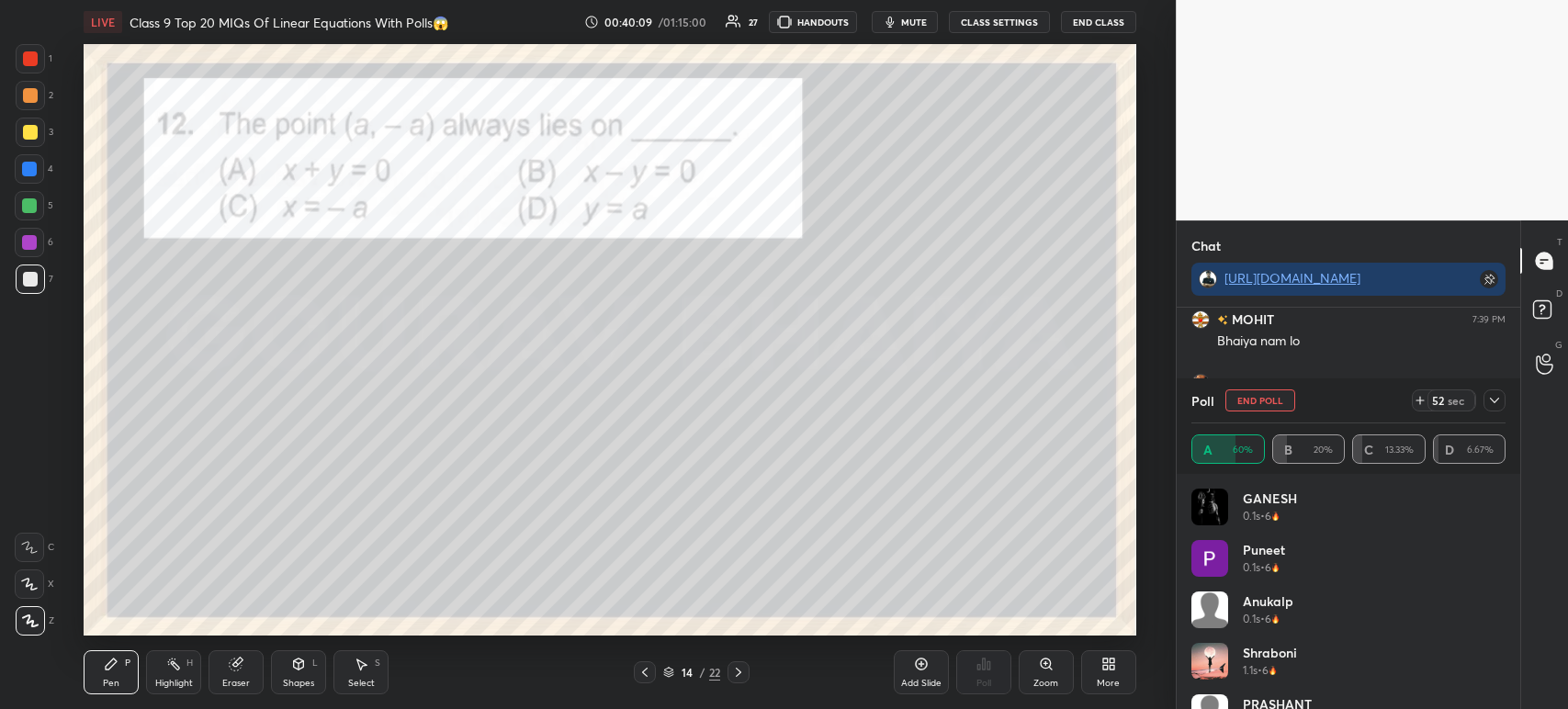
scroll to position [43957, 0]
click at [1492, 395] on icon at bounding box center [1494, 399] width 14 height 14
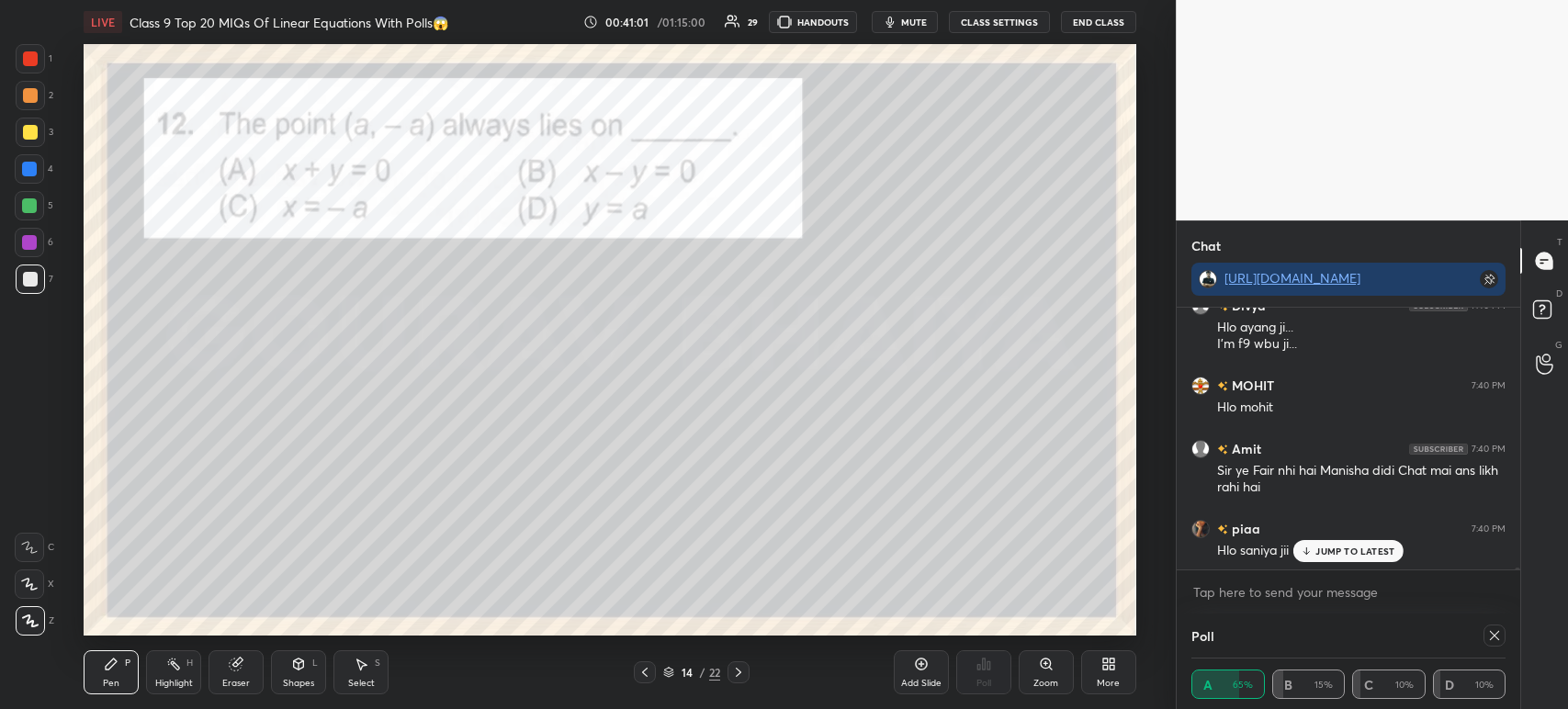
scroll to position [0, 0]
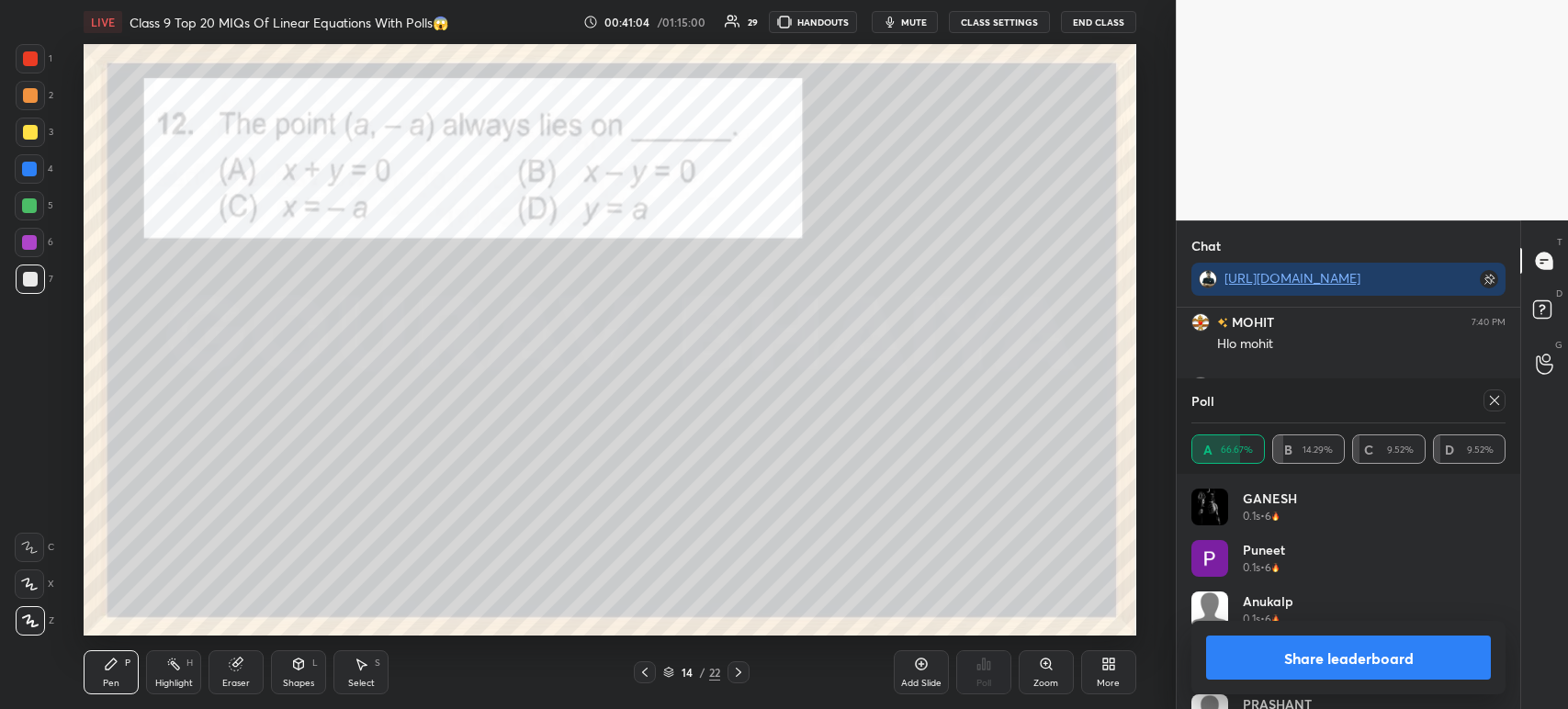
click at [1255, 667] on button "Share leaderboard" at bounding box center [1349, 657] width 285 height 44
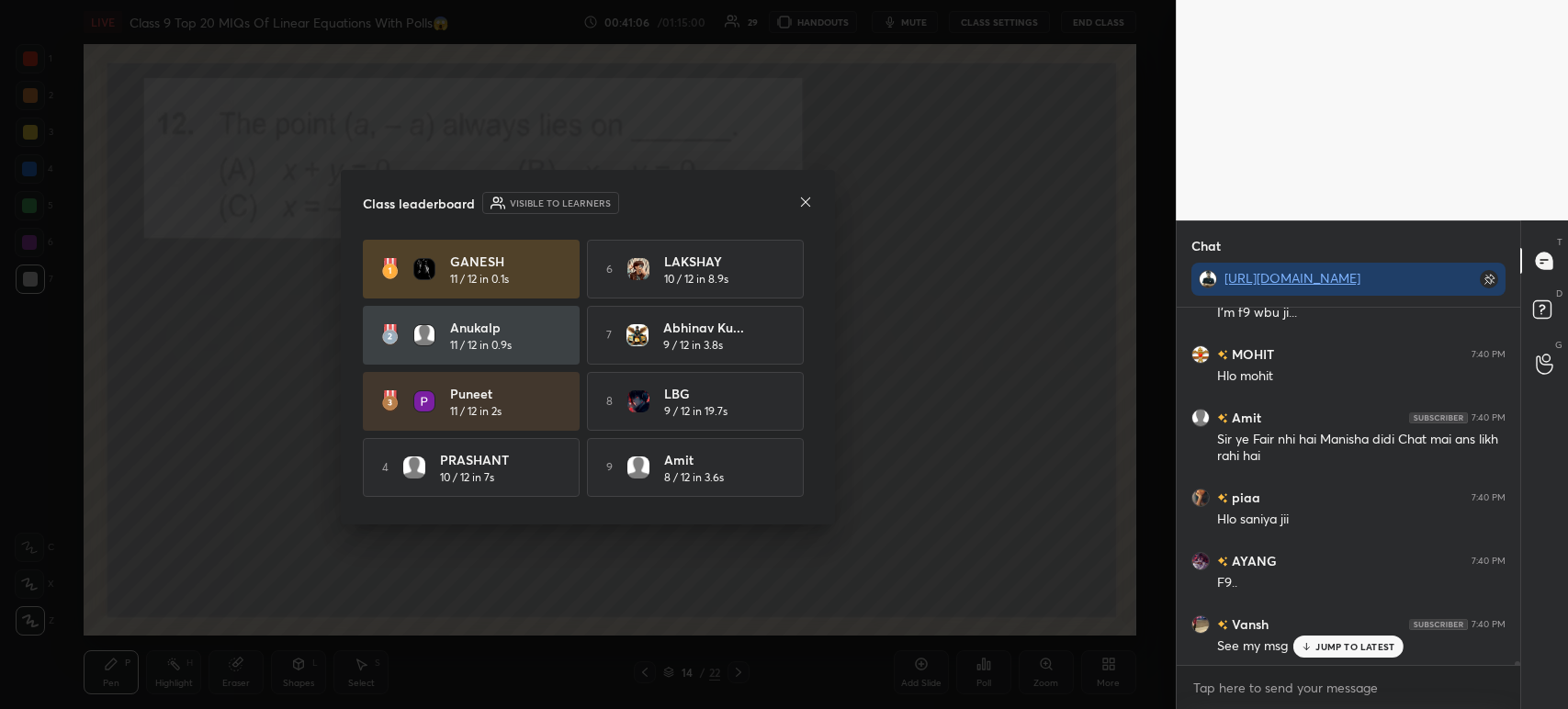
click at [810, 210] on div at bounding box center [805, 203] width 14 height 19
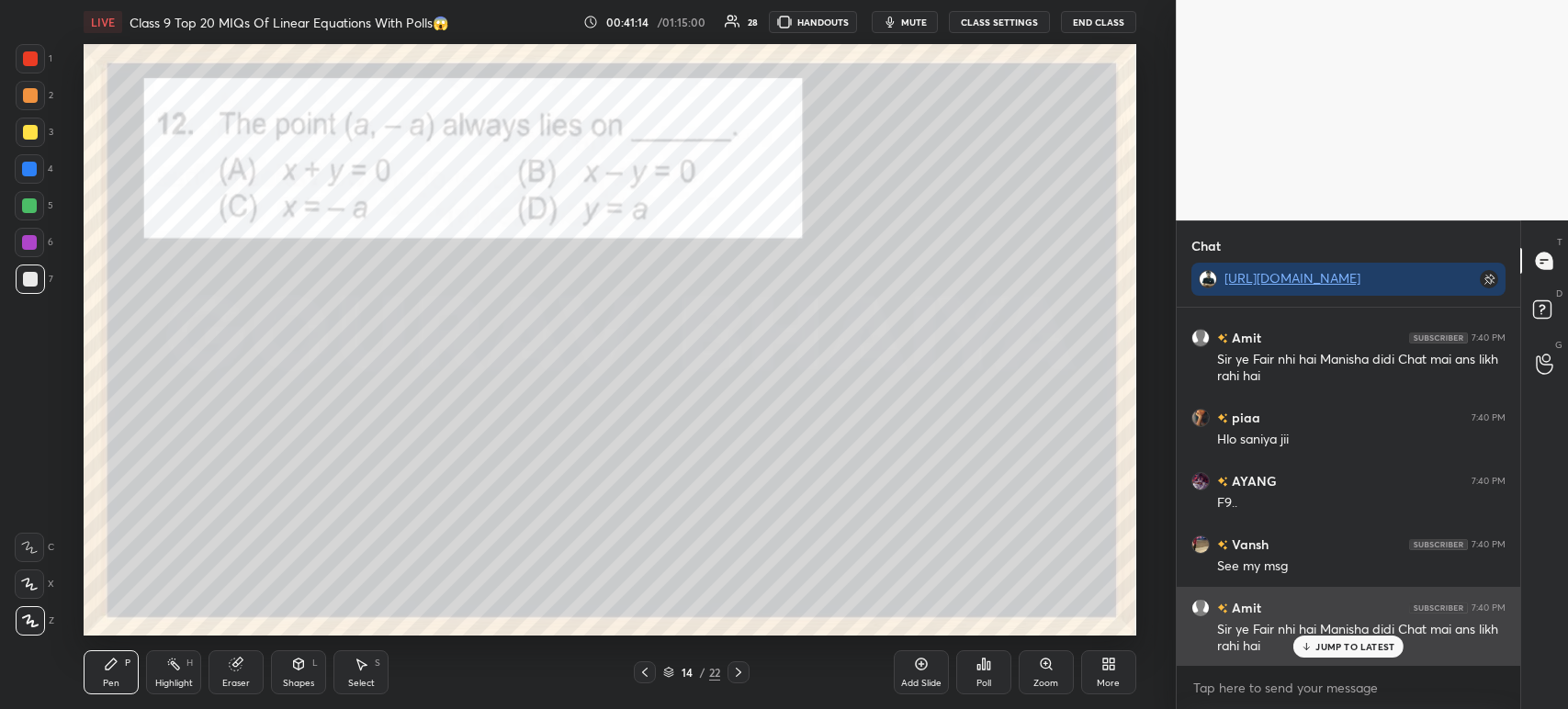
click at [1335, 649] on p "JUMP TO LATEST" at bounding box center [1355, 646] width 79 height 11
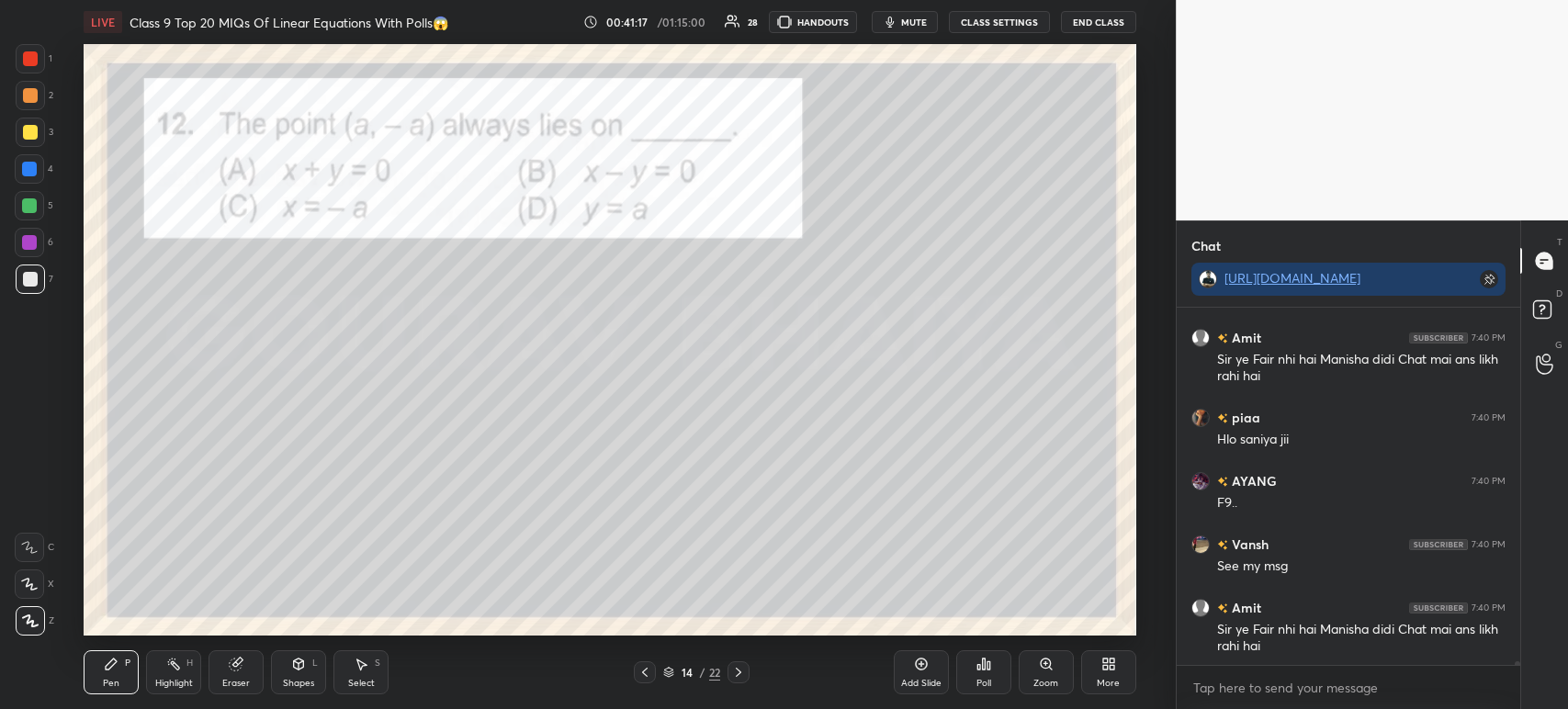
click at [21, 74] on div "1" at bounding box center [34, 63] width 37 height 37
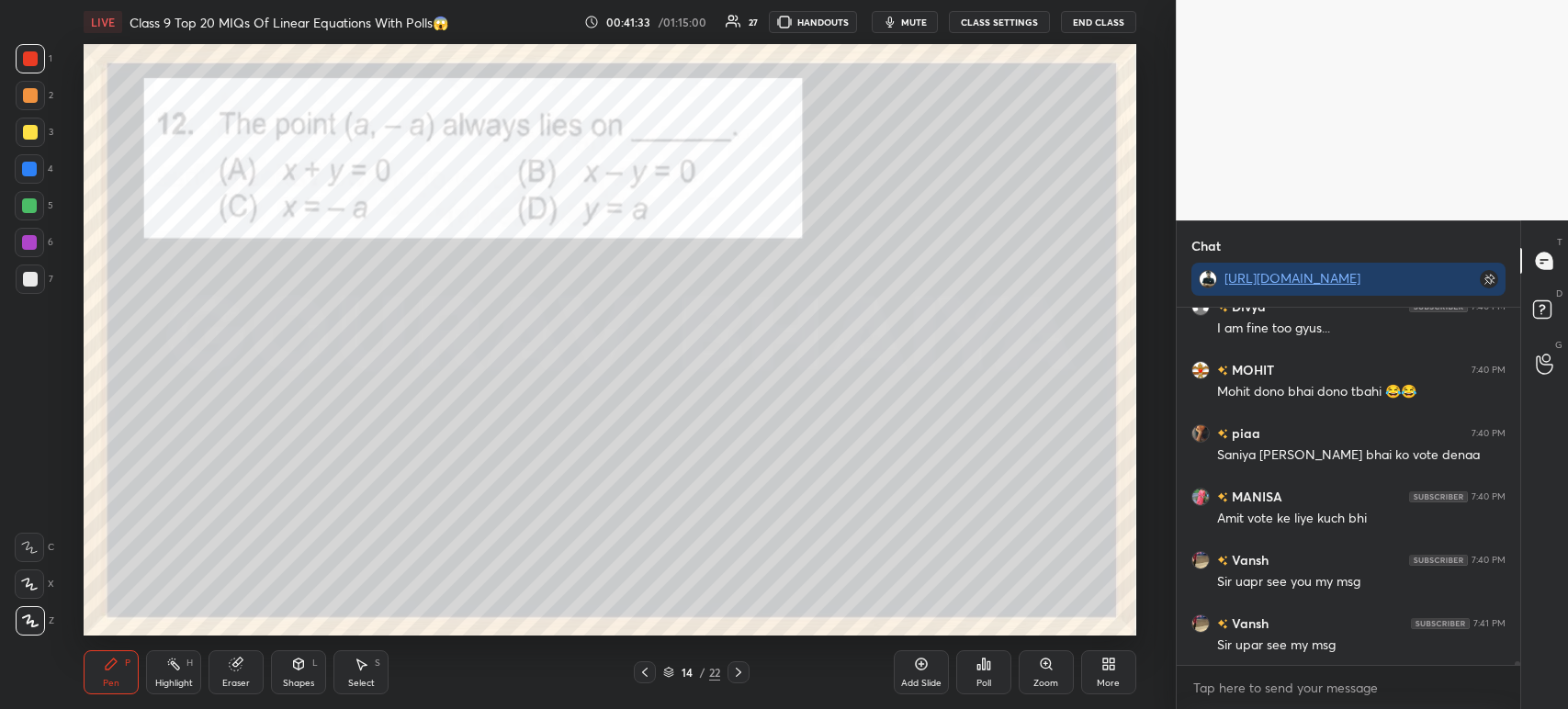
click at [34, 65] on div at bounding box center [30, 58] width 14 height 14
click at [33, 107] on div at bounding box center [30, 95] width 30 height 30
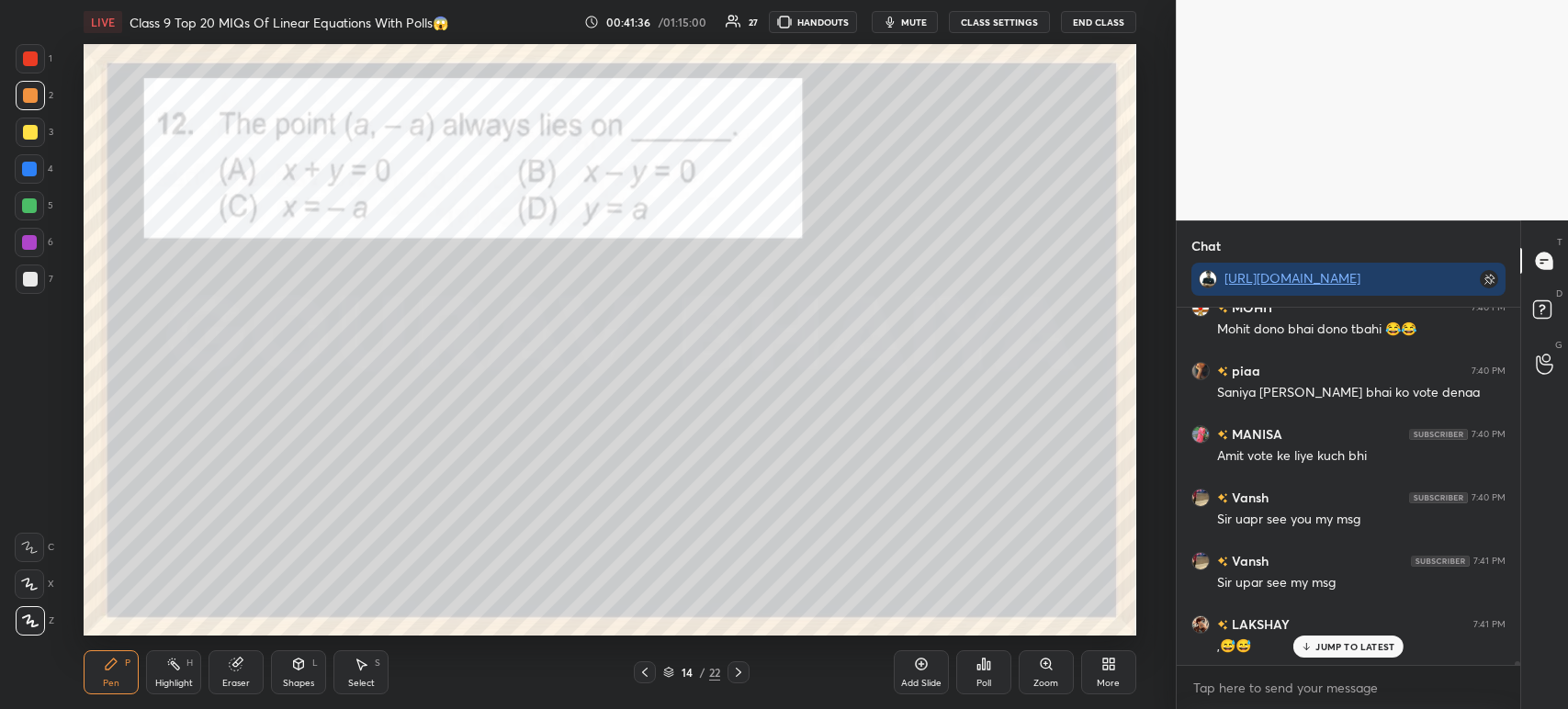
click at [38, 131] on div at bounding box center [30, 132] width 30 height 30
click at [28, 283] on div at bounding box center [30, 278] width 14 height 14
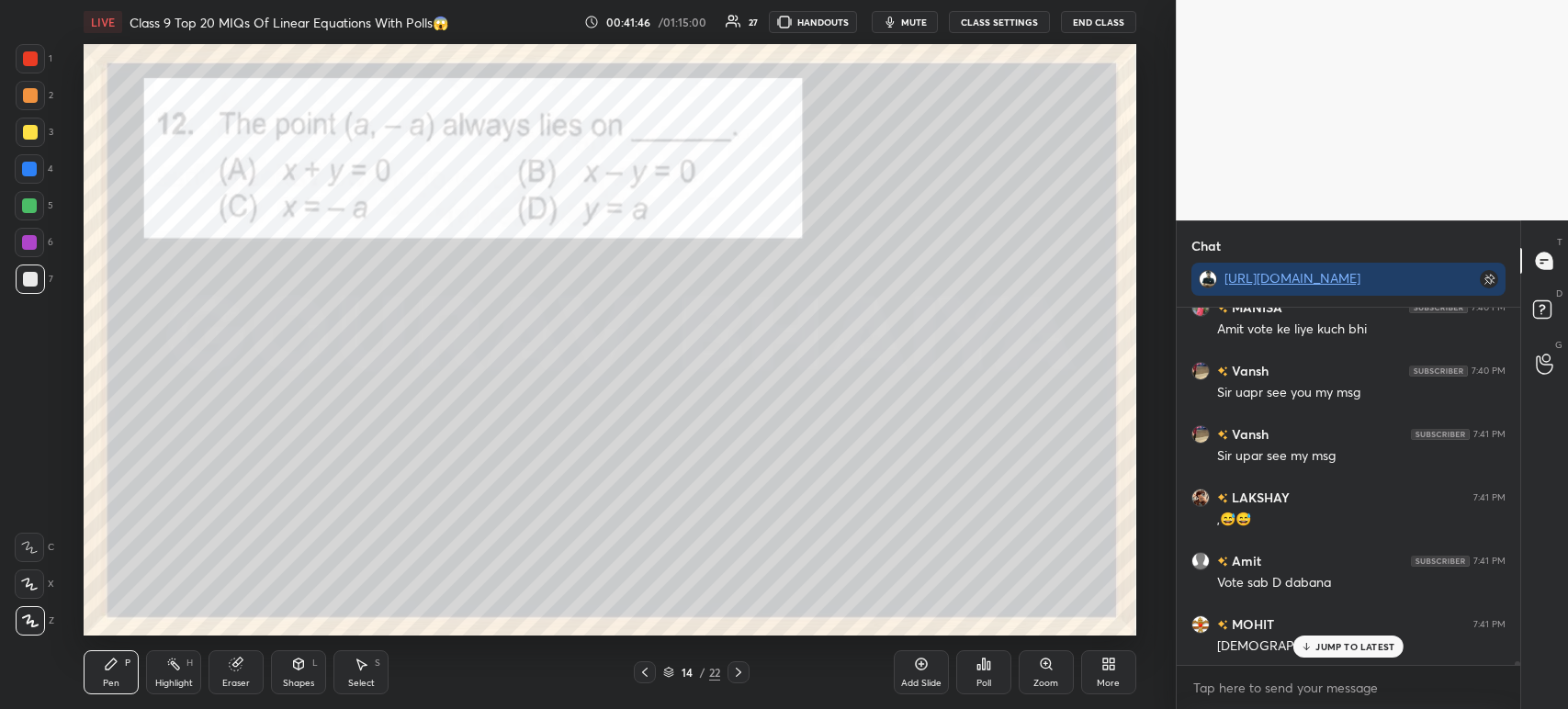
click at [39, 70] on div at bounding box center [30, 59] width 30 height 30
click at [736, 665] on div at bounding box center [738, 671] width 22 height 22
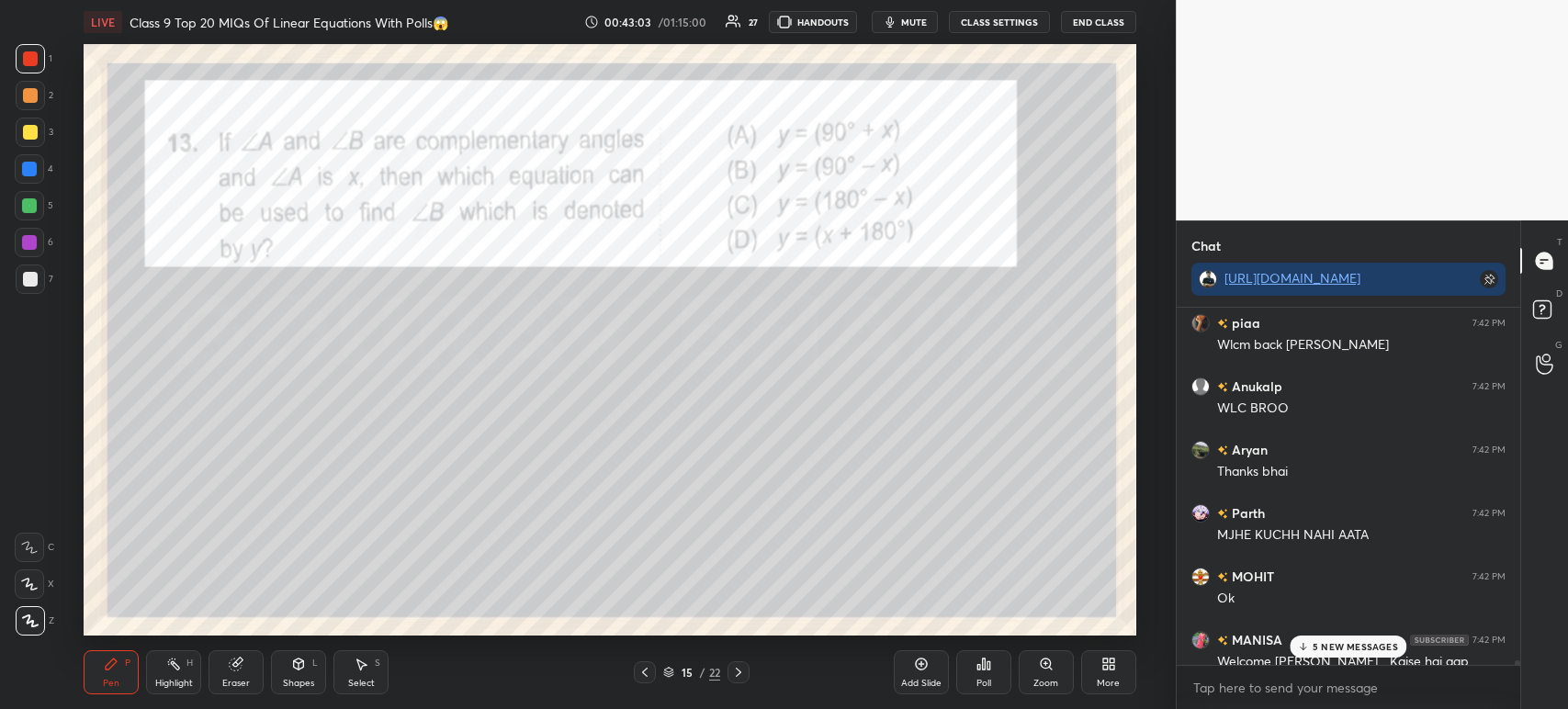
scroll to position [40787, 0]
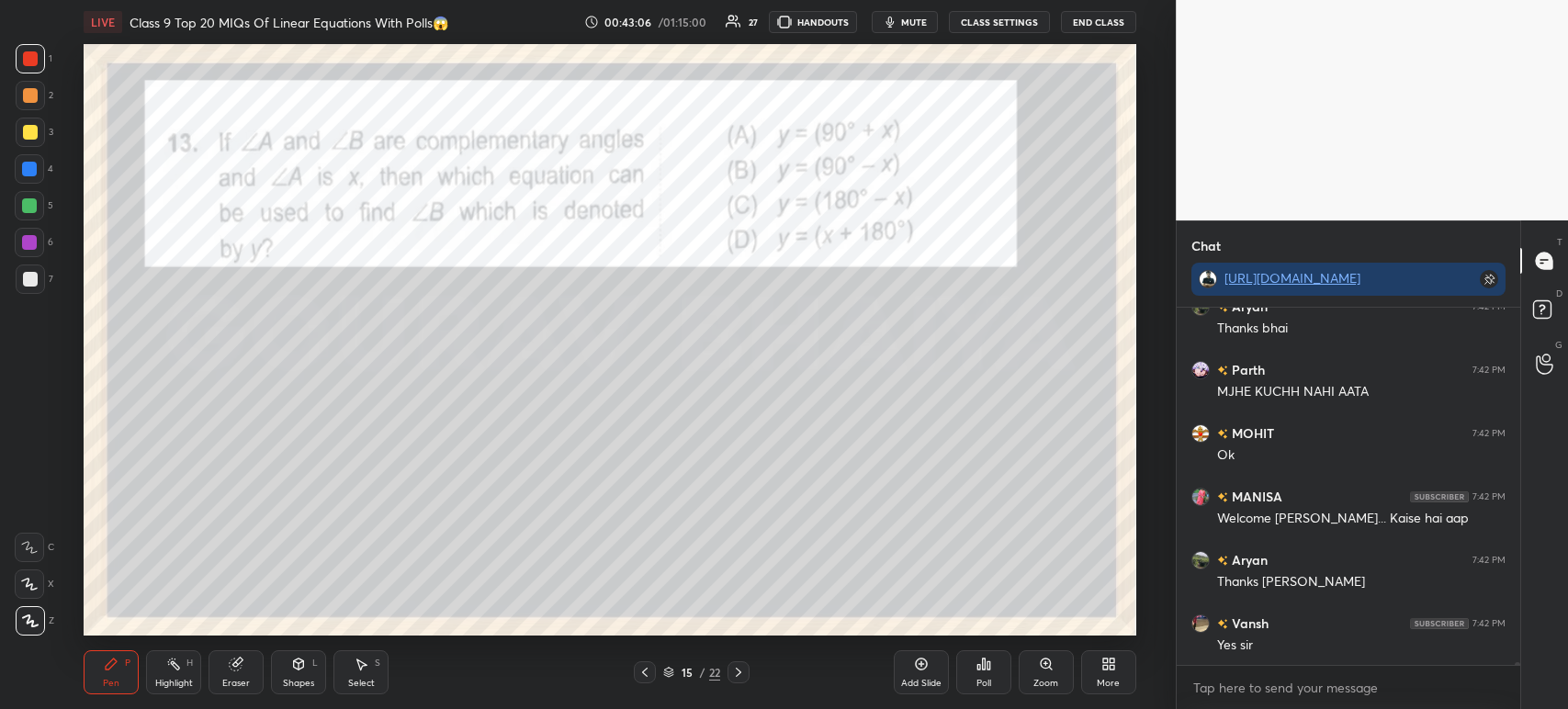
click at [1005, 674] on div "Poll" at bounding box center [983, 672] width 55 height 44
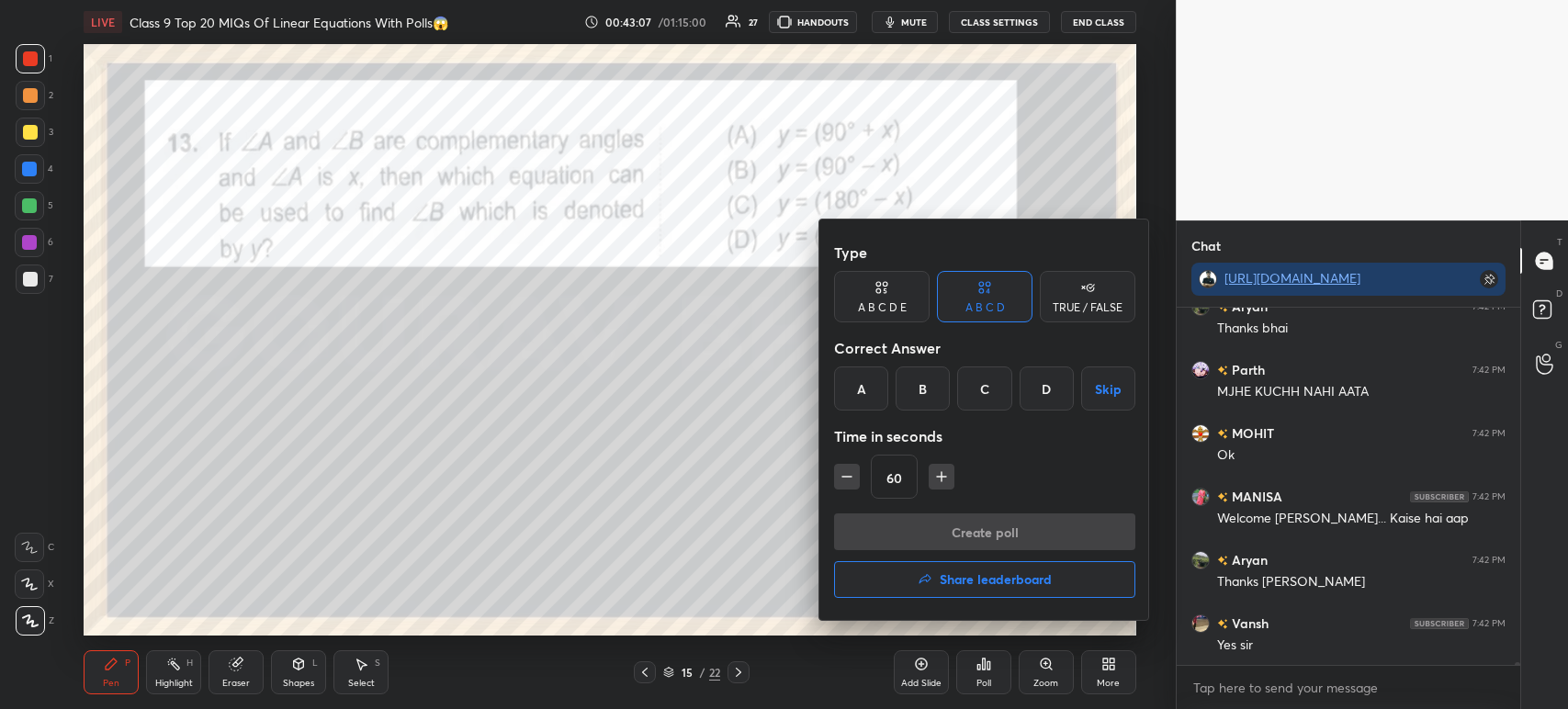
scroll to position [40850, 0]
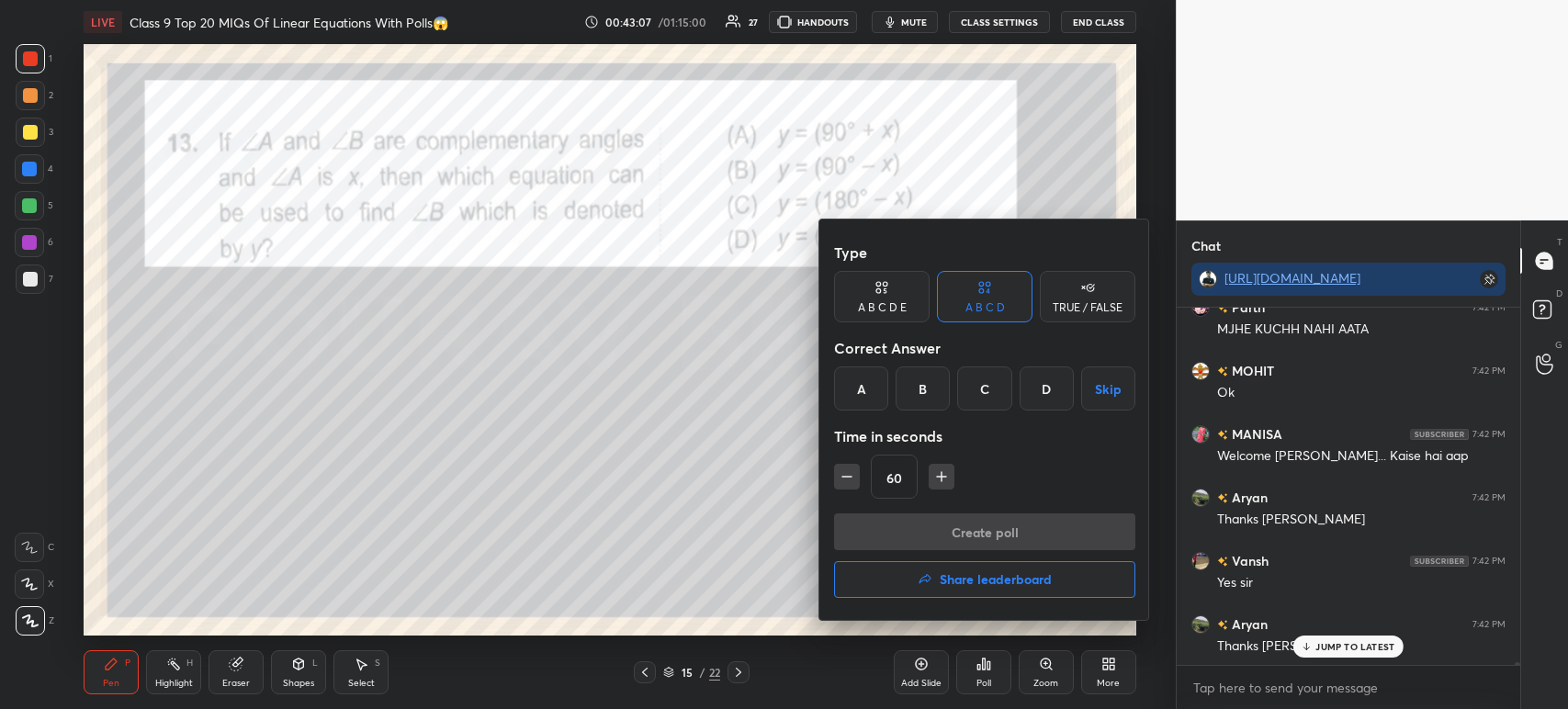
click at [926, 404] on div "B" at bounding box center [922, 389] width 54 height 44
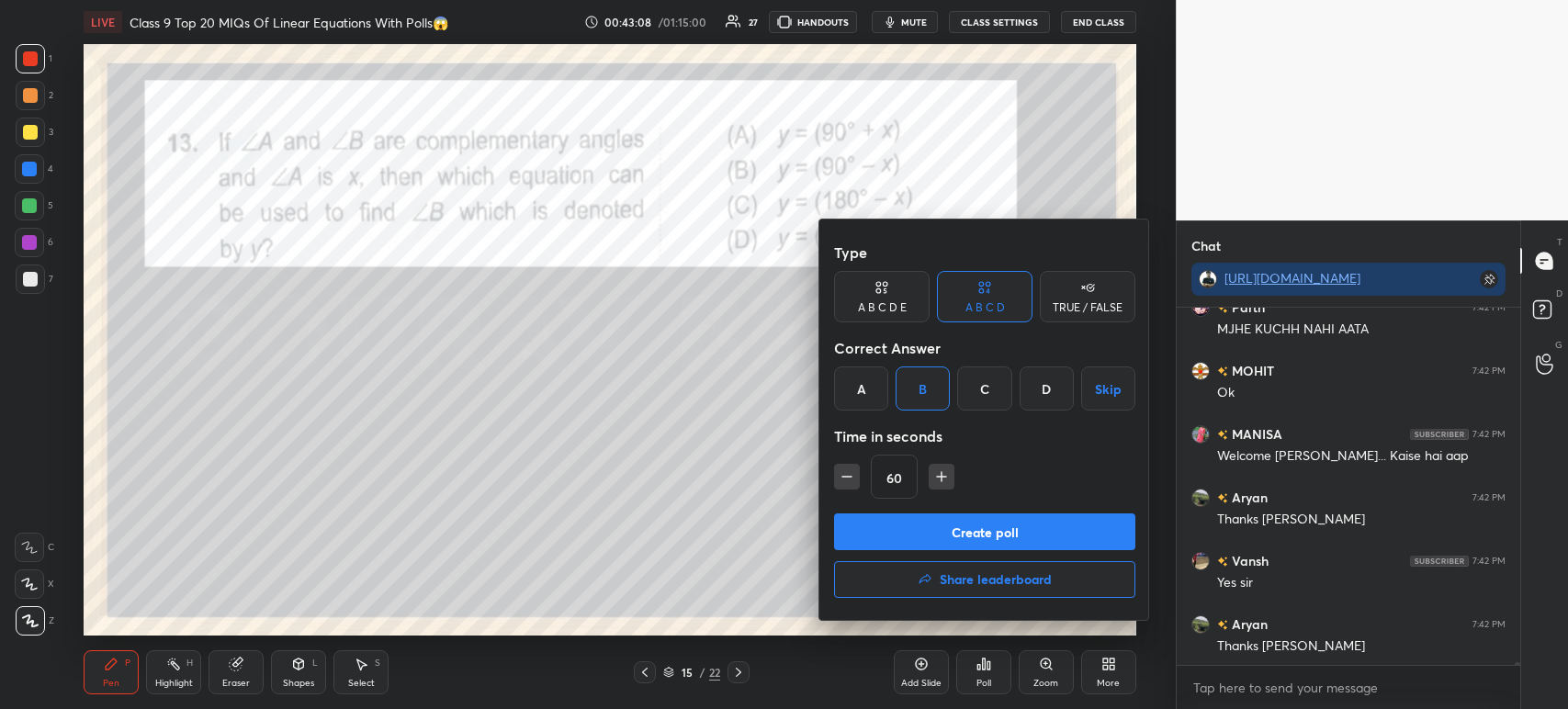
scroll to position [40914, 0]
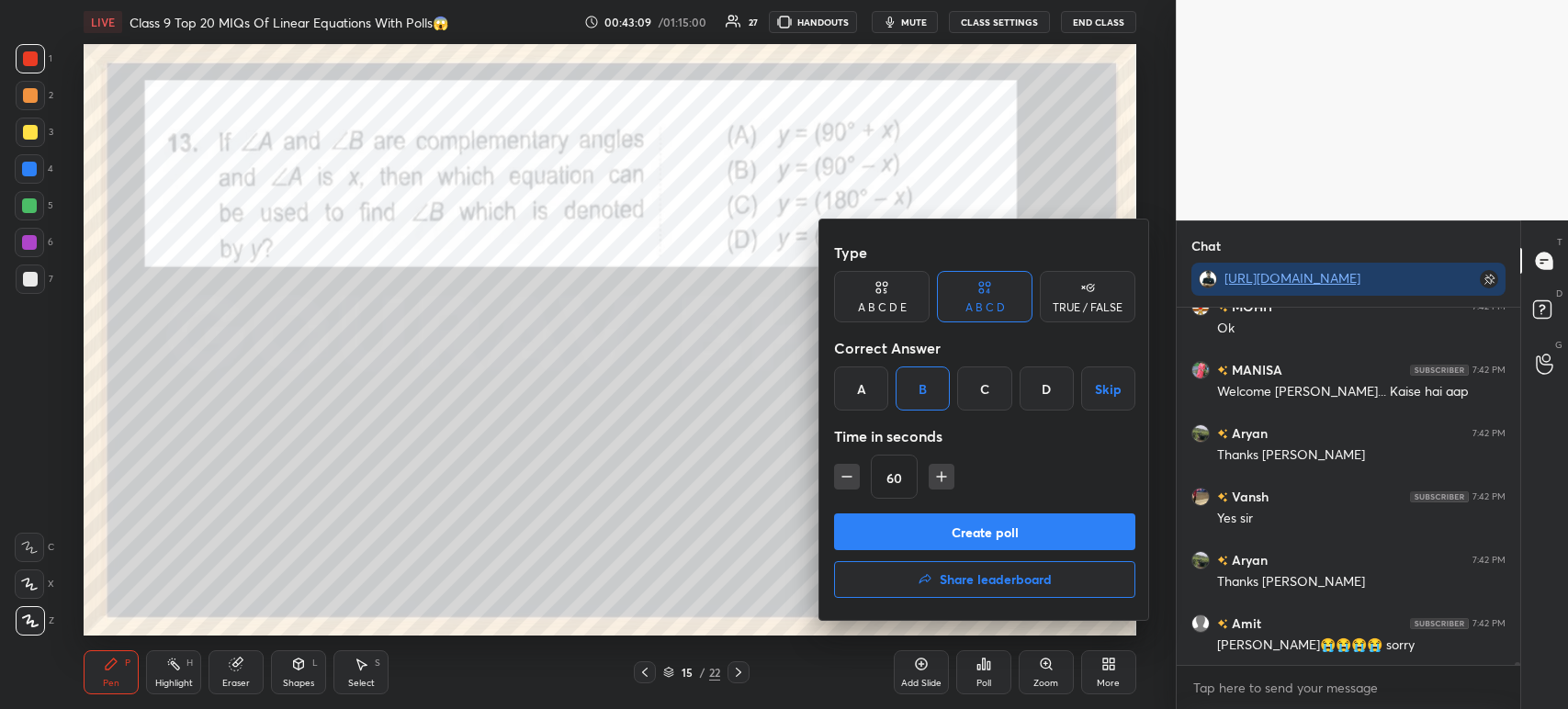
click at [924, 532] on button "Create poll" at bounding box center [984, 531] width 301 height 37
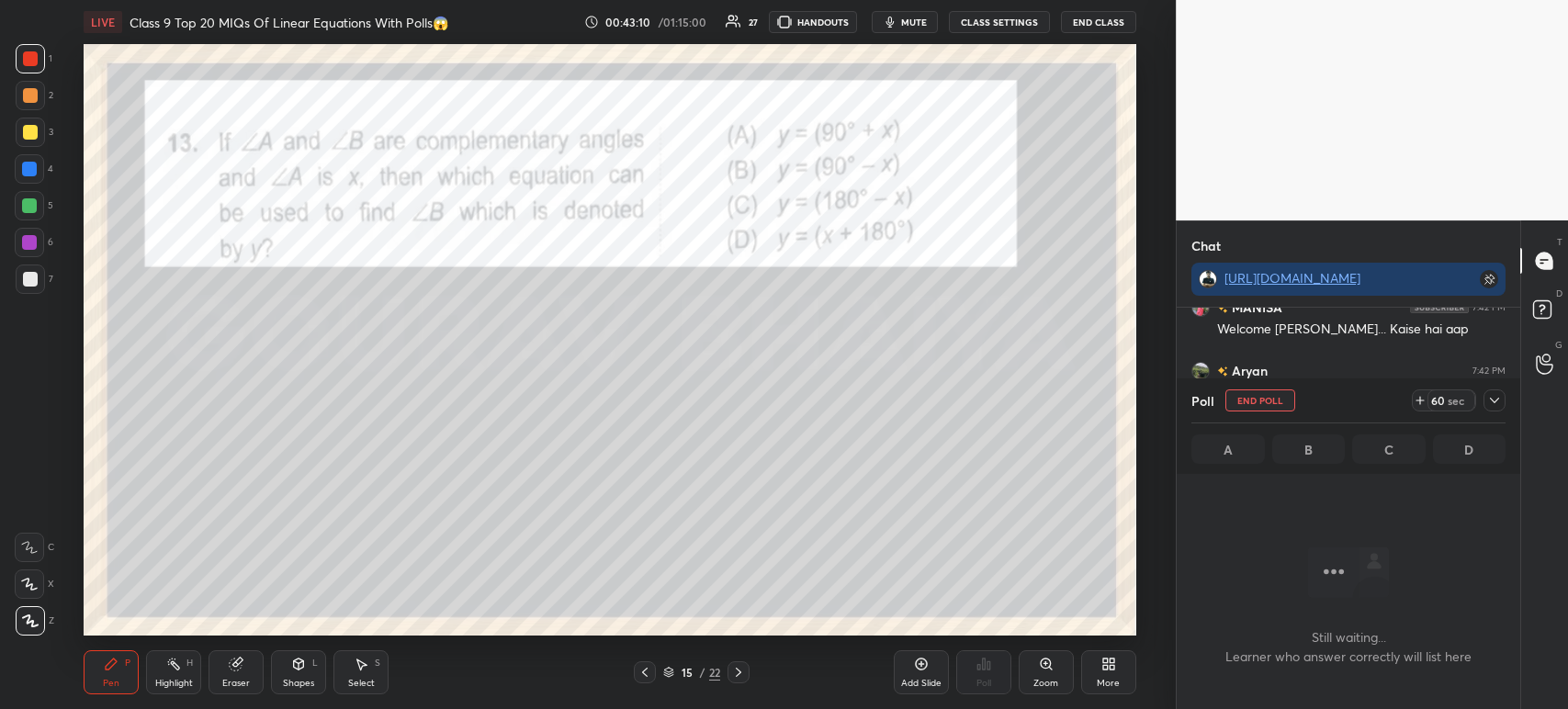
scroll to position [104, 338]
click at [1501, 409] on div at bounding box center [1494, 400] width 22 height 22
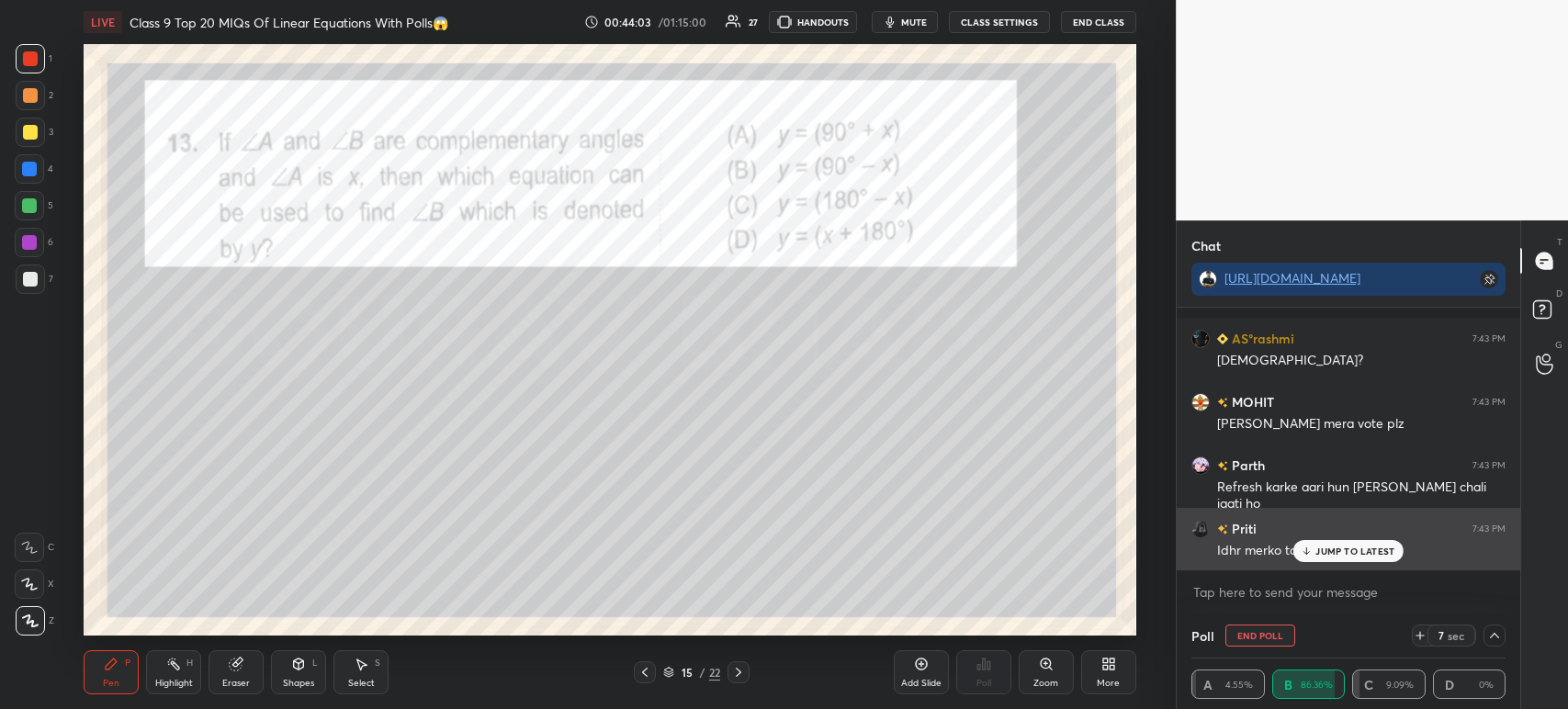
click at [1325, 552] on p "JUMP TO LATEST" at bounding box center [1355, 550] width 79 height 11
click at [1319, 557] on div "JUMP TO LATEST" at bounding box center [1349, 550] width 111 height 22
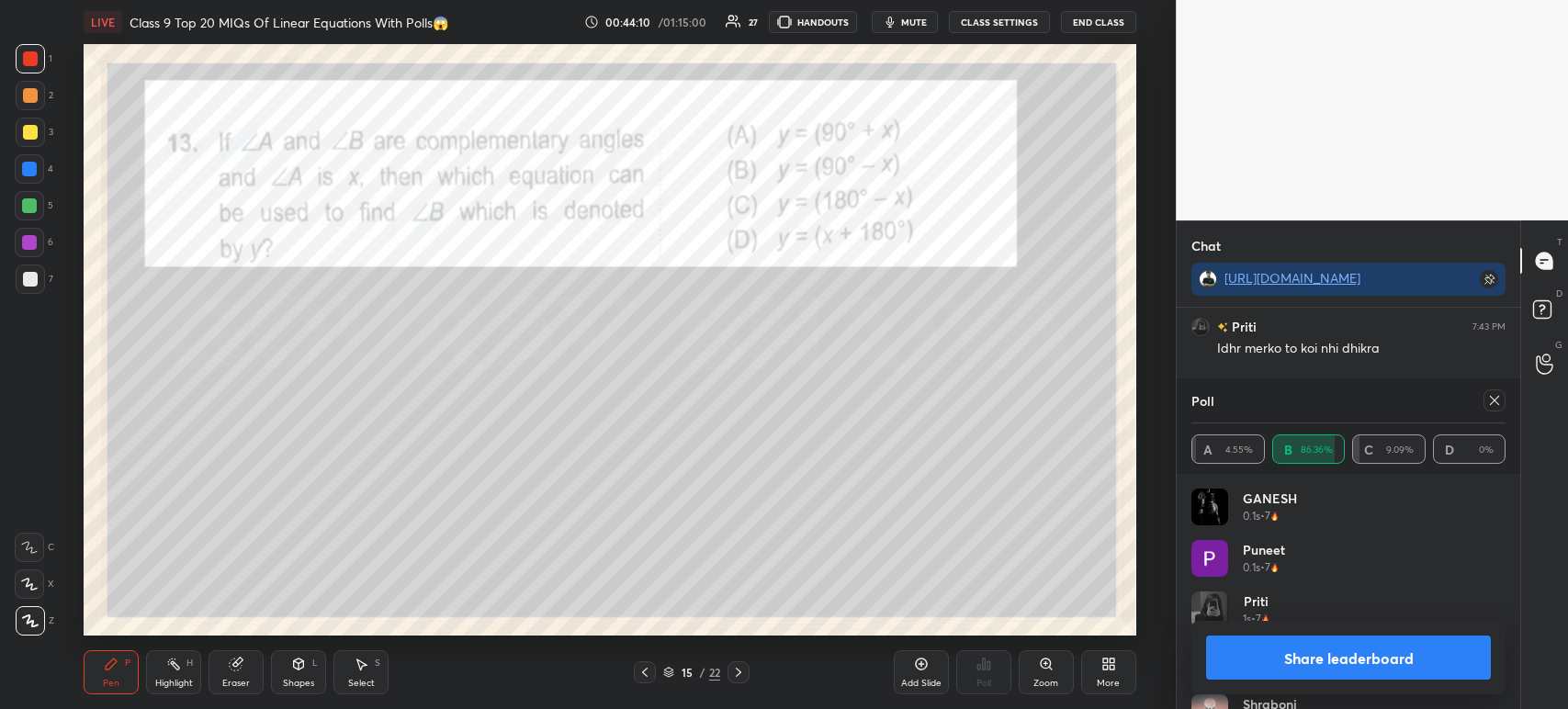
scroll to position [6, 6]
click at [1359, 639] on button "Share leaderboard" at bounding box center [1349, 657] width 285 height 44
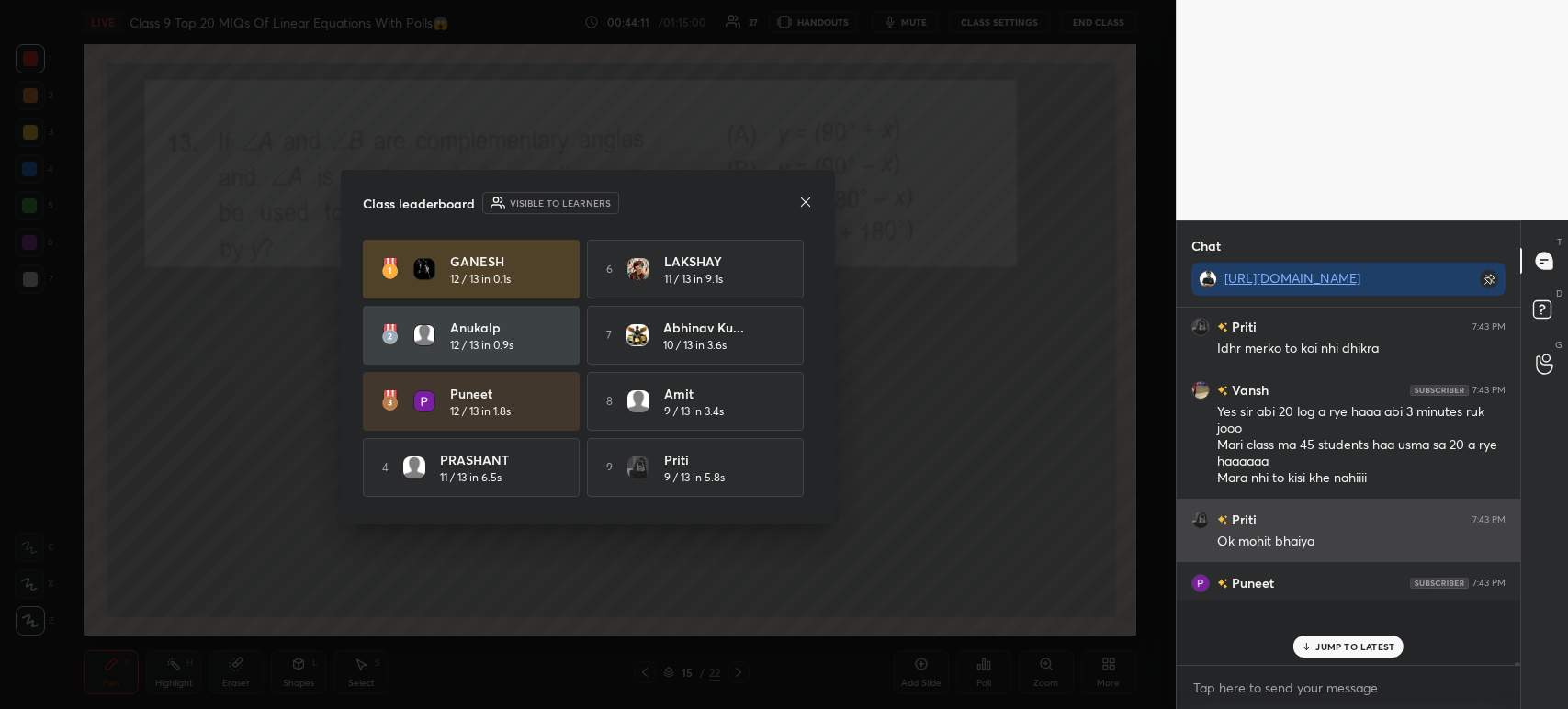
scroll to position [295, 338]
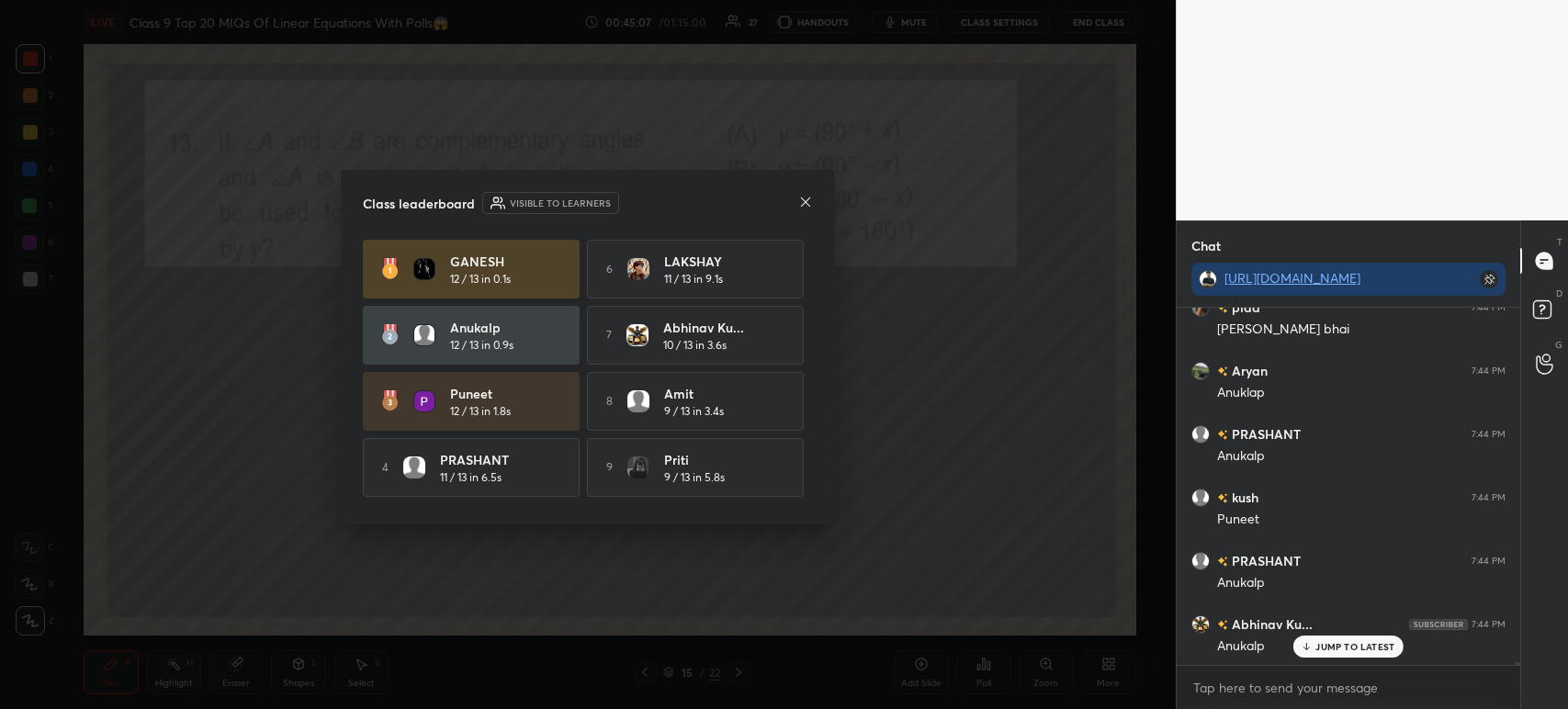
click at [809, 214] on div "Class leaderboard Visible to learners" at bounding box center [588, 202] width 450 height 22
click at [808, 211] on div at bounding box center [805, 203] width 14 height 19
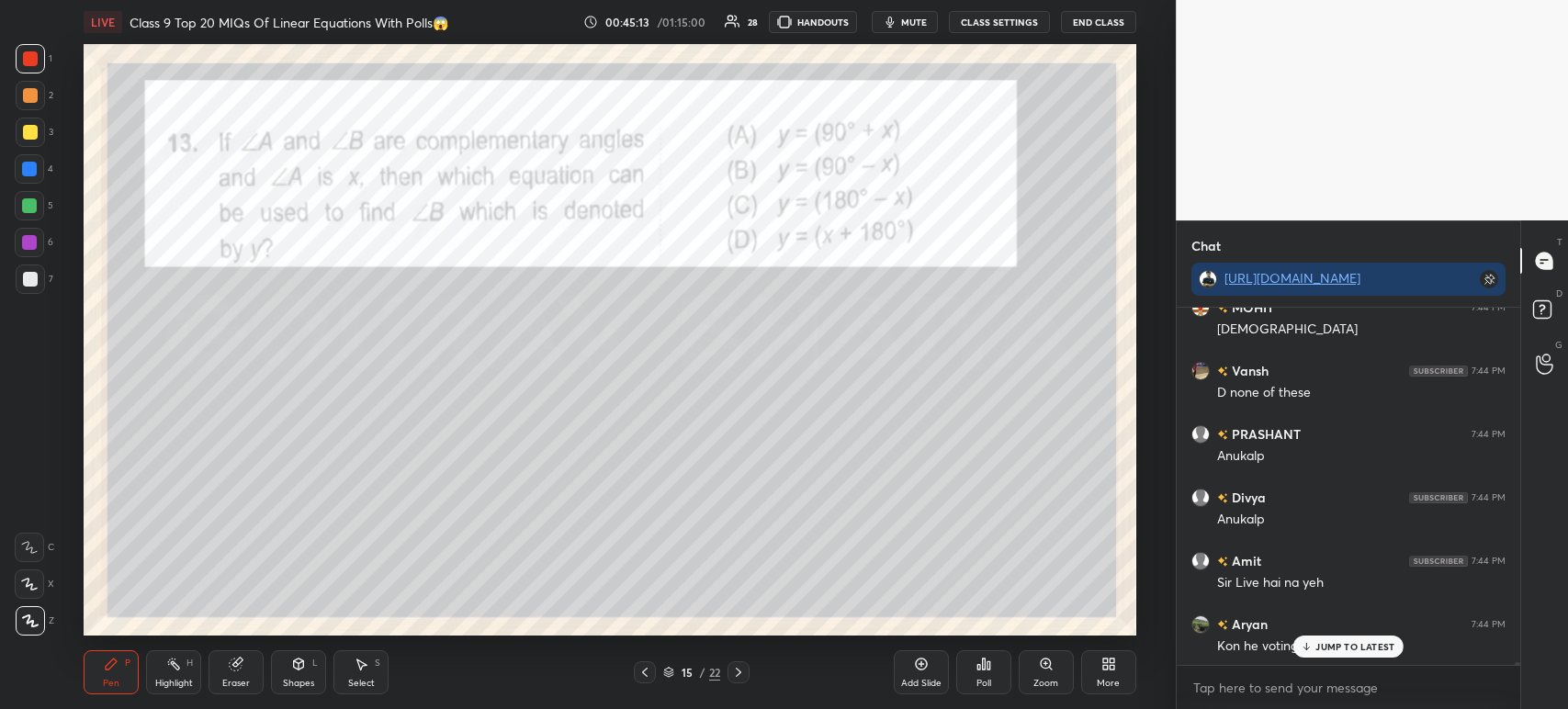
scroll to position [45862, 0]
click at [33, 279] on div at bounding box center [30, 278] width 14 height 14
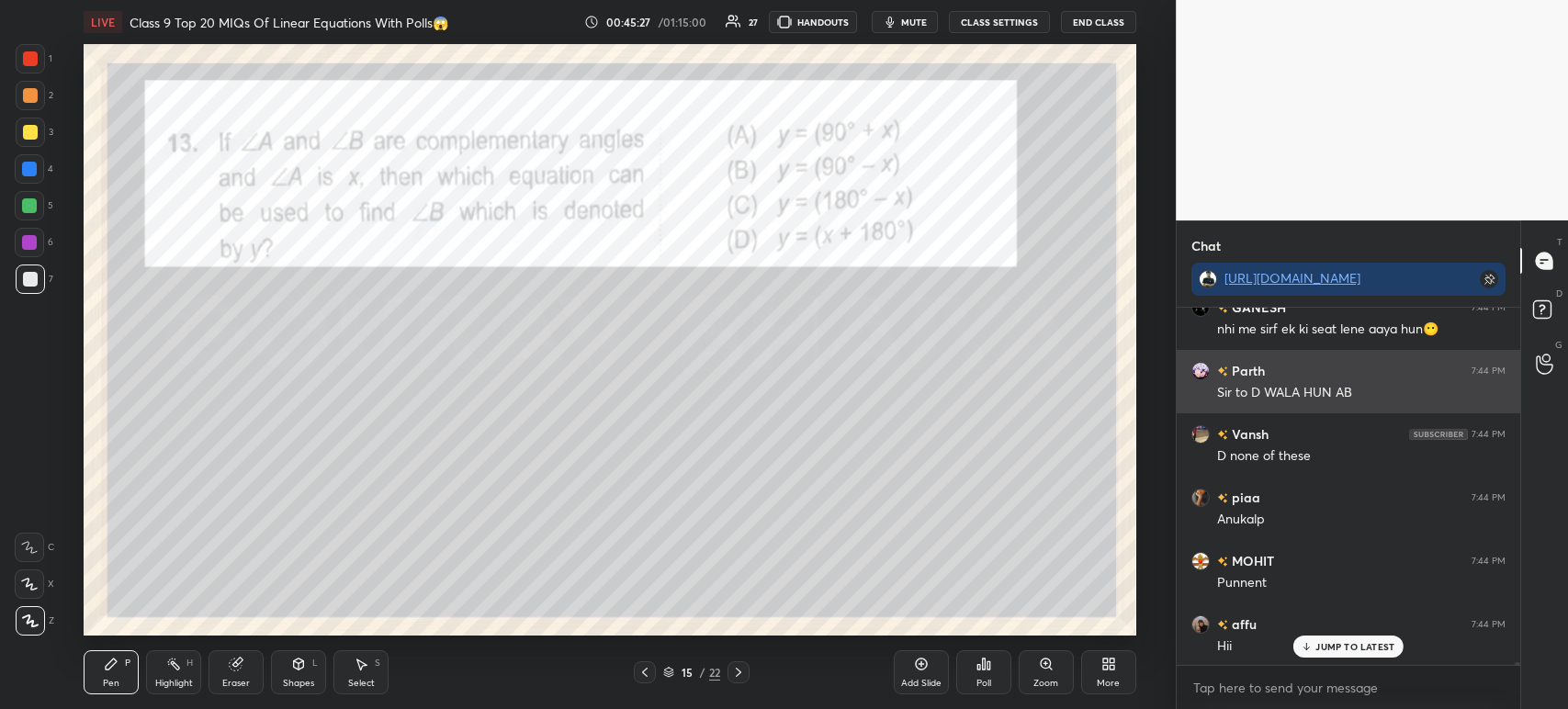
scroll to position [46369, 0]
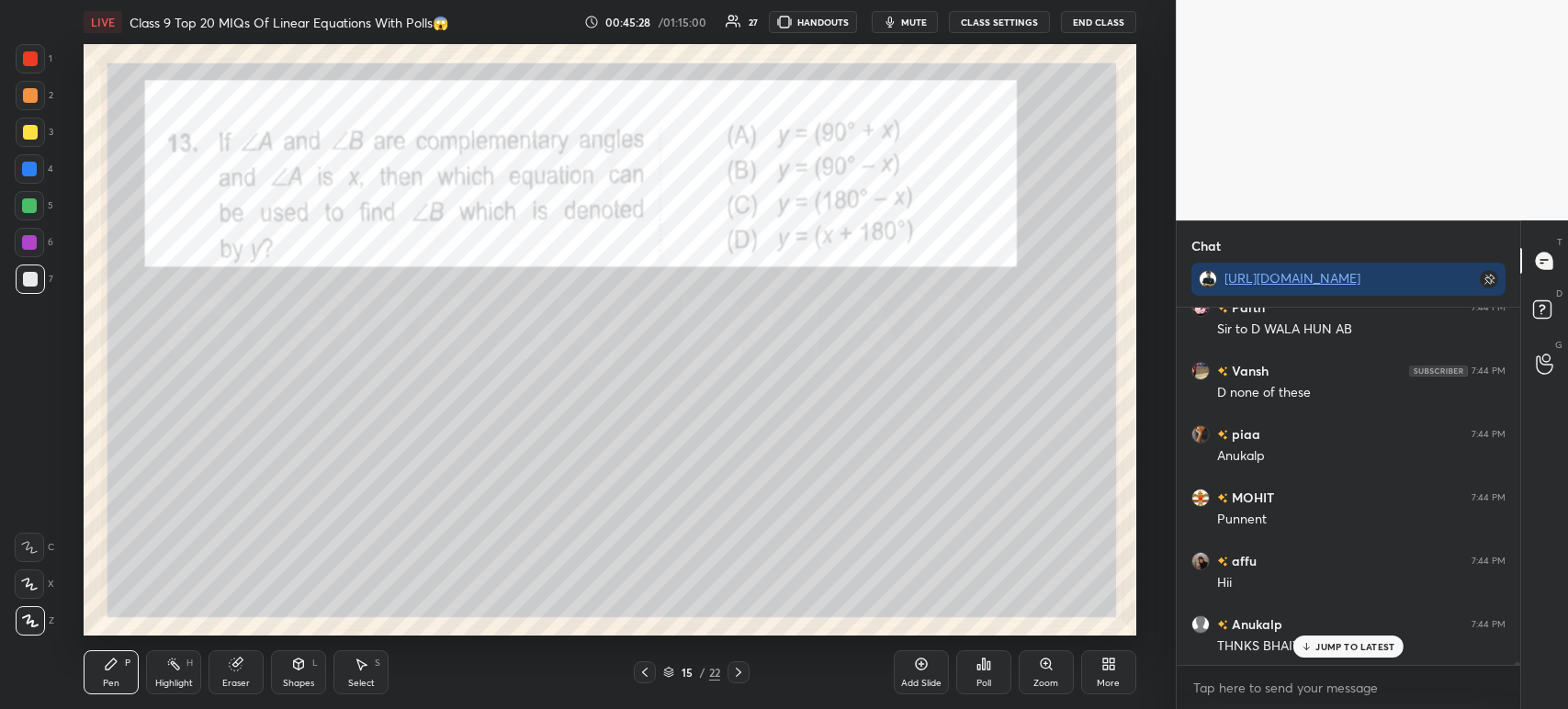
click at [33, 61] on div at bounding box center [30, 58] width 14 height 14
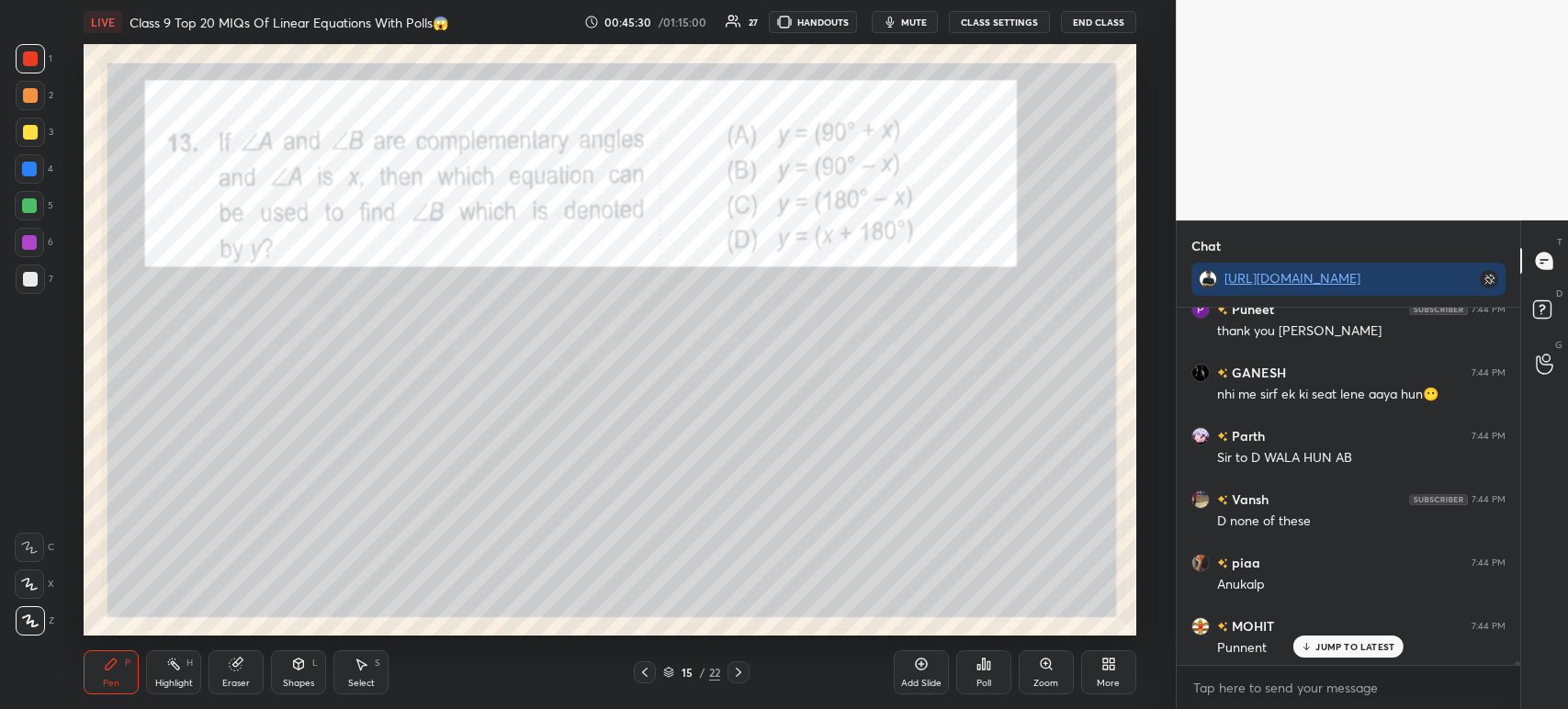
scroll to position [46239, 0]
click at [38, 70] on div at bounding box center [30, 59] width 30 height 30
click at [40, 267] on div at bounding box center [30, 279] width 30 height 30
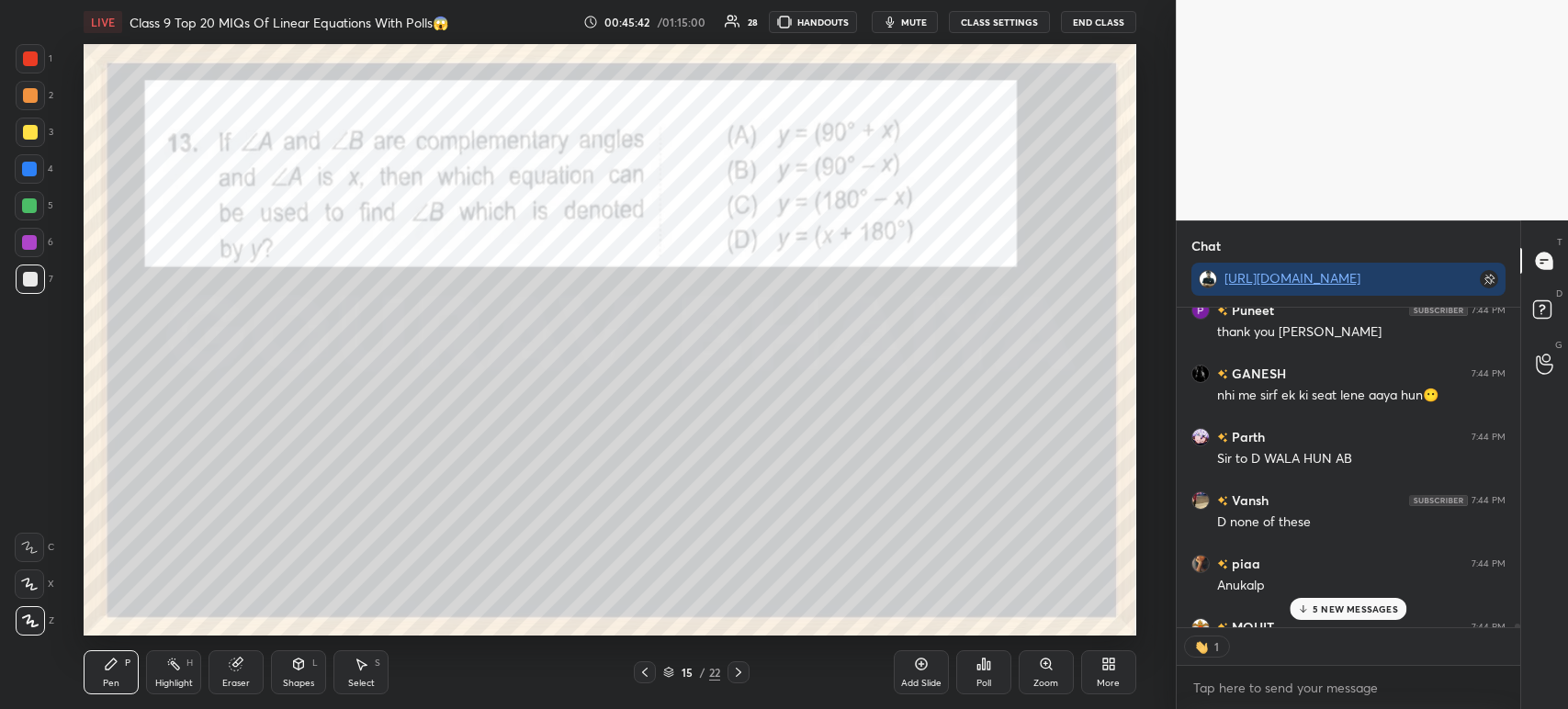
scroll to position [315, 338]
click at [23, 151] on div "3" at bounding box center [34, 136] width 38 height 37
click at [39, 64] on div at bounding box center [30, 59] width 30 height 30
click at [735, 675] on icon at bounding box center [738, 672] width 6 height 10
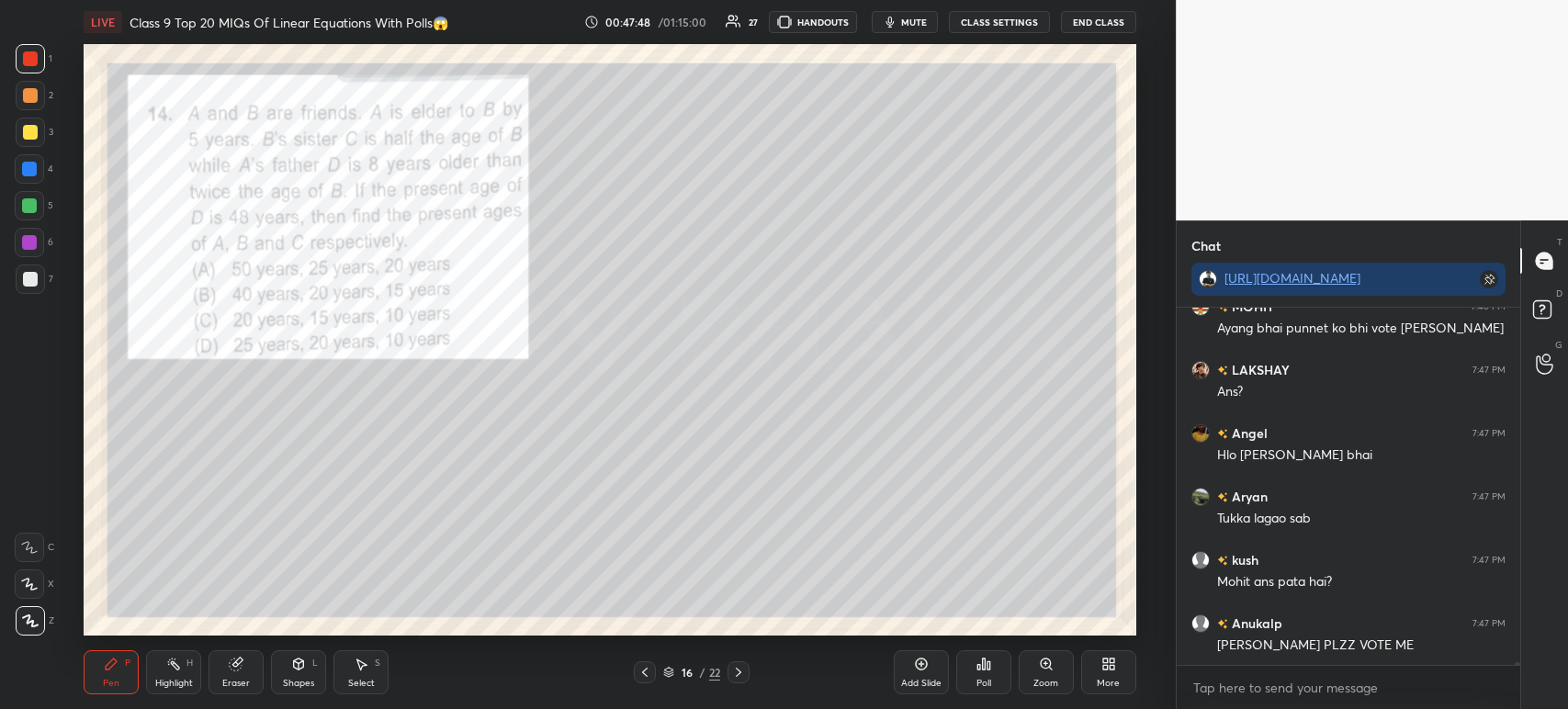
scroll to position [49855, 0]
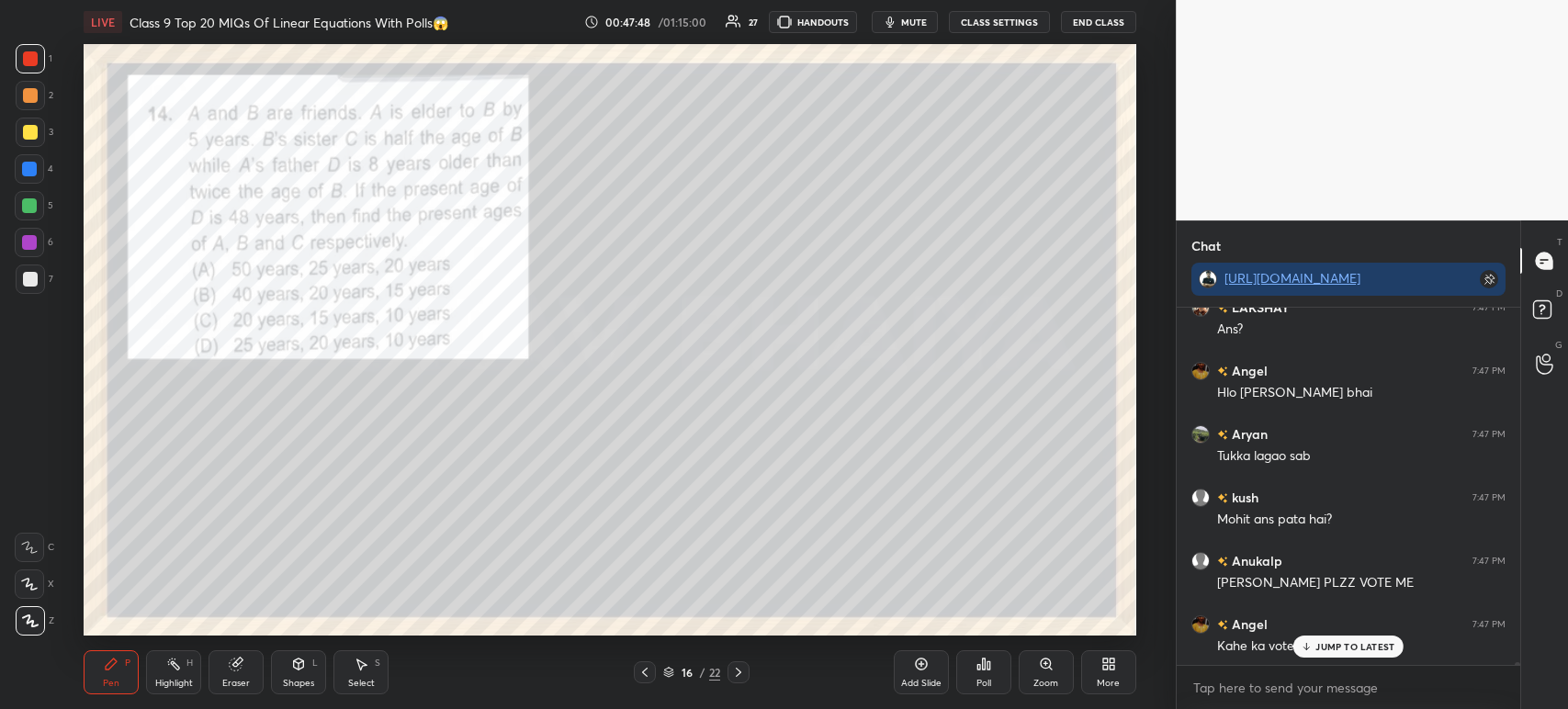
click at [988, 670] on icon at bounding box center [989, 665] width 3 height 9
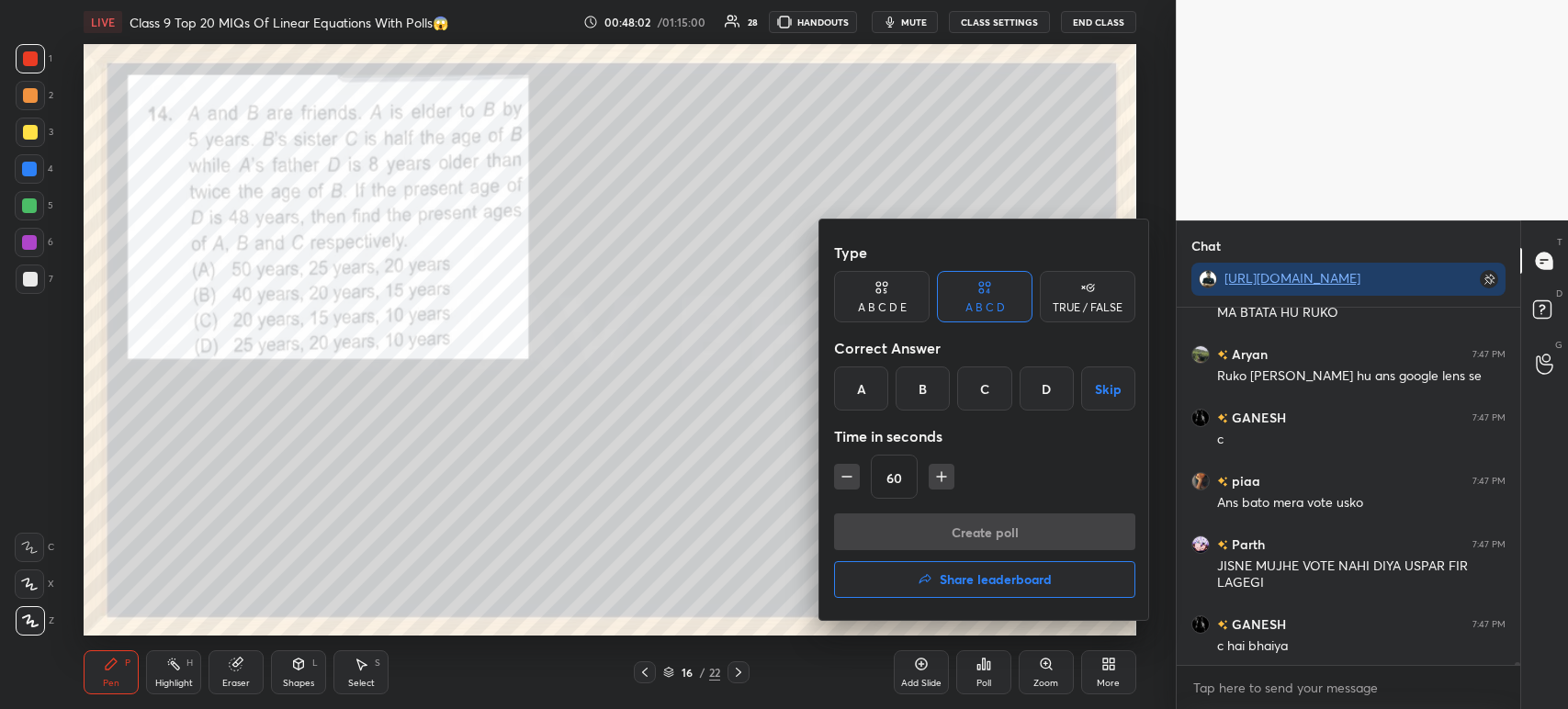
scroll to position [50315, 0]
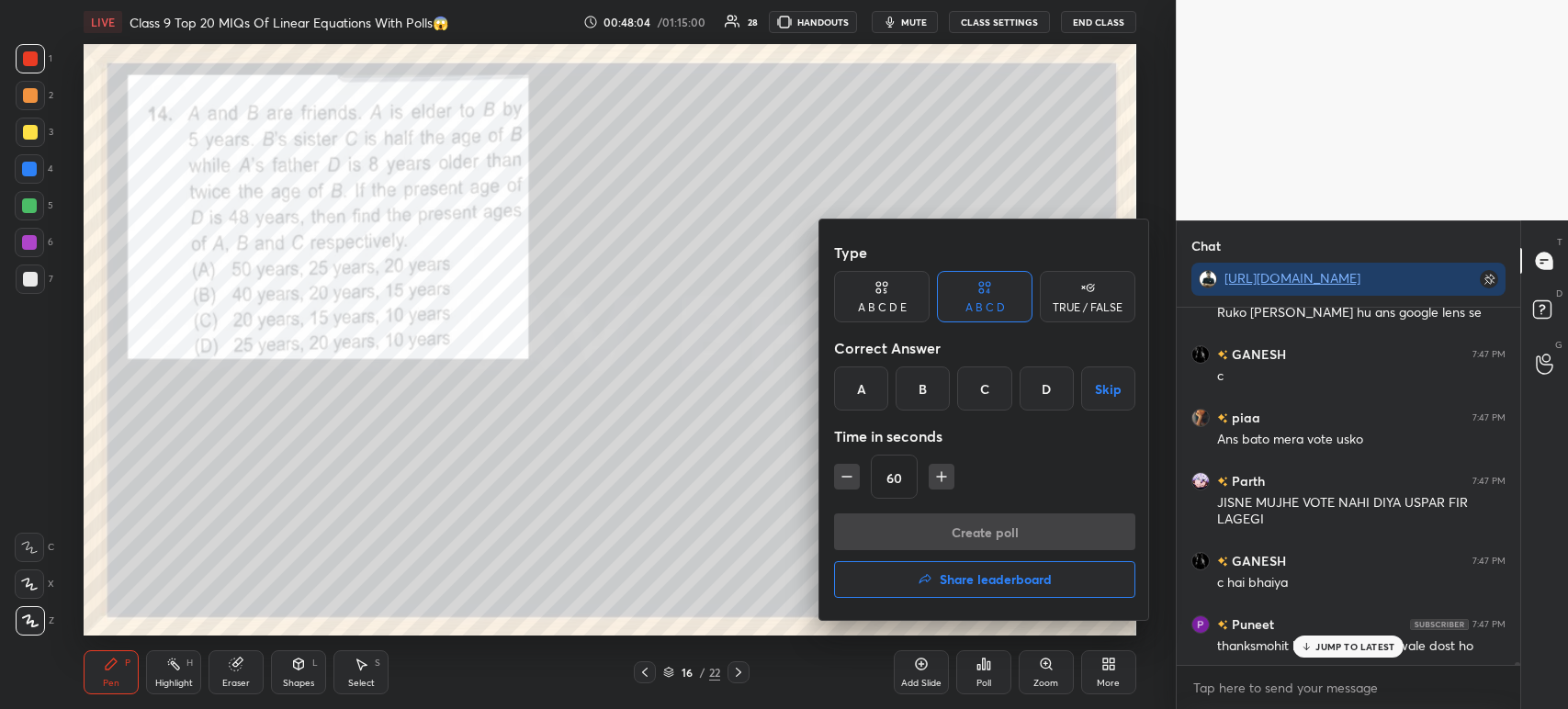
click at [1051, 395] on div "D" at bounding box center [1046, 389] width 54 height 44
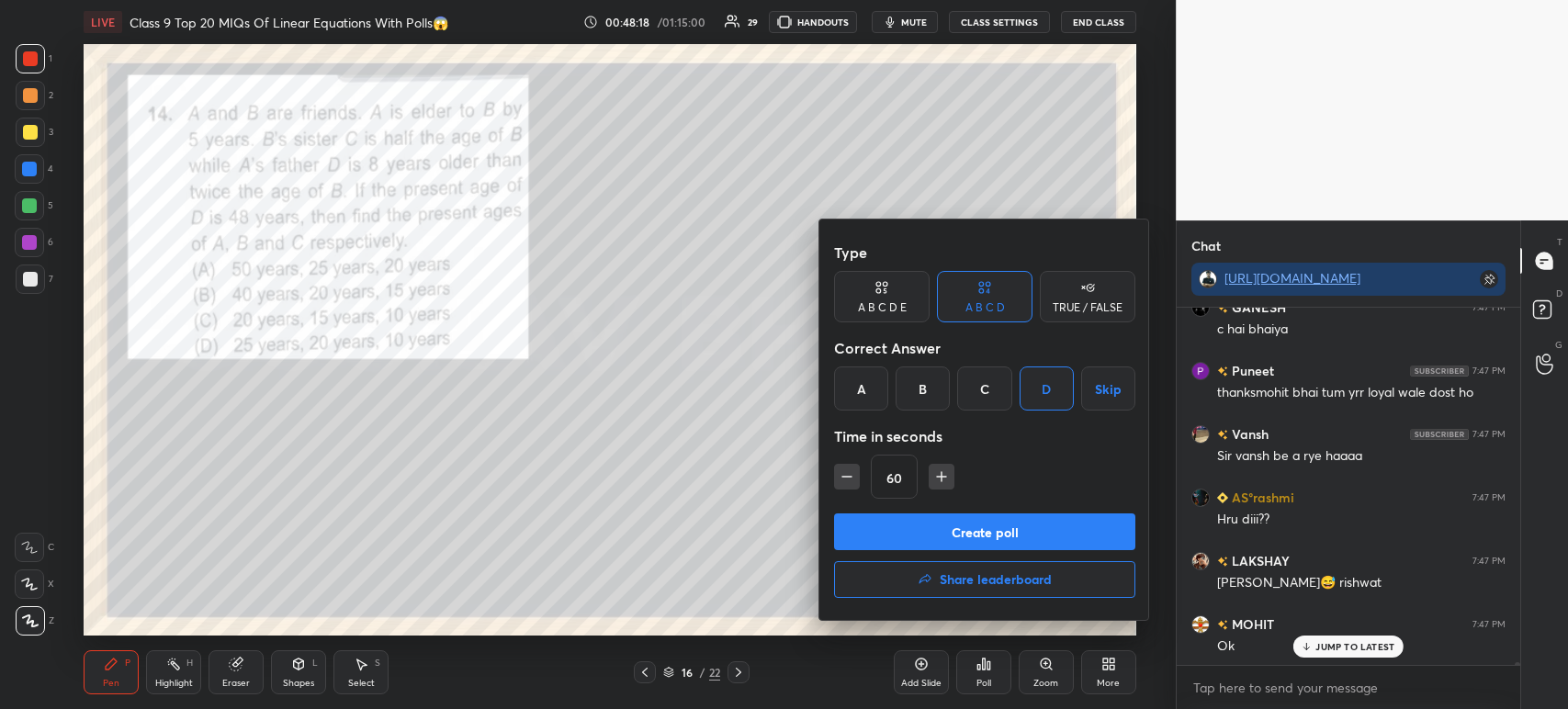
scroll to position [50631, 0]
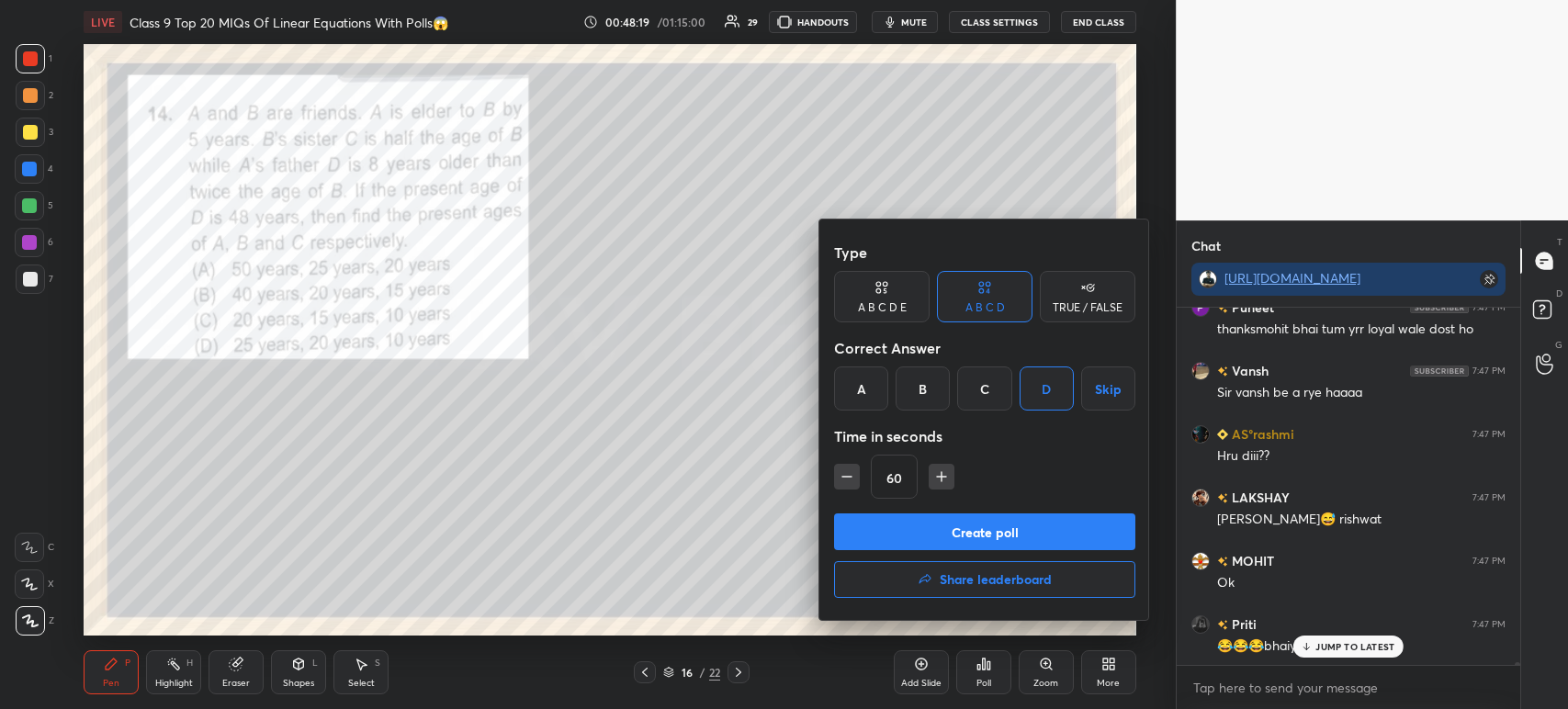
click at [994, 533] on button "Create poll" at bounding box center [984, 531] width 301 height 37
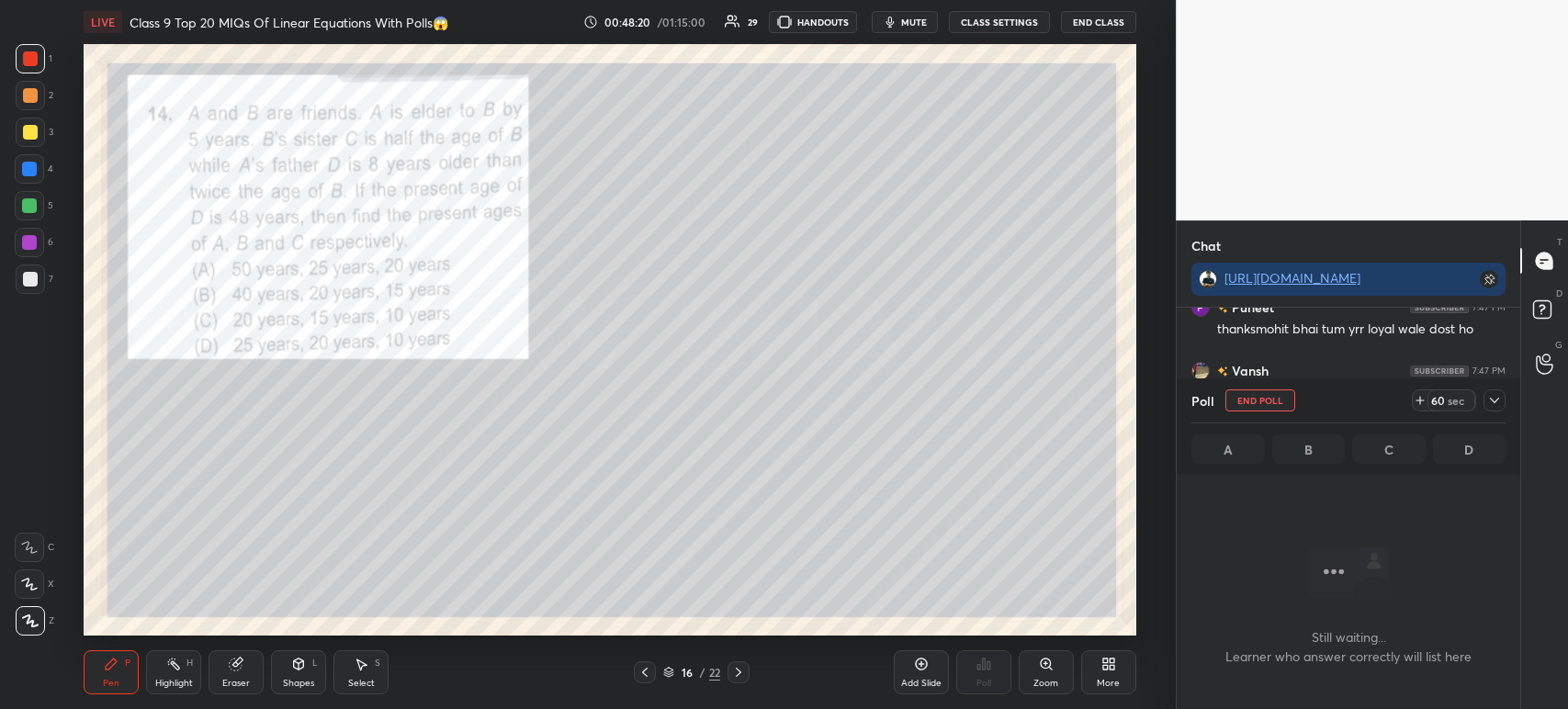
scroll to position [104, 338]
click at [1492, 404] on icon at bounding box center [1494, 399] width 14 height 14
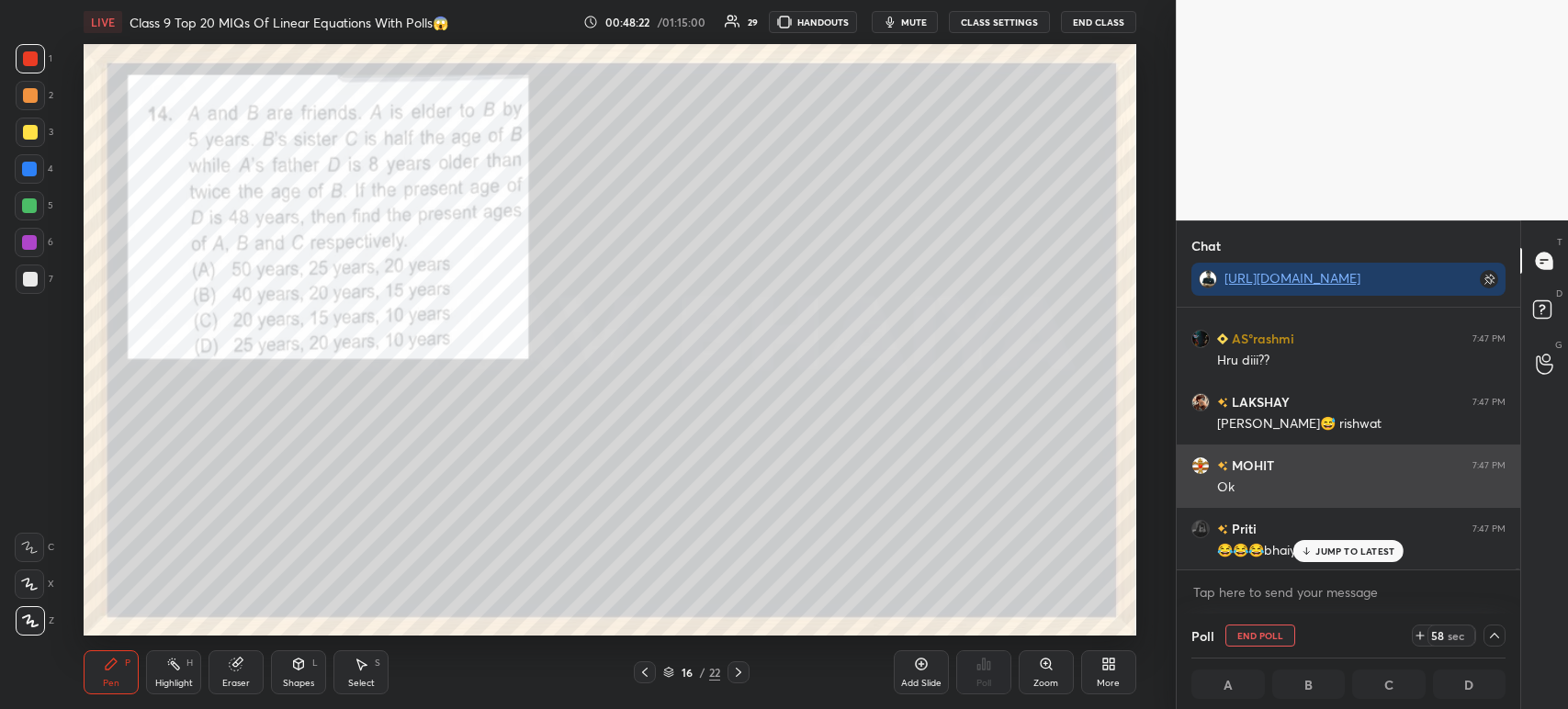
scroll to position [0, 6]
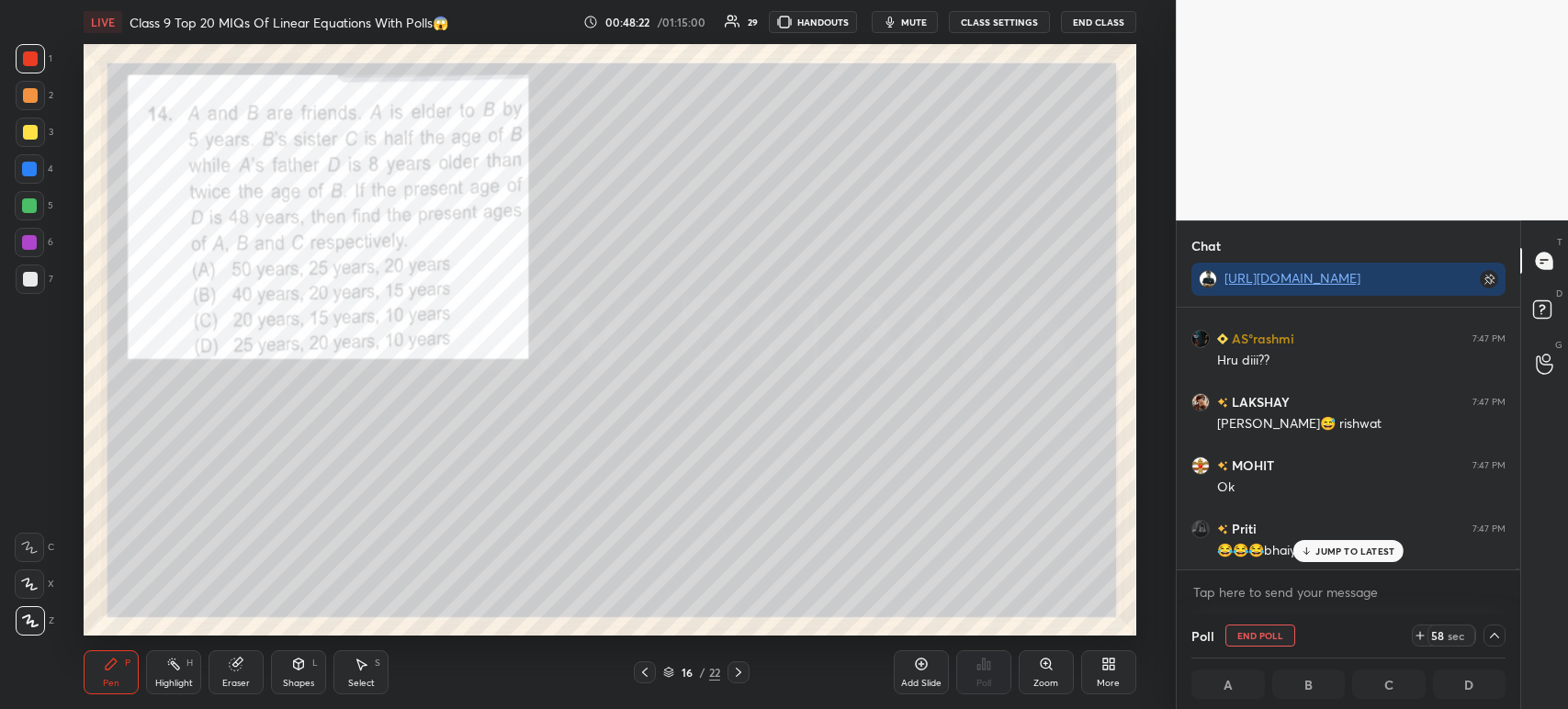
click at [1300, 556] on icon at bounding box center [1306, 550] width 12 height 11
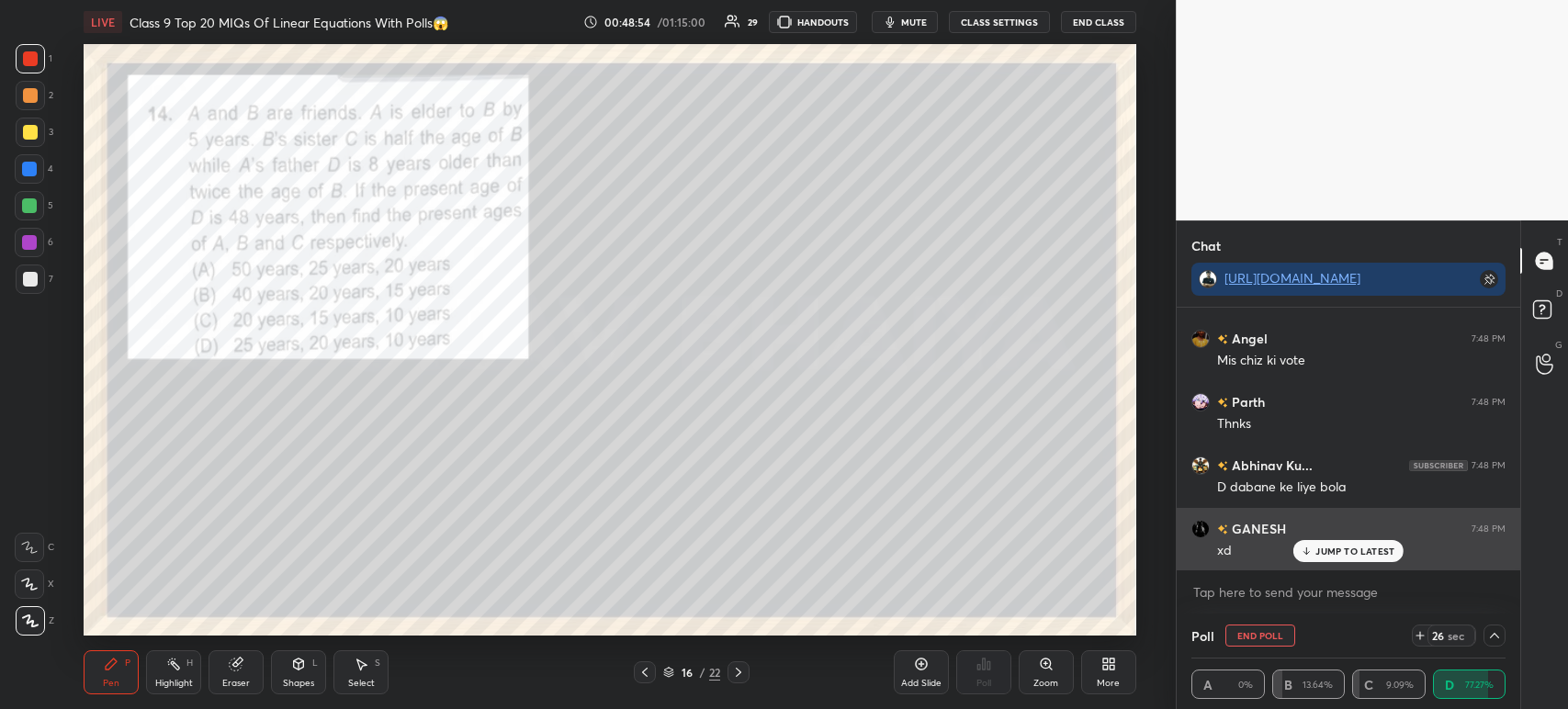
click at [1329, 552] on p "JUMP TO LATEST" at bounding box center [1355, 550] width 79 height 11
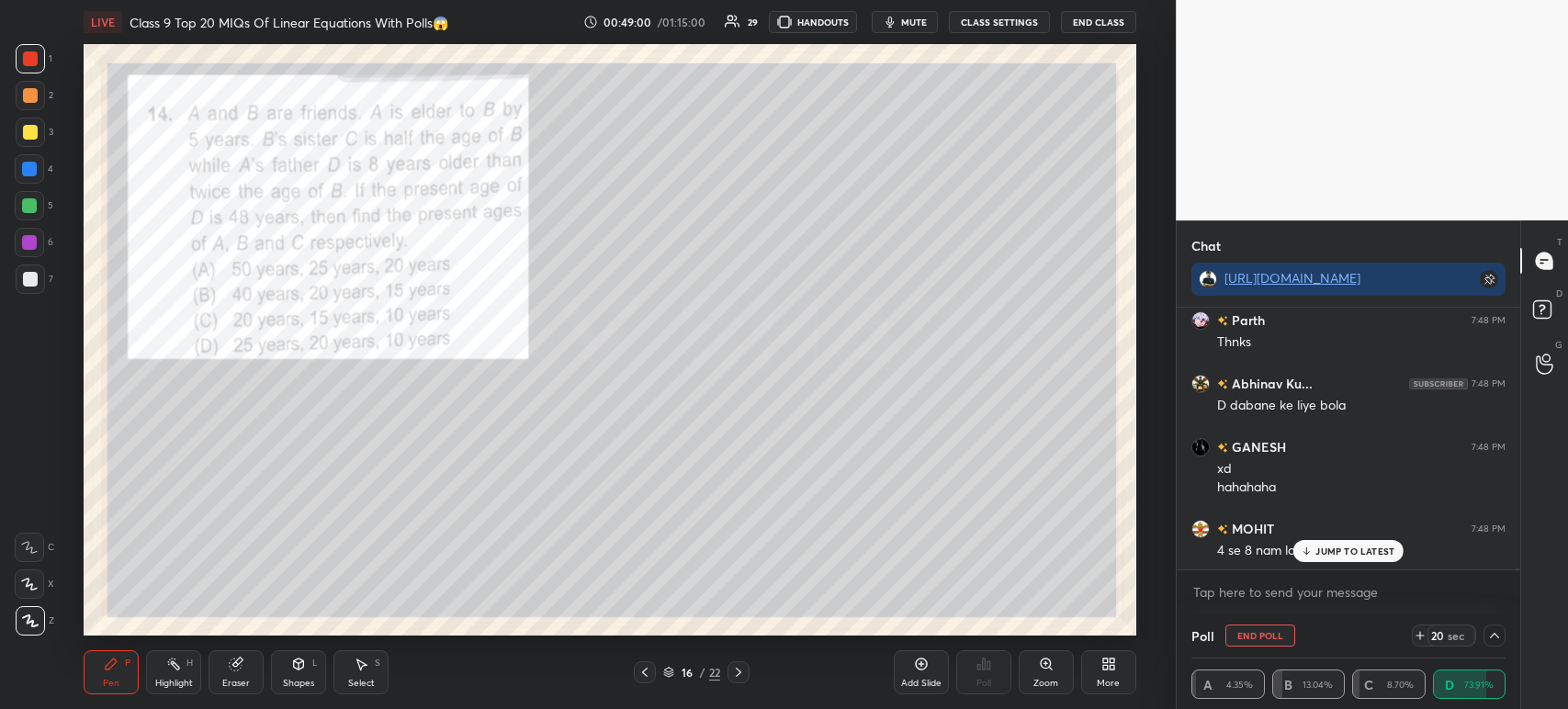
click at [24, 131] on div at bounding box center [30, 132] width 14 height 14
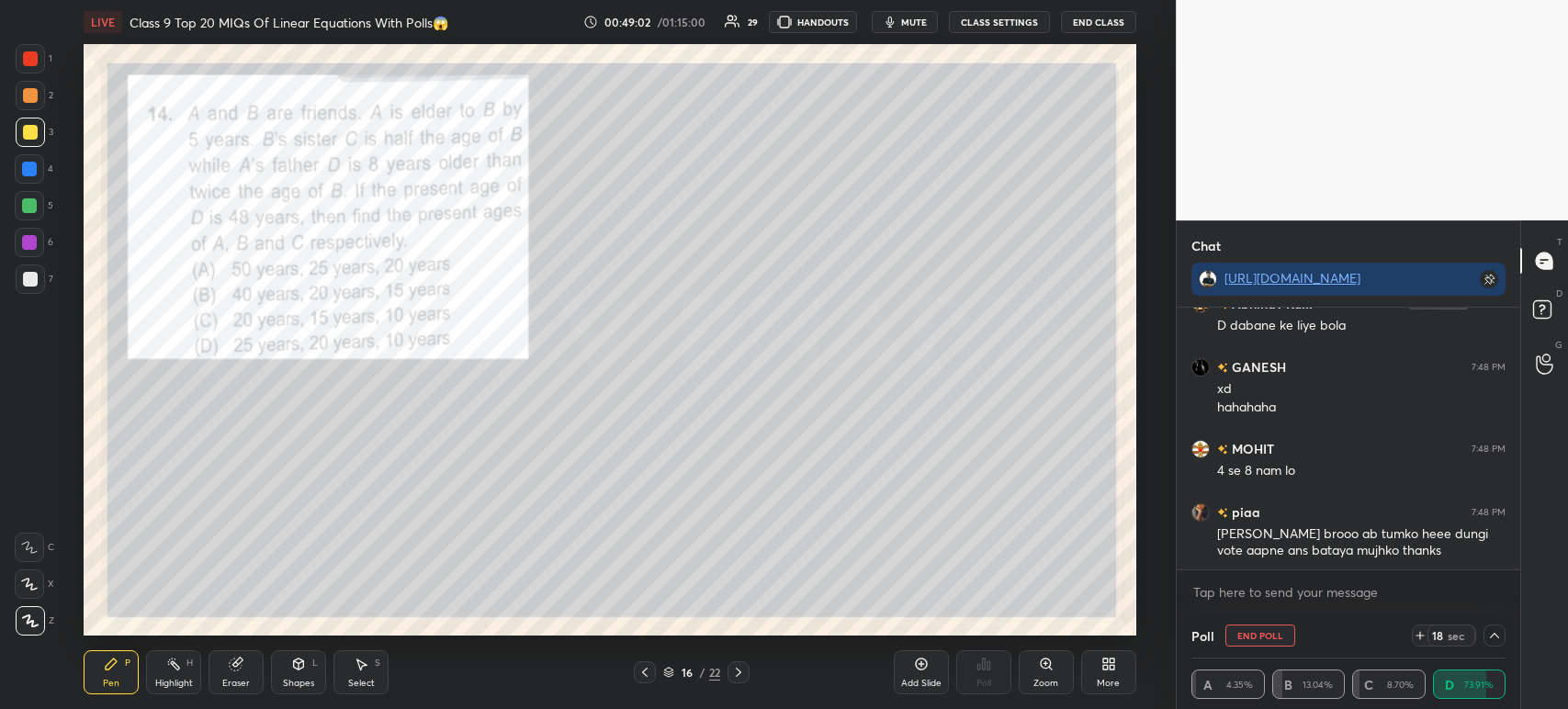
scroll to position [52209, 0]
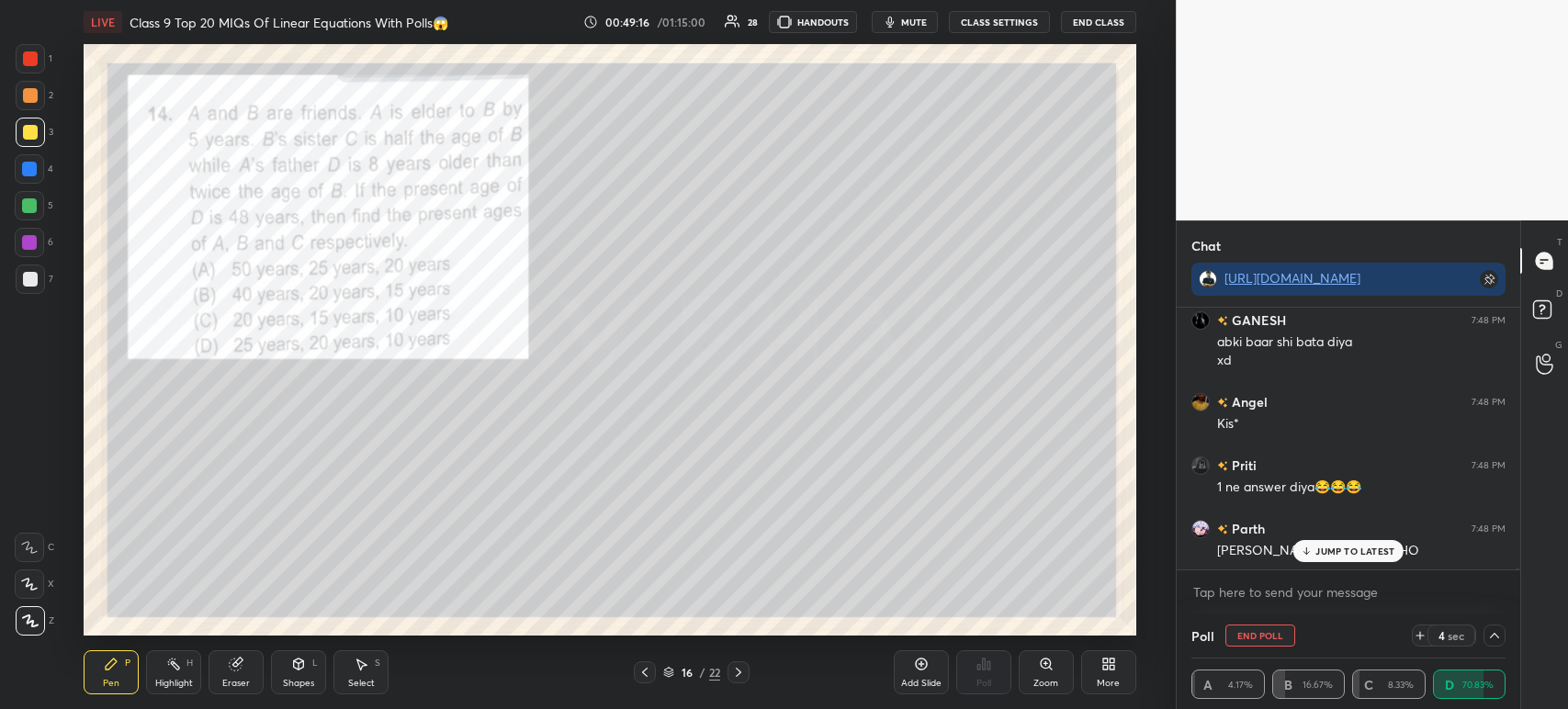
click at [1496, 632] on icon at bounding box center [1494, 635] width 14 height 14
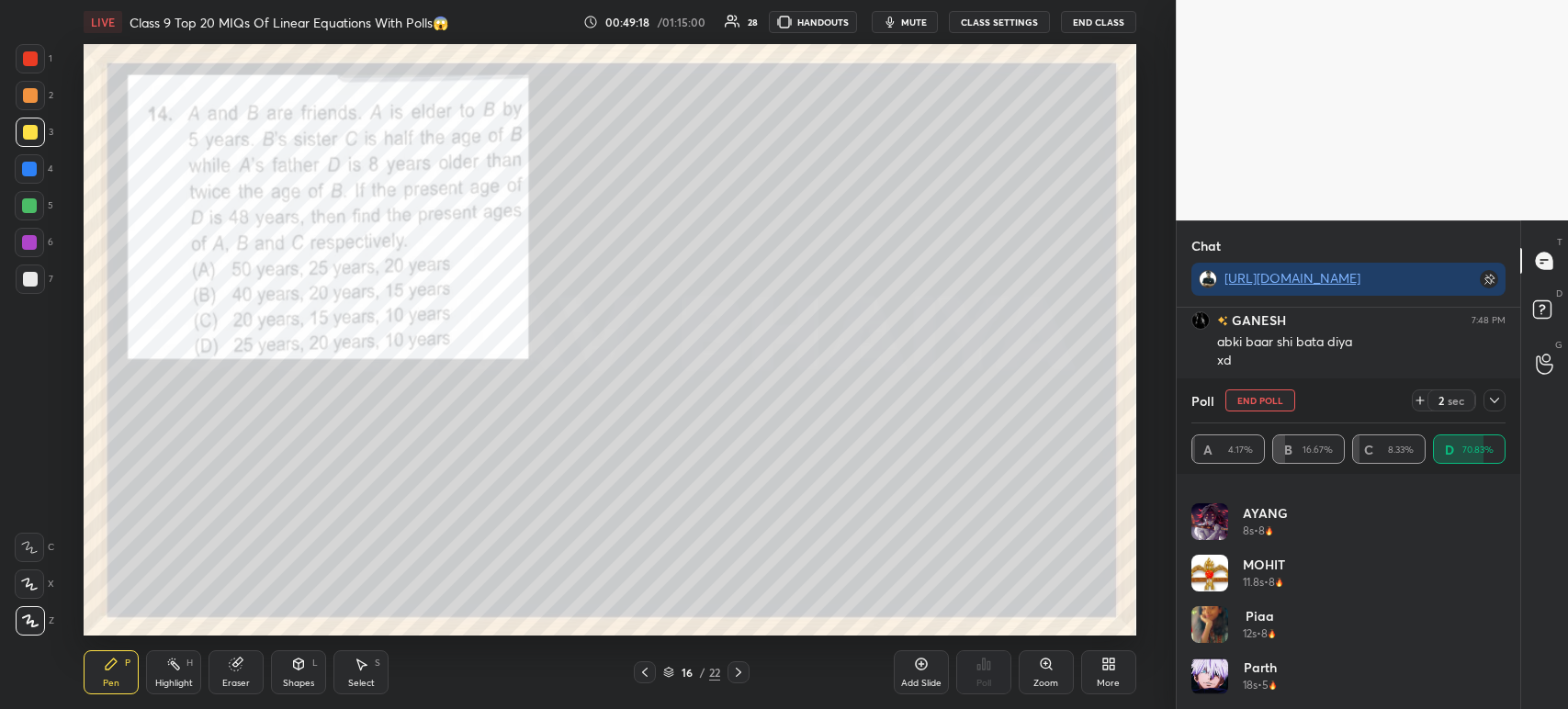
click at [1509, 414] on div "Poll End Poll 2 sec A 4.17% B 16.67% C 8.33% D 70.83%" at bounding box center [1348, 425] width 344 height 95
click at [1496, 406] on icon at bounding box center [1494, 399] width 14 height 14
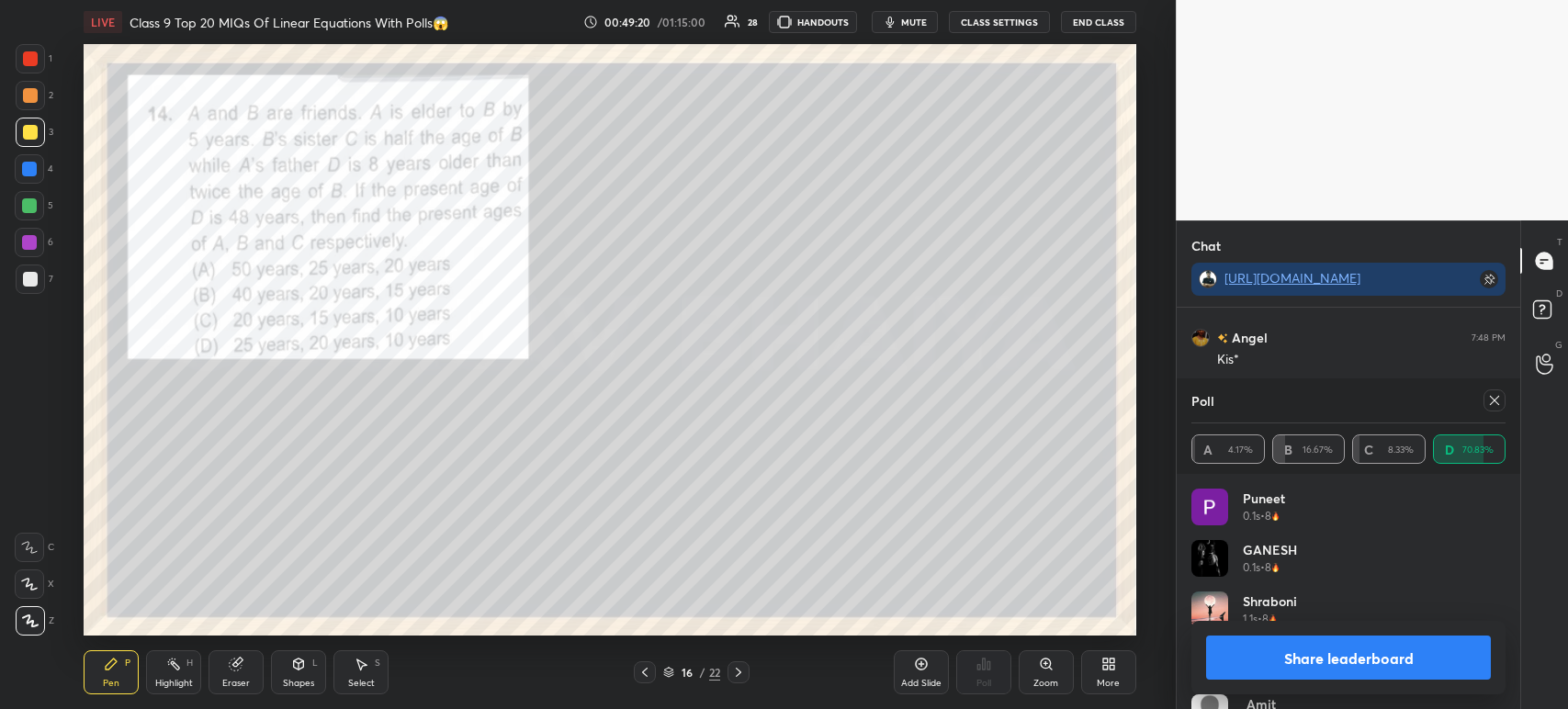
click at [1256, 652] on button "Share leaderboard" at bounding box center [1349, 657] width 285 height 44
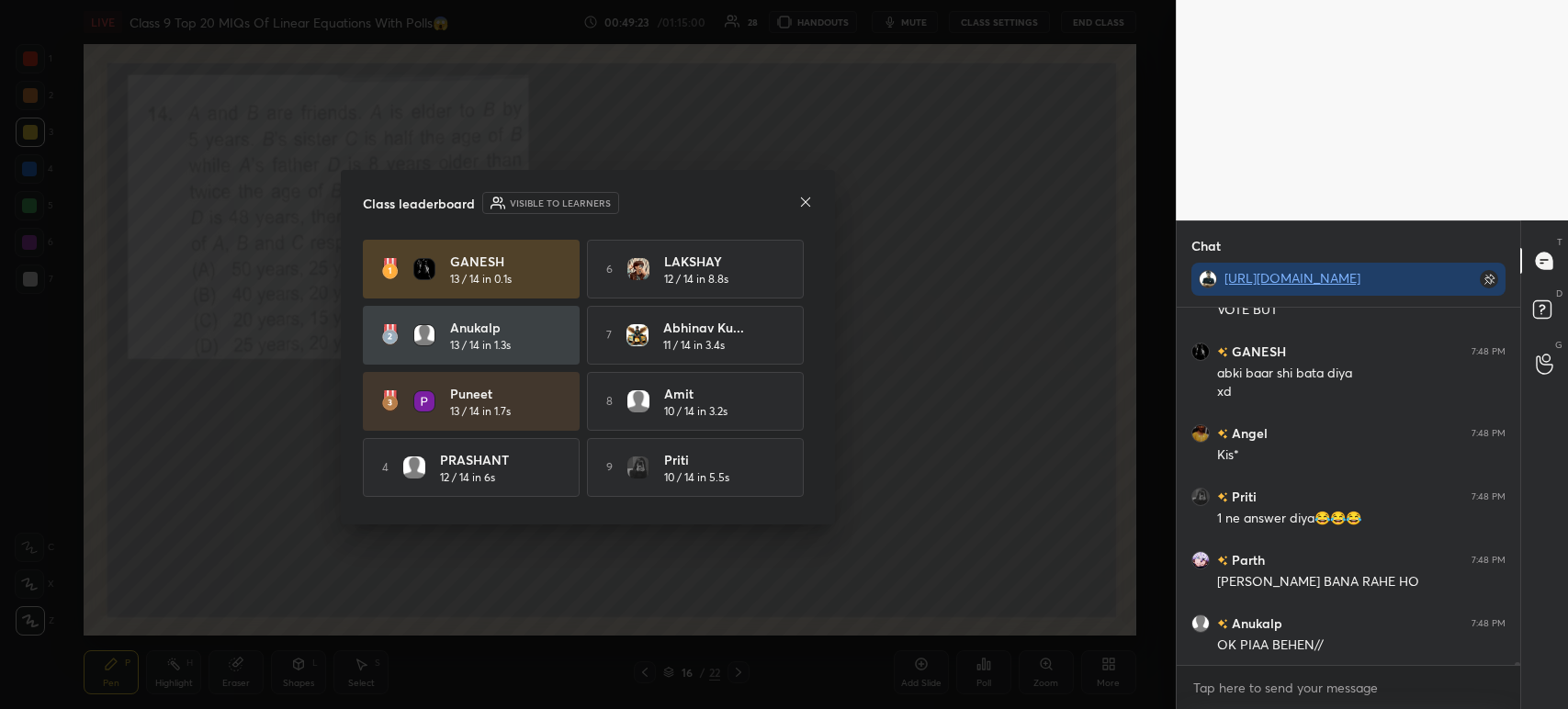
click at [811, 190] on div "Class leaderboard Visible to learners GANESH 13 / 14 in 0.1s 6 LAKSHAY 12 / 14 …" at bounding box center [587, 347] width 494 height 354
click at [808, 202] on icon at bounding box center [805, 201] width 14 height 14
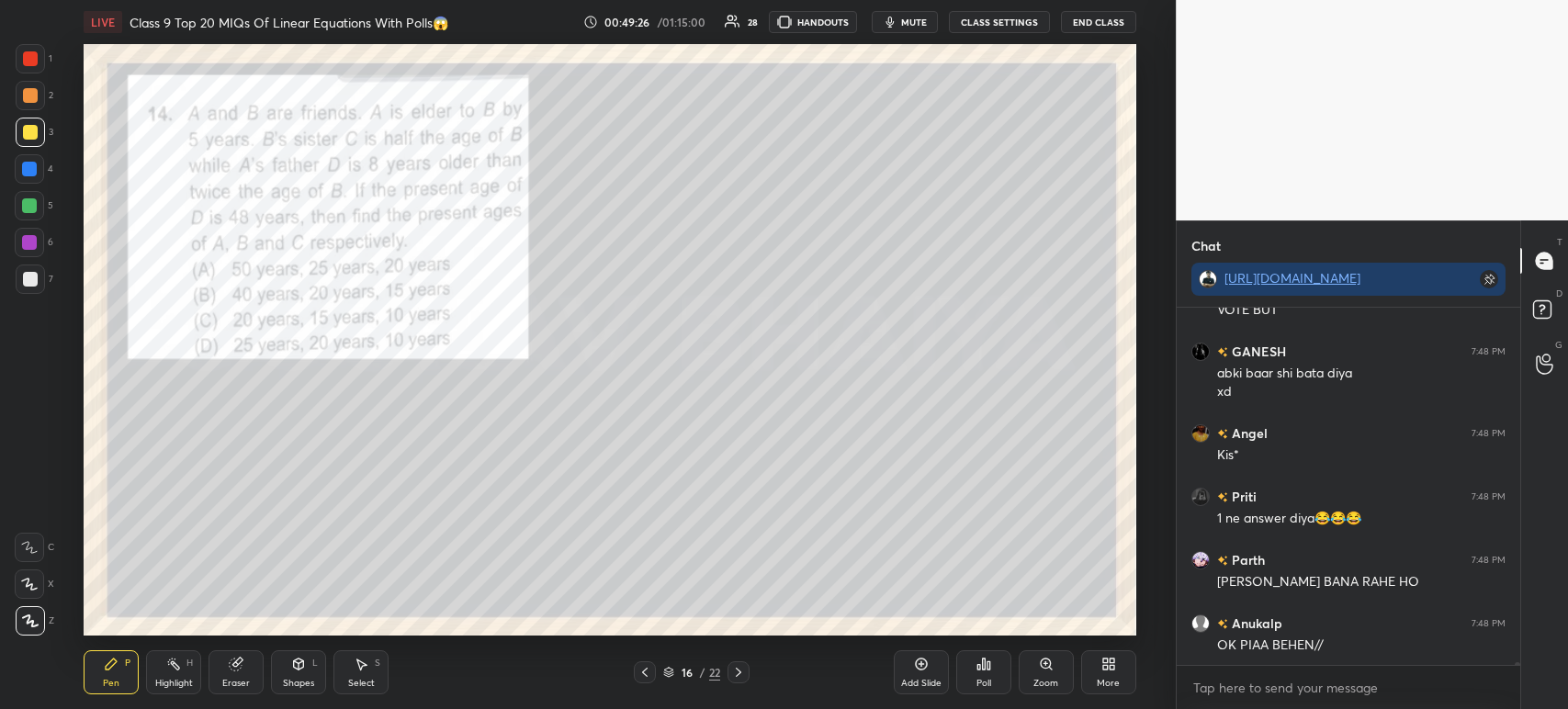
click at [30, 50] on div at bounding box center [30, 59] width 30 height 30
click at [31, 56] on div at bounding box center [30, 58] width 14 height 14
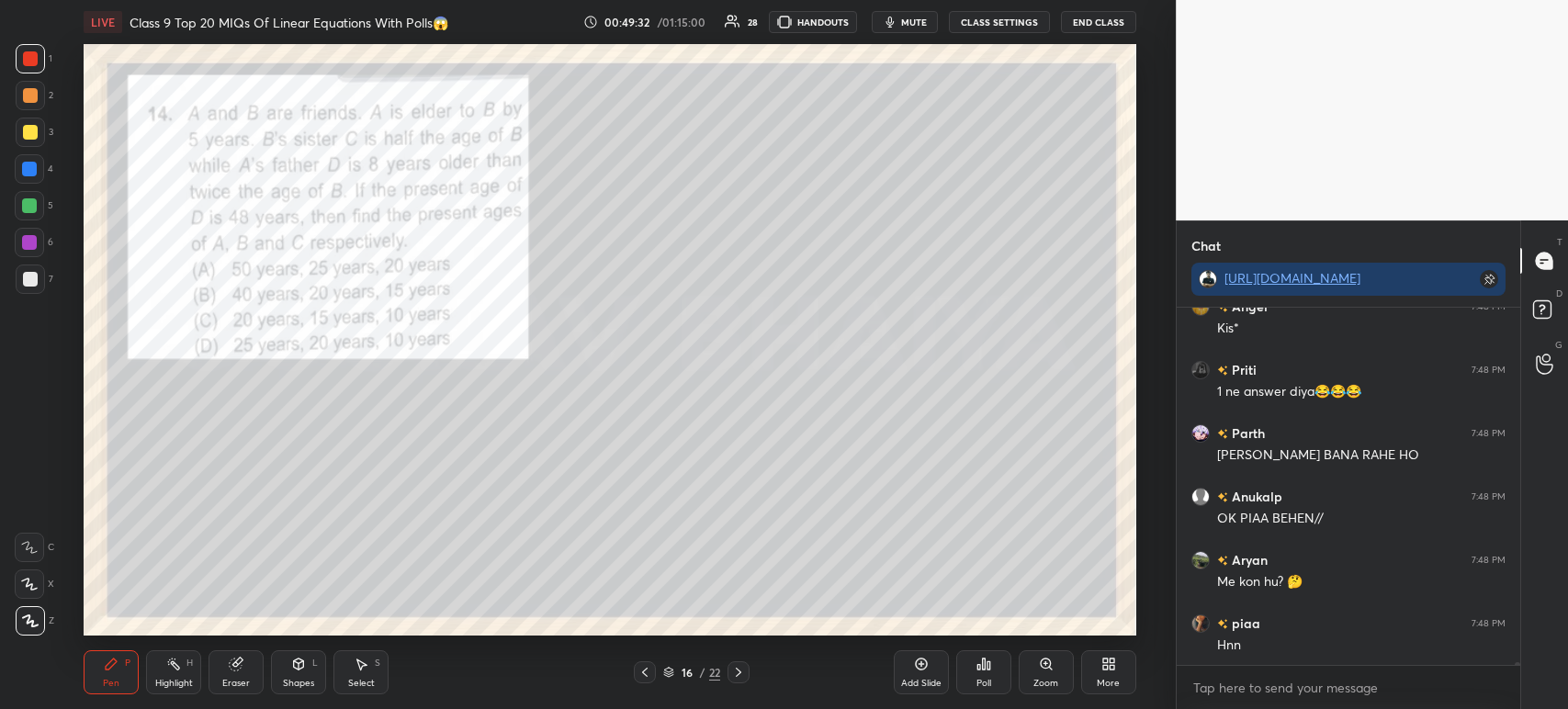
click at [31, 278] on div at bounding box center [30, 278] width 14 height 14
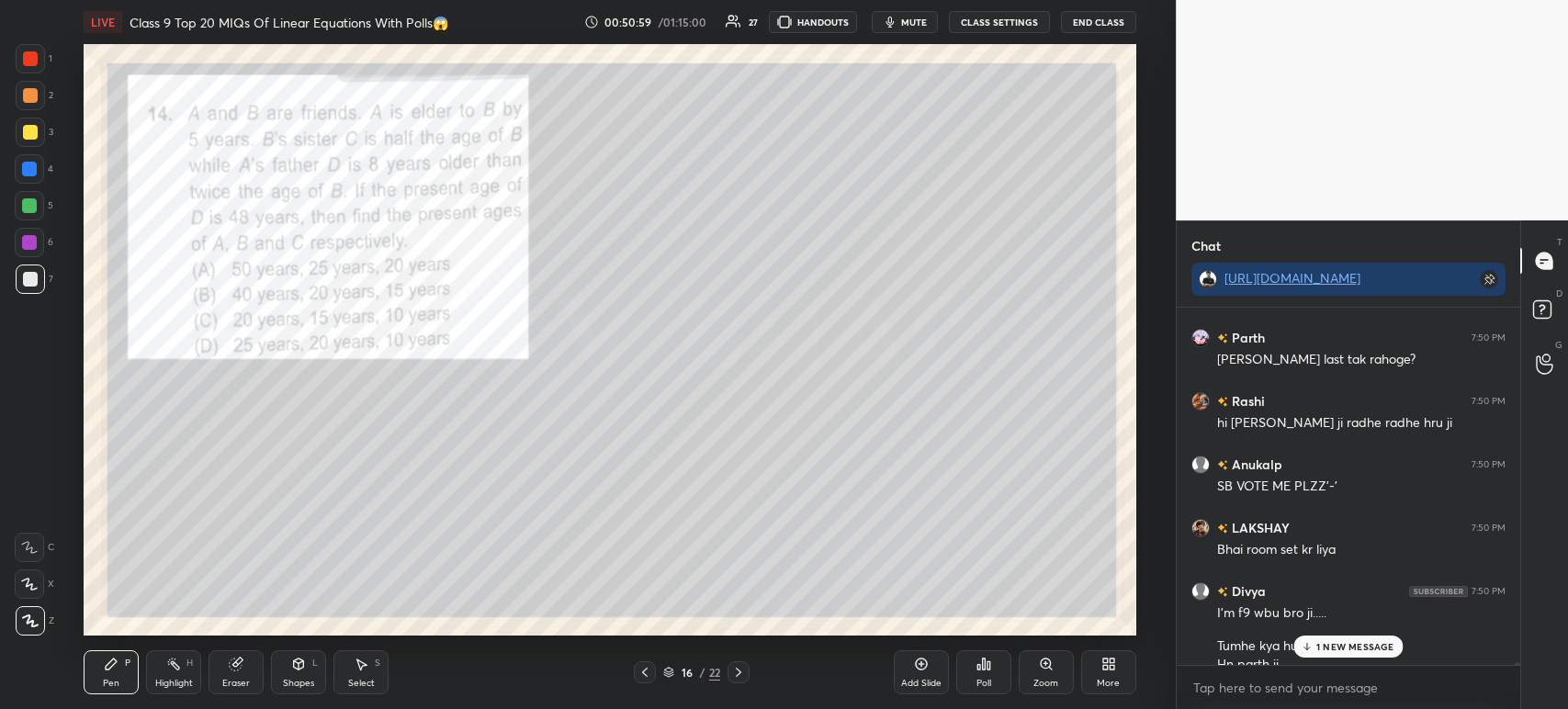
scroll to position [55309, 0]
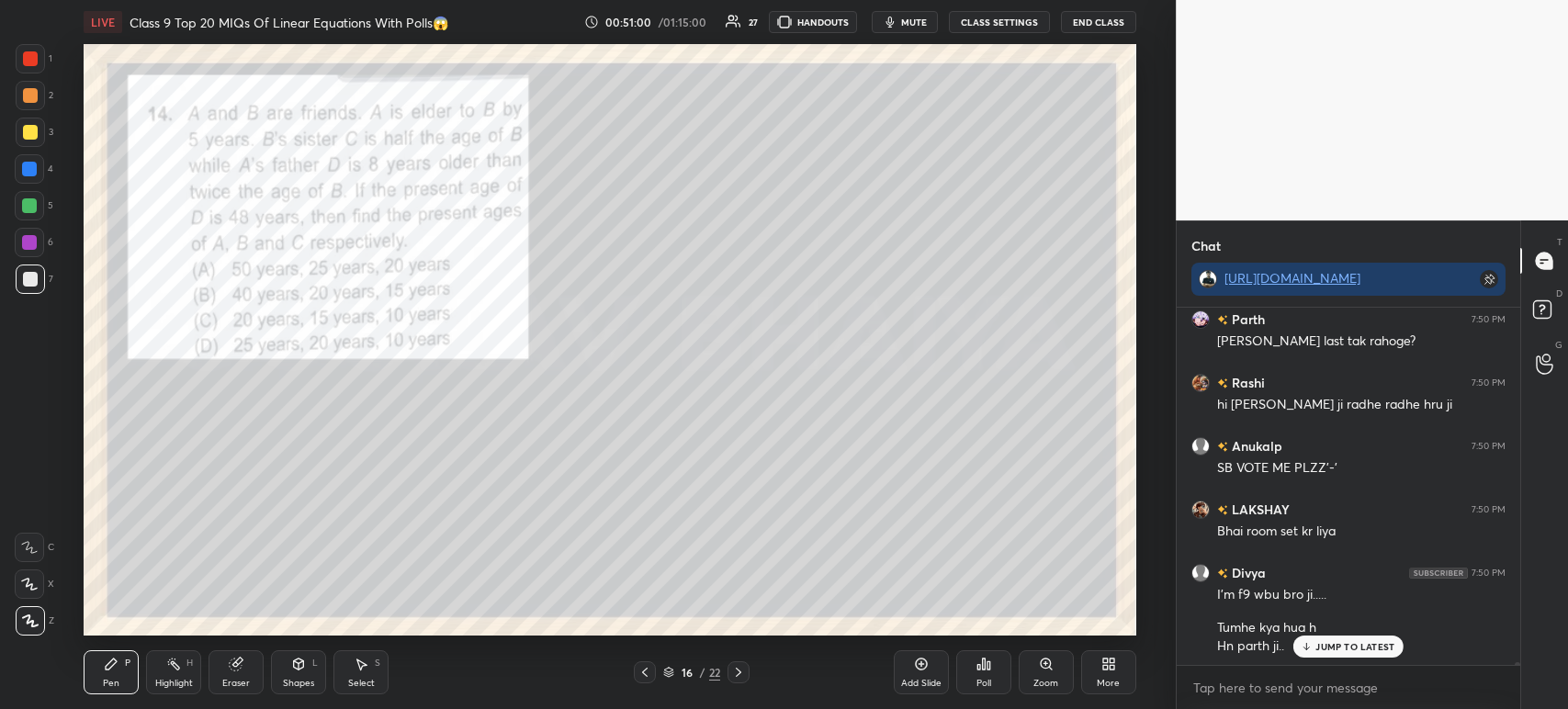
click at [35, 68] on div at bounding box center [30, 59] width 30 height 30
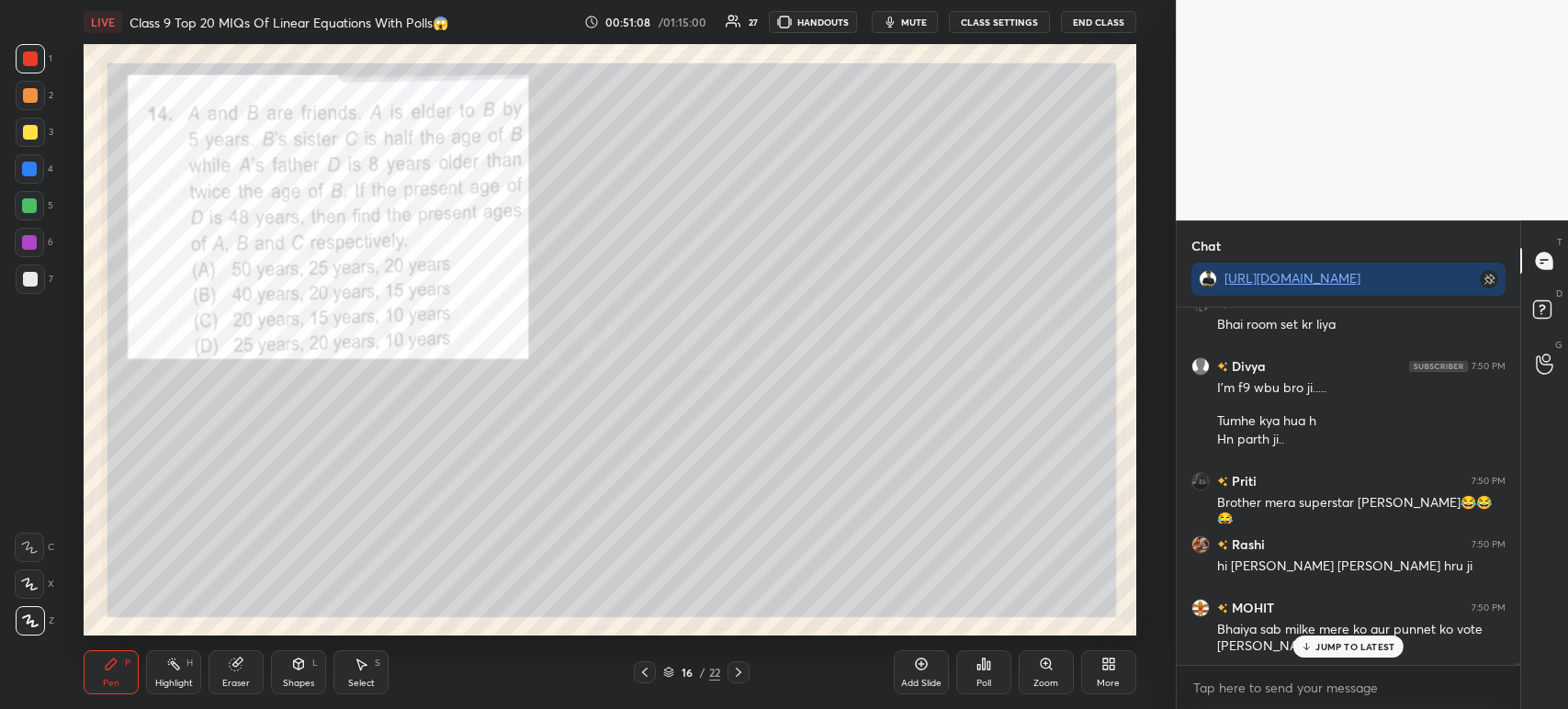
scroll to position [55611, 0]
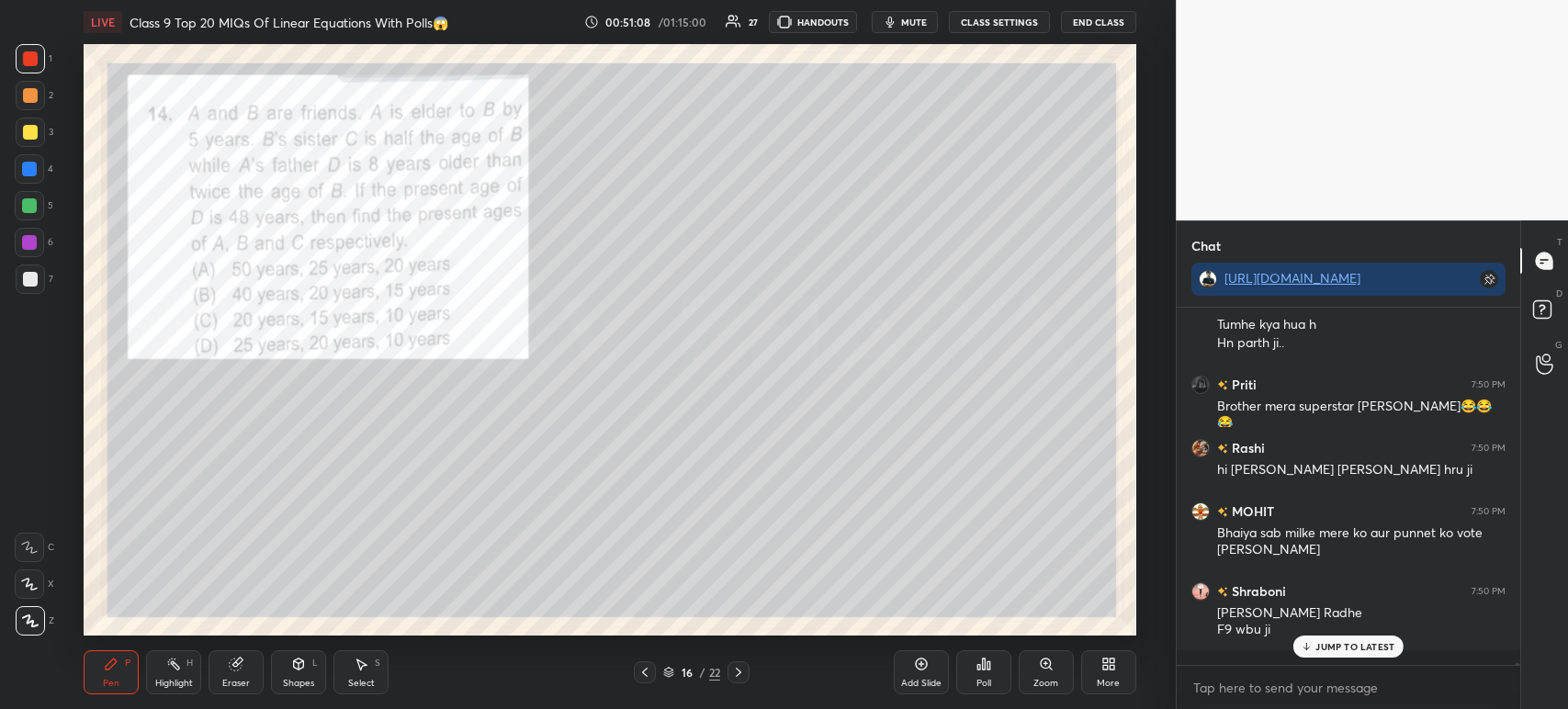
click at [742, 675] on icon at bounding box center [738, 671] width 14 height 14
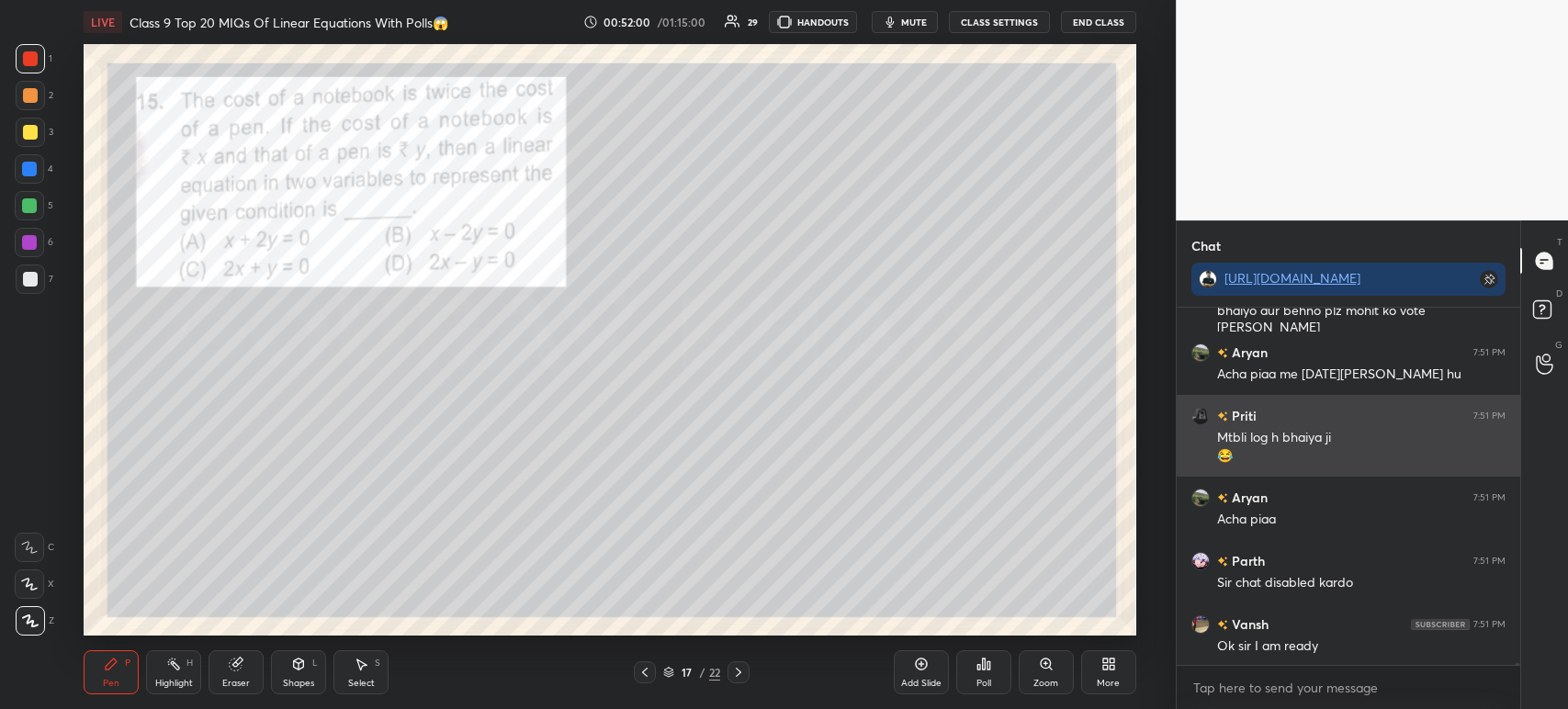
scroll to position [56740, 0]
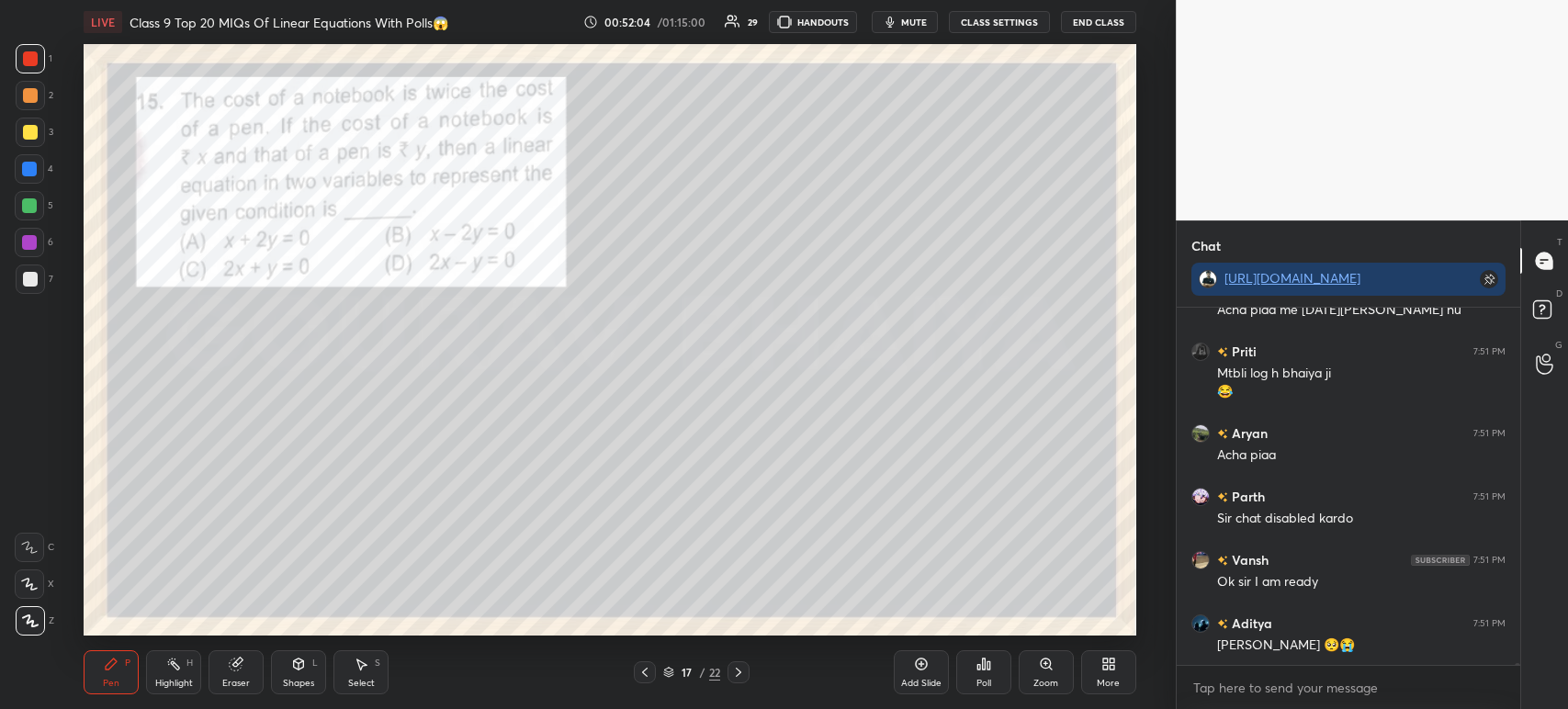
click at [37, 141] on div at bounding box center [30, 132] width 30 height 30
click at [37, 275] on div at bounding box center [30, 279] width 30 height 30
click at [31, 246] on div at bounding box center [29, 241] width 14 height 14
click at [22, 205] on div at bounding box center [29, 205] width 14 height 14
click at [23, 180] on div at bounding box center [29, 168] width 30 height 30
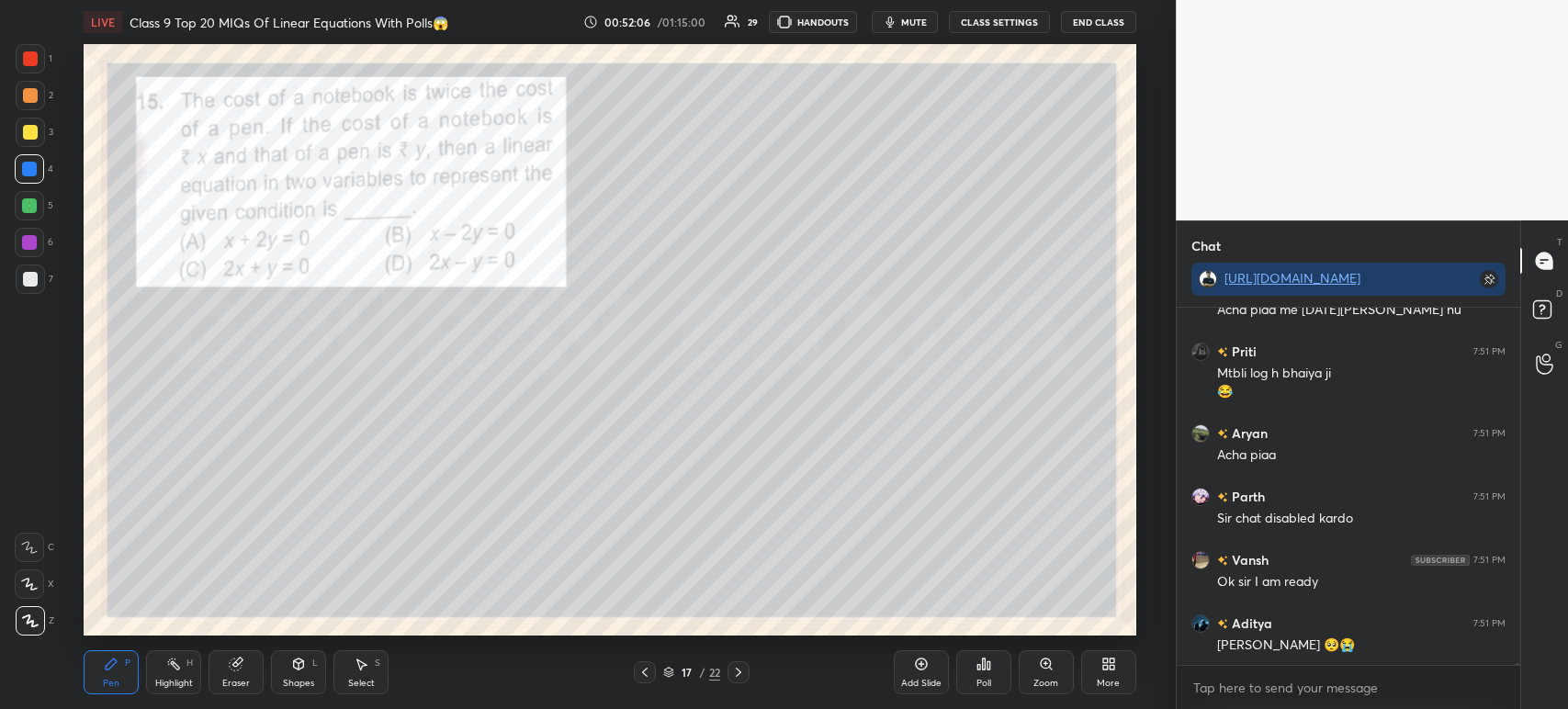
click at [37, 233] on div at bounding box center [29, 242] width 30 height 30
click at [39, 279] on div at bounding box center [30, 279] width 30 height 30
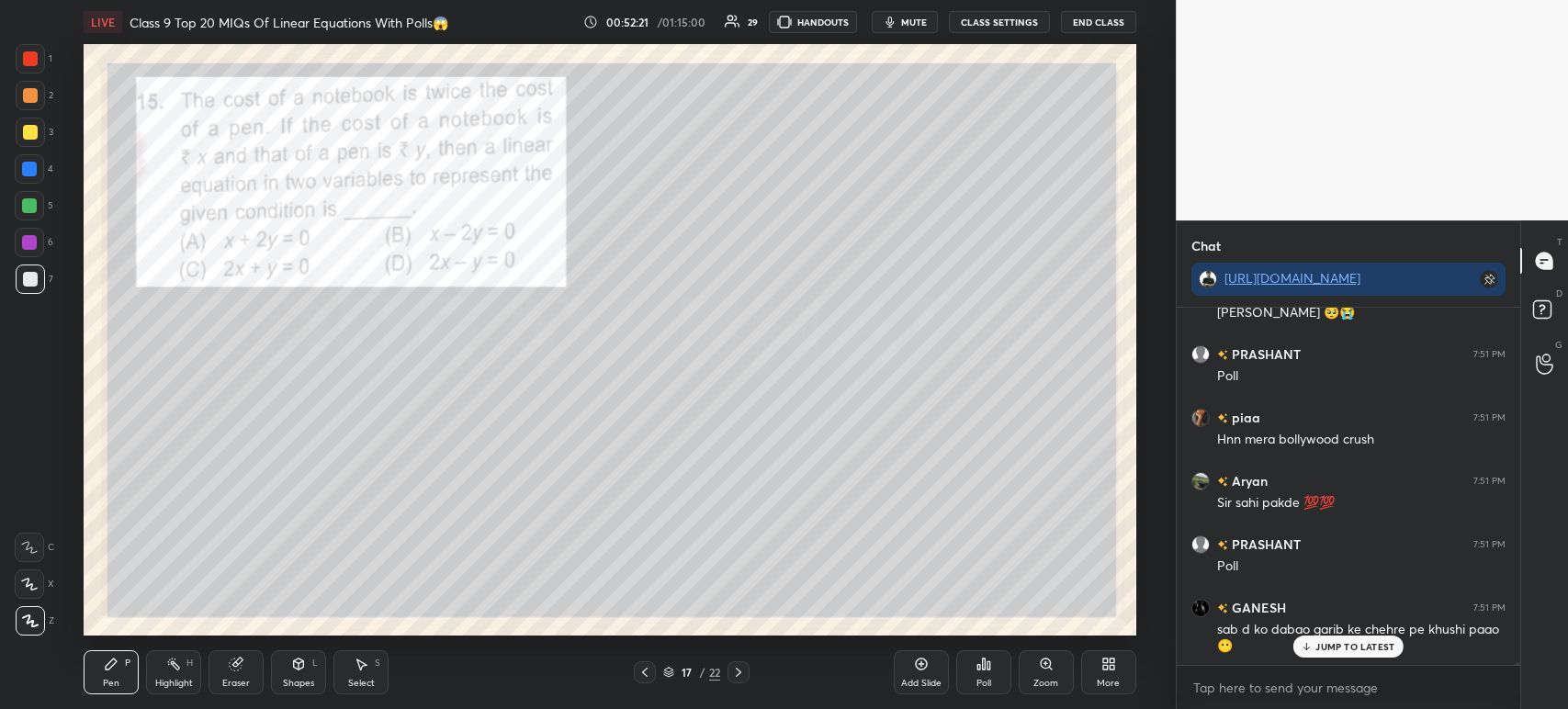
scroll to position [57137, 0]
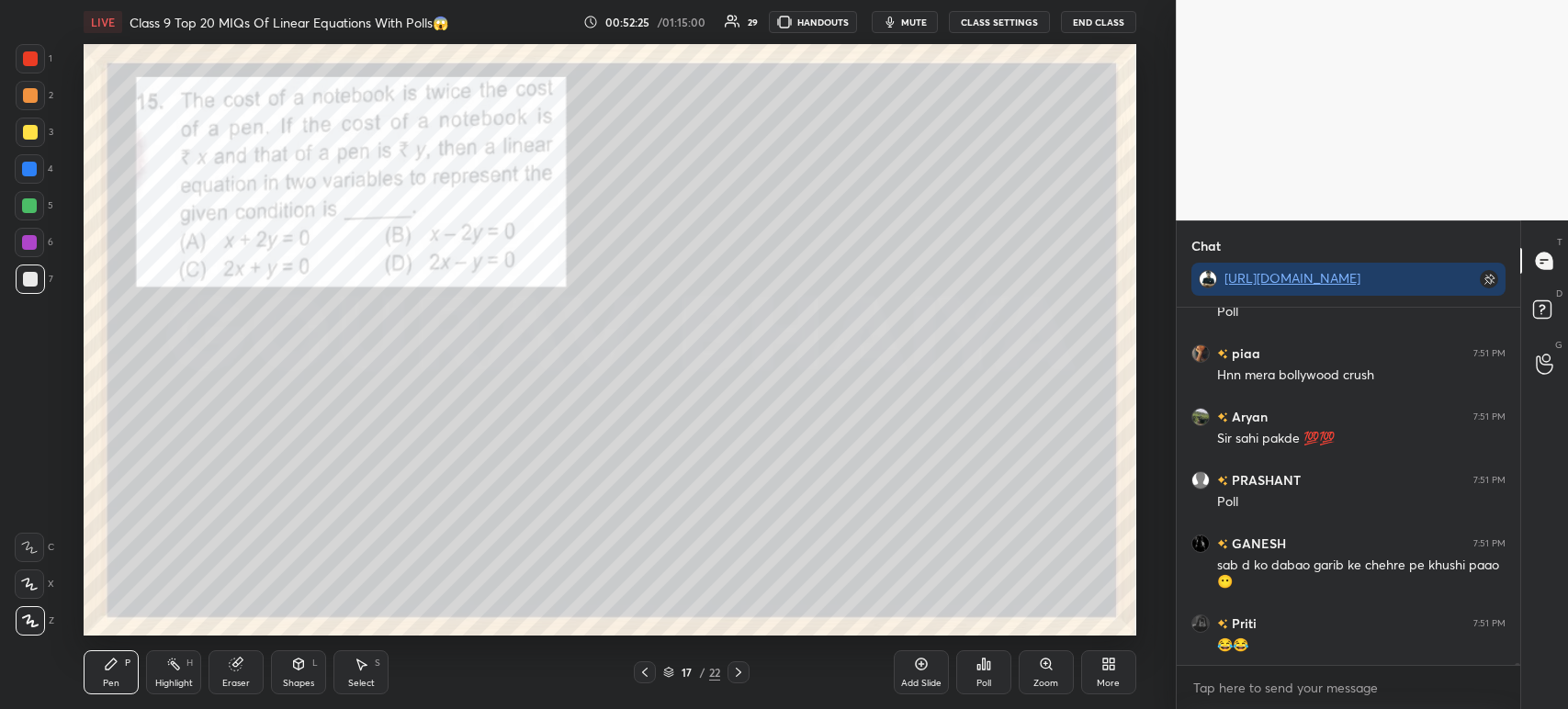
click at [995, 674] on div "Poll" at bounding box center [983, 672] width 55 height 44
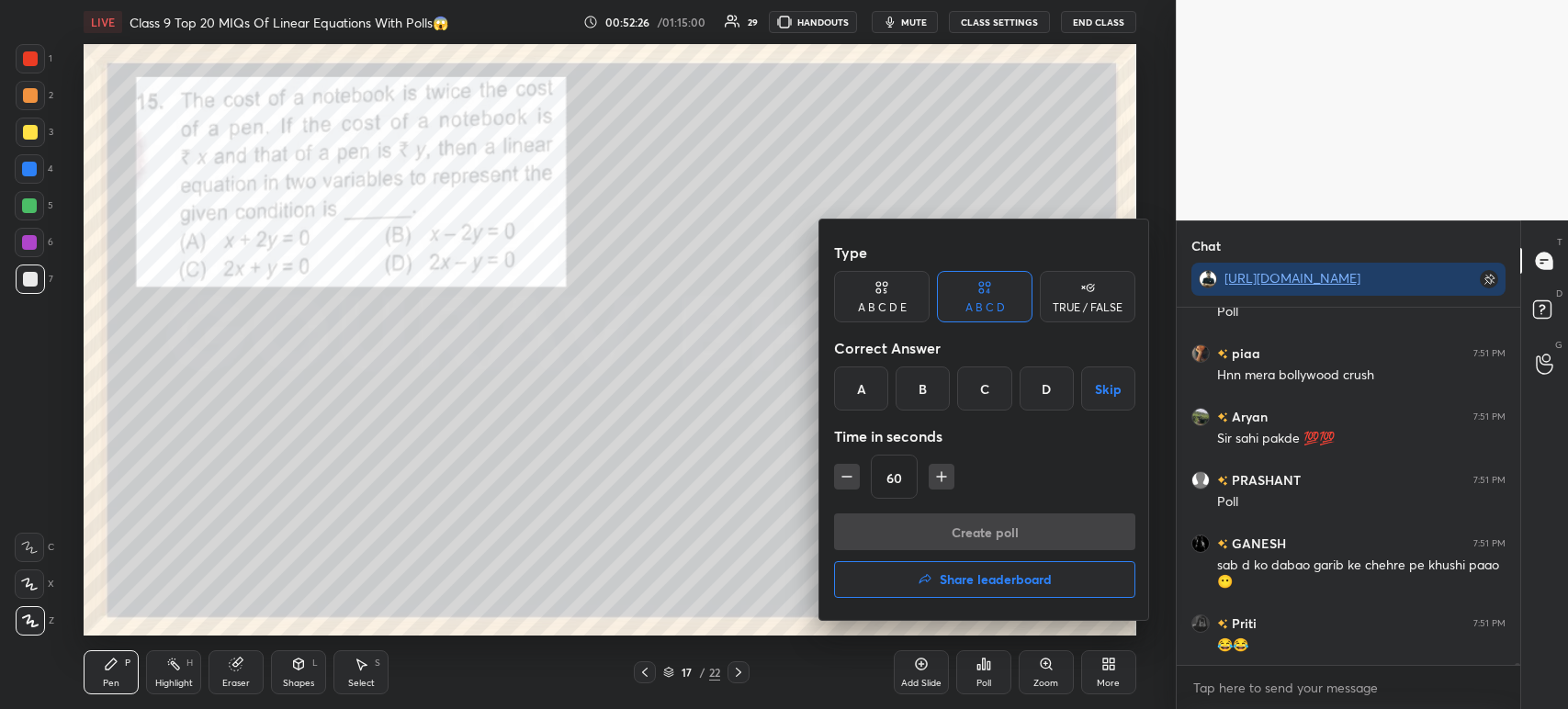
click at [938, 396] on div "B" at bounding box center [922, 389] width 54 height 44
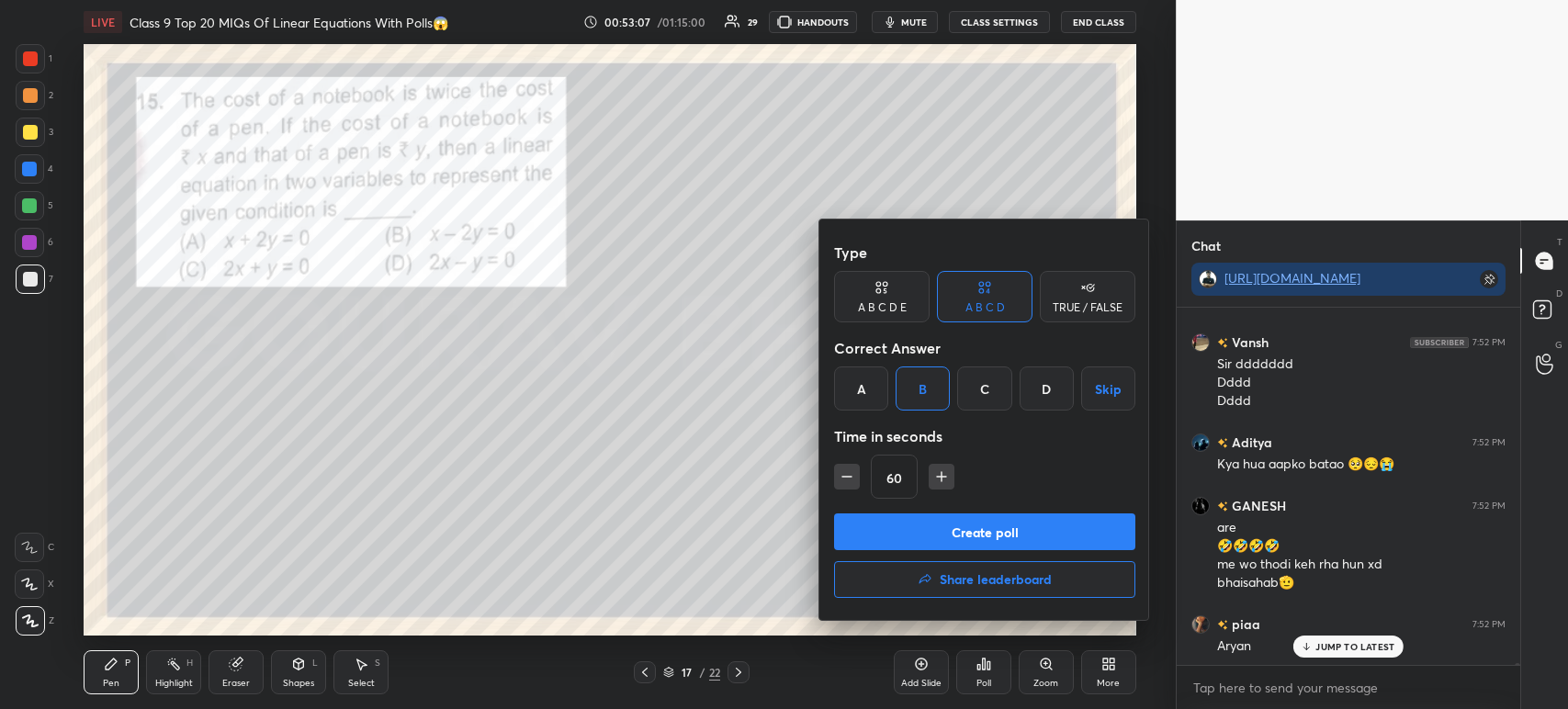
scroll to position [57671, 0]
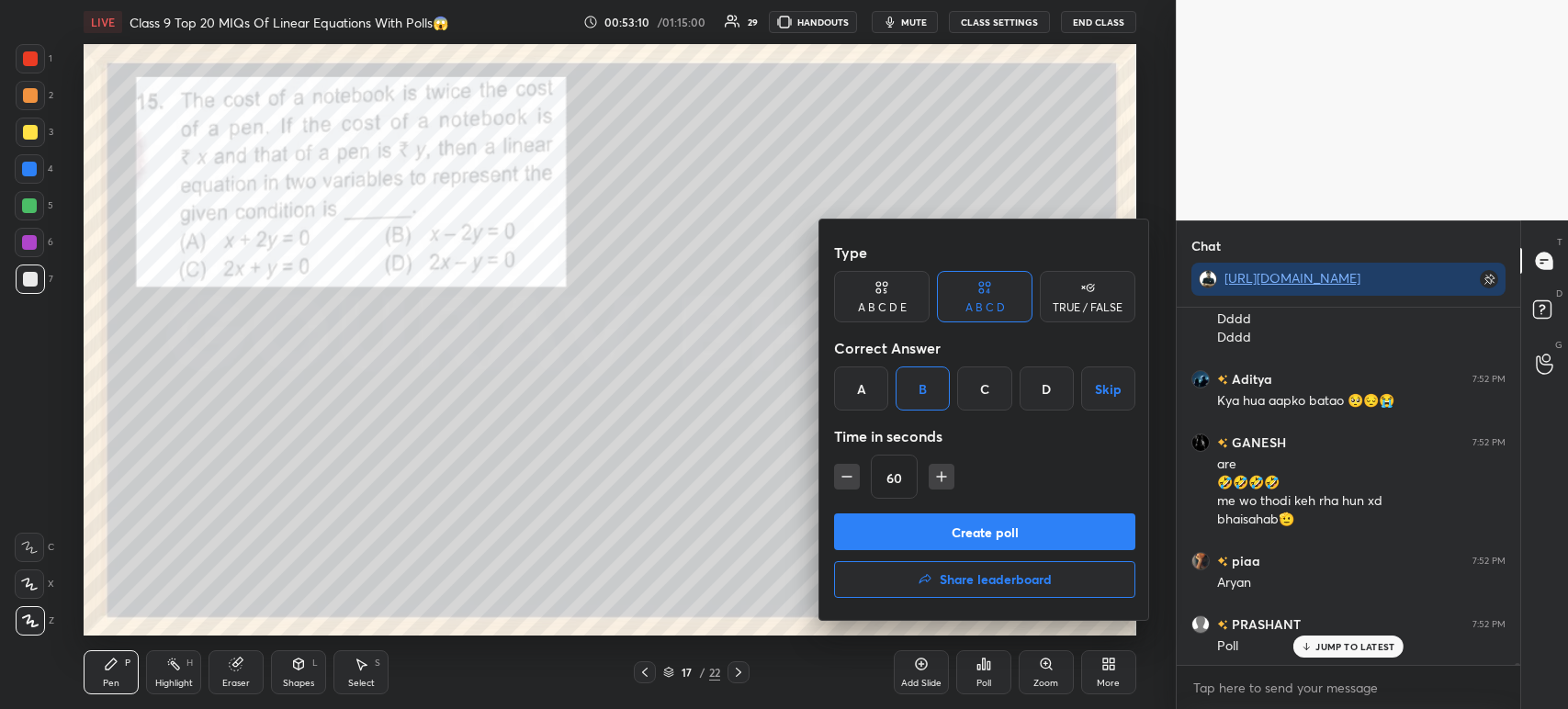
click at [998, 534] on button "Create poll" at bounding box center [984, 531] width 301 height 37
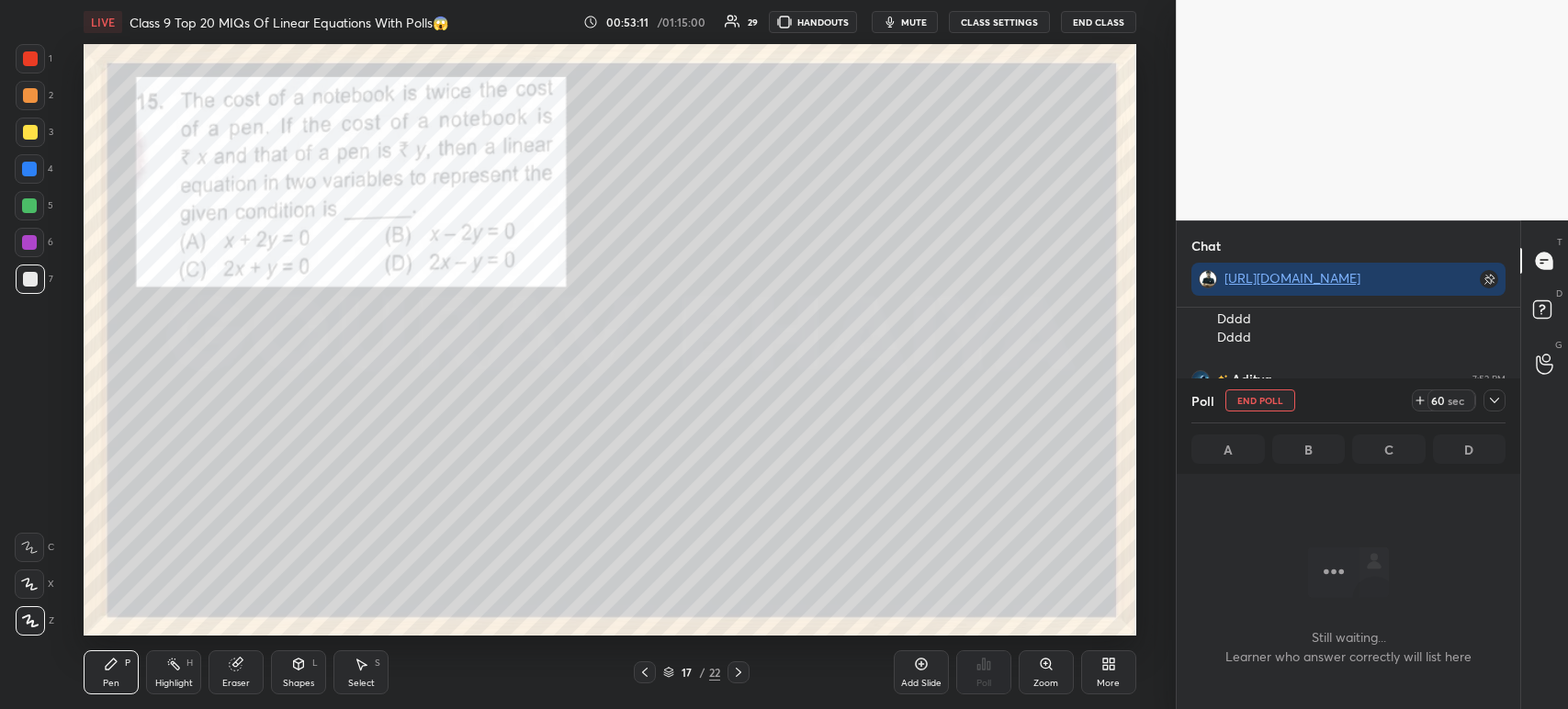
scroll to position [104, 338]
click at [1500, 396] on icon at bounding box center [1494, 399] width 14 height 14
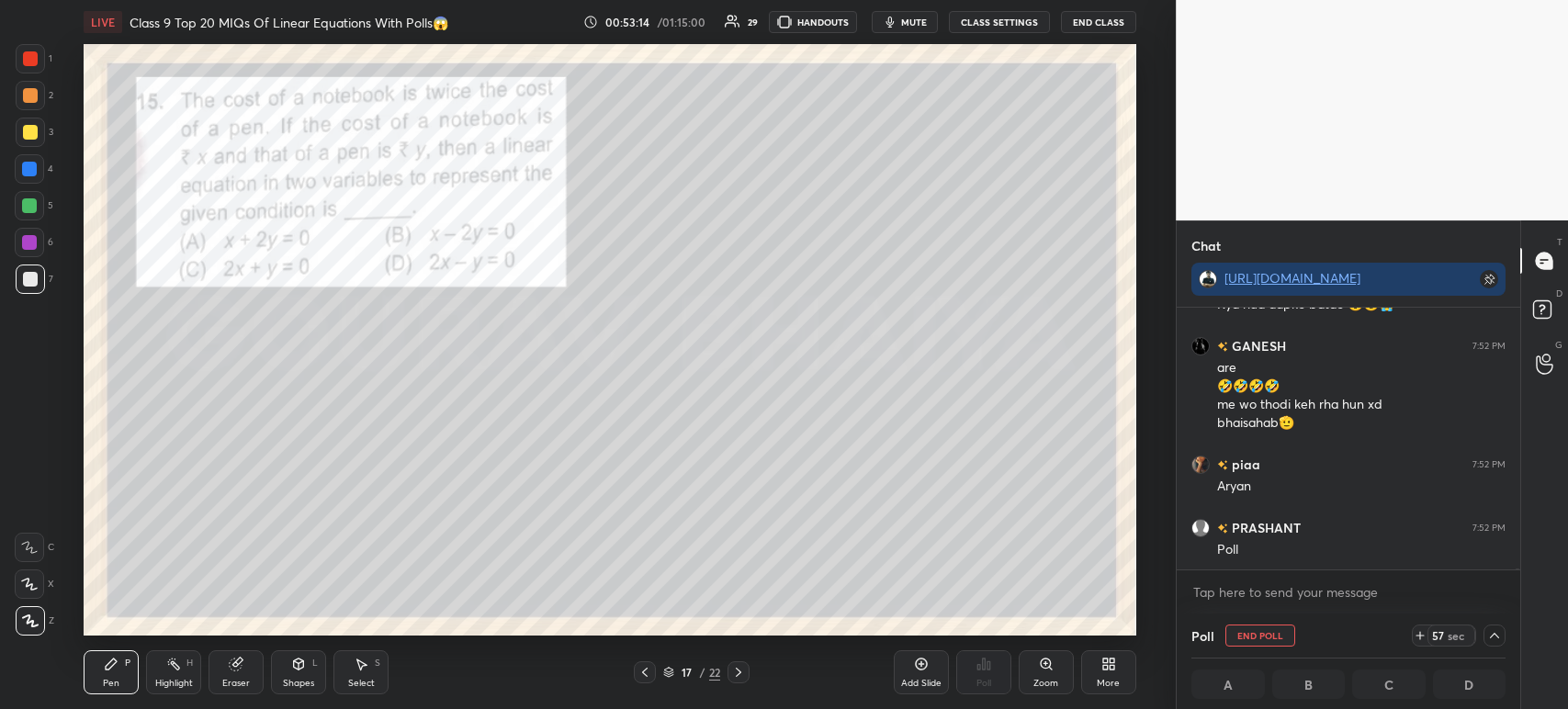
scroll to position [57830, 0]
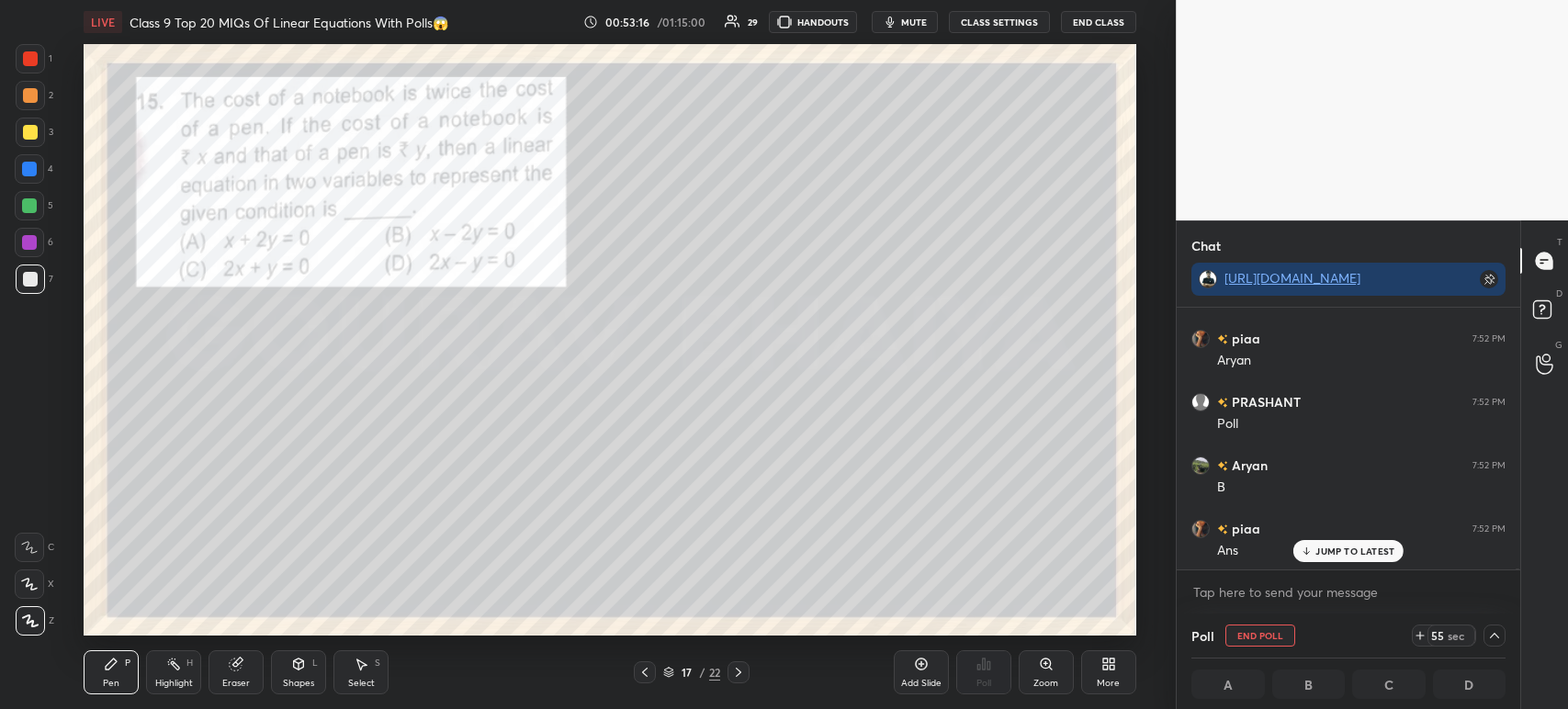
click at [35, 141] on div at bounding box center [30, 132] width 30 height 30
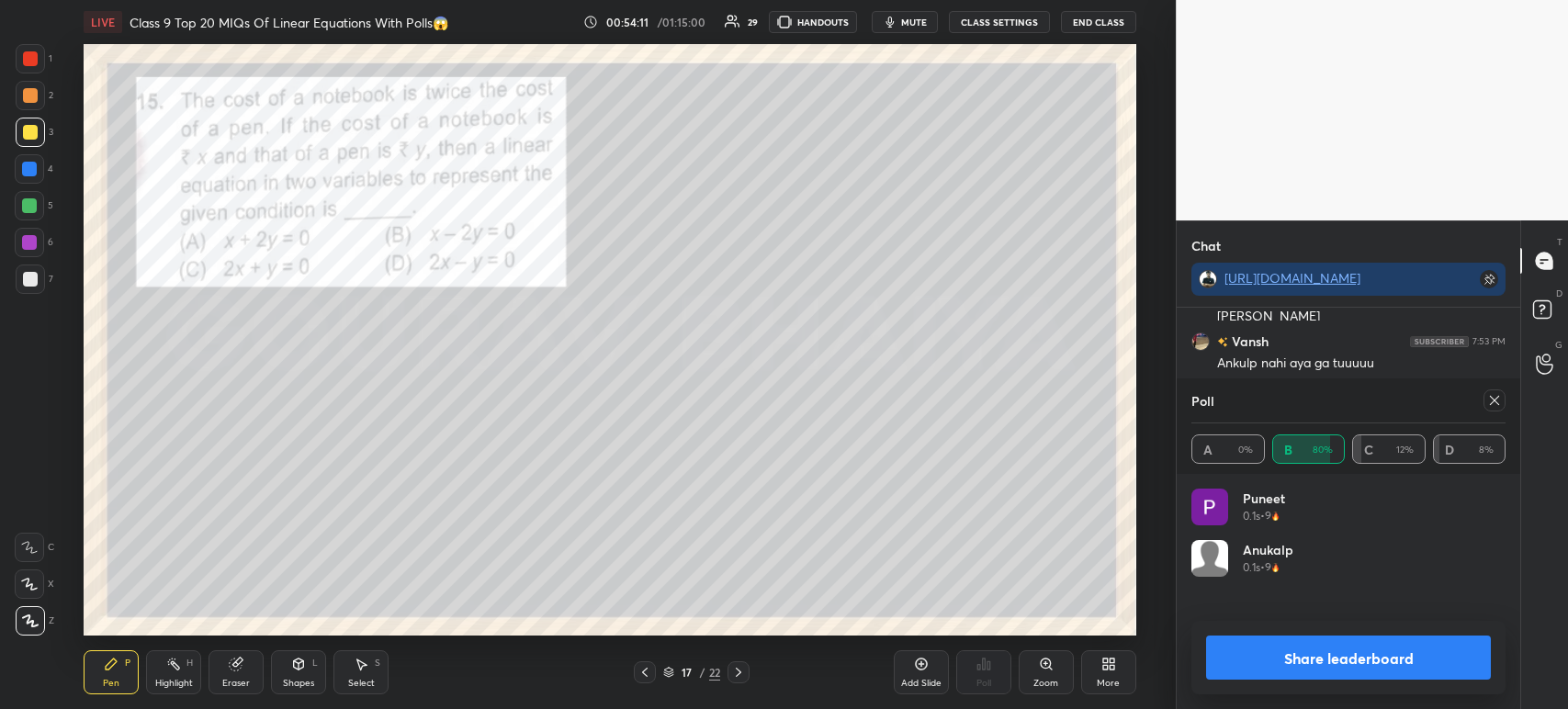
scroll to position [6, 6]
click at [1279, 663] on button "Share leaderboard" at bounding box center [1349, 657] width 285 height 44
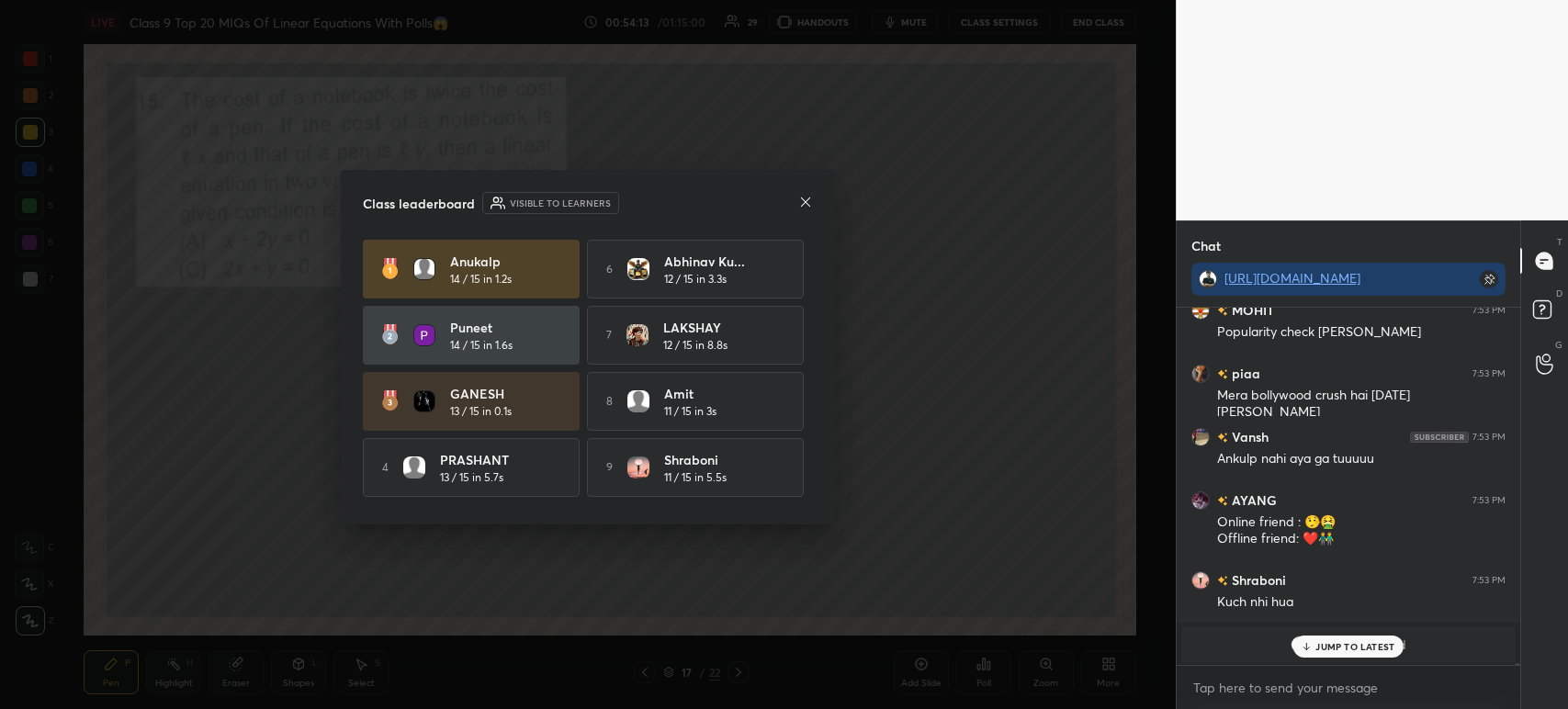
click at [1313, 653] on div "JUMP TO LATEST" at bounding box center [1349, 646] width 111 height 22
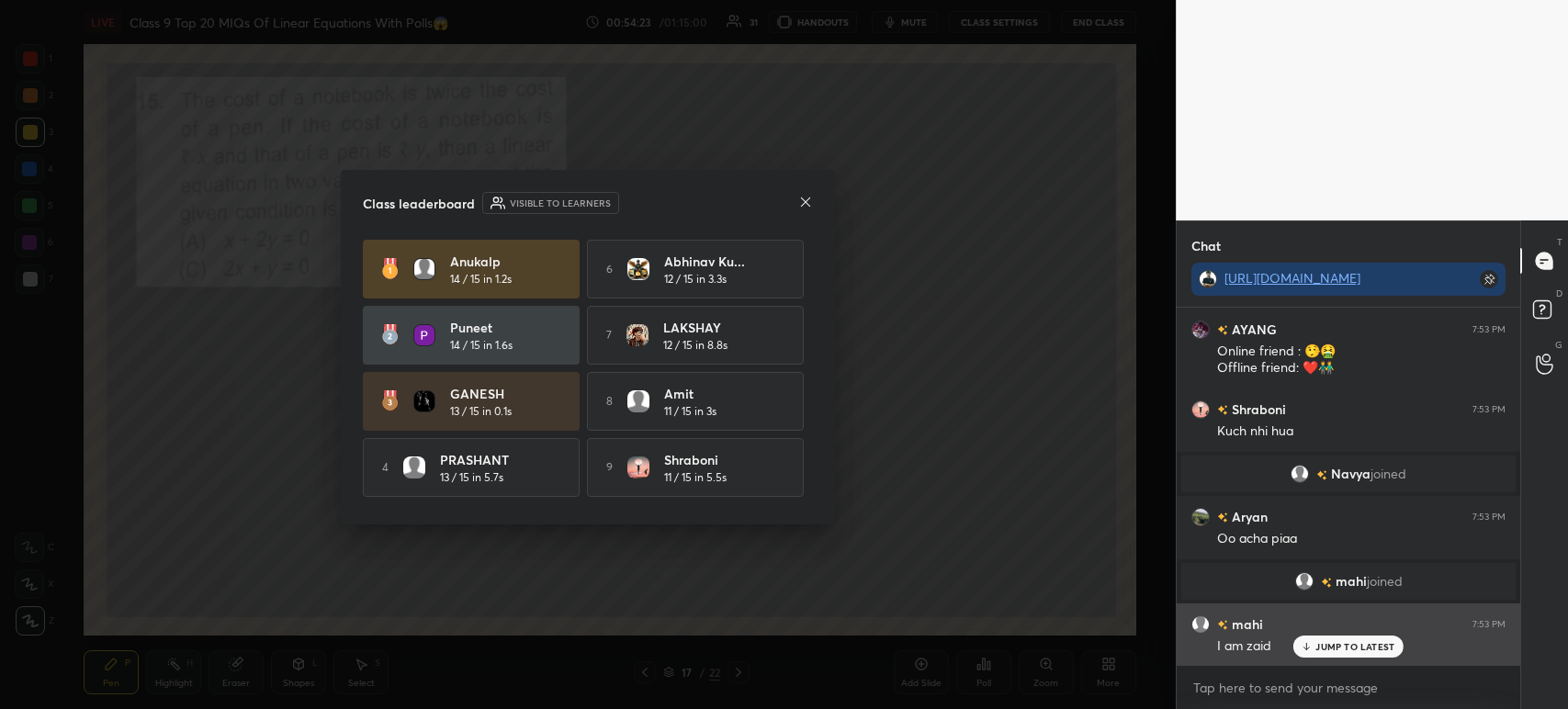
click at [1336, 661] on div "mahi 7:53 PM I am zaid" at bounding box center [1348, 635] width 344 height 63
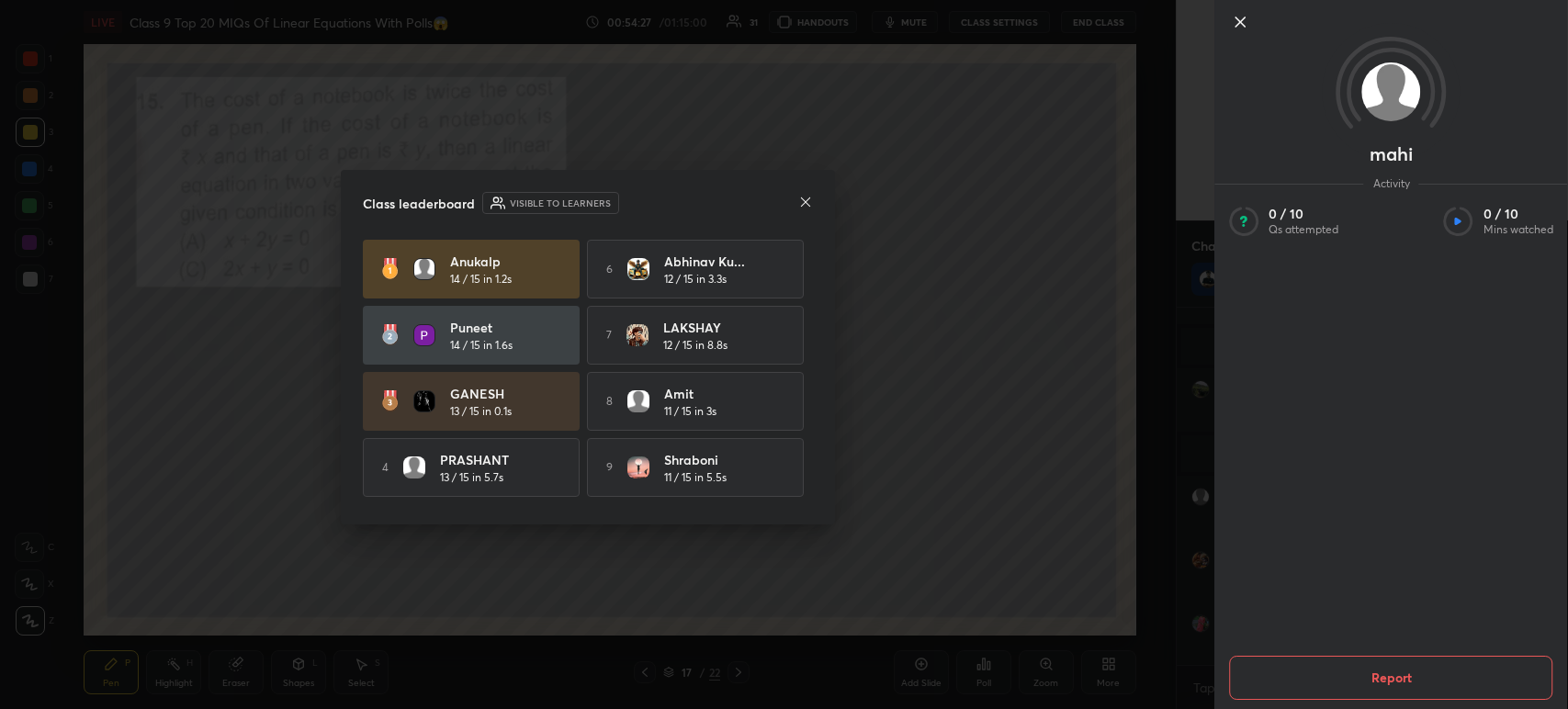
click at [1242, 34] on div at bounding box center [1391, 53] width 352 height 106
click at [1242, 21] on icon at bounding box center [1240, 21] width 22 height 22
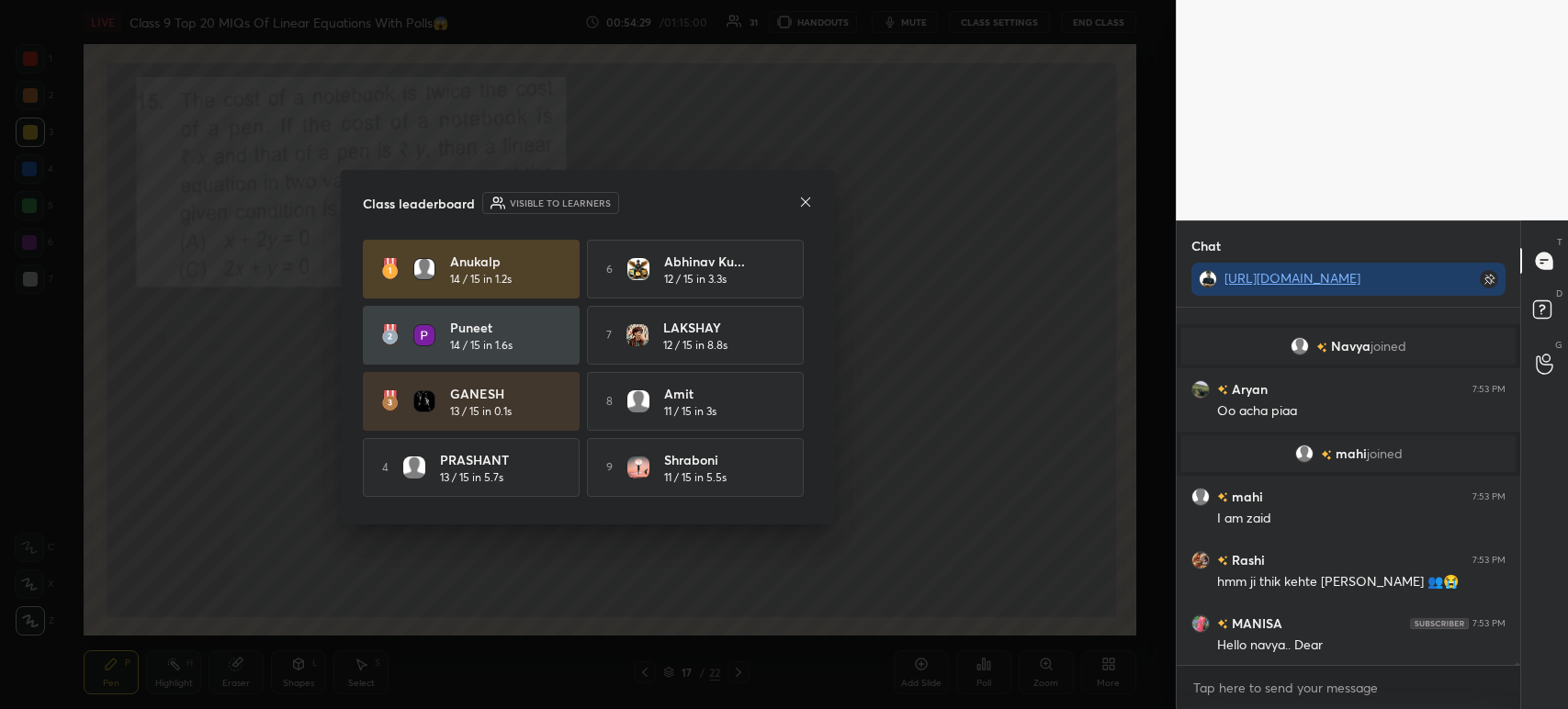
click at [799, 209] on icon at bounding box center [805, 201] width 14 height 14
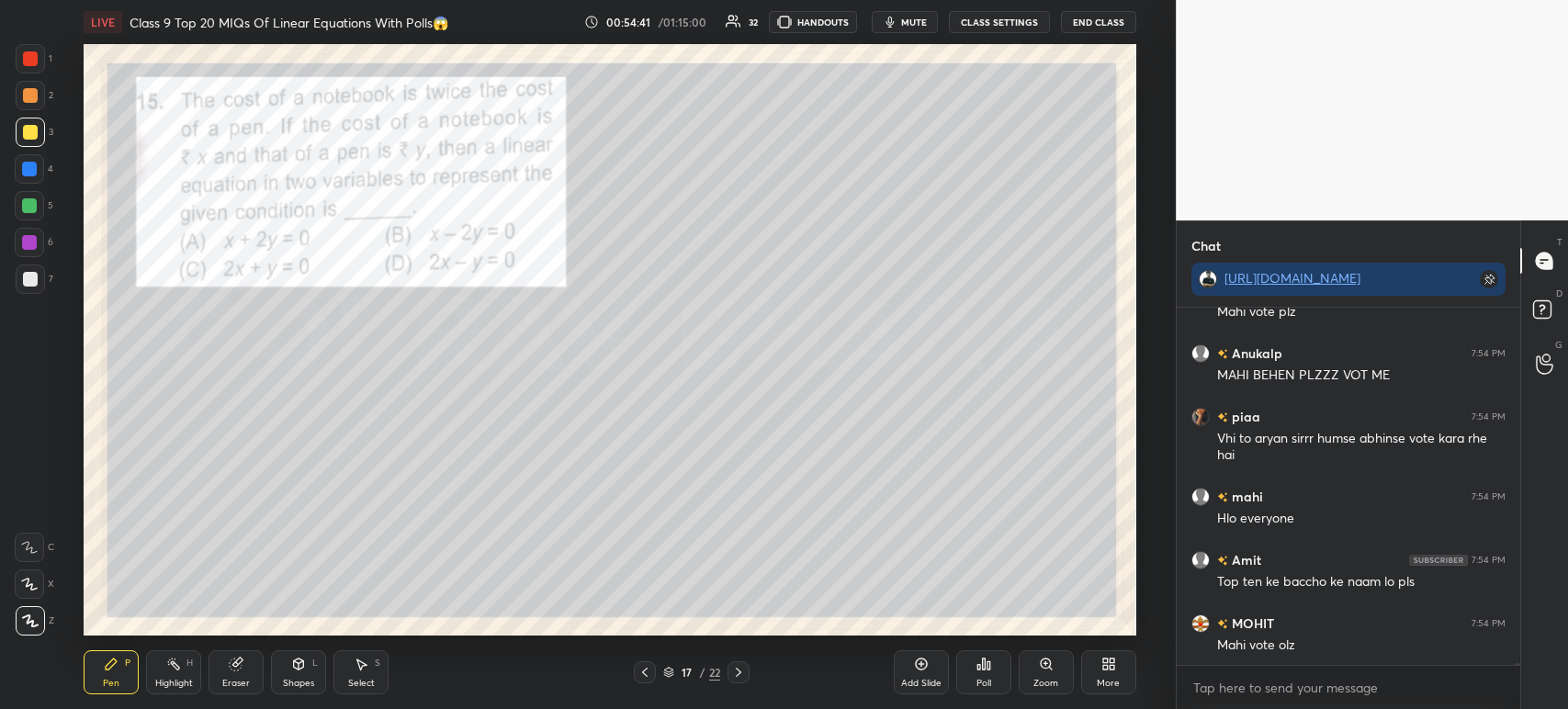
click at [234, 663] on icon at bounding box center [236, 664] width 12 height 12
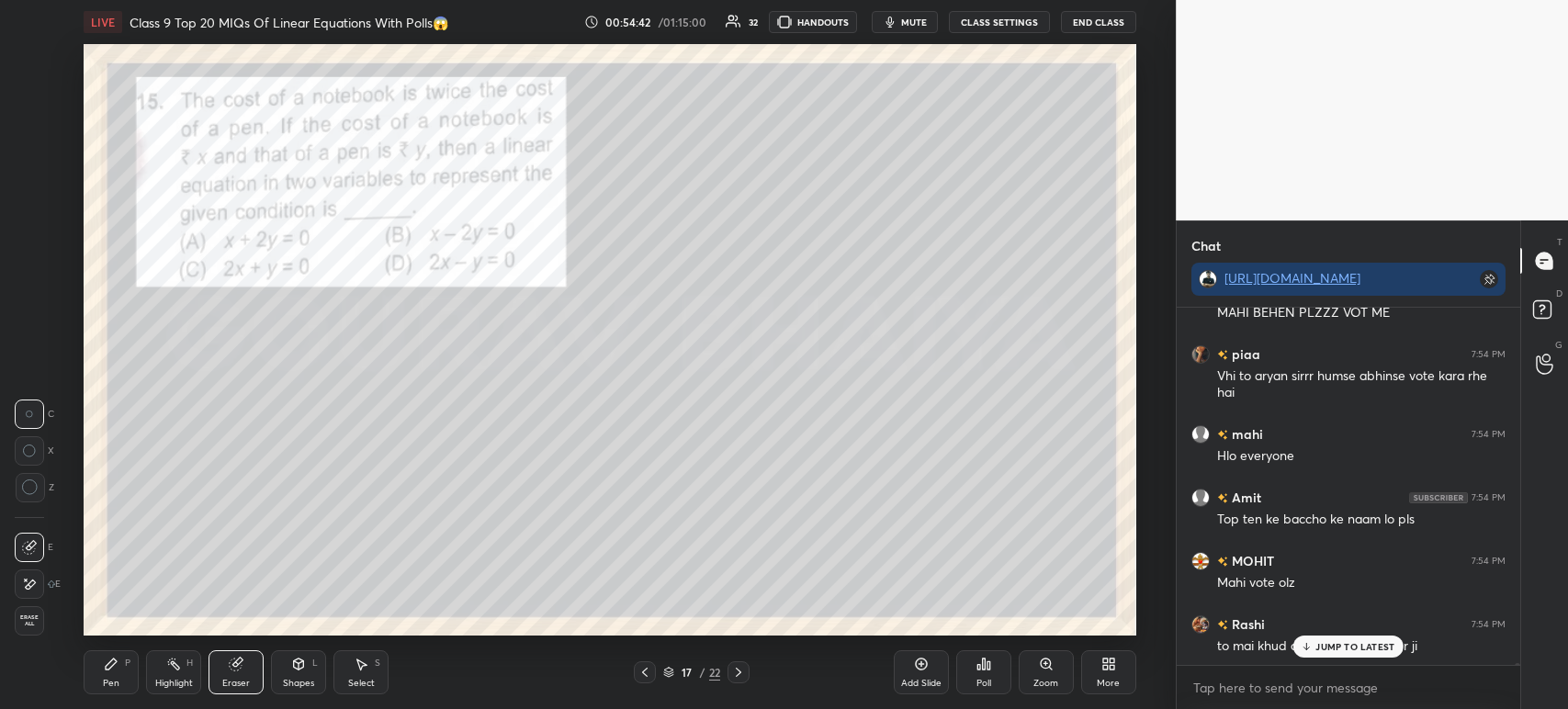
click at [30, 615] on span "Erase all" at bounding box center [29, 620] width 28 height 13
click at [38, 291] on div at bounding box center [30, 279] width 30 height 30
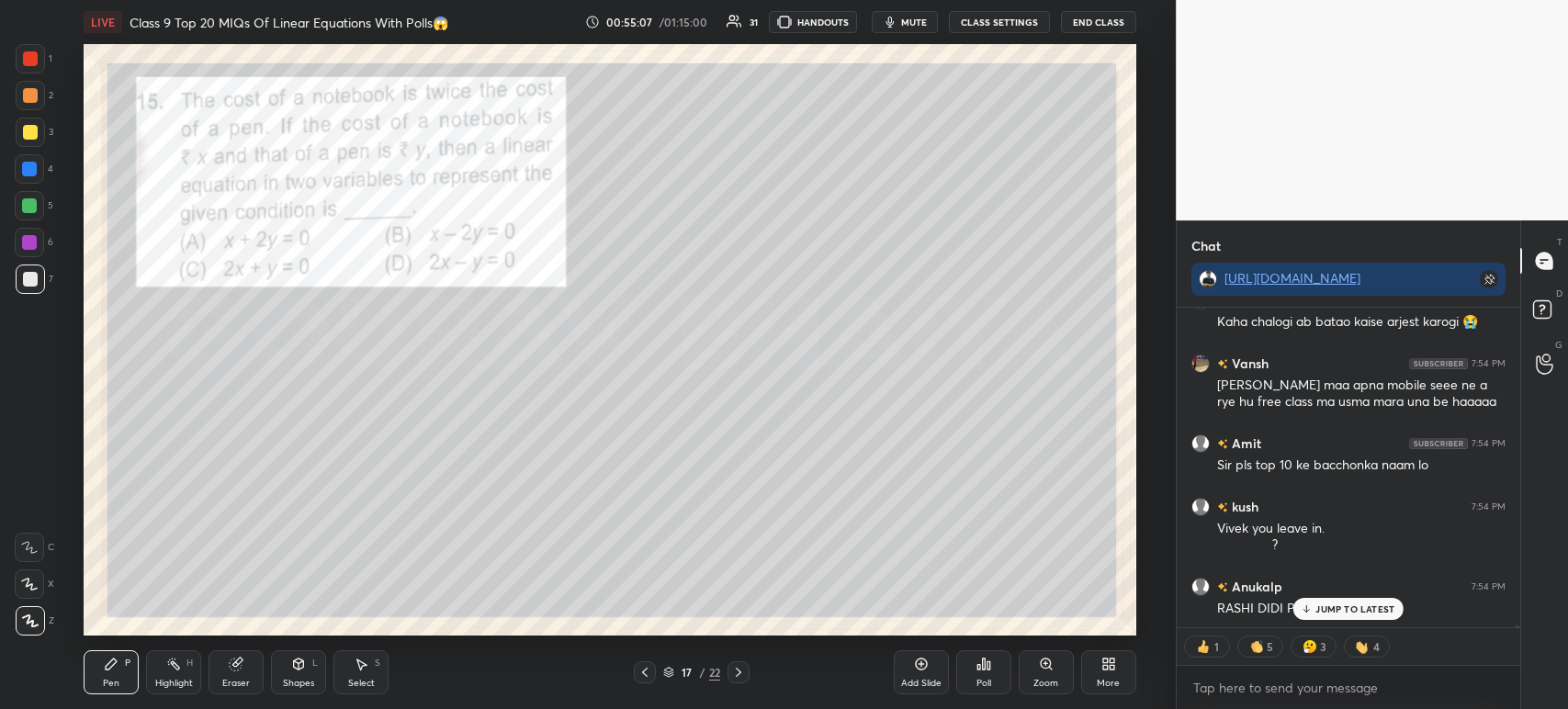
click at [37, 60] on div at bounding box center [30, 58] width 14 height 14
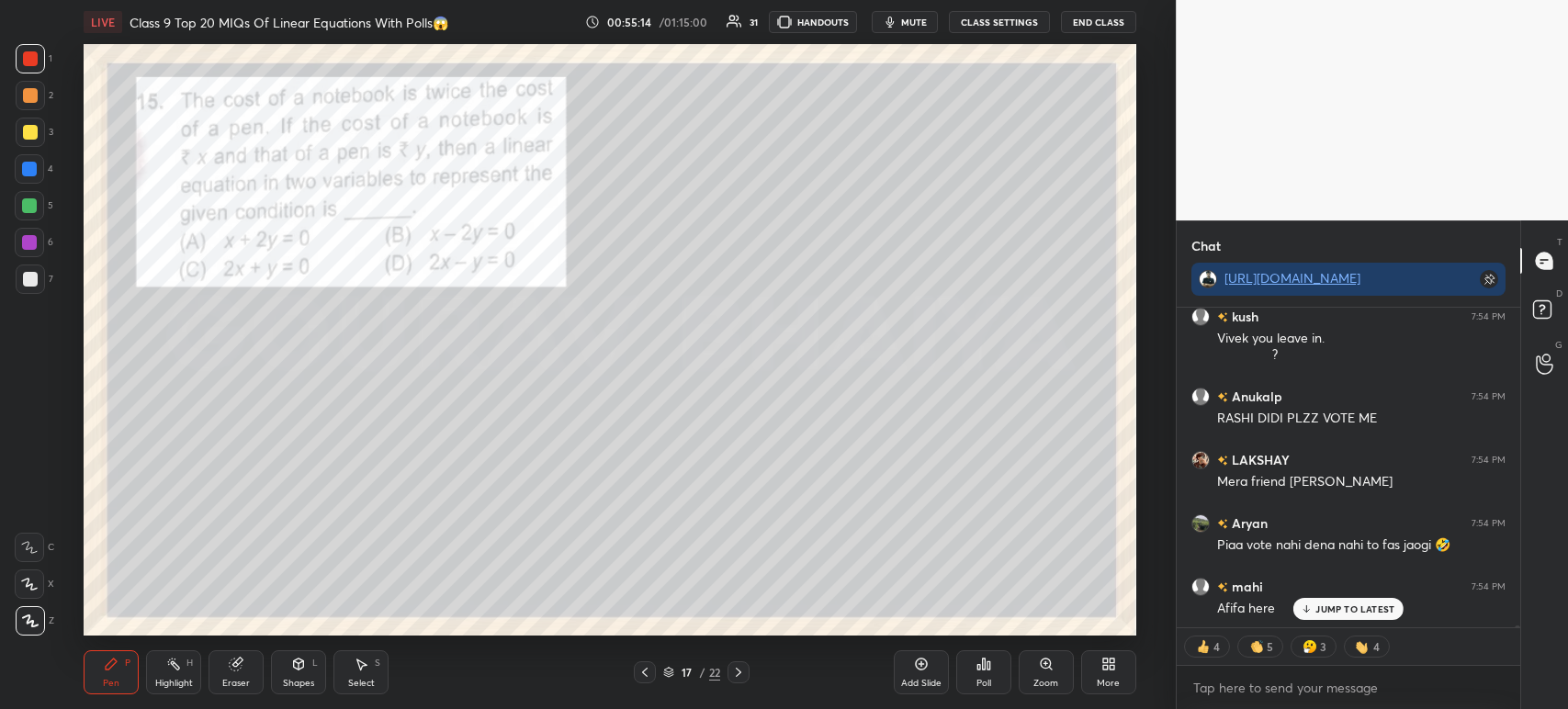
click at [750, 670] on div "17 / 22" at bounding box center [691, 671] width 405 height 22
click at [741, 675] on icon at bounding box center [738, 671] width 14 height 14
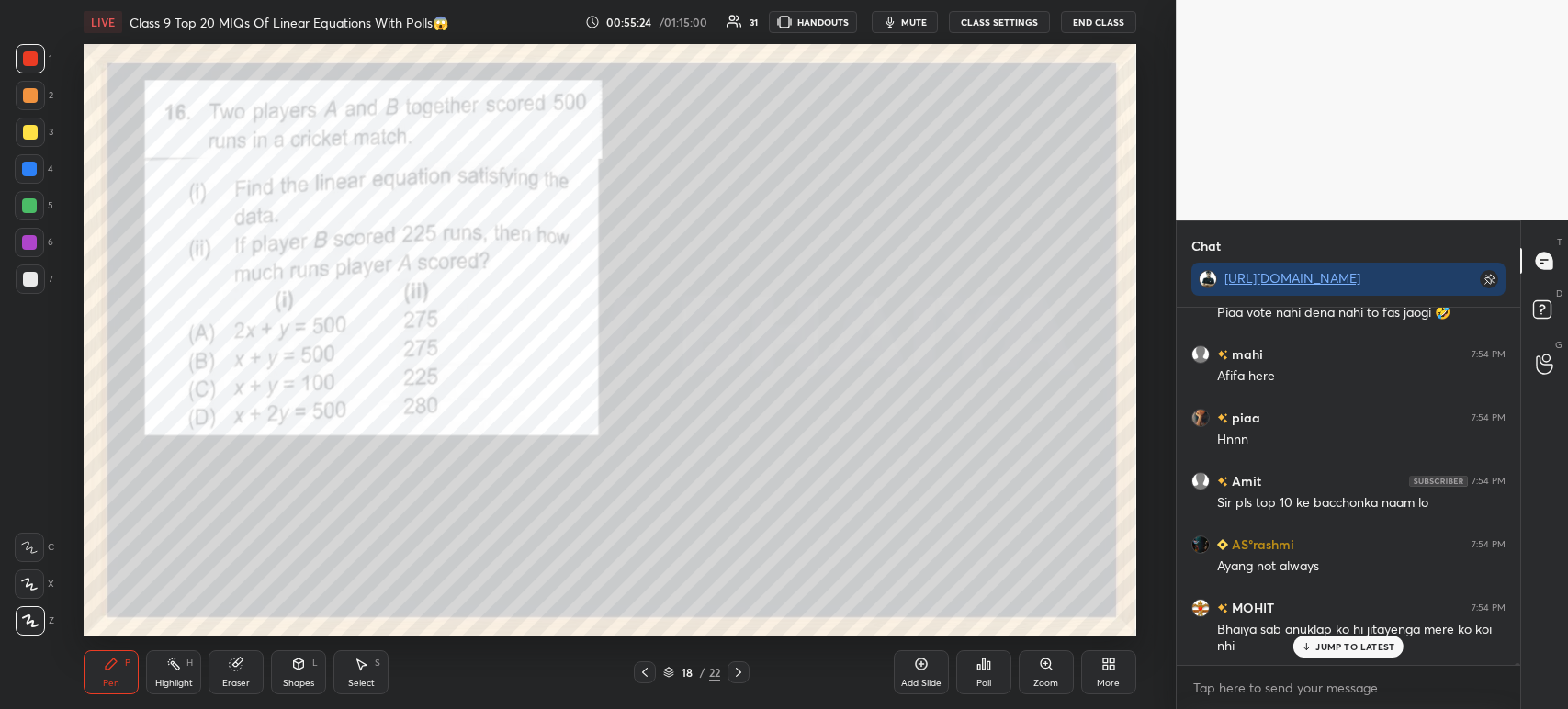
scroll to position [61365, 0]
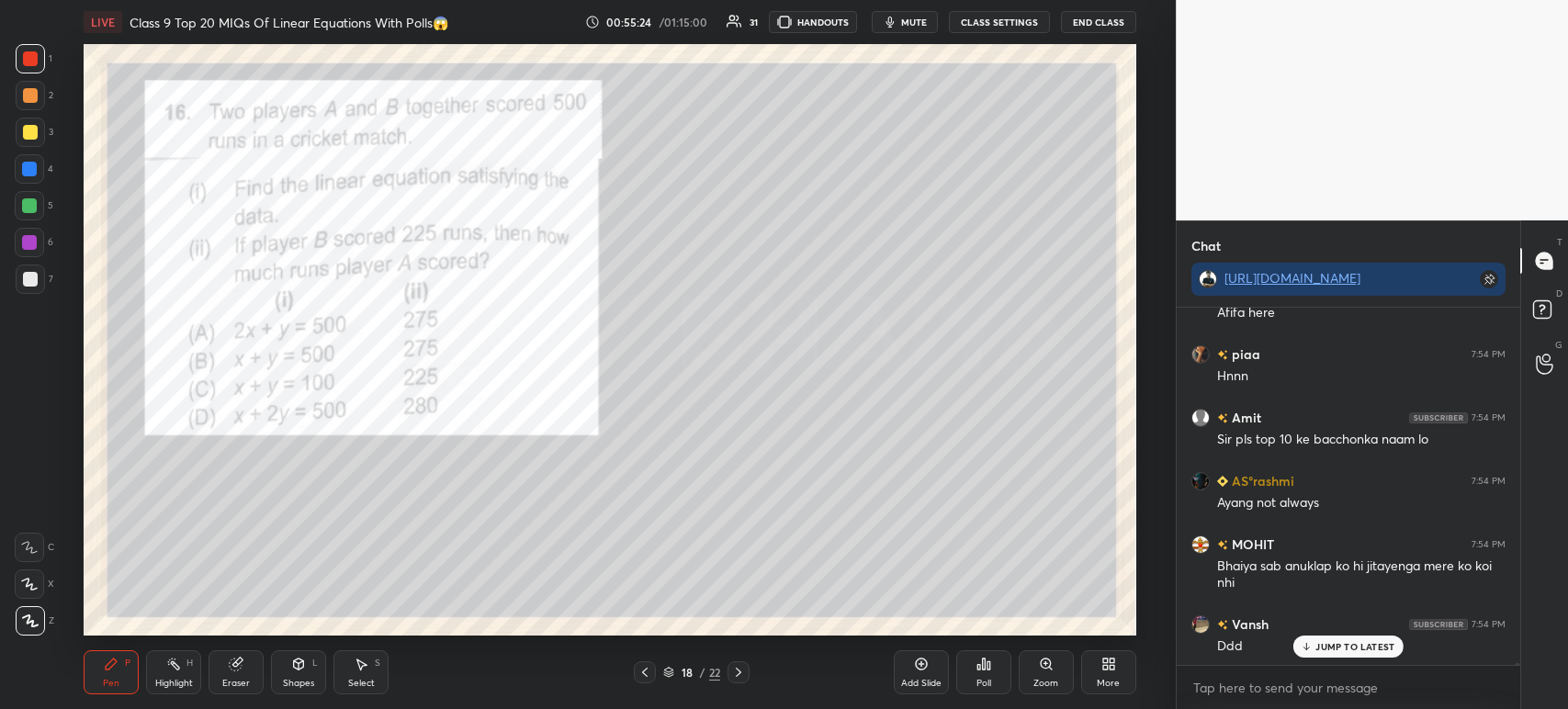
click at [990, 664] on icon at bounding box center [989, 665] width 3 height 9
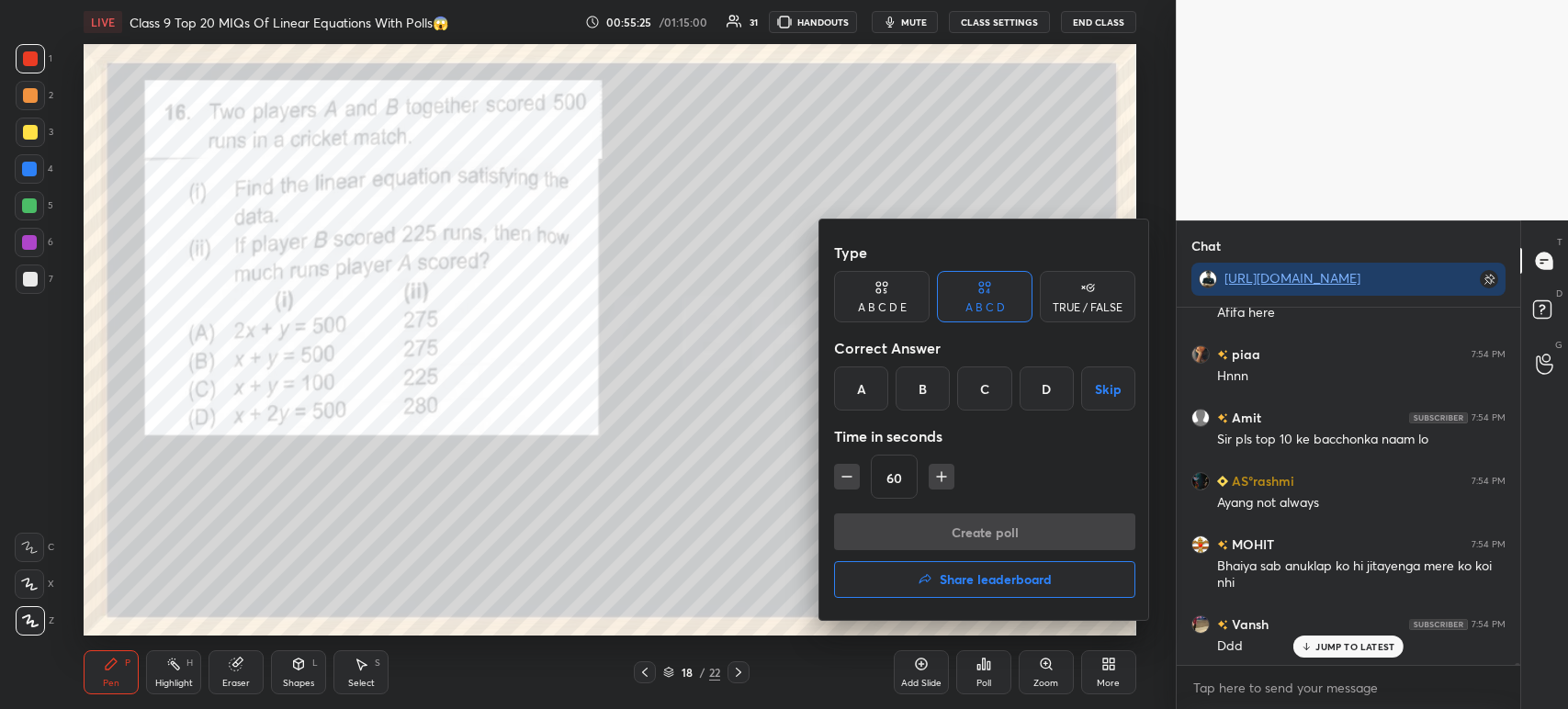
click at [977, 590] on button "Share leaderboard" at bounding box center [984, 579] width 301 height 37
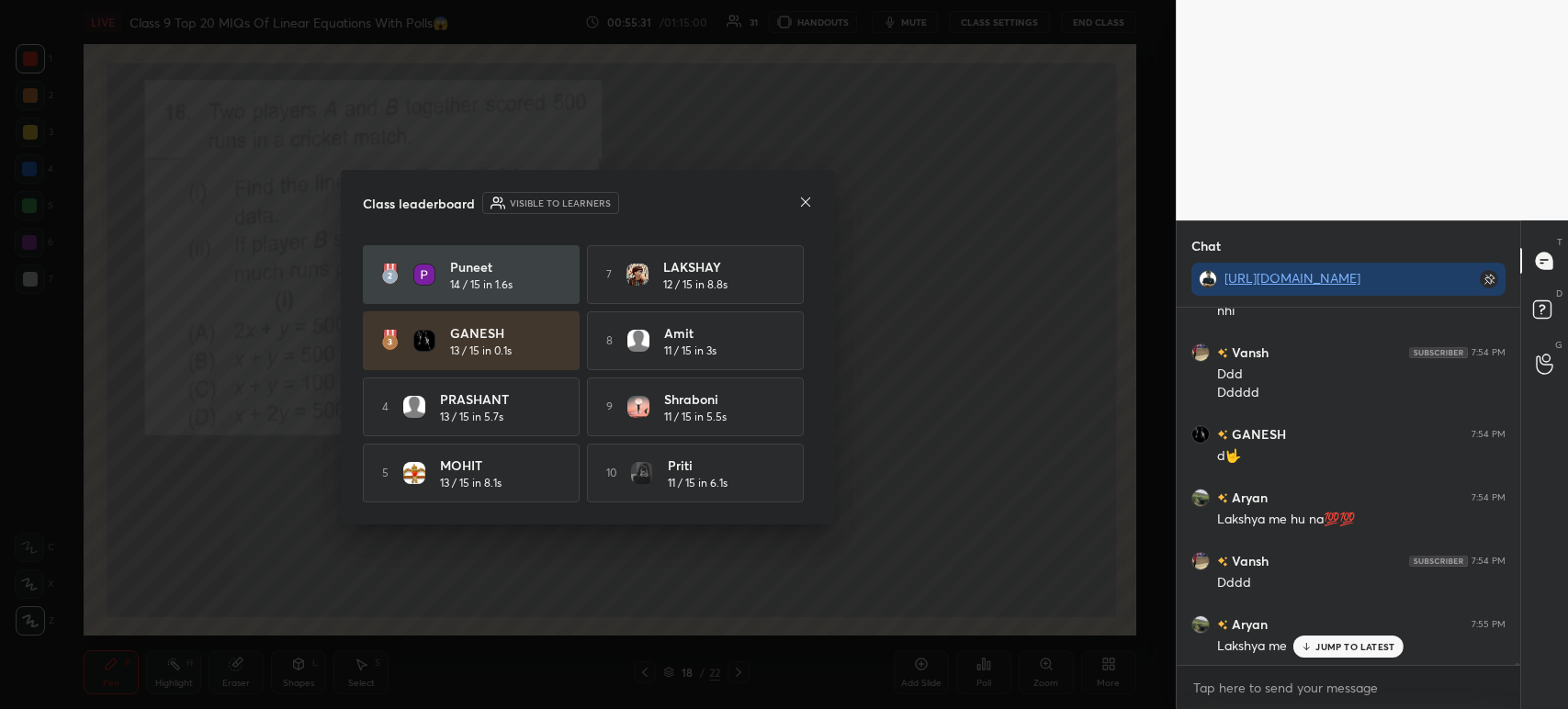
scroll to position [61699, 0]
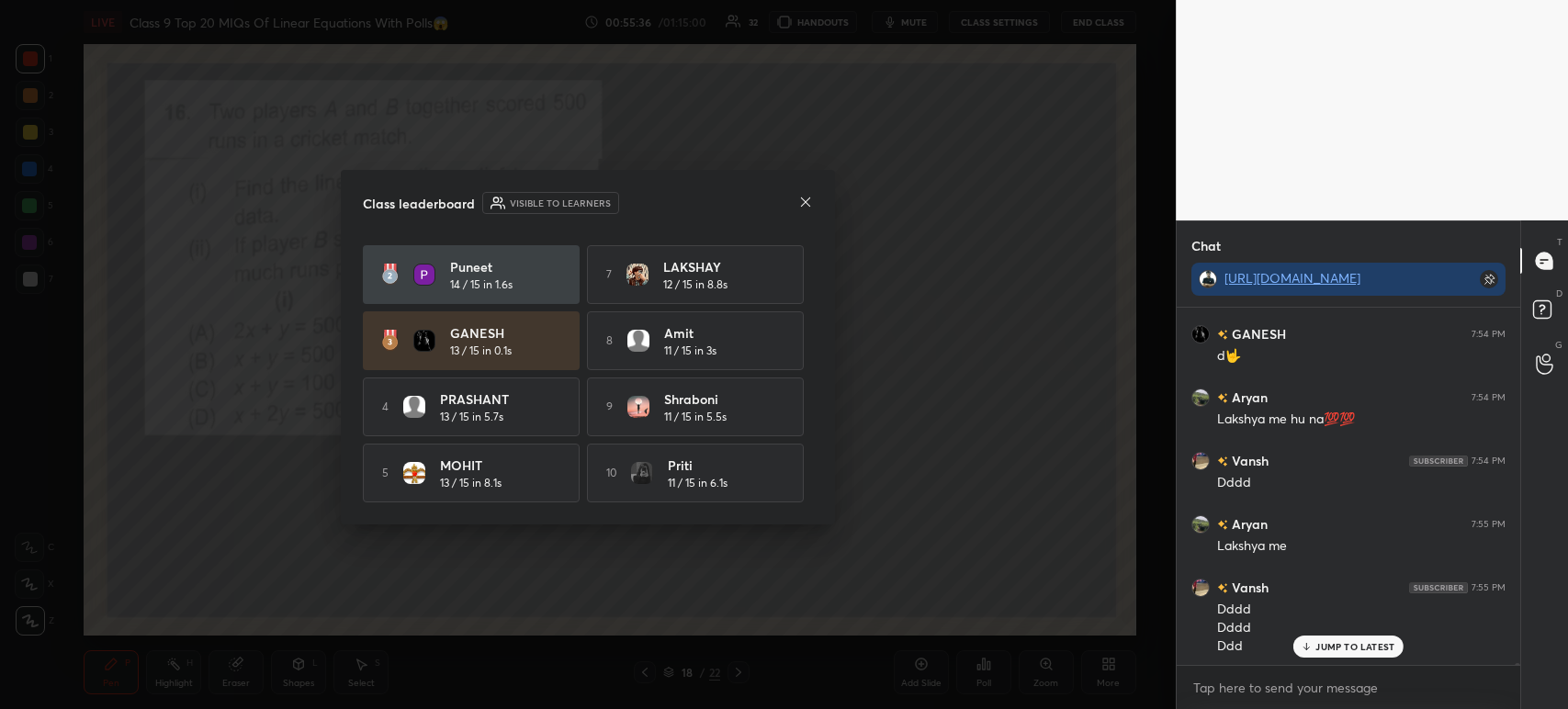
click at [806, 211] on div at bounding box center [805, 203] width 14 height 19
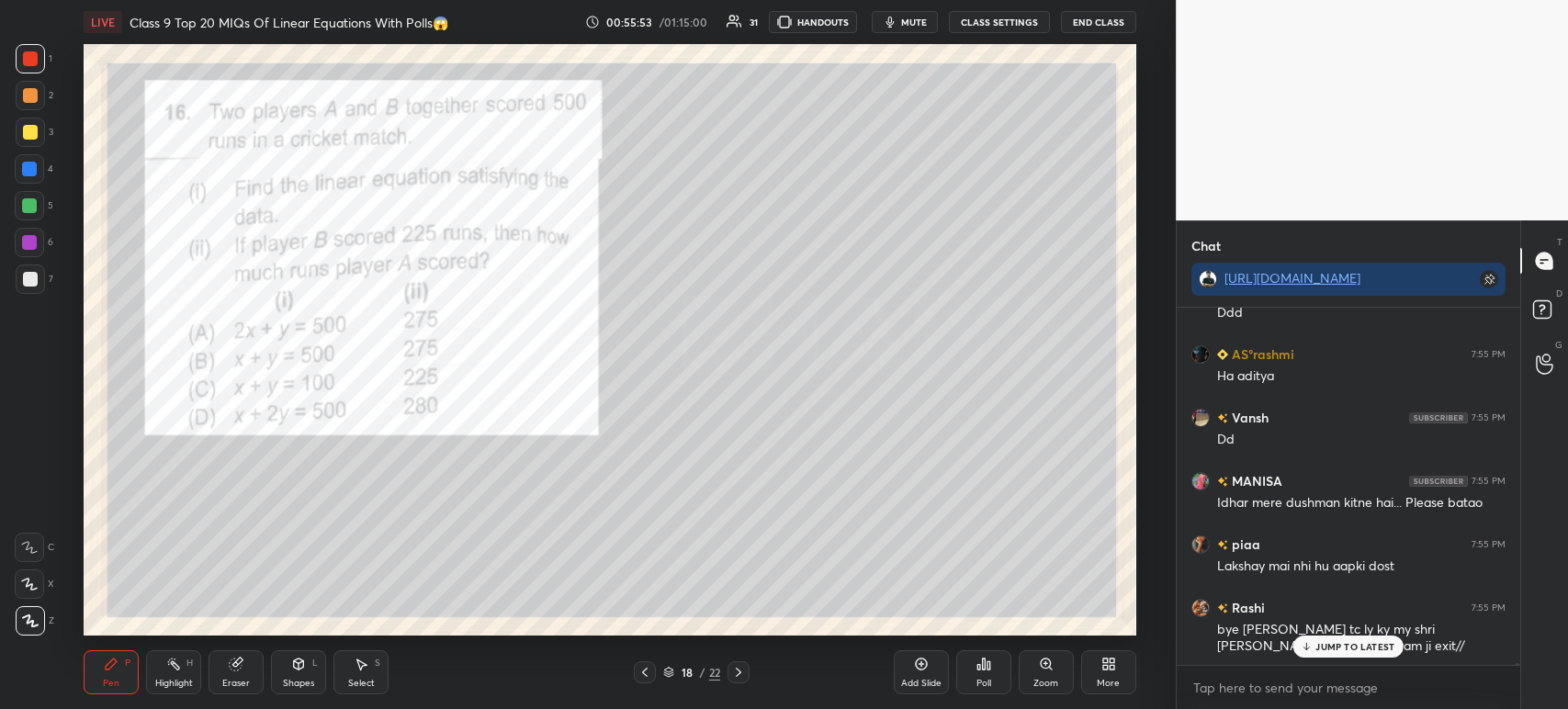
click at [977, 668] on icon at bounding box center [978, 667] width 3 height 5
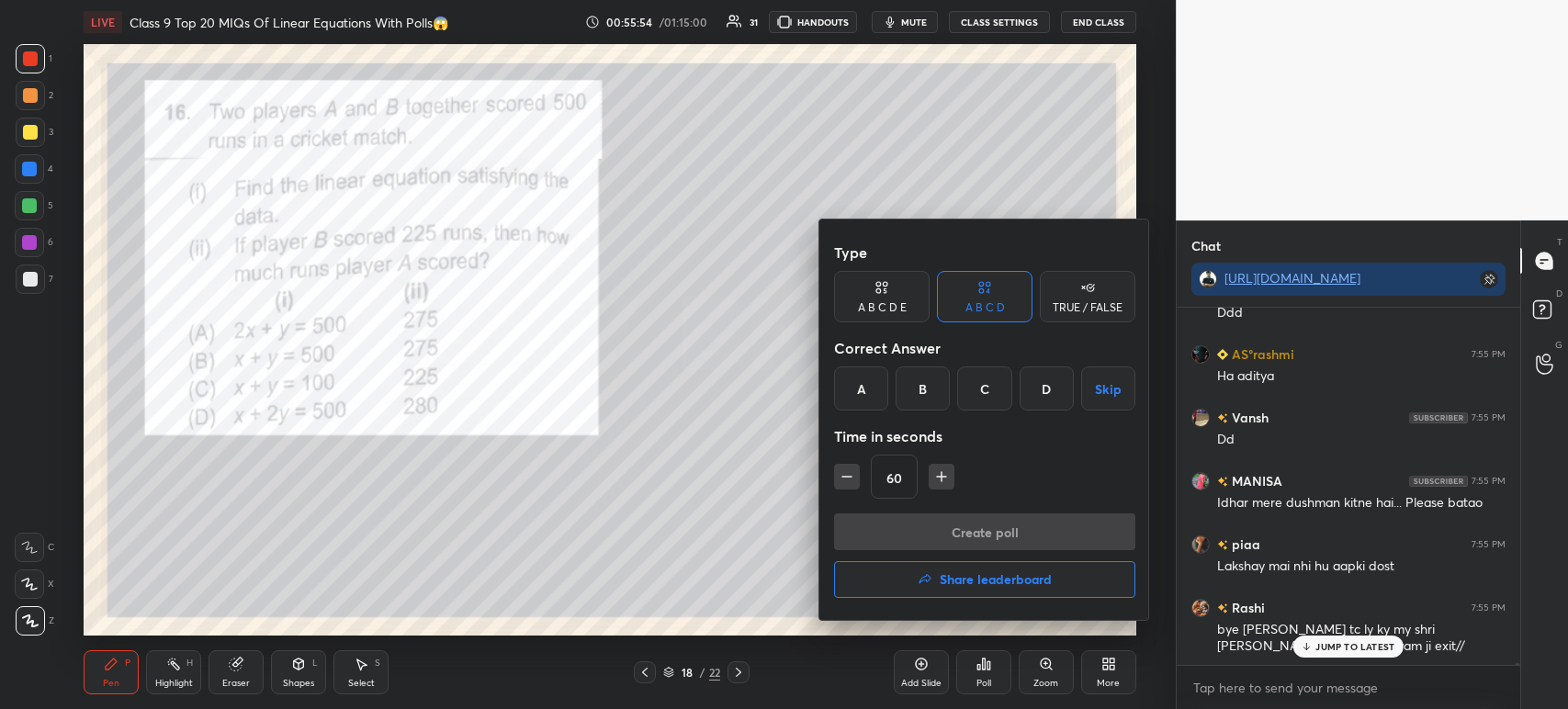
click at [921, 392] on div "B" at bounding box center [922, 389] width 54 height 44
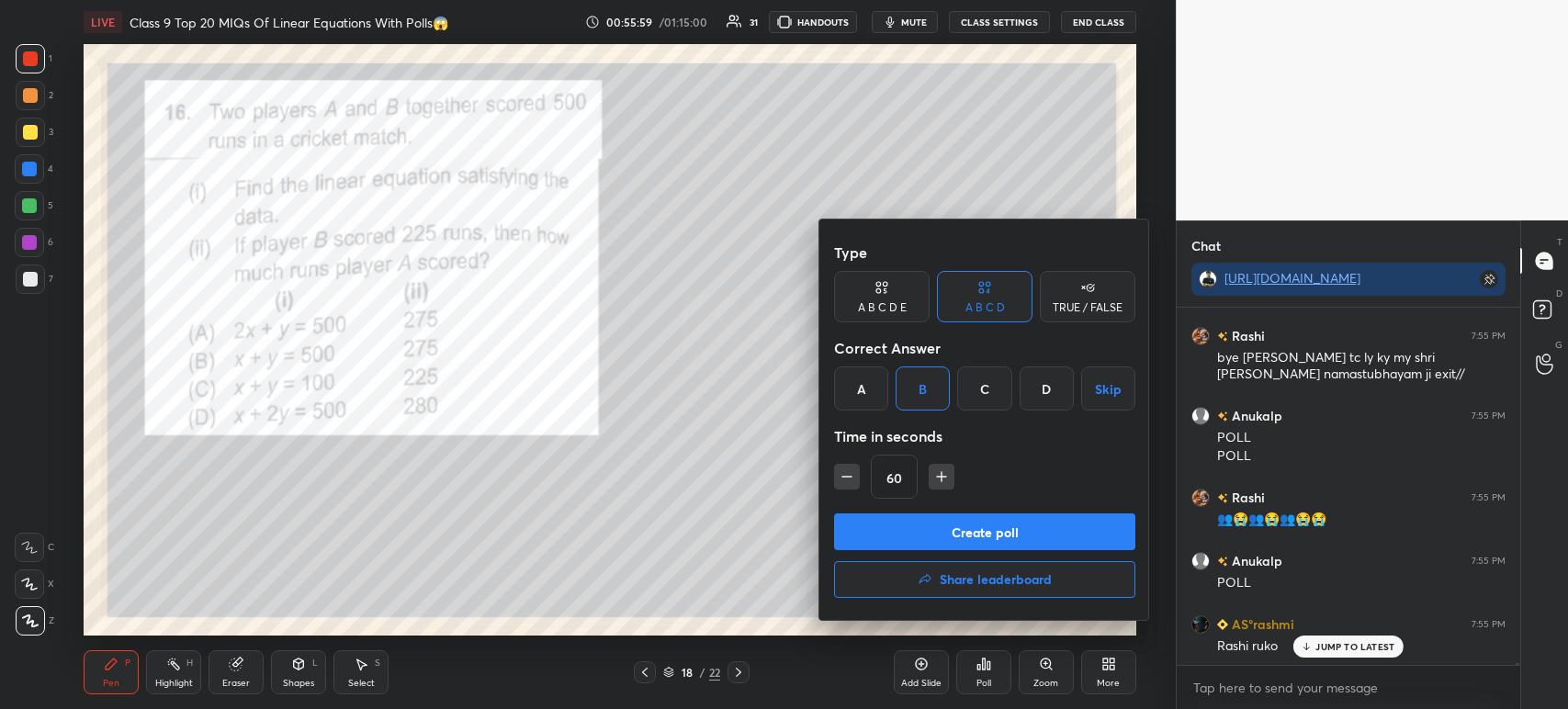
scroll to position [62405, 0]
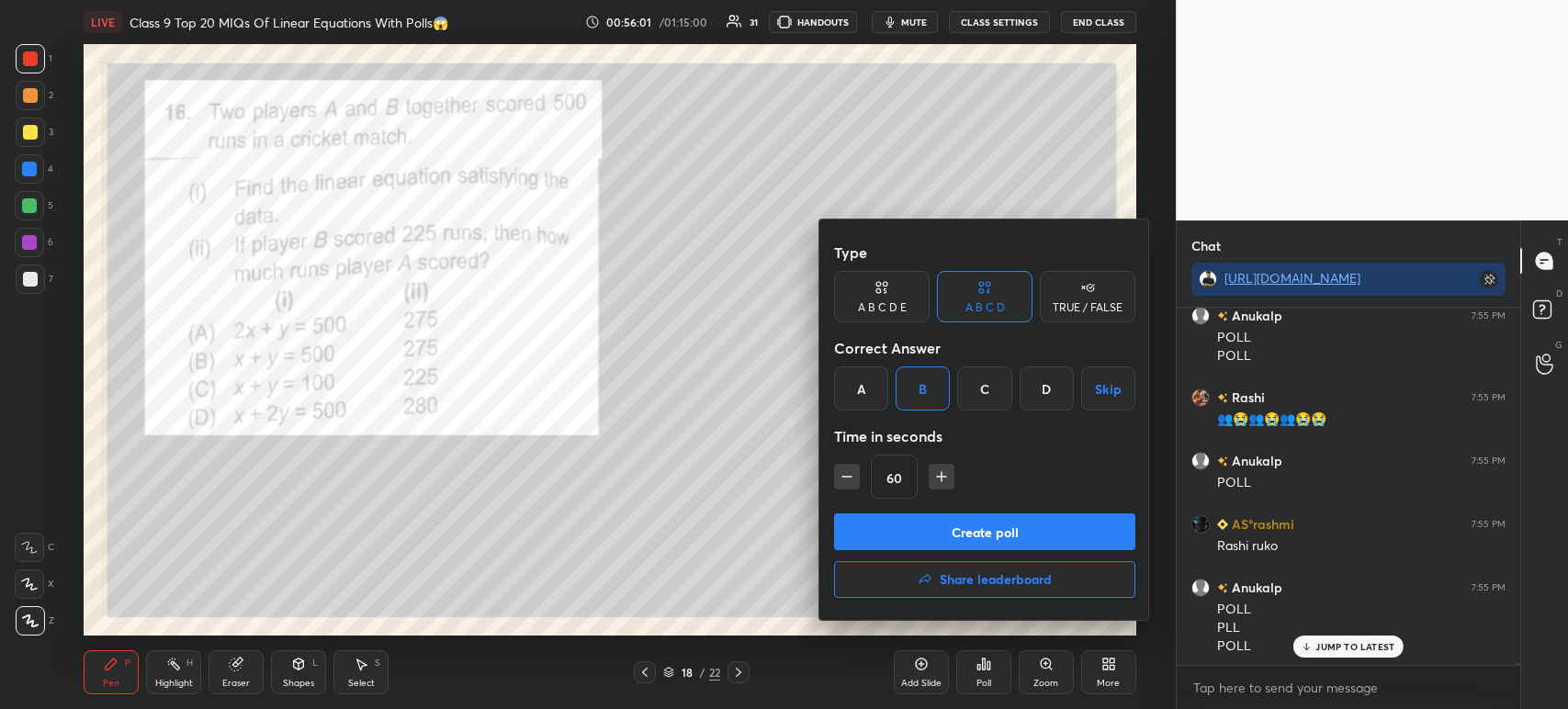
click at [1287, 494] on div at bounding box center [784, 354] width 1568 height 709
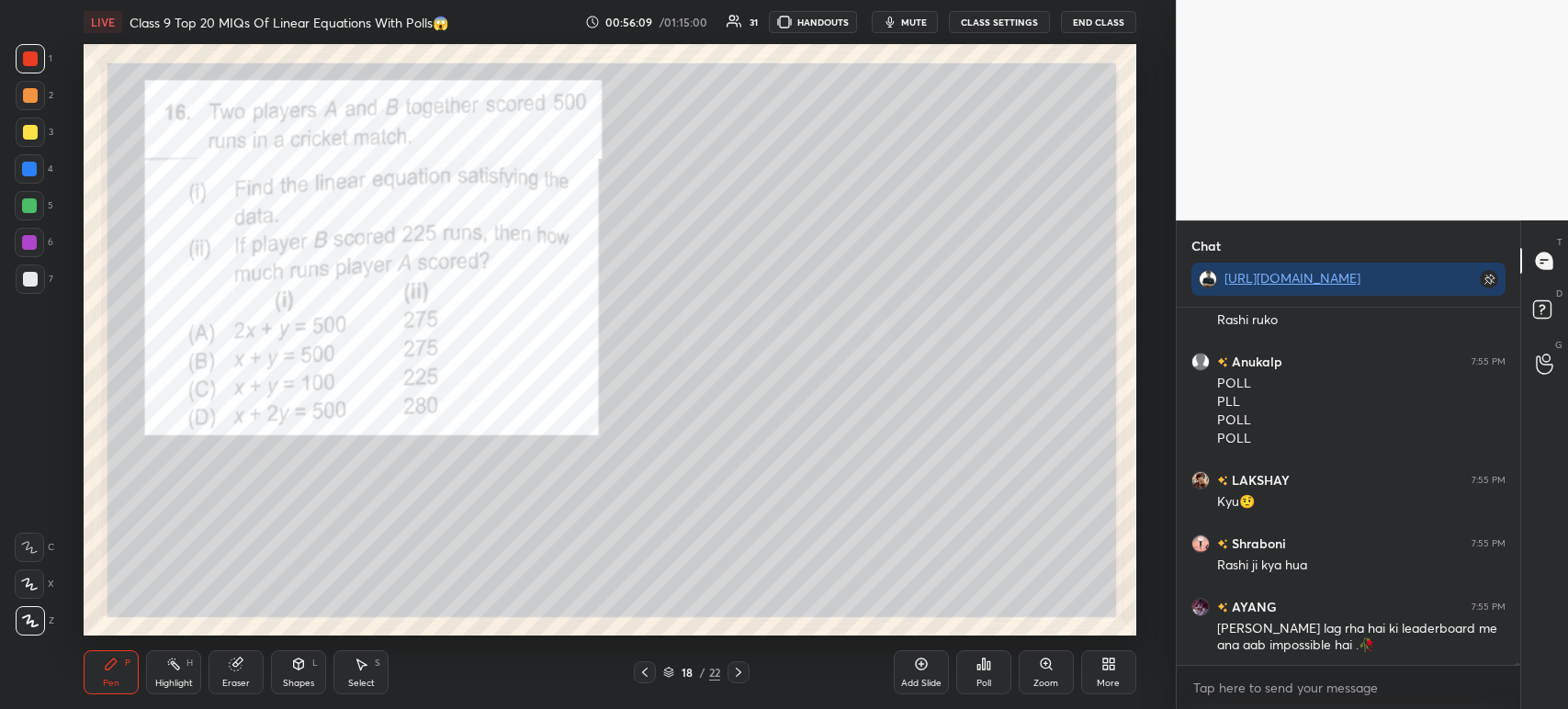
click at [4, 266] on div "1 2 3 4 5 6 7 C X Z C X Z E E Erase all H H" at bounding box center [29, 340] width 59 height 592
click at [23, 280] on div at bounding box center [30, 278] width 14 height 14
click at [39, 285] on div at bounding box center [30, 279] width 30 height 30
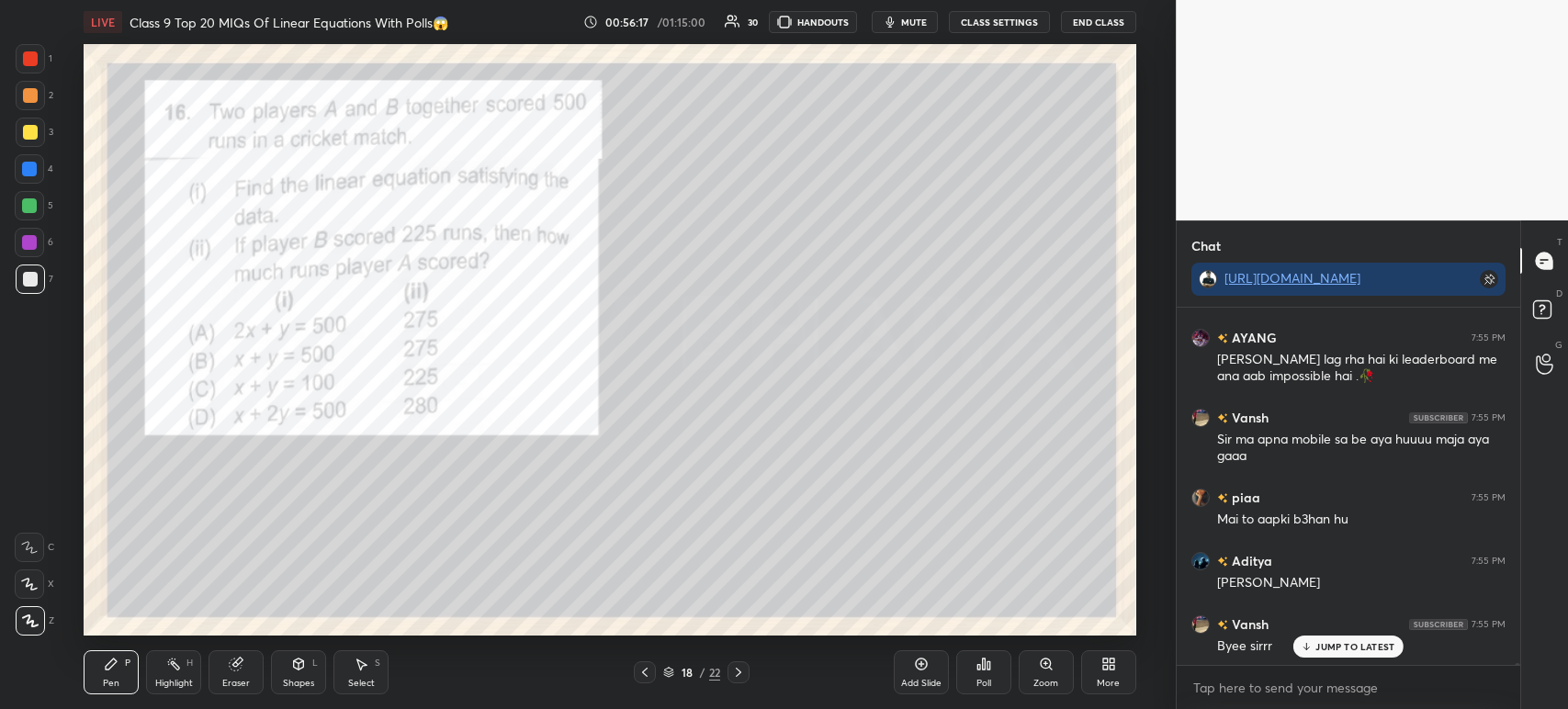
click at [963, 668] on div "Poll" at bounding box center [983, 672] width 55 height 44
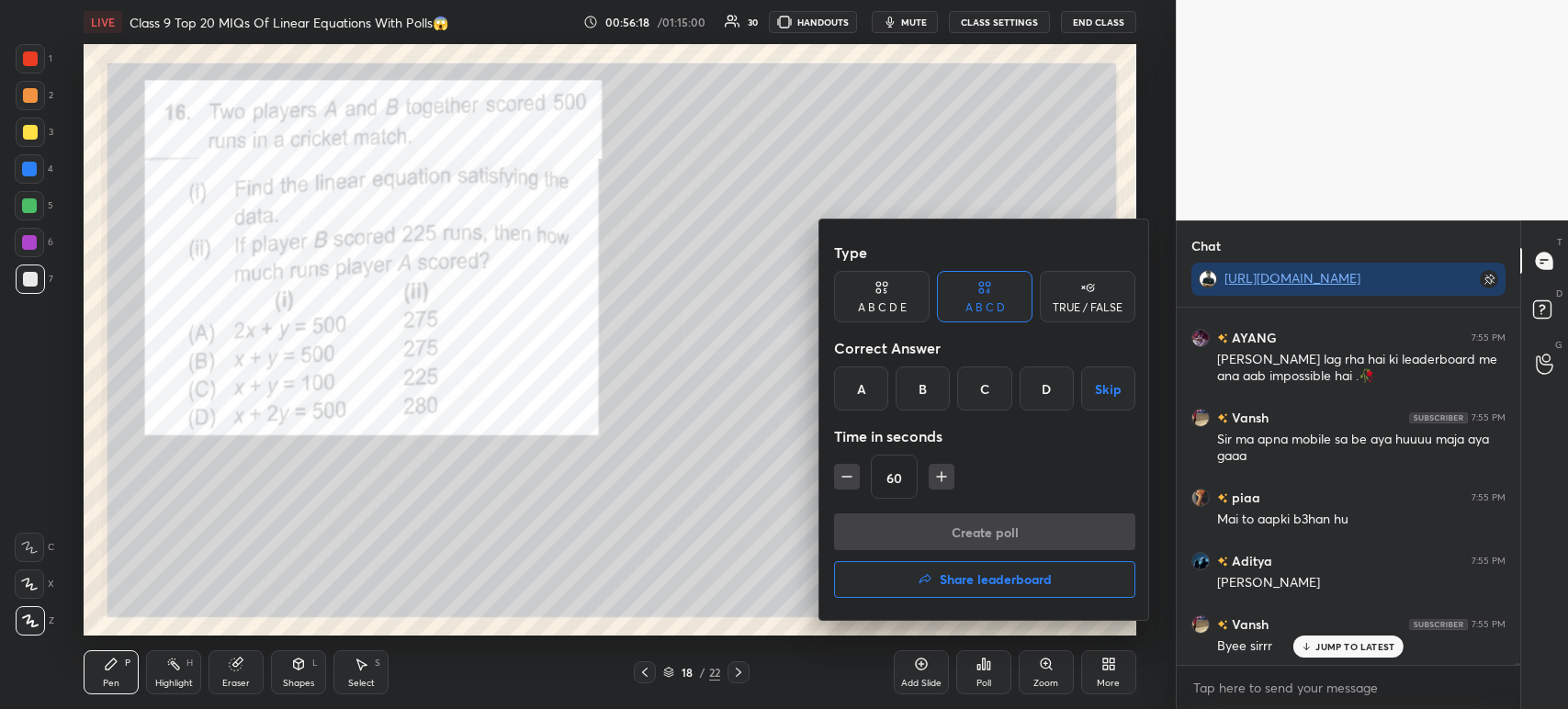
click at [931, 391] on div "B" at bounding box center [922, 389] width 54 height 44
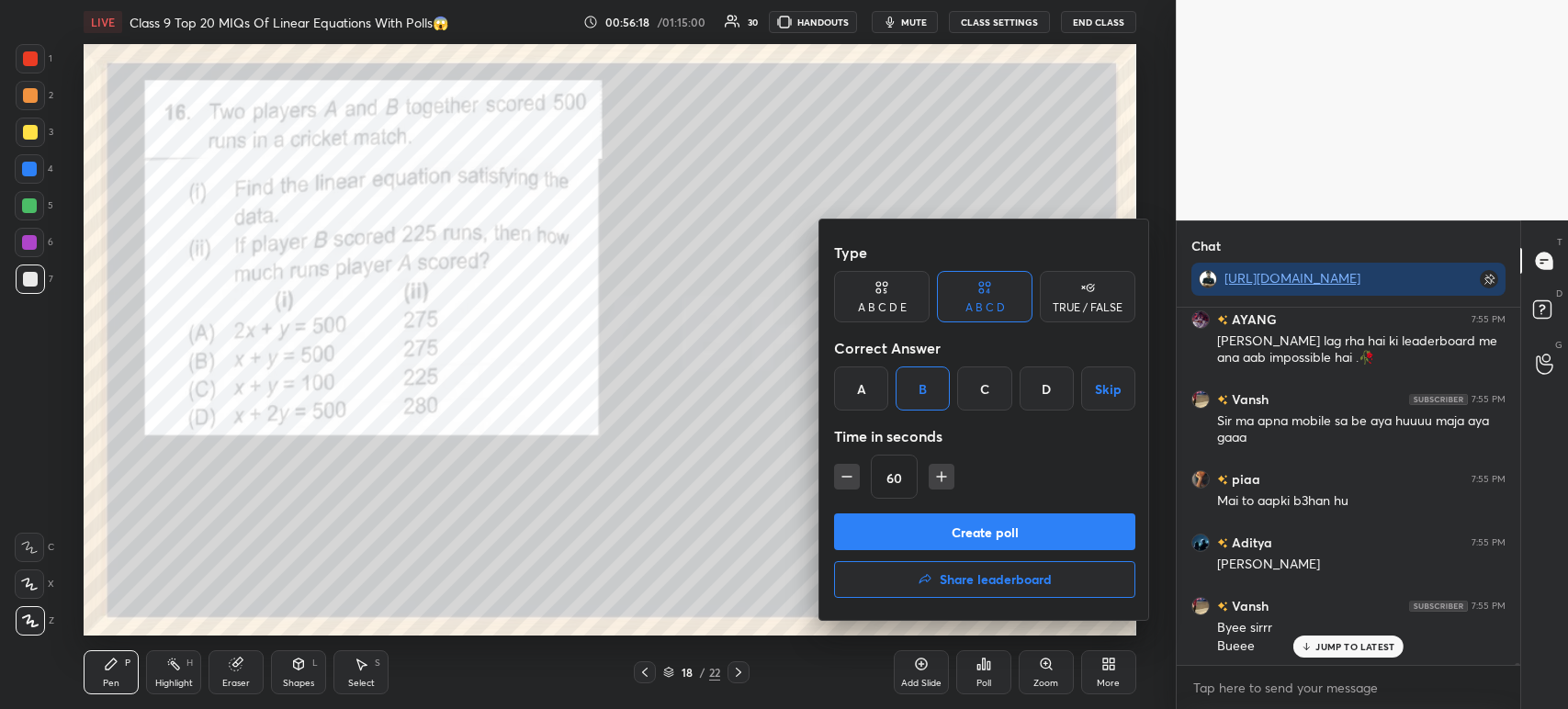
click at [940, 540] on button "Create poll" at bounding box center [984, 531] width 301 height 37
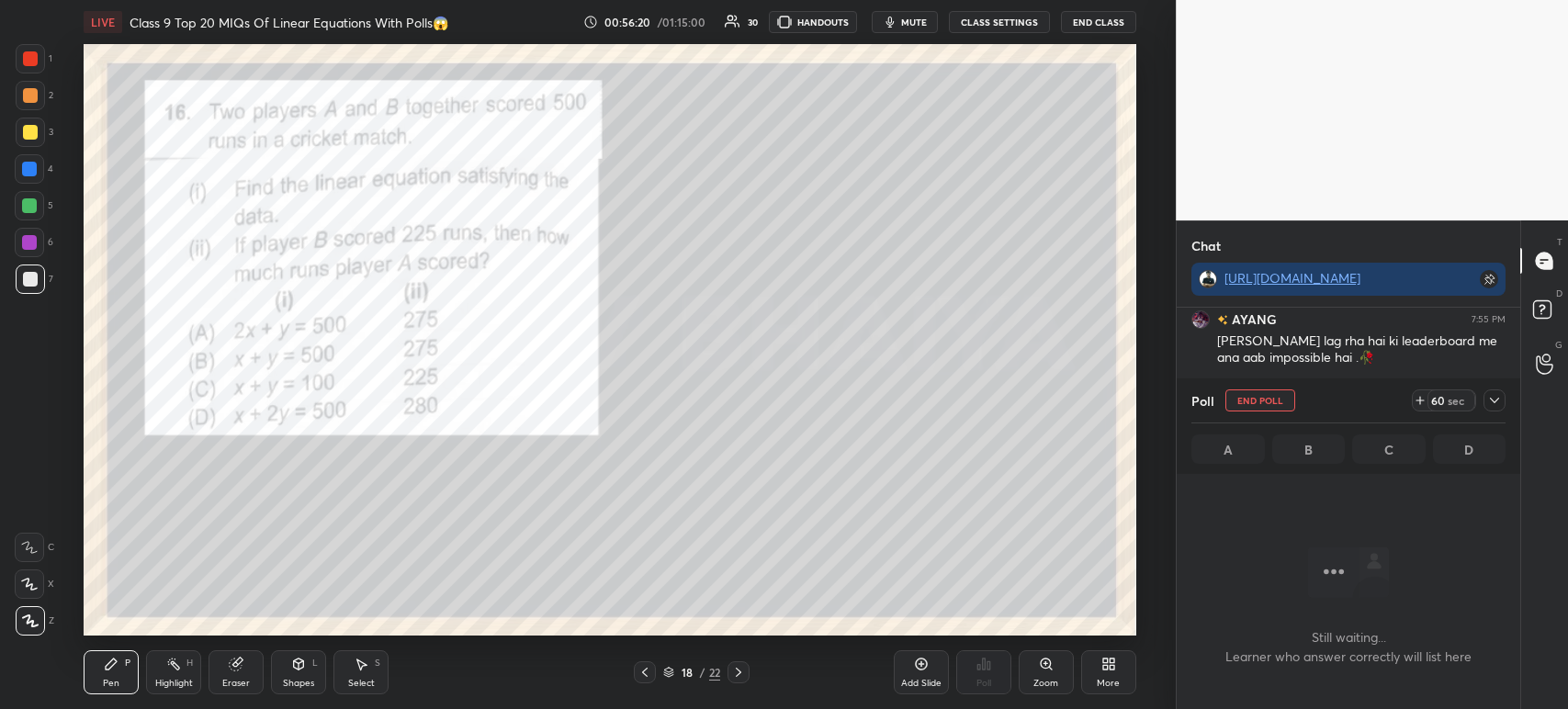
click at [1494, 408] on icon at bounding box center [1494, 399] width 14 height 14
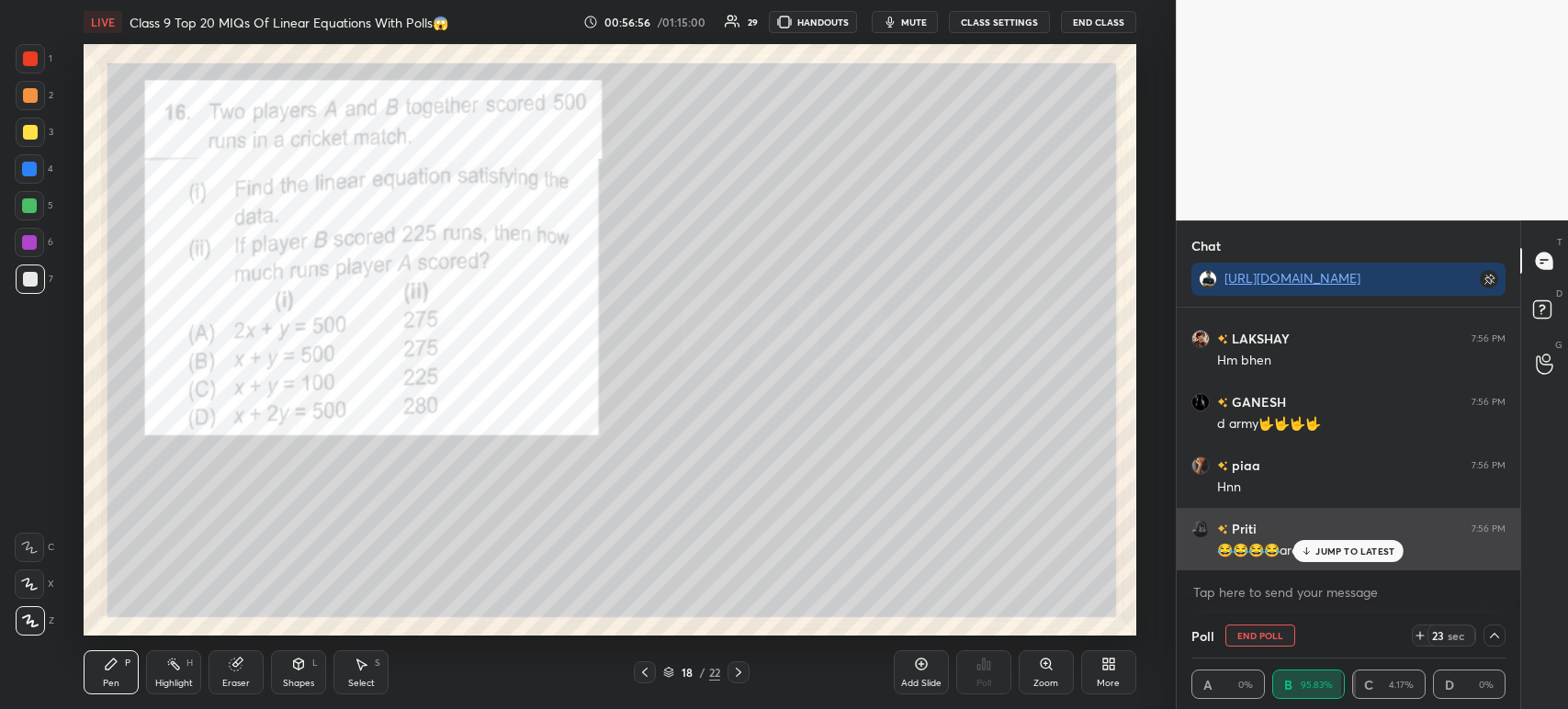
click at [1305, 564] on div "[PERSON_NAME] 7:56 PM 😂😂😂😂aree bhaiya" at bounding box center [1348, 540] width 344 height 63
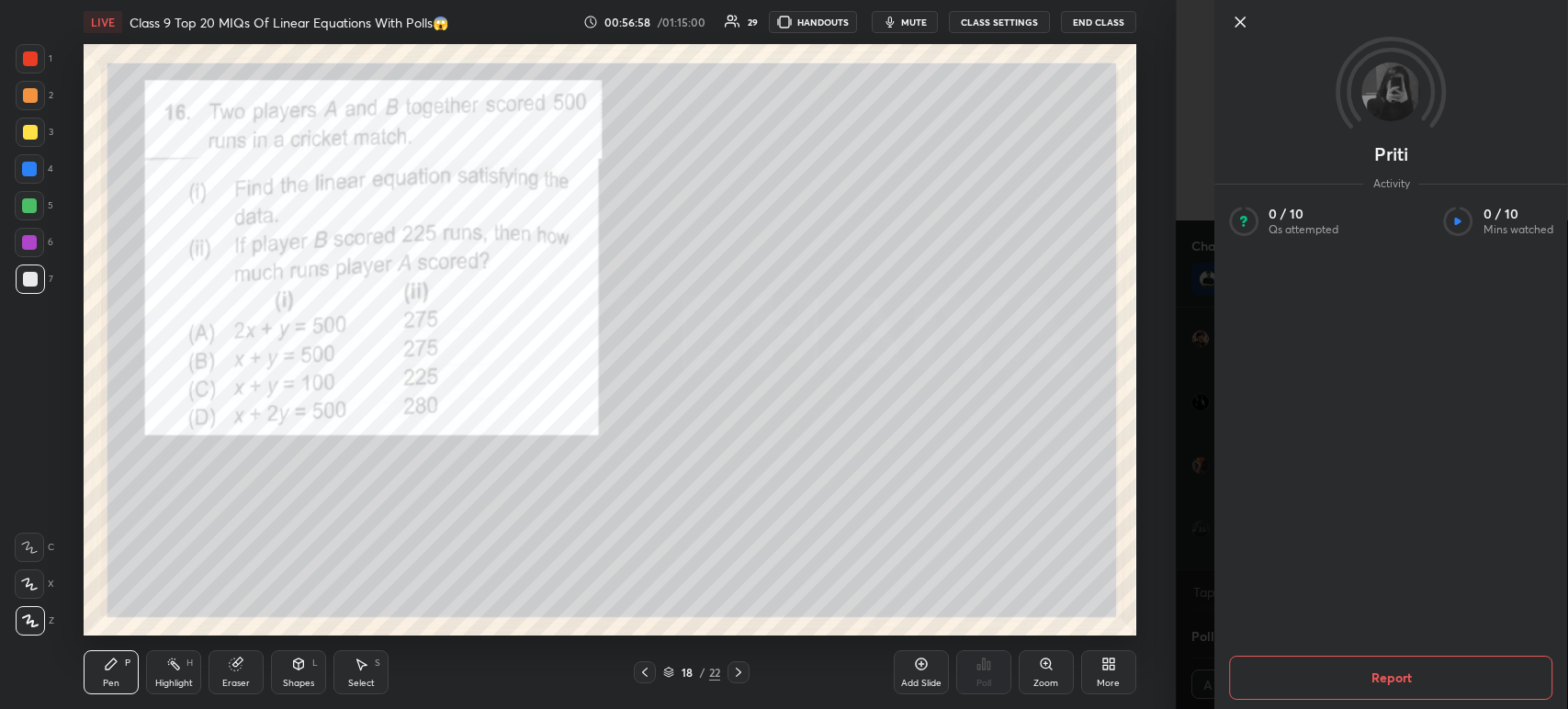
click at [1244, 27] on icon at bounding box center [1240, 22] width 10 height 10
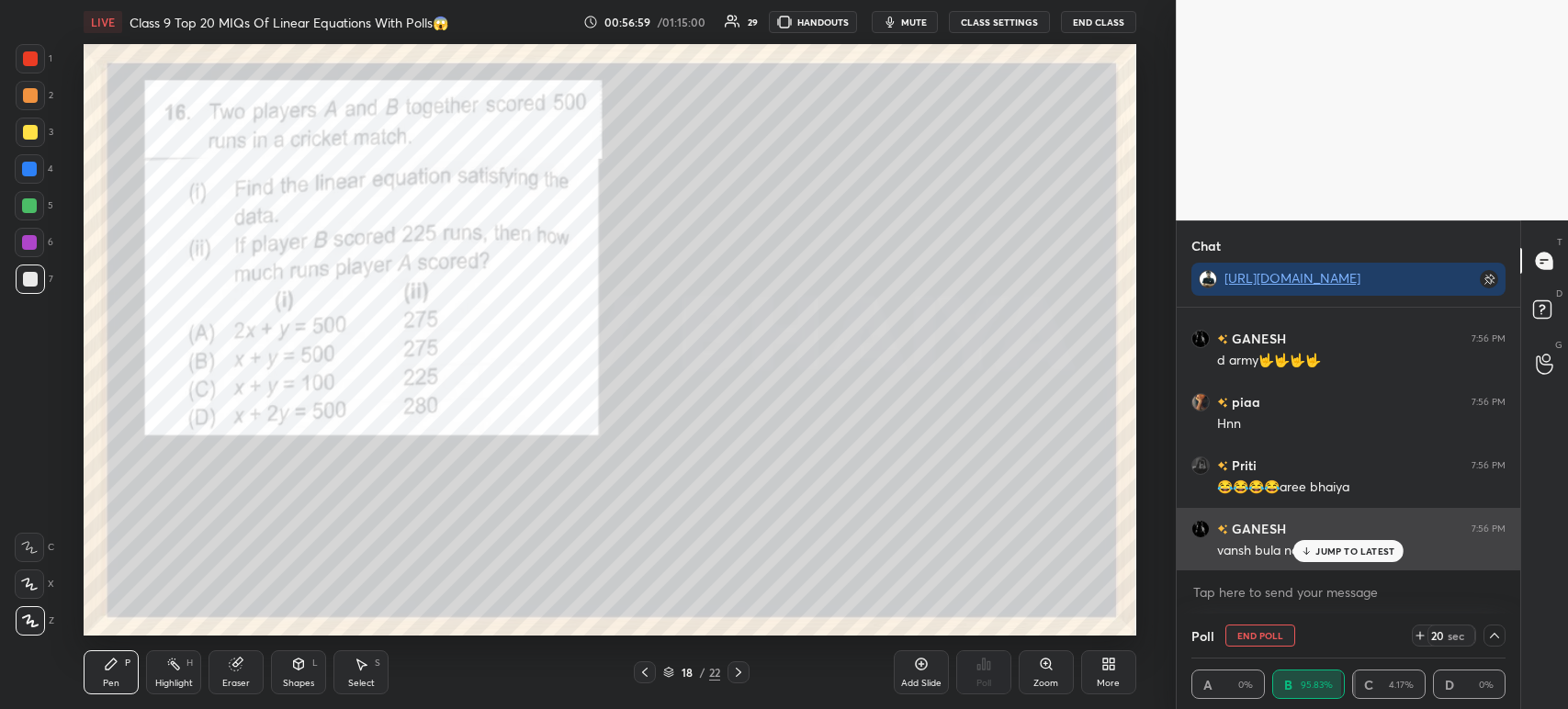
click at [1349, 553] on p "JUMP TO LATEST" at bounding box center [1355, 550] width 79 height 11
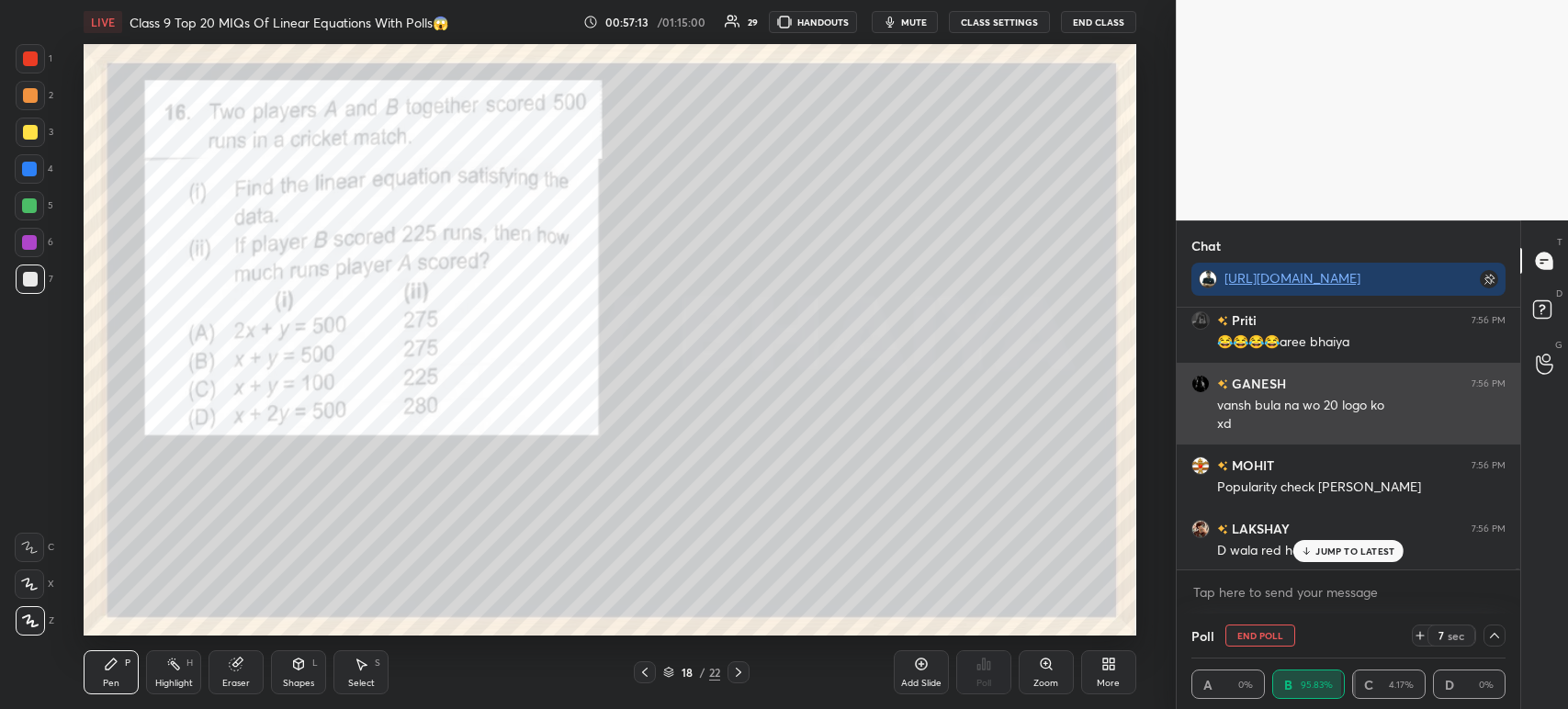
scroll to position [64454, 0]
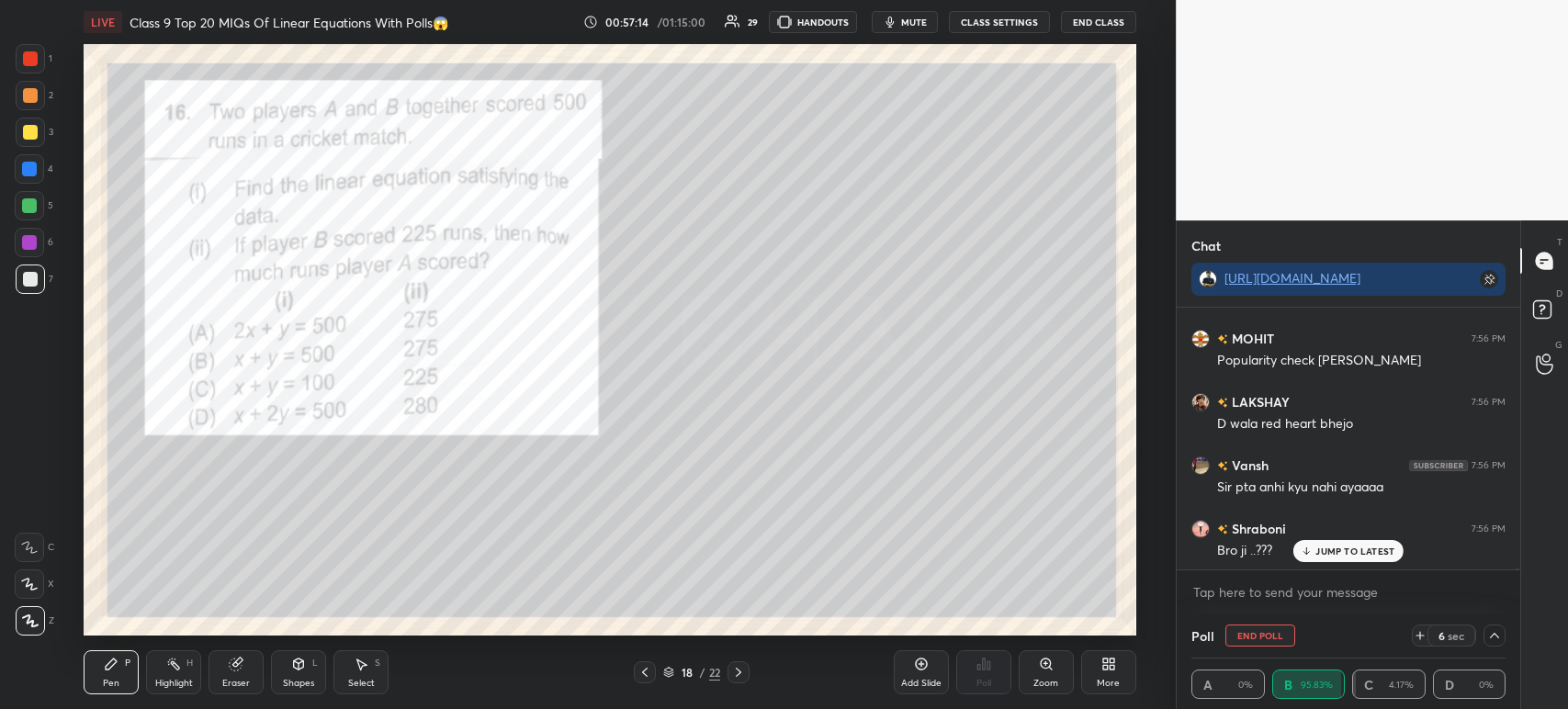
click at [1488, 641] on icon at bounding box center [1494, 635] width 14 height 14
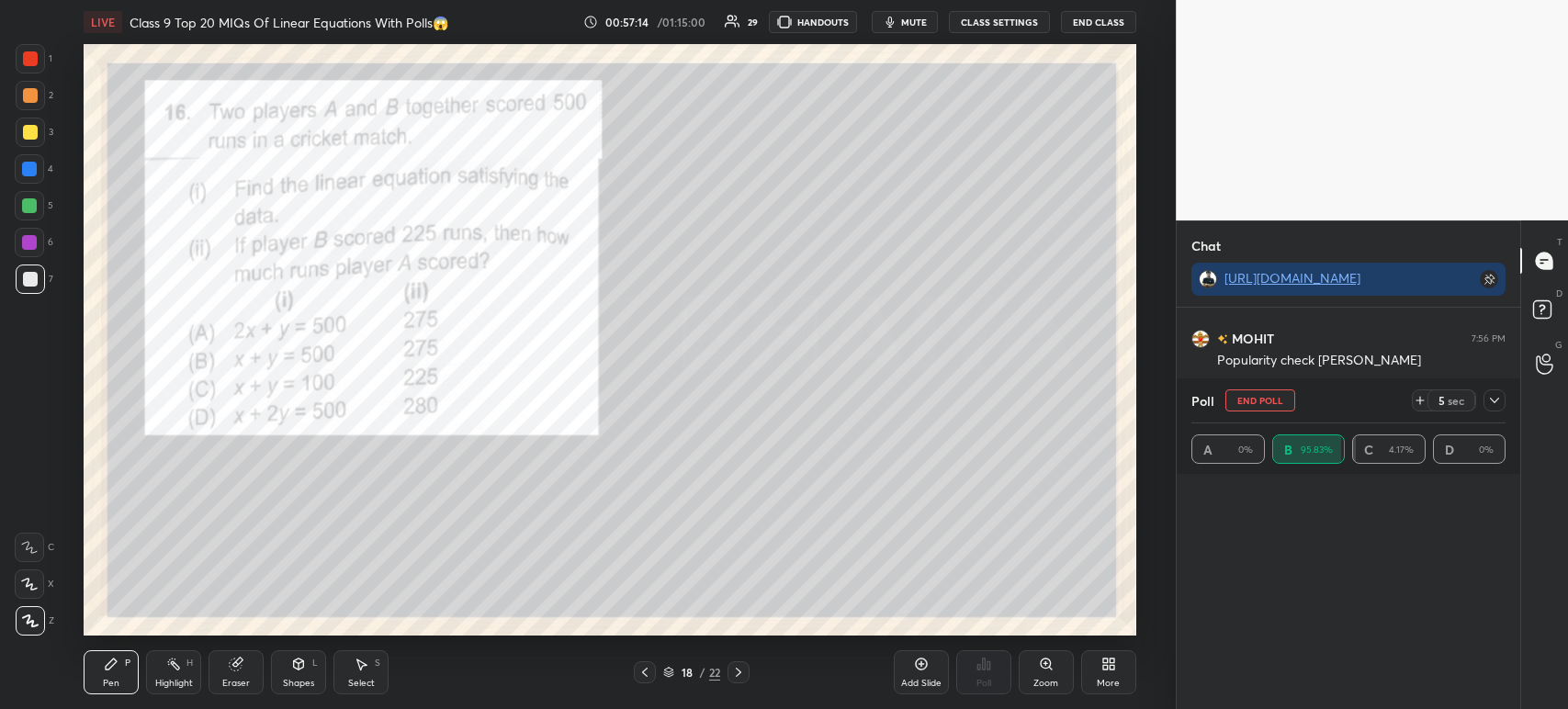
scroll to position [213, 309]
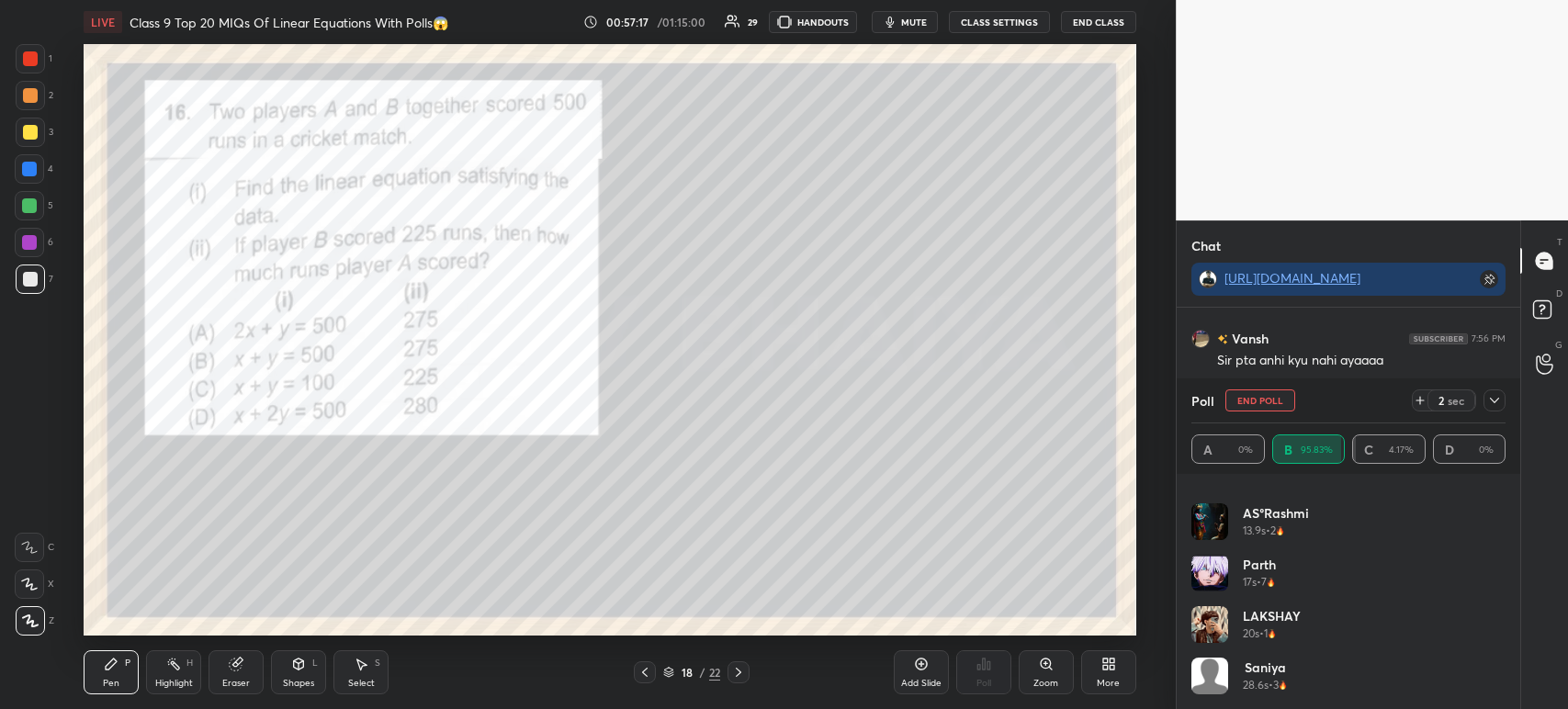
click at [1492, 406] on icon at bounding box center [1494, 399] width 14 height 14
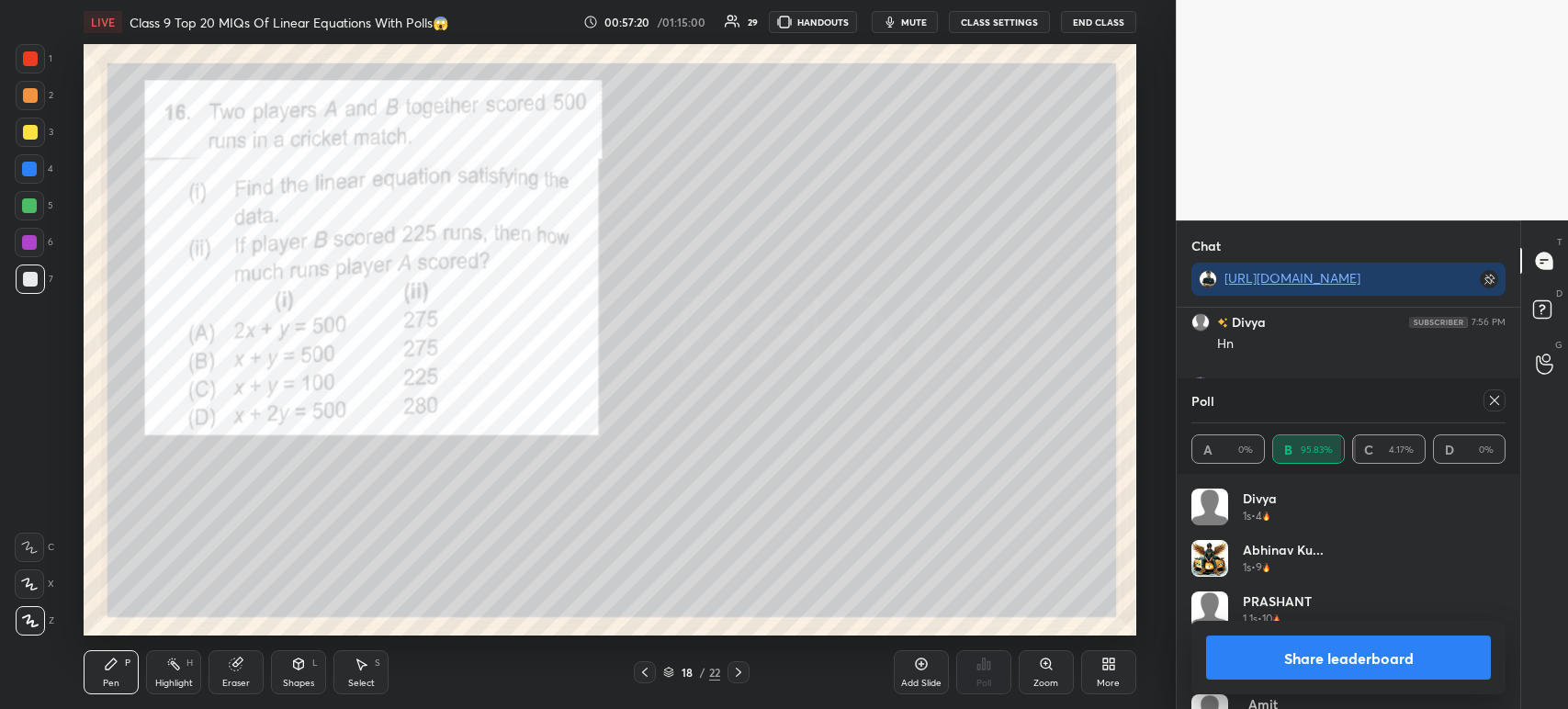
click at [1265, 652] on button "Share leaderboard" at bounding box center [1349, 657] width 285 height 44
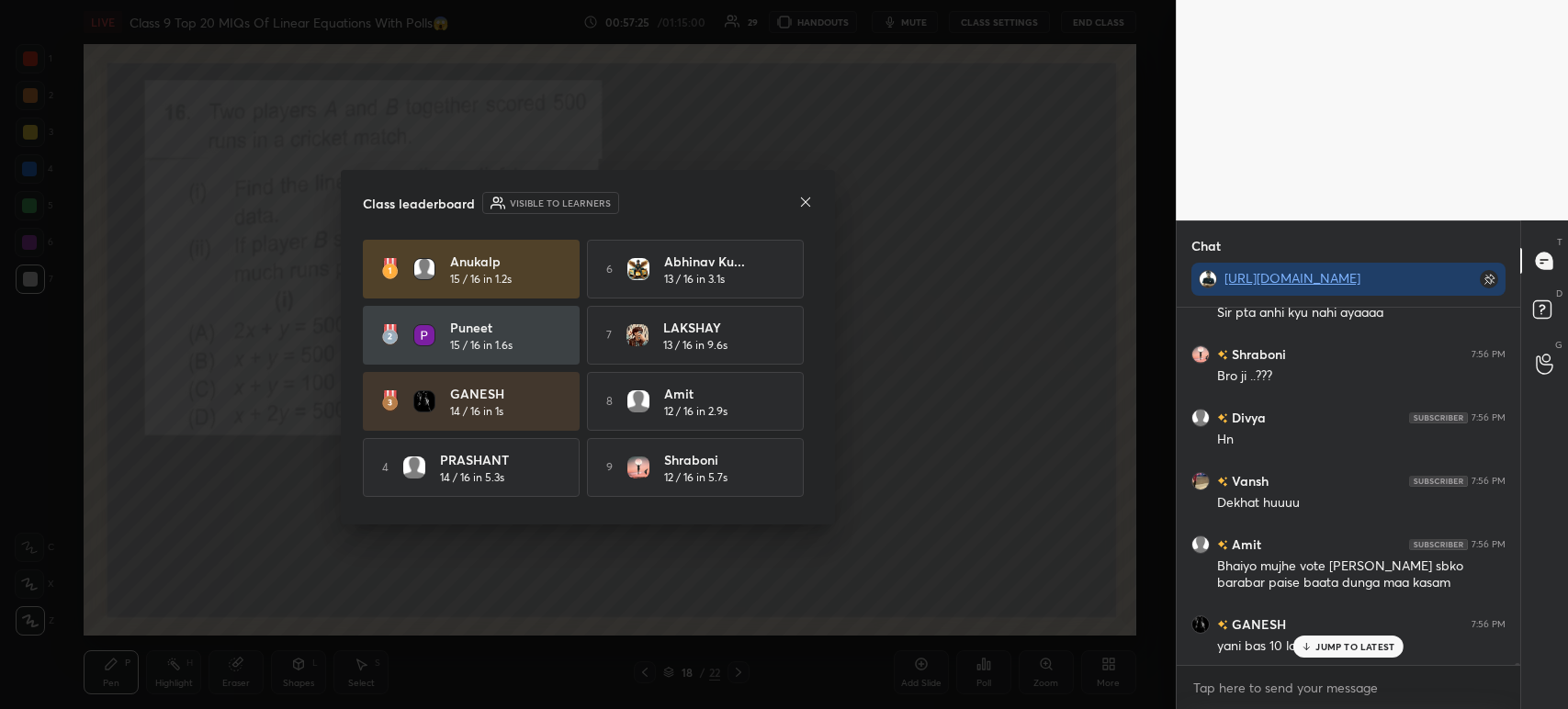
click at [810, 204] on icon at bounding box center [805, 201] width 14 height 14
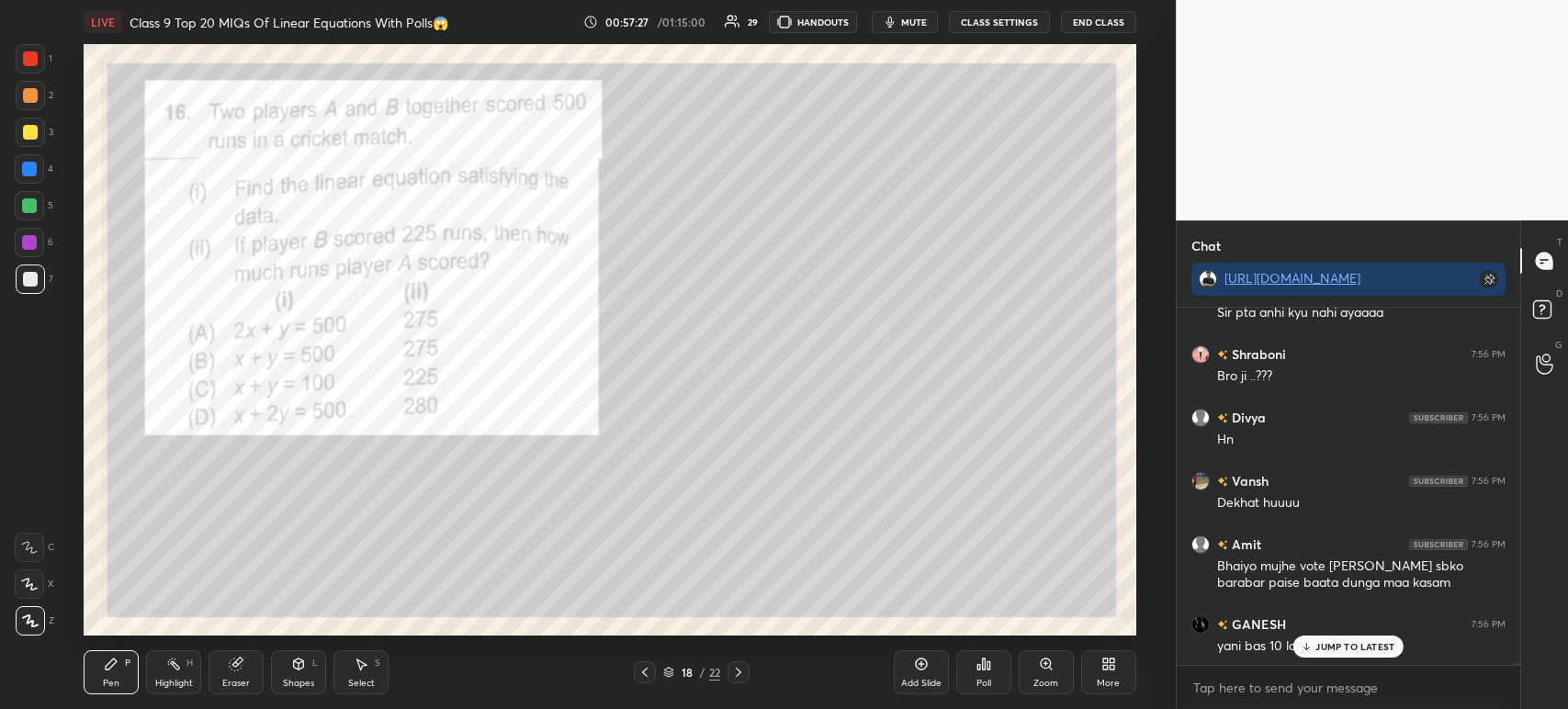
click at [30, 151] on div "3" at bounding box center [34, 136] width 38 height 37
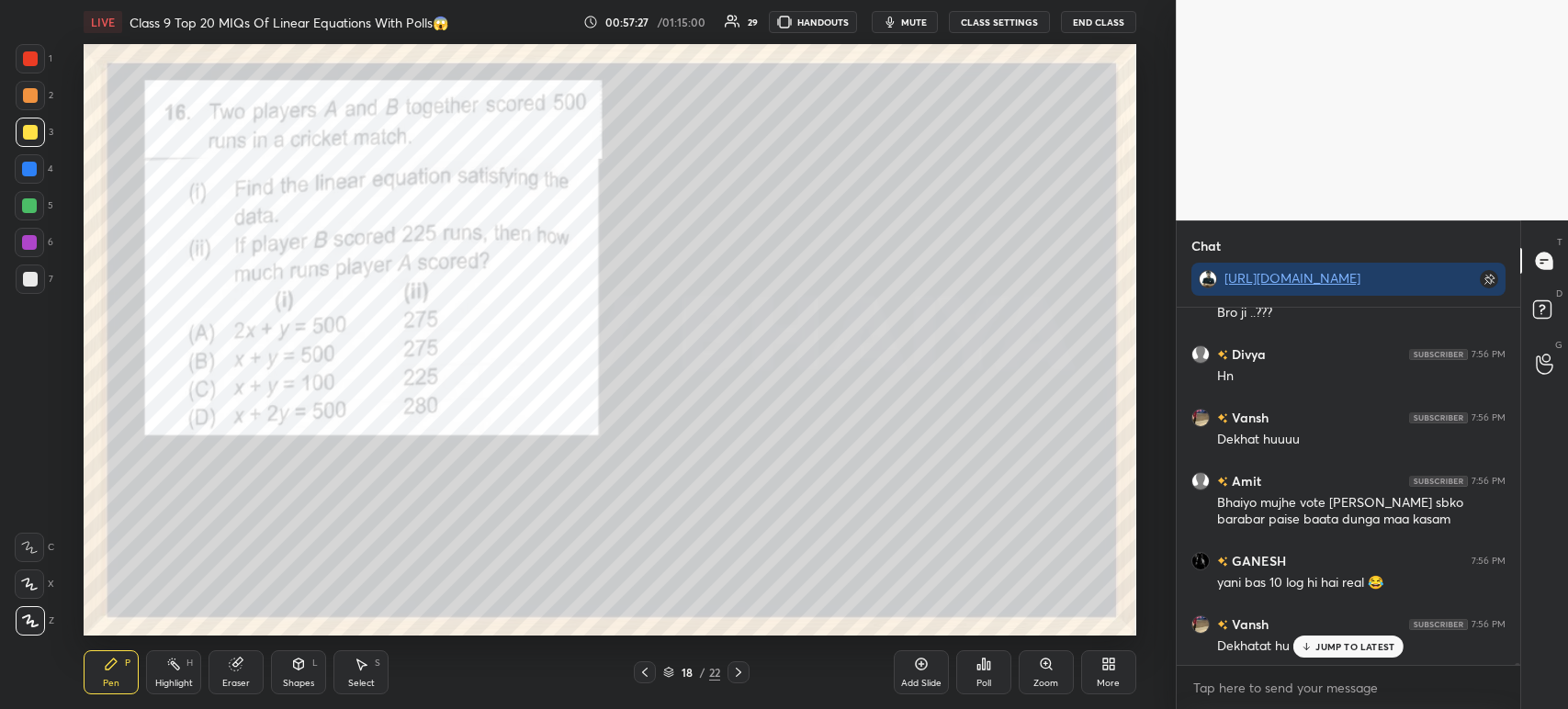
click at [31, 138] on div at bounding box center [30, 132] width 14 height 14
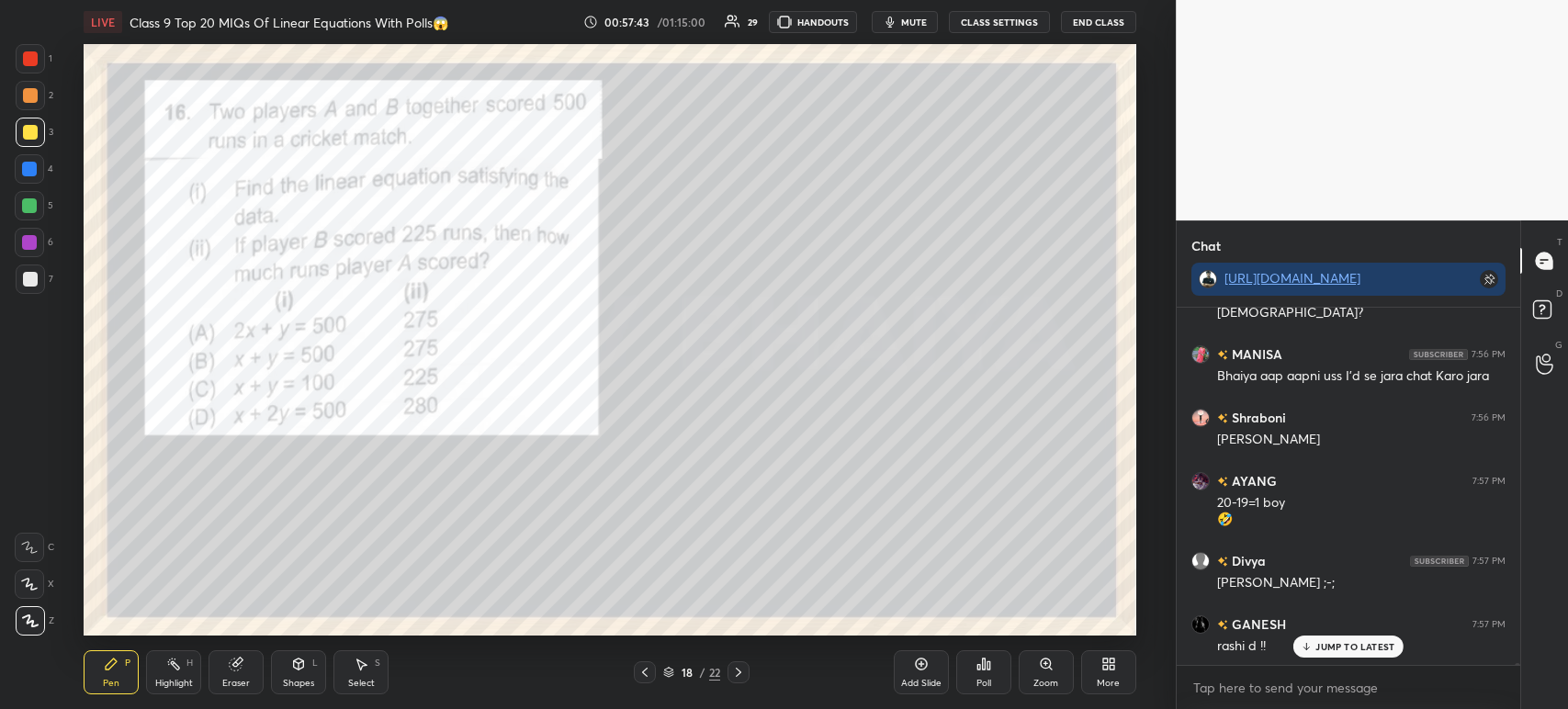
click at [43, 133] on div at bounding box center [30, 132] width 30 height 30
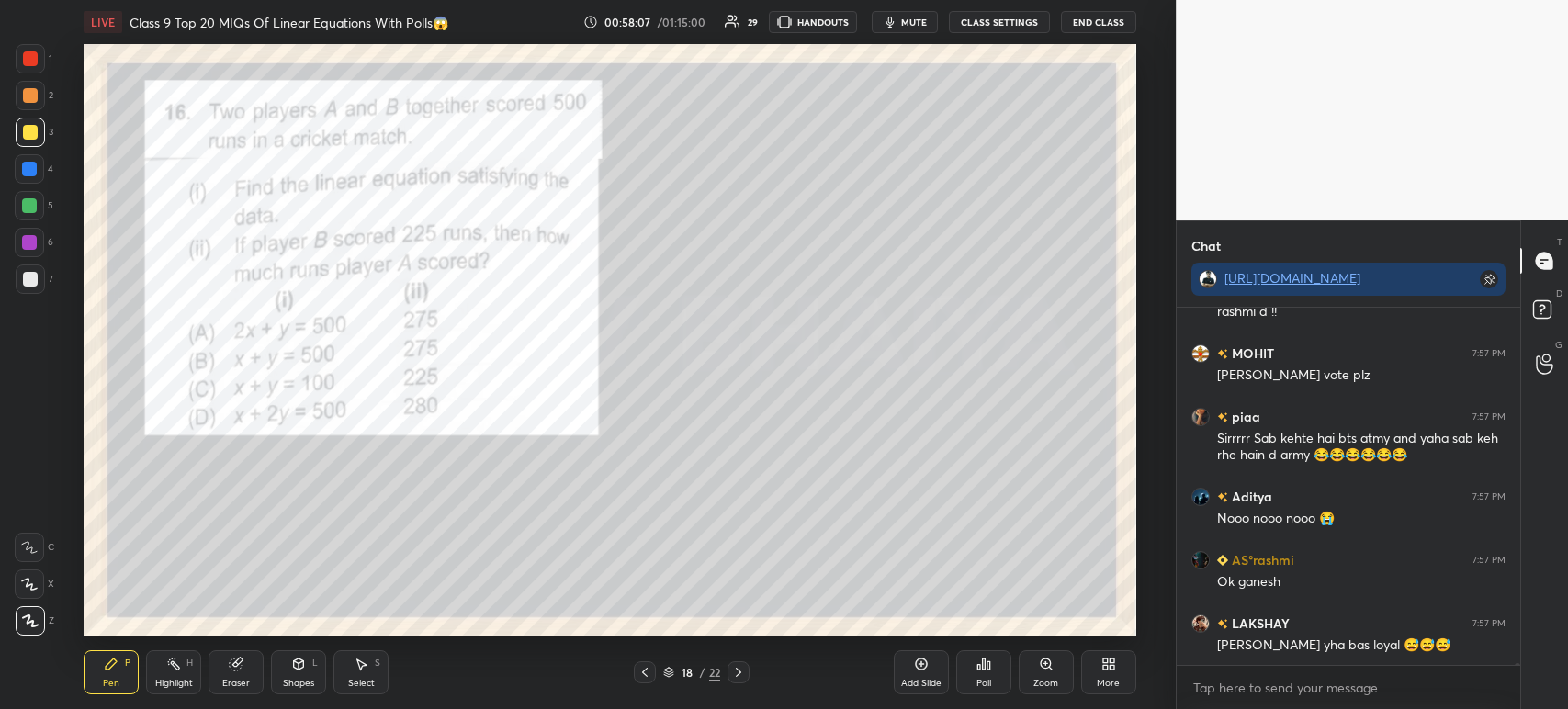
click at [42, 70] on div at bounding box center [30, 59] width 30 height 30
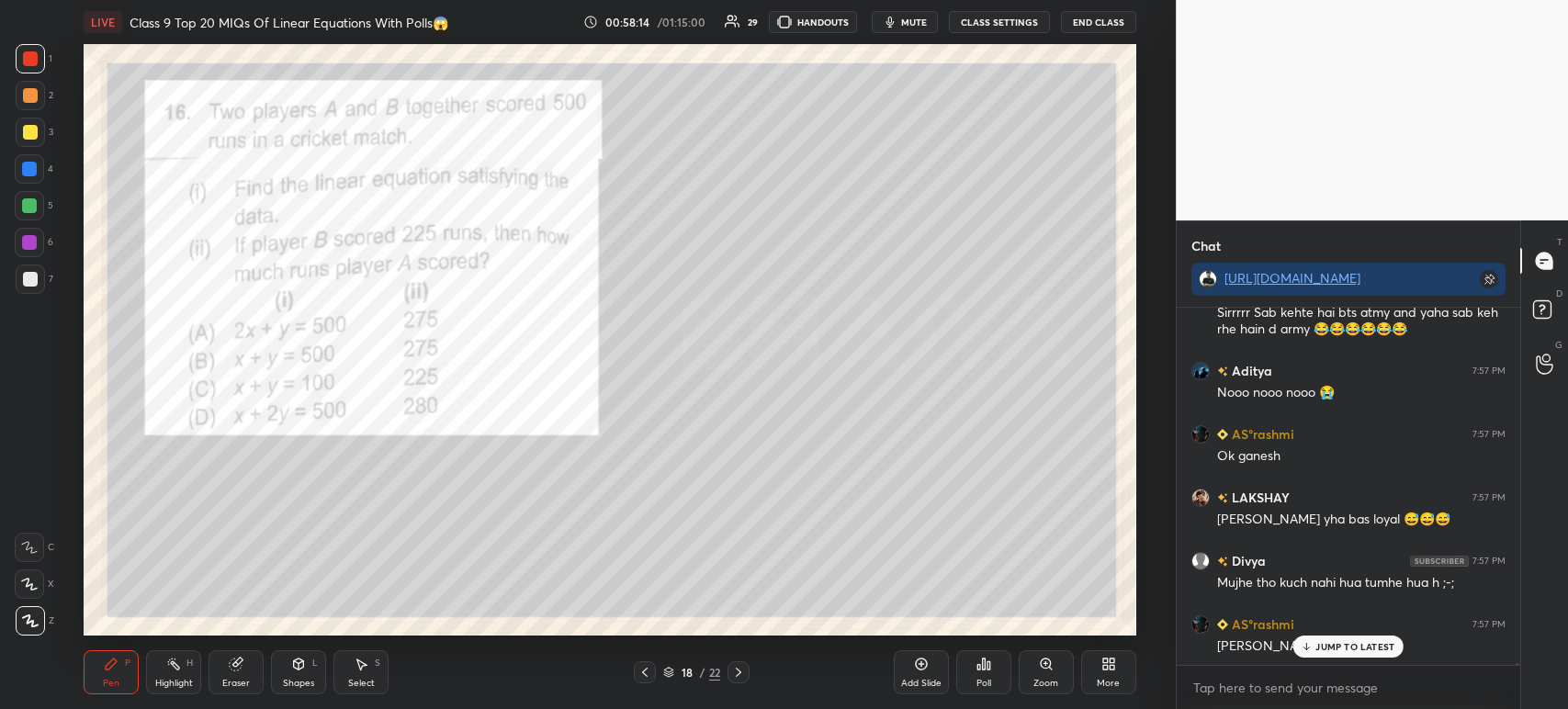
click at [743, 667] on icon at bounding box center [738, 671] width 14 height 14
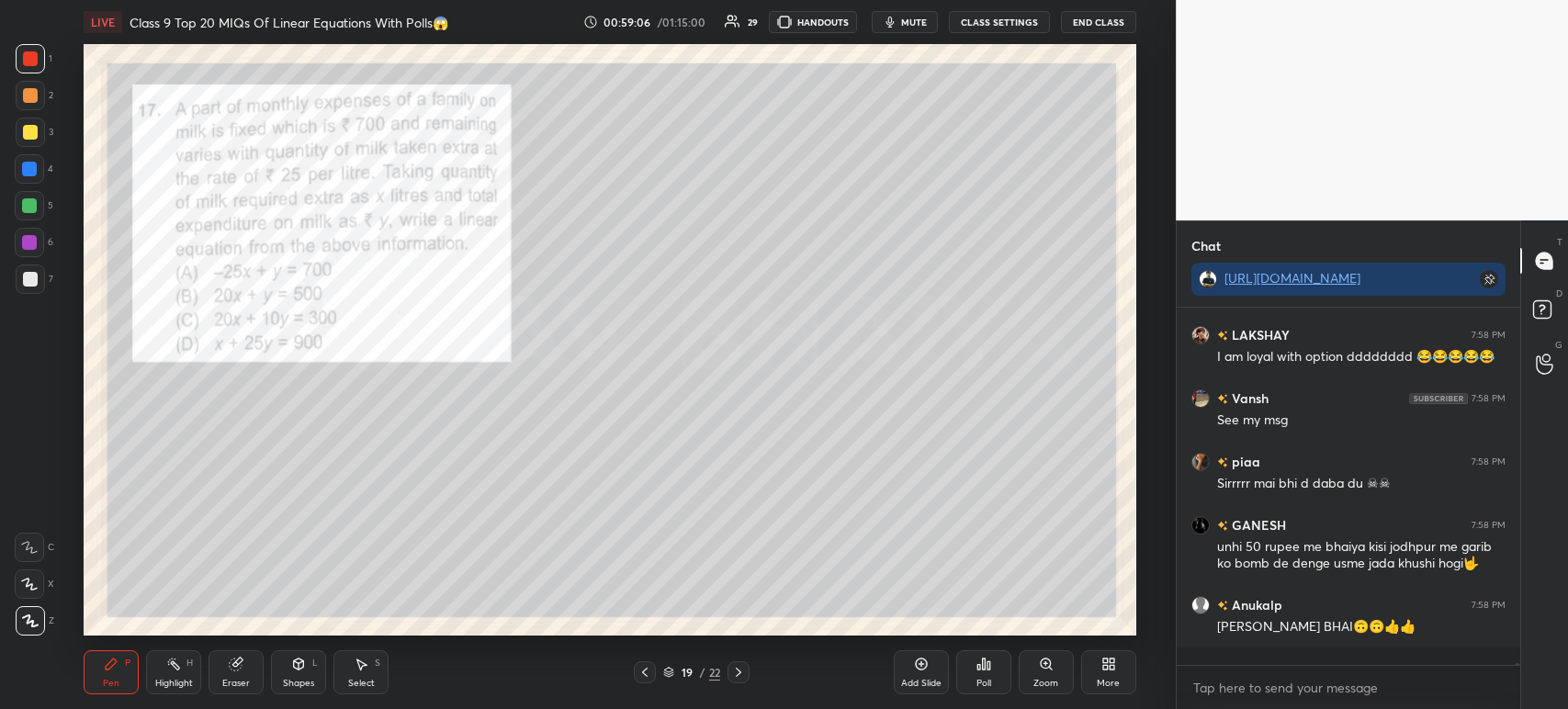
scroll to position [66912, 0]
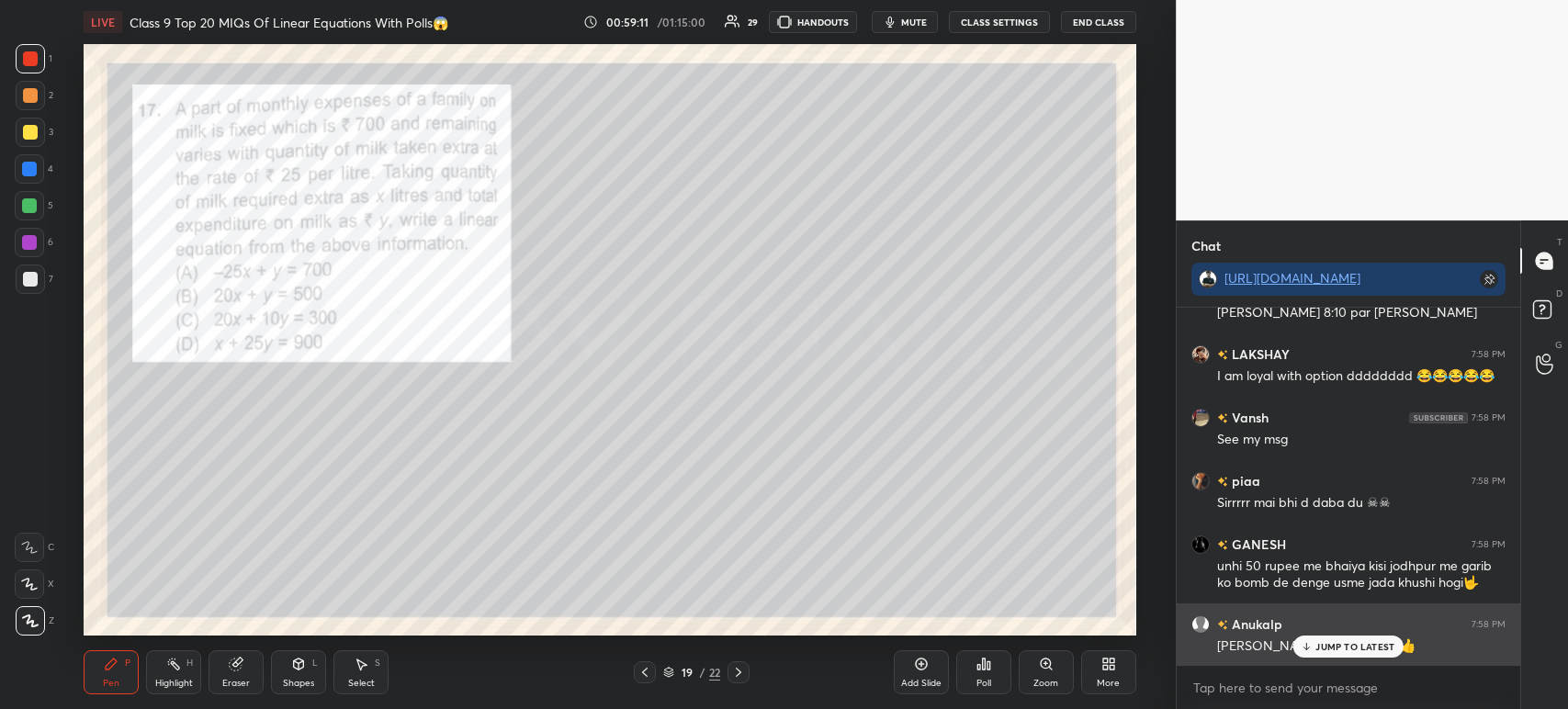
click at [1326, 646] on p "JUMP TO LATEST" at bounding box center [1355, 646] width 79 height 11
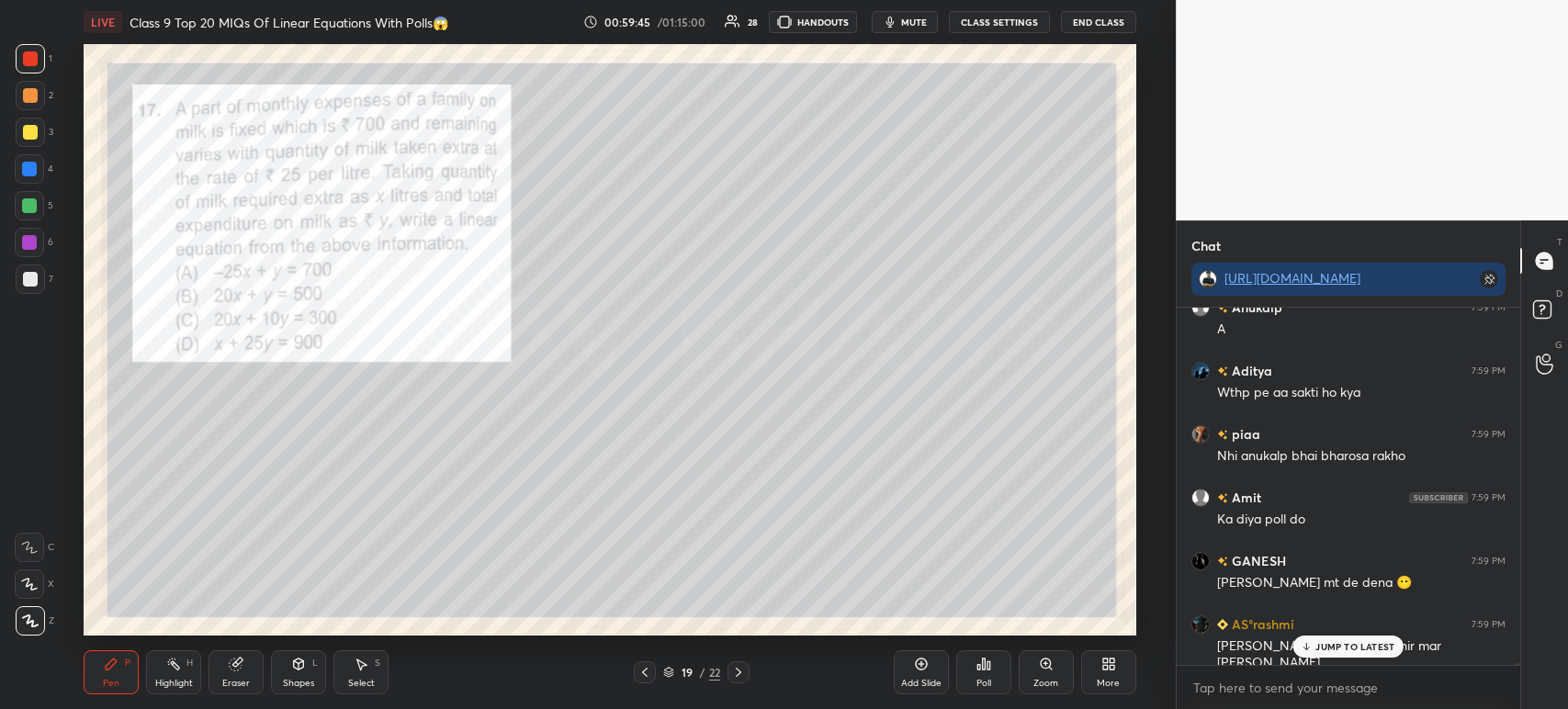
scroll to position [67645, 0]
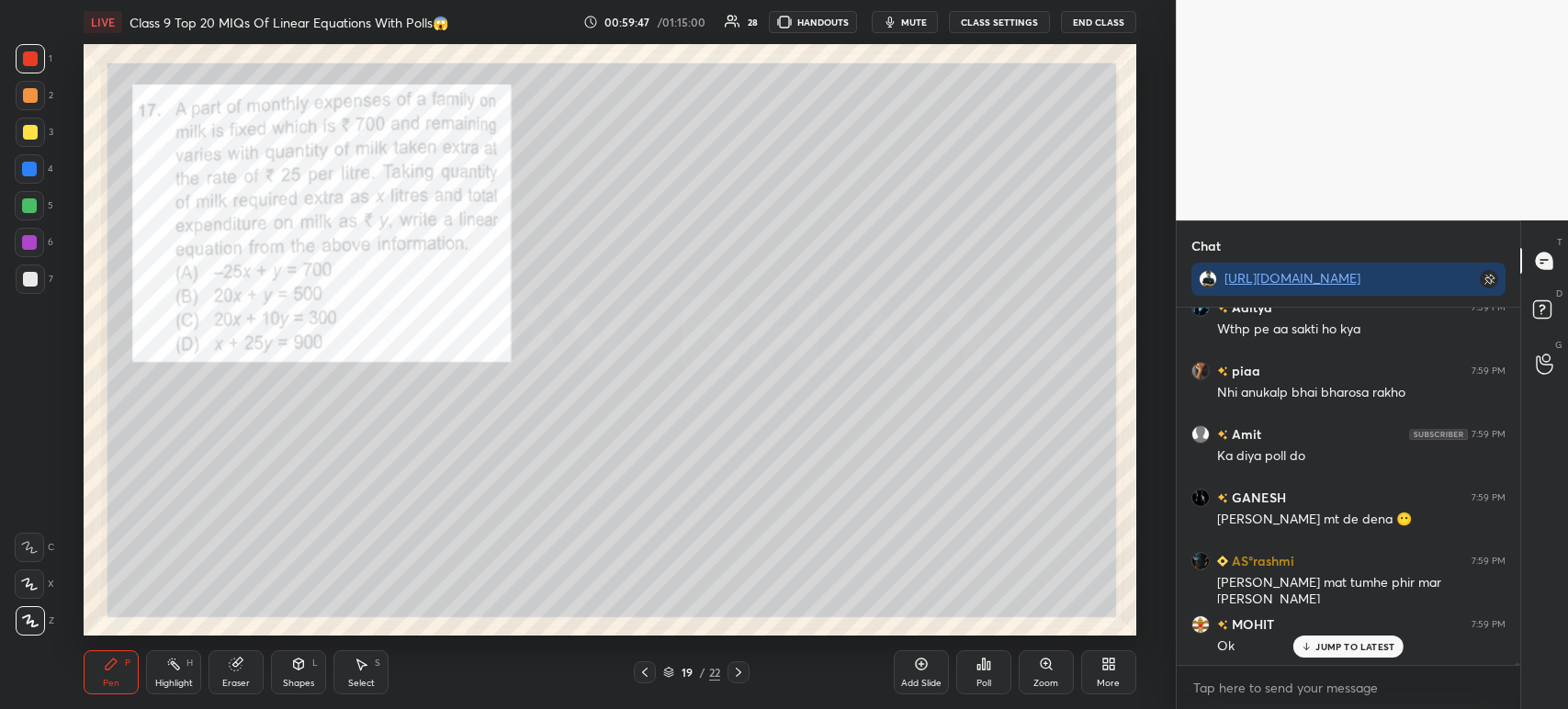
click at [986, 670] on icon at bounding box center [983, 663] width 14 height 14
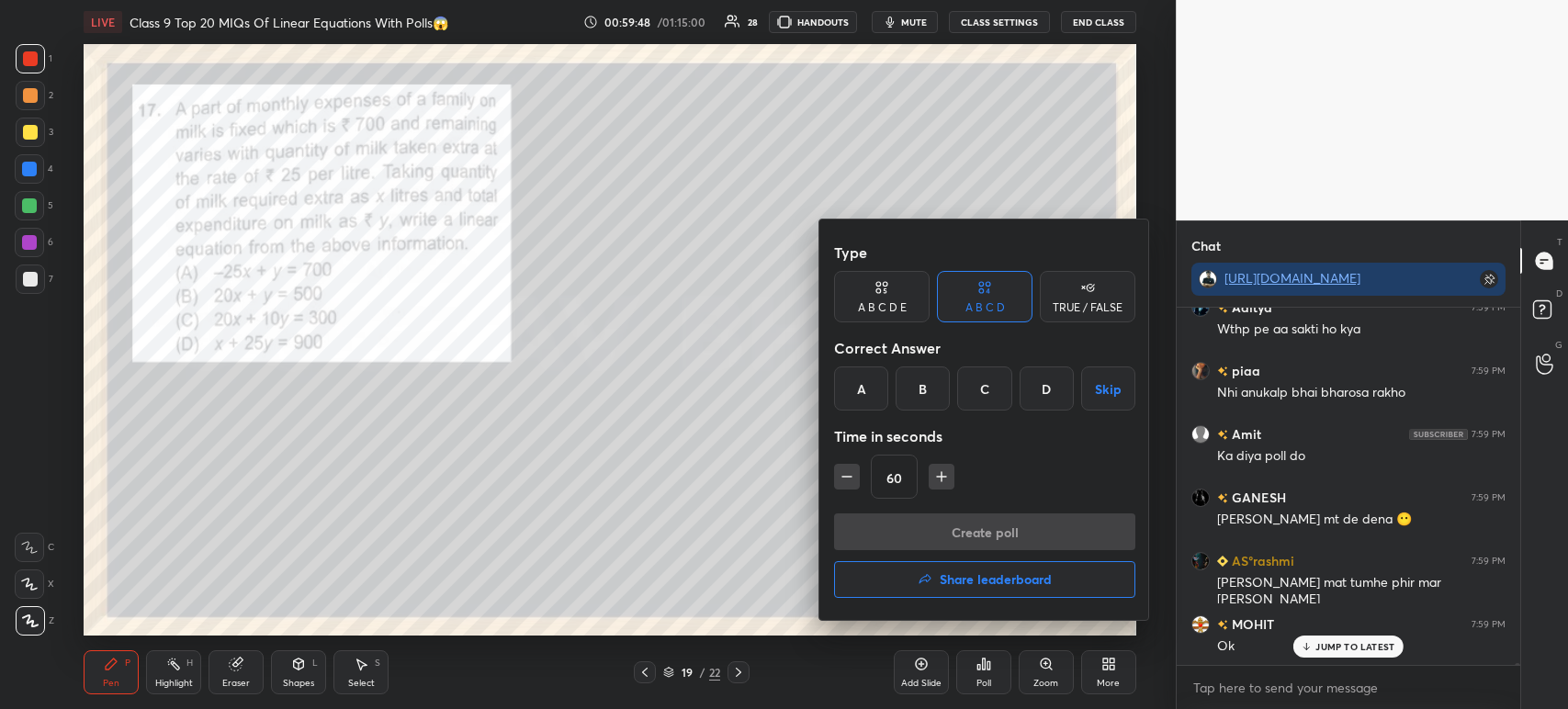
click at [862, 397] on div "A" at bounding box center [861, 389] width 54 height 44
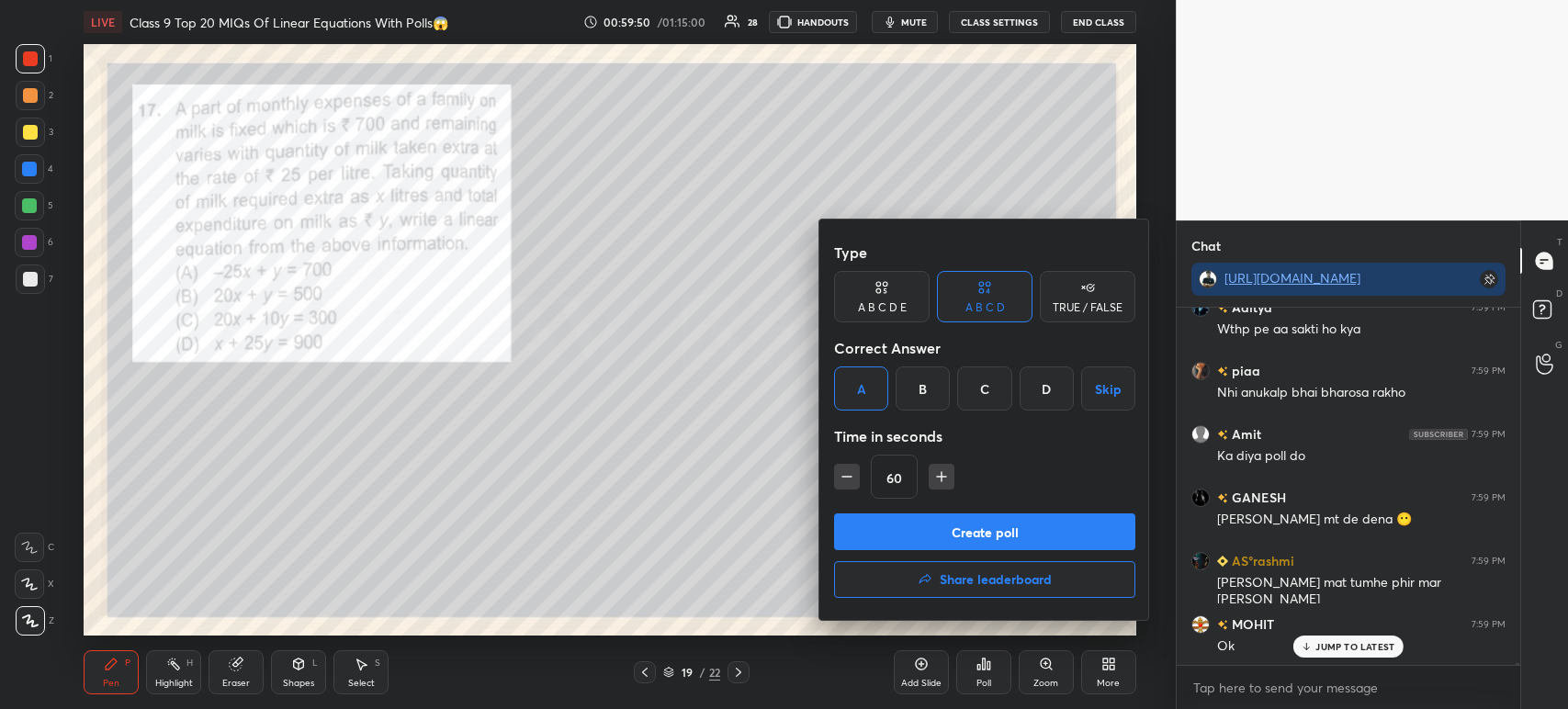
click at [913, 531] on button "Create poll" at bounding box center [984, 531] width 301 height 37
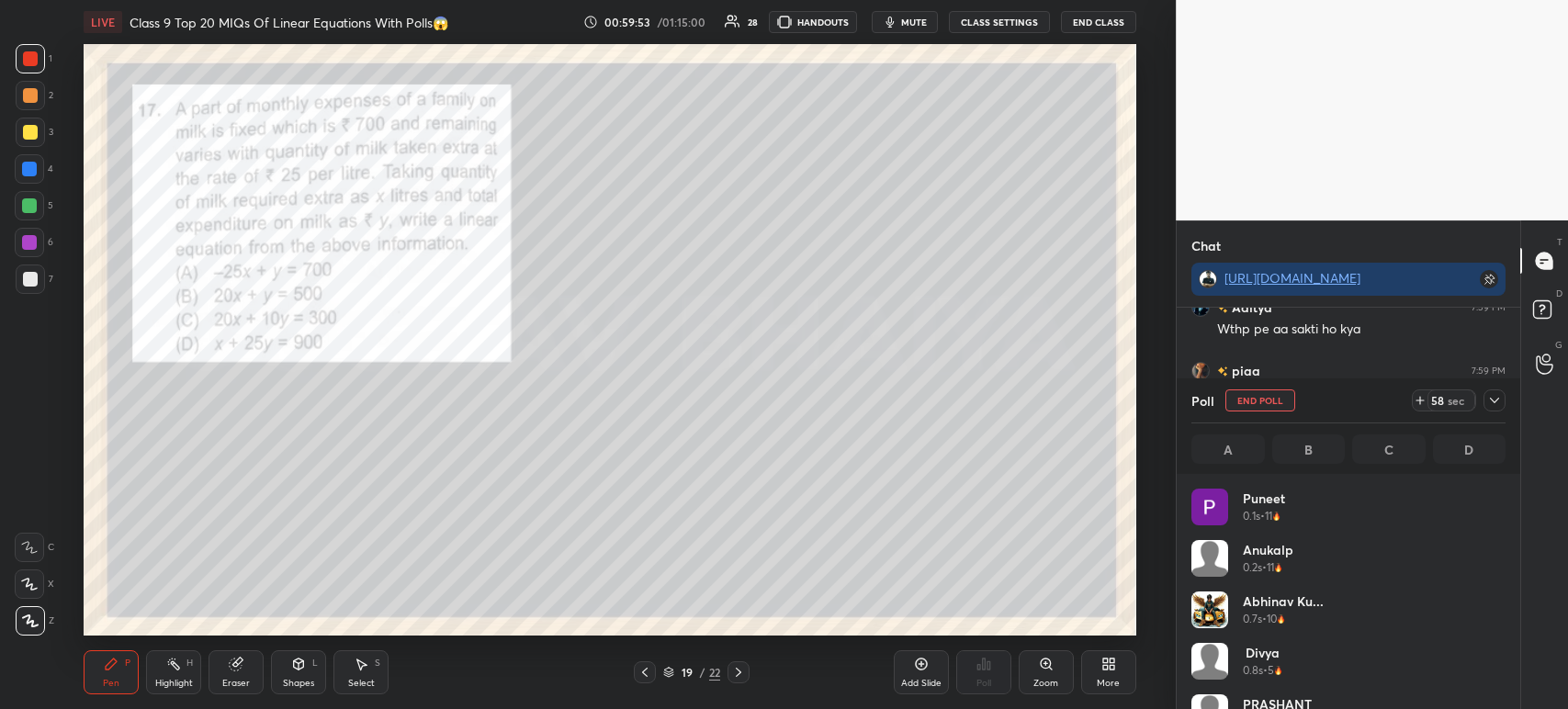
scroll to position [6, 6]
click at [1504, 404] on div at bounding box center [1494, 400] width 22 height 22
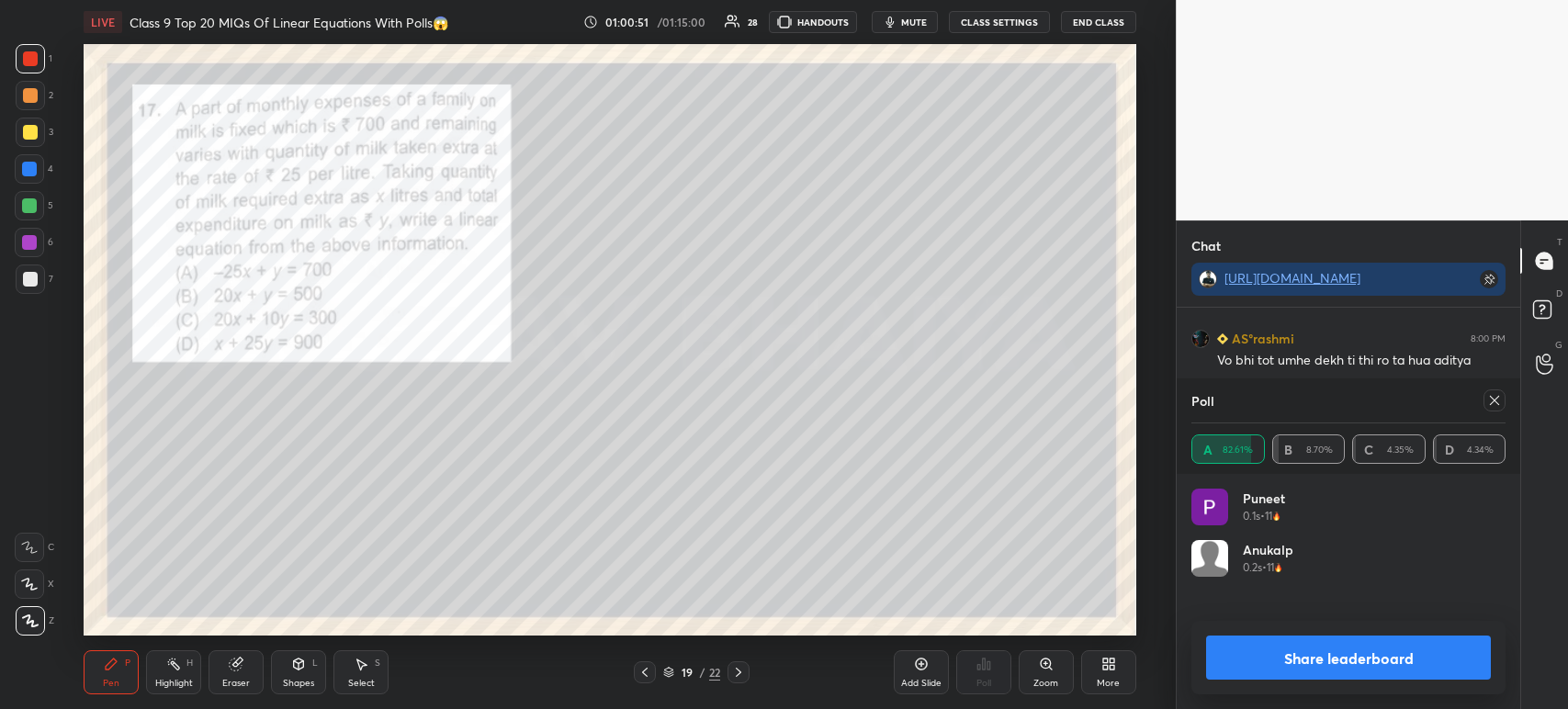
scroll to position [215, 309]
click at [1242, 659] on button "Share leaderboard" at bounding box center [1349, 657] width 285 height 44
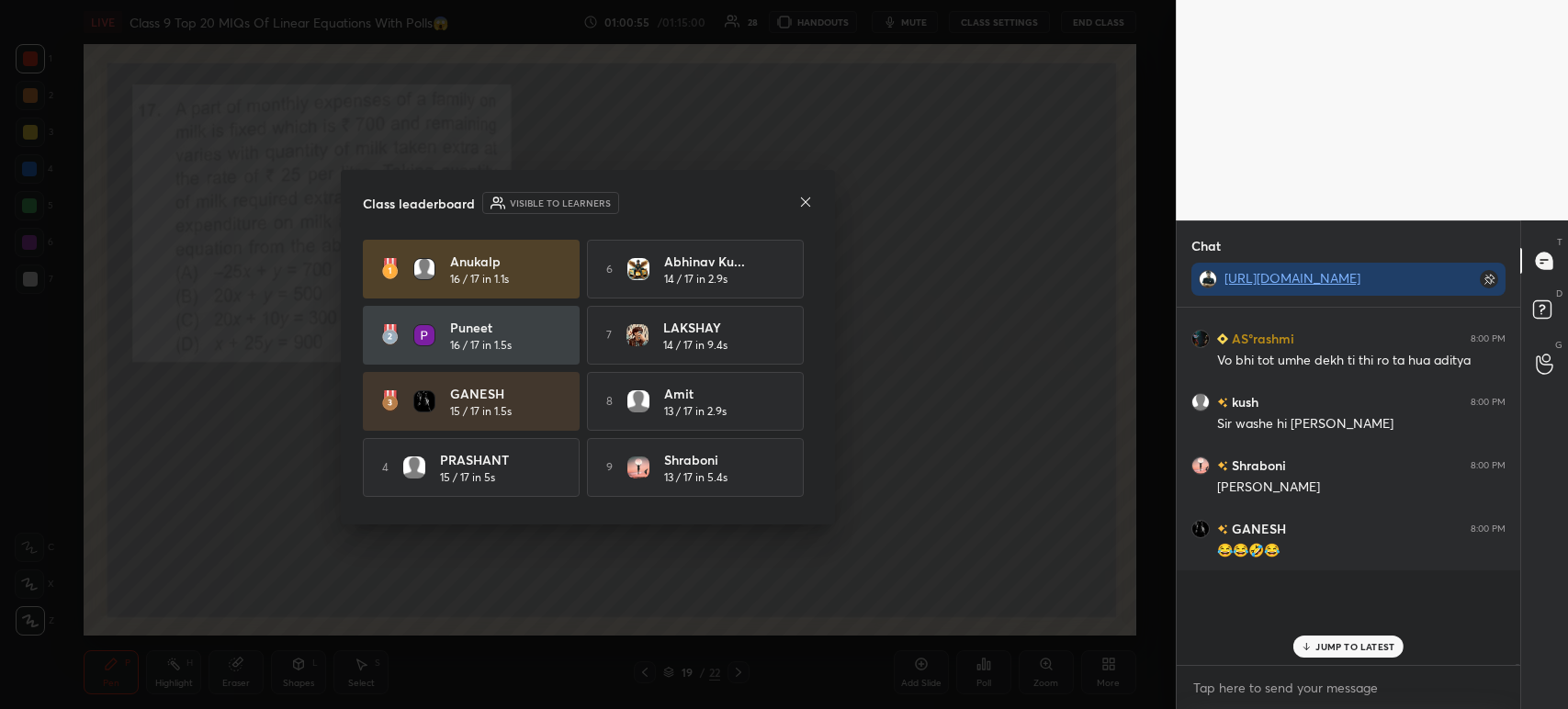
scroll to position [346, 338]
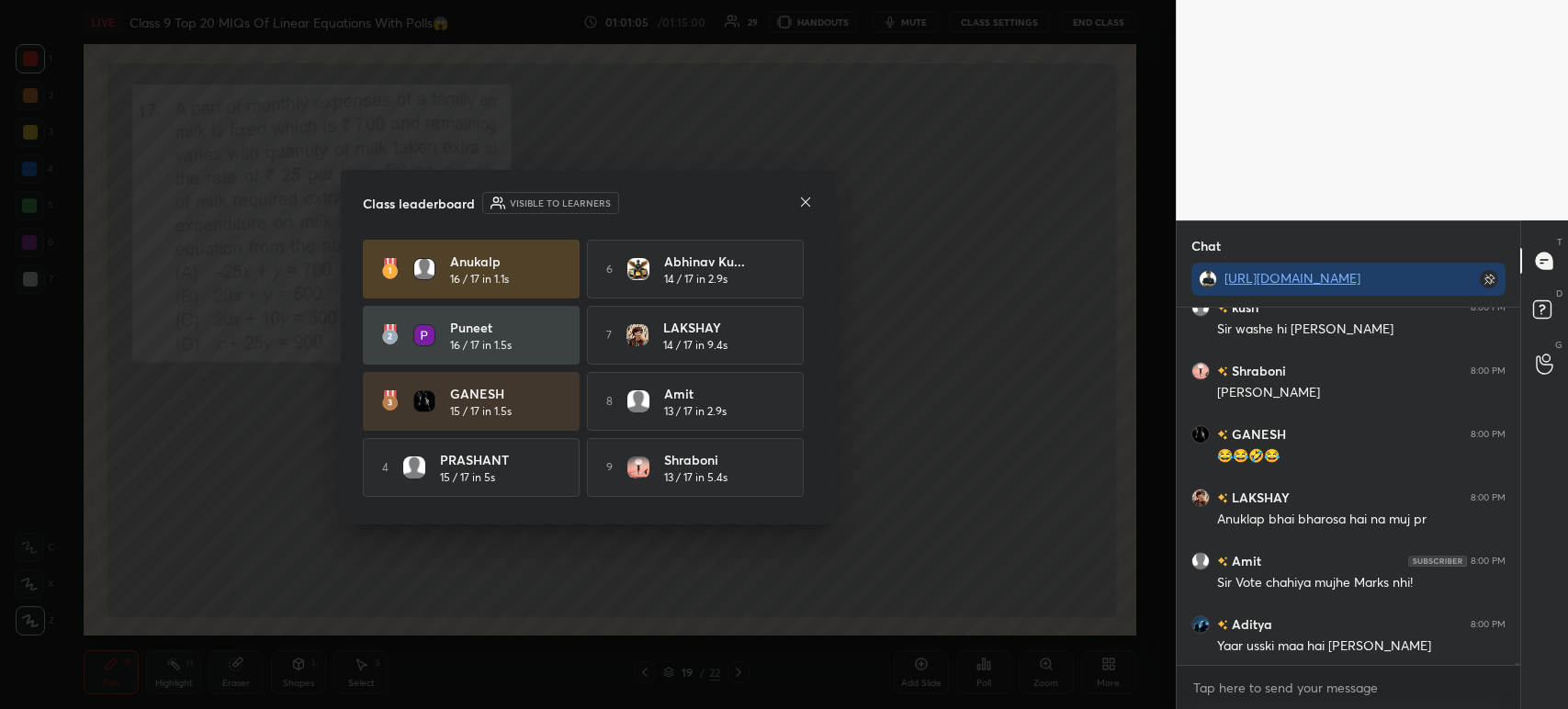
click at [790, 205] on div "Class leaderboard Visible to learners" at bounding box center [588, 202] width 450 height 22
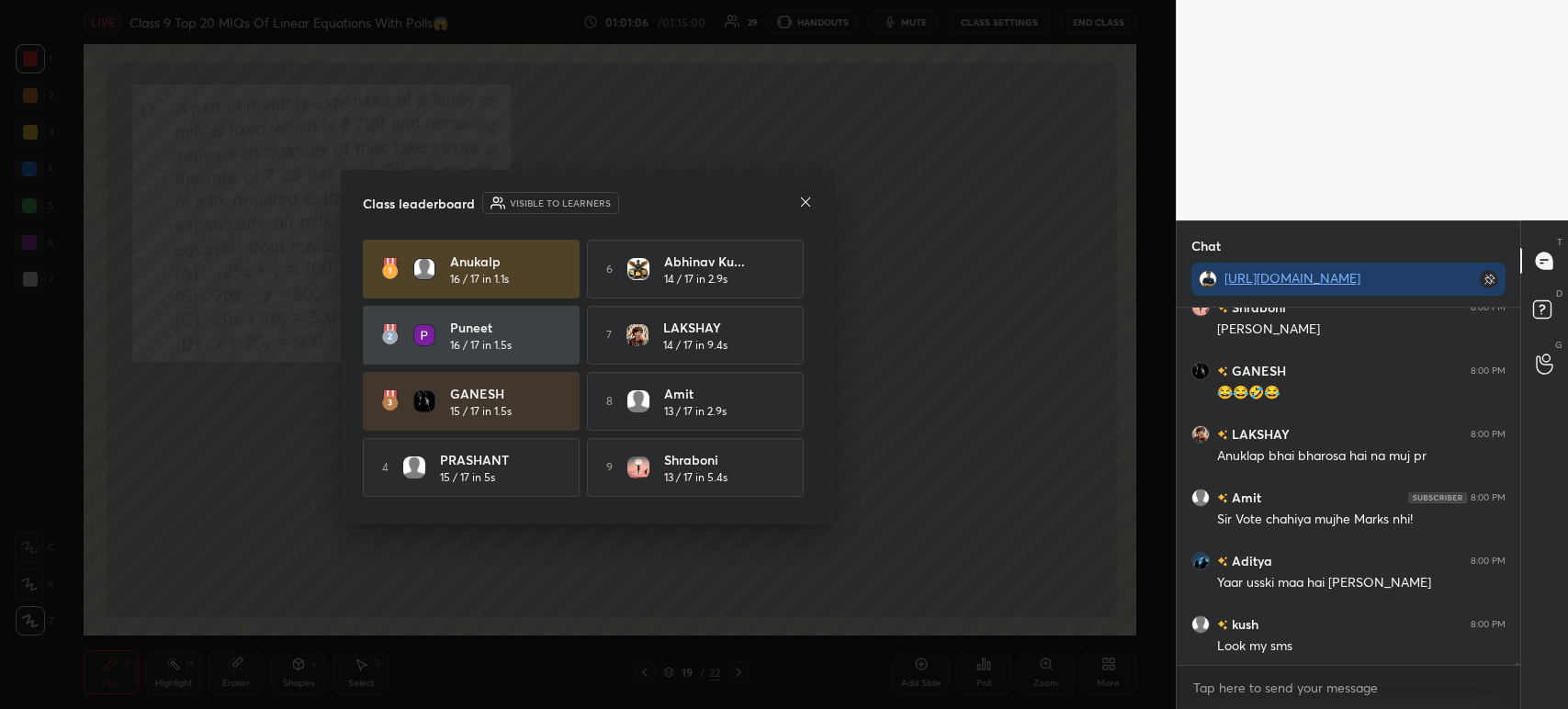
click at [798, 208] on icon at bounding box center [805, 201] width 14 height 14
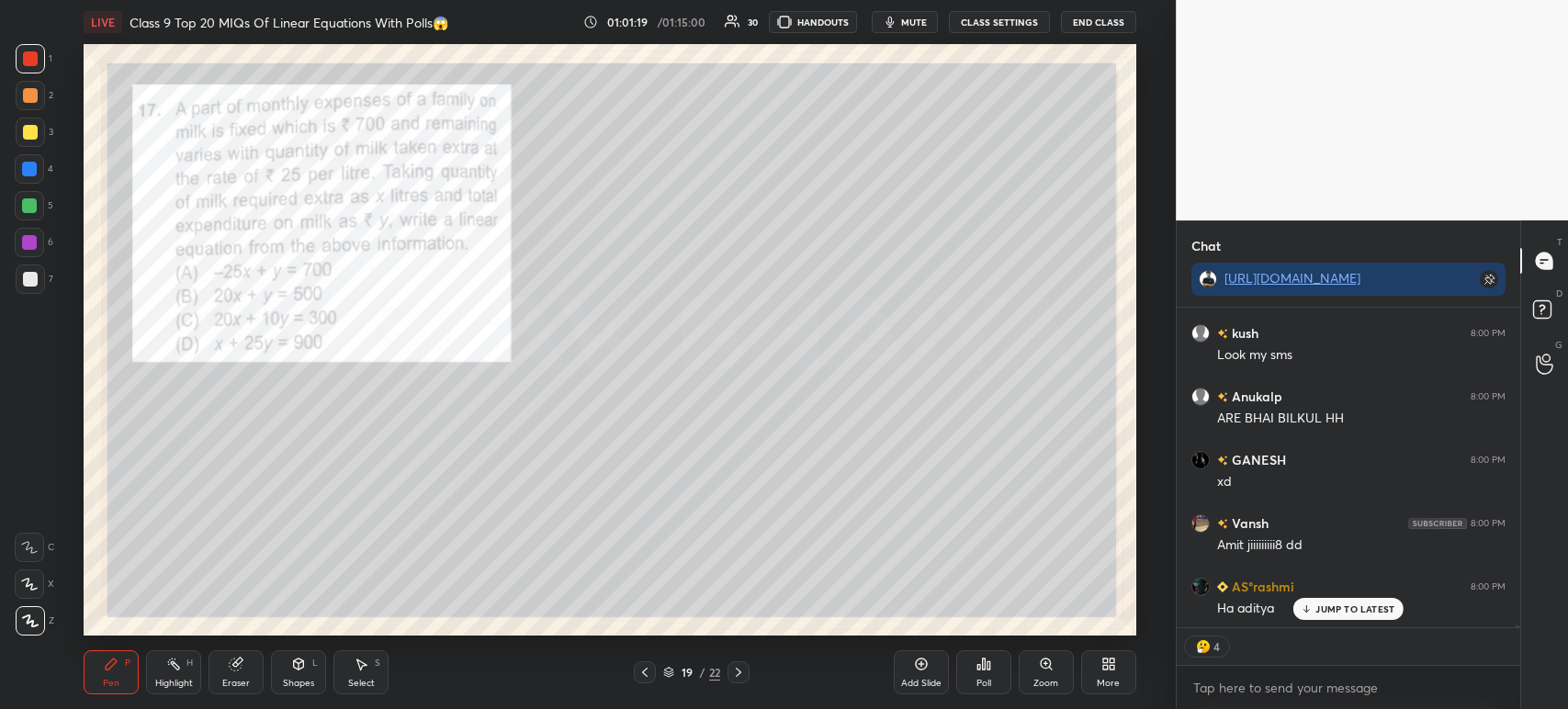
click at [28, 63] on div at bounding box center [30, 58] width 14 height 14
click at [28, 97] on div at bounding box center [30, 95] width 14 height 14
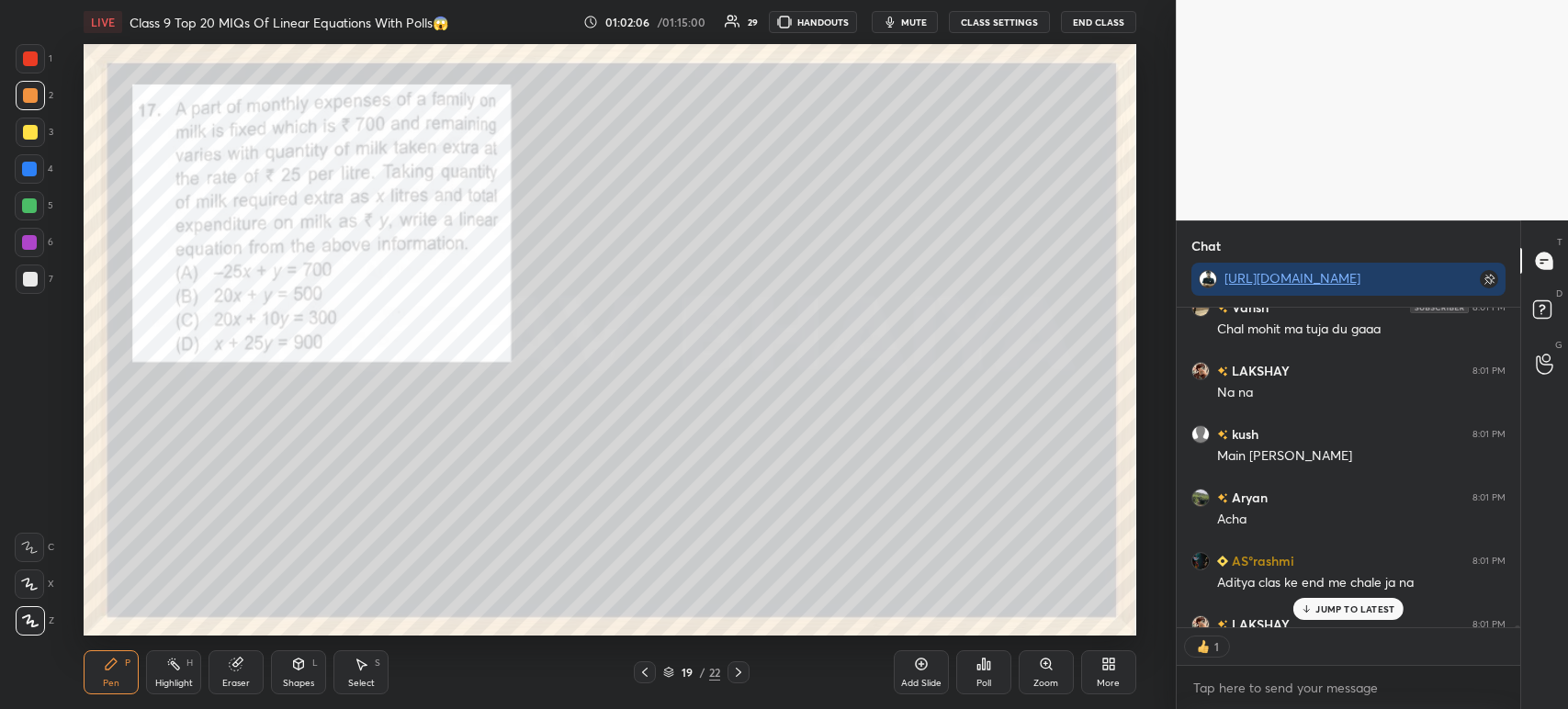
scroll to position [7, 6]
click at [740, 678] on icon at bounding box center [738, 671] width 14 height 14
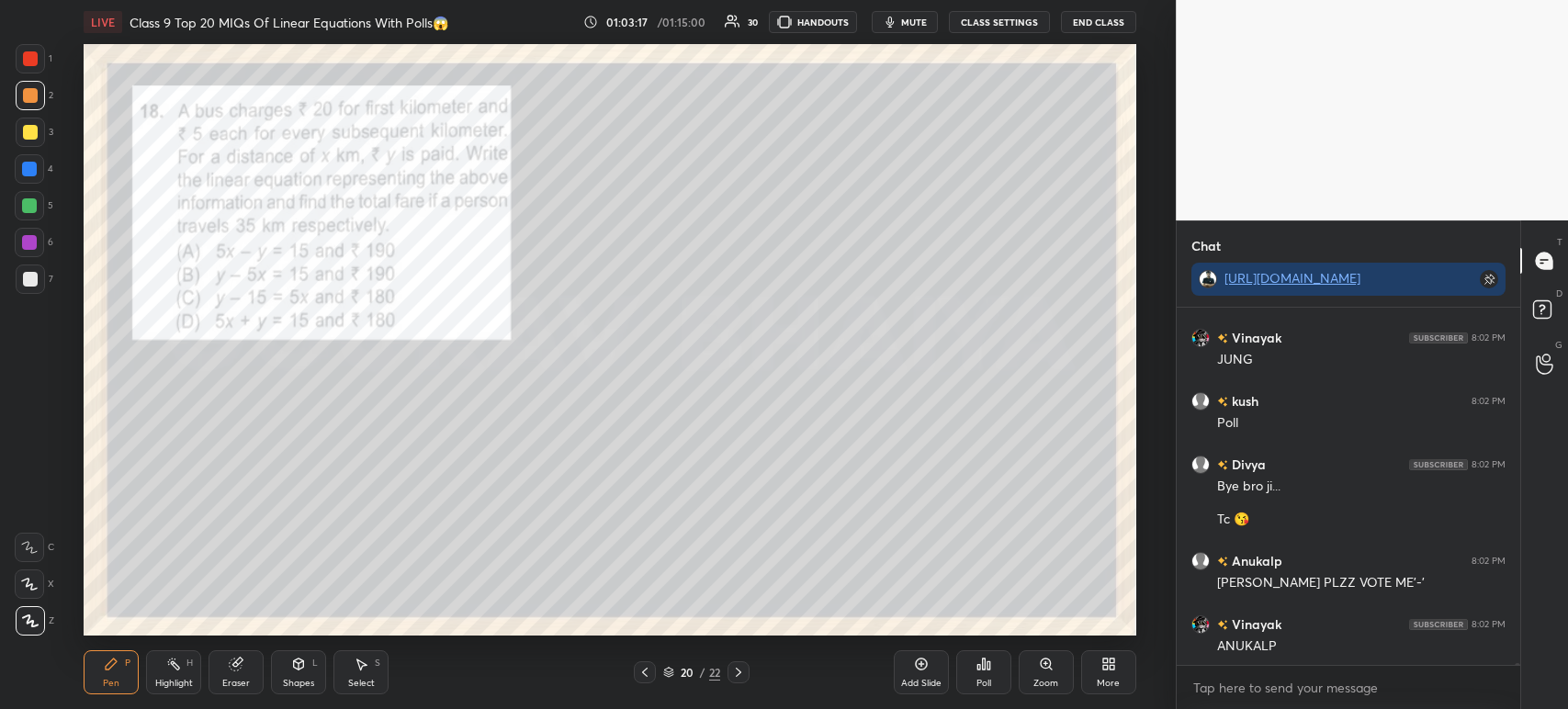
scroll to position [73272, 0]
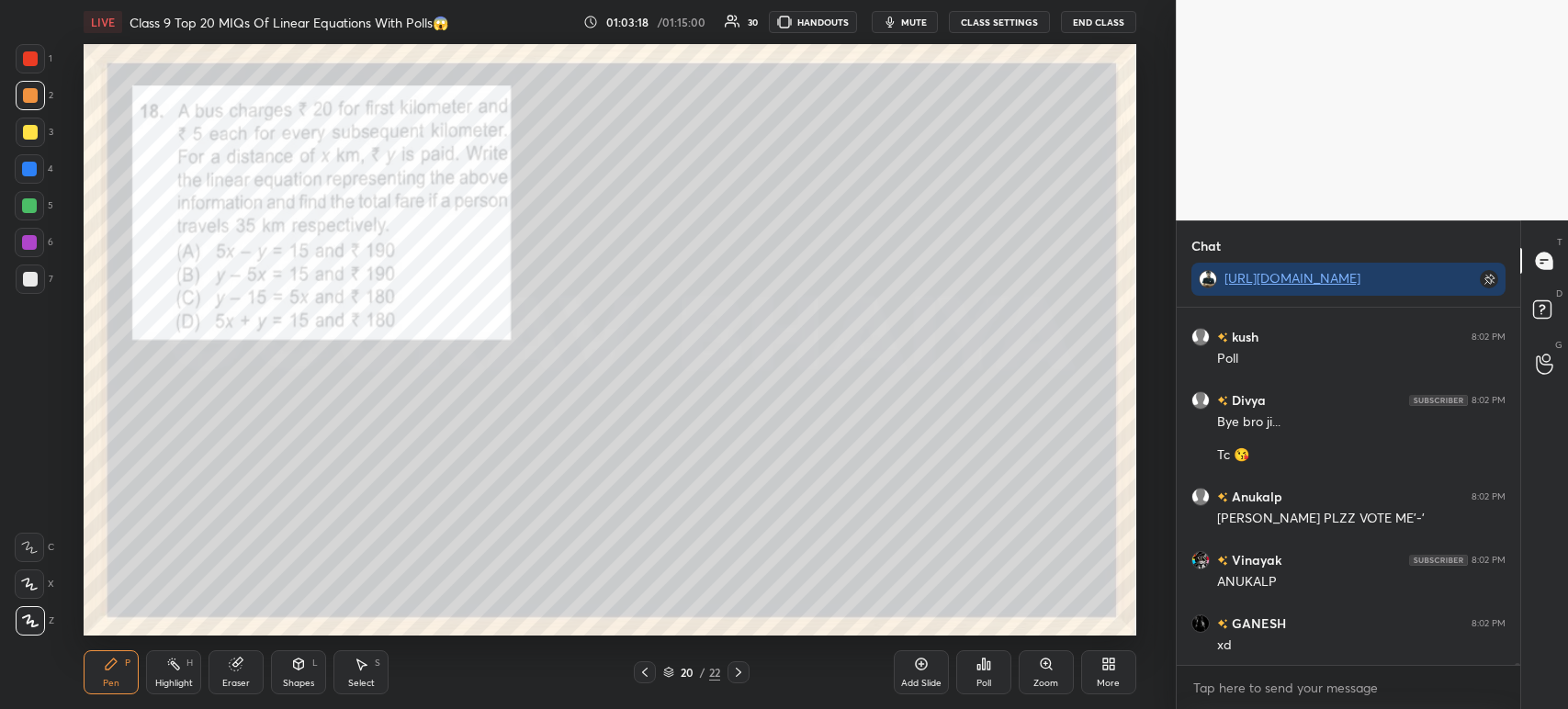
click at [44, 274] on div "7" at bounding box center [34, 279] width 38 height 30
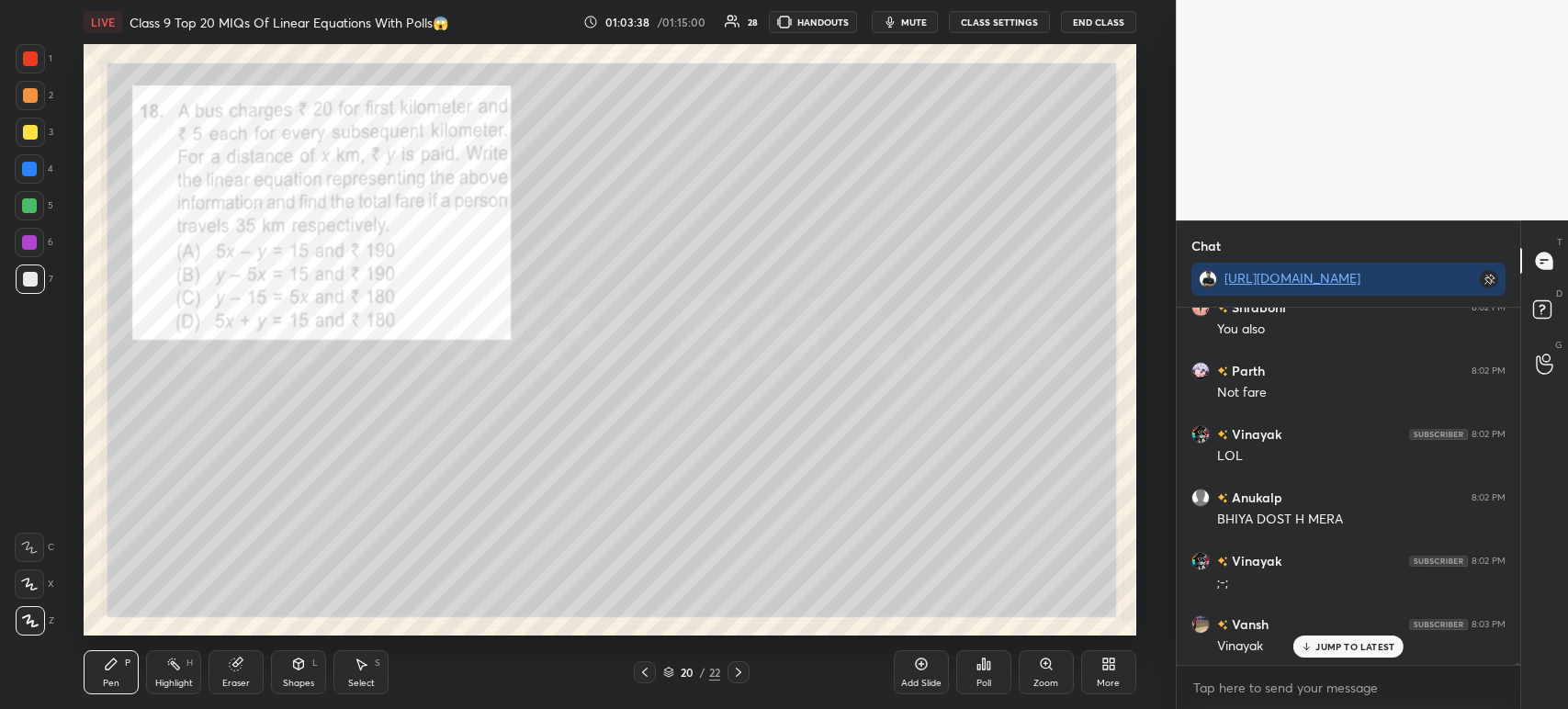
scroll to position [73714, 0]
click at [1010, 669] on div "Poll" at bounding box center [983, 672] width 55 height 44
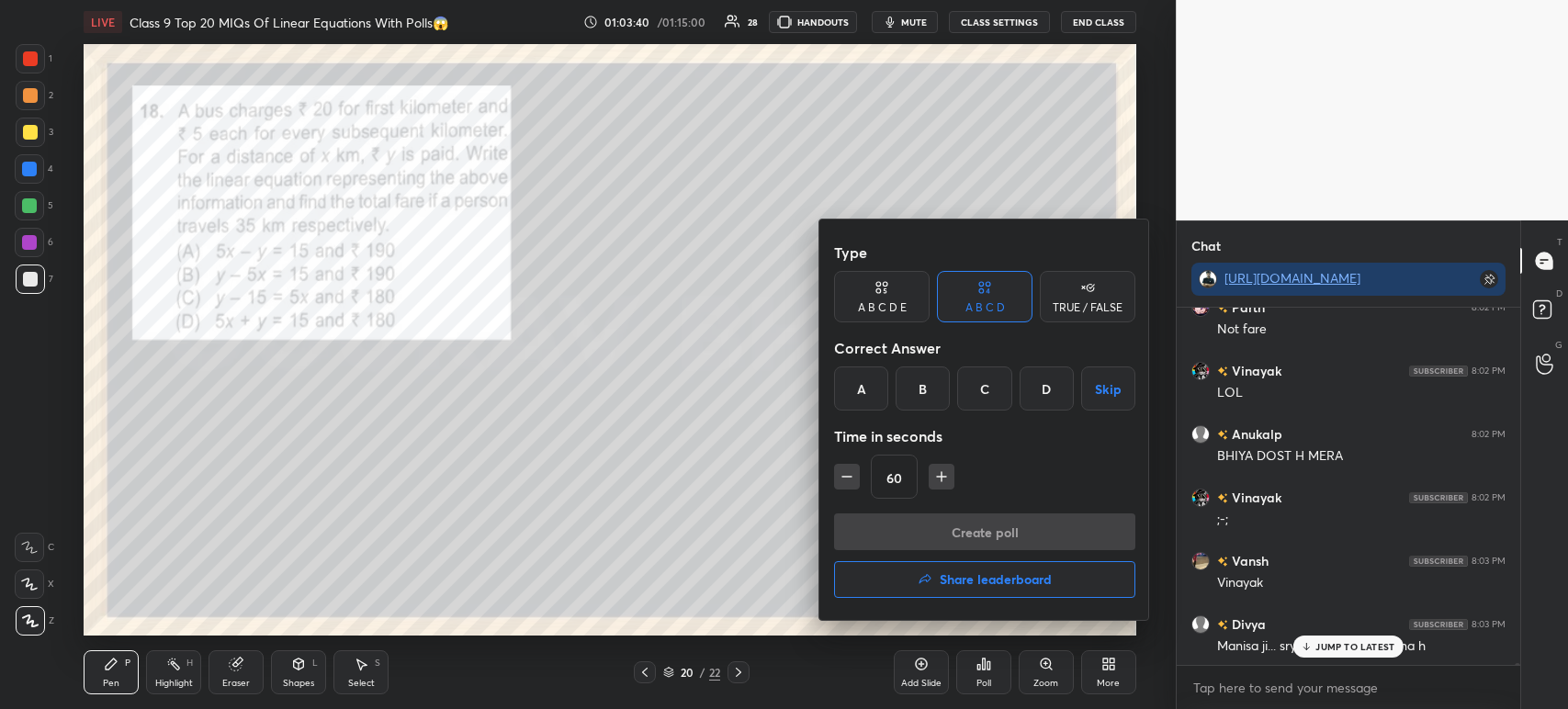
click at [921, 394] on div "B" at bounding box center [922, 389] width 54 height 44
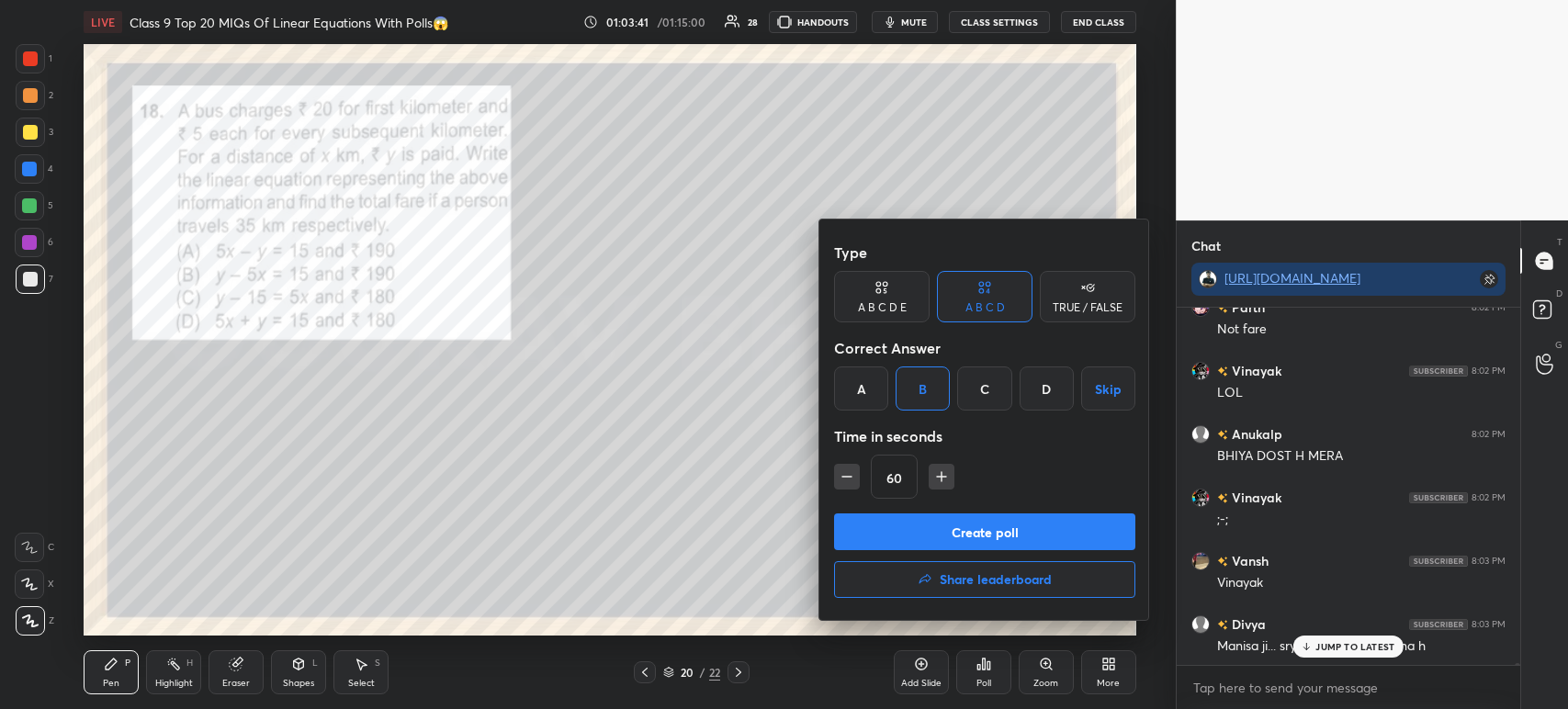
click at [929, 535] on button "Create poll" at bounding box center [984, 531] width 301 height 37
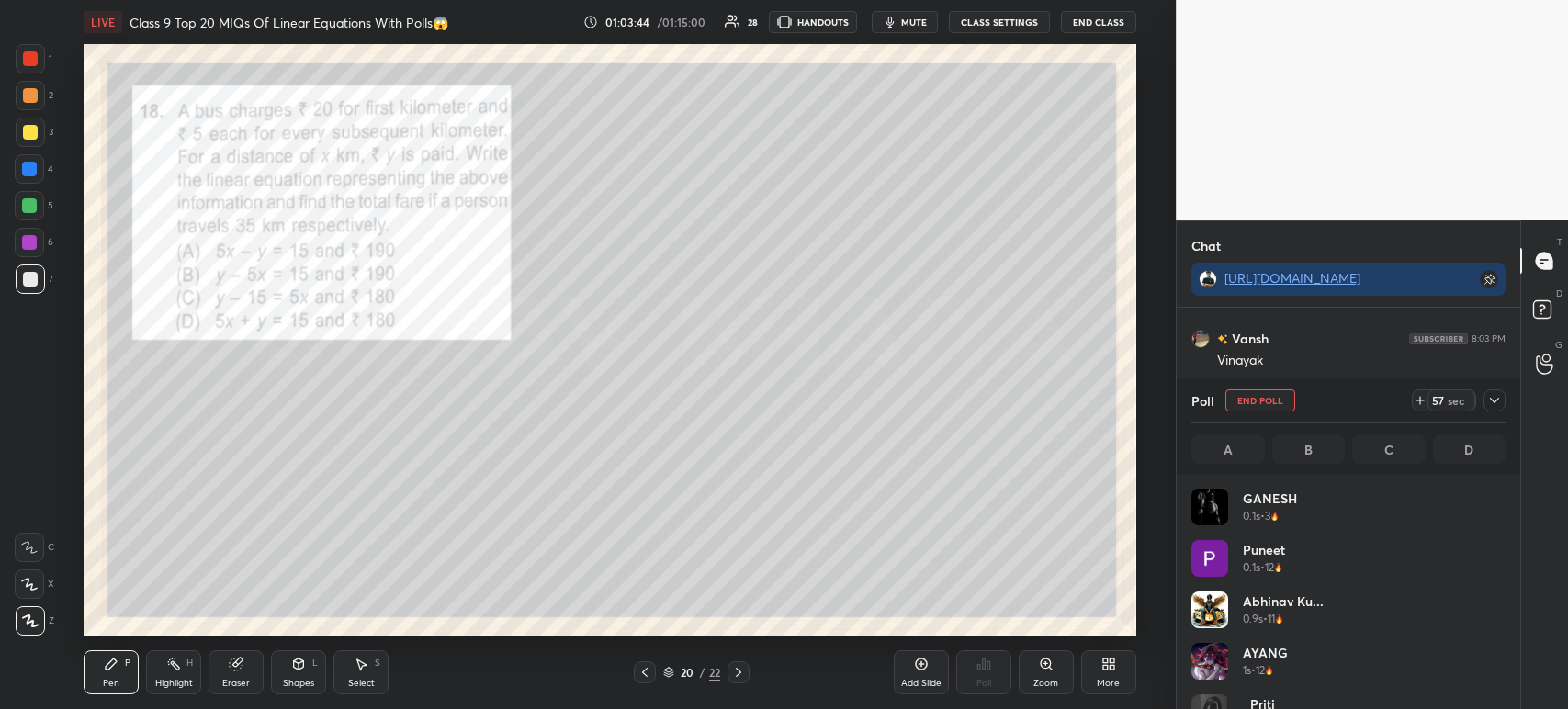
scroll to position [74000, 0]
click at [1496, 408] on icon at bounding box center [1494, 399] width 14 height 14
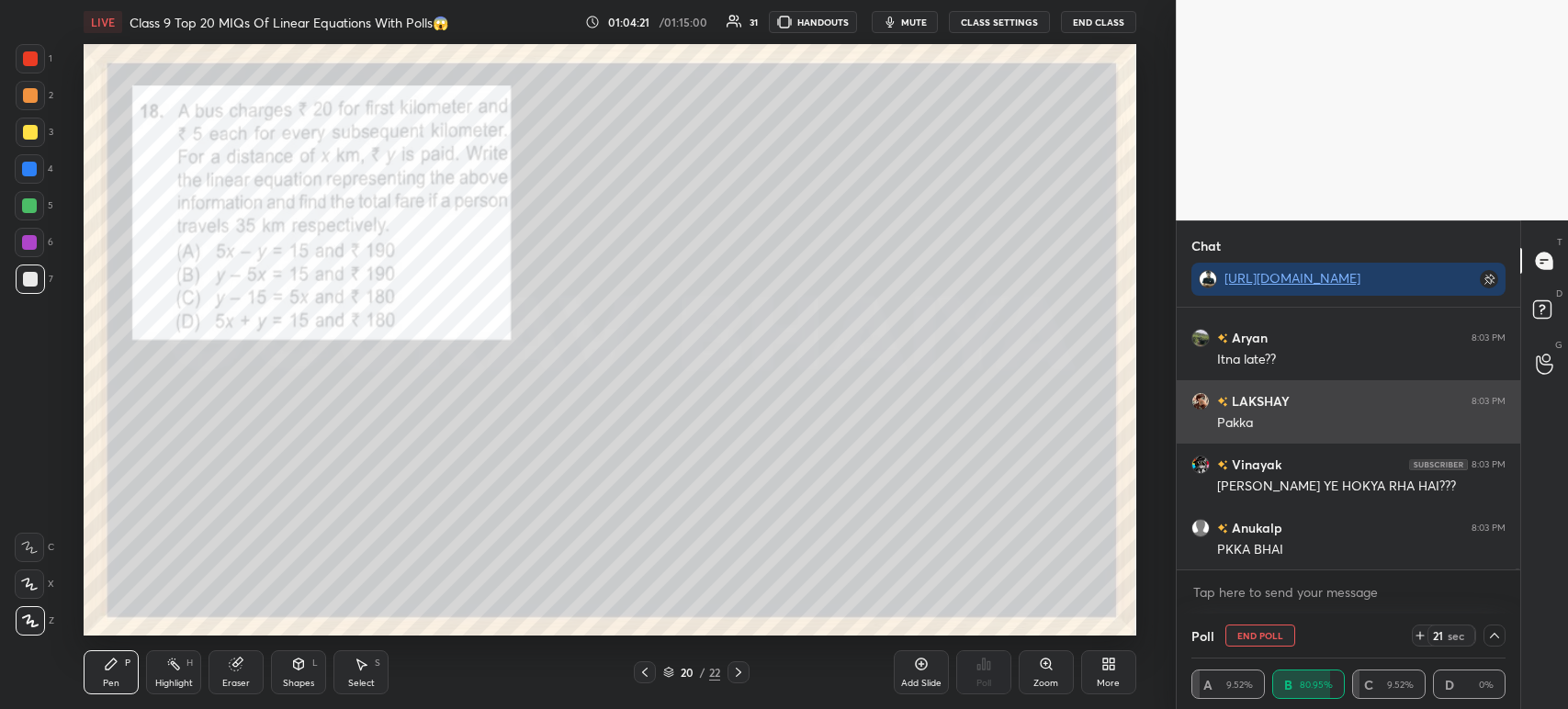
scroll to position [219, 338]
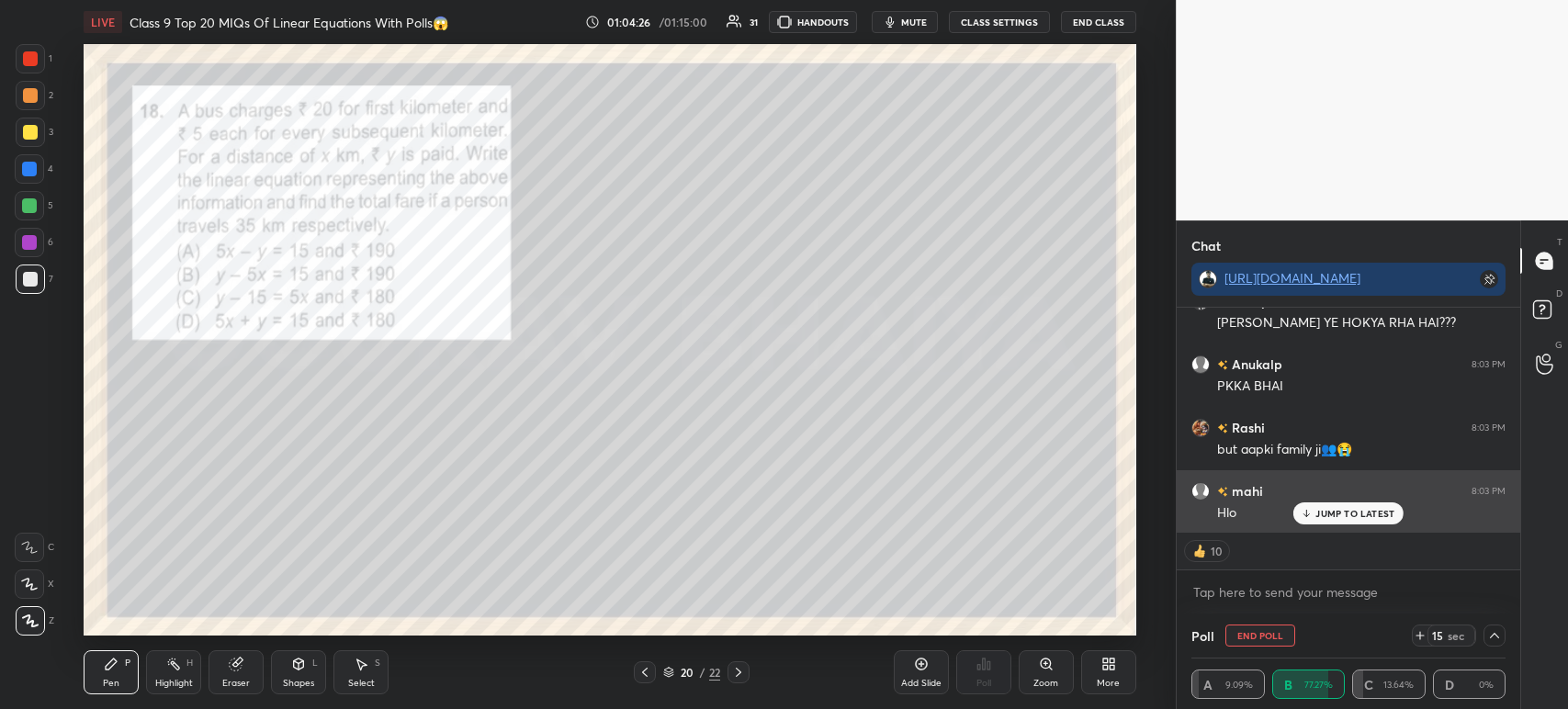
click at [1315, 516] on div "JUMP TO LATEST" at bounding box center [1349, 513] width 111 height 22
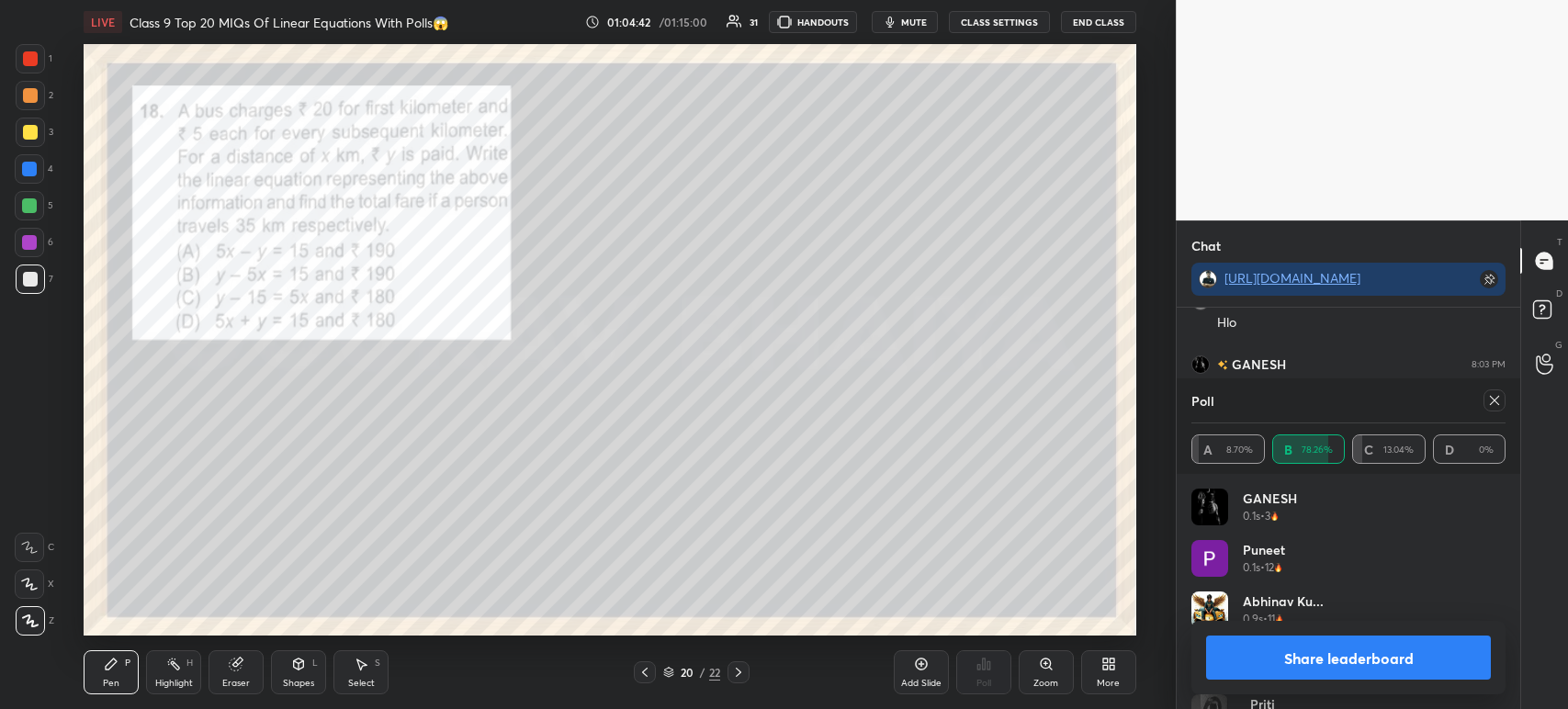
scroll to position [75370, 0]
click at [1230, 661] on button "Share leaderboard" at bounding box center [1349, 657] width 285 height 44
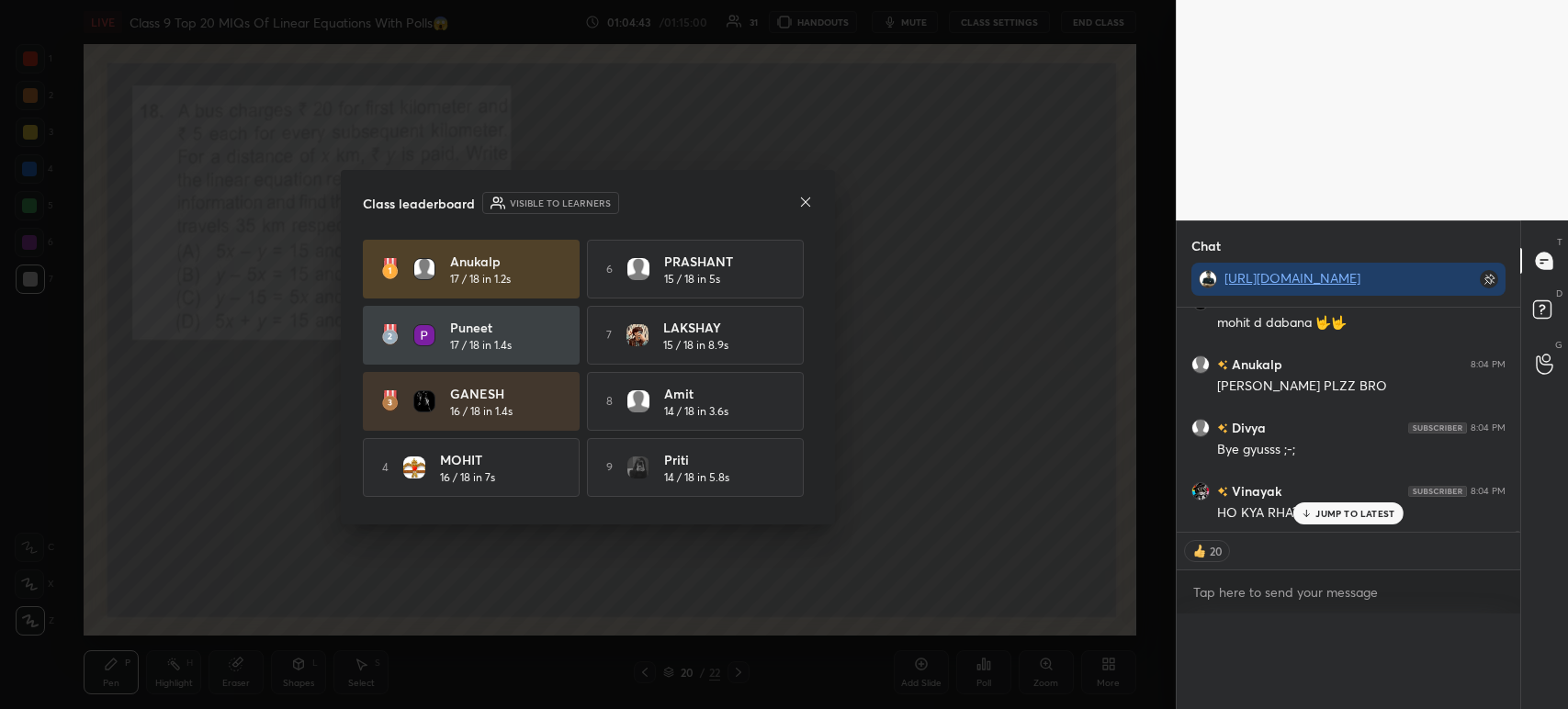
scroll to position [6, 6]
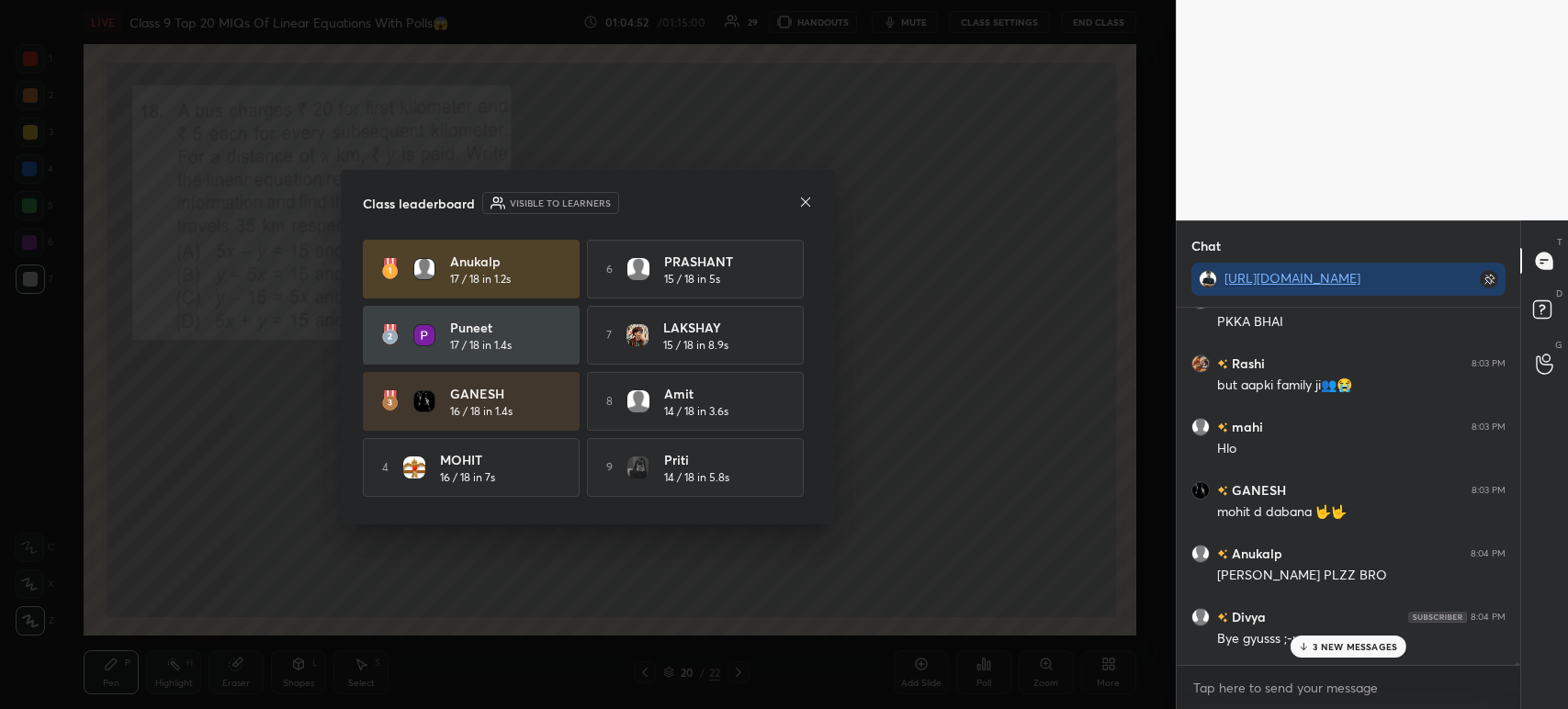
click at [800, 220] on div "Class leaderboard Visible to learners [PERSON_NAME] 17 / 18 in 1.2s 6 PRASHANT …" at bounding box center [587, 347] width 494 height 354
click at [801, 206] on icon at bounding box center [806, 201] width 10 height 10
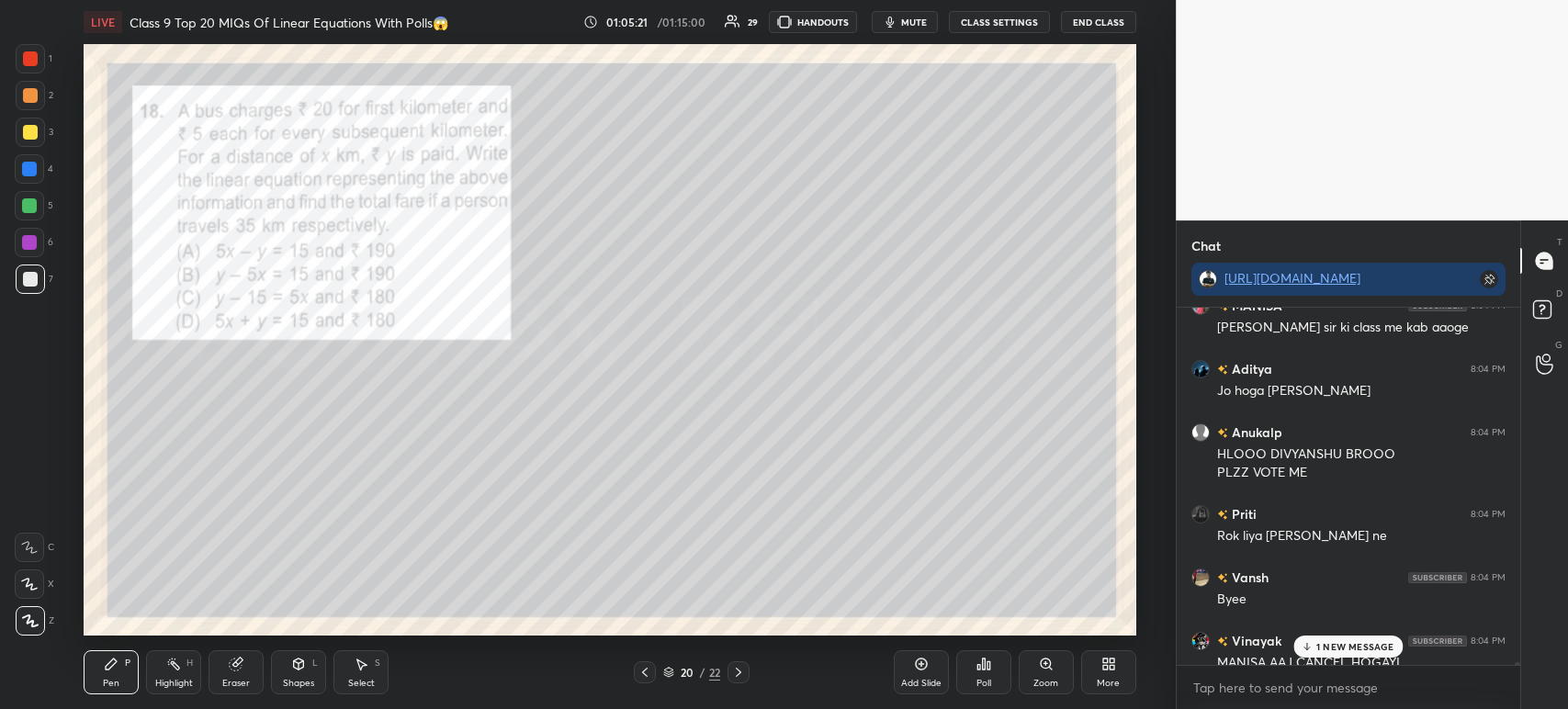
click at [31, 125] on div at bounding box center [30, 132] width 14 height 14
click at [23, 93] on div at bounding box center [30, 95] width 14 height 14
click at [18, 63] on div at bounding box center [30, 59] width 30 height 30
click at [20, 101] on div at bounding box center [30, 95] width 30 height 30
click at [746, 677] on div at bounding box center [738, 671] width 22 height 22
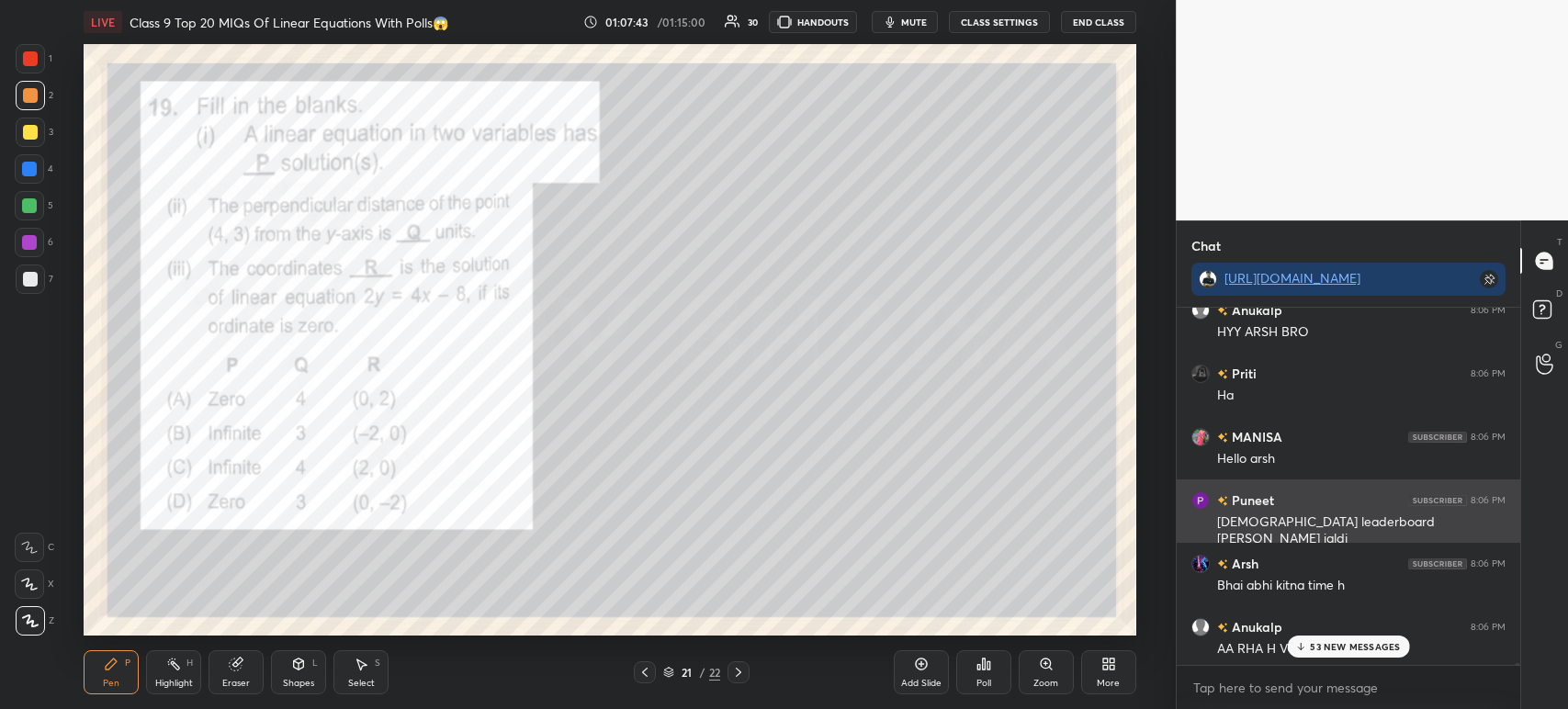
scroll to position [79593, 0]
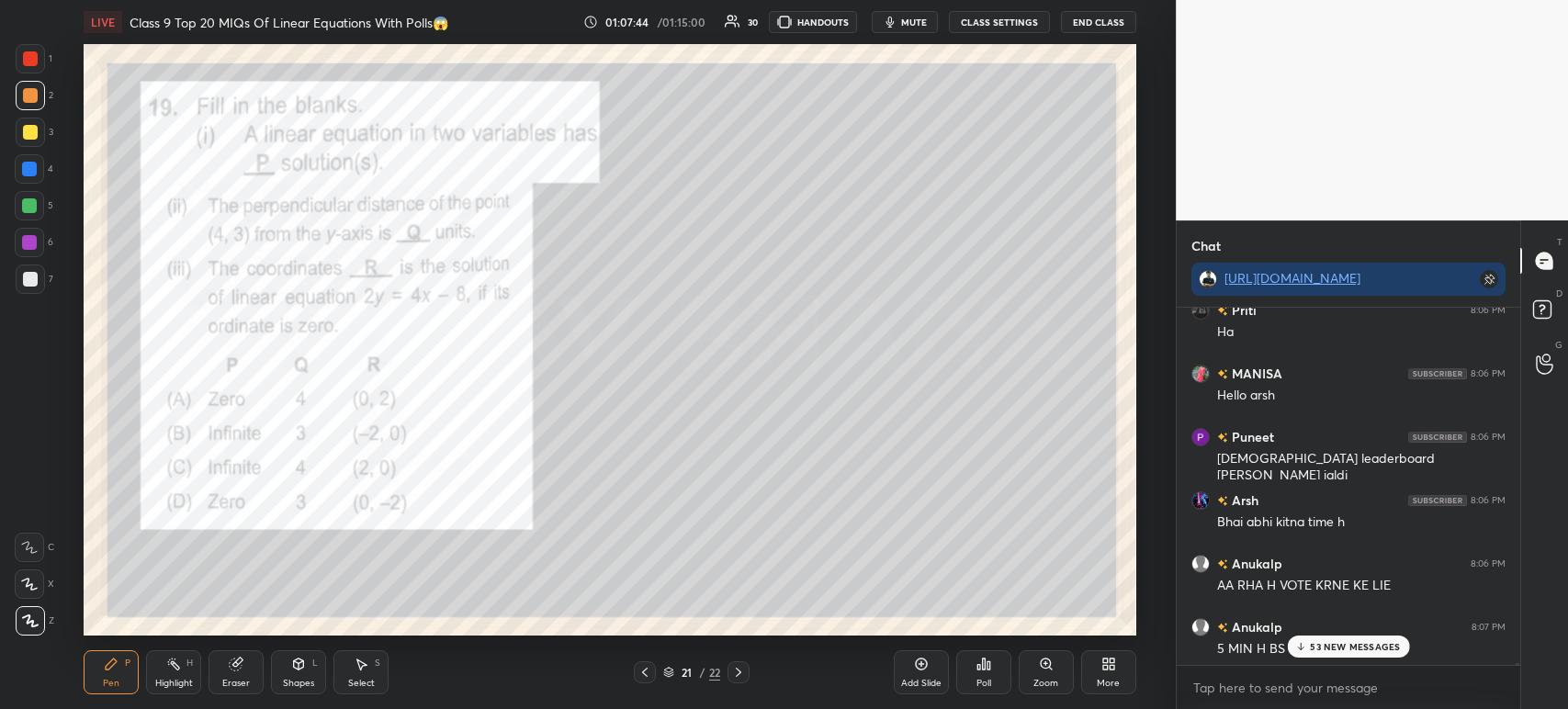
click at [990, 679] on div "Poll" at bounding box center [983, 683] width 14 height 10
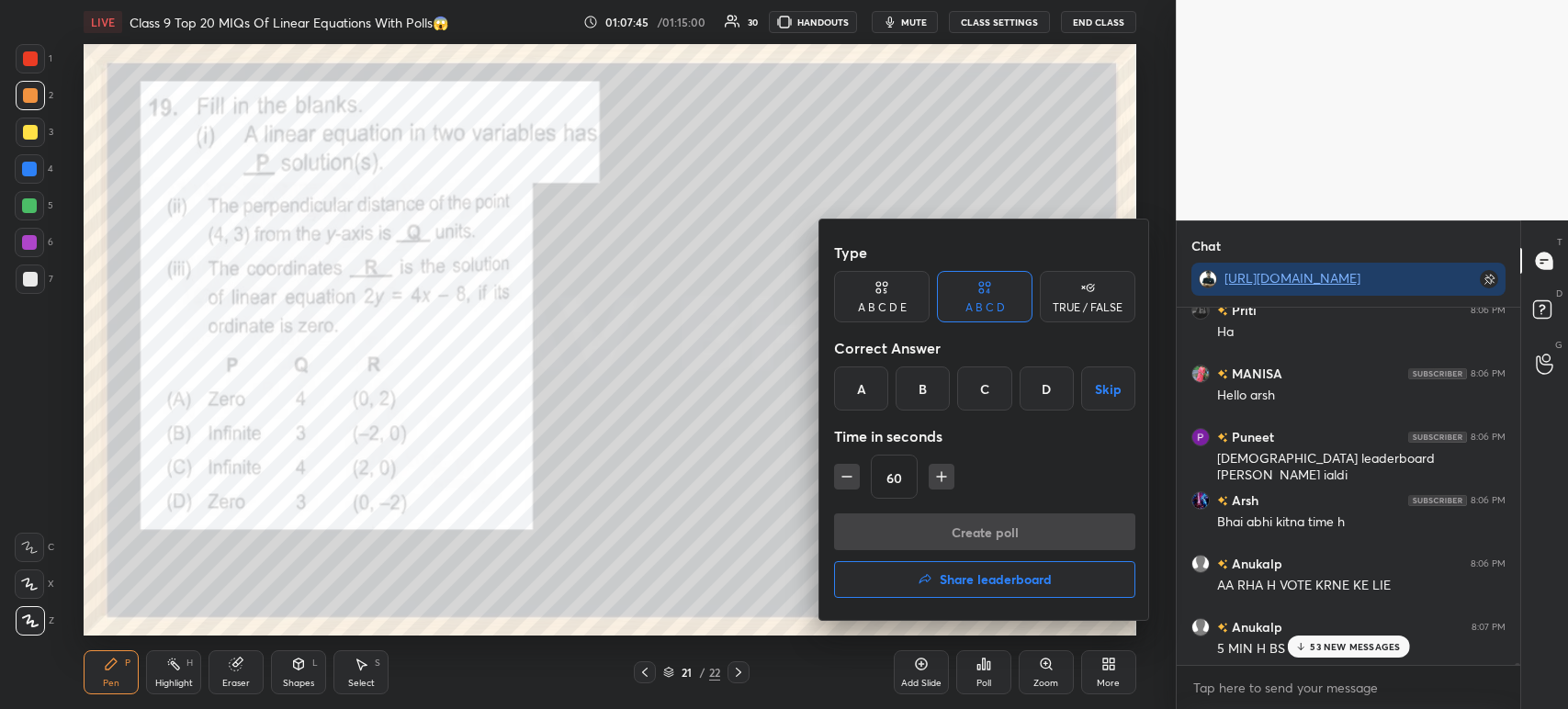
click at [989, 584] on h4 "Share leaderboard" at bounding box center [995, 578] width 112 height 13
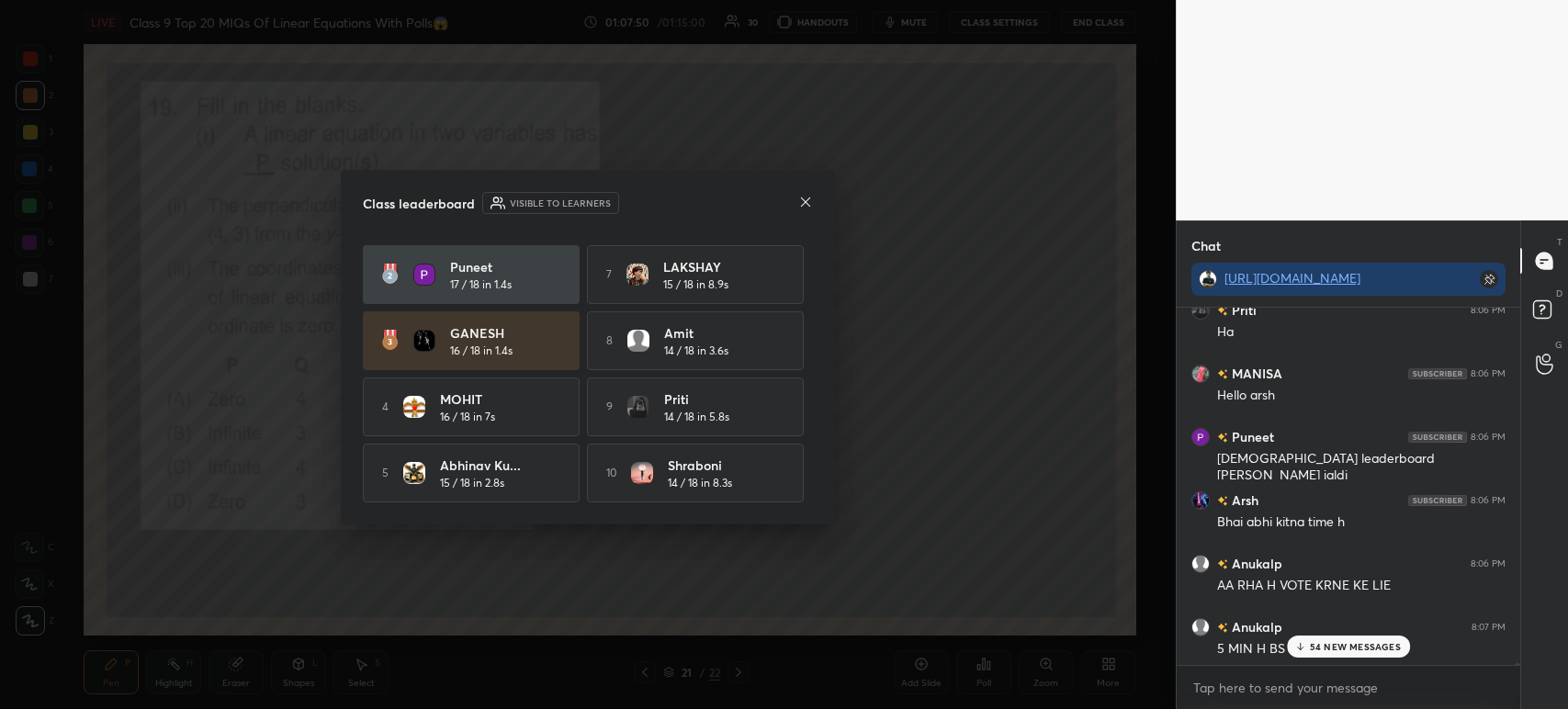
scroll to position [0, 0]
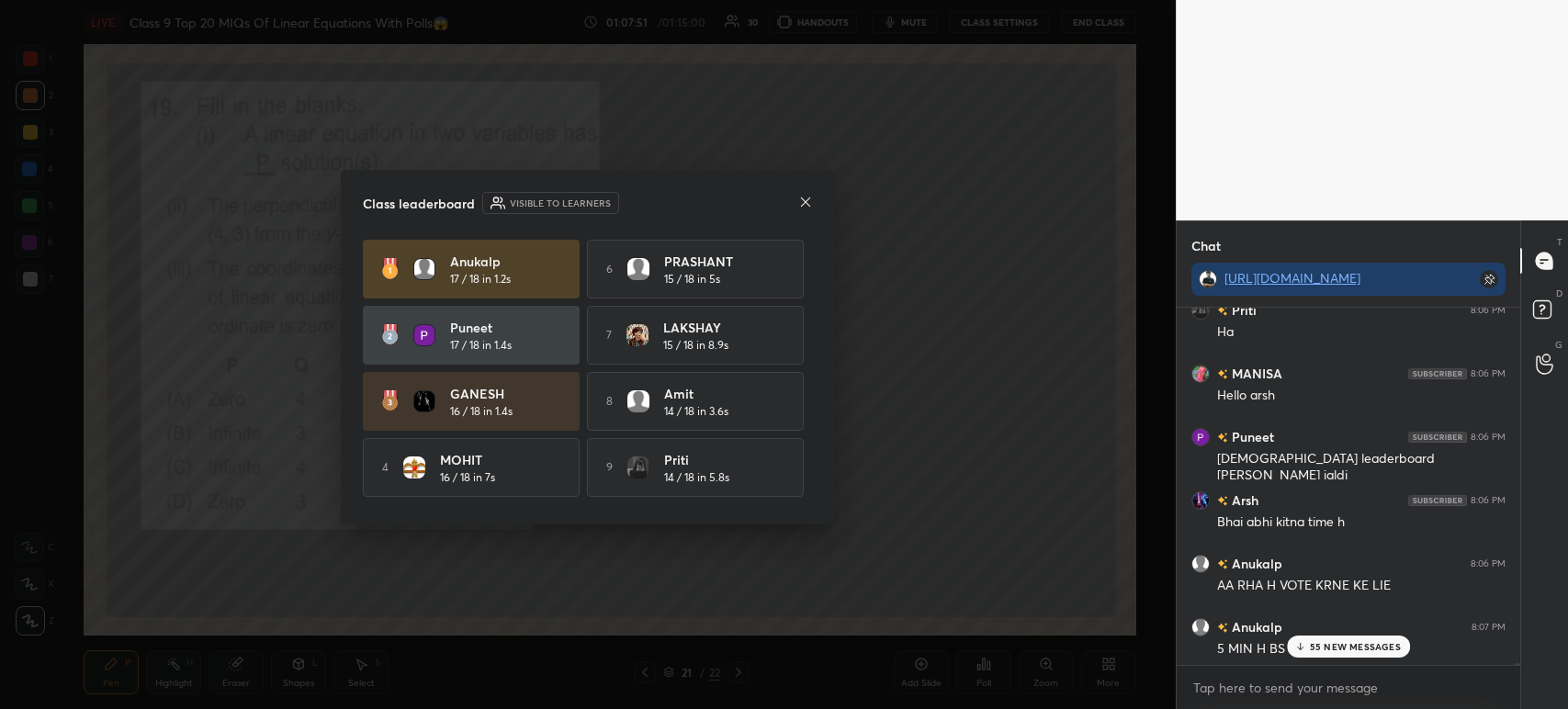
click at [802, 200] on icon at bounding box center [805, 201] width 14 height 14
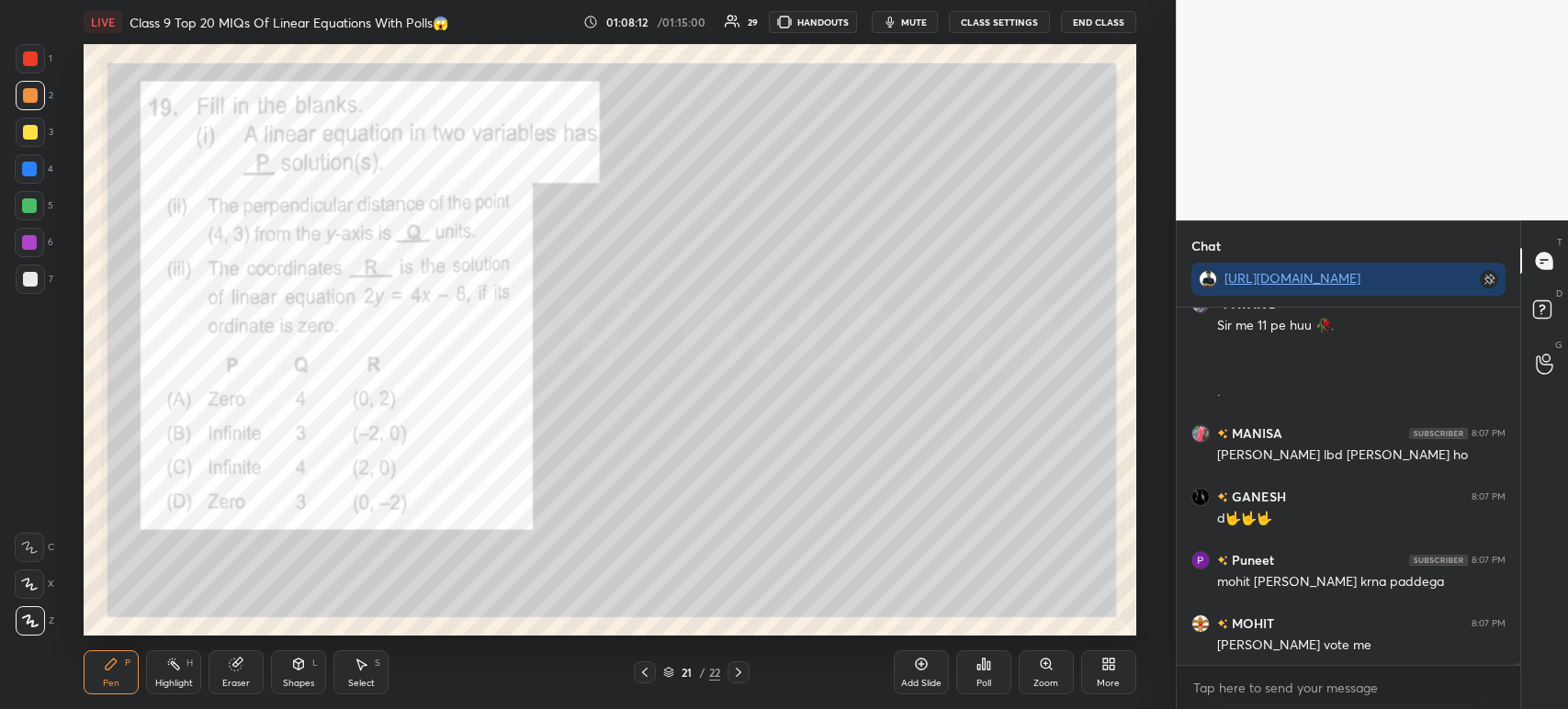
scroll to position [80708, 0]
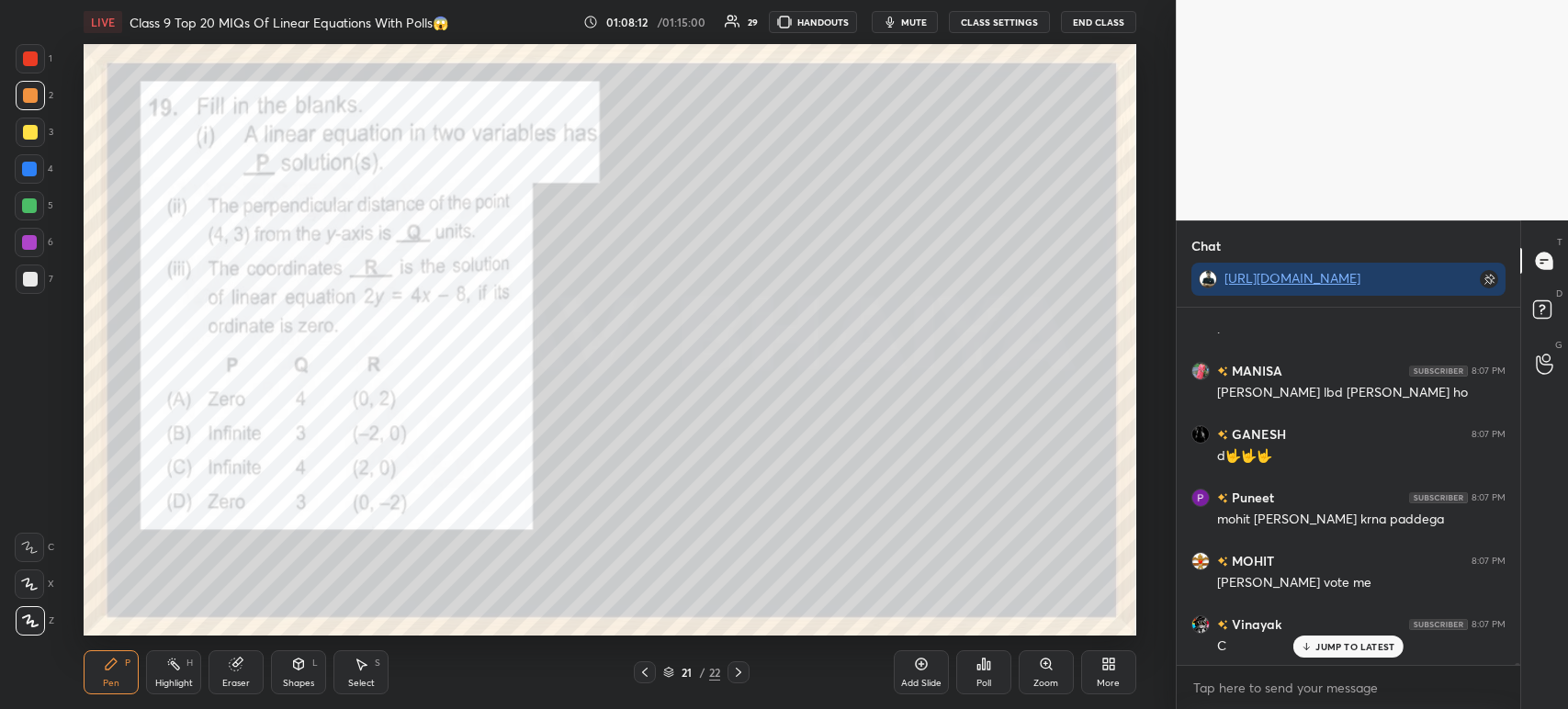
click at [992, 673] on div "Poll" at bounding box center [983, 672] width 55 height 44
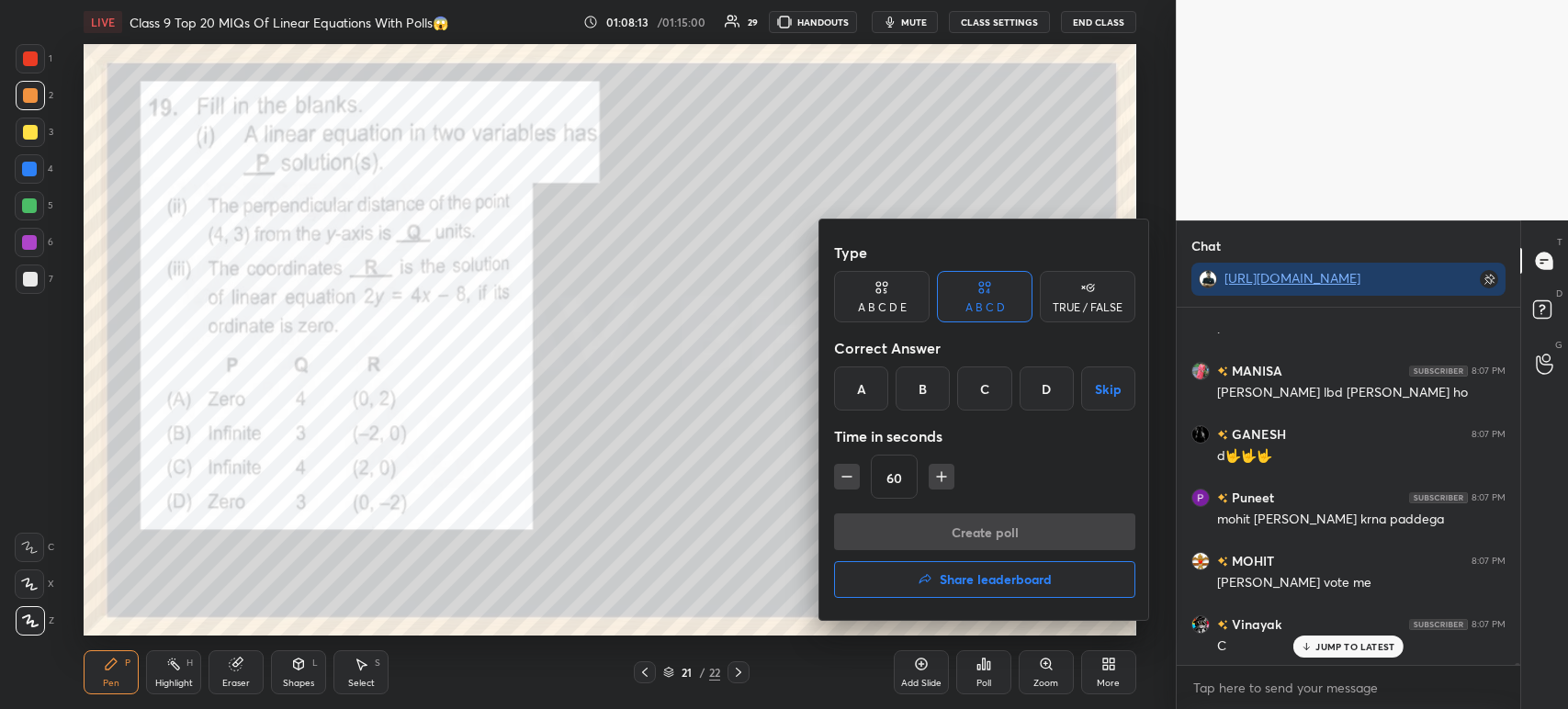
click at [988, 406] on div "C" at bounding box center [984, 389] width 54 height 44
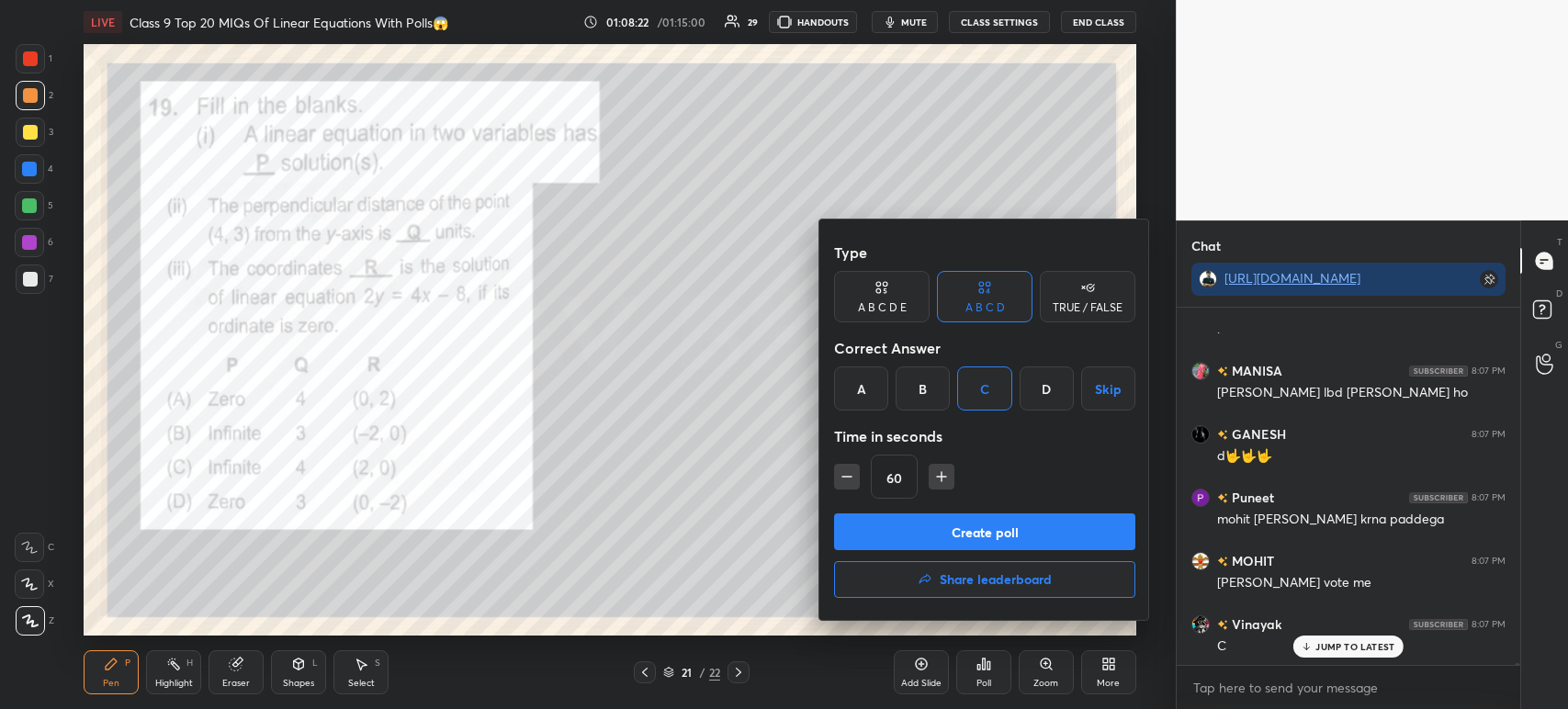
scroll to position [80771, 0]
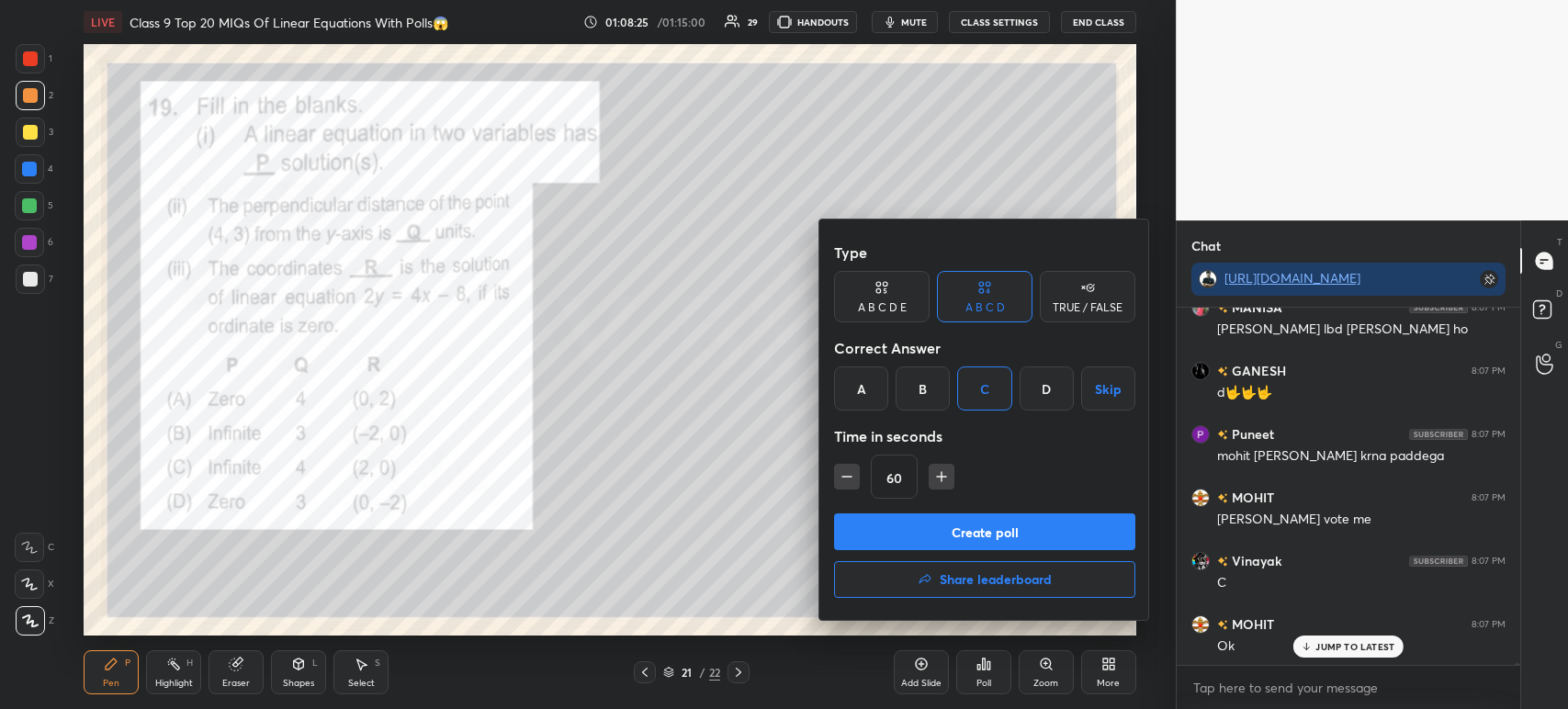
click at [1019, 532] on button "Create poll" at bounding box center [984, 531] width 301 height 37
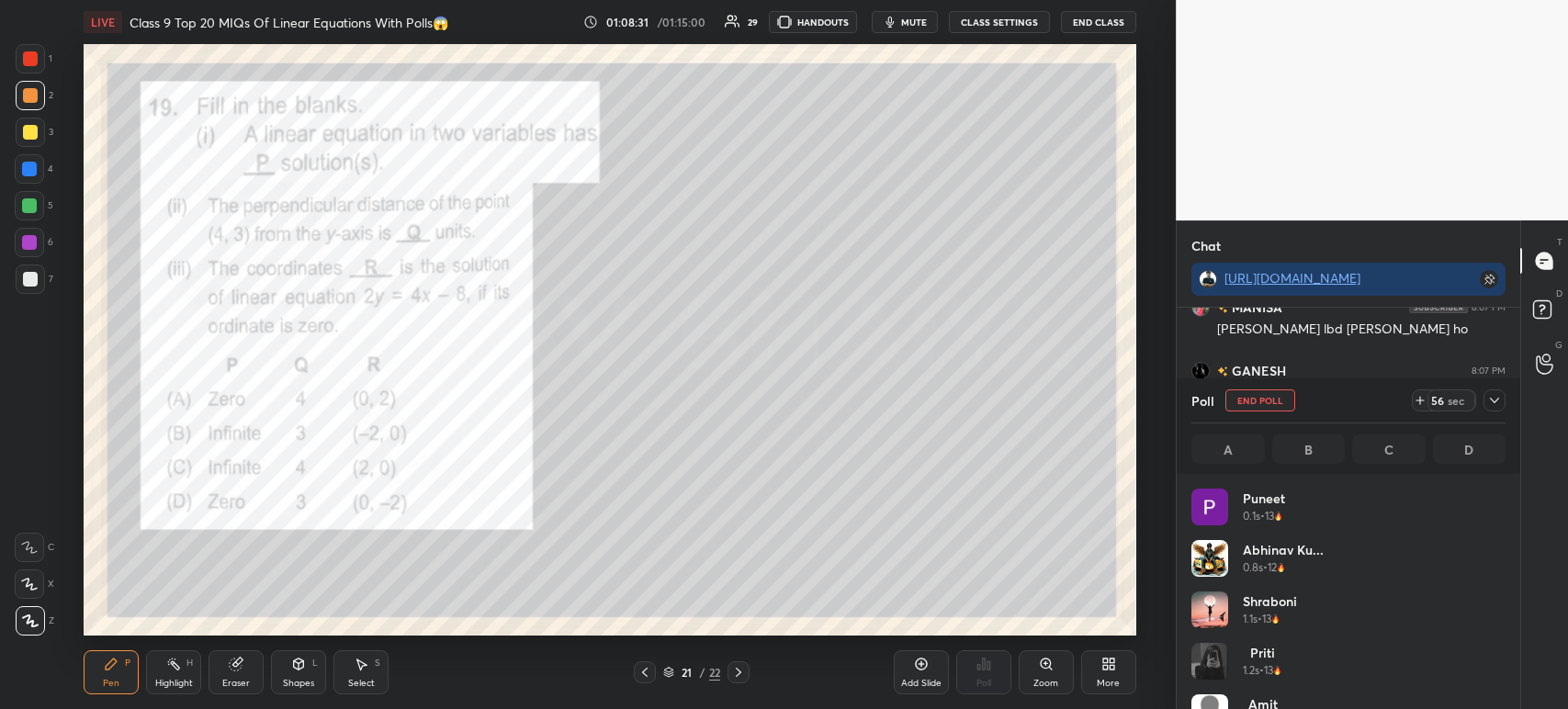
scroll to position [80946, 0]
click at [1492, 409] on div at bounding box center [1494, 400] width 22 height 22
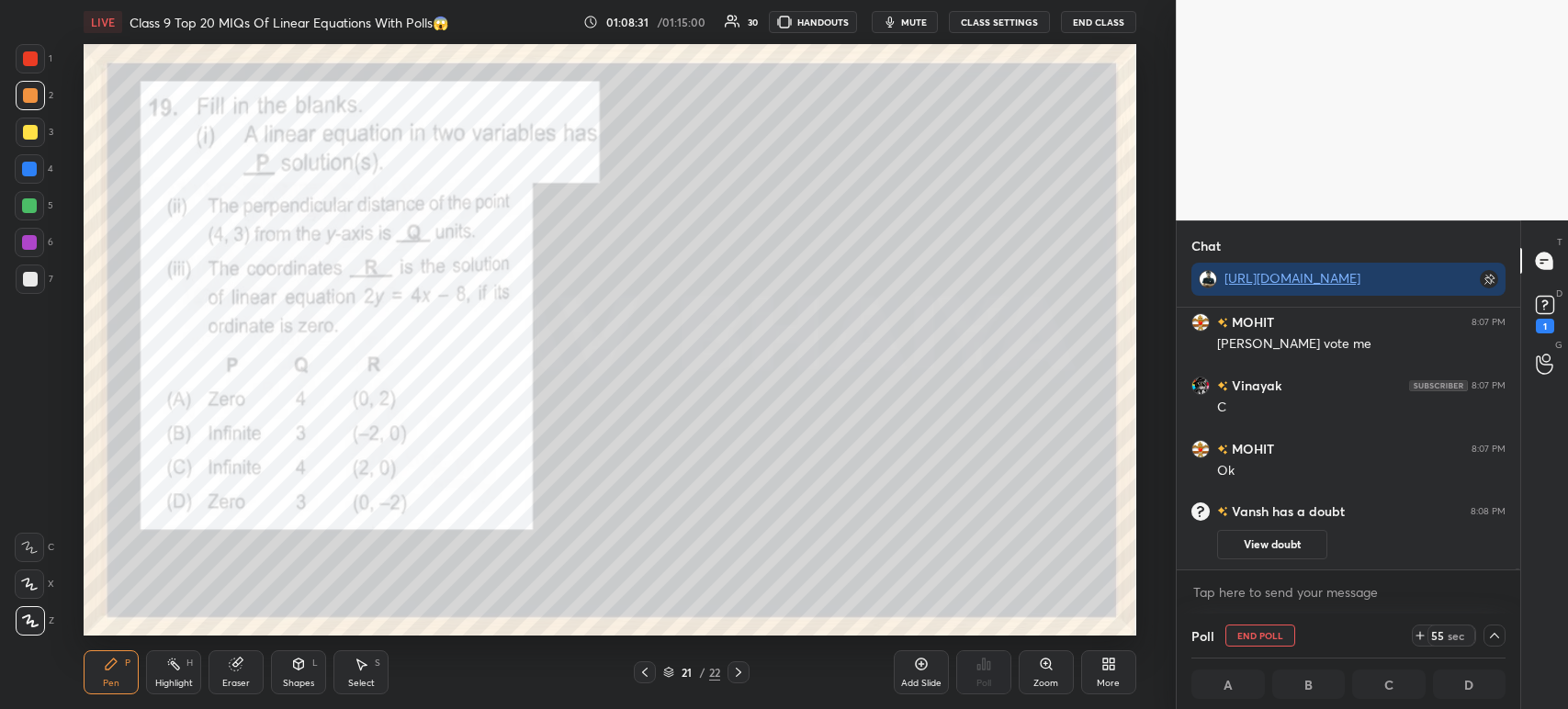
scroll to position [81009, 0]
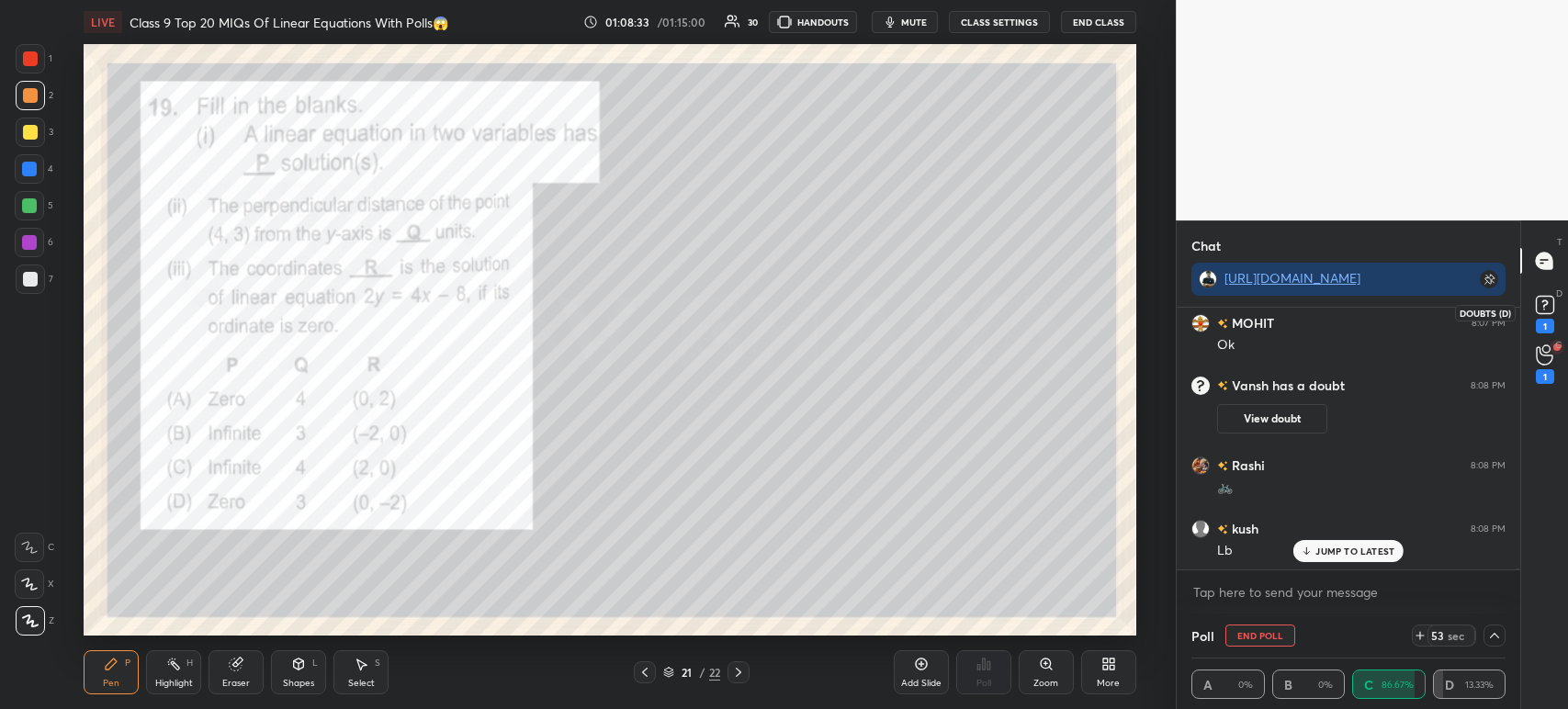
click at [1543, 327] on div "1" at bounding box center [1545, 325] width 18 height 14
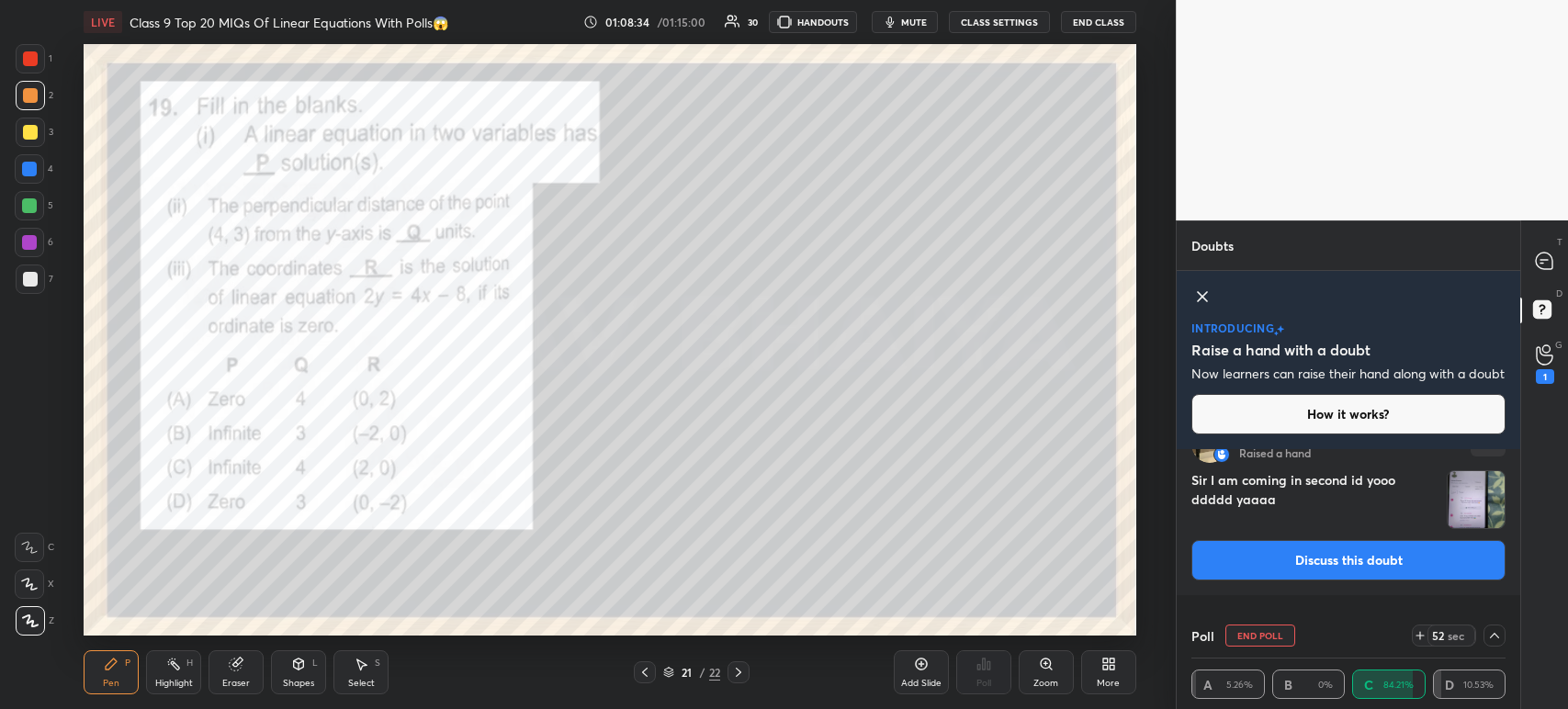
click at [1367, 548] on div "[PERSON_NAME] Raised a hand 1 Sir I am coming in second id yooo ddddd yaaaa Dis…" at bounding box center [1348, 503] width 344 height 184
click at [1467, 513] on img "grid" at bounding box center [1476, 499] width 57 height 57
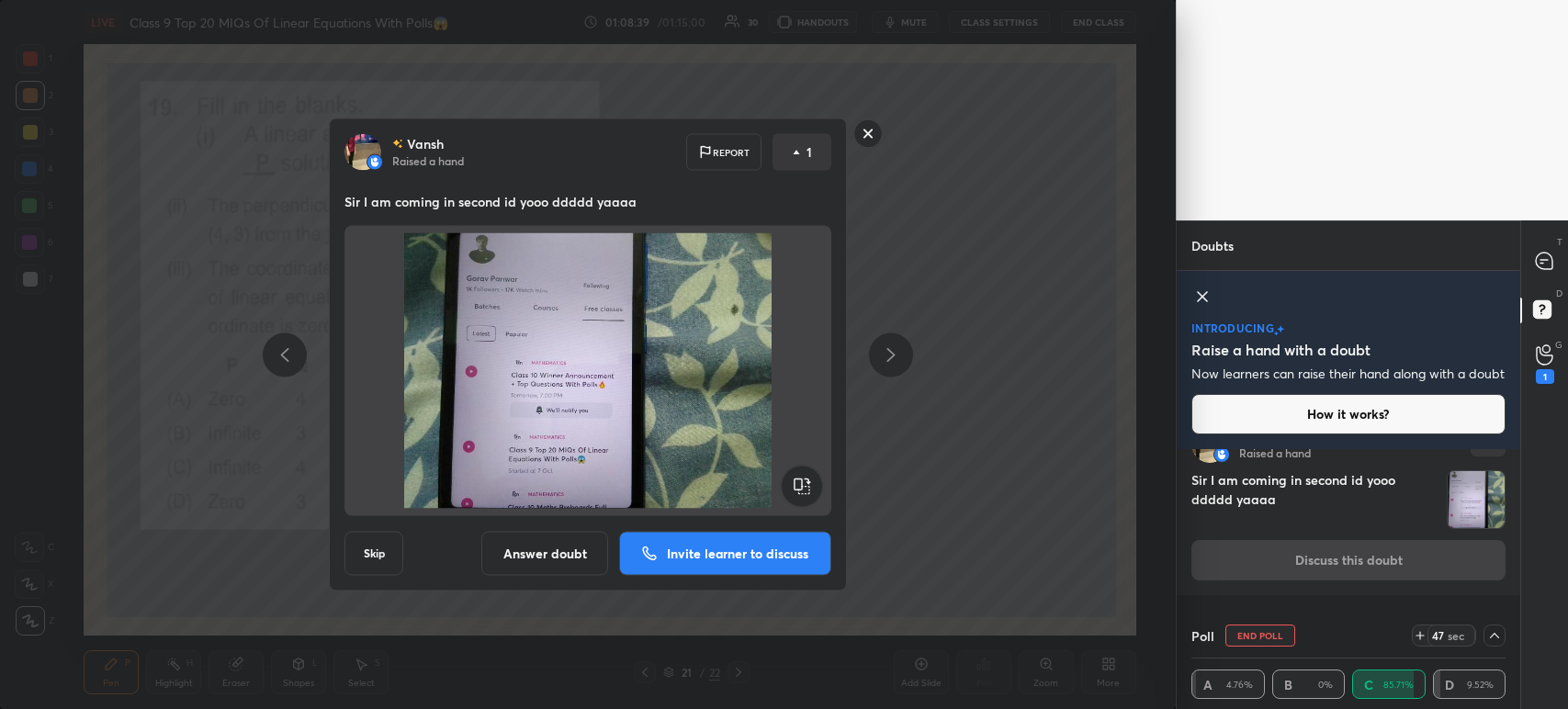
click at [855, 145] on icon at bounding box center [868, 134] width 30 height 30
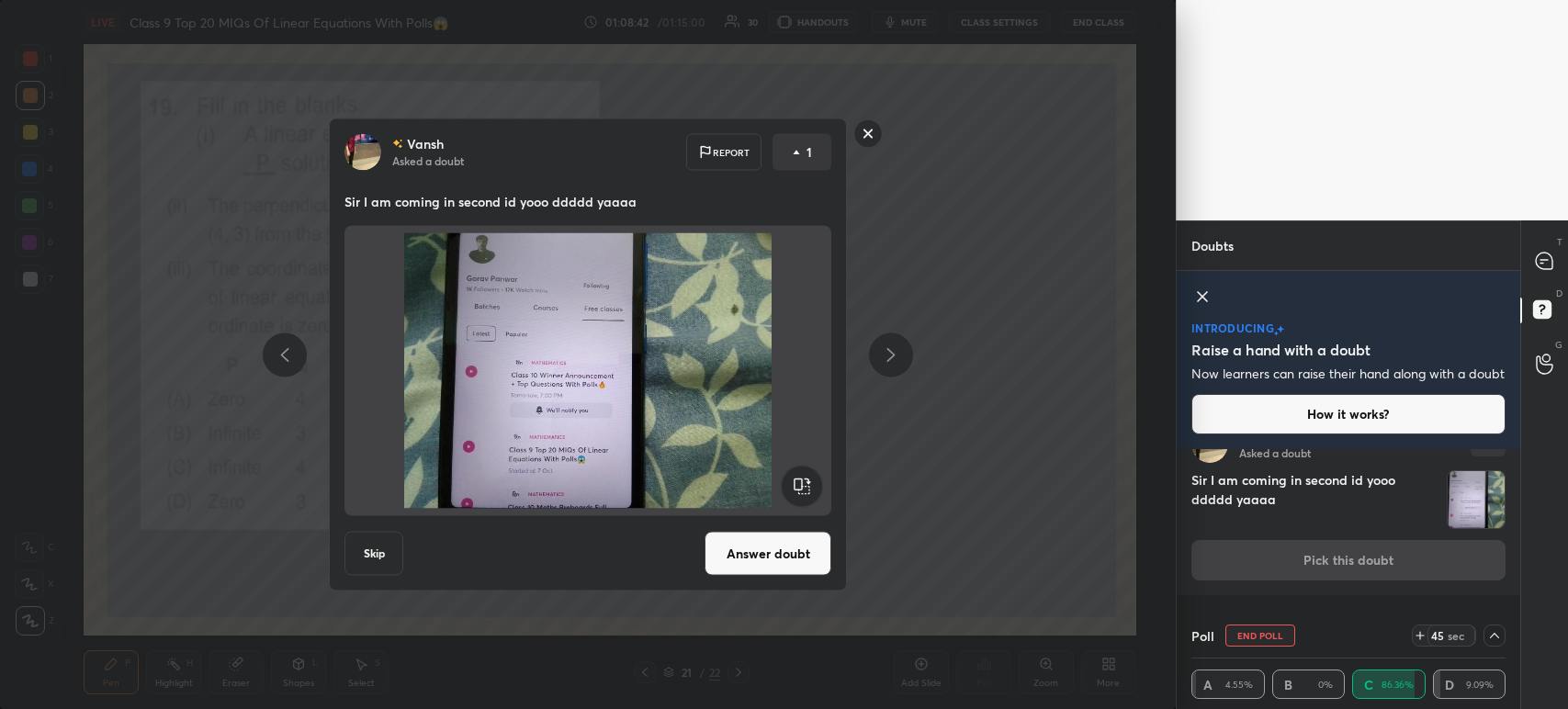
click at [875, 140] on rect at bounding box center [868, 134] width 29 height 29
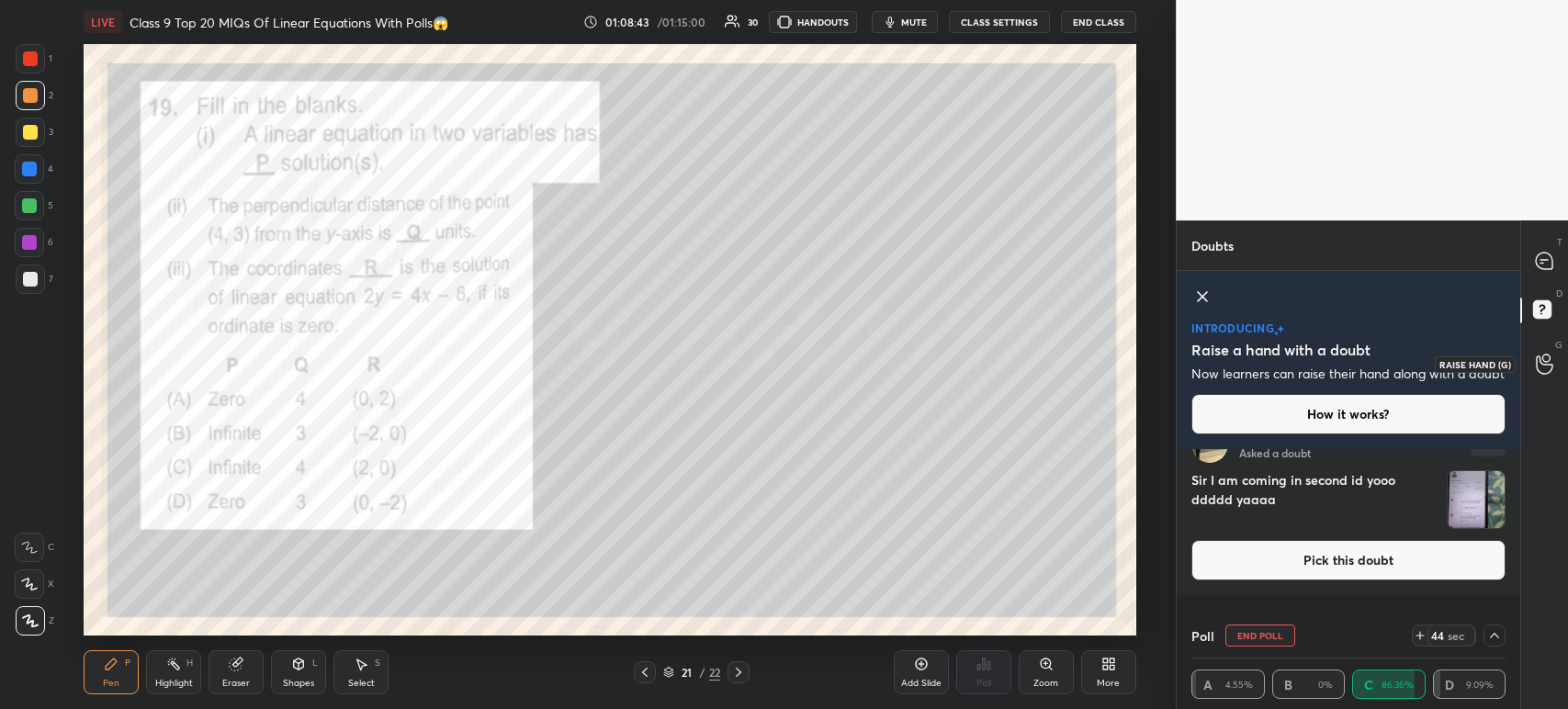
click at [1541, 365] on icon at bounding box center [1545, 364] width 17 height 21
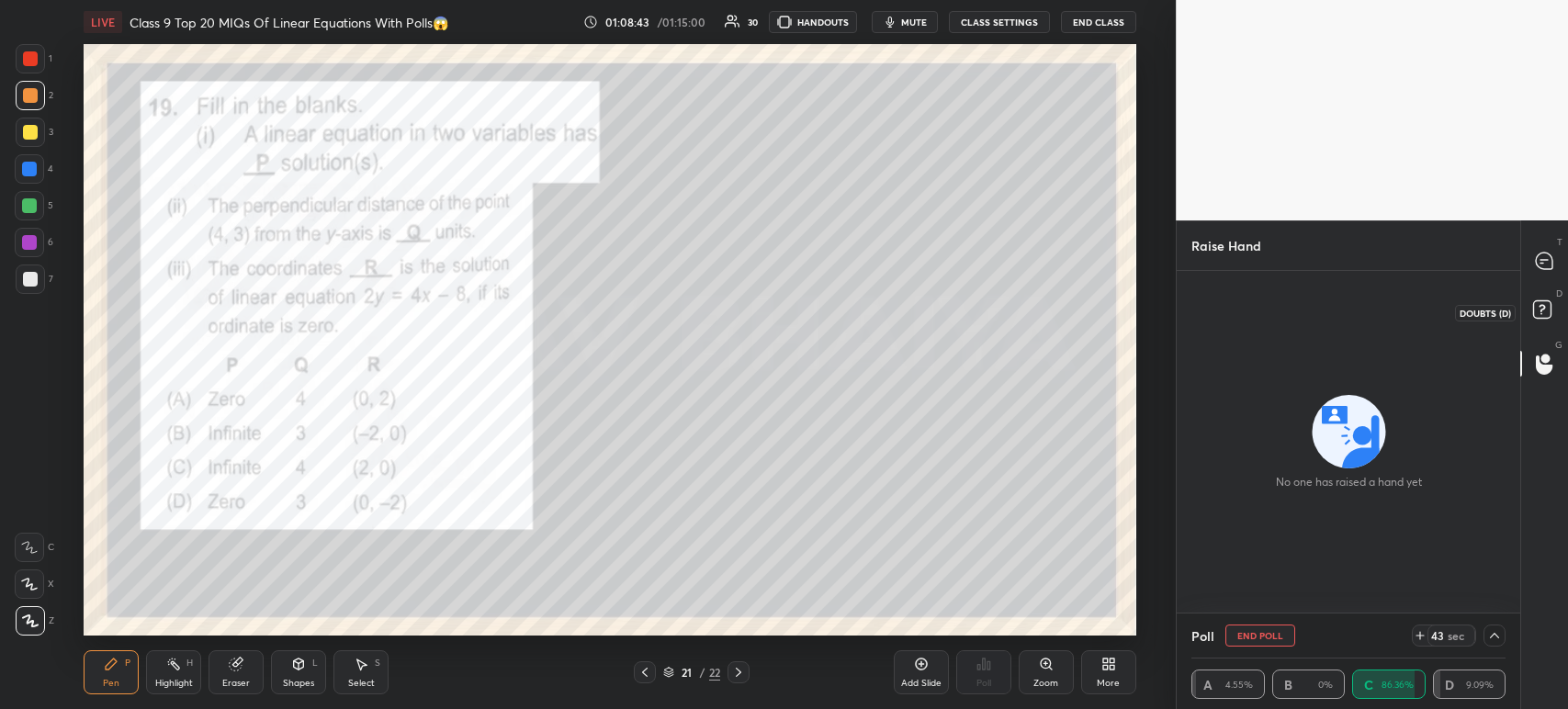
click at [1538, 307] on icon at bounding box center [1541, 309] width 7 height 8
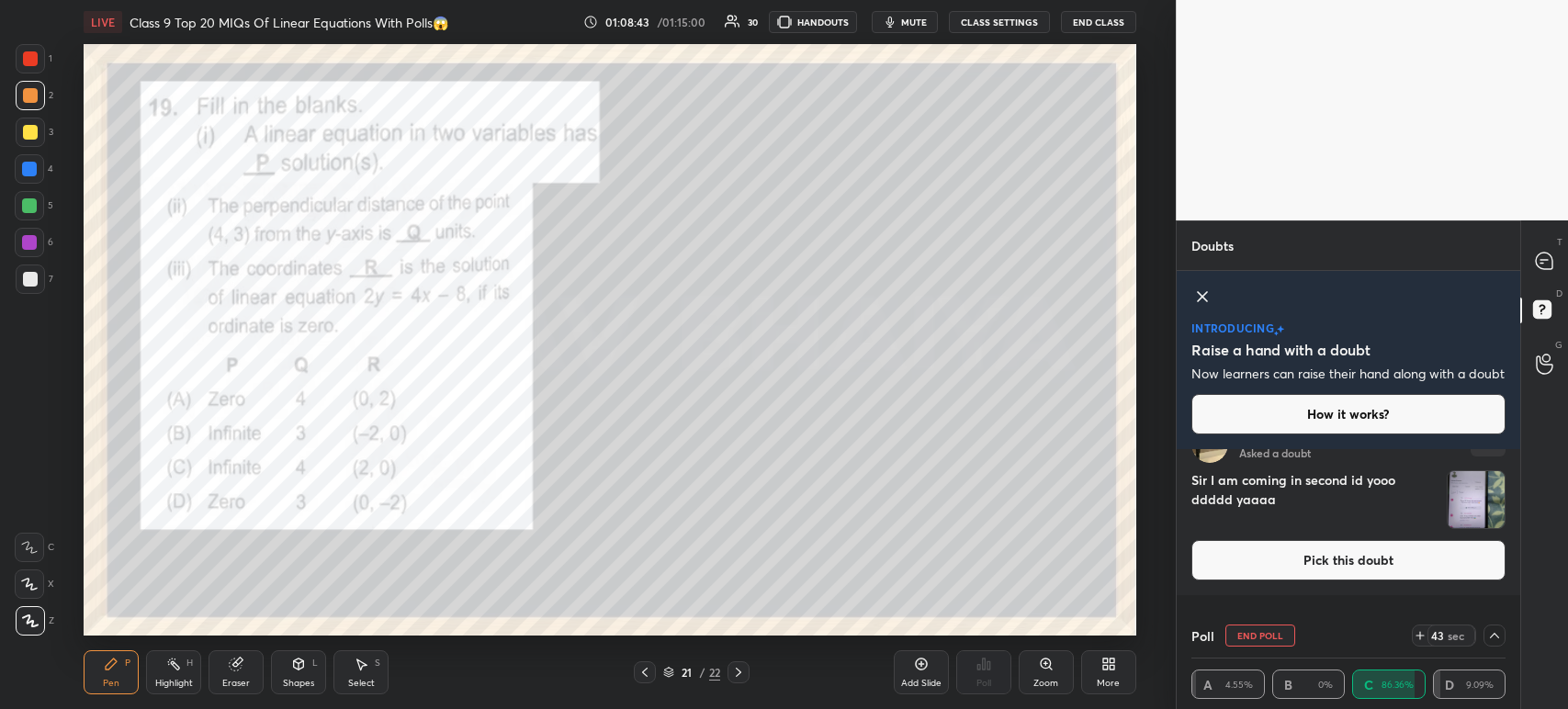
click at [1542, 280] on div "T Messages (T)" at bounding box center [1544, 260] width 47 height 51
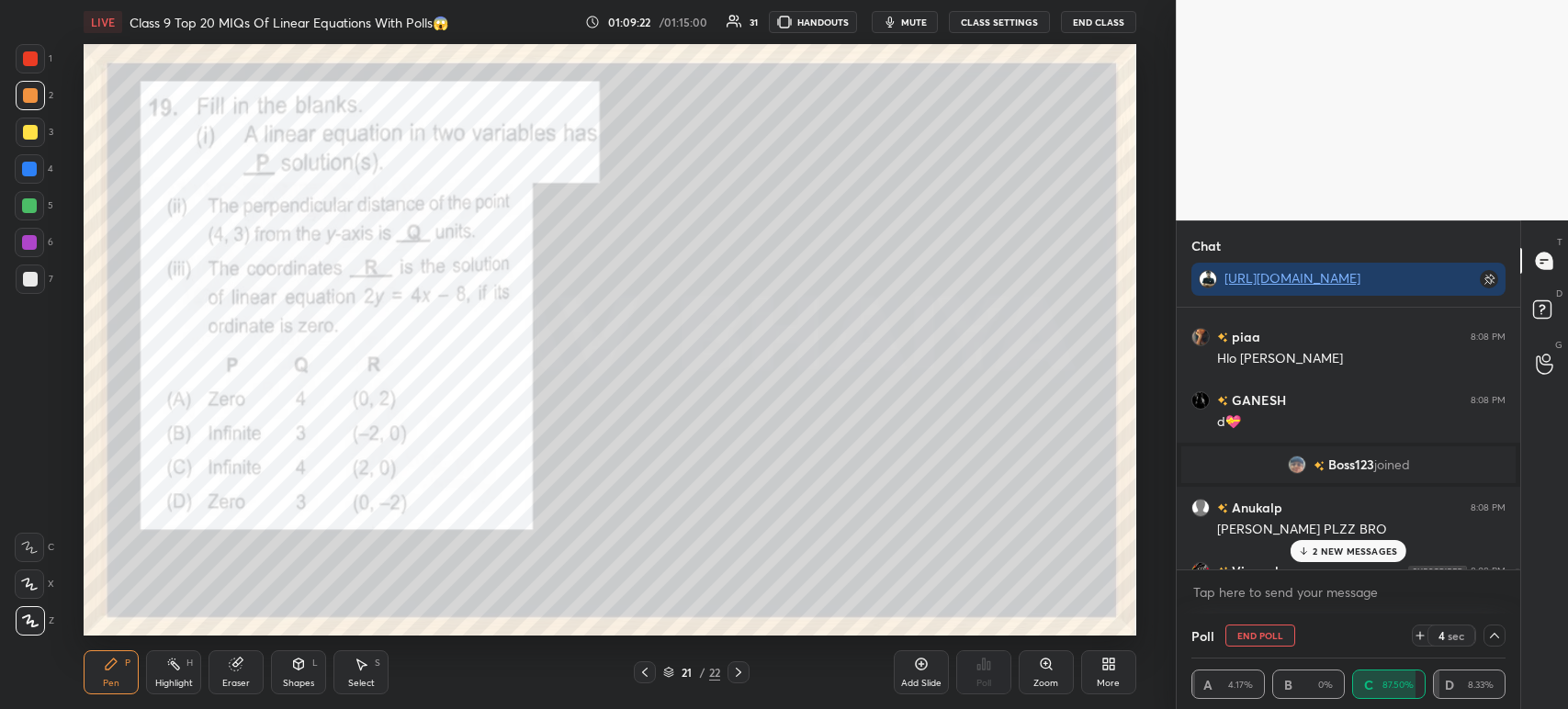
click at [1301, 475] on div "Boss123 joined" at bounding box center [1348, 465] width 334 height 37
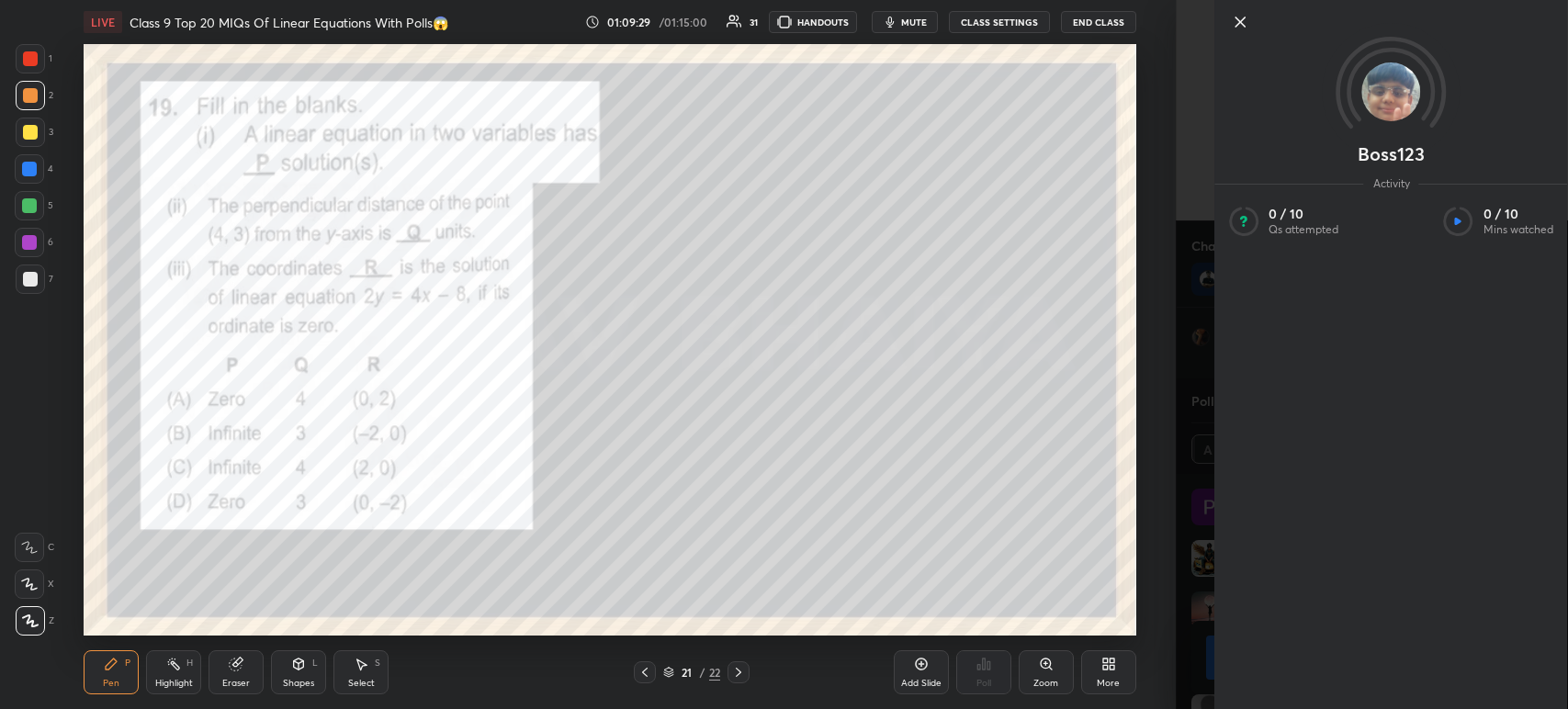
click at [1247, 25] on icon at bounding box center [1240, 21] width 22 height 22
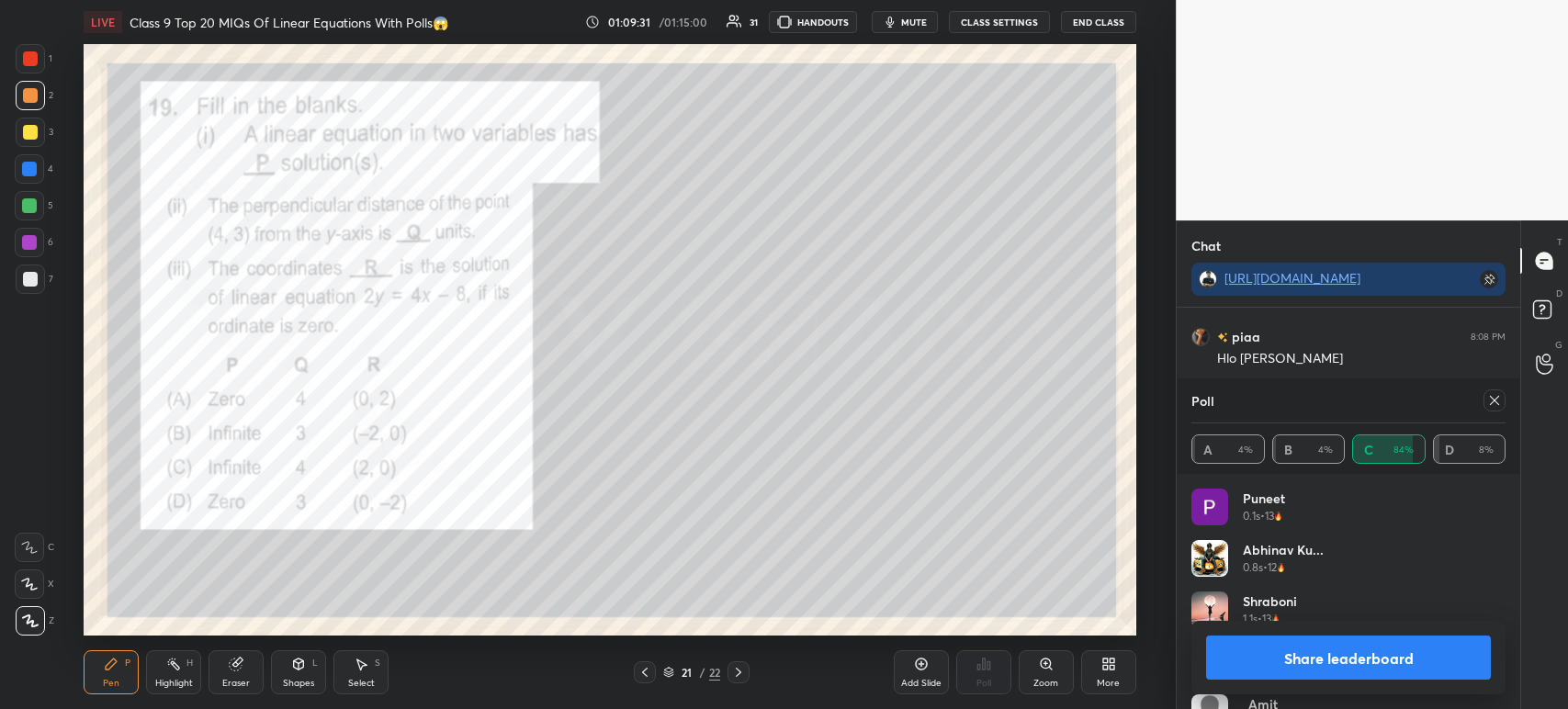
click at [1266, 662] on button "Share leaderboard" at bounding box center [1349, 657] width 285 height 44
type textarea "x"
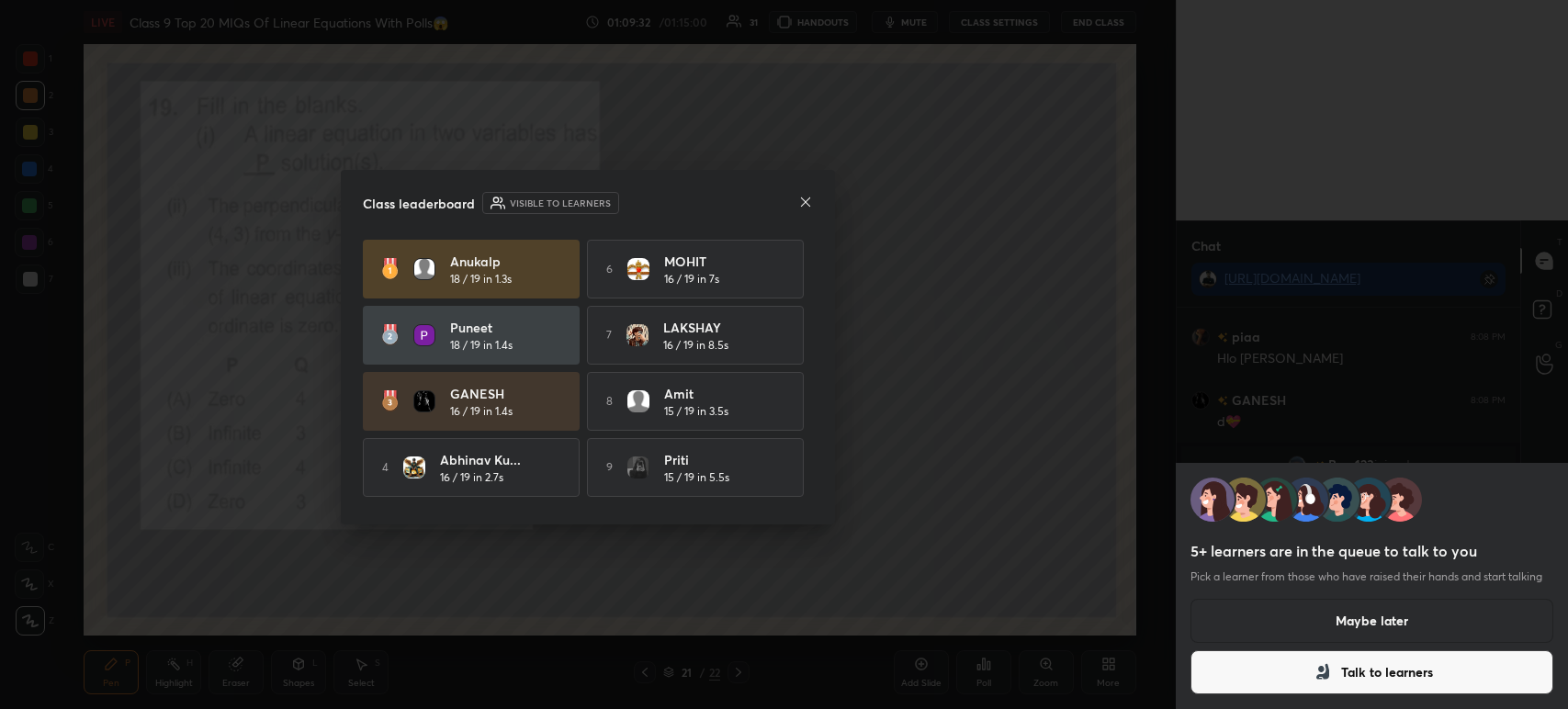
click at [1296, 615] on button "Maybe later" at bounding box center [1372, 620] width 363 height 44
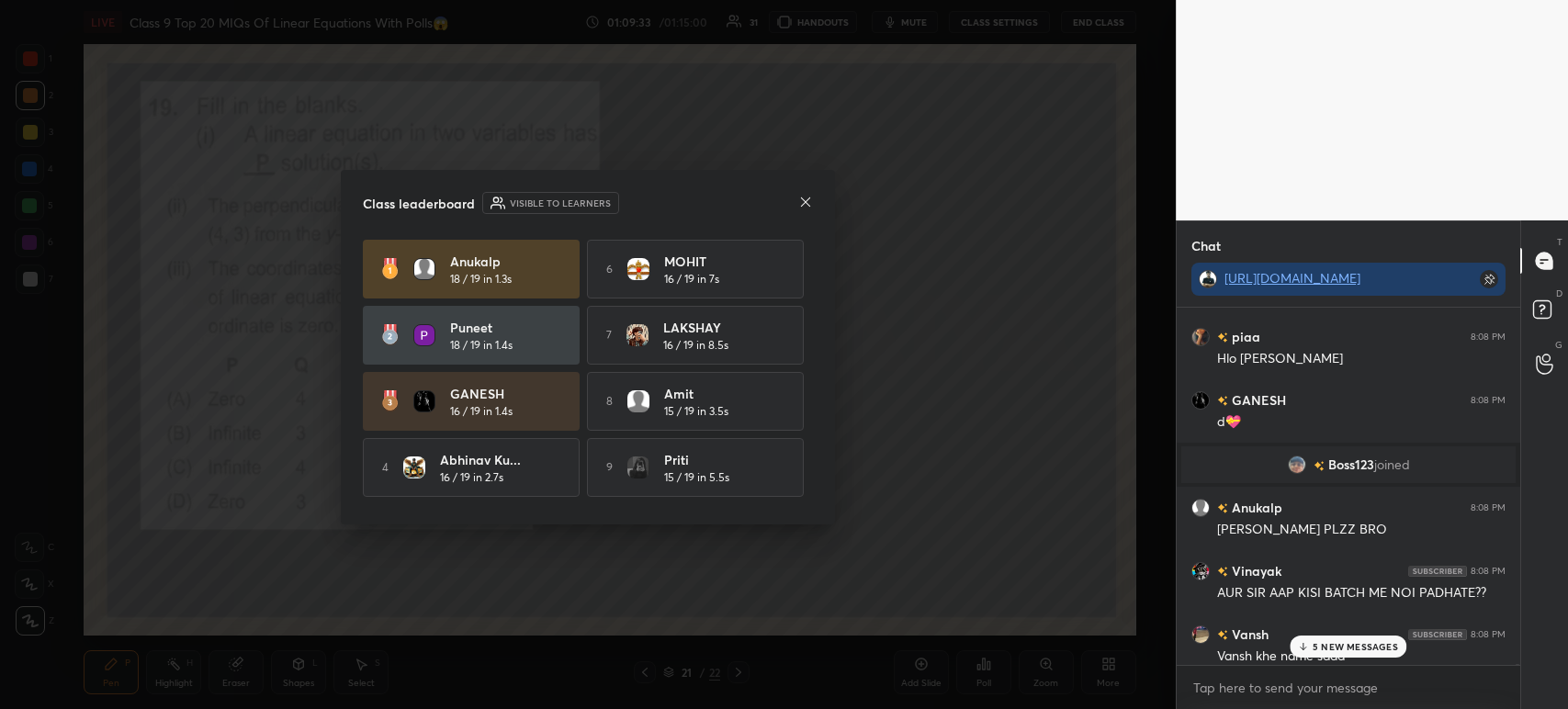
click at [813, 202] on div "Class leaderboard Visible to learners Anukalp 18 / 19 in 1.3s 6 MOHIT 16 / 19 i…" at bounding box center [587, 347] width 494 height 354
click at [815, 197] on div "Class leaderboard Visible to learners Anukalp 18 / 19 in 1.3s 6 MOHIT 16 / 19 i…" at bounding box center [587, 347] width 494 height 354
click at [806, 194] on icon at bounding box center [805, 201] width 14 height 14
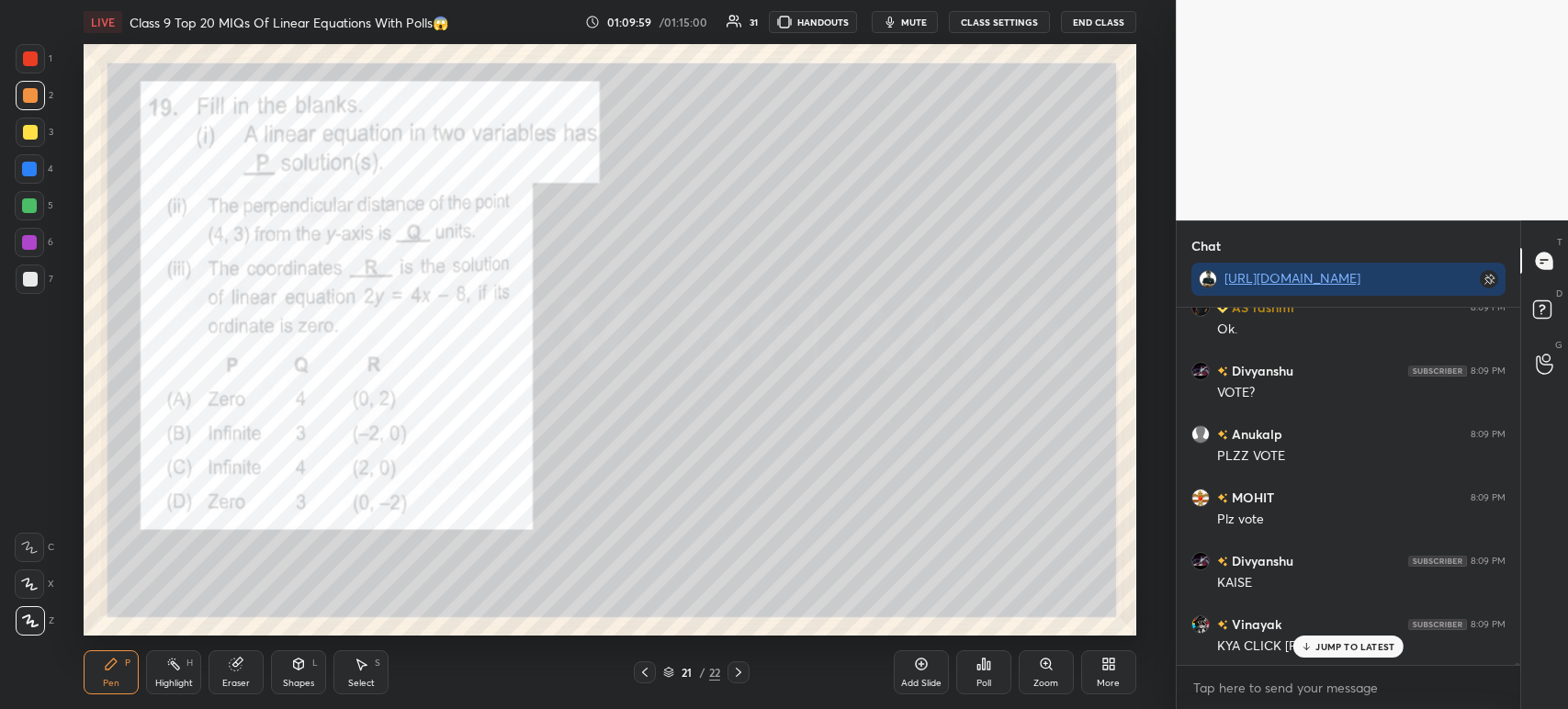
click at [991, 679] on div "Poll" at bounding box center [983, 683] width 14 height 10
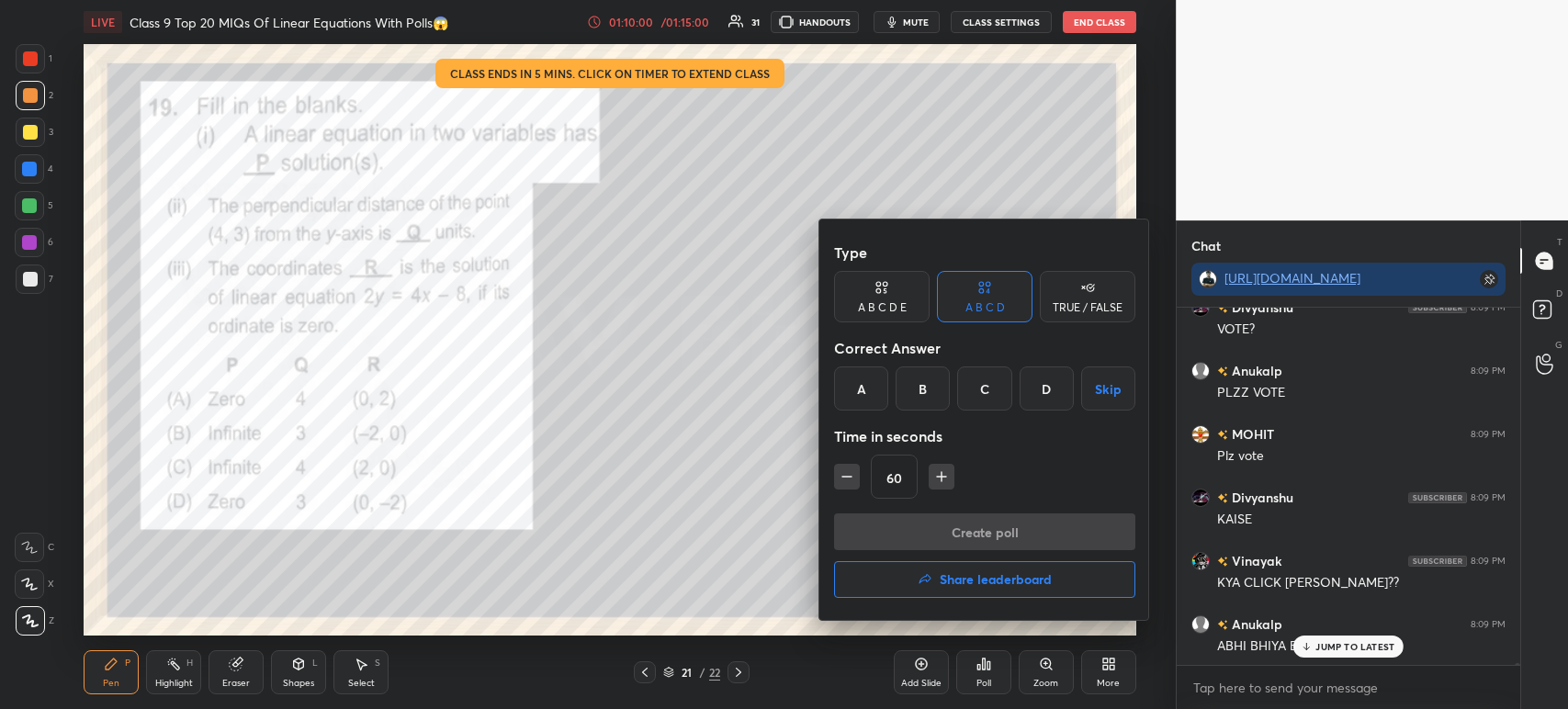
click at [963, 585] on h4 "Share leaderboard" at bounding box center [995, 578] width 112 height 13
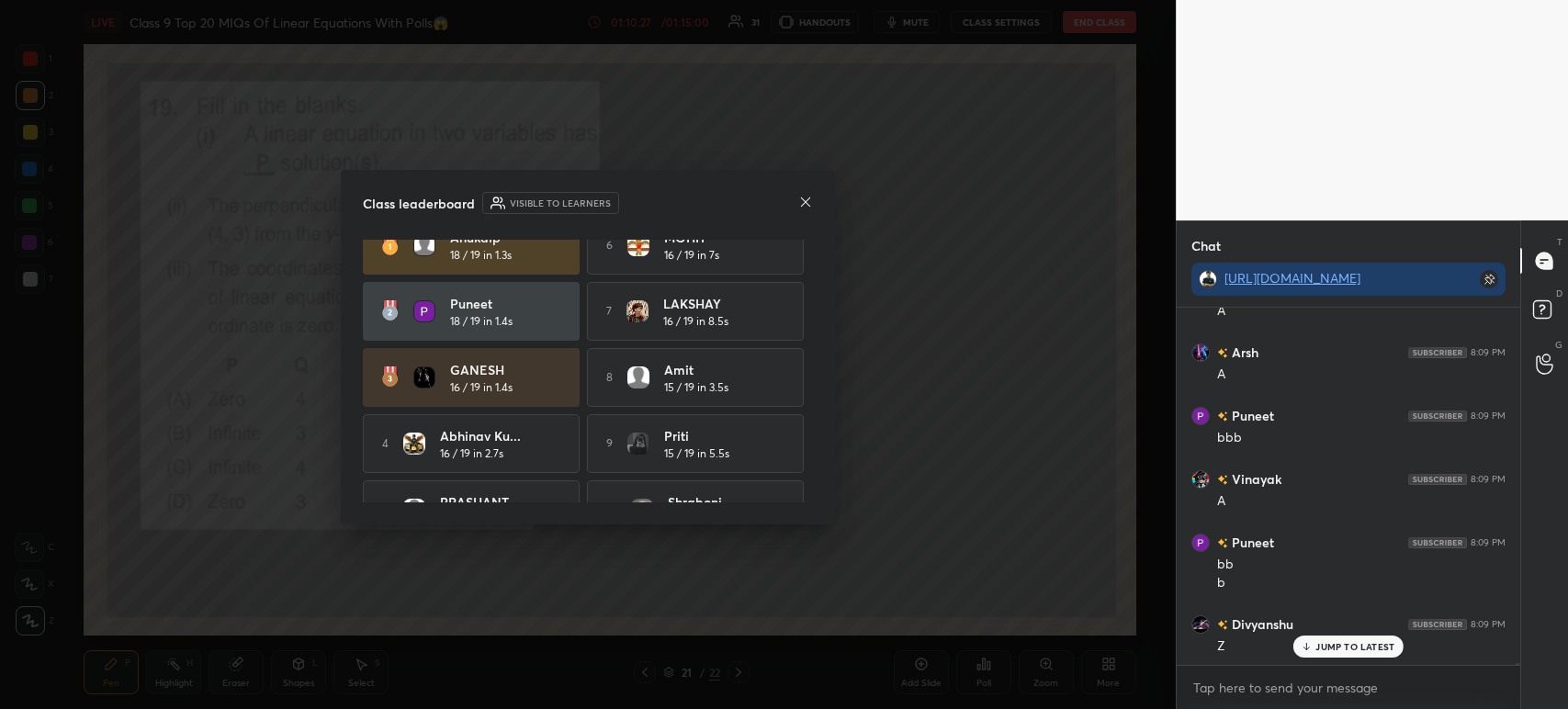
click at [808, 204] on icon at bounding box center [805, 201] width 14 height 14
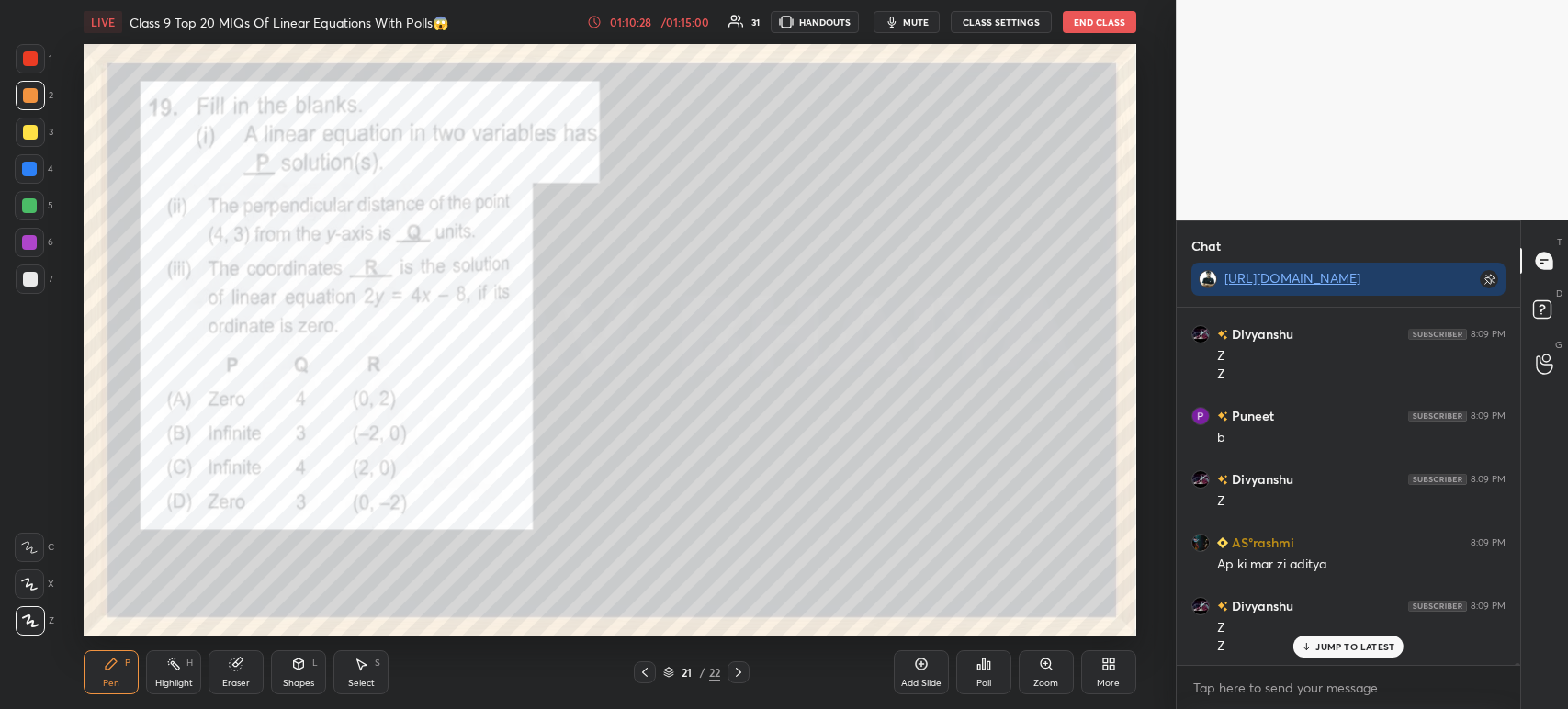
click at [983, 660] on icon at bounding box center [984, 663] width 3 height 11
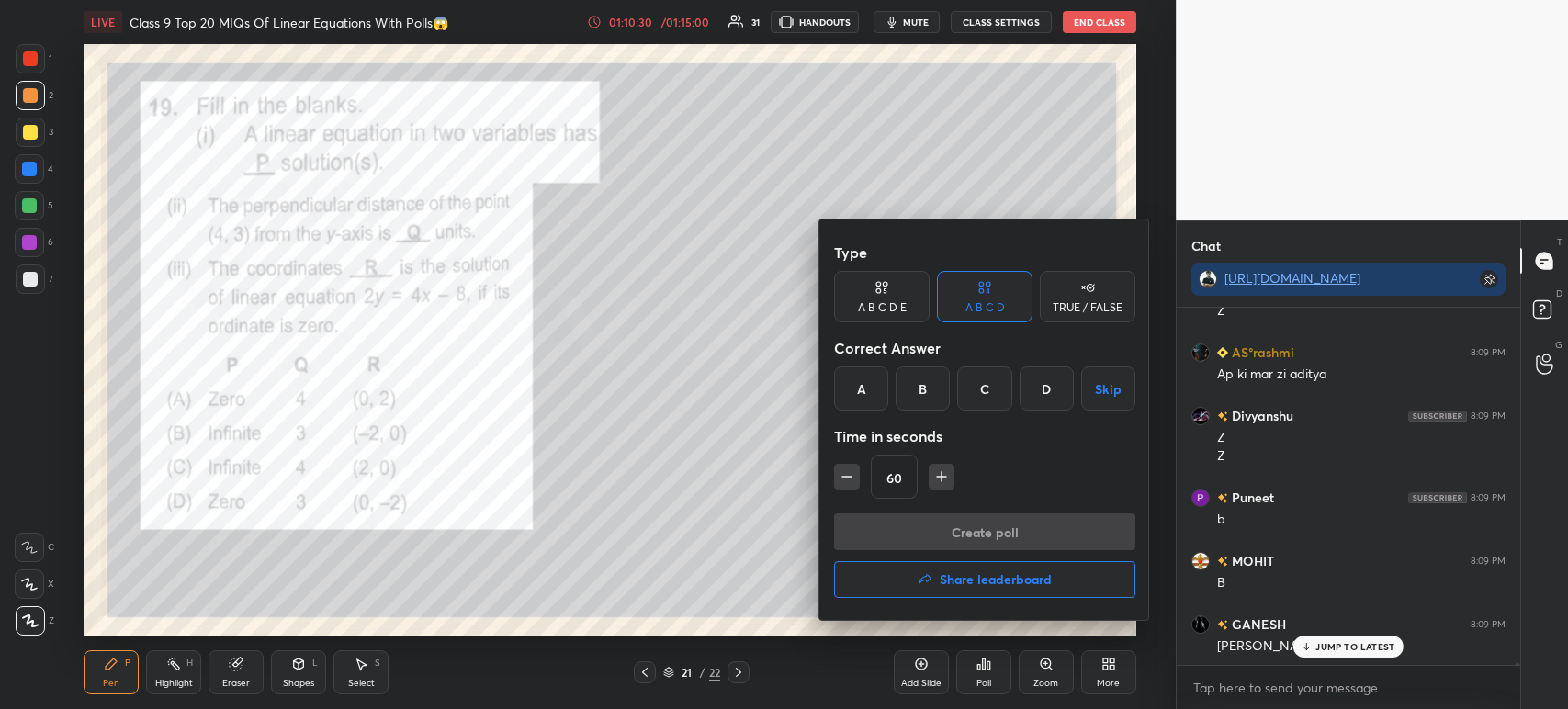
click at [1105, 391] on button "Skip" at bounding box center [1108, 389] width 54 height 44
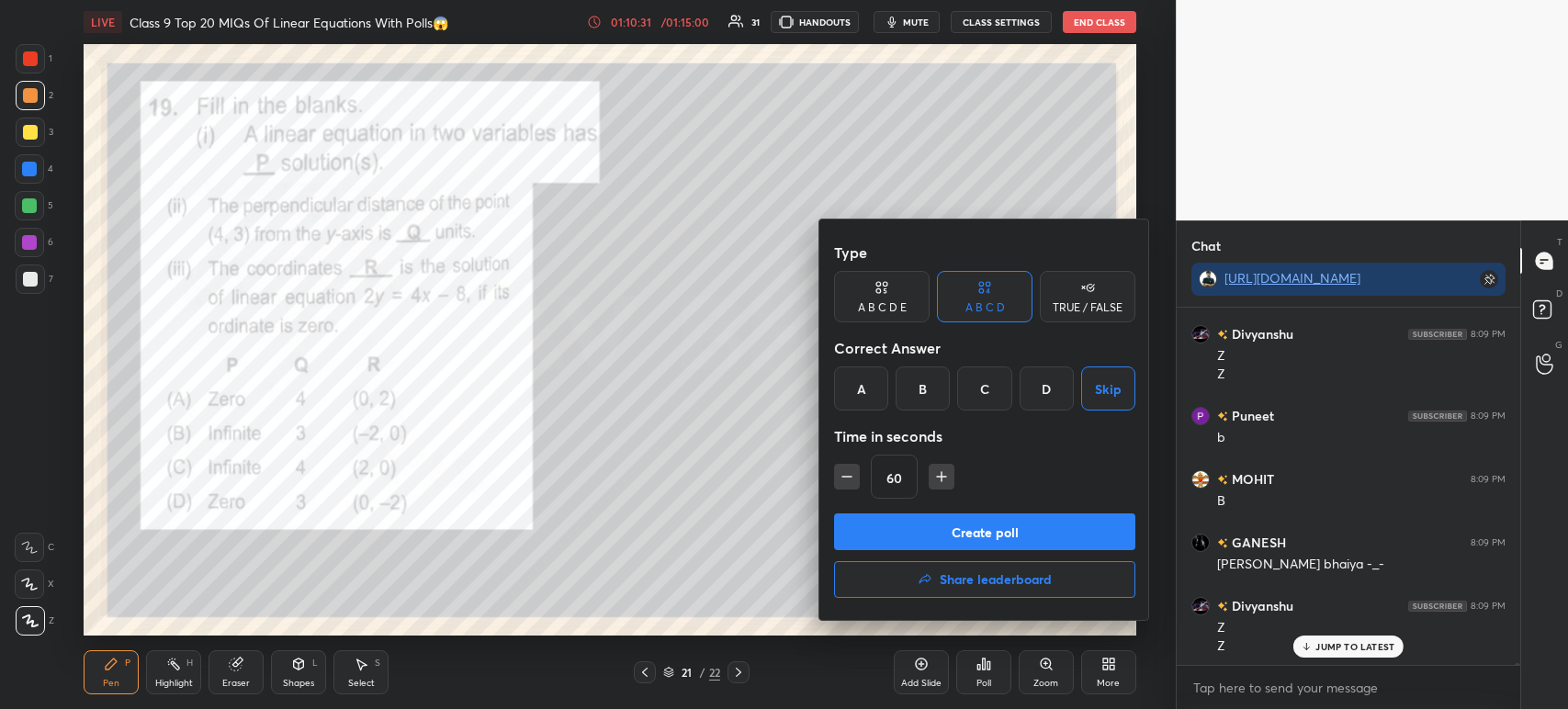
click at [844, 482] on icon "button" at bounding box center [846, 476] width 18 height 18
click at [844, 481] on icon "button" at bounding box center [846, 476] width 18 height 18
type input "30"
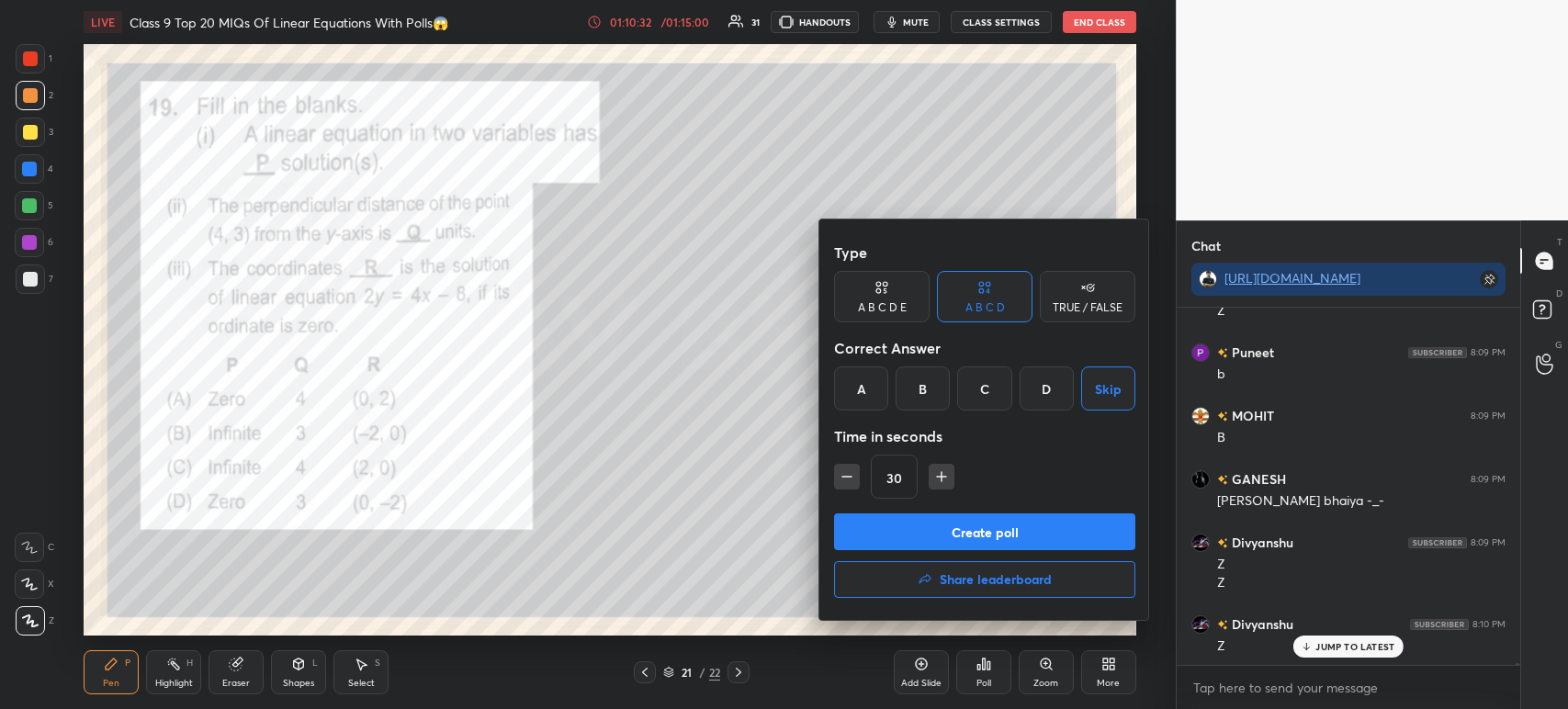
click at [926, 532] on button "Create poll" at bounding box center [984, 531] width 301 height 37
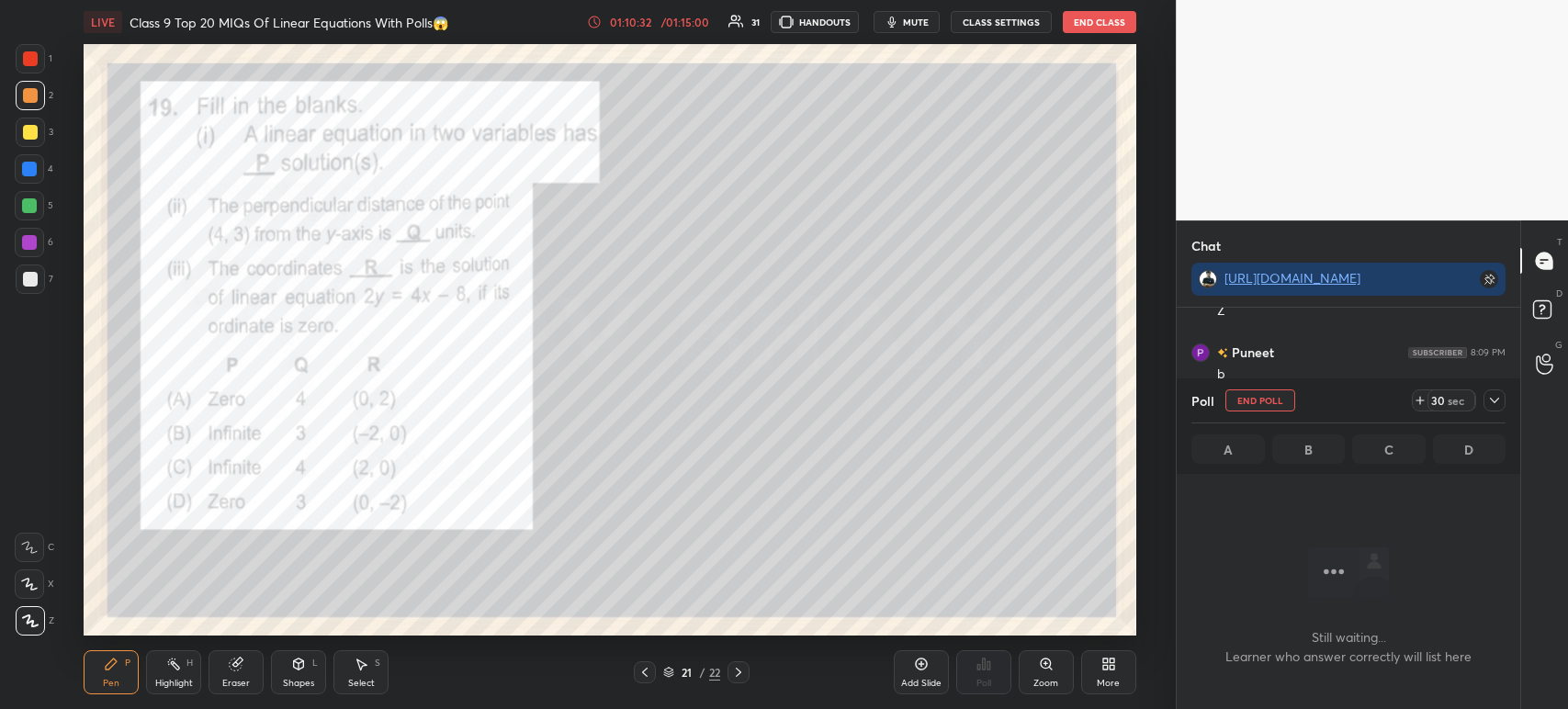
scroll to position [6, 6]
click at [1502, 410] on div at bounding box center [1494, 400] width 22 height 22
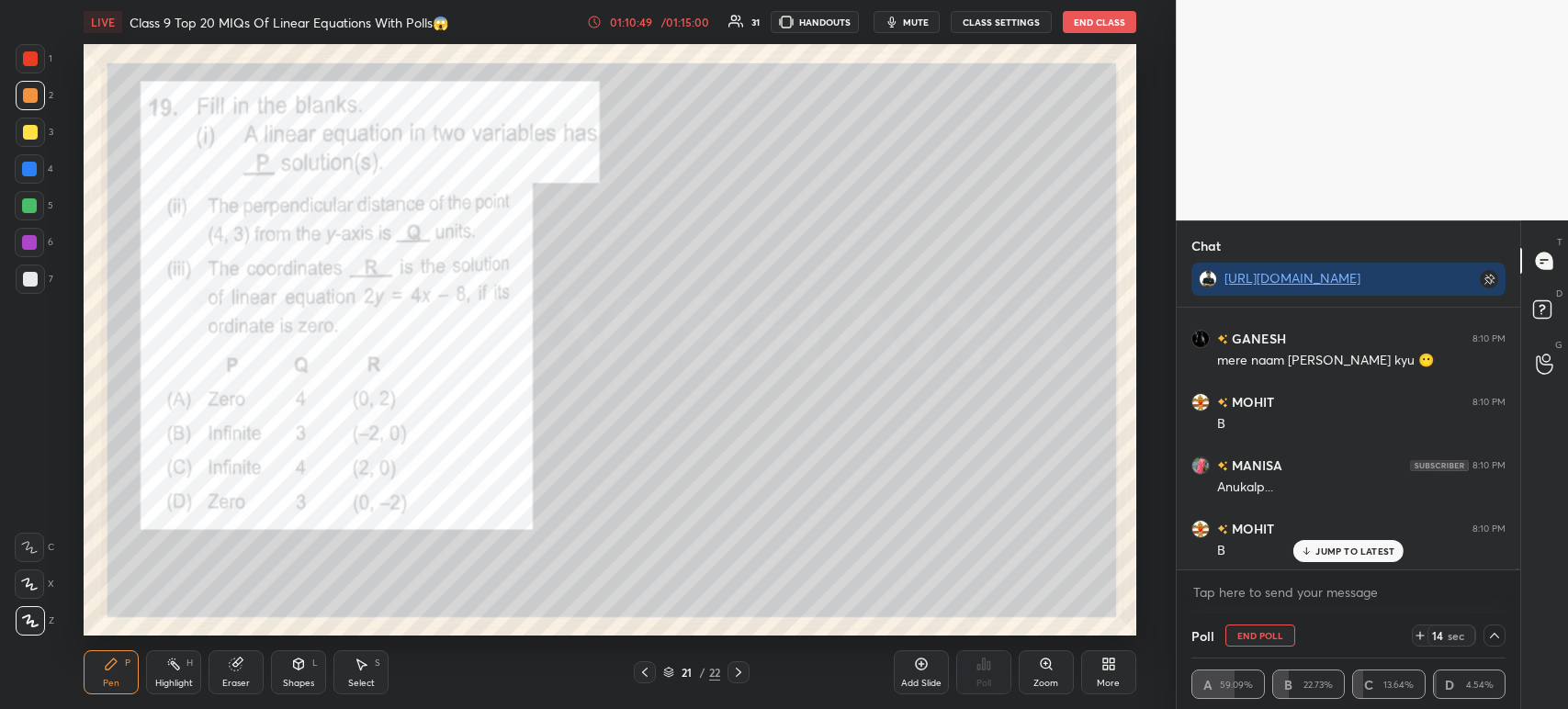
click at [1493, 642] on icon at bounding box center [1494, 635] width 14 height 14
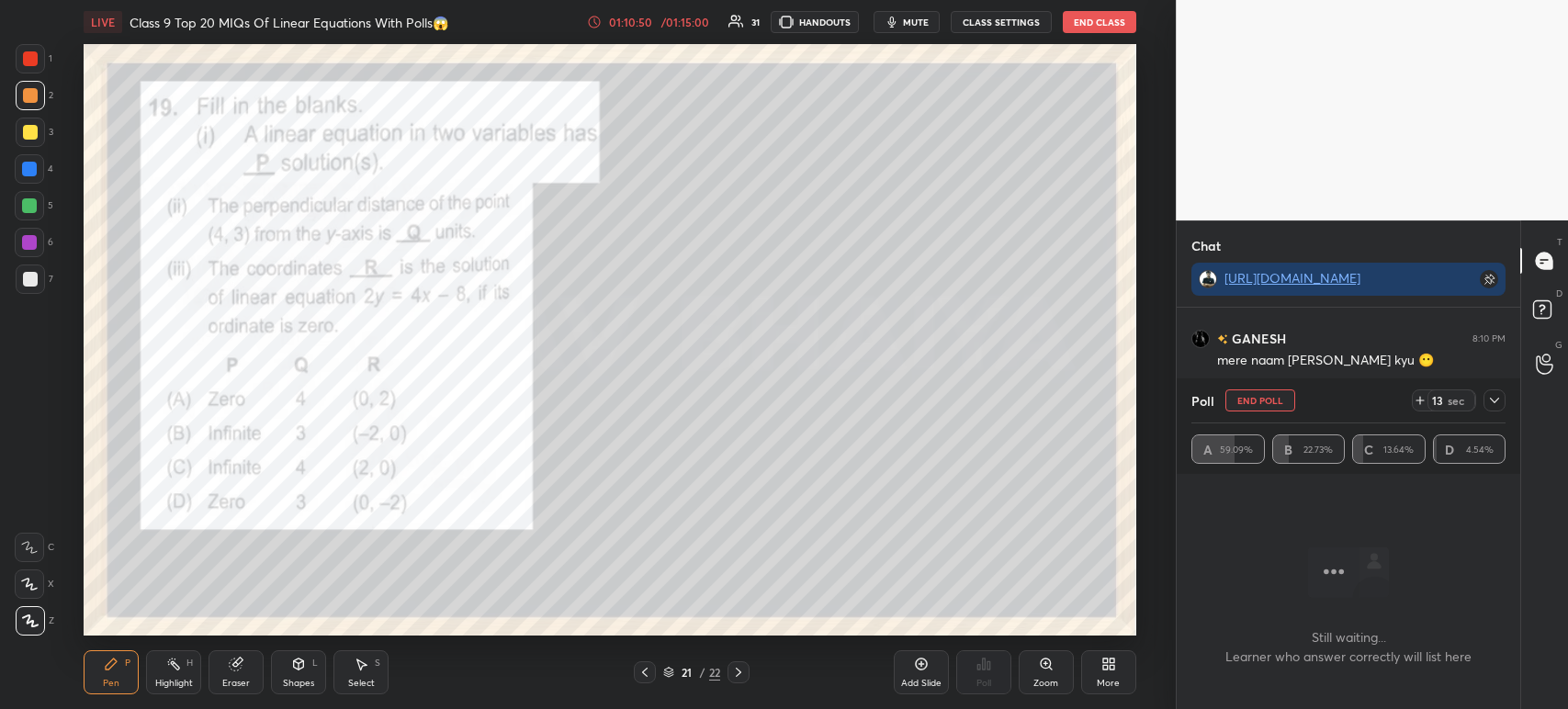
click at [1475, 452] on div "A 59.09% B 22.73% C 13.64% D 4.54%" at bounding box center [1349, 448] width 314 height 30
click at [1491, 403] on icon at bounding box center [1494, 399] width 14 height 14
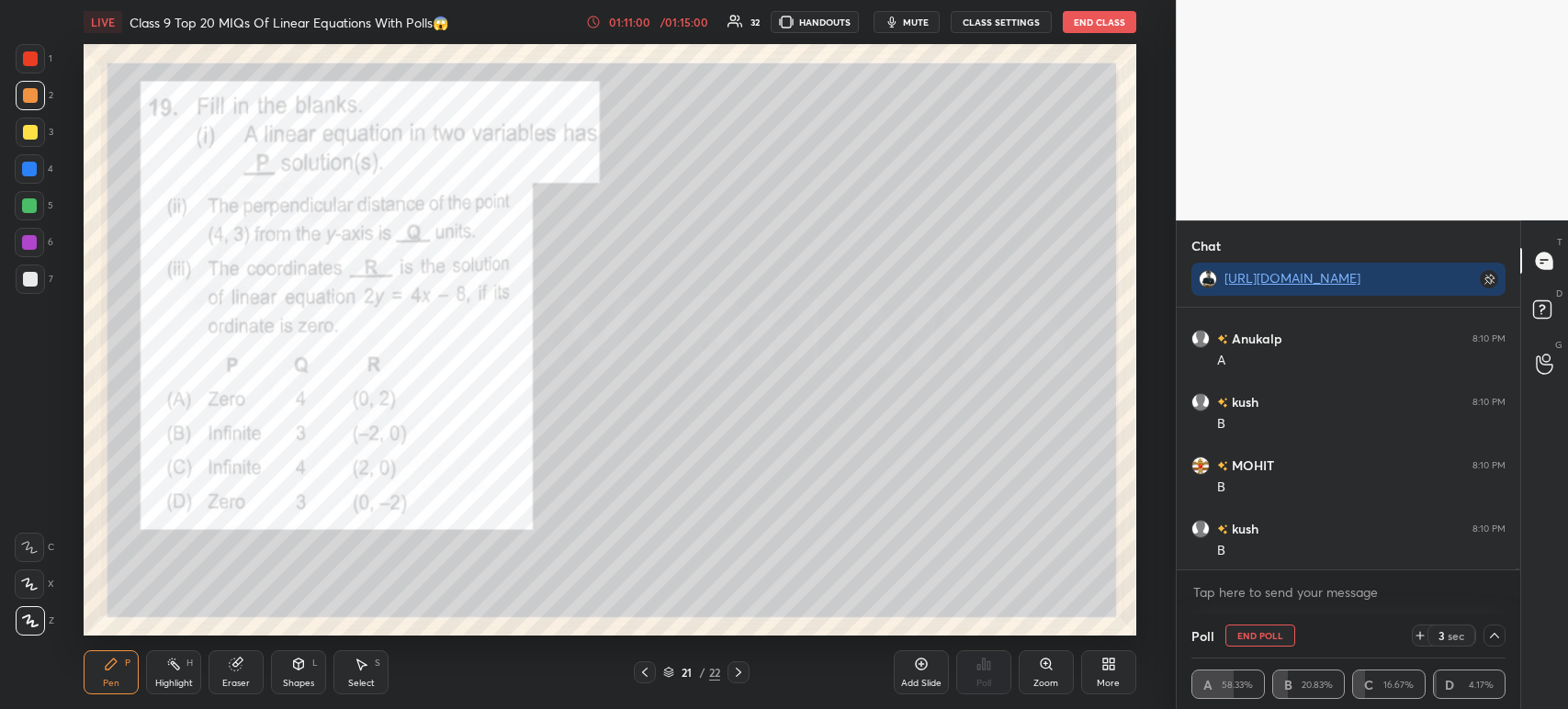
click at [39, 286] on div at bounding box center [30, 279] width 30 height 30
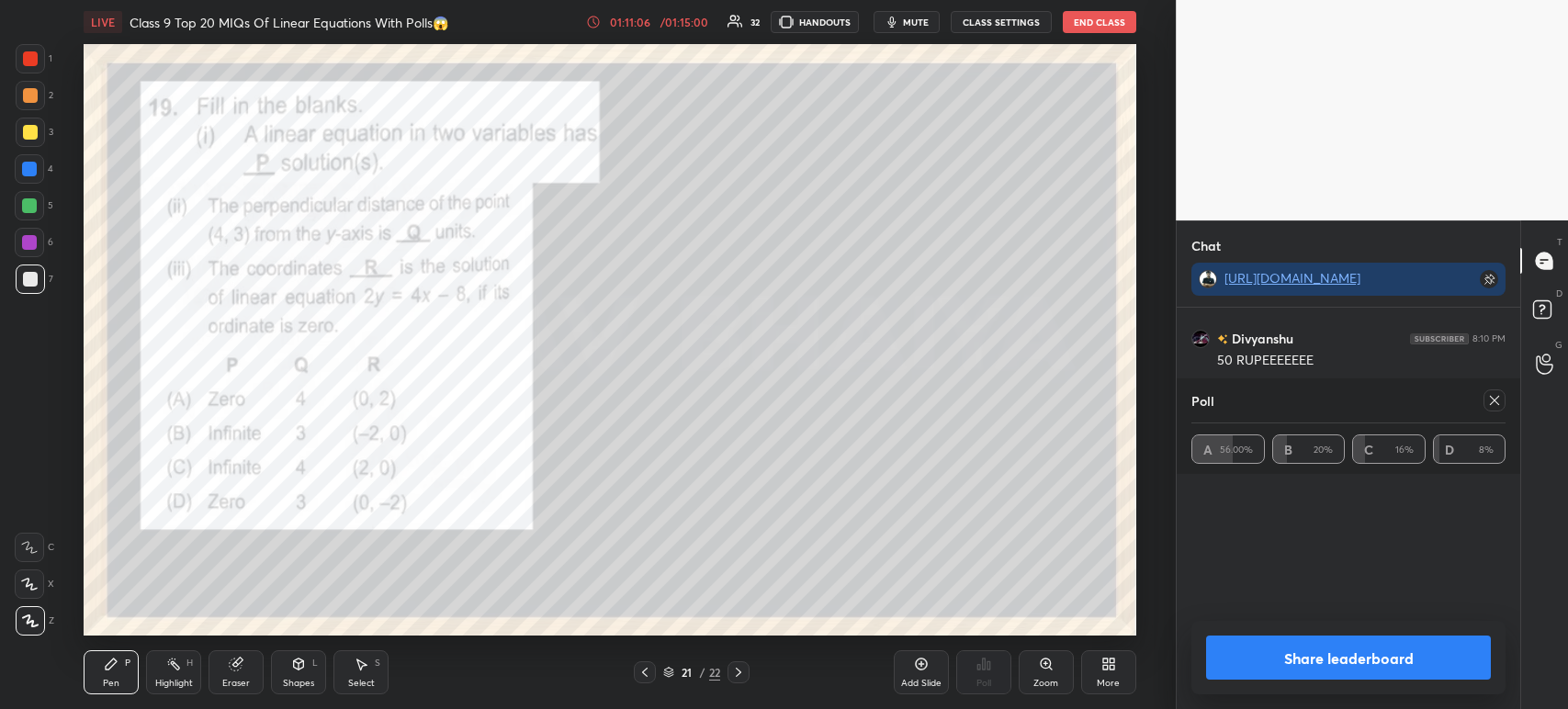
click at [1288, 658] on button "Share leaderboard" at bounding box center [1349, 657] width 285 height 44
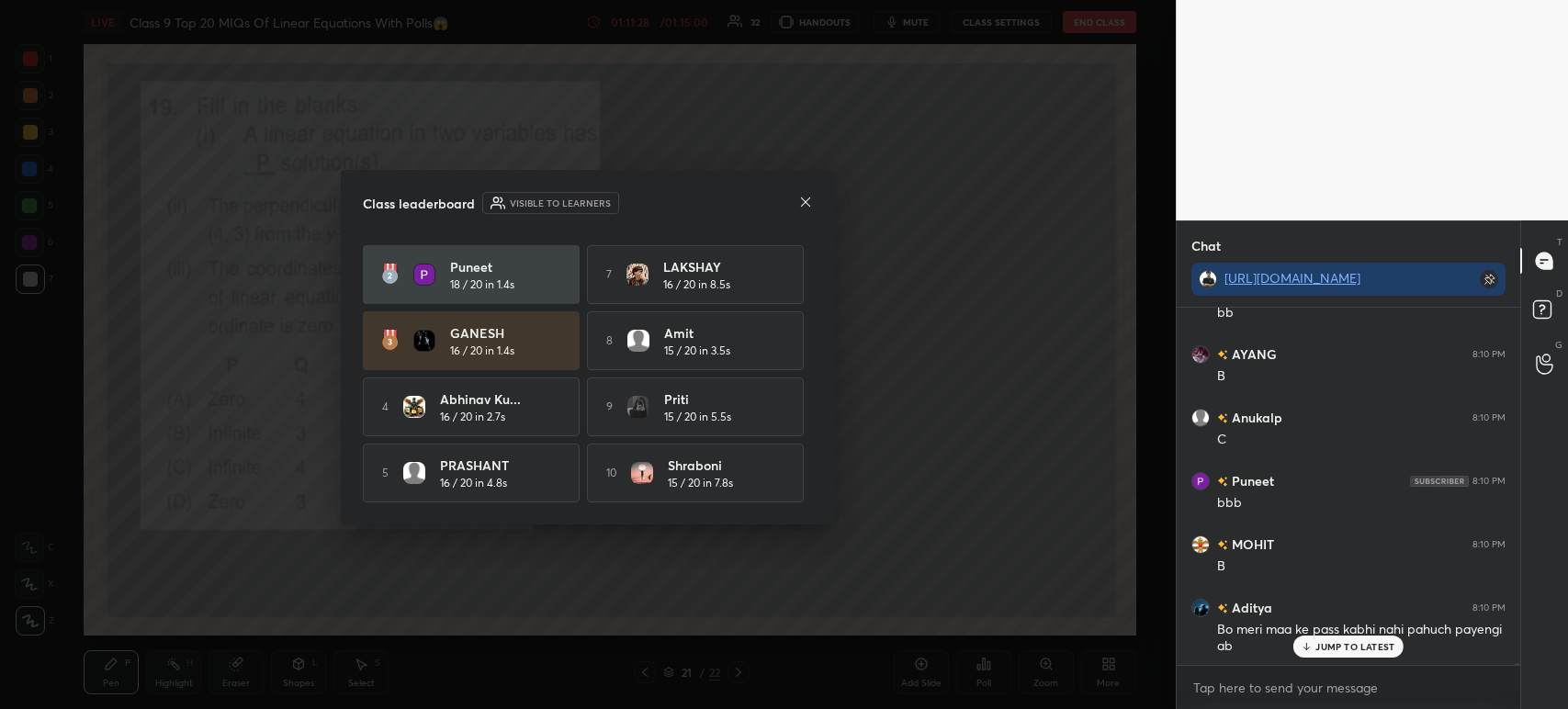
click at [647, 341] on img at bounding box center [638, 341] width 22 height 22
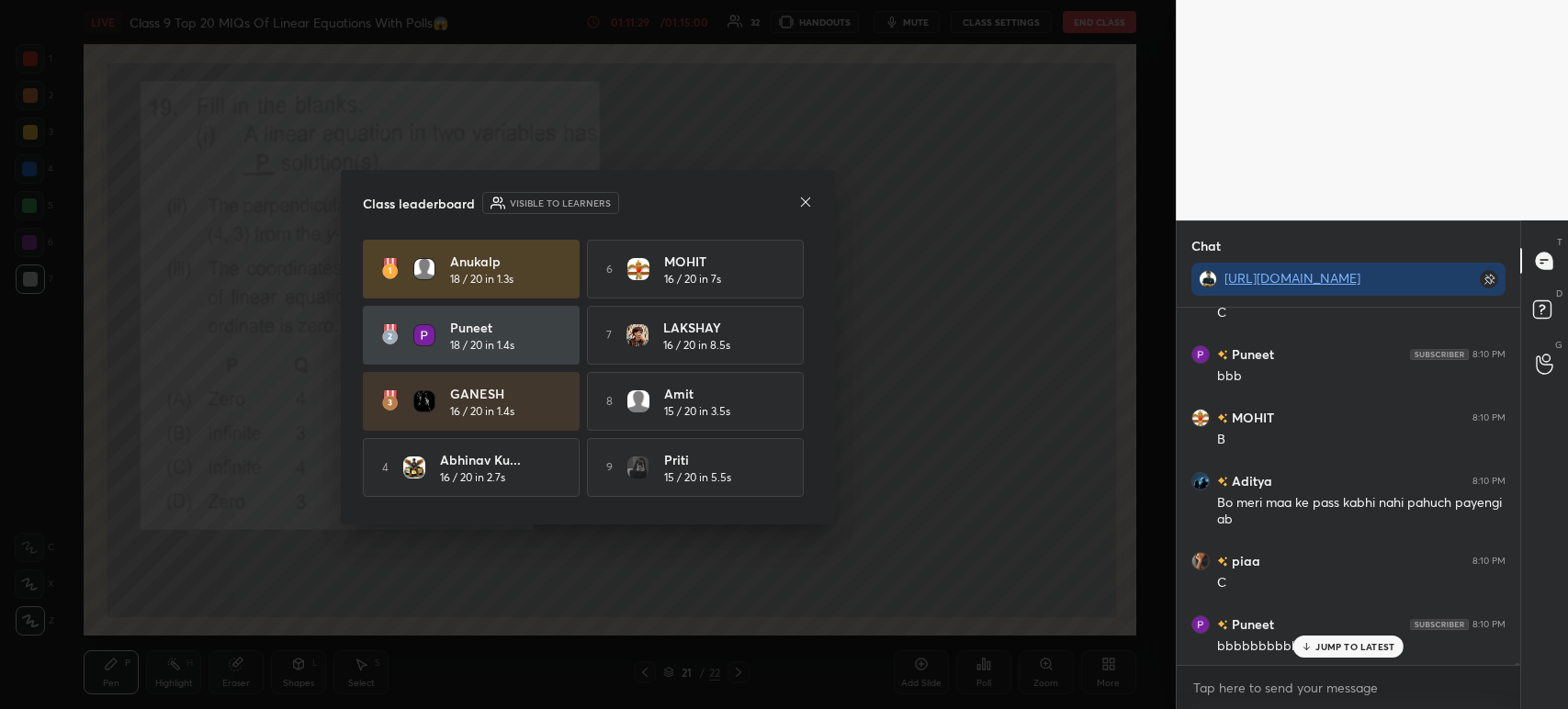
click at [812, 206] on icon at bounding box center [805, 201] width 14 height 14
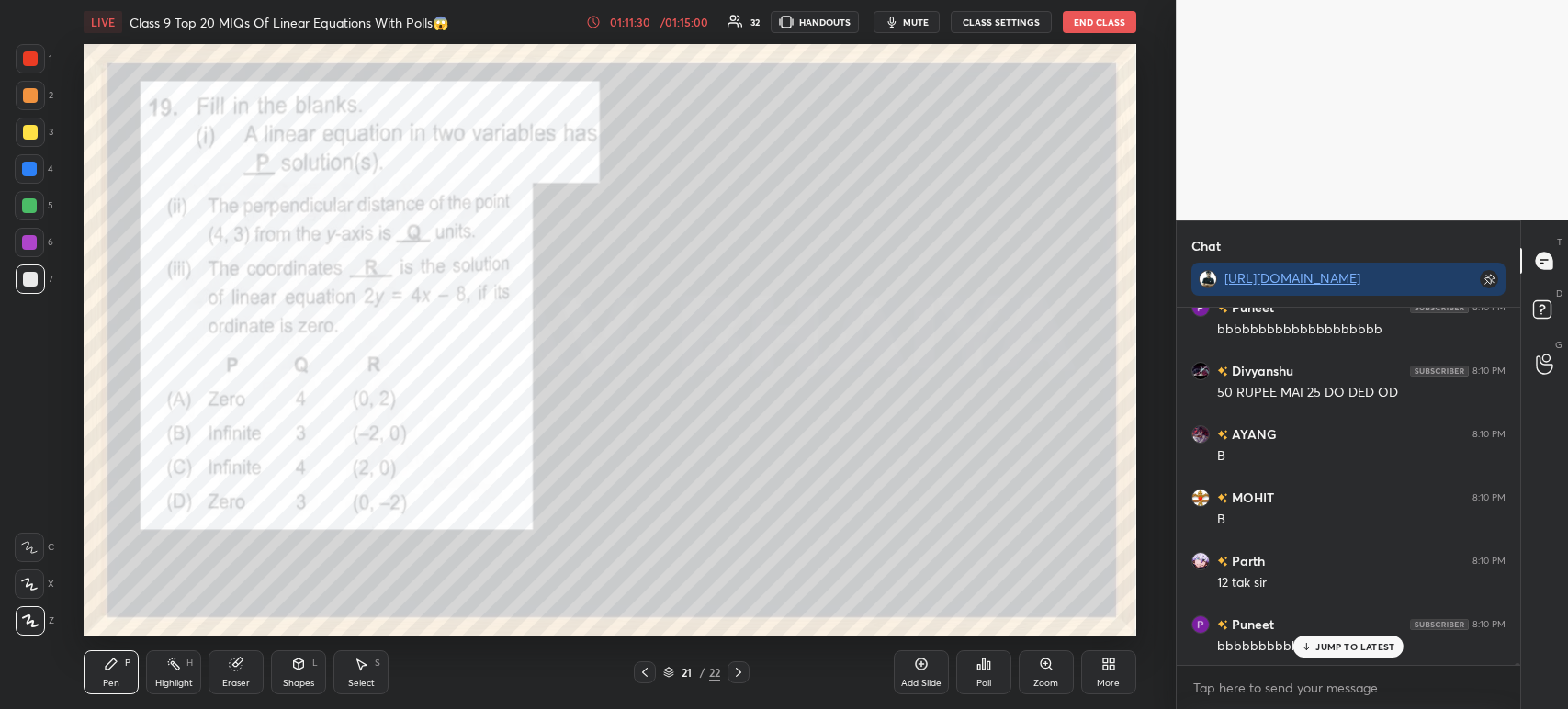
click at [980, 678] on div "Poll" at bounding box center [983, 683] width 14 height 10
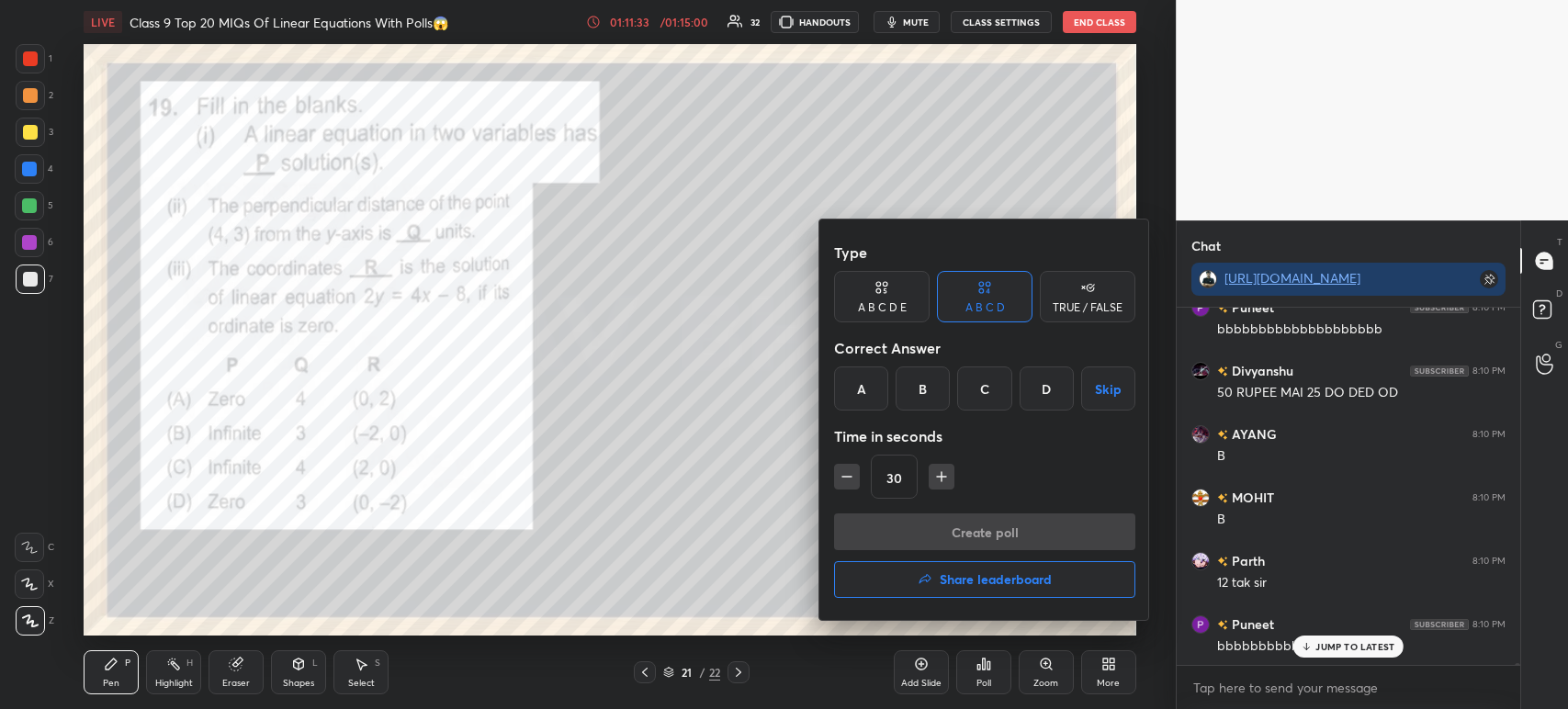
click at [1043, 393] on div "D" at bounding box center [1046, 389] width 54 height 44
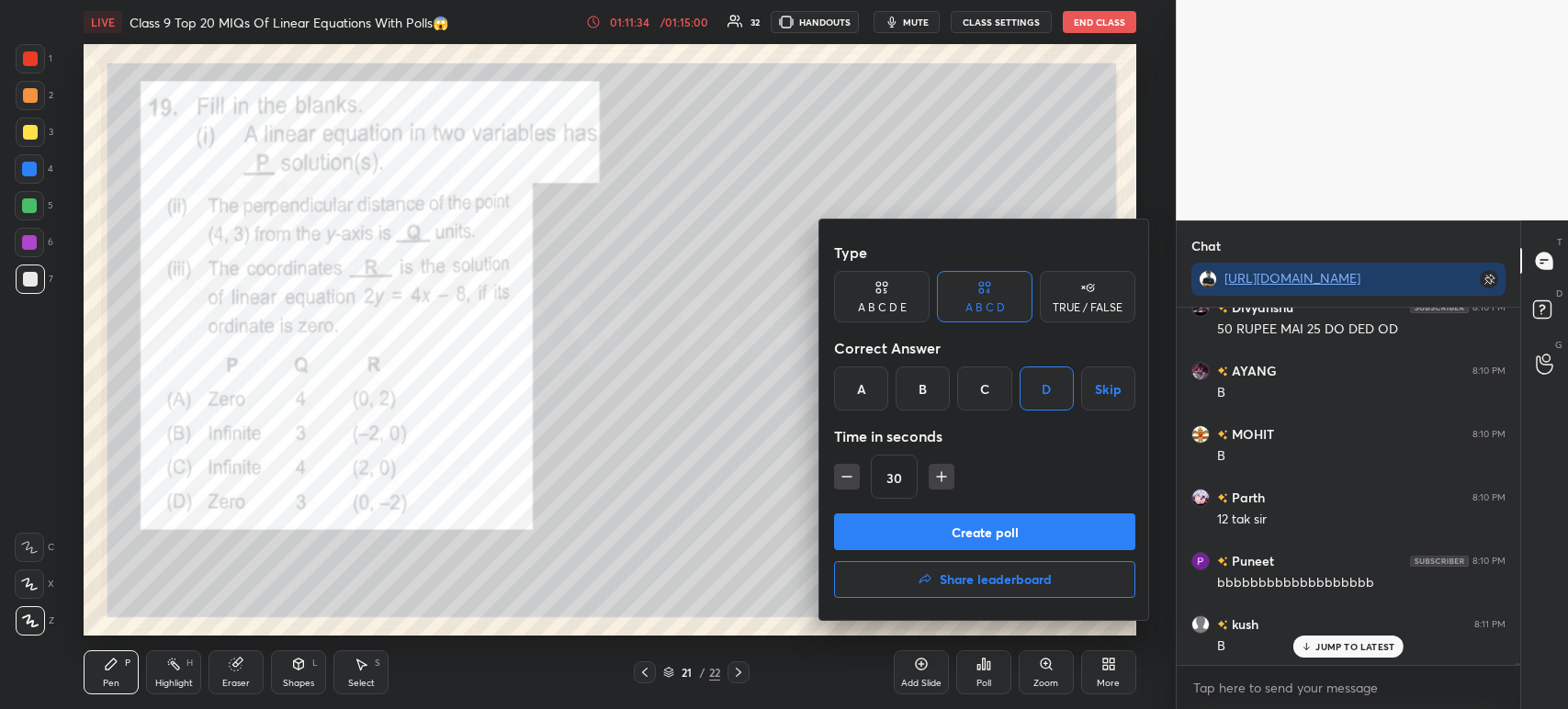
click at [1108, 388] on button "Skip" at bounding box center [1108, 389] width 54 height 44
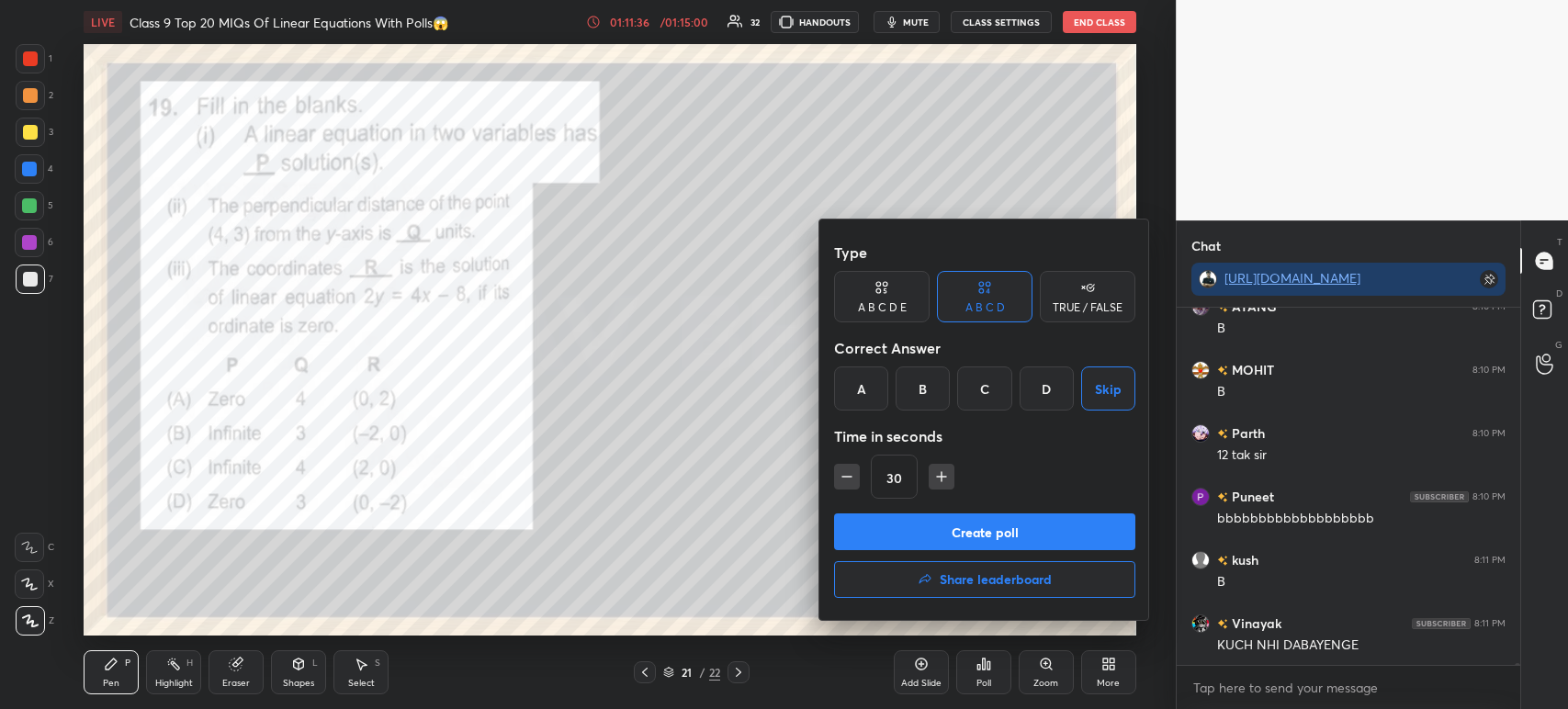
click at [958, 545] on button "Create poll" at bounding box center [984, 531] width 301 height 37
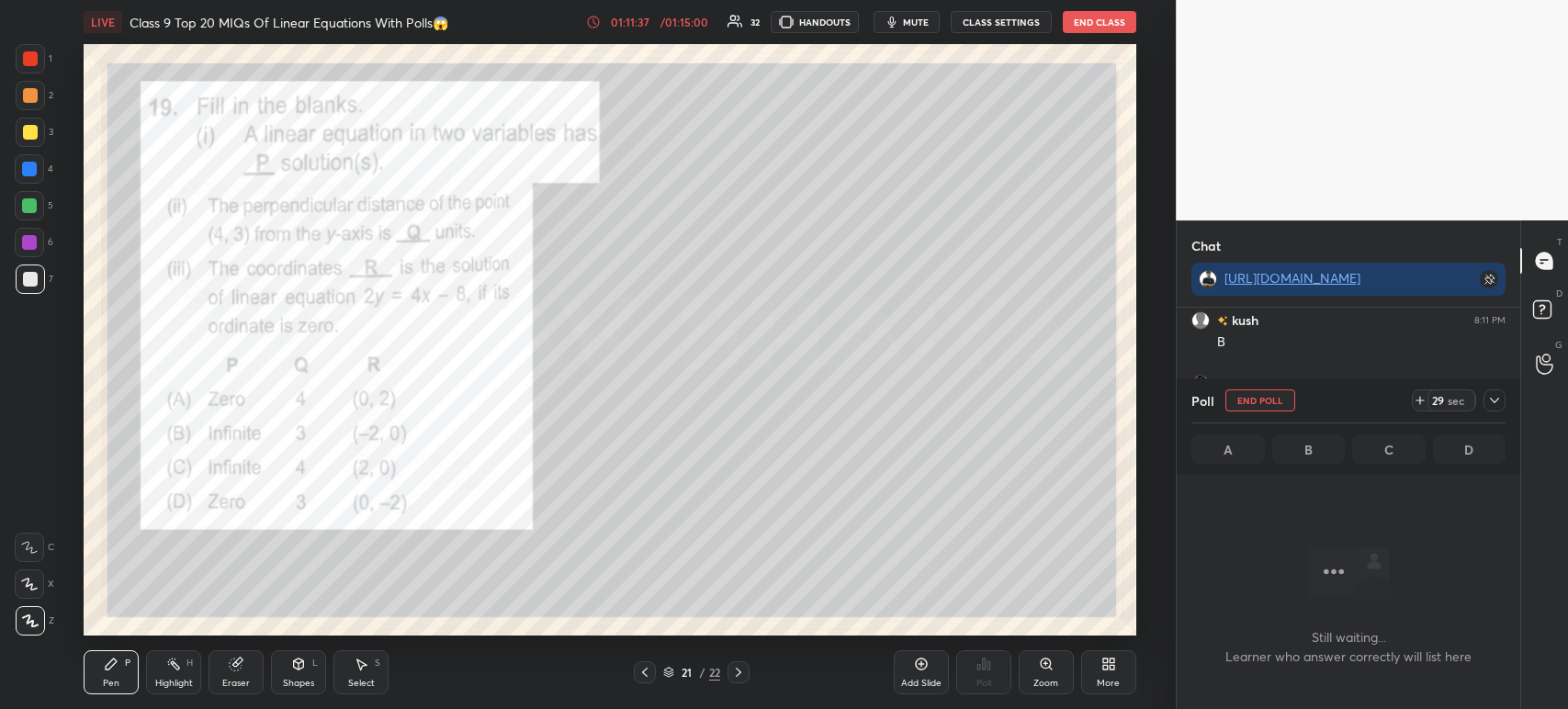
click at [1499, 400] on icon at bounding box center [1494, 399] width 14 height 14
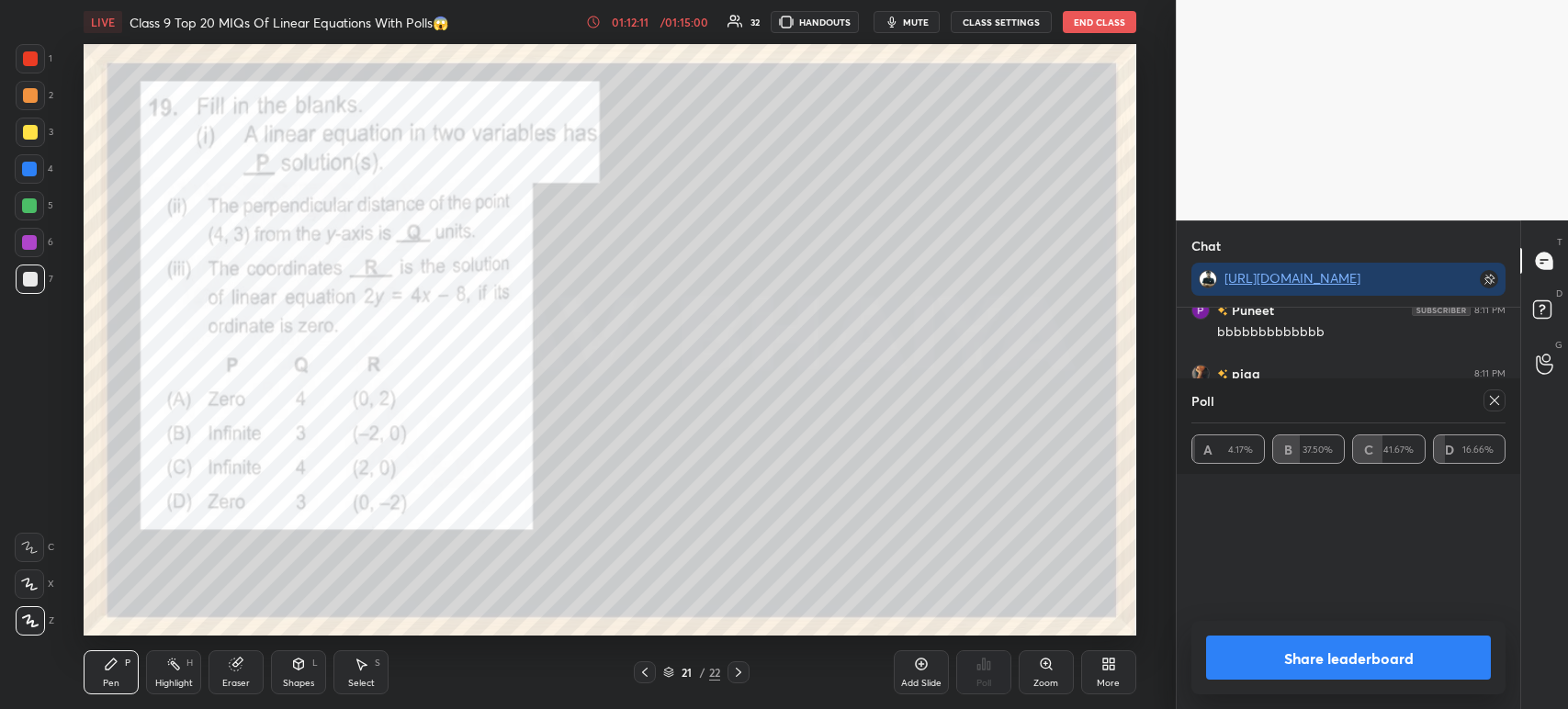
click at [1273, 662] on button "Share leaderboard" at bounding box center [1349, 657] width 285 height 44
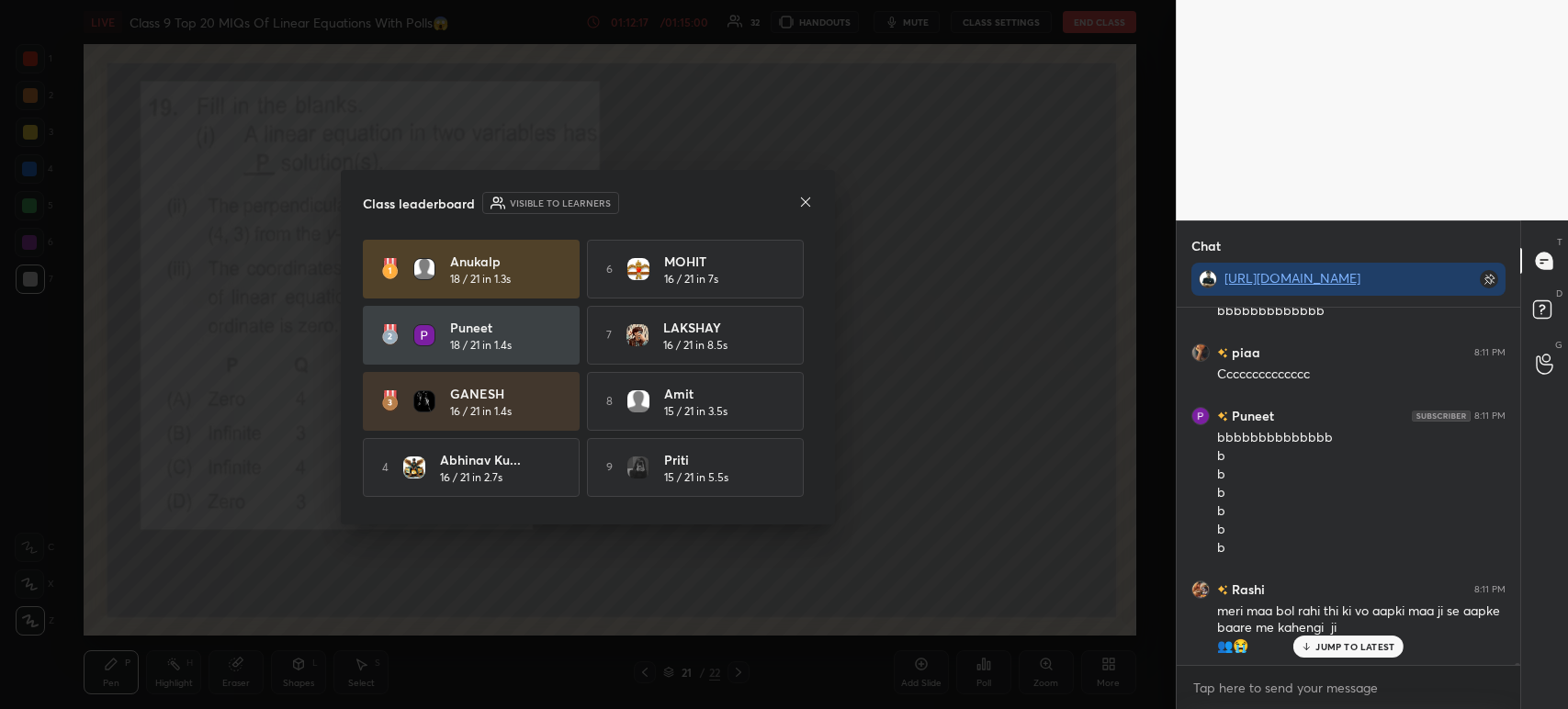
click at [808, 201] on icon at bounding box center [805, 201] width 14 height 14
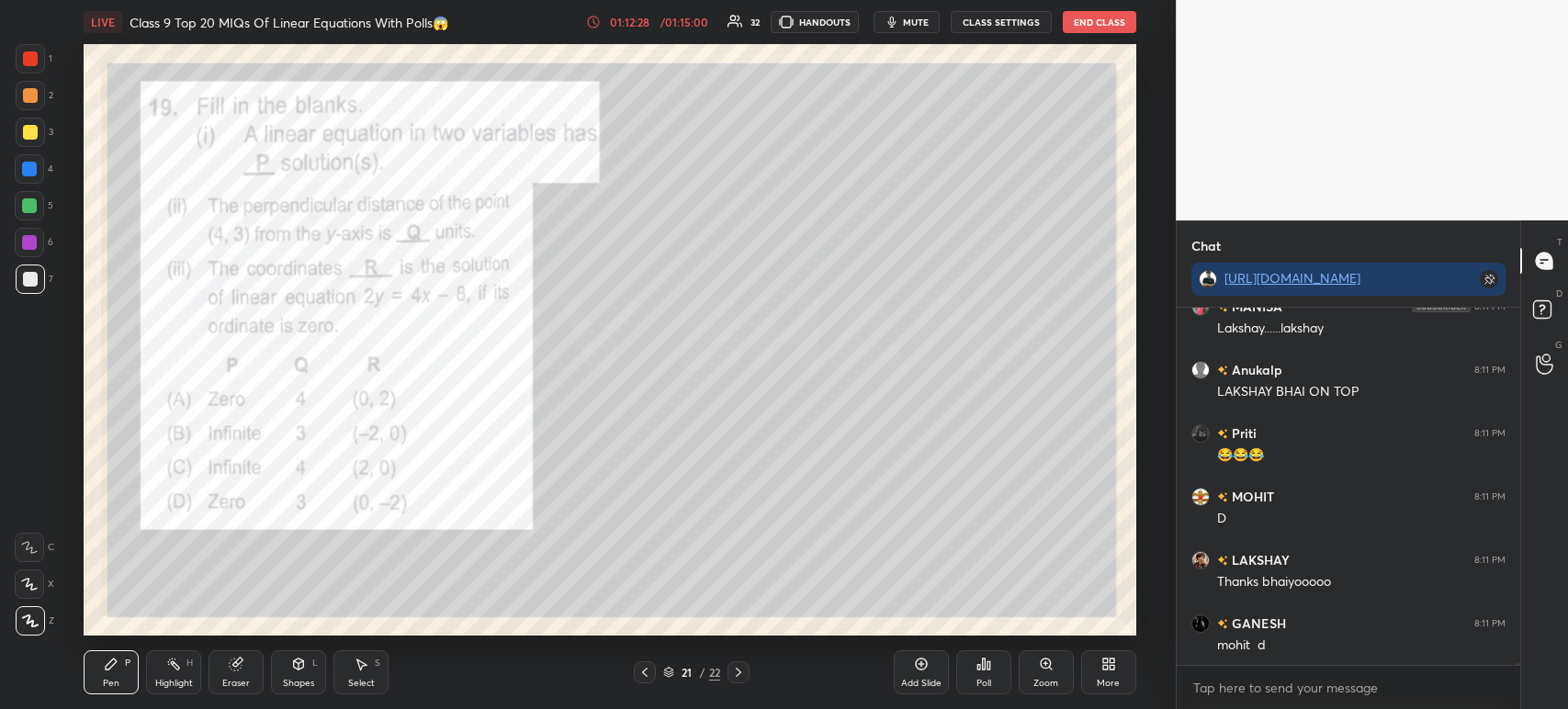
click at [992, 672] on div "Poll" at bounding box center [983, 672] width 55 height 44
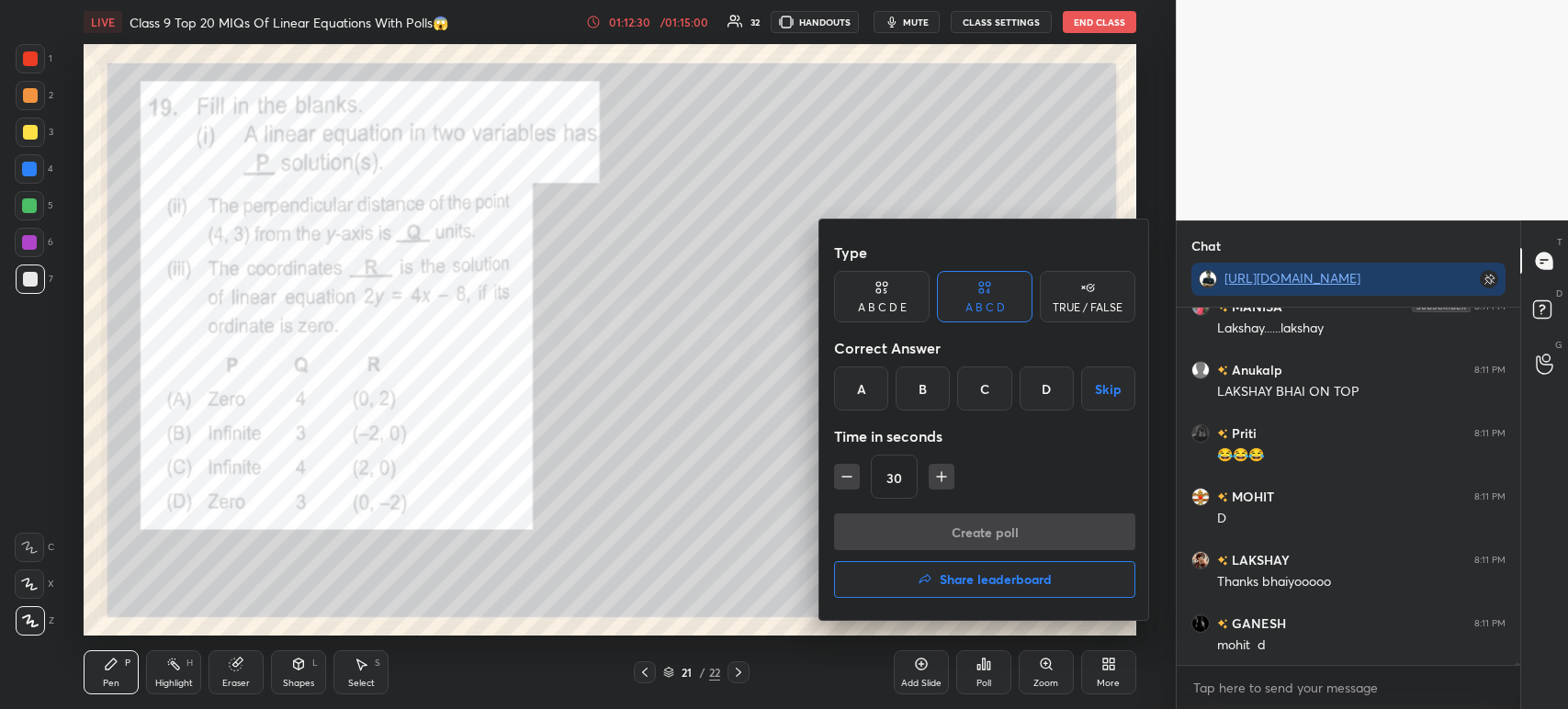
click at [950, 577] on h4 "Share leaderboard" at bounding box center [995, 578] width 112 height 13
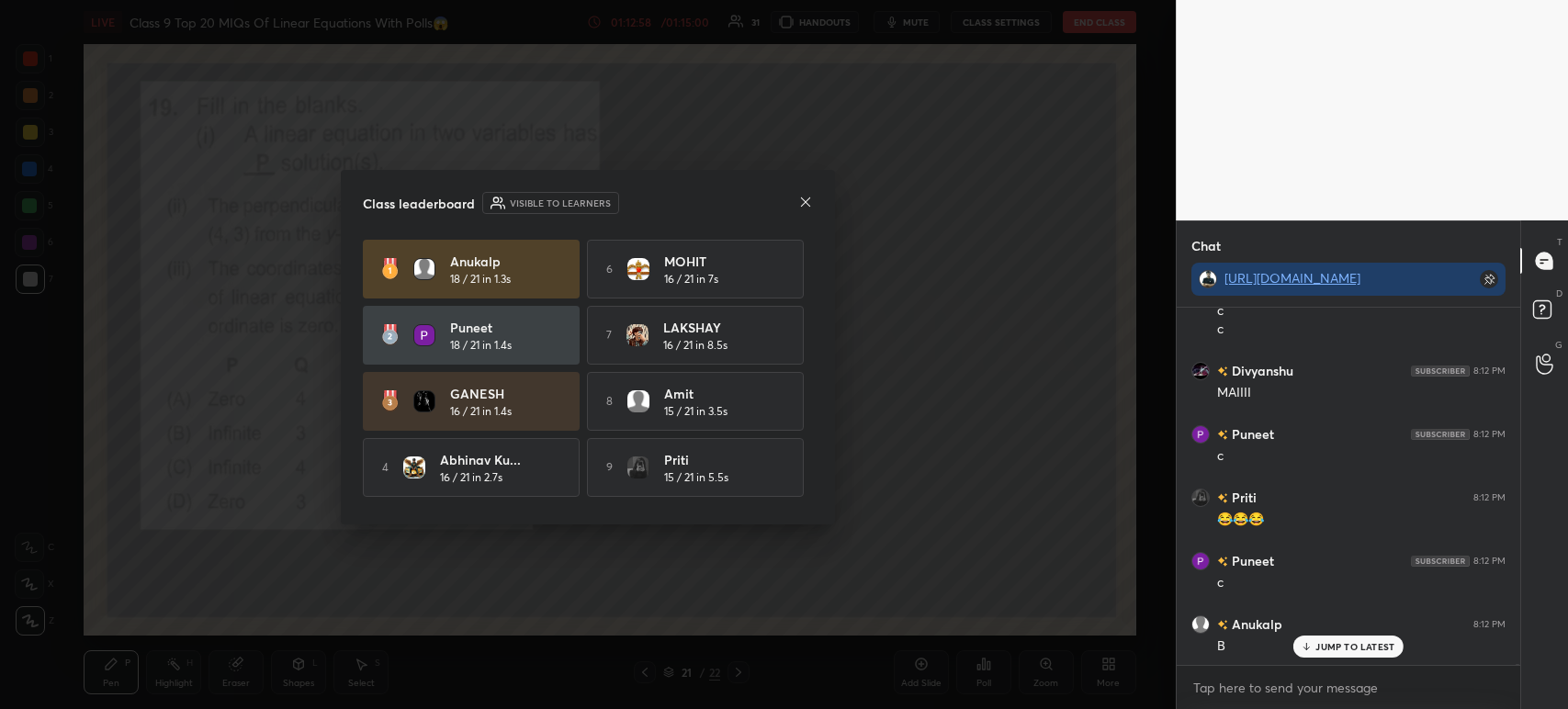
click at [801, 207] on icon at bounding box center [805, 201] width 14 height 14
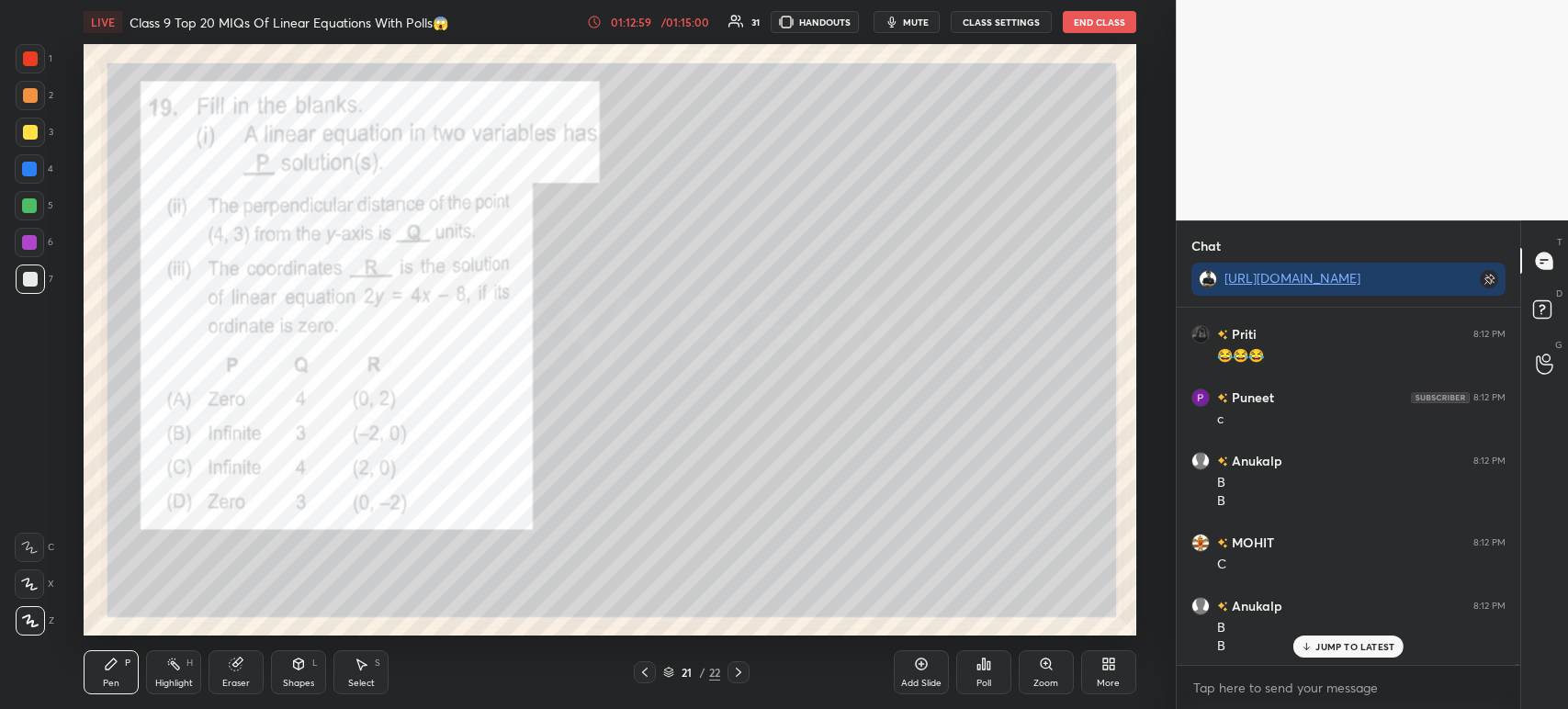
click at [983, 662] on icon at bounding box center [984, 663] width 3 height 11
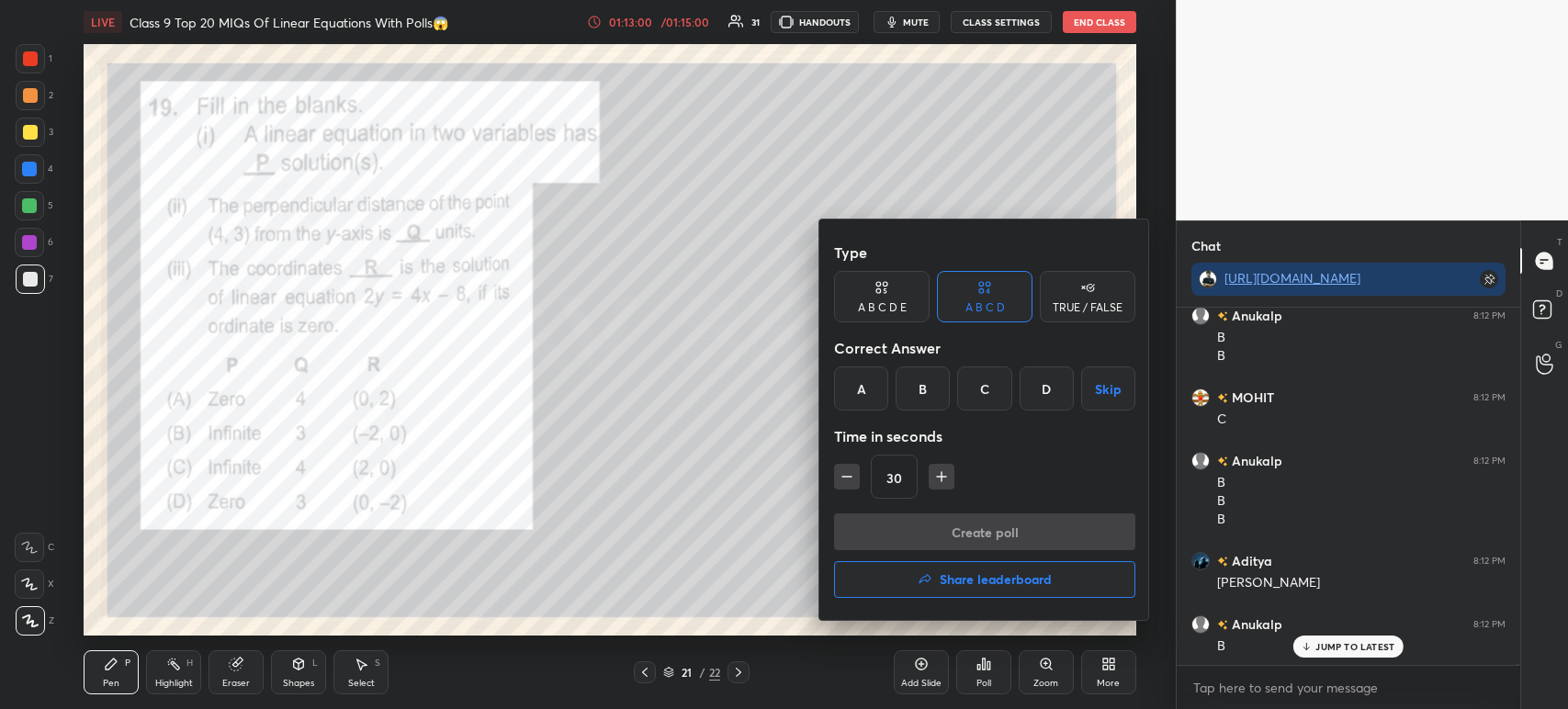
click at [1108, 388] on button "Skip" at bounding box center [1108, 389] width 54 height 44
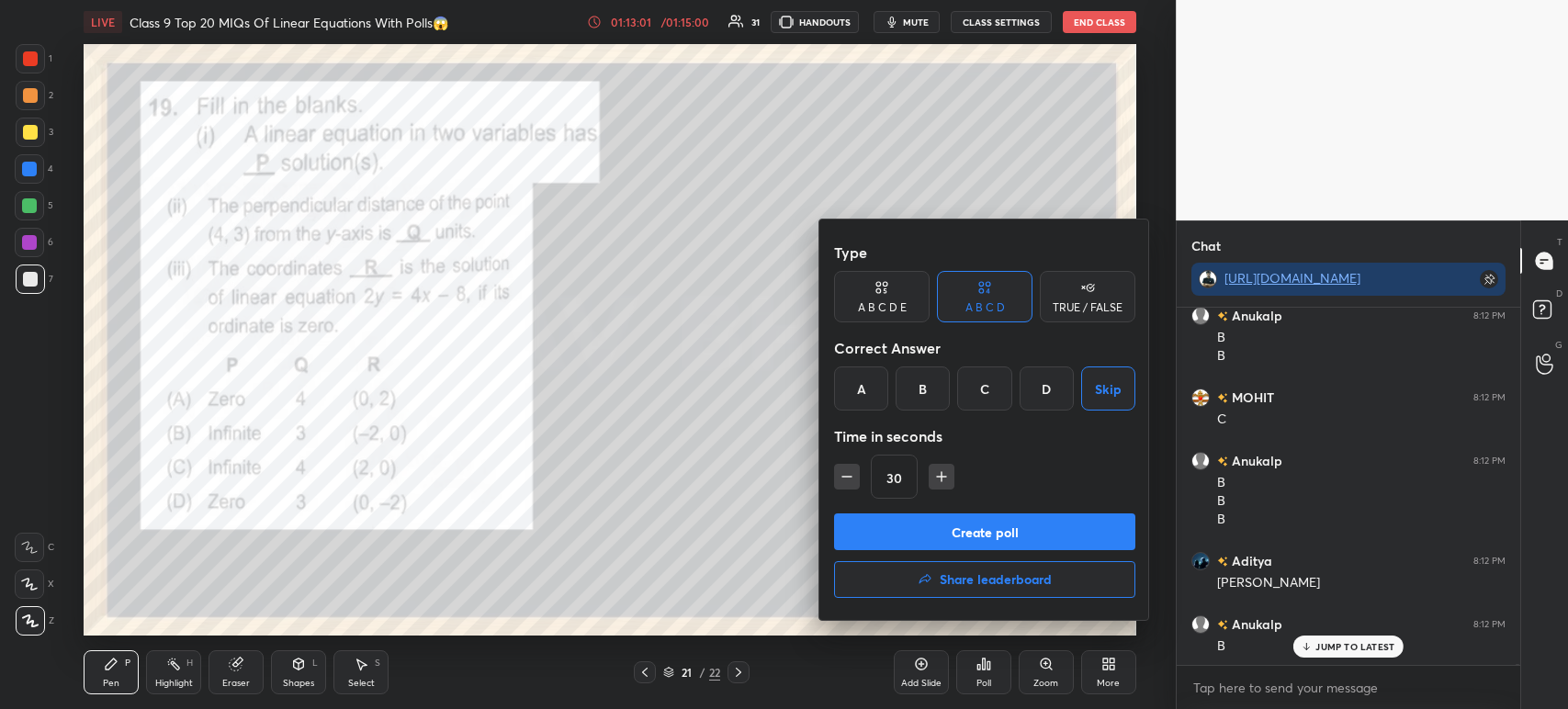
click at [955, 530] on button "Create poll" at bounding box center [984, 531] width 301 height 37
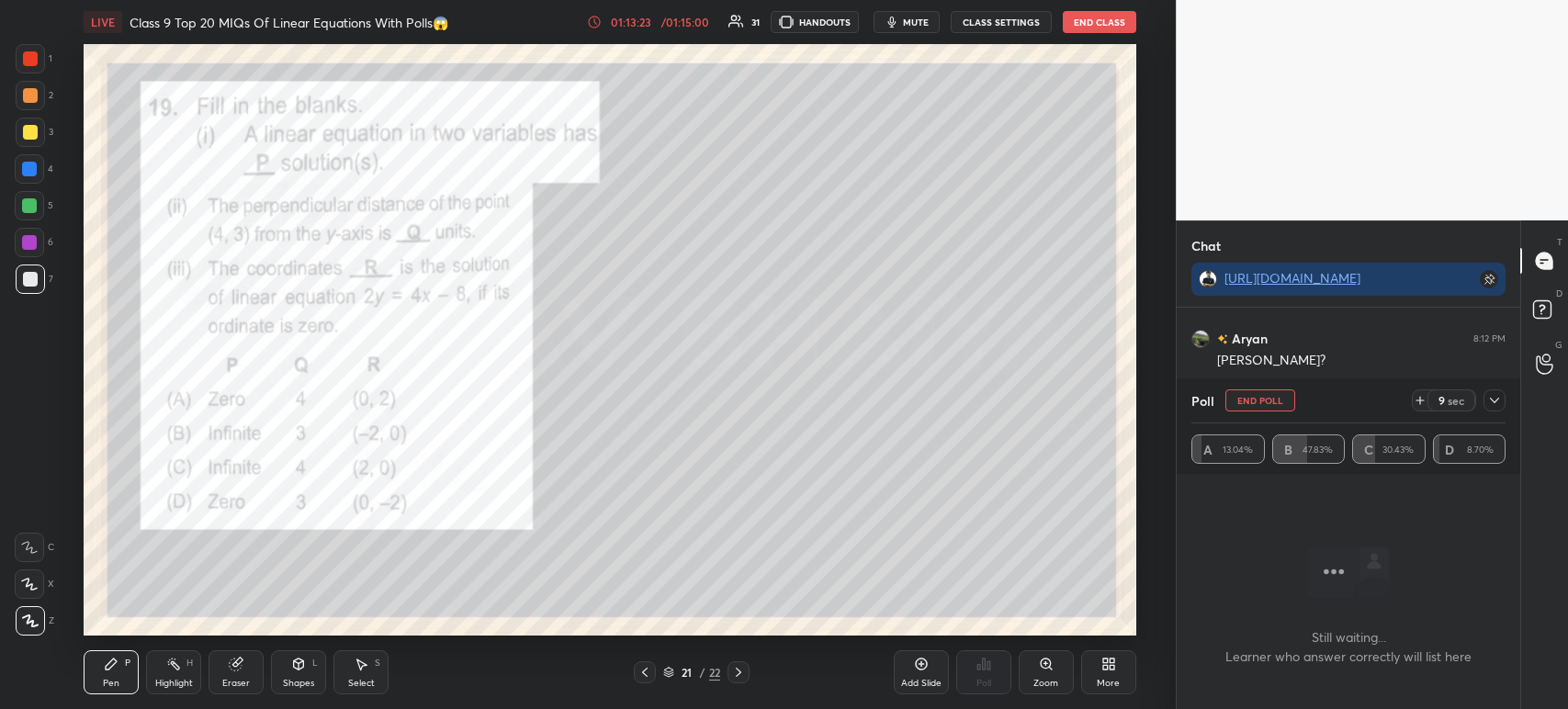
click at [1500, 406] on icon at bounding box center [1494, 399] width 14 height 14
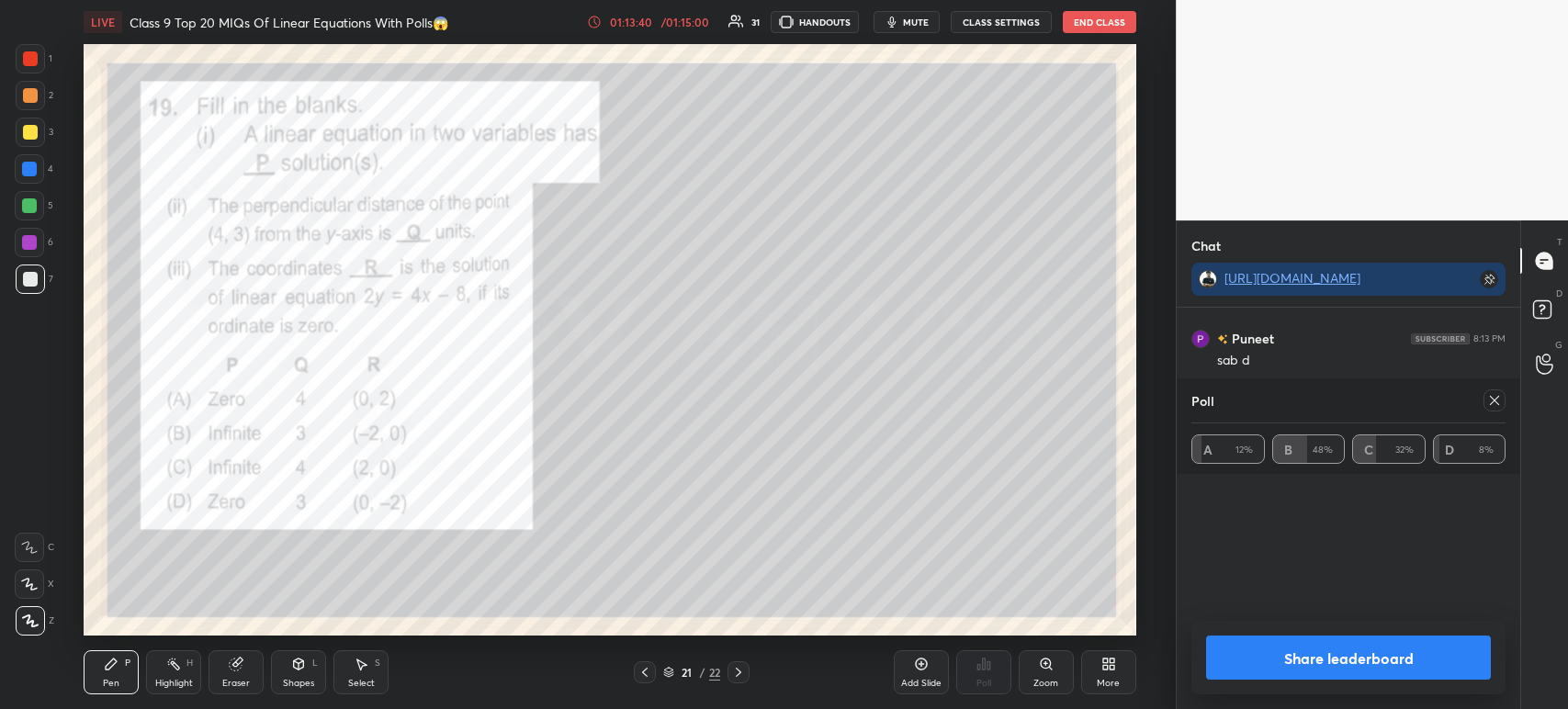
click at [1255, 652] on button "Share leaderboard" at bounding box center [1349, 657] width 285 height 44
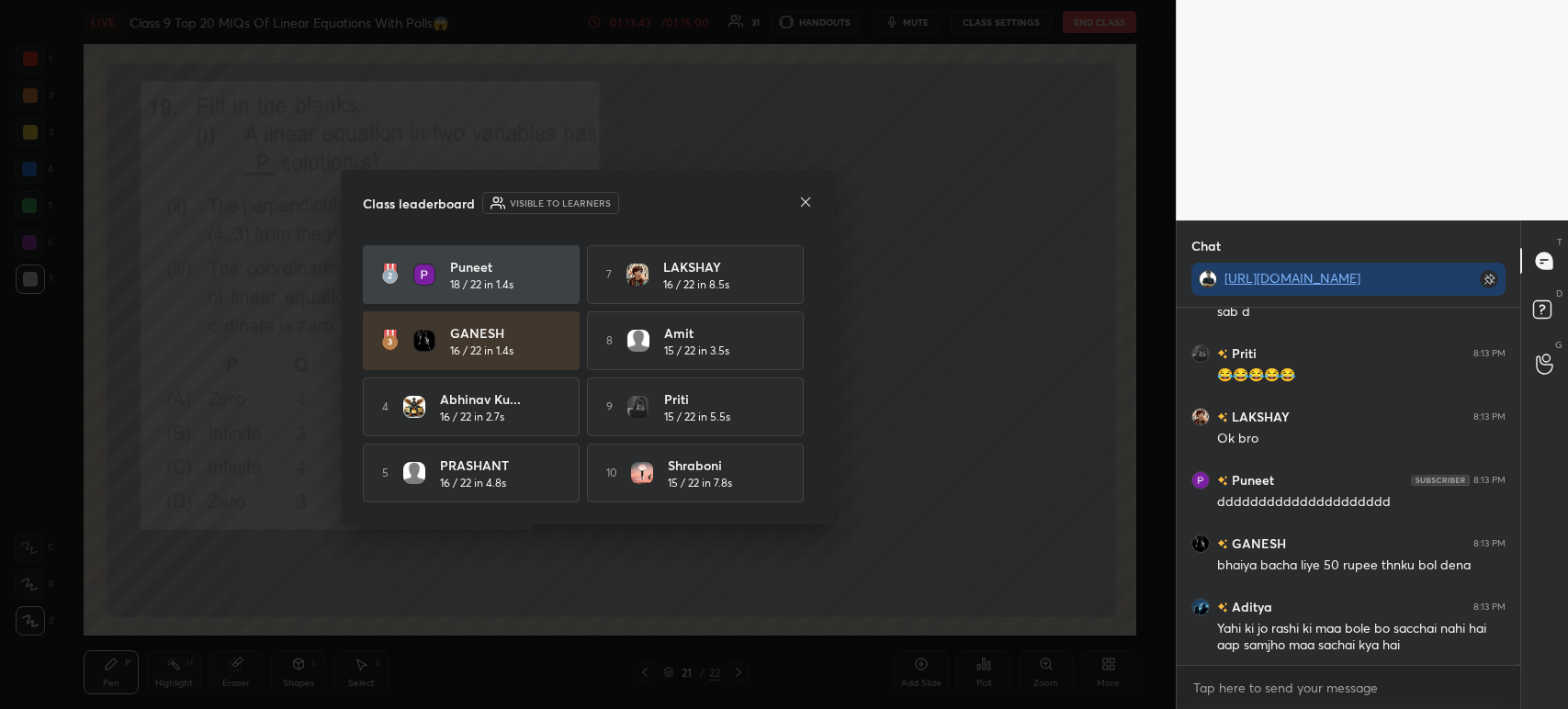
click at [806, 204] on icon at bounding box center [805, 201] width 14 height 14
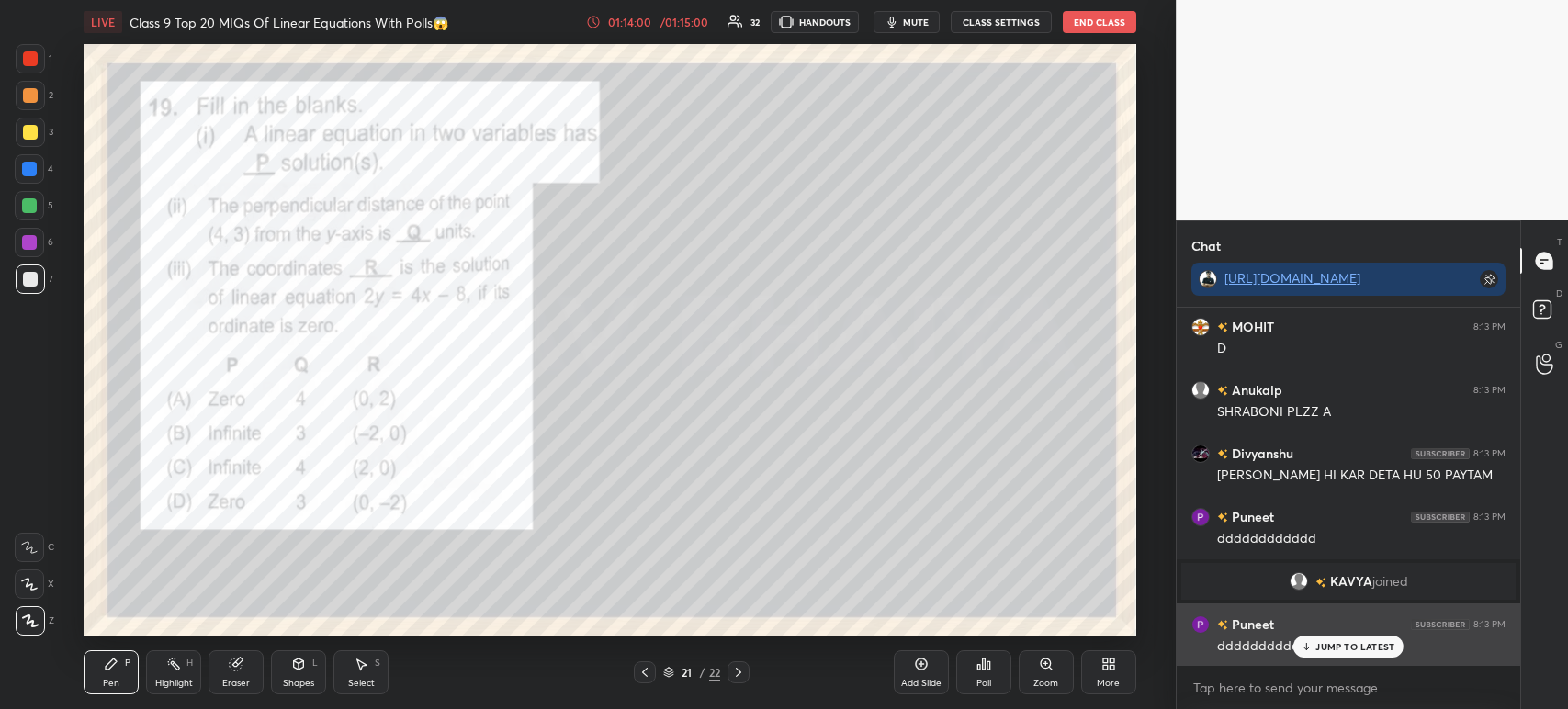
click at [1341, 649] on p "JUMP TO LATEST" at bounding box center [1355, 646] width 79 height 11
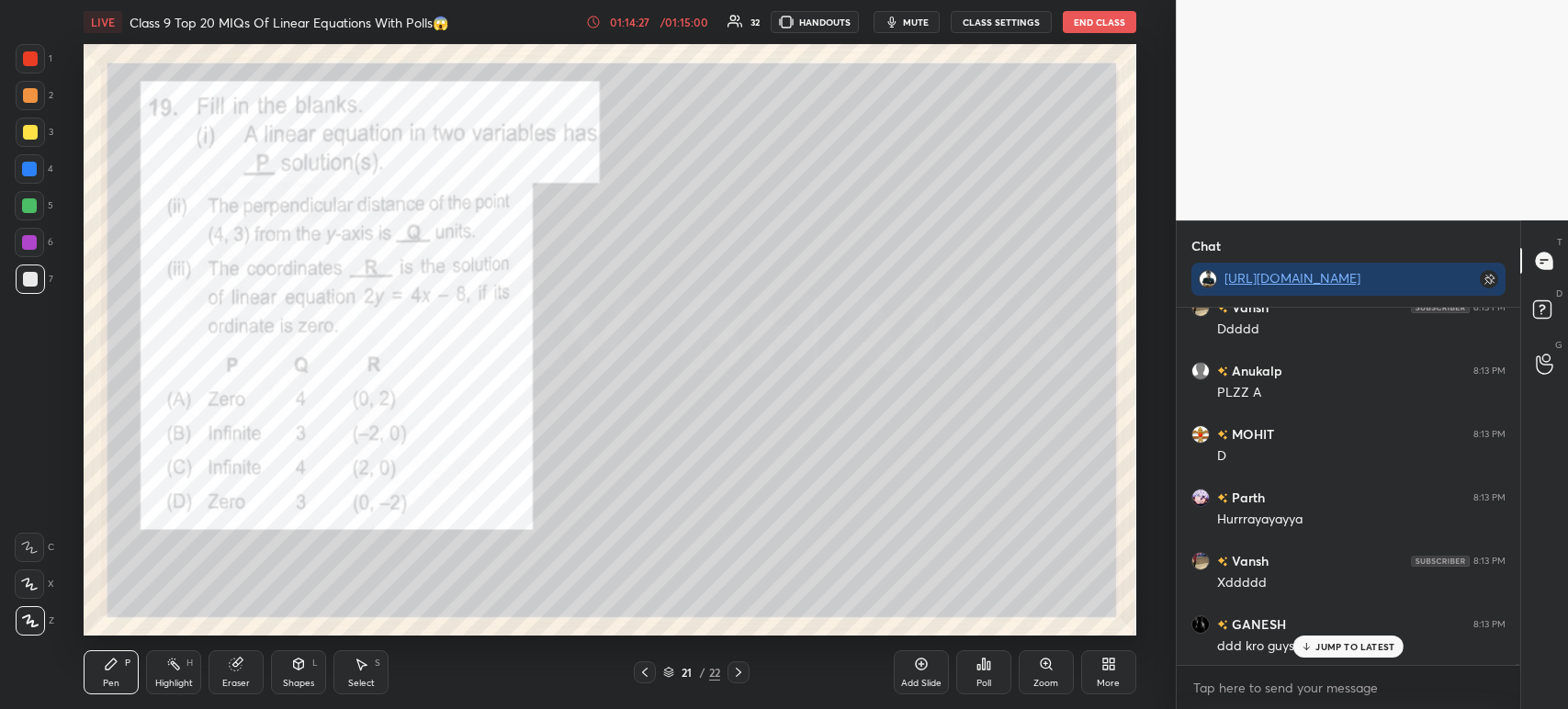
click at [986, 687] on div "Poll" at bounding box center [983, 683] width 14 height 10
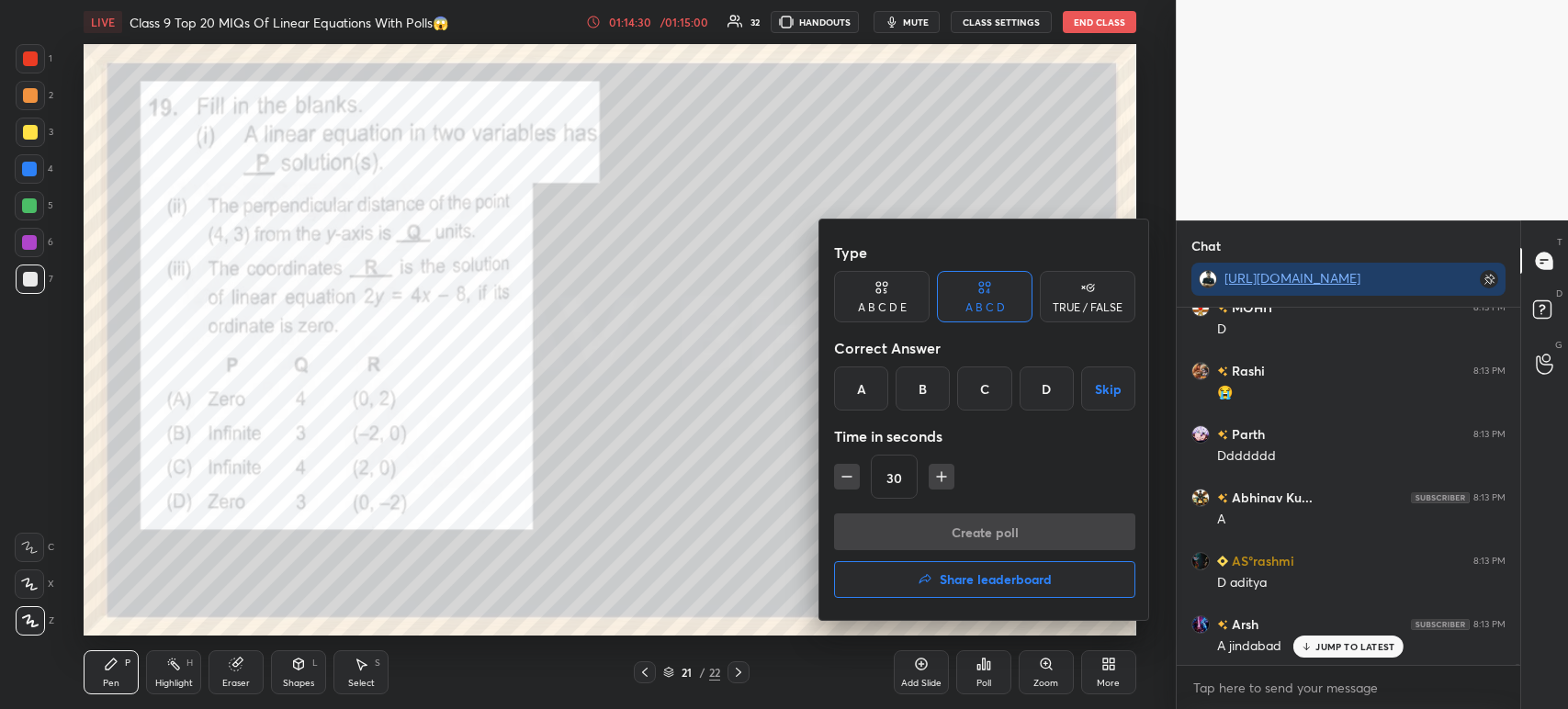
click at [1050, 398] on div "D" at bounding box center [1046, 389] width 54 height 44
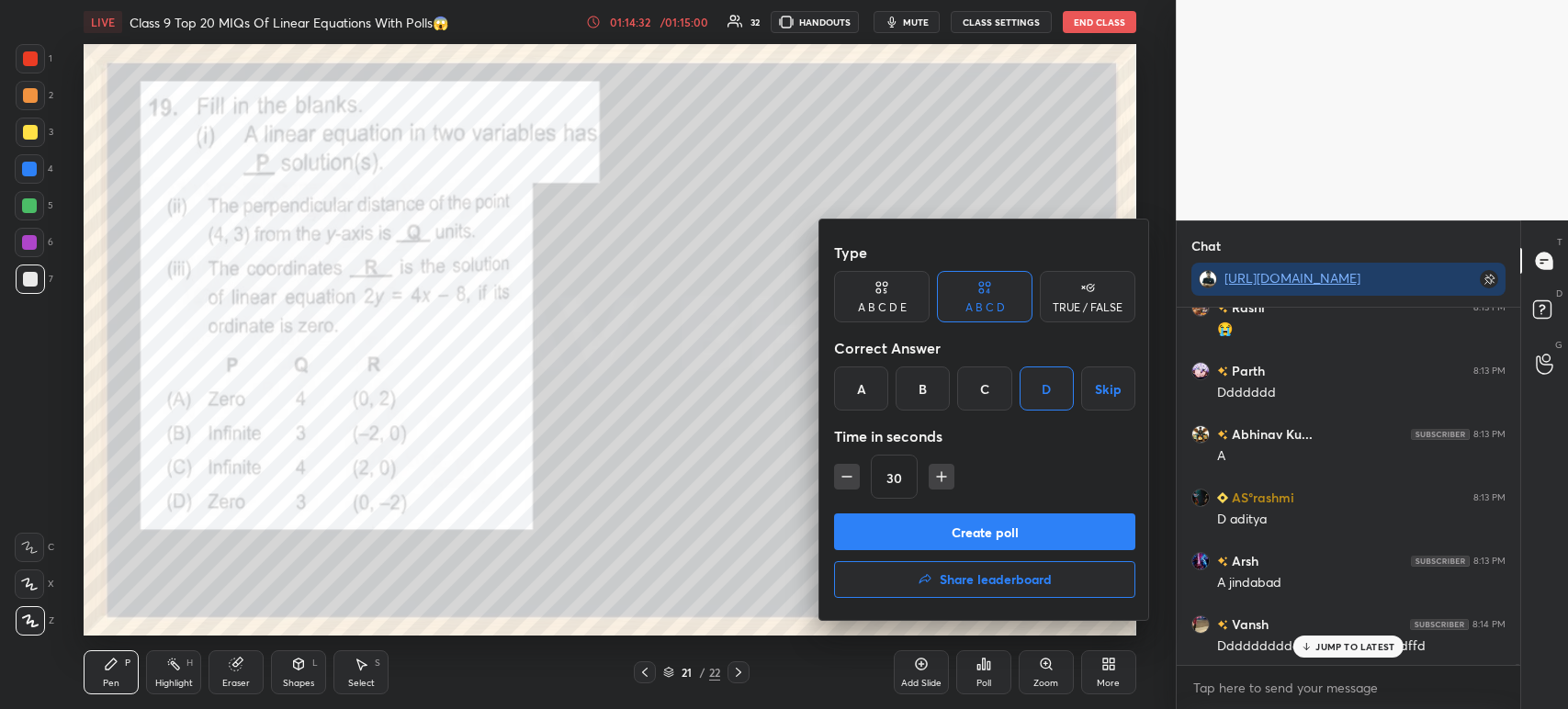
click at [994, 532] on button "Create poll" at bounding box center [984, 531] width 301 height 37
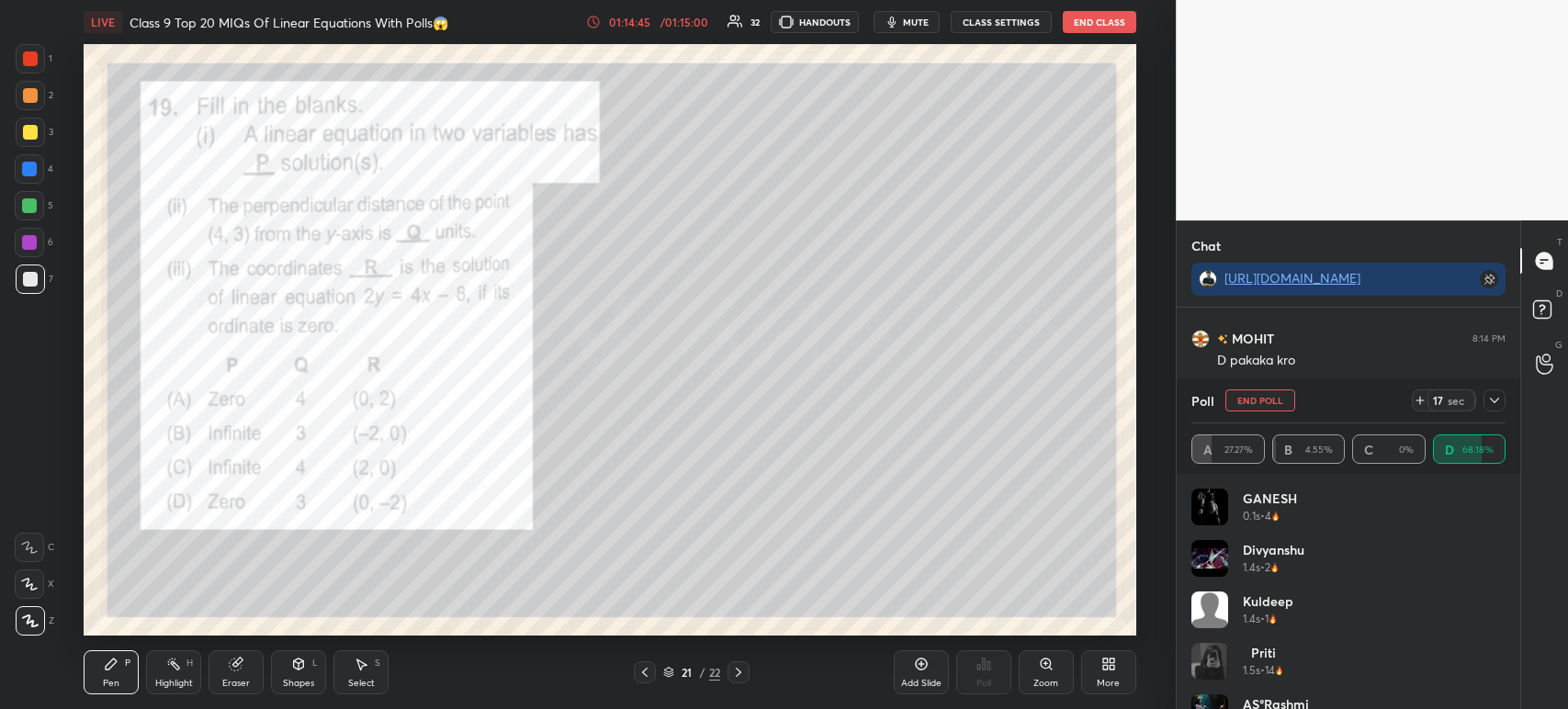
click at [1490, 402] on icon at bounding box center [1494, 399] width 14 height 14
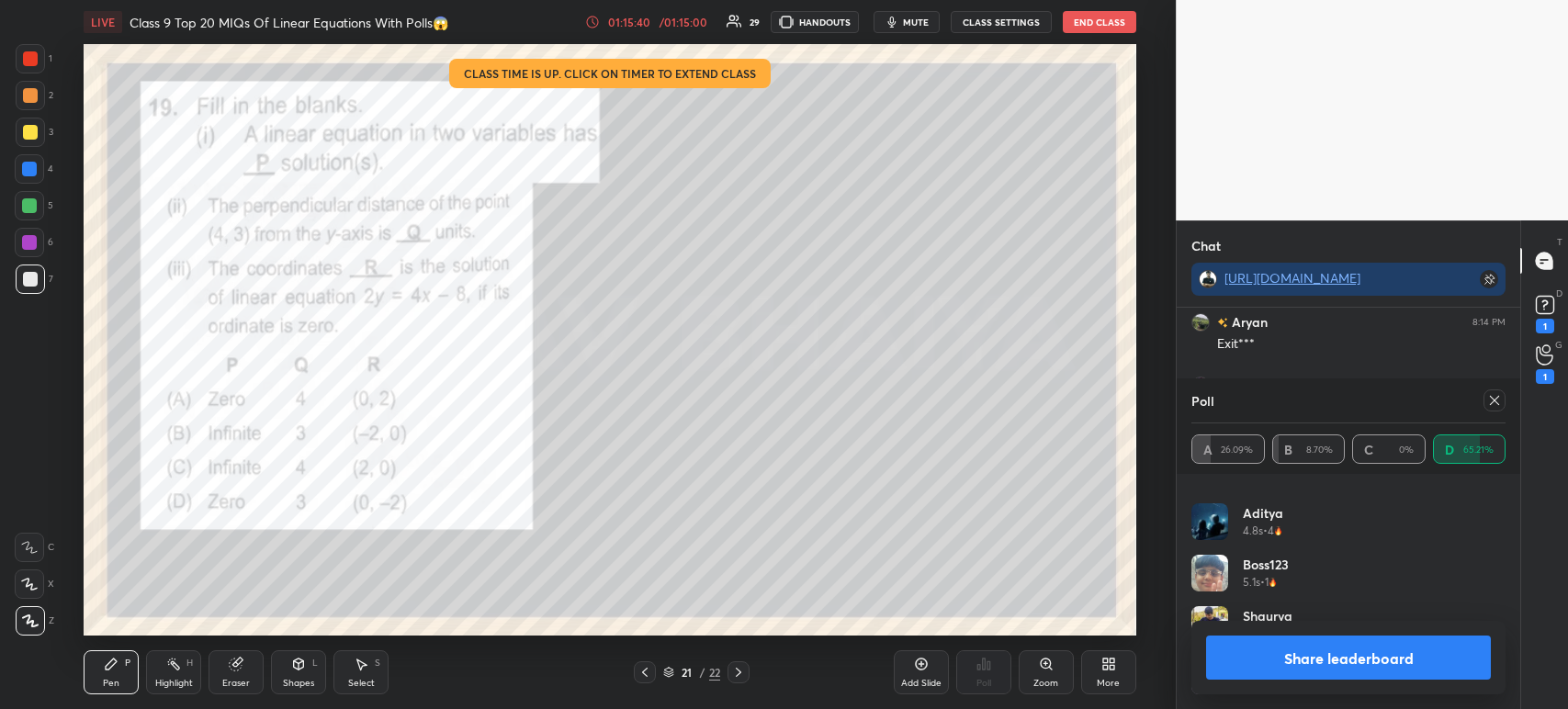
click at [1375, 677] on button "Share leaderboard" at bounding box center [1349, 657] width 285 height 44
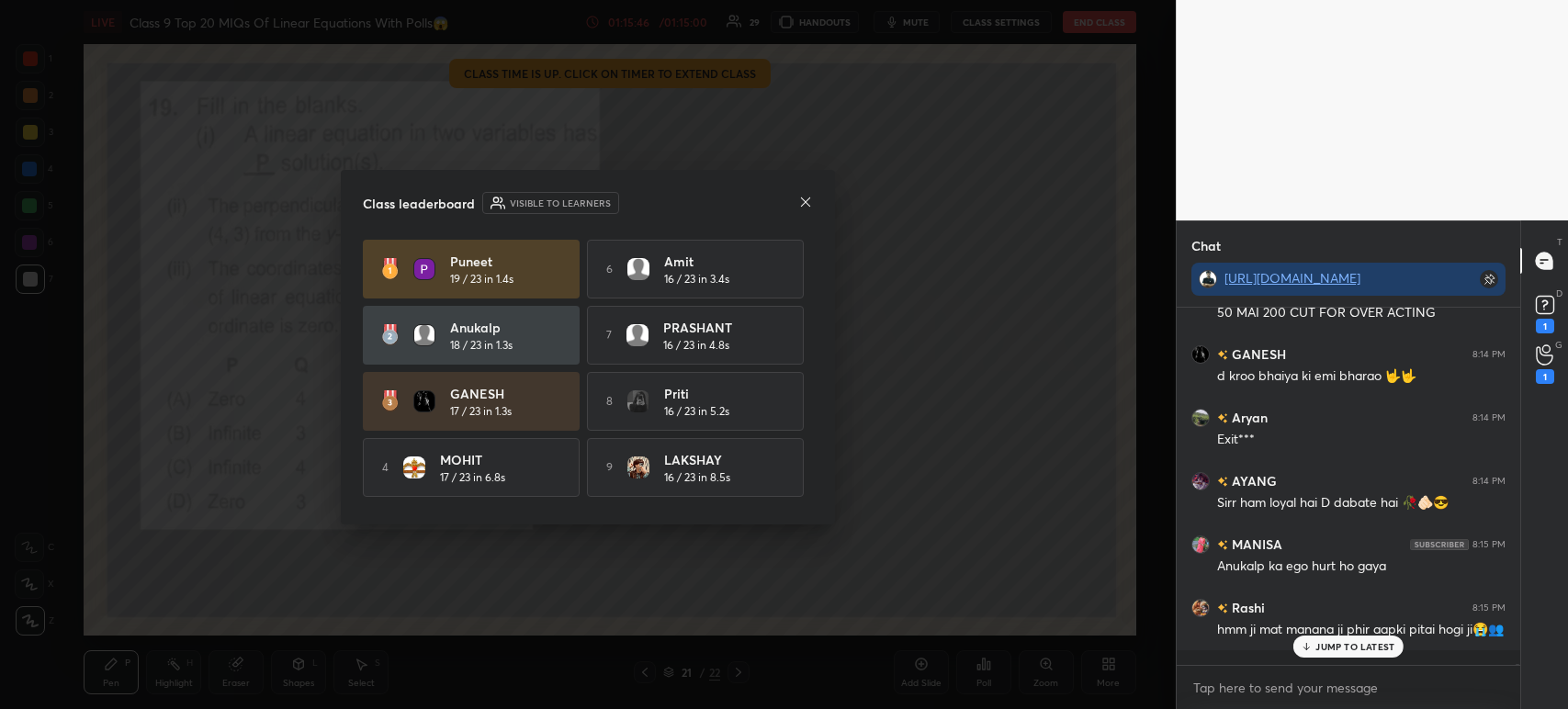
click at [804, 210] on div at bounding box center [805, 203] width 14 height 19
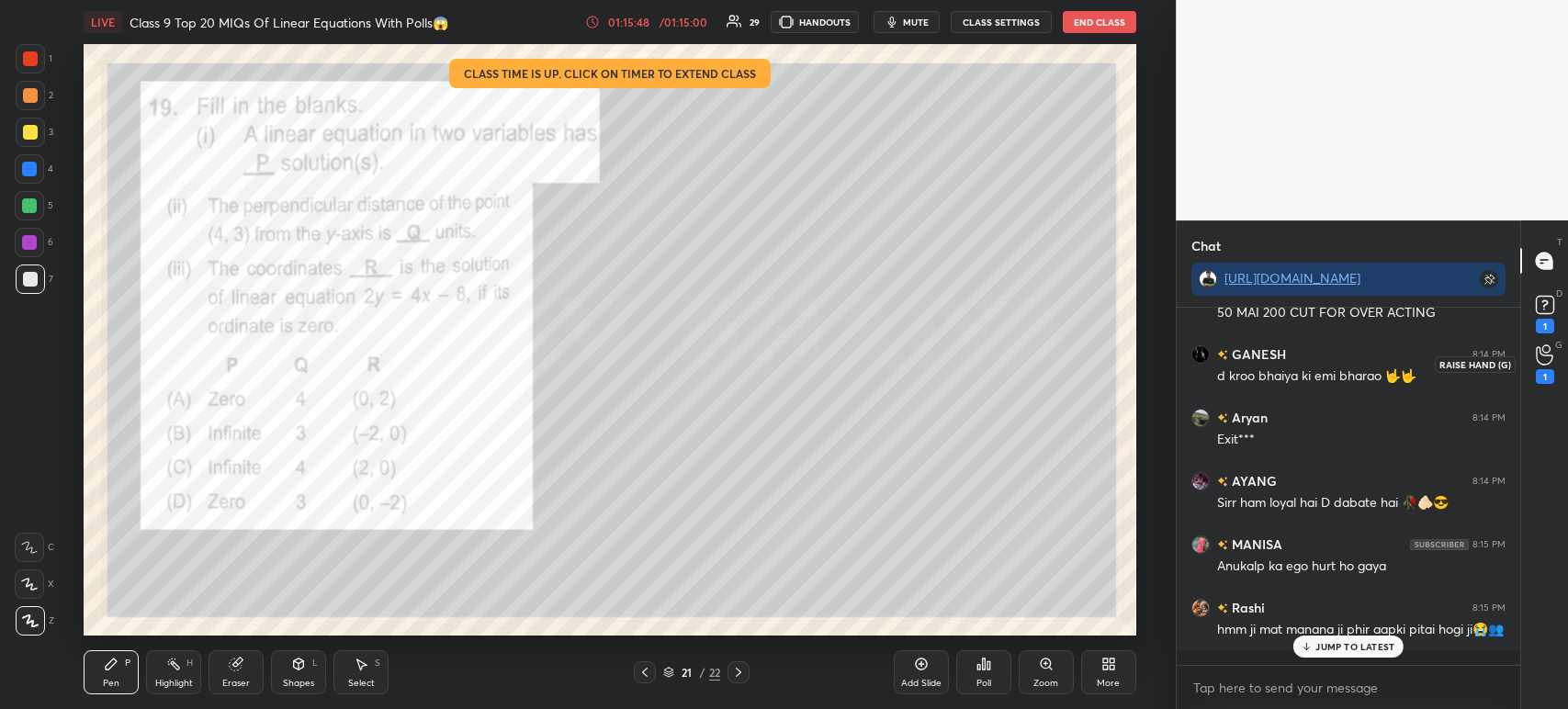
click at [1538, 345] on icon at bounding box center [1545, 355] width 17 height 21
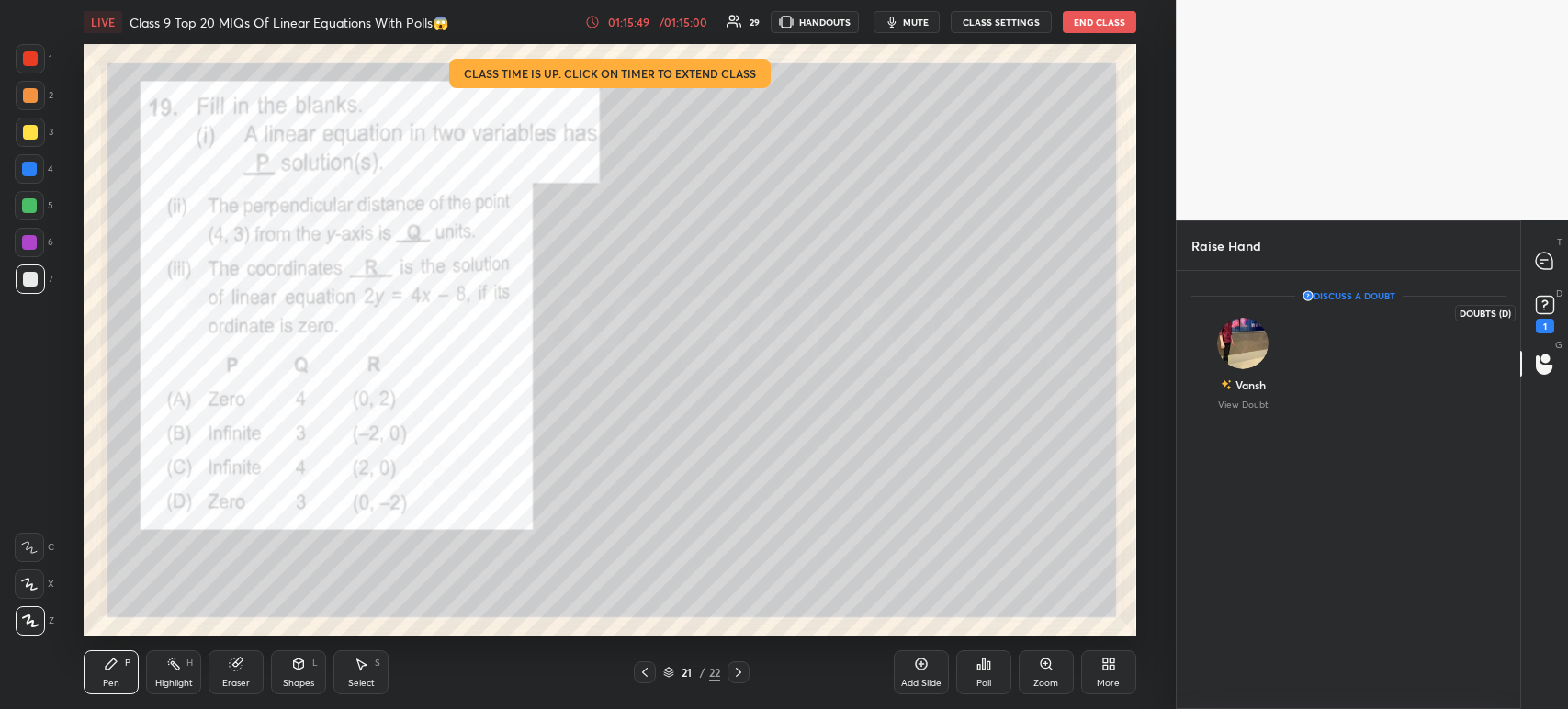
click at [1539, 326] on div "1" at bounding box center [1545, 325] width 18 height 14
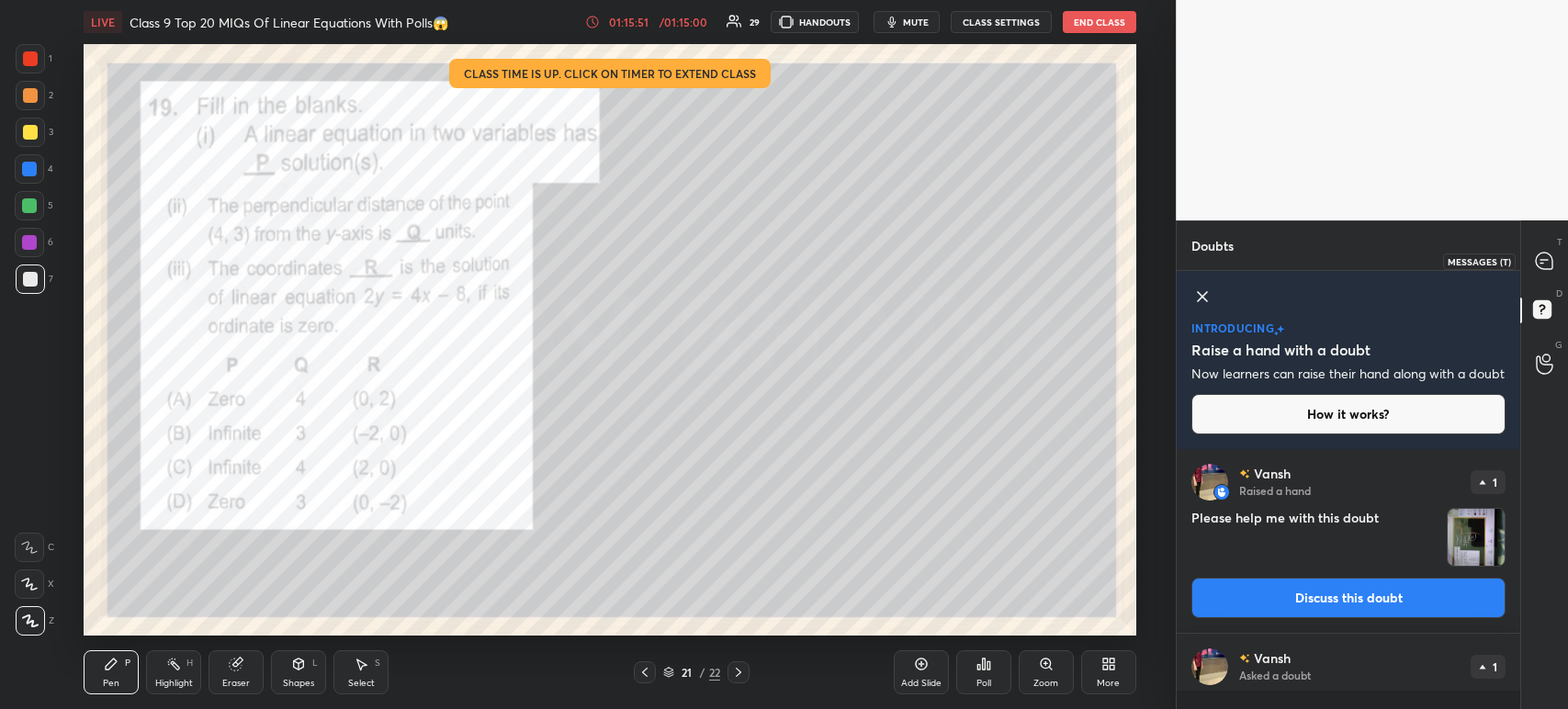
click at [1546, 271] on div at bounding box center [1545, 261] width 37 height 33
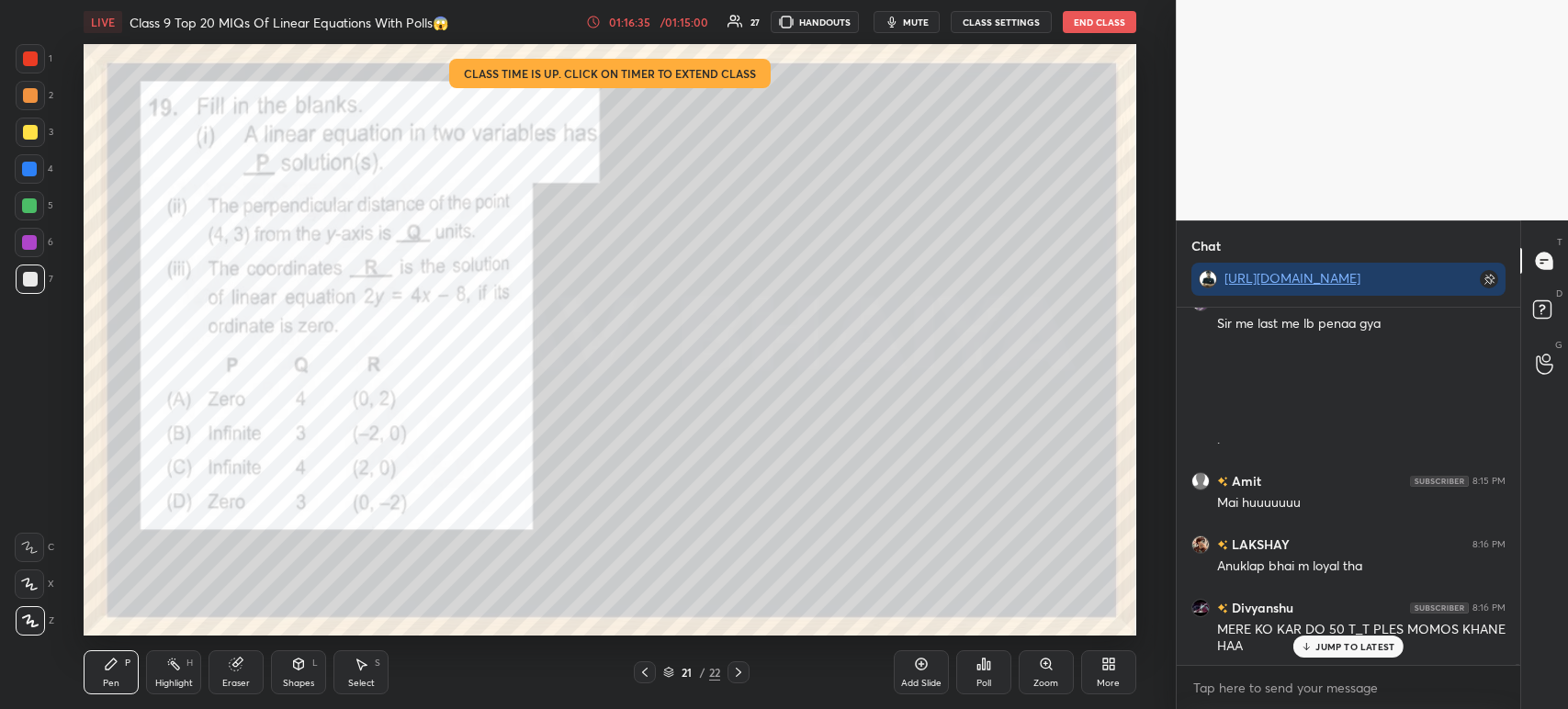
click at [1006, 667] on div "Poll" at bounding box center [983, 672] width 55 height 44
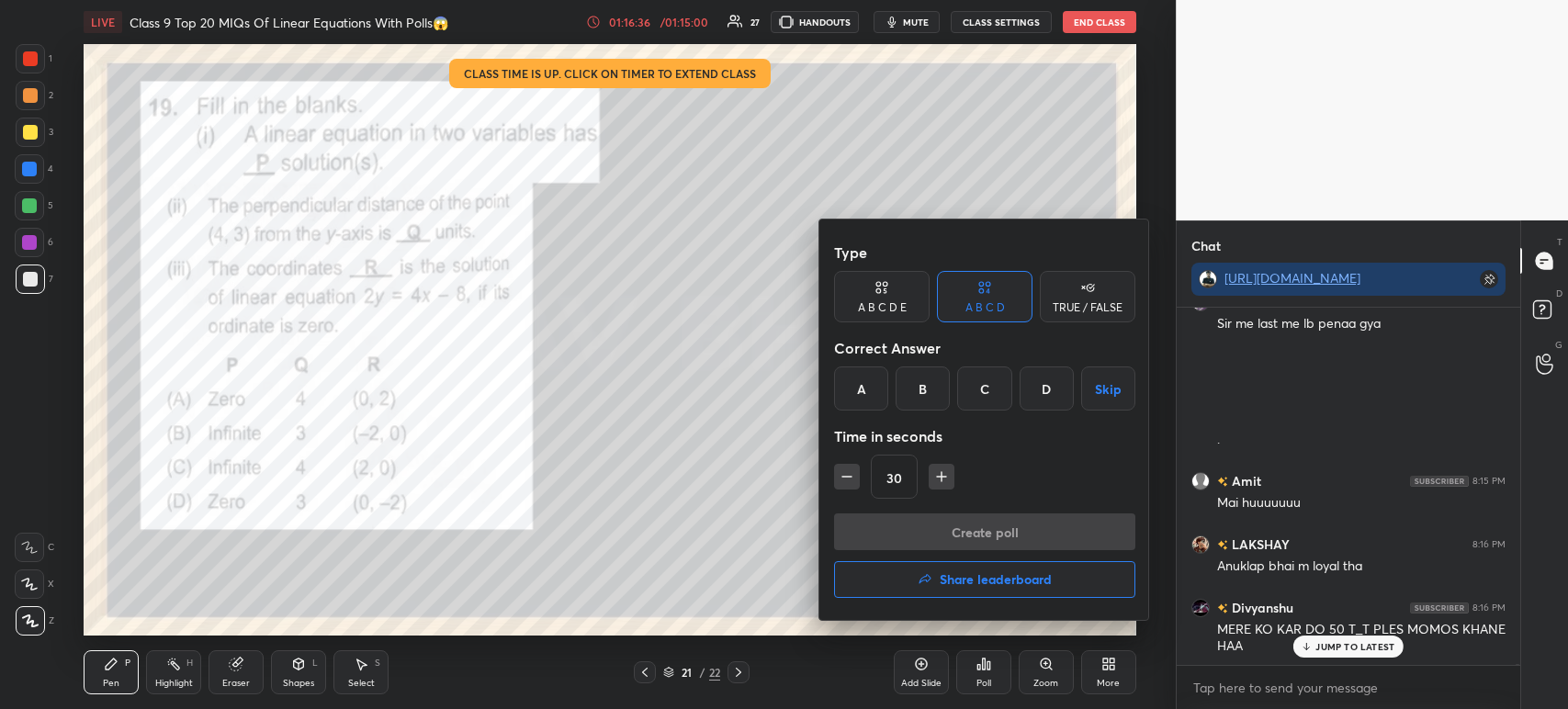
click at [969, 577] on h4 "Share leaderboard" at bounding box center [995, 578] width 112 height 13
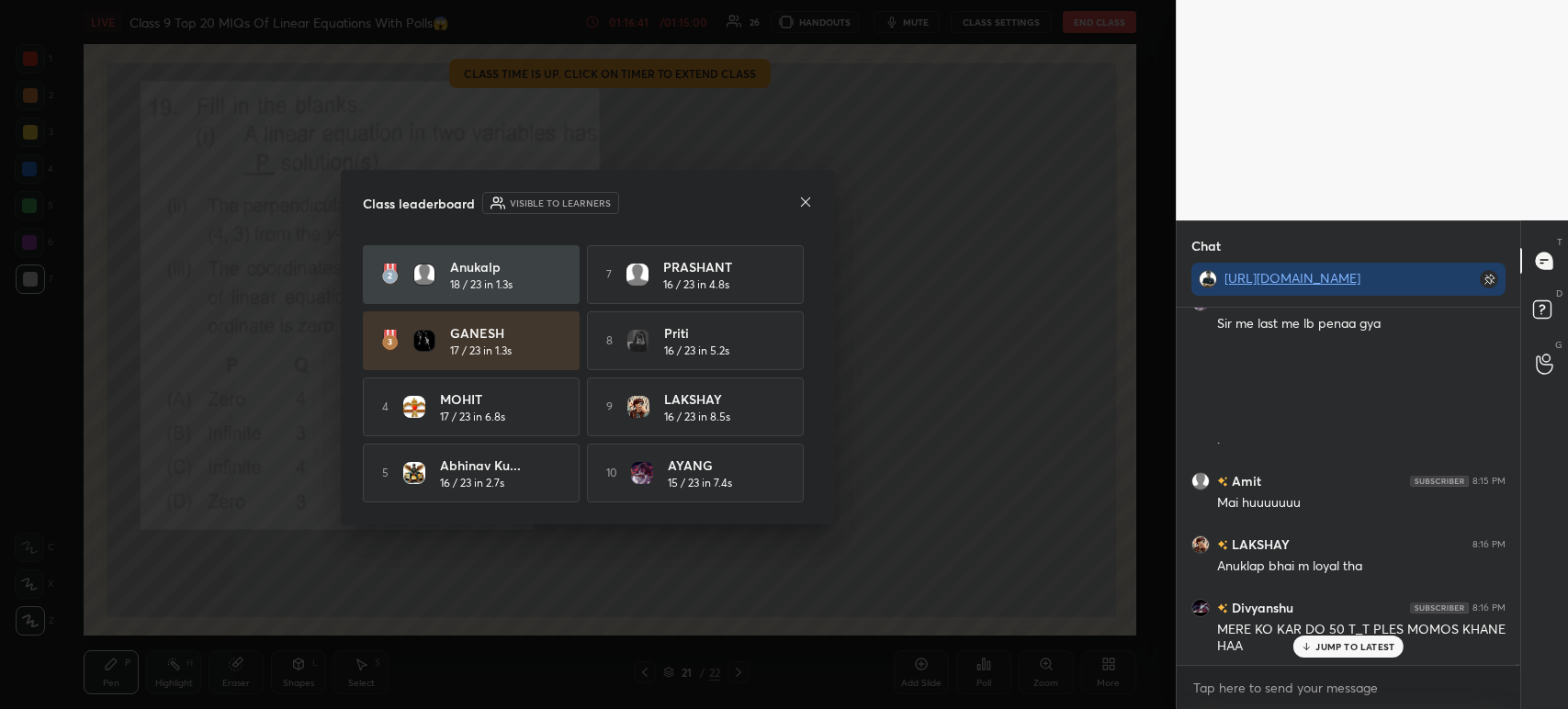
click at [806, 200] on icon at bounding box center [806, 201] width 10 height 10
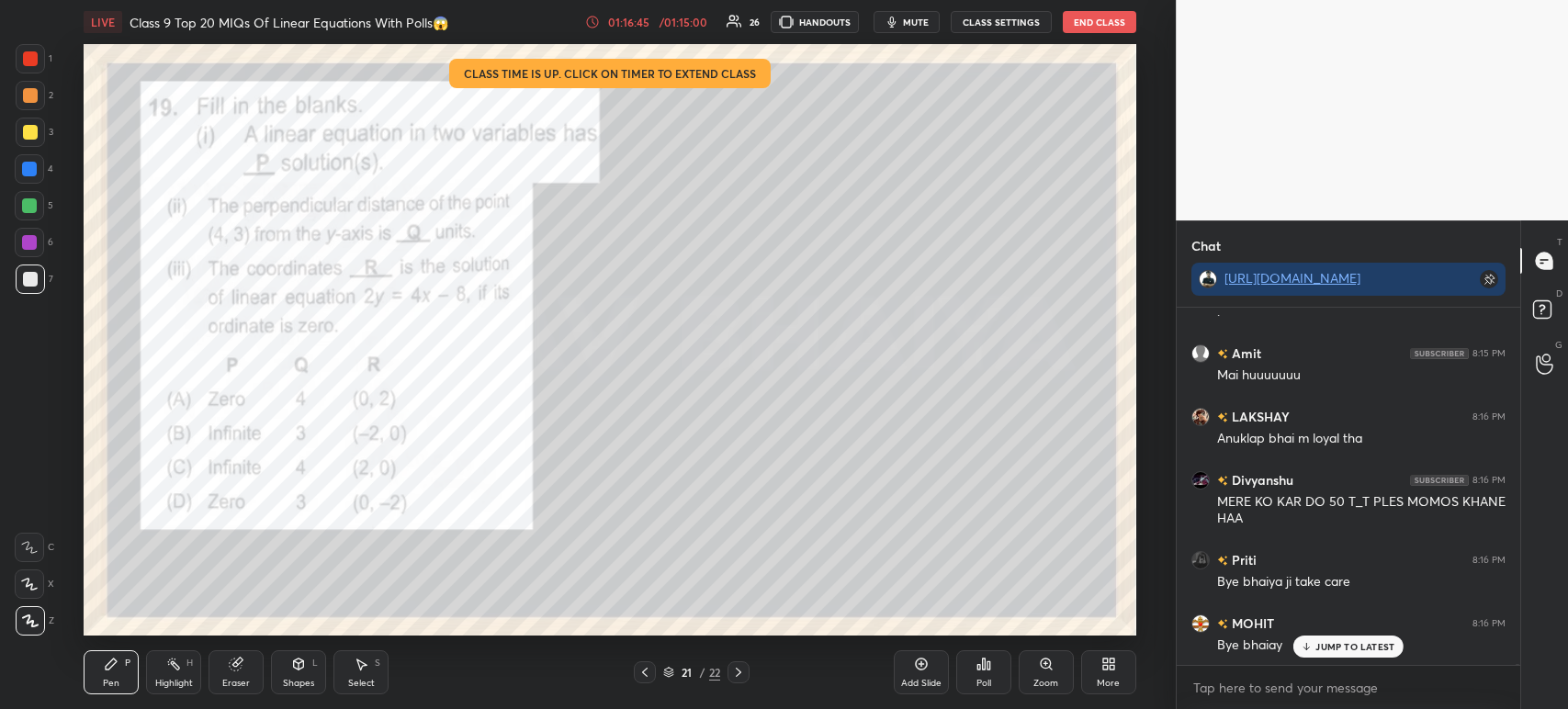
scroll to position [104150, 0]
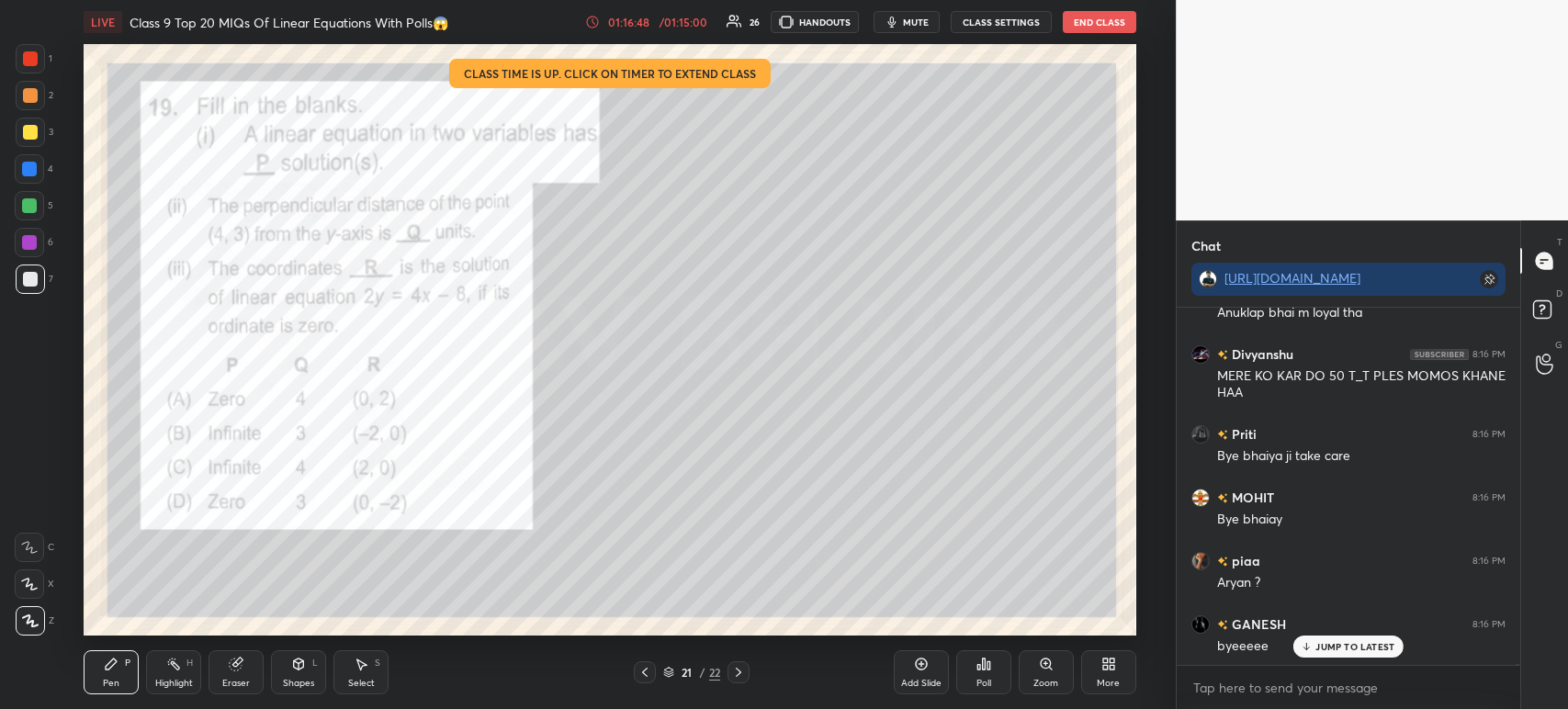
click at [1091, 23] on button "End Class" at bounding box center [1099, 21] width 73 height 22
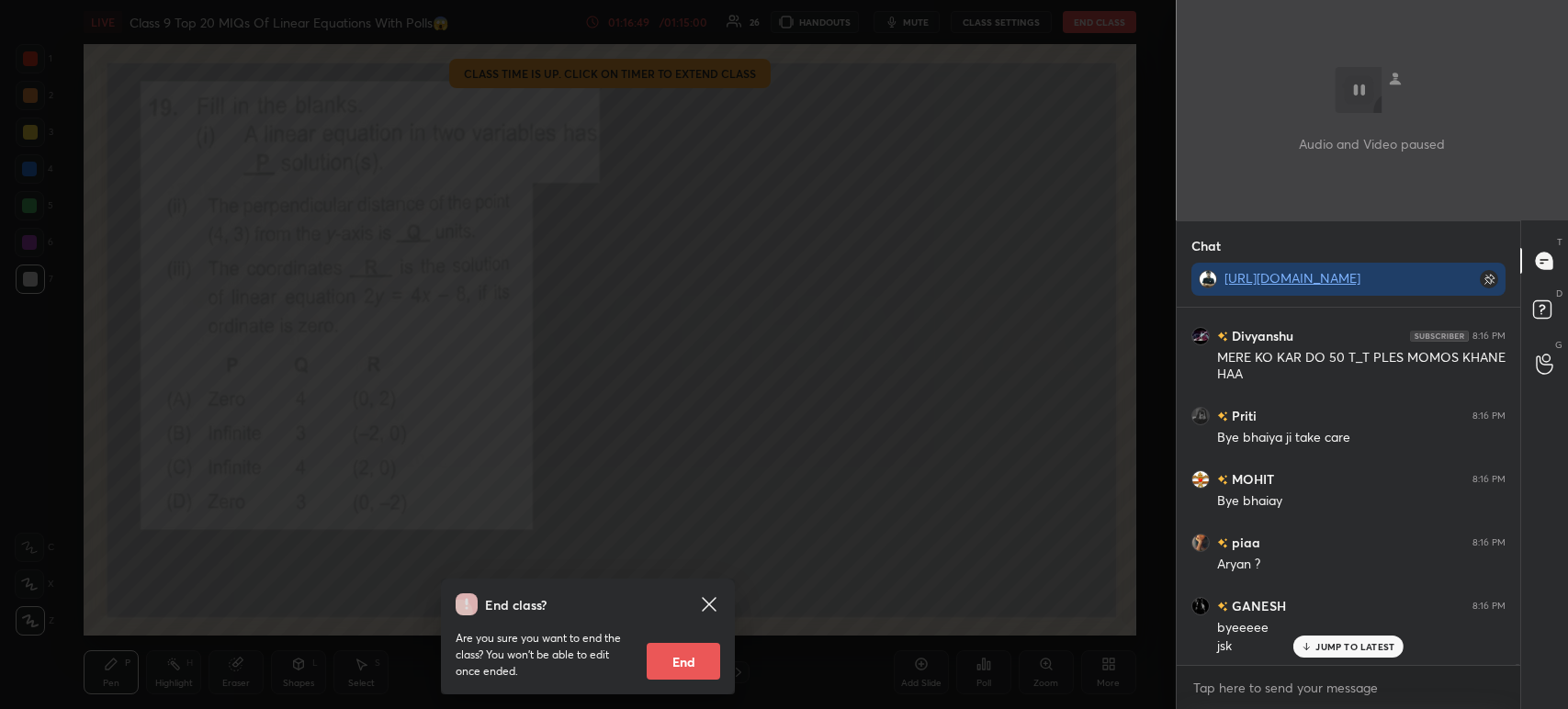
scroll to position [104295, 0]
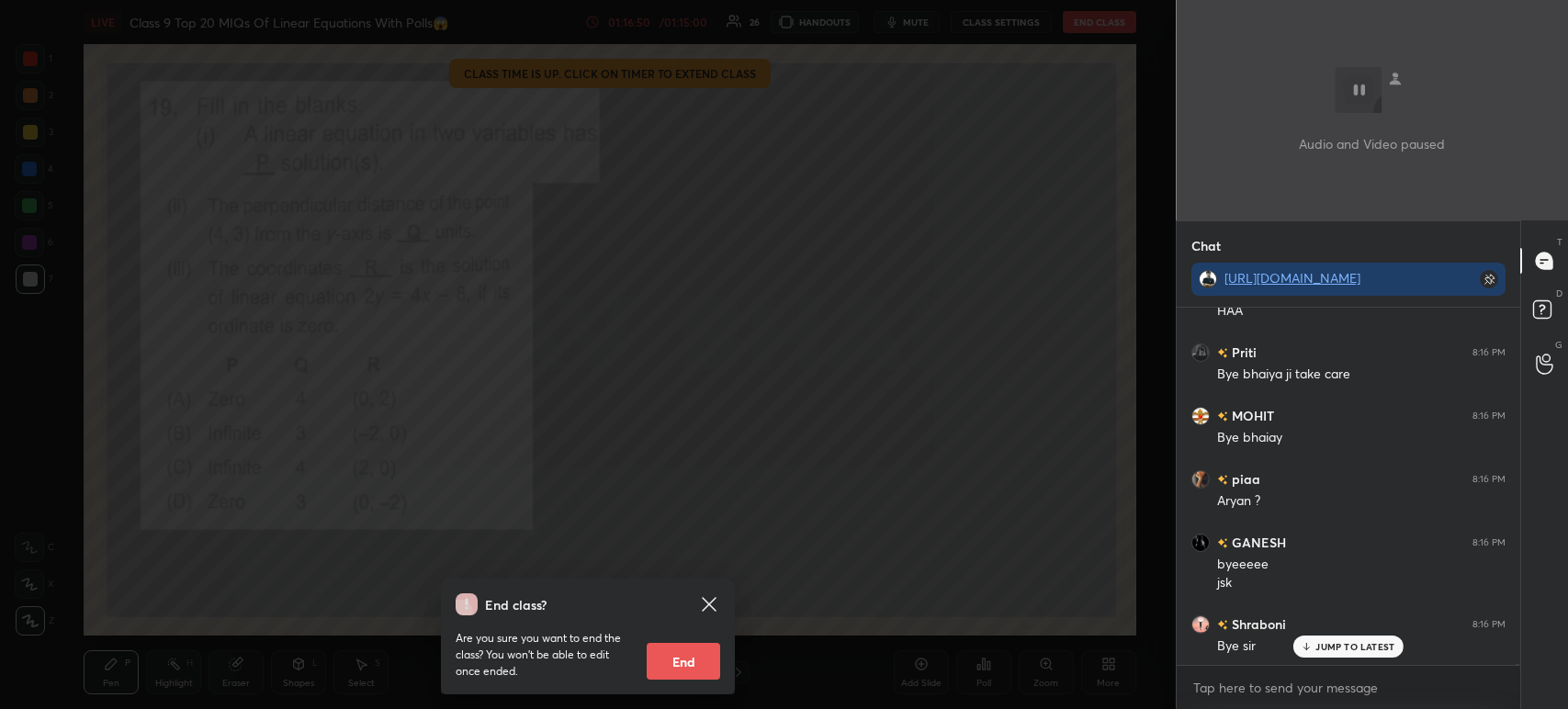
click at [693, 646] on button "End" at bounding box center [683, 661] width 73 height 37
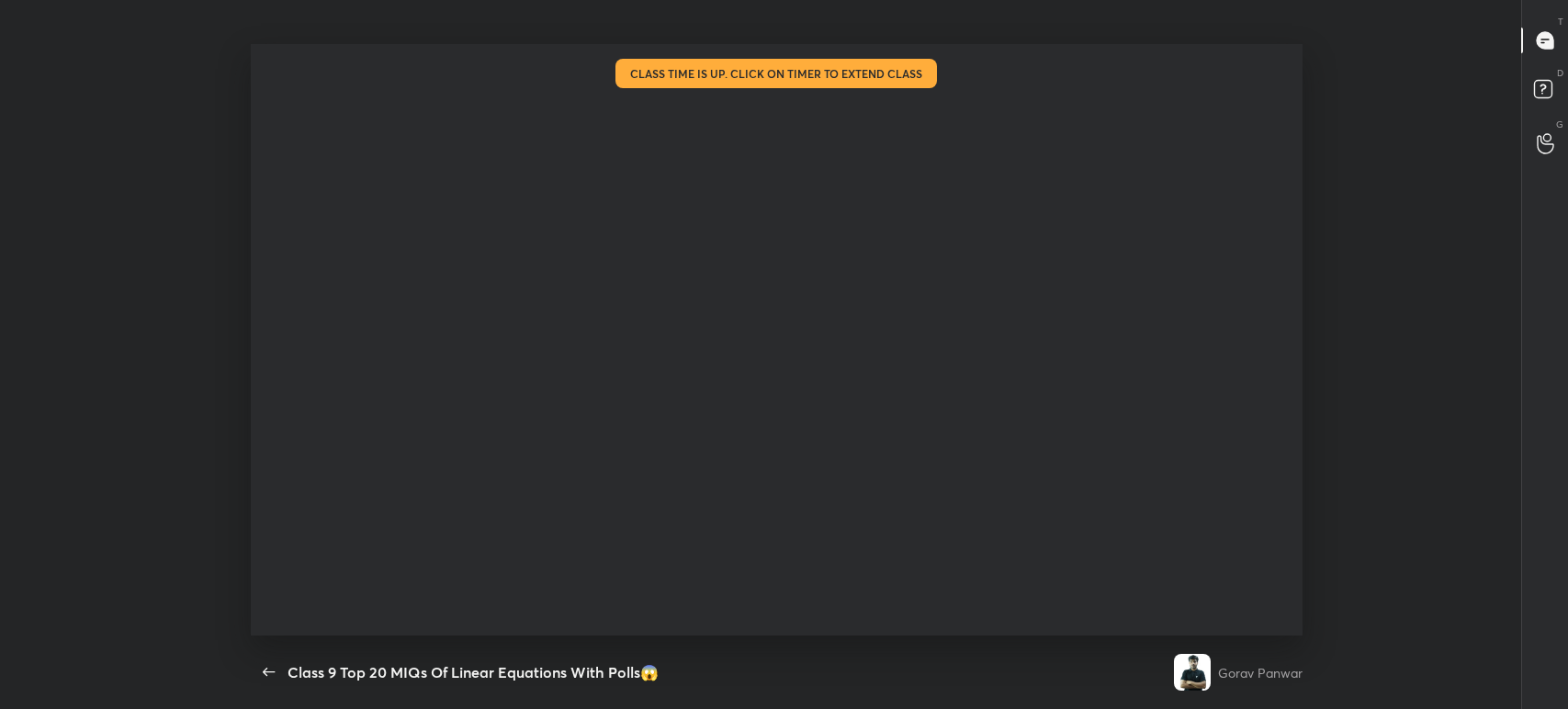
scroll to position [0, 0]
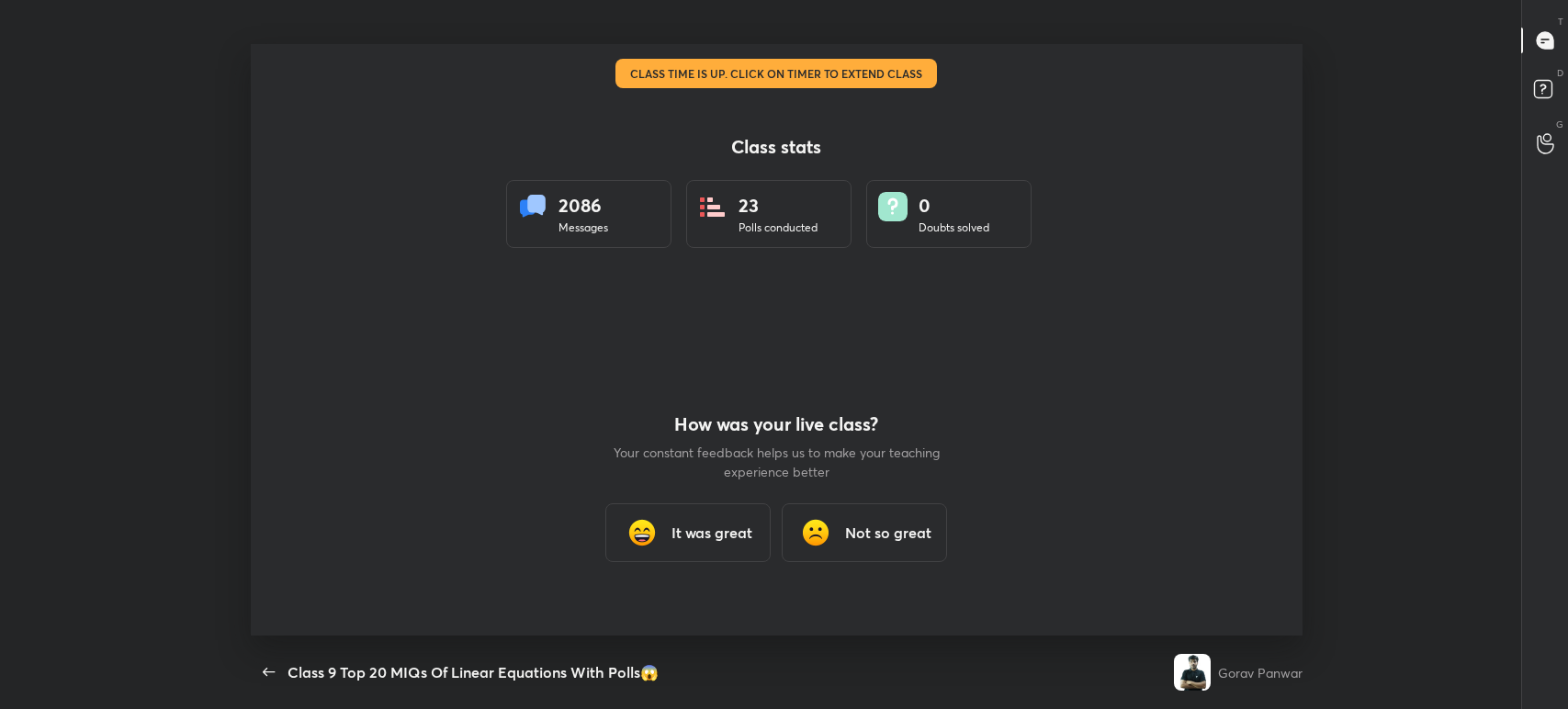
click at [717, 519] on div "It was great" at bounding box center [688, 532] width 166 height 59
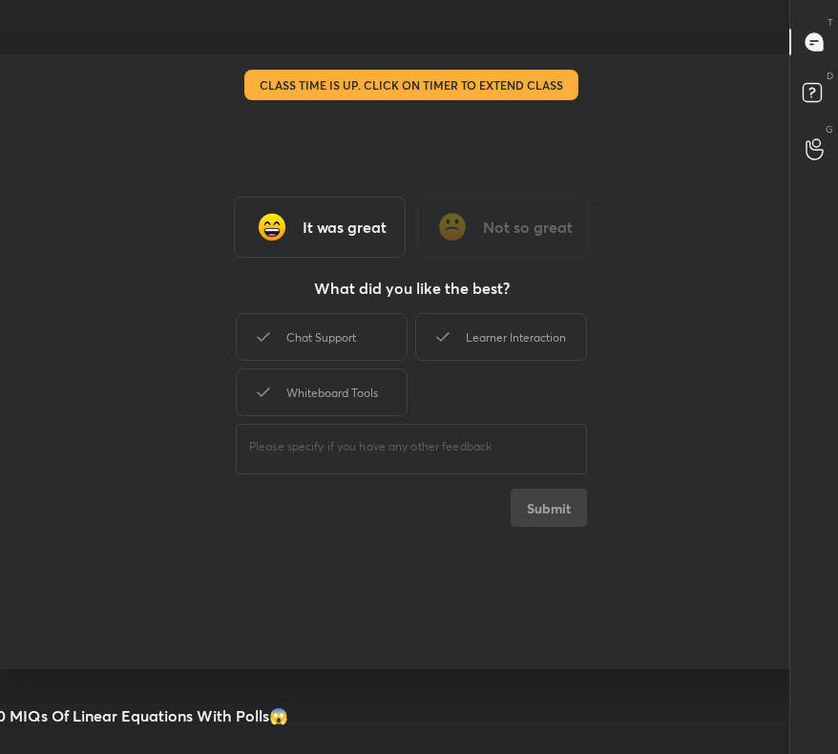
type textarea "x"
